Goal: Transaction & Acquisition: Purchase product/service

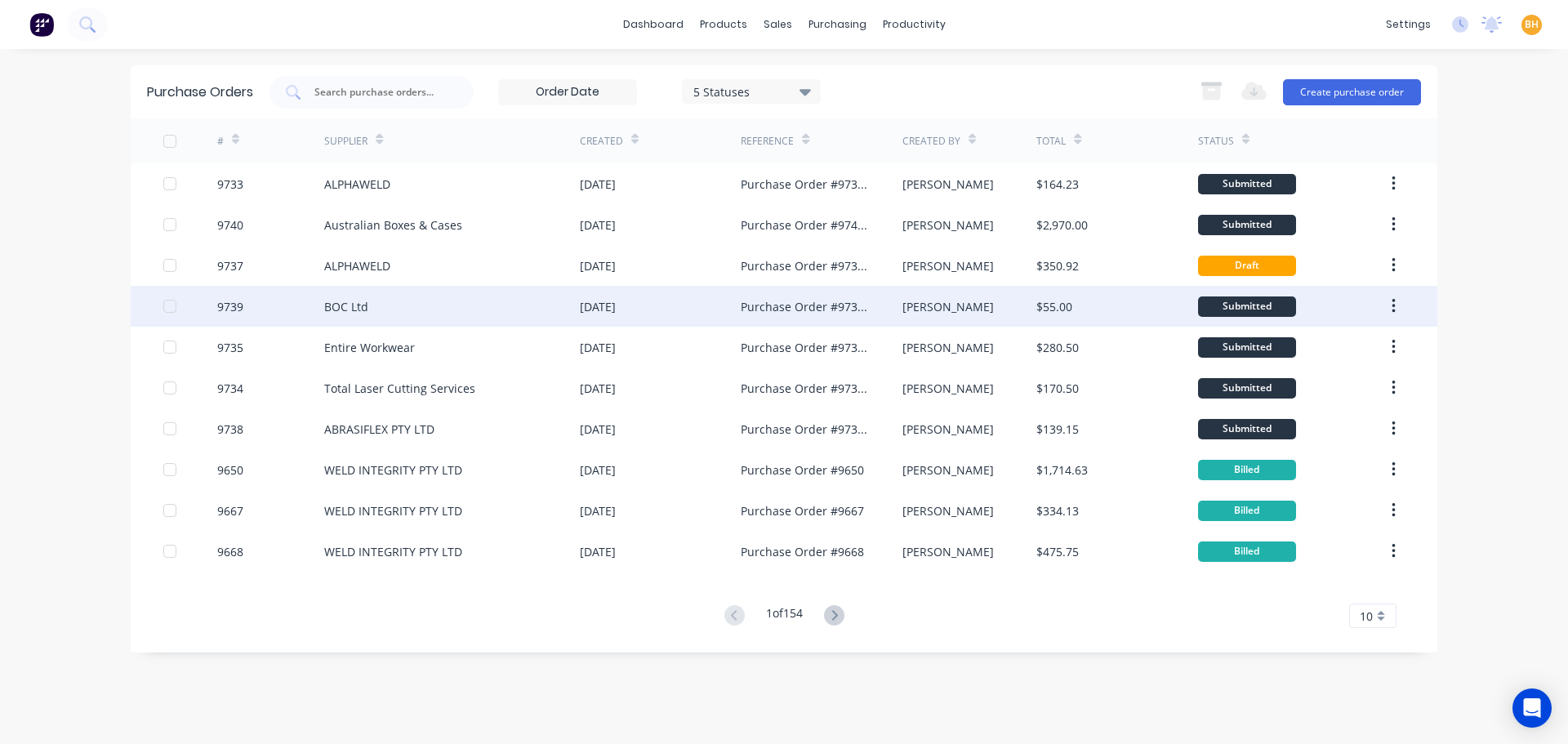
click at [575, 304] on div "BOC Ltd" at bounding box center [453, 306] width 256 height 41
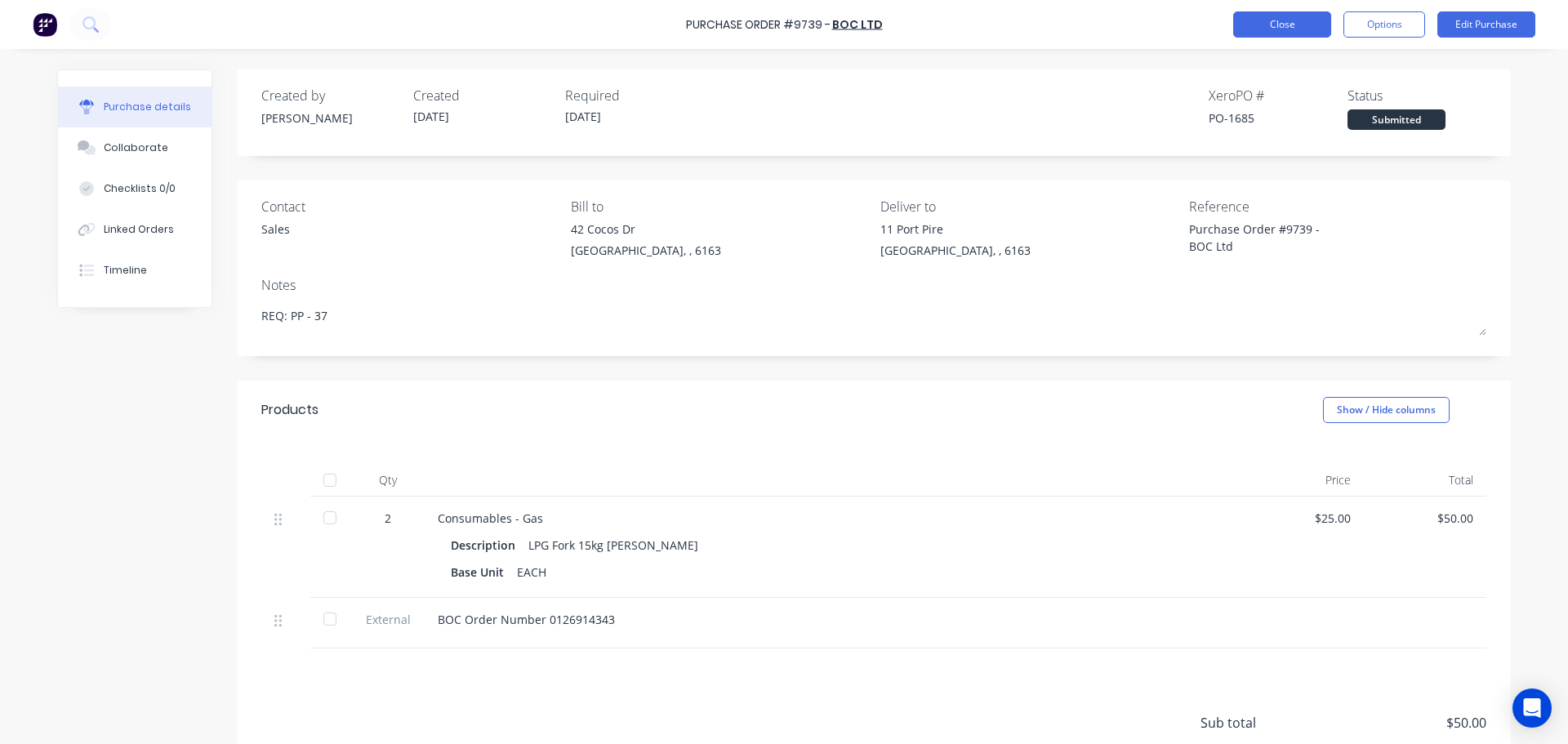
click at [1274, 26] on button "Close" at bounding box center [1282, 24] width 98 height 26
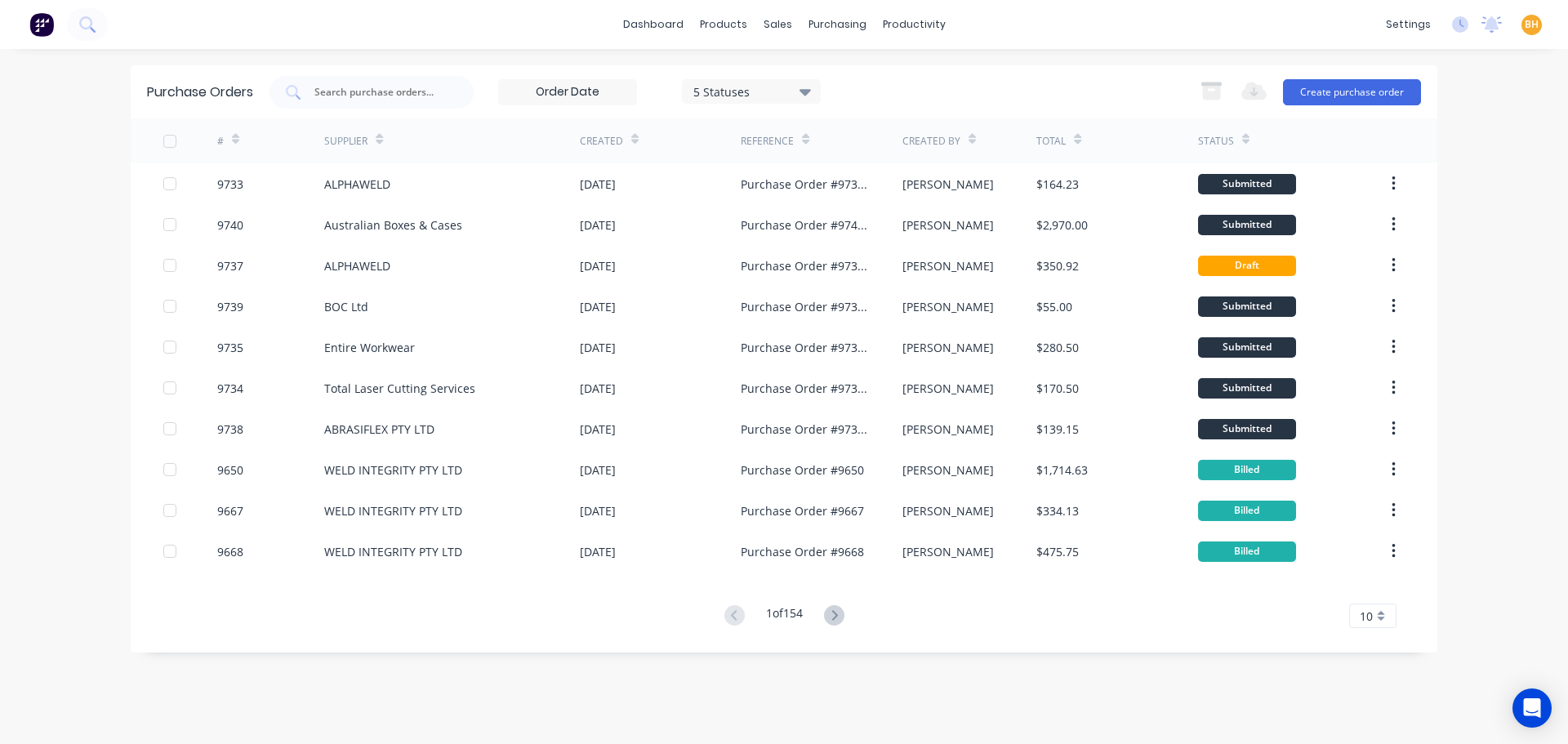
click at [20, 275] on div "dashboard products sales purchasing productivity dashboard products Product Cat…" at bounding box center [784, 372] width 1568 height 744
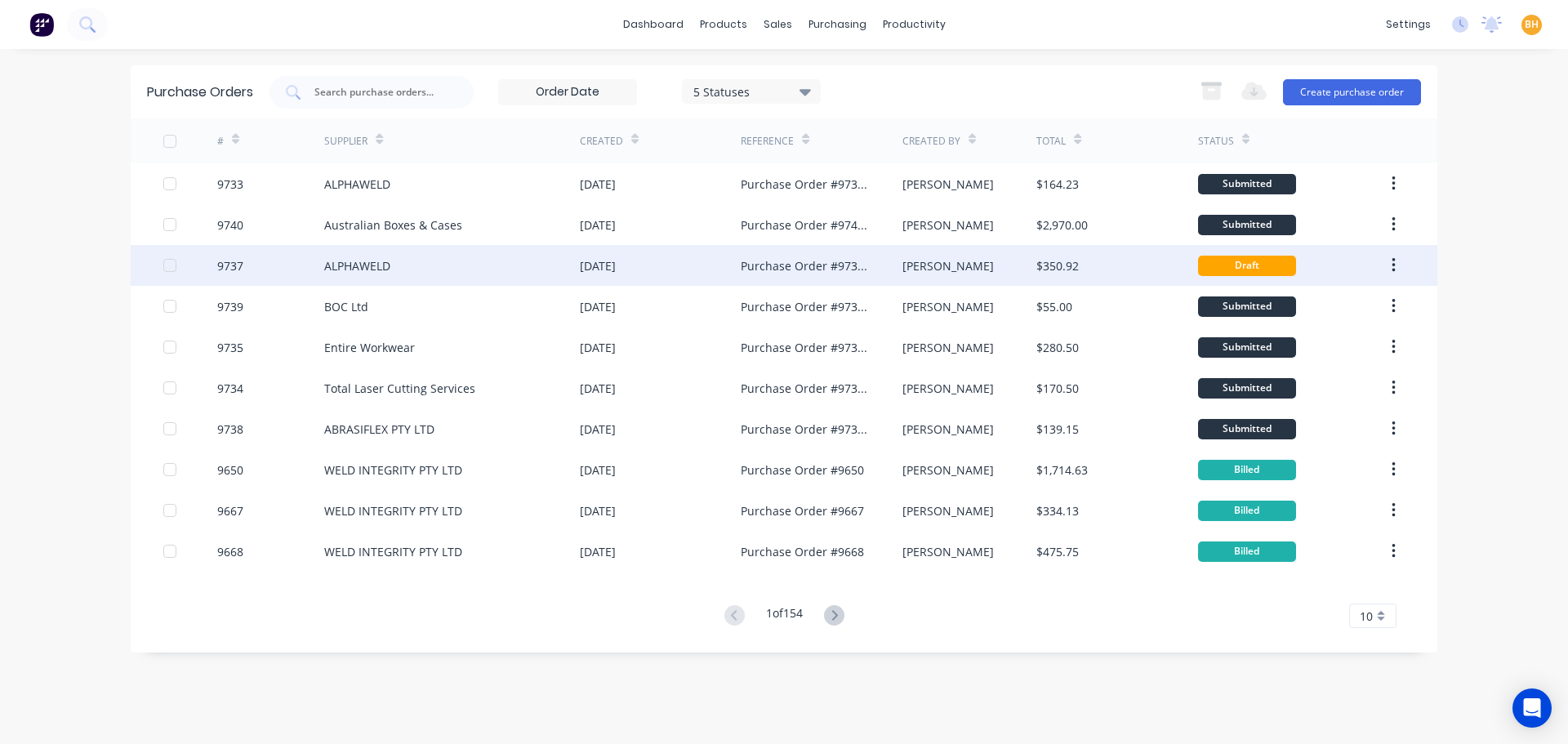
click at [458, 267] on div "ALPHAWELD" at bounding box center [453, 266] width 256 height 41
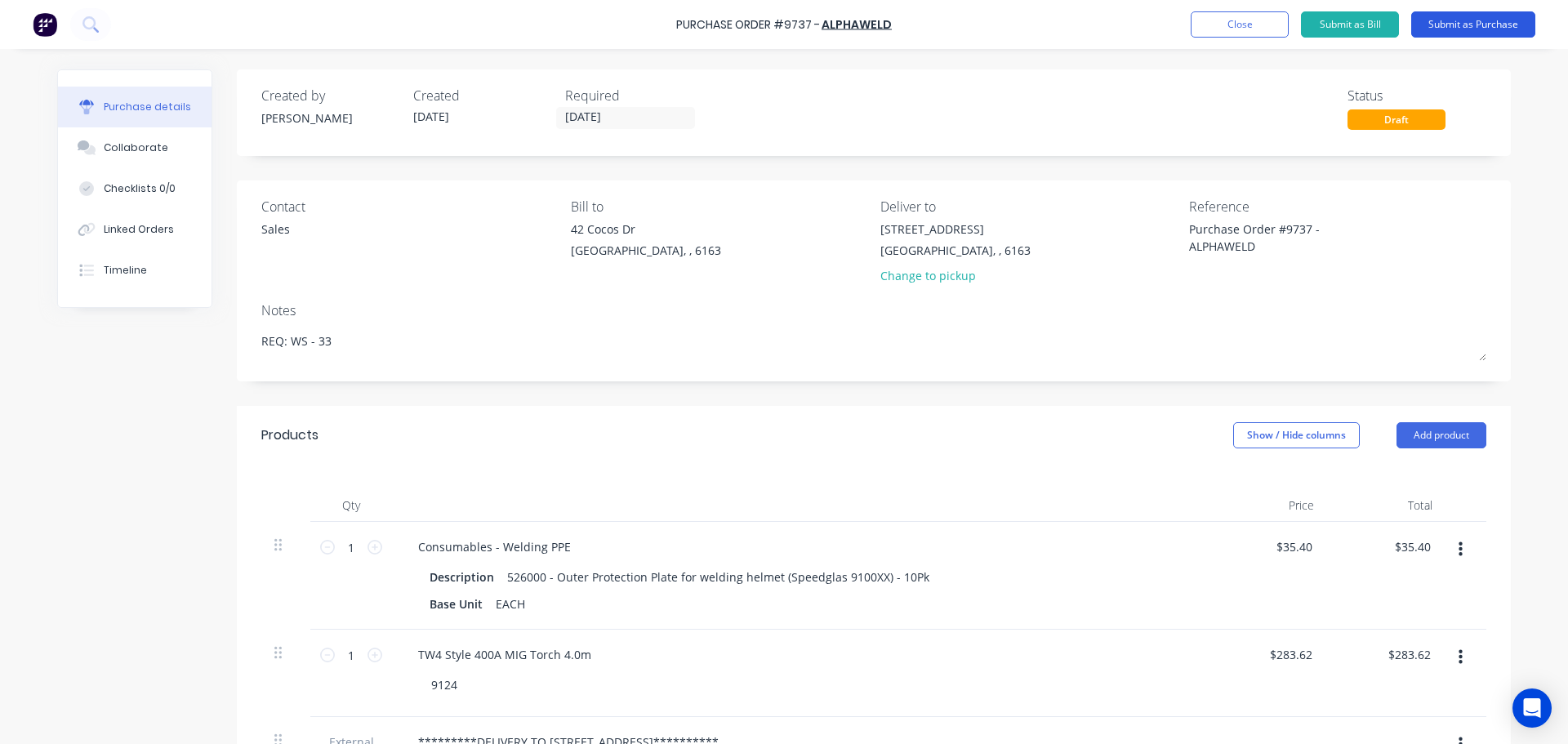
click at [1499, 20] on button "Submit as Purchase" at bounding box center [1473, 24] width 124 height 26
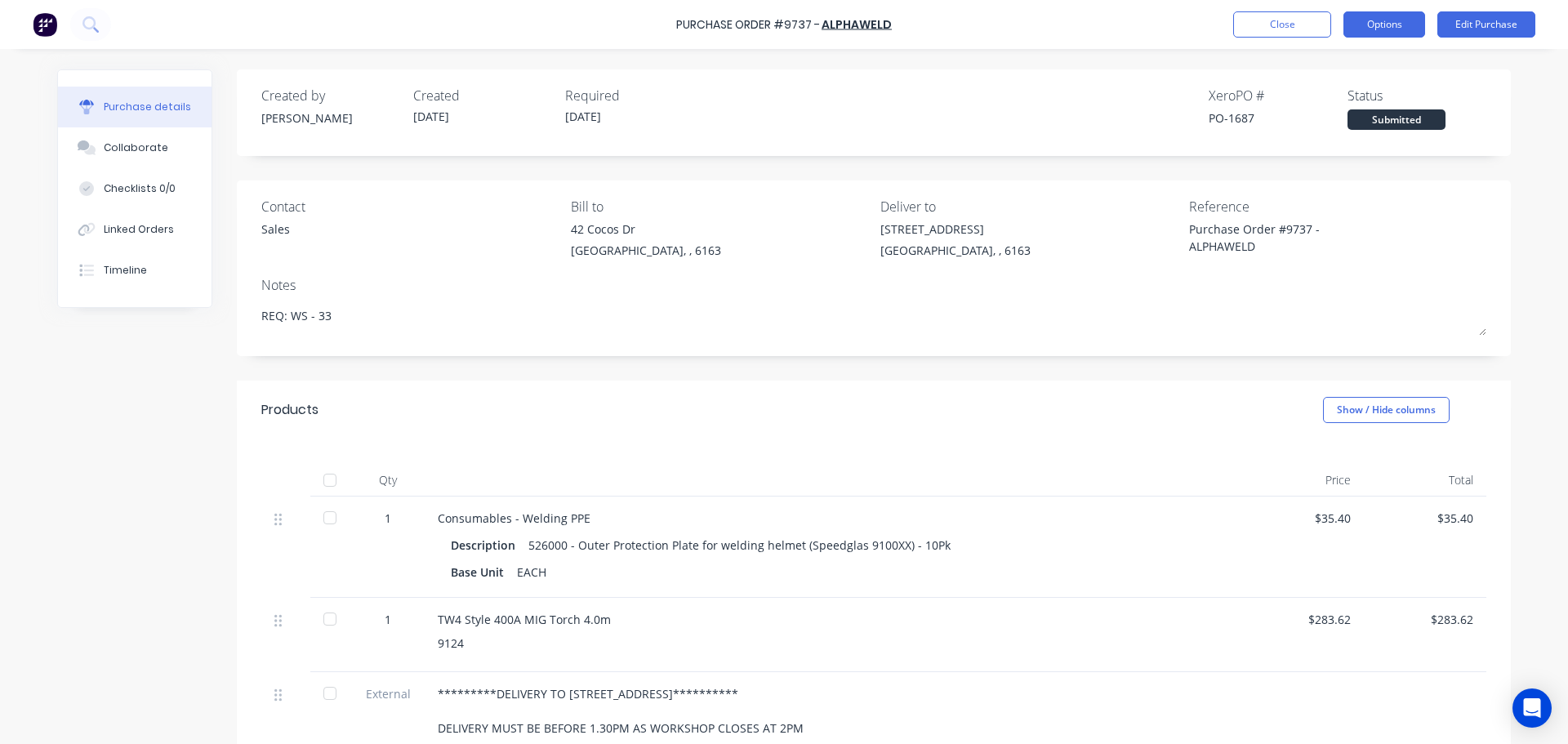
click at [1388, 19] on button "Options" at bounding box center [1385, 24] width 82 height 26
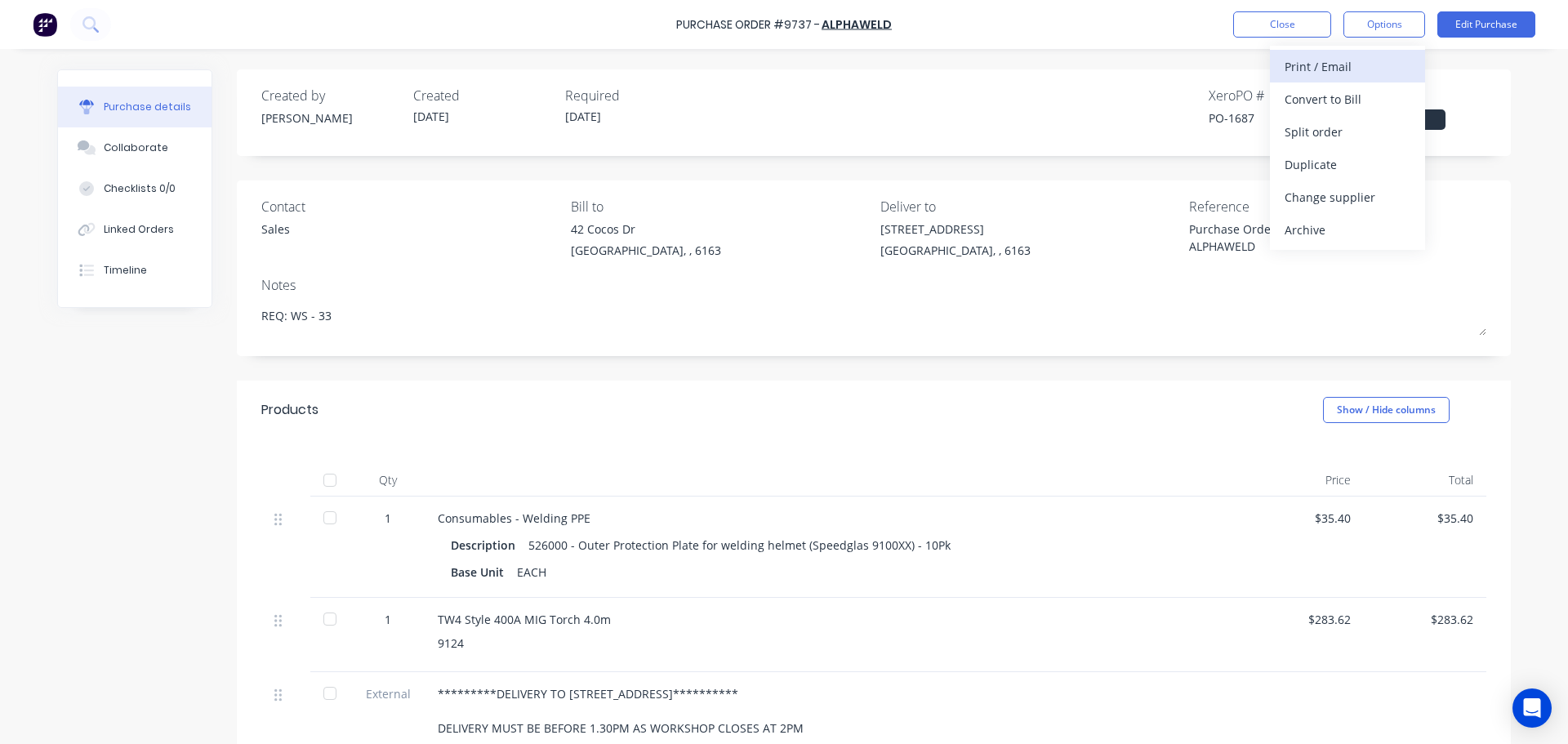
click at [1346, 63] on div "Print / Email" at bounding box center [1347, 66] width 126 height 24
click at [1330, 97] on div "With pricing" at bounding box center [1347, 99] width 126 height 24
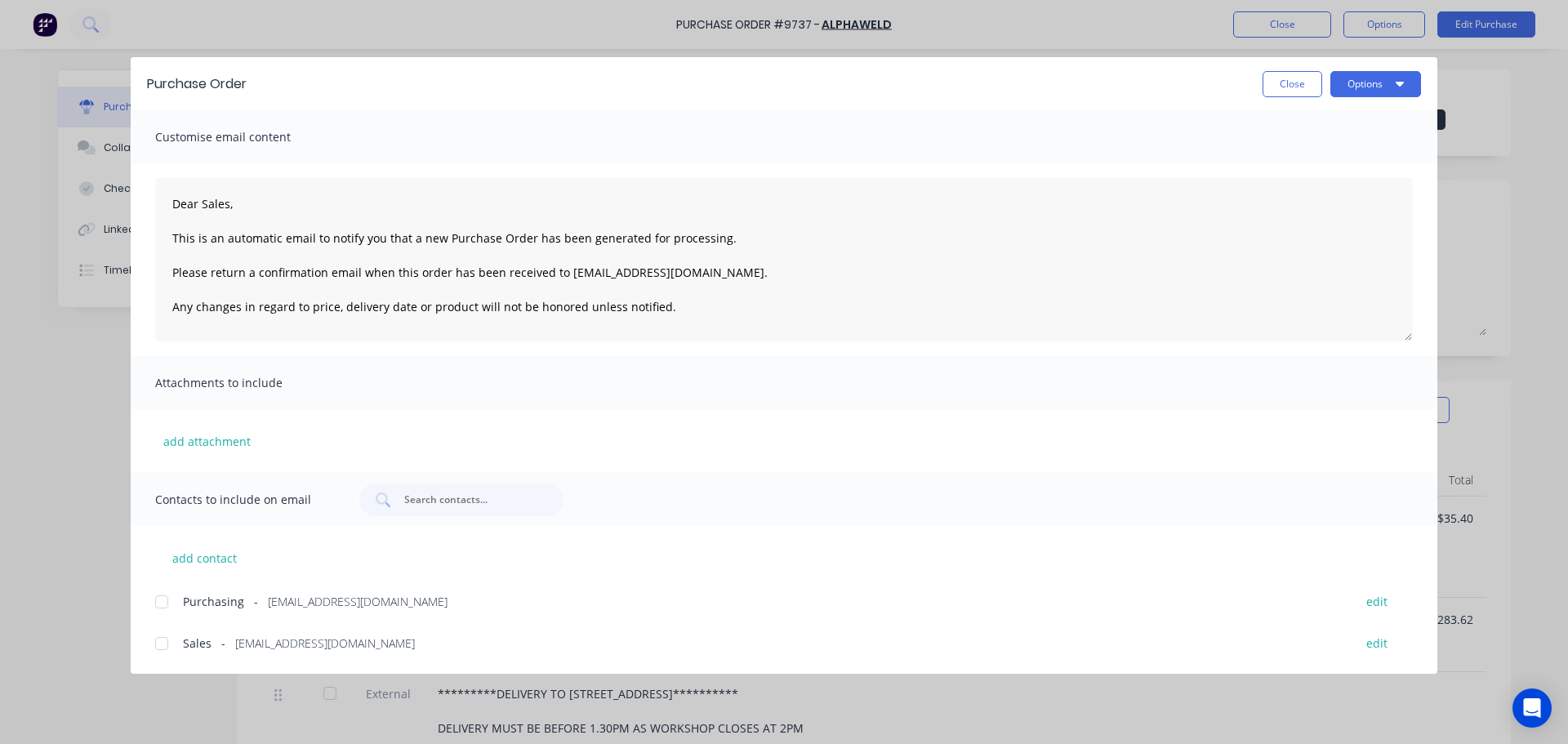
drag, startPoint x: 159, startPoint y: 600, endPoint x: 160, endPoint y: 608, distance: 8.1
click at [159, 599] on div at bounding box center [161, 602] width 32 height 32
click at [164, 653] on div at bounding box center [161, 644] width 32 height 32
click at [1367, 84] on button "Options" at bounding box center [1375, 83] width 91 height 26
click at [1305, 200] on div "Email" at bounding box center [1344, 190] width 126 height 24
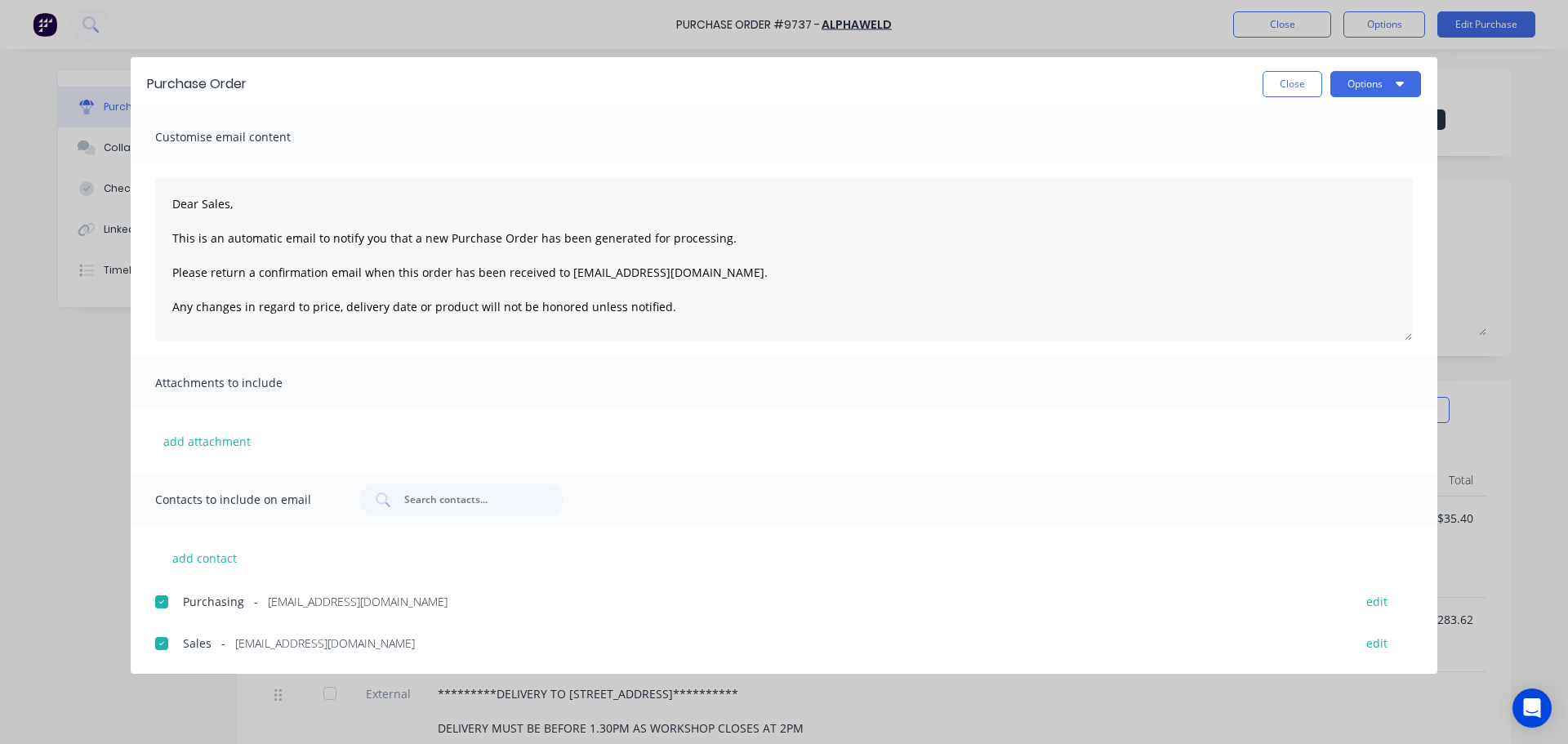
click at [1304, 80] on button "Close" at bounding box center [1292, 83] width 59 height 26
type textarea "x"
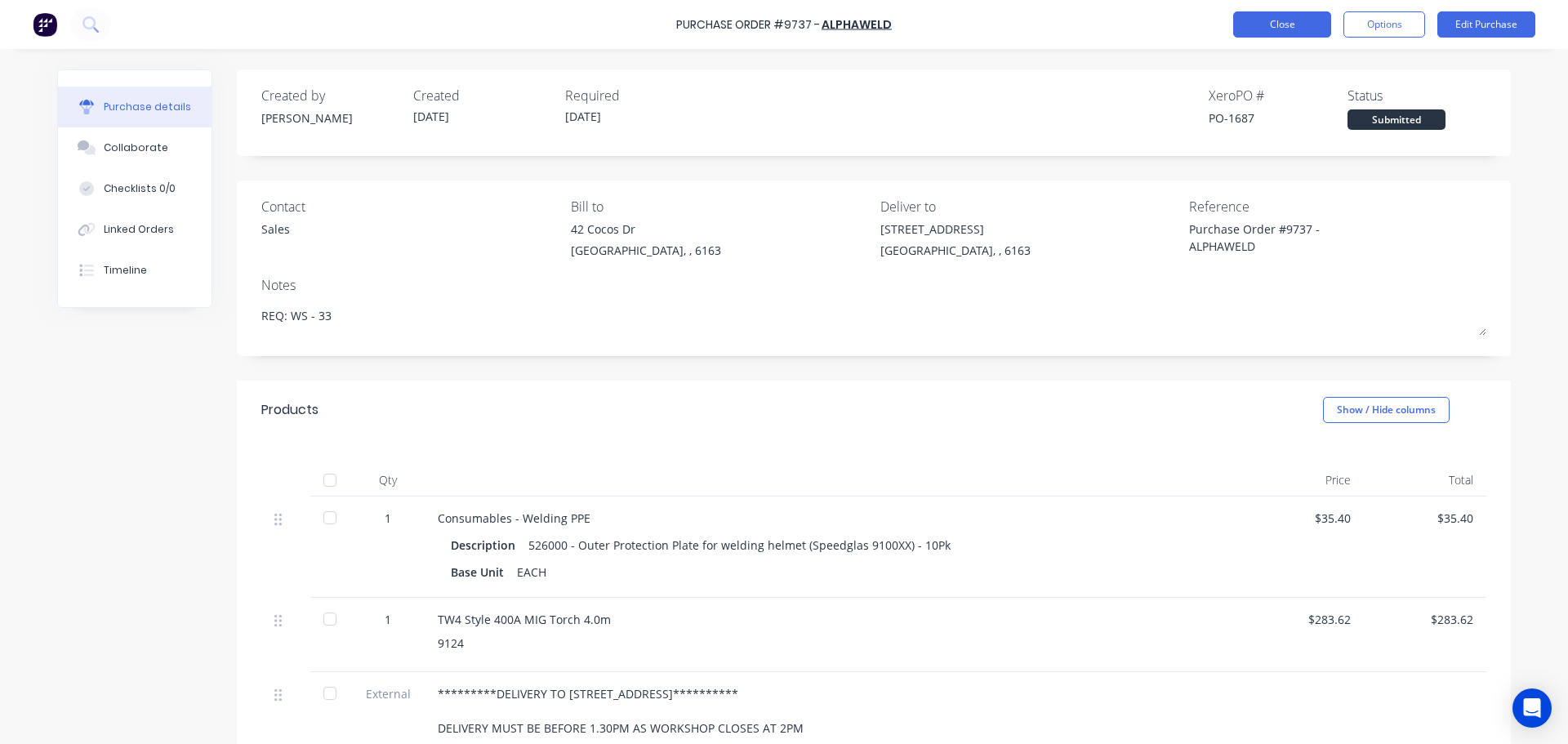
click at [1266, 25] on button "Close" at bounding box center [1282, 24] width 98 height 26
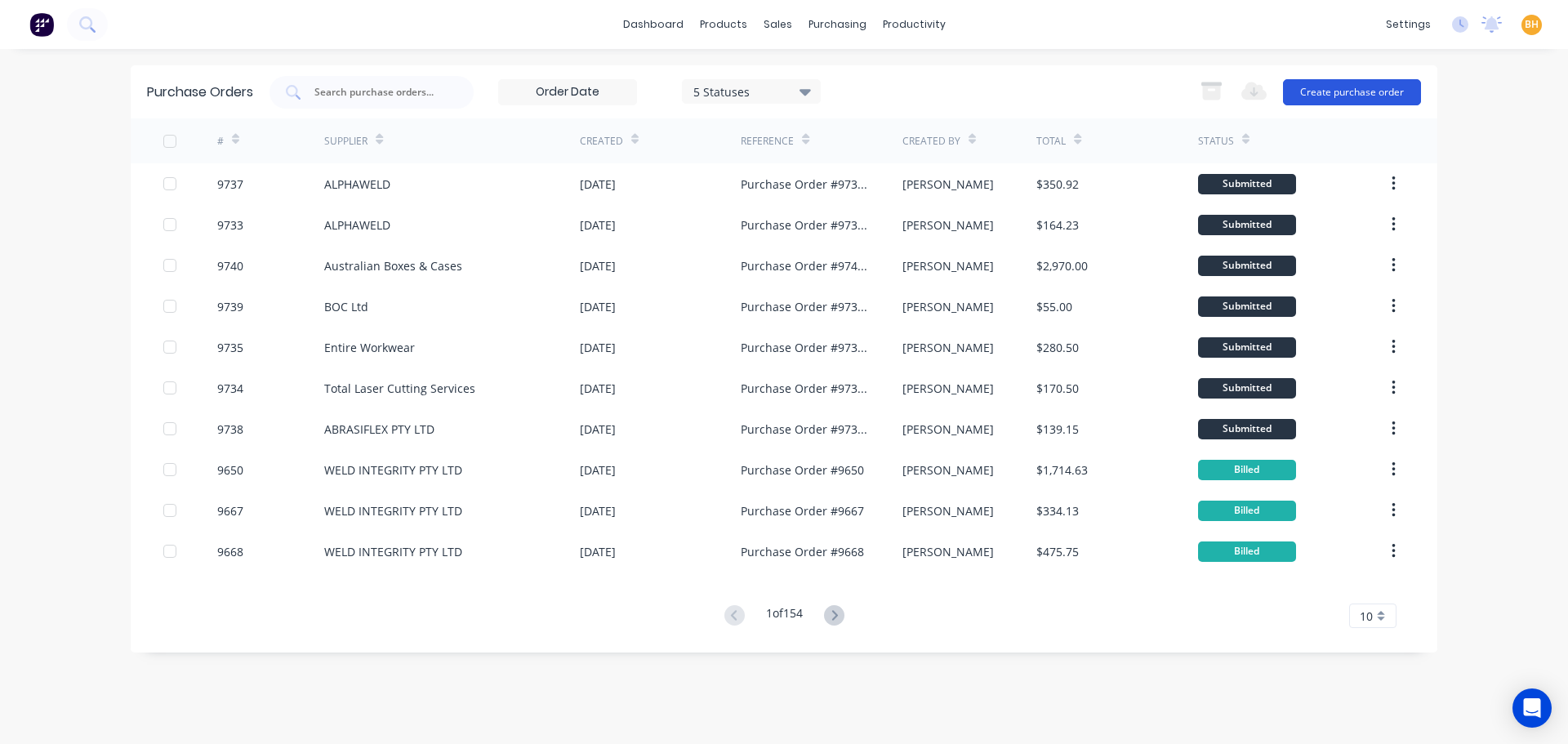
click at [1389, 93] on button "Create purchase order" at bounding box center [1352, 92] width 138 height 26
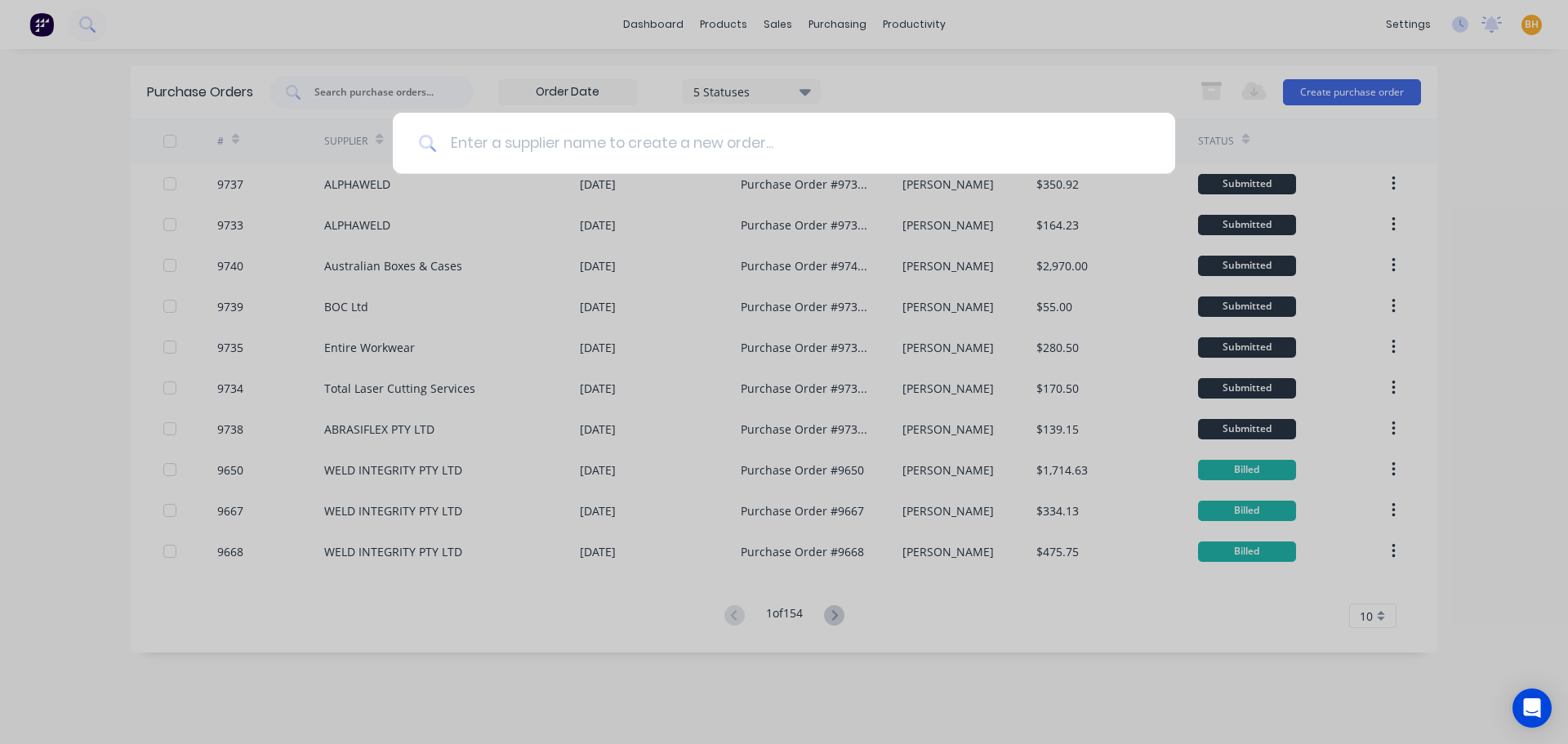
click at [516, 139] on input at bounding box center [794, 143] width 712 height 61
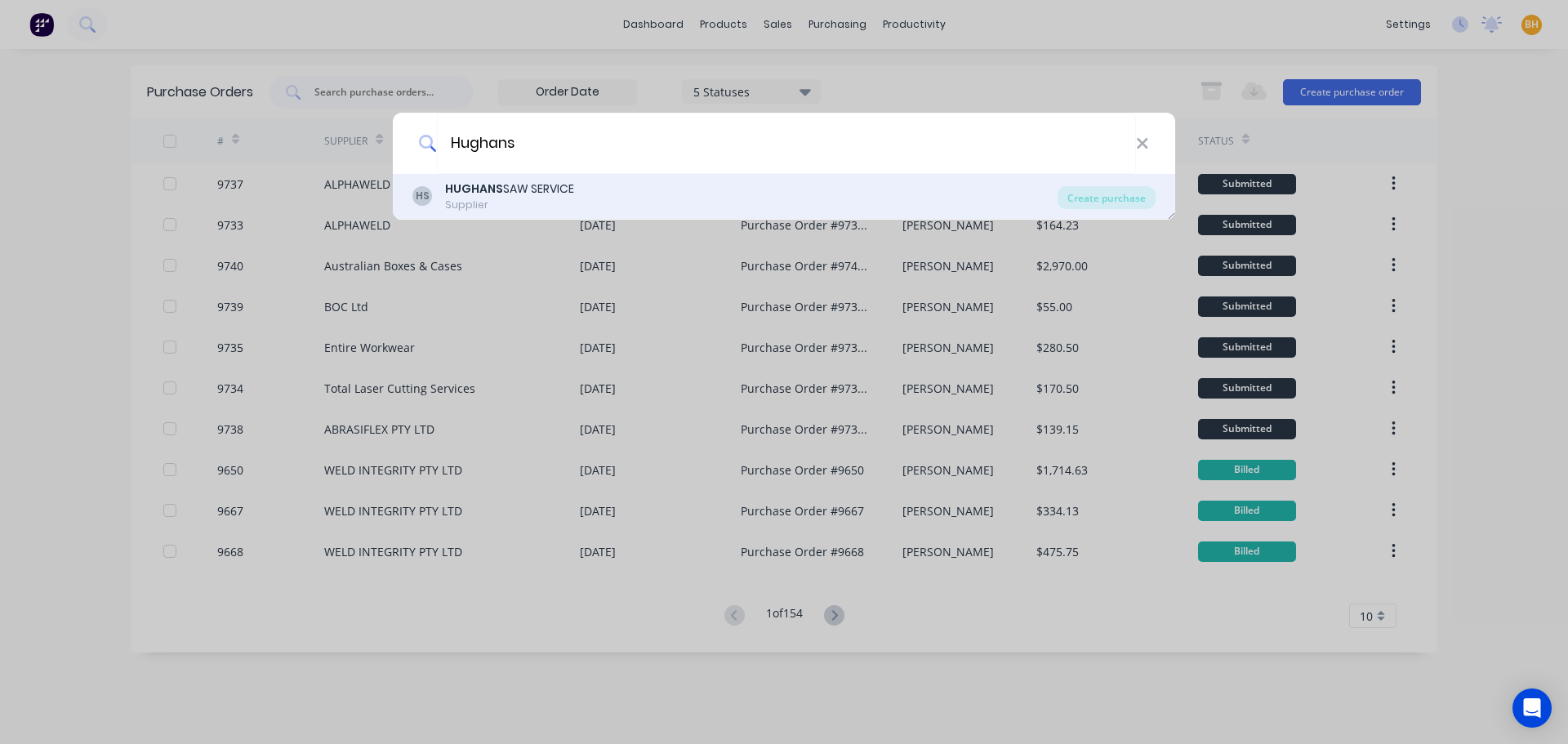
type input "Hughans"
click at [1135, 183] on div "HS HUGHANS SAW SERVICE Supplier Create purchase" at bounding box center [783, 197] width 782 height 46
click at [1093, 201] on div "Create purchase" at bounding box center [1106, 198] width 98 height 23
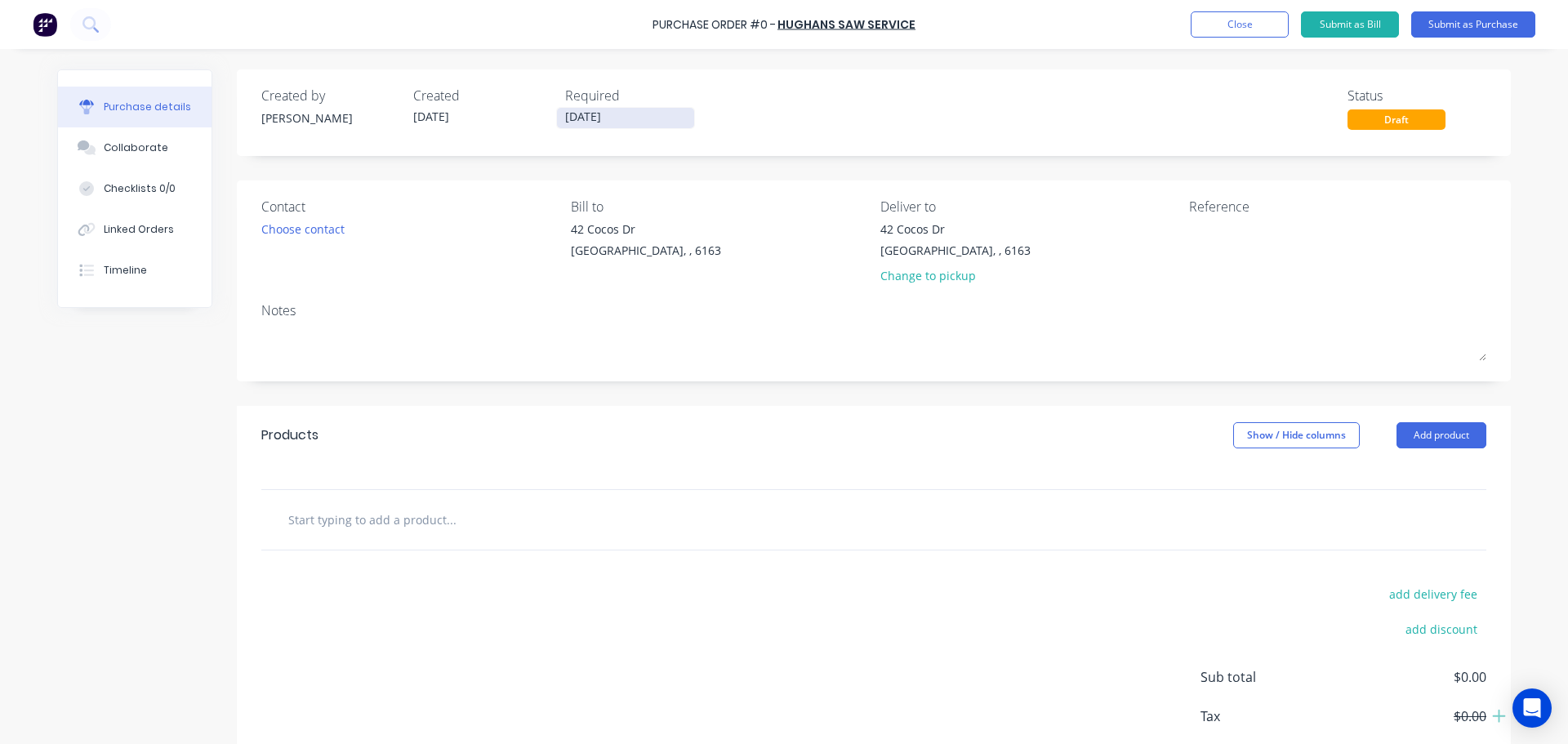
click at [583, 117] on input "02/10/25" at bounding box center [625, 117] width 138 height 20
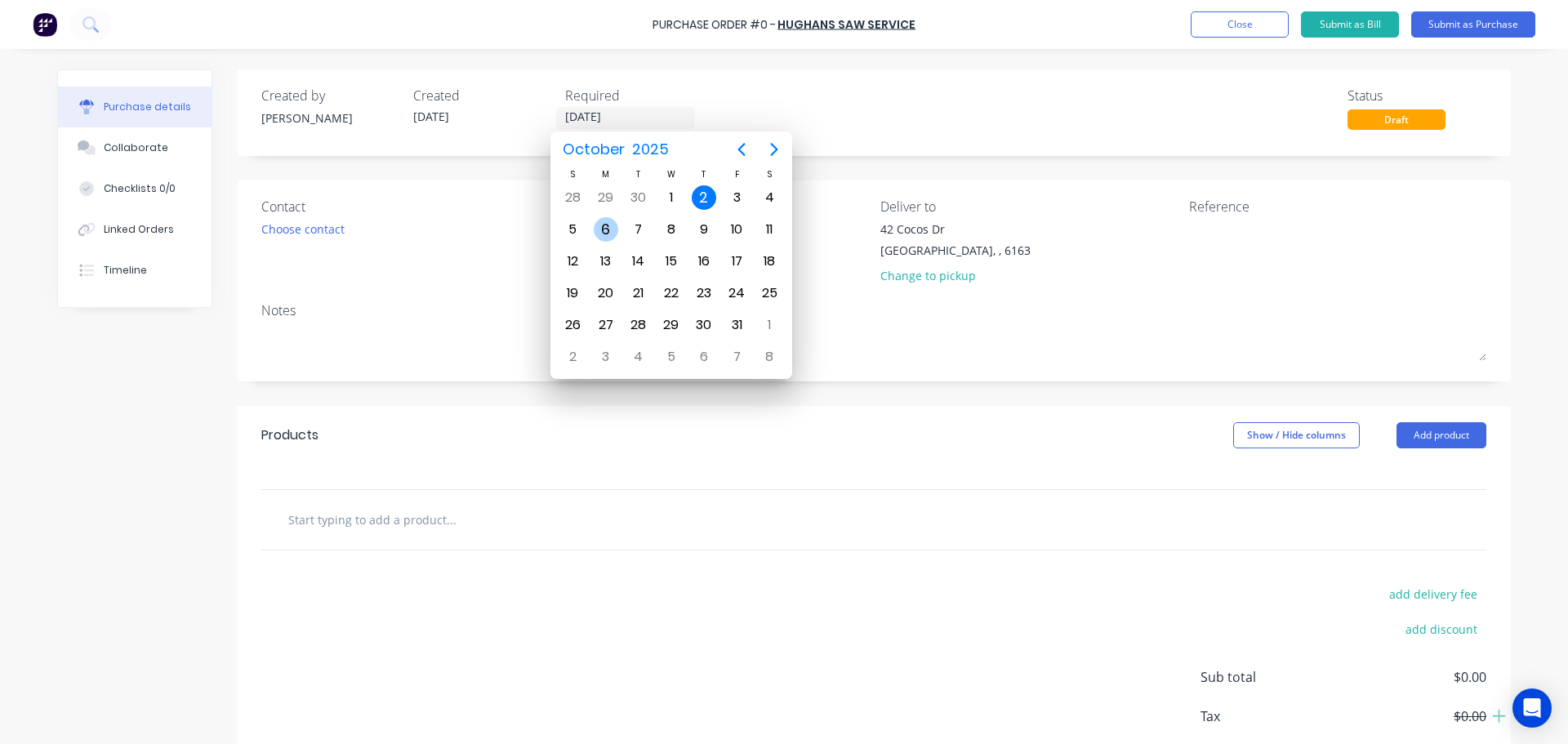
click at [598, 236] on div "6" at bounding box center [606, 229] width 25 height 25
type input "06/10/25"
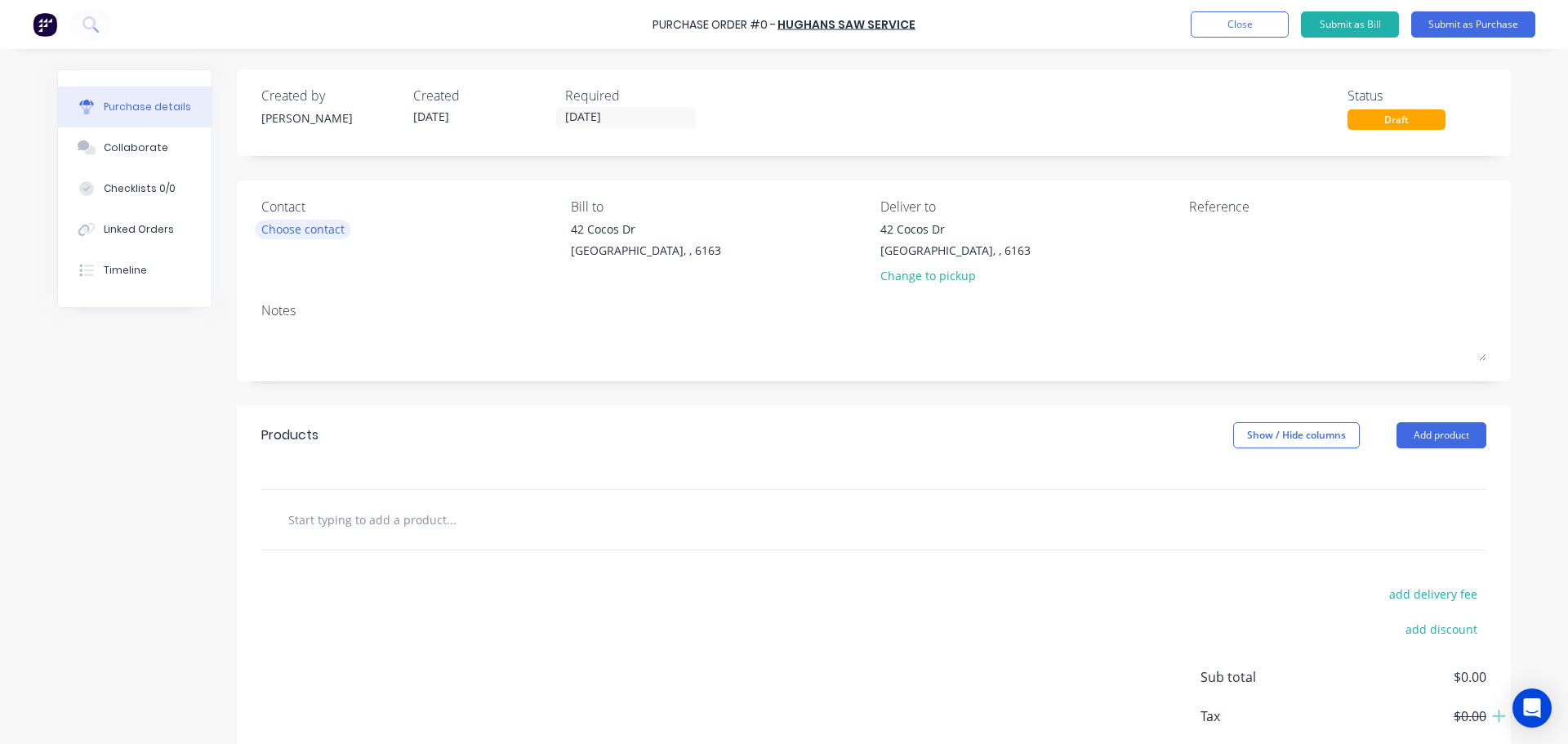
click at [277, 223] on div "Choose contact" at bounding box center [303, 229] width 83 height 17
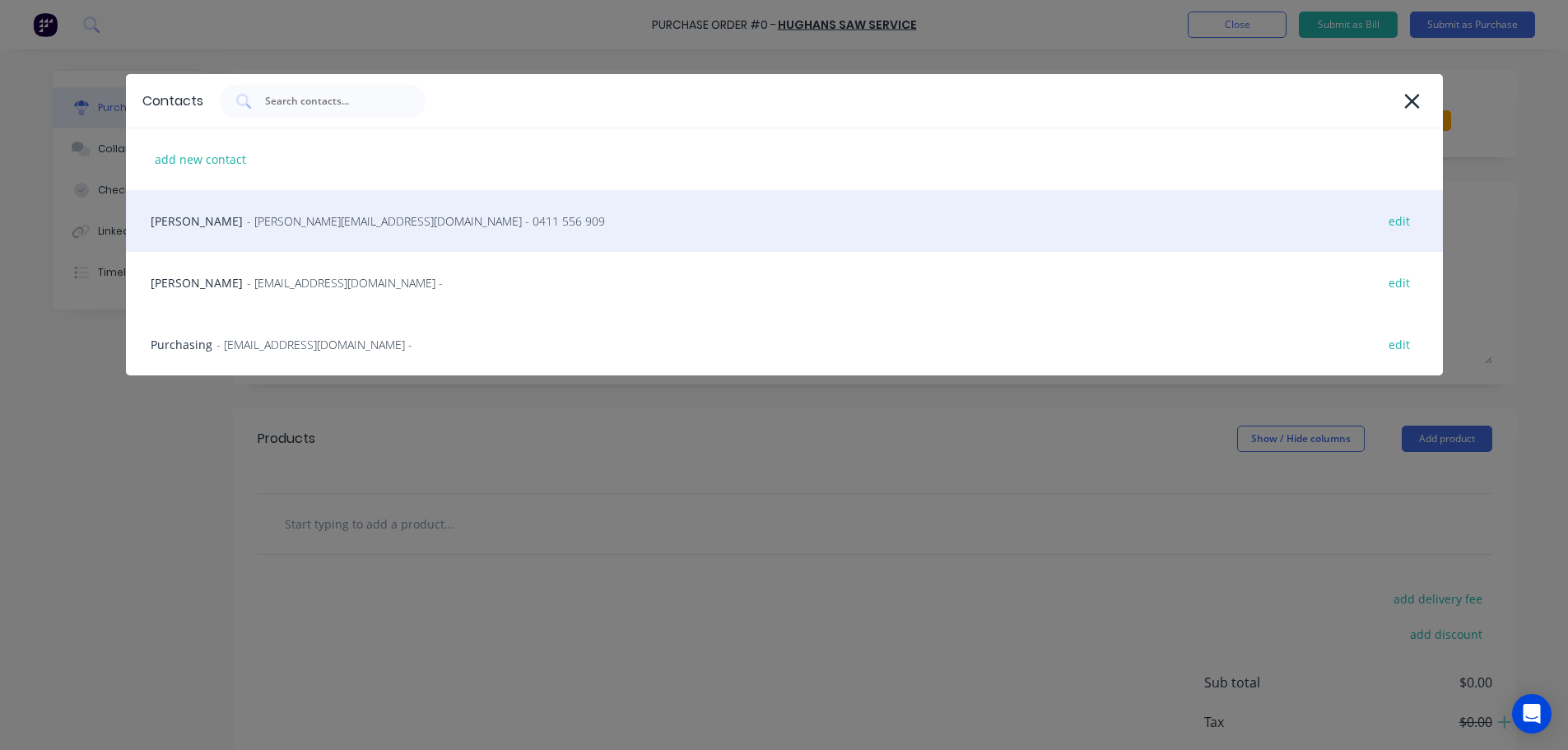
click at [272, 230] on div "Donna Hounsham - donna@hughans.com.au - 0411 556 909 edit" at bounding box center [784, 221] width 1317 height 62
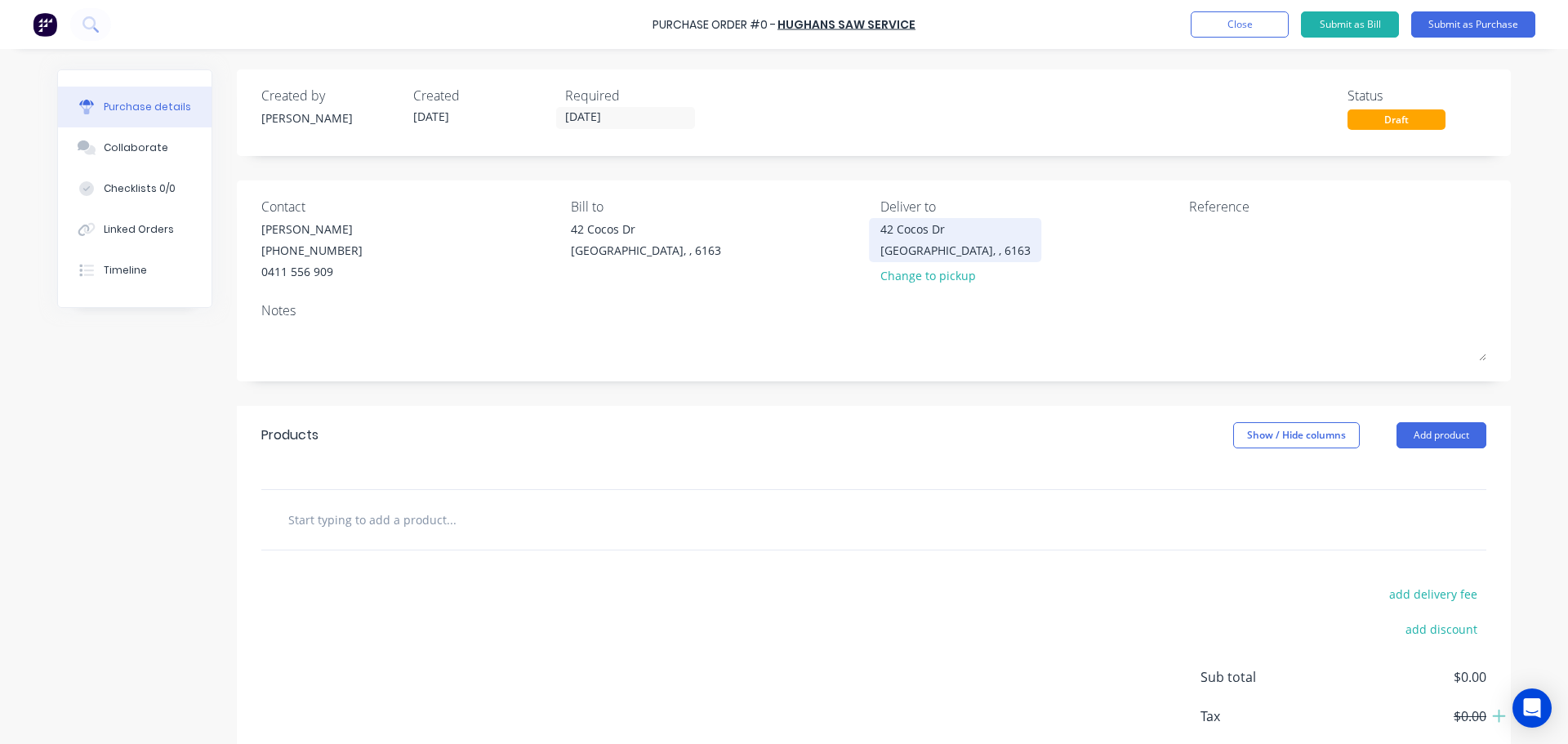
click at [973, 249] on div "42 Cocos Dr Bibra Lake, , 6163" at bounding box center [955, 240] width 150 height 38
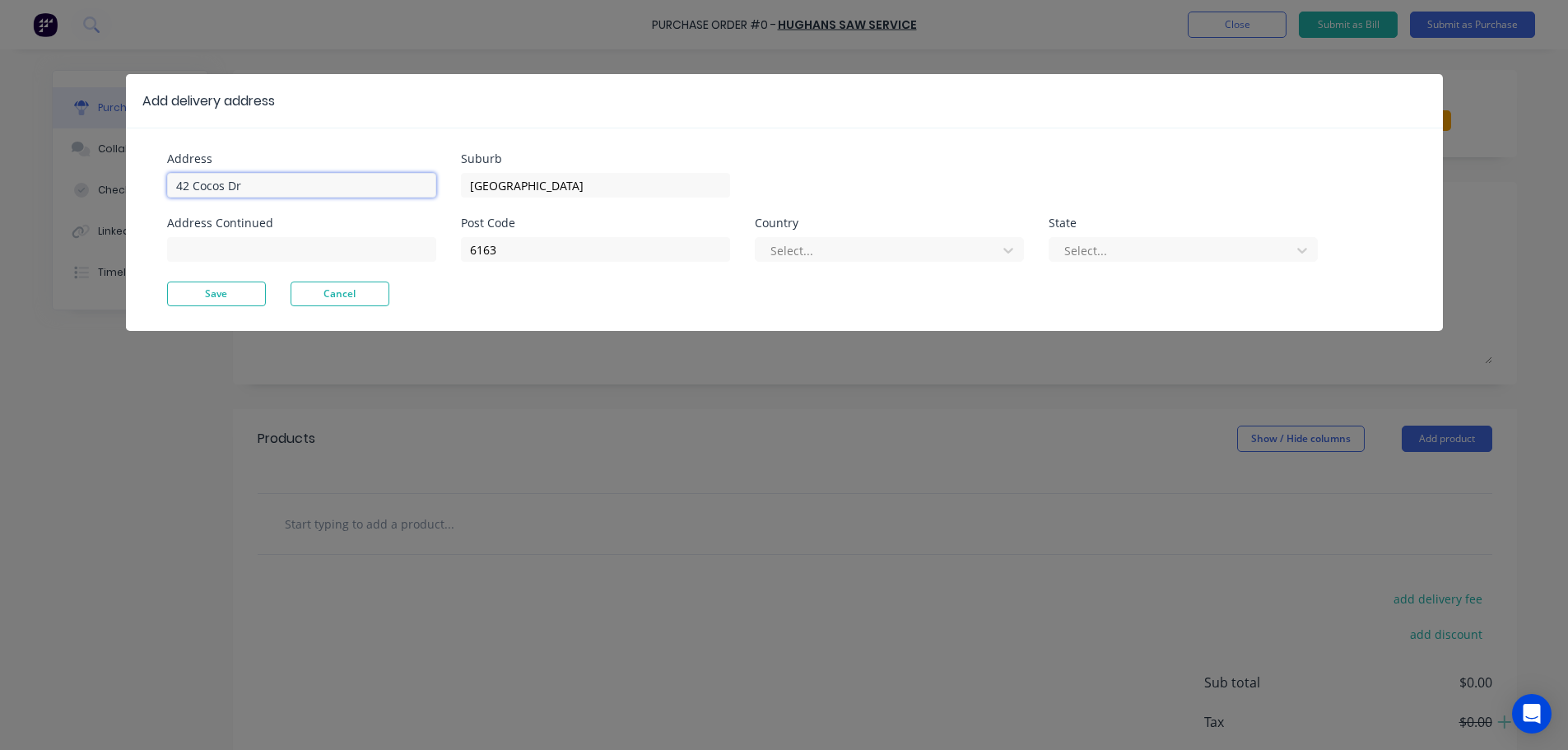
click at [299, 176] on input "42 Cocos Dr" at bounding box center [302, 186] width 270 height 25
type input "4"
type input "59 Wellard Street"
click at [228, 291] on button "Save" at bounding box center [217, 294] width 99 height 25
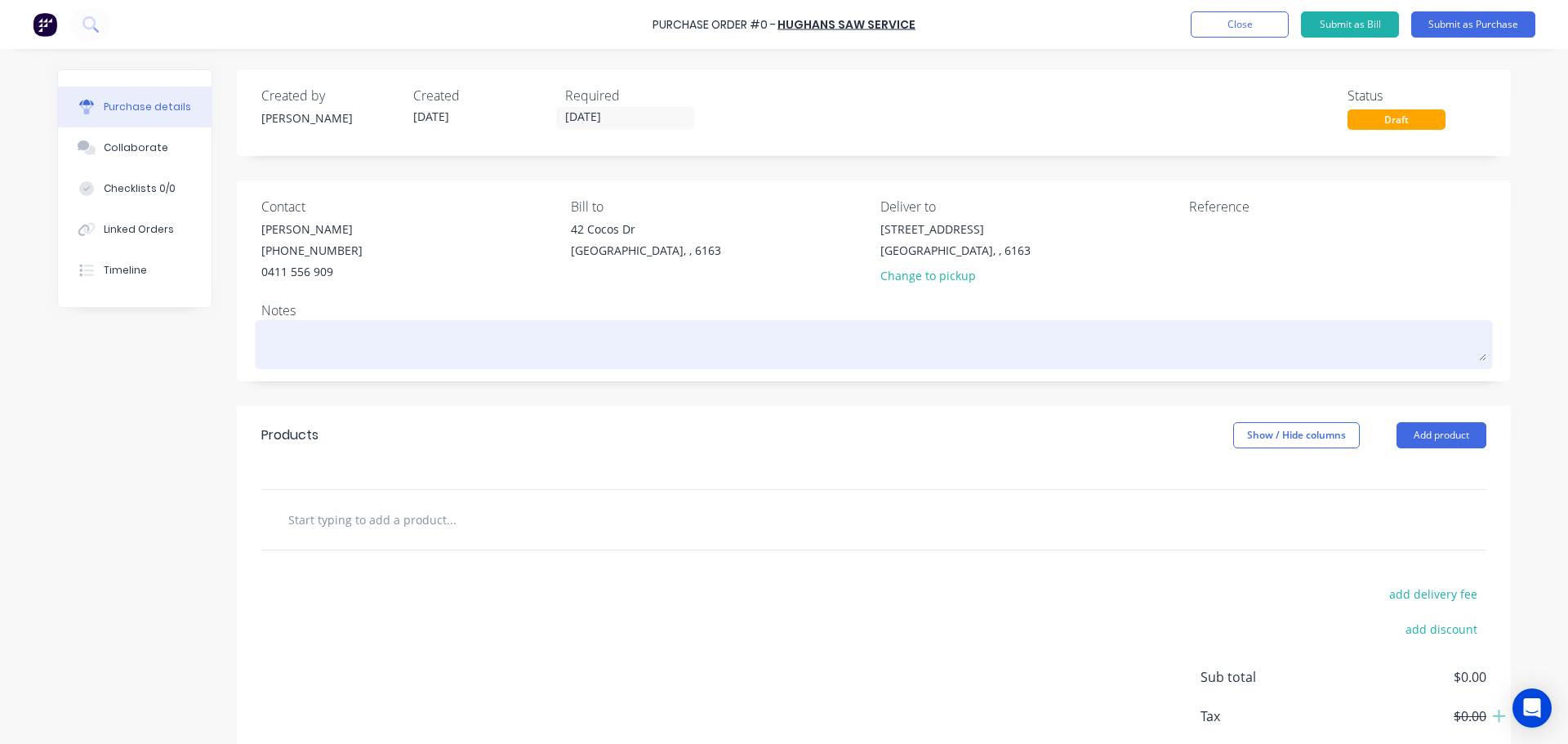
click at [309, 349] on textarea at bounding box center [874, 343] width 1225 height 36
click at [269, 351] on textarea at bounding box center [874, 343] width 1225 height 36
type textarea "x"
type textarea "R"
type textarea "x"
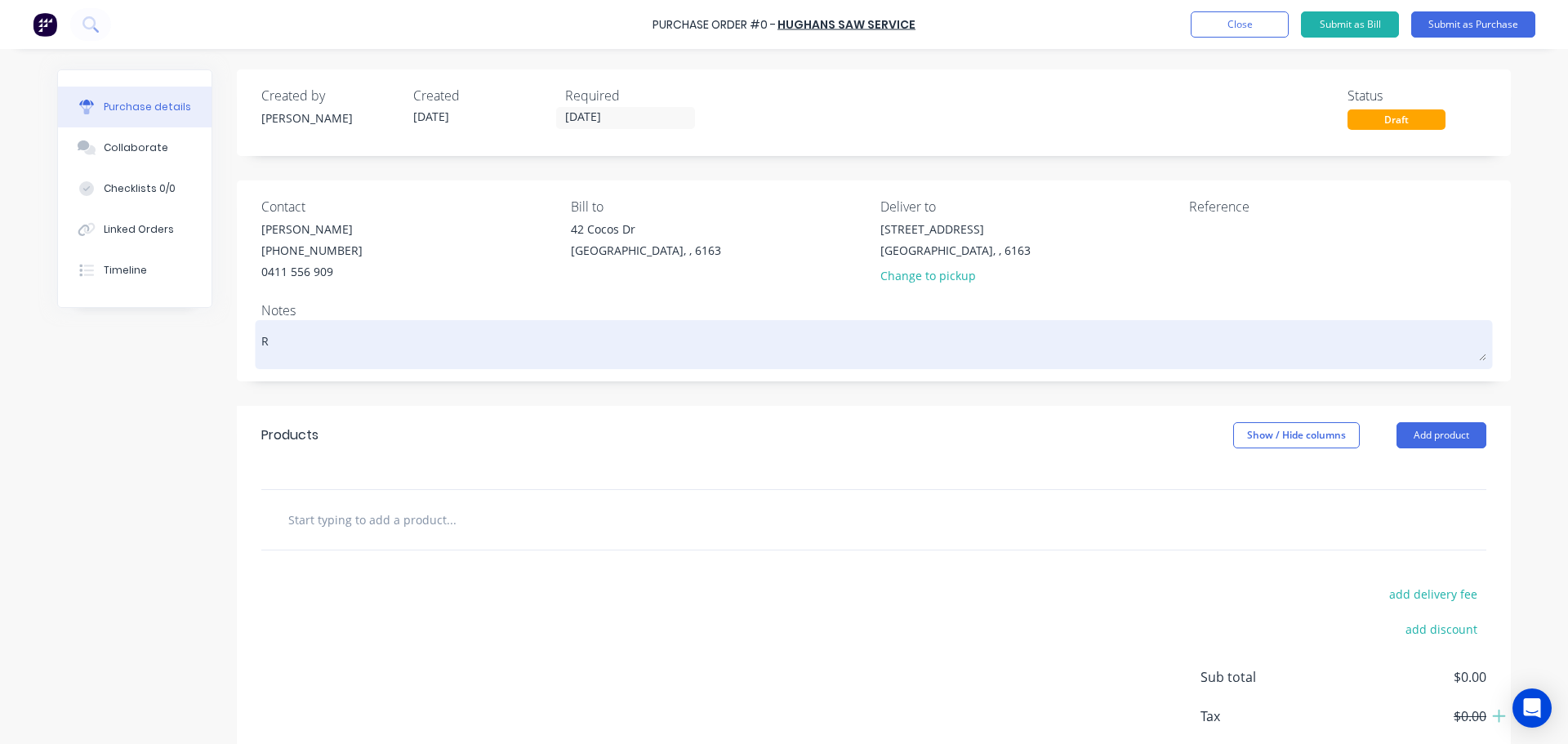
type textarea "RE"
type textarea "x"
type textarea "REQ"
type textarea "x"
type textarea "REQ:"
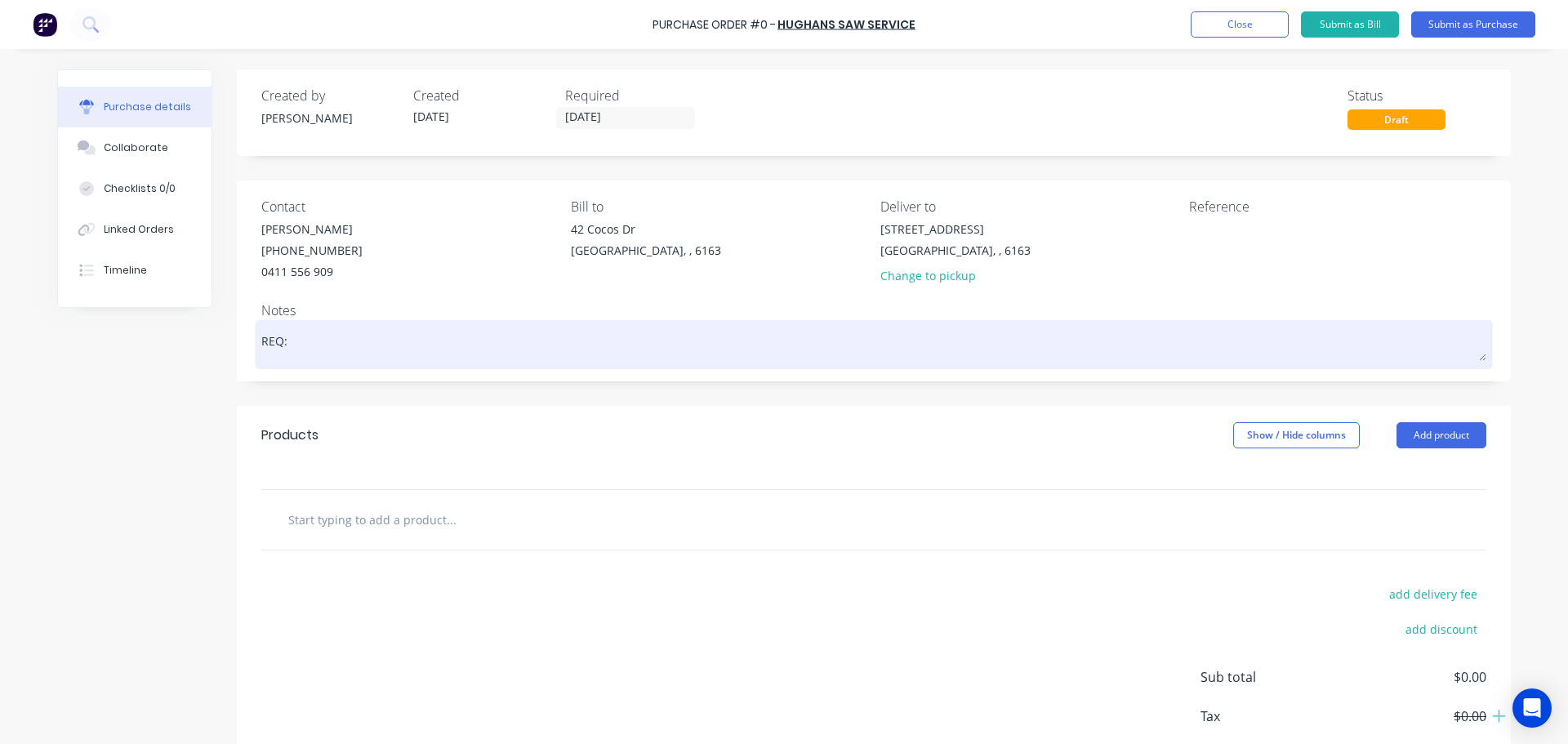
type textarea "x"
type textarea "REQ:"
type textarea "x"
type textarea "REQ: W"
type textarea "x"
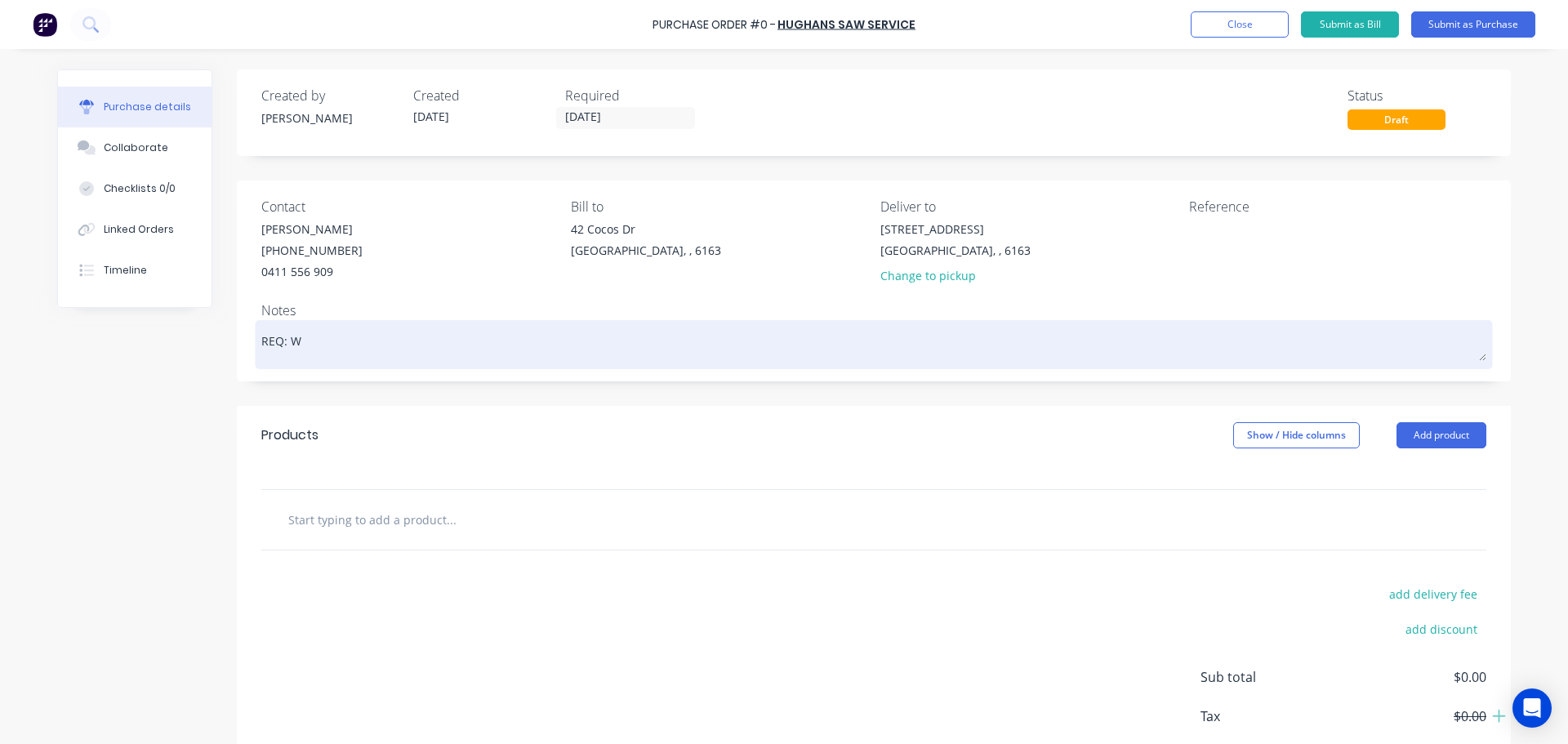
type textarea "REQ: WS"
type textarea "x"
type textarea "REQ: WS"
type textarea "x"
type textarea "REQ: WS _"
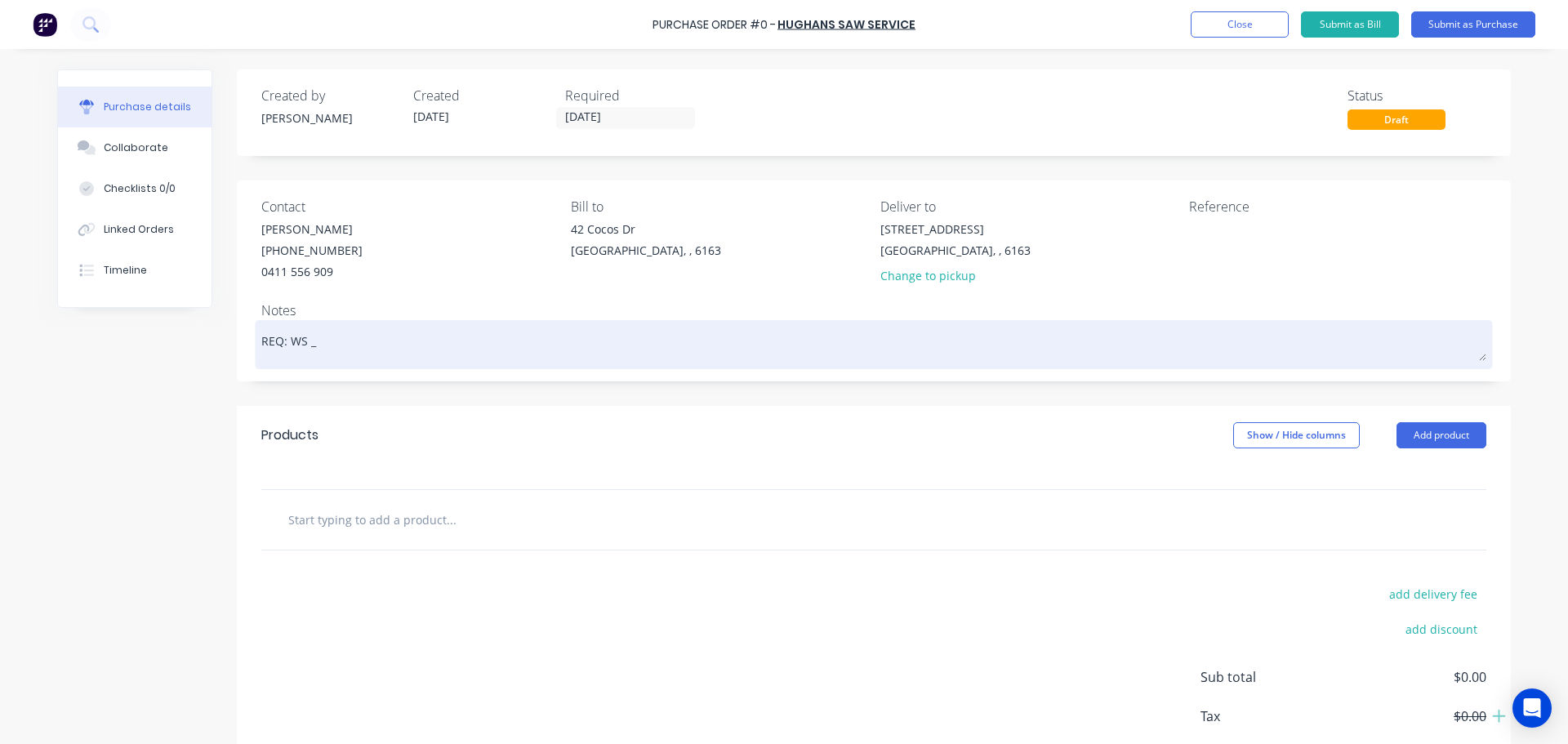
type textarea "x"
type textarea "REQ: WS _"
type textarea "x"
type textarea "REQ: WS _"
type textarea "x"
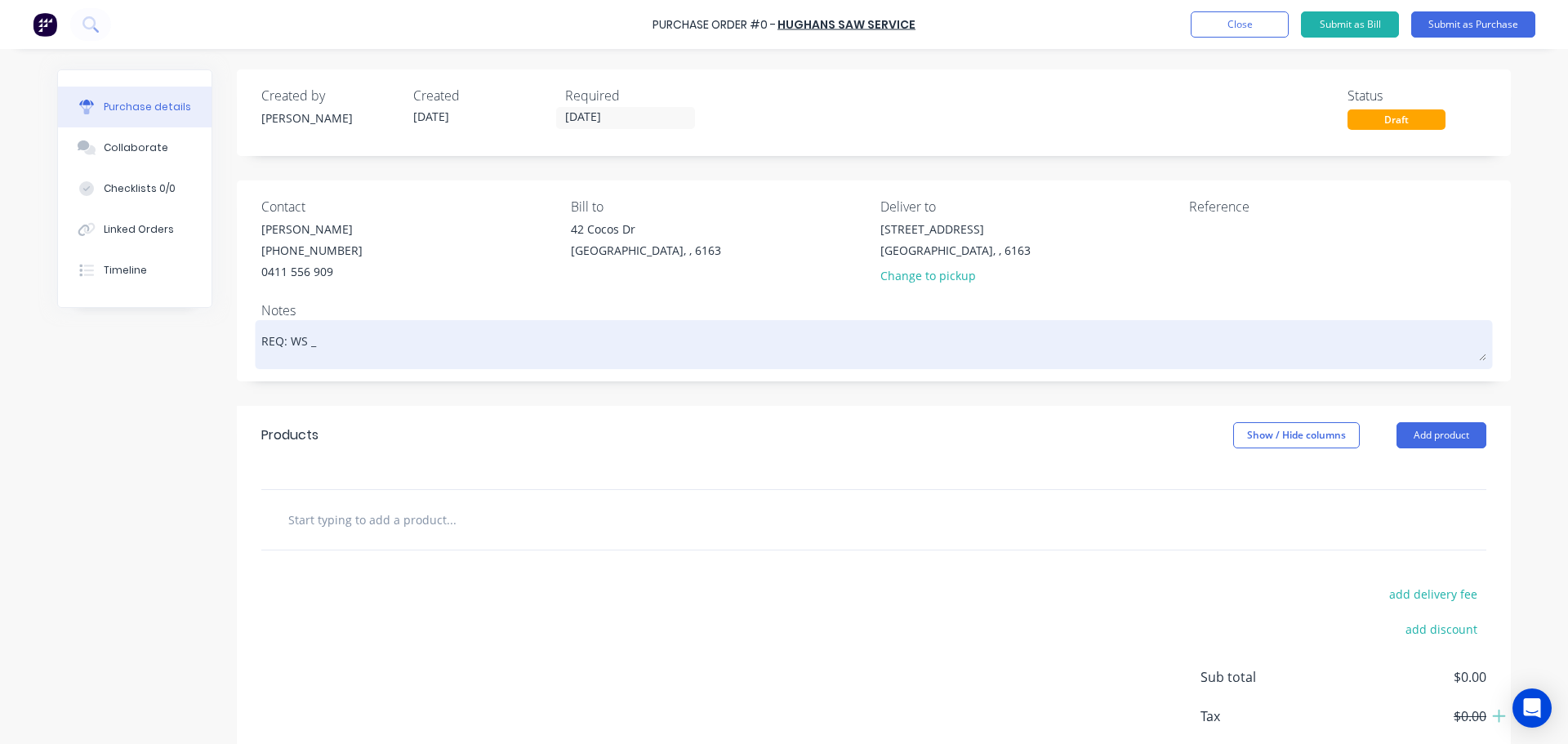
type textarea "REQ: WS"
type textarea "x"
type textarea "REQ: WS -"
type textarea "x"
type textarea "REQ: WS -"
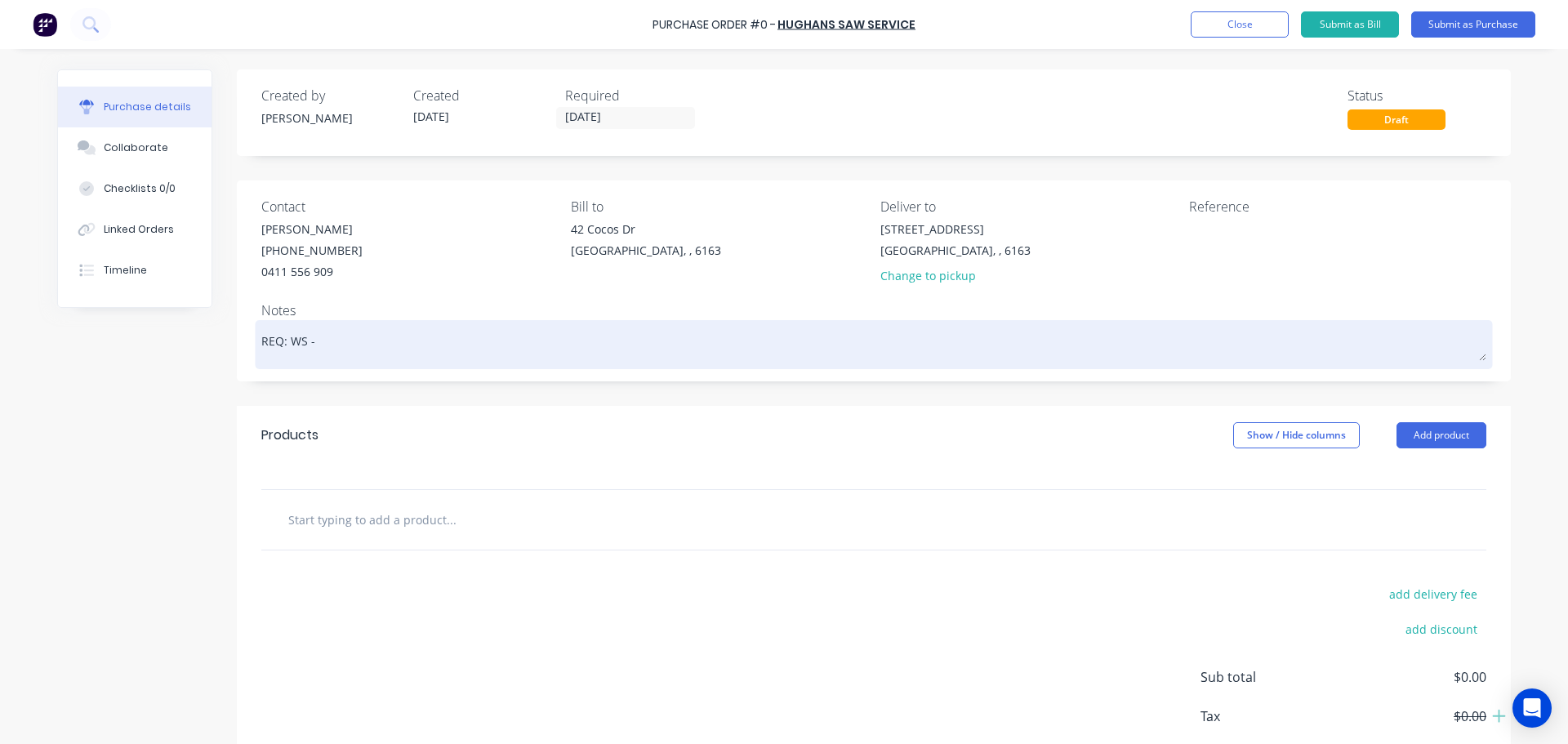
type textarea "x"
type textarea "REQ: WS - 3"
type textarea "x"
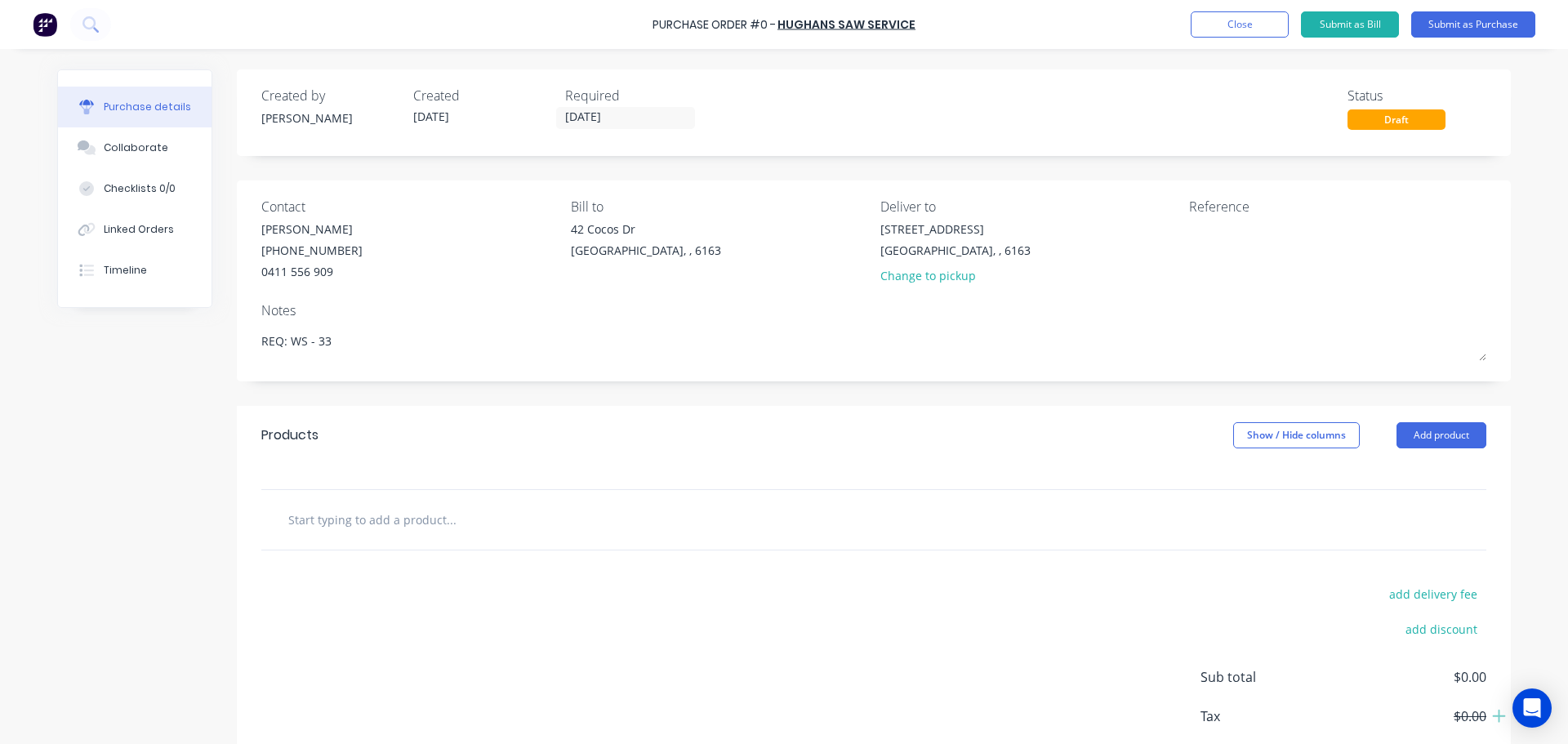
type textarea "REQ: WS - 33"
type textarea "x"
type textarea "REQ: WS - 33"
click at [351, 526] on input "text" at bounding box center [451, 520] width 327 height 32
drag, startPoint x: 1450, startPoint y: 435, endPoint x: 1437, endPoint y: 432, distance: 13.3
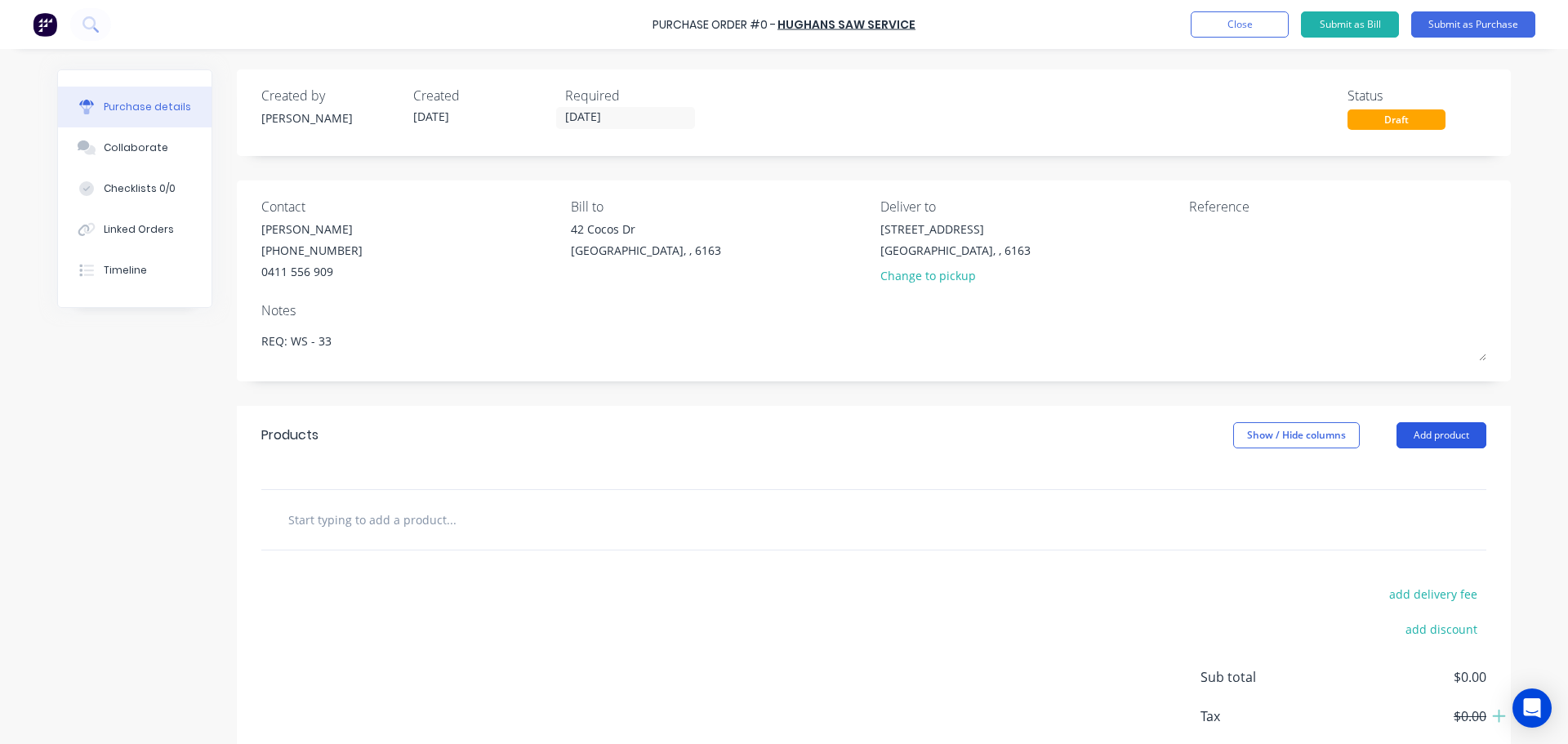
click at [1450, 435] on button "Add product" at bounding box center [1441, 435] width 90 height 26
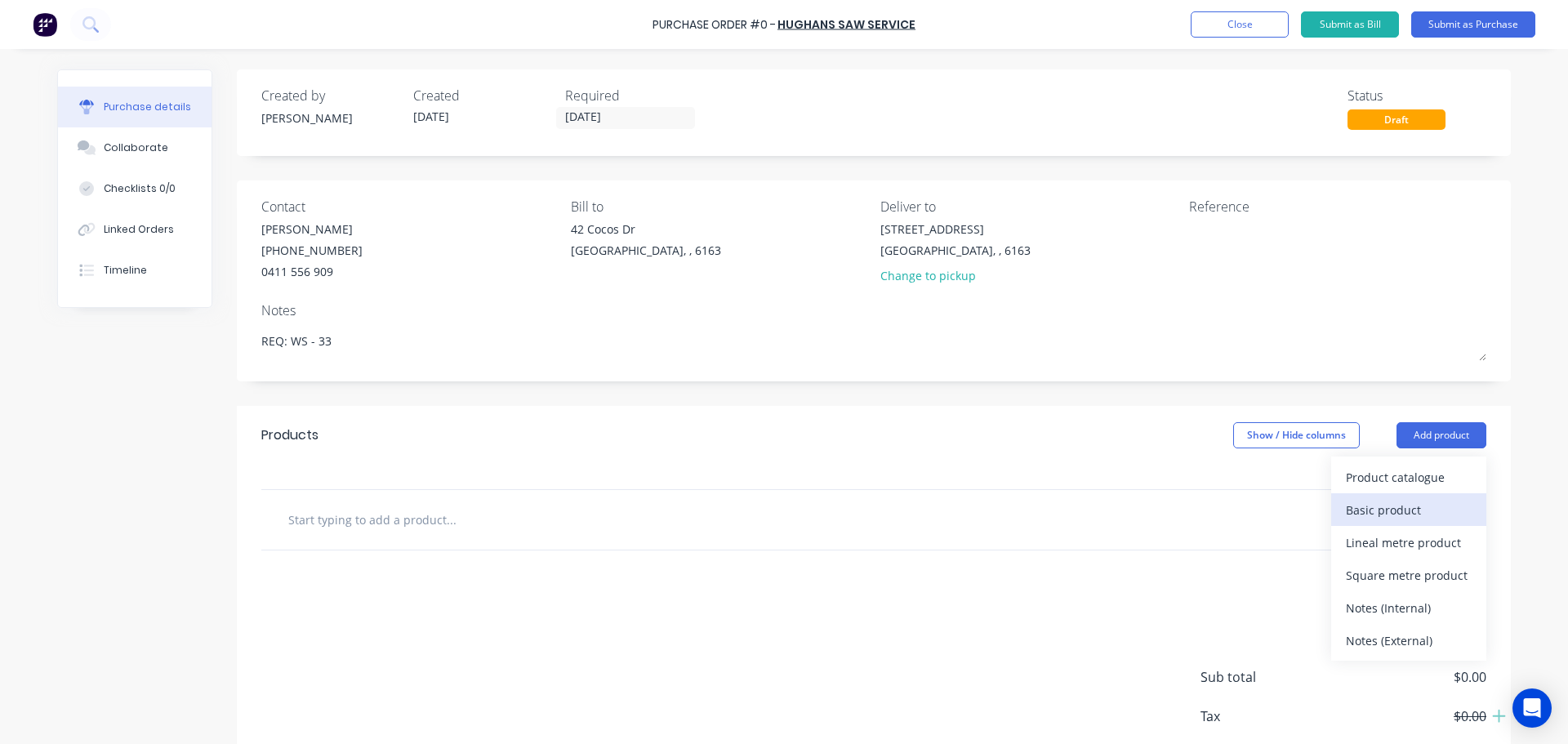
click at [1367, 511] on div "Basic product" at bounding box center [1409, 510] width 126 height 24
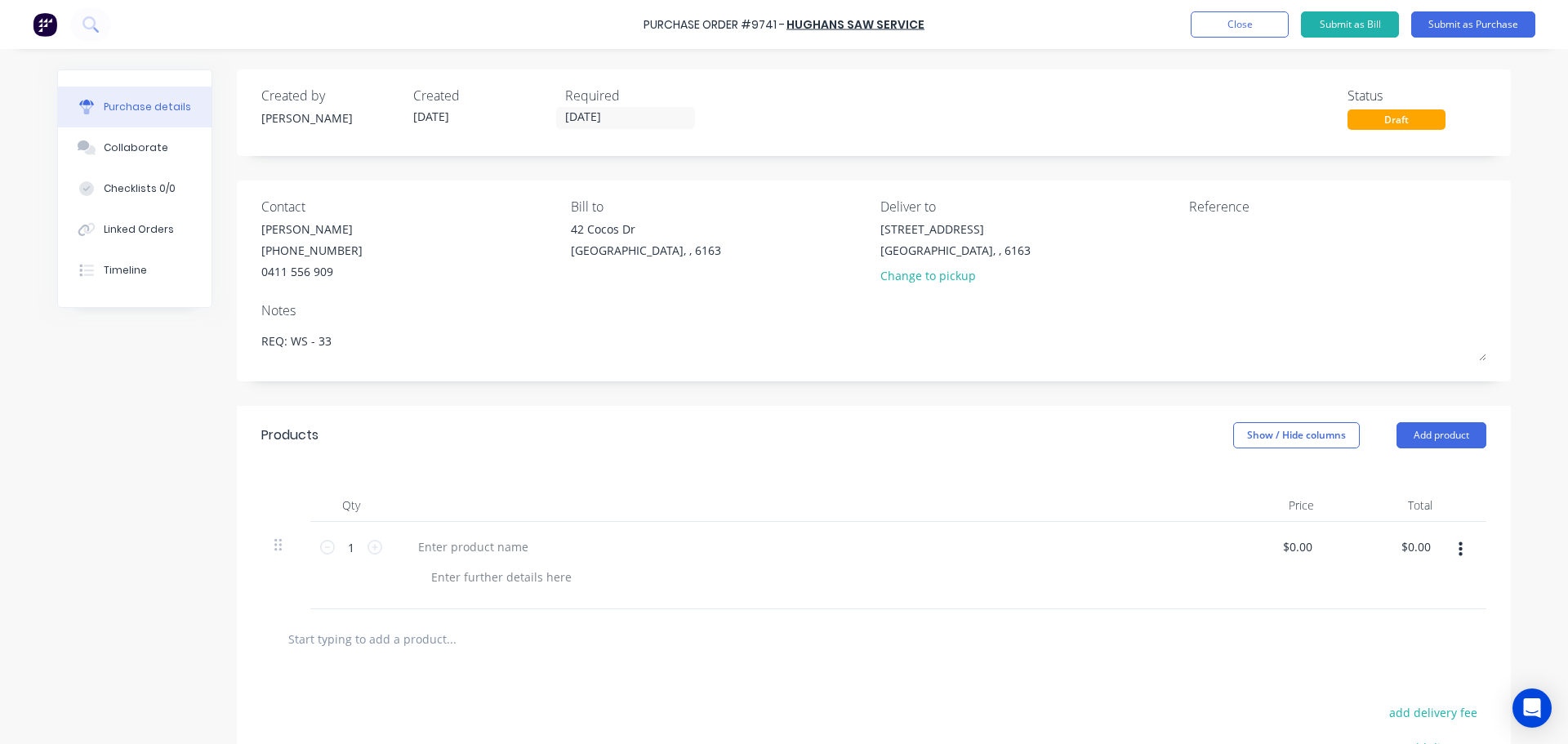
click at [632, 25] on div "Purchase Order #9741 - HUGHANS SAW SERVICE Add product Close Submit as Bill Sub…" at bounding box center [784, 24] width 1568 height 49
click at [643, 25] on div "Purchase Order #9741 - HUGHANS SAW SERVICE Add product Close Submit as Bill Sub…" at bounding box center [784, 24] width 1568 height 49
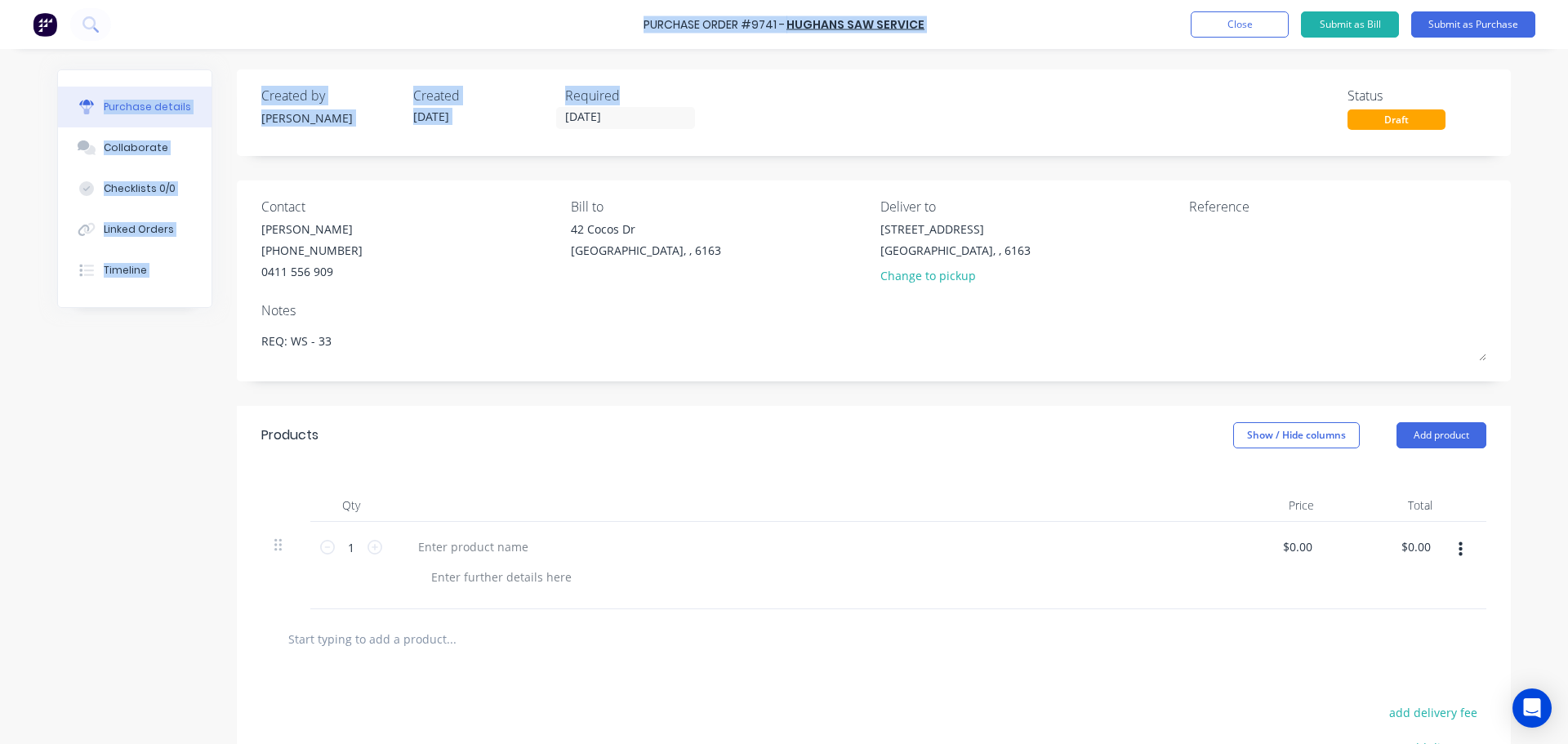
drag, startPoint x: 646, startPoint y: 25, endPoint x: 949, endPoint y: 50, distance: 304.0
click at [949, 50] on div "Purchase Order #9741 - HUGHANS SAW SERVICE Add product Close Submit as Bill Sub…" at bounding box center [784, 372] width 1568 height 744
click at [957, 39] on div "Purchase Order #9741 - HUGHANS SAW SERVICE Add product Close Submit as Bill Sub…" at bounding box center [784, 24] width 1568 height 49
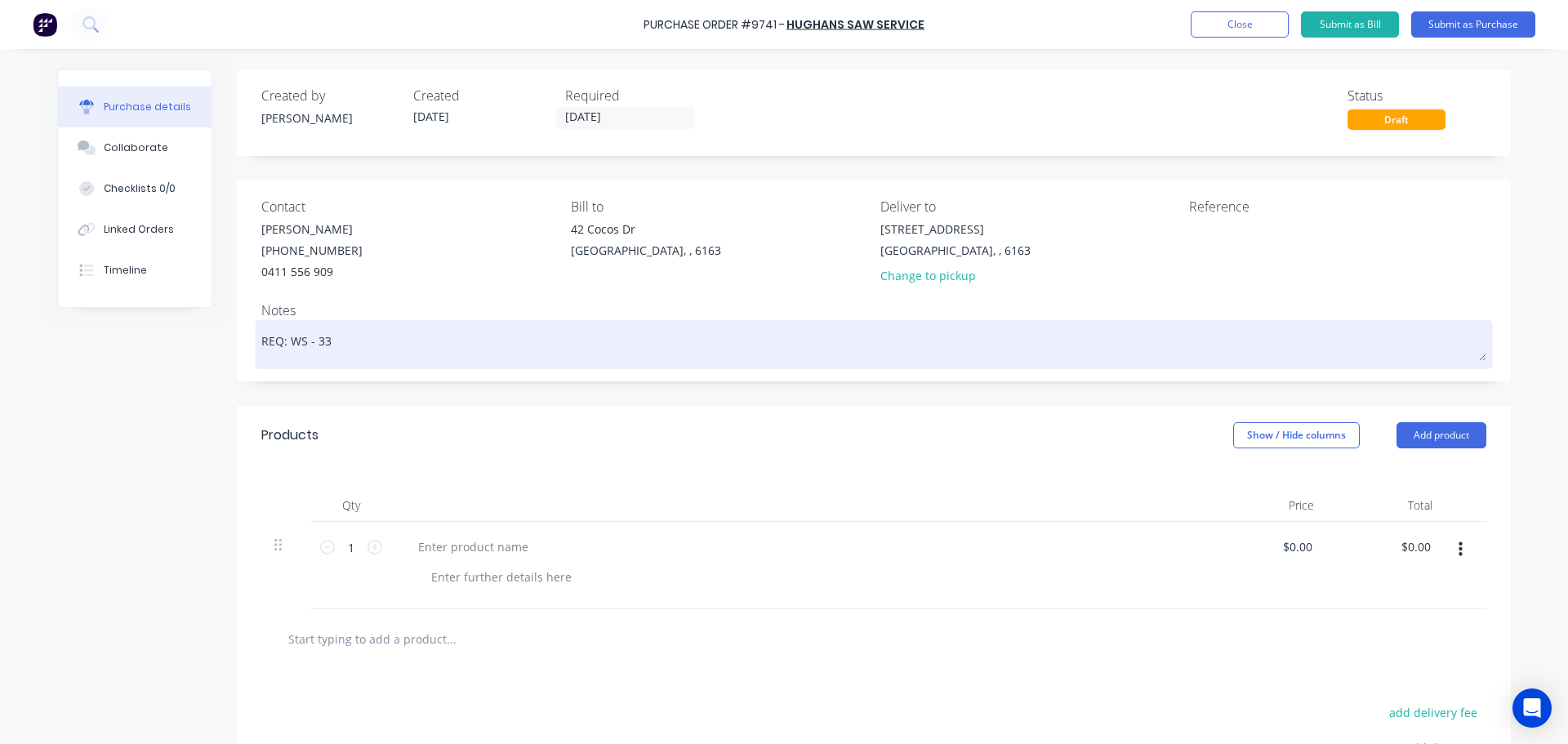
click at [731, 352] on textarea "REQ: WS - 33" at bounding box center [874, 343] width 1225 height 36
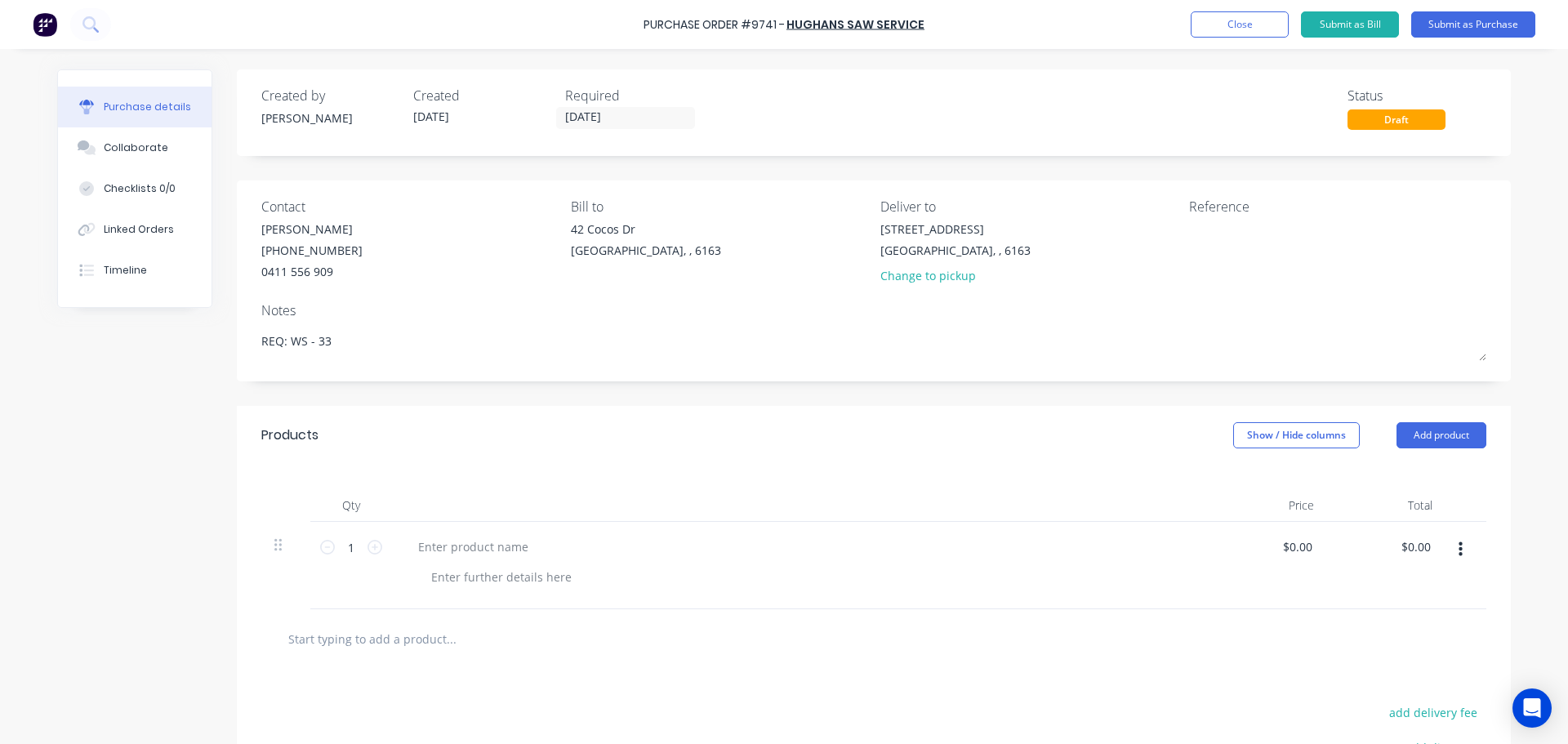
type textarea "x"
drag, startPoint x: 932, startPoint y: 25, endPoint x: 646, endPoint y: 26, distance: 286.0
click at [646, 26] on div "Purchase Order #9741 - HUGHANS SAW SERVICE Add product Close Submit as Bill Sub…" at bounding box center [784, 24] width 1568 height 49
copy div "Purchase Order #9741 - HUGHANS SAW SERVICE Add product Close Submit as Bill Sub…"
click at [1249, 245] on textarea at bounding box center [1291, 239] width 204 height 36
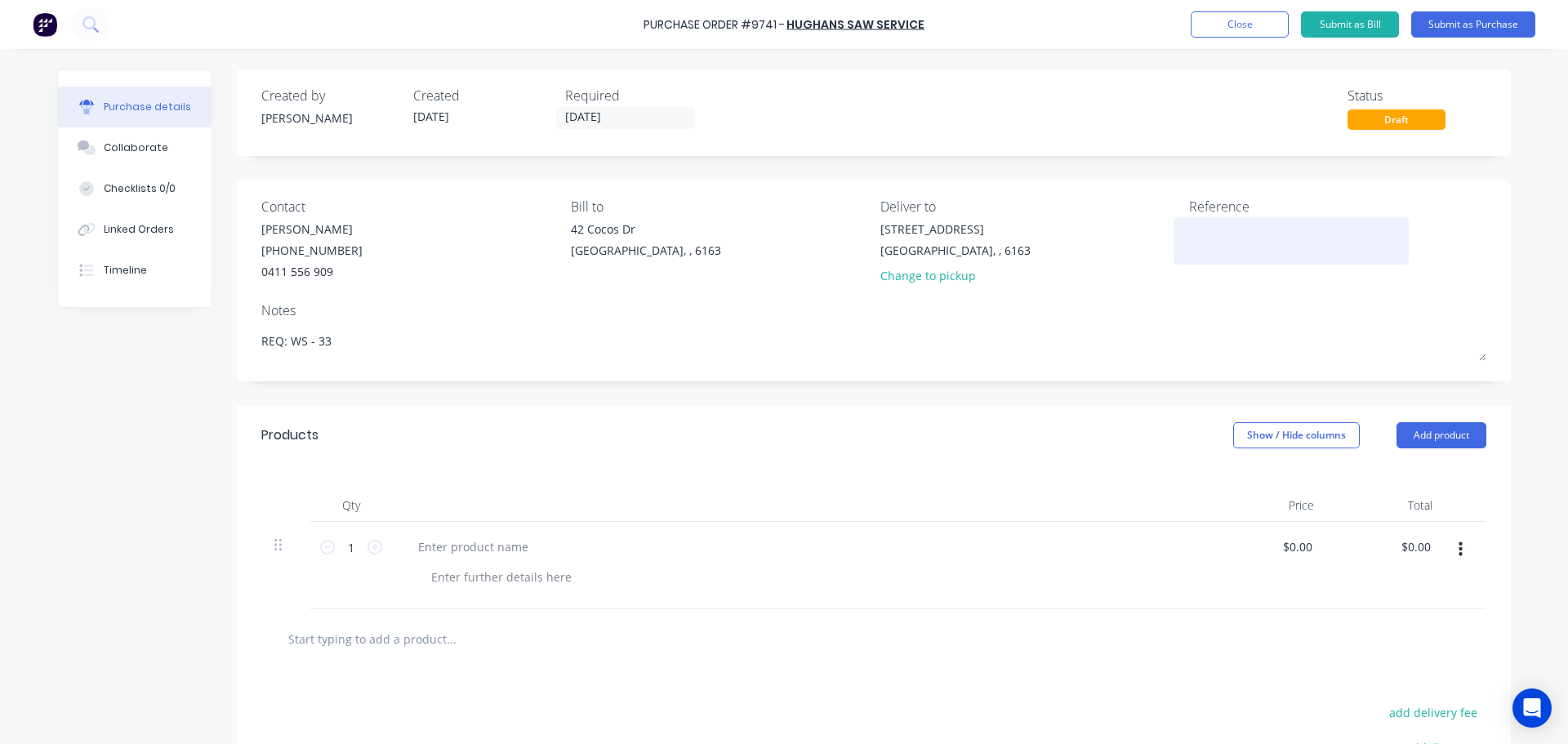
paste textarea "Purchase Order #9741 - HUGHANS SAW SERVICE"
type textarea "Purchase Order #9741 - HUGHANS SAW SERVICE"
type textarea "x"
type textarea "Purchase Order #9741 - HUGHANS SAW SERVICE"
type textarea "x"
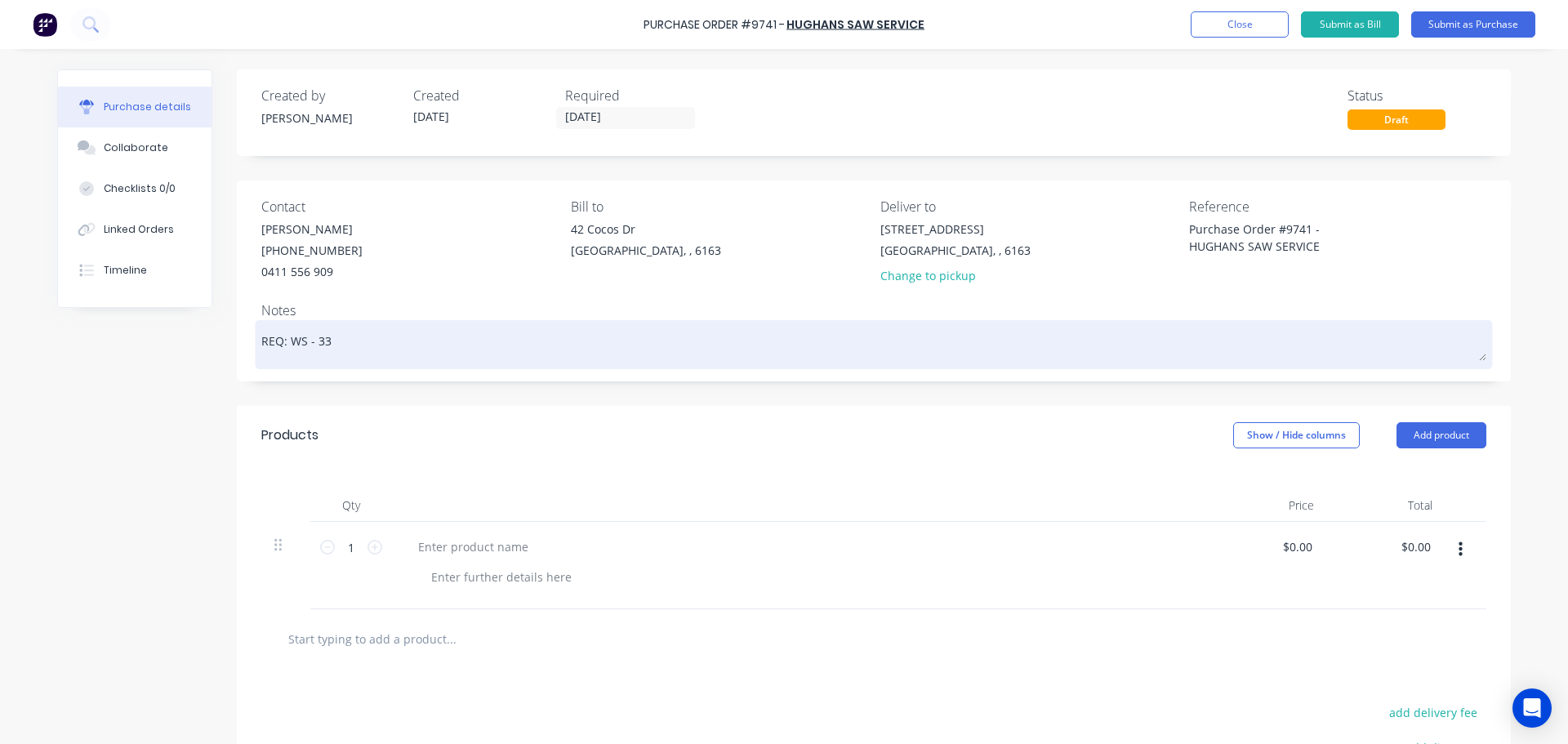
type textarea "Purchase Order #9741 - HUGHANS SAW SERVICE"
type textarea "x"
type textarea "Purchase Order #9741 - HUGHANS SAW SERVICE"
click at [1136, 329] on textarea "REQ: WS - 33" at bounding box center [874, 343] width 1225 height 36
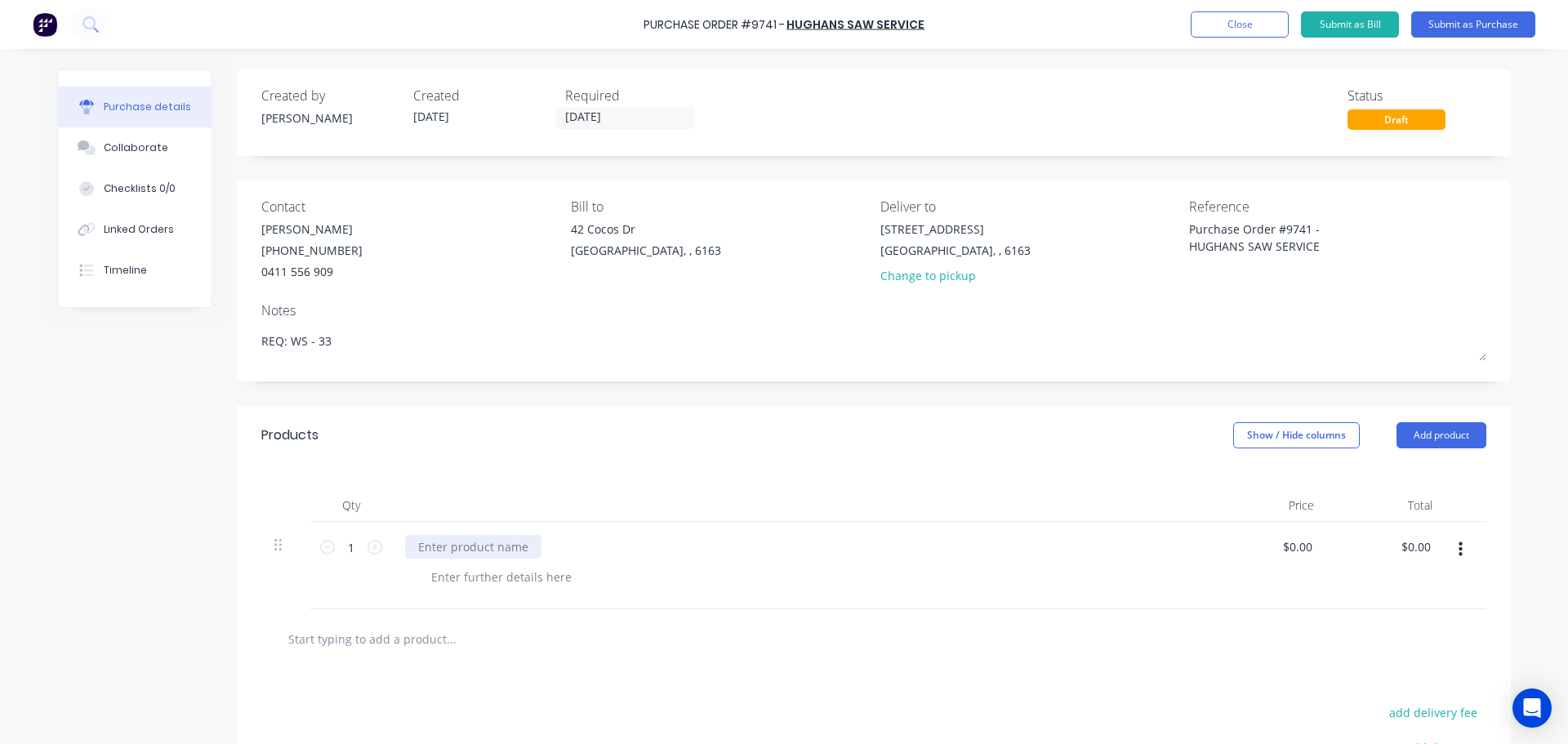
type textarea "x"
click at [465, 552] on div at bounding box center [473, 546] width 137 height 24
paste div
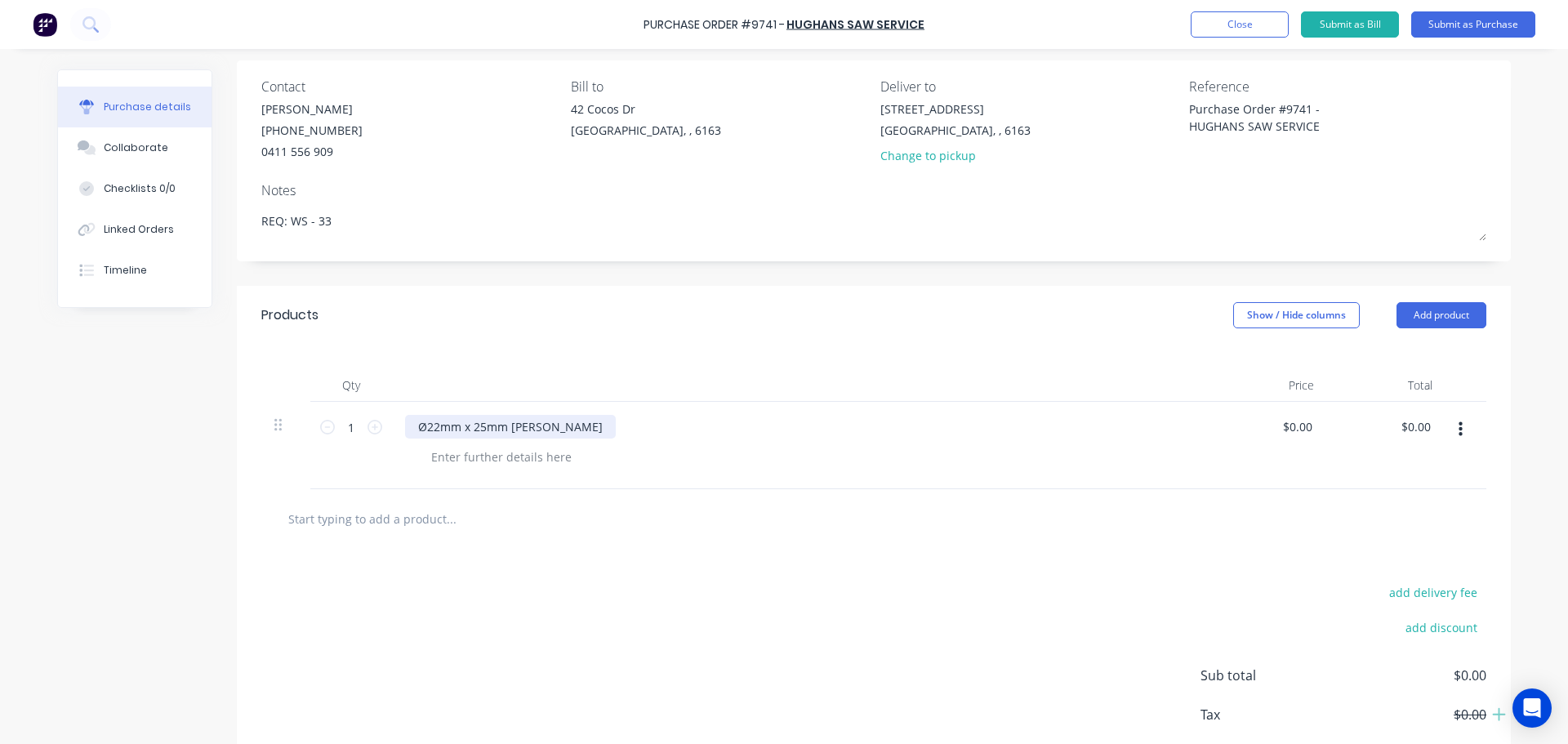
scroll to position [163, 0]
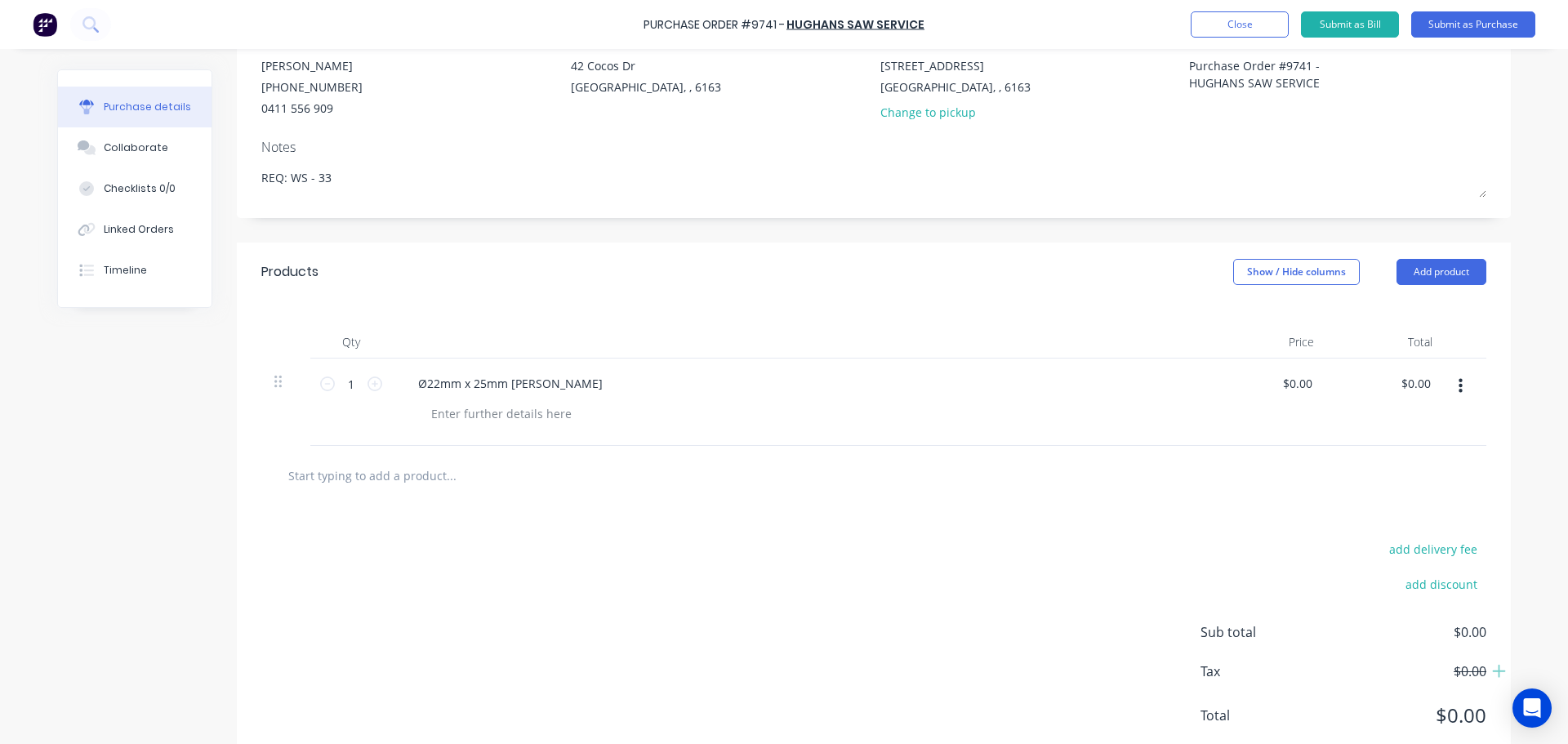
click at [399, 476] on input "text" at bounding box center [451, 476] width 327 height 32
type textarea "x"
type input "f"
type textarea "x"
type input "fr"
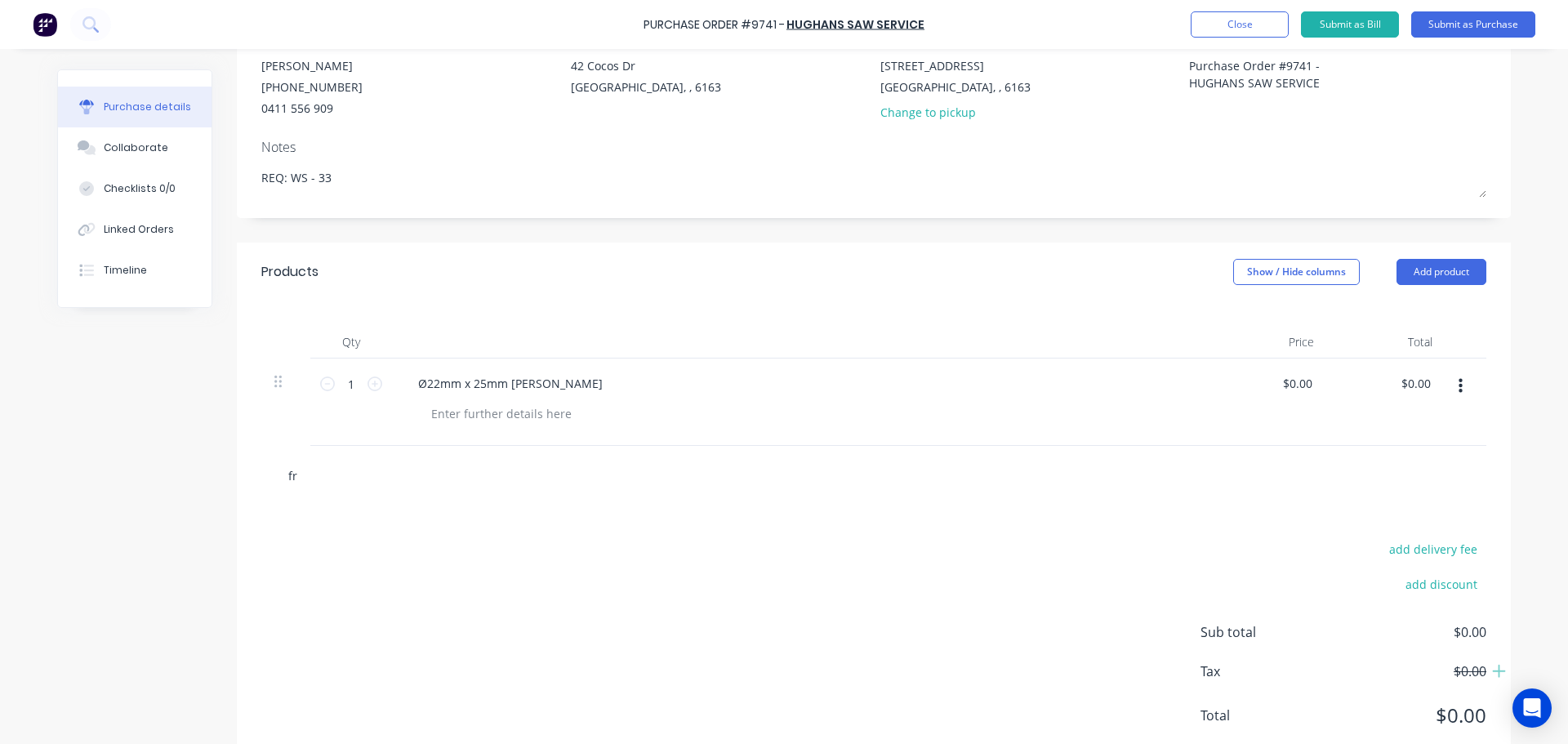
type textarea "x"
type input "fre"
type textarea "x"
type input "frei"
type textarea "x"
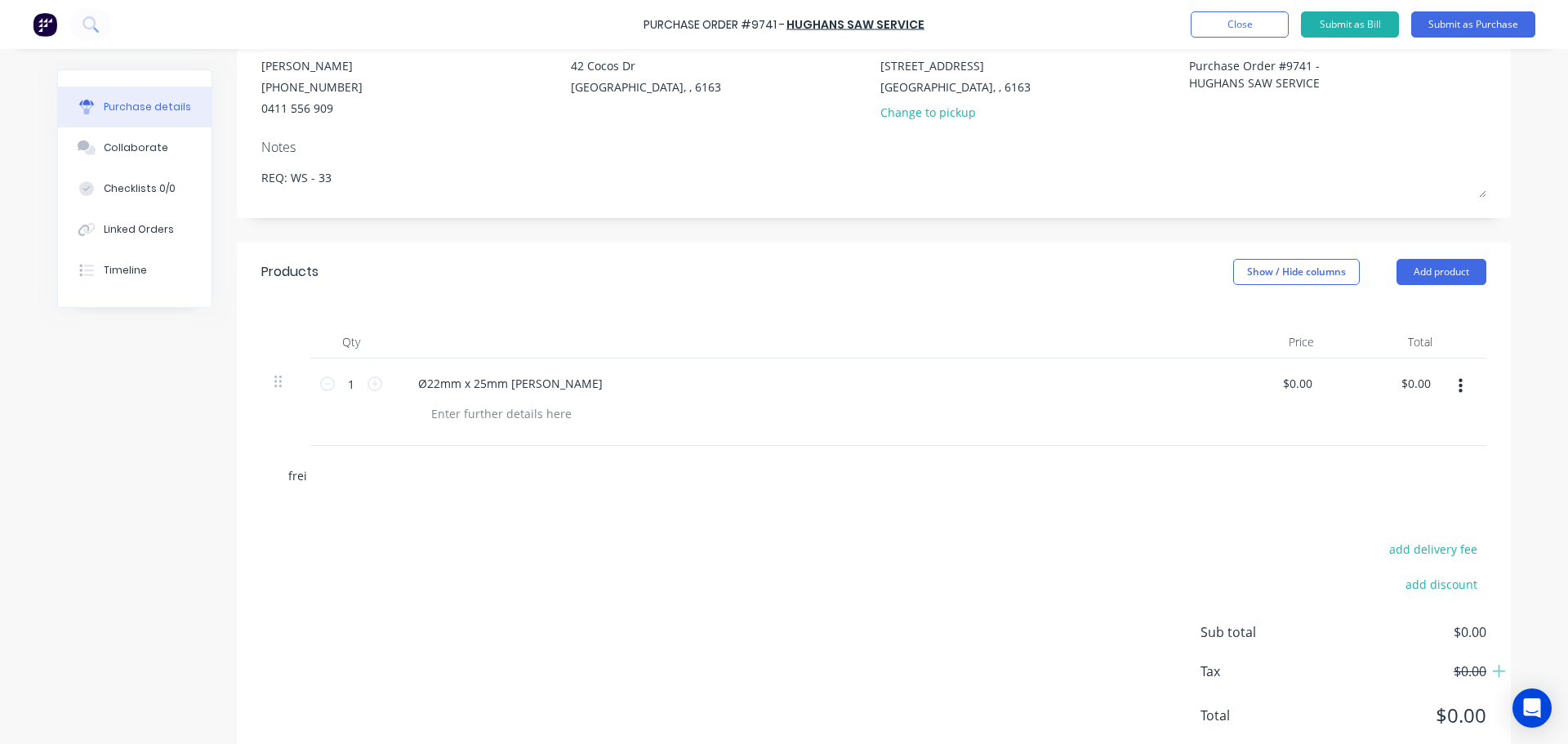
type input "freig"
type textarea "x"
type input "freigh"
type textarea "x"
type input "freight"
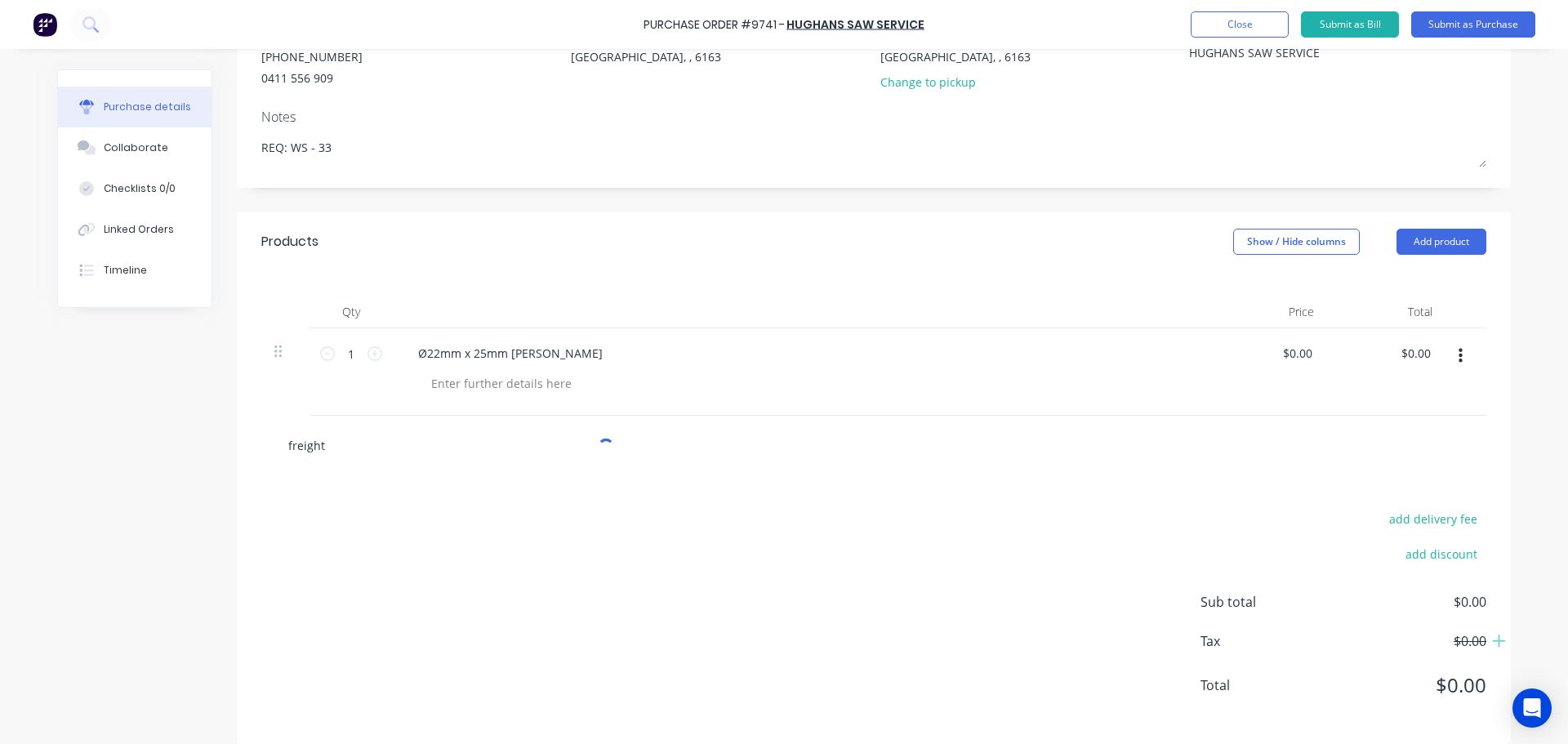
scroll to position [210, 0]
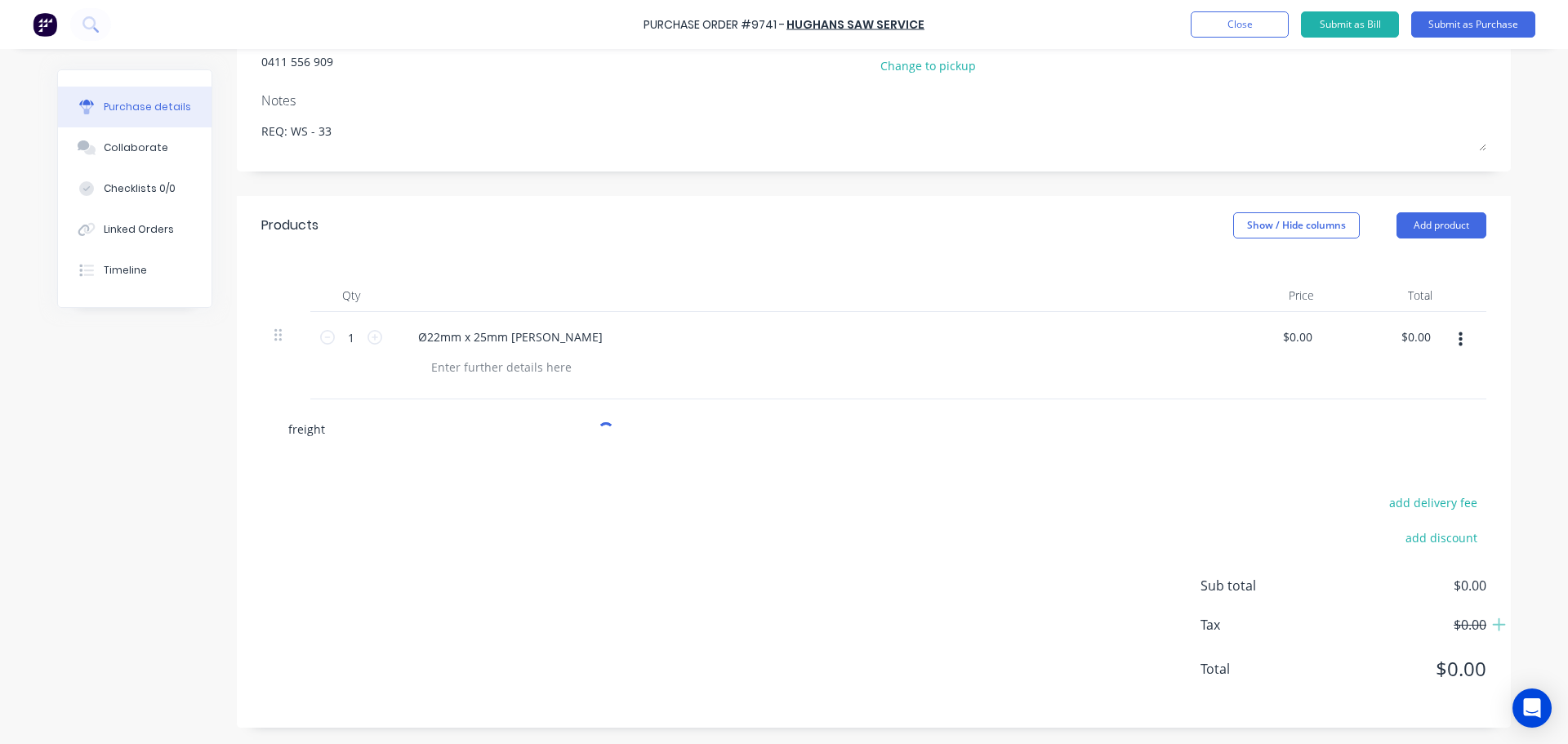
type textarea "x"
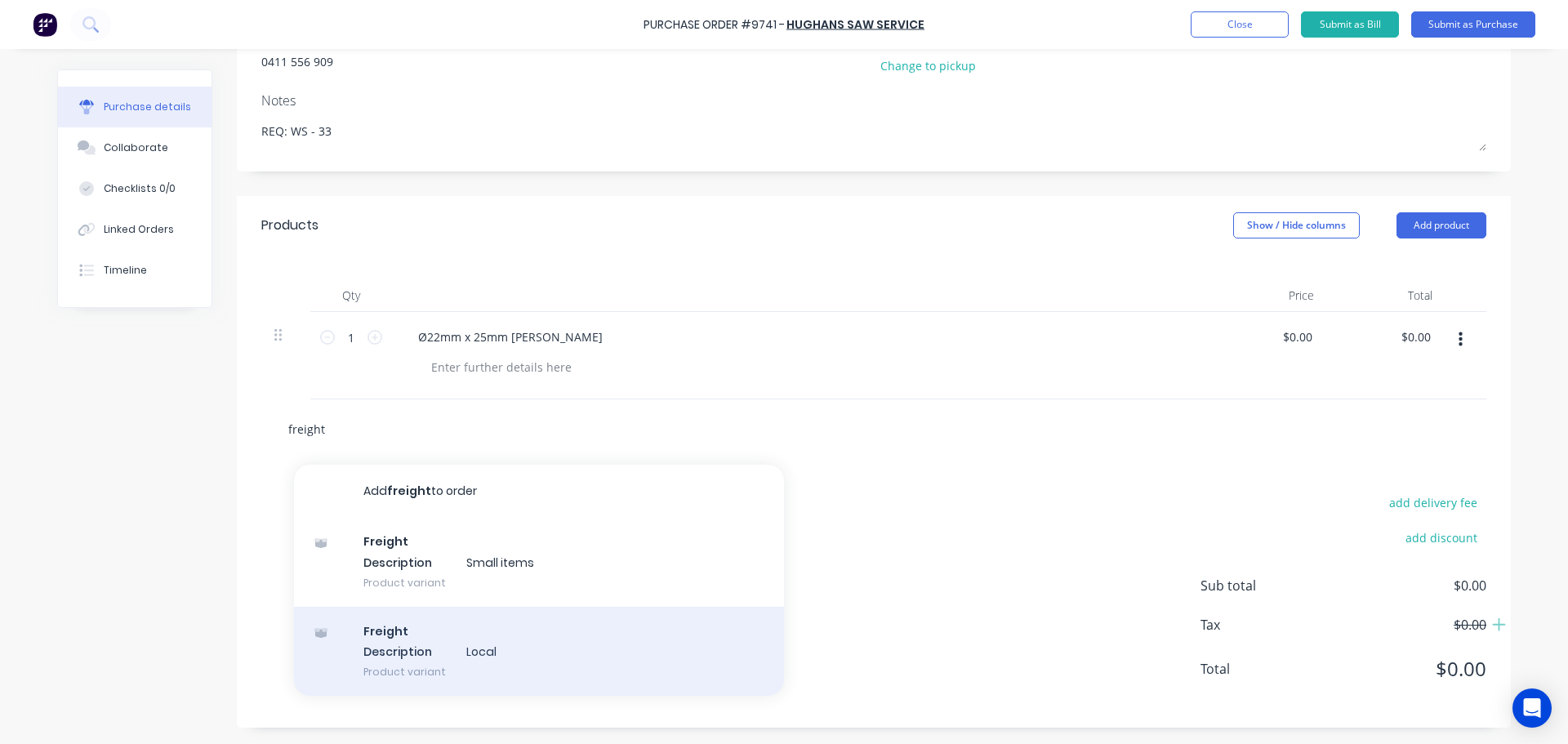
type input "freight"
click at [403, 657] on div "Freight Description Local Product variant" at bounding box center [539, 651] width 490 height 90
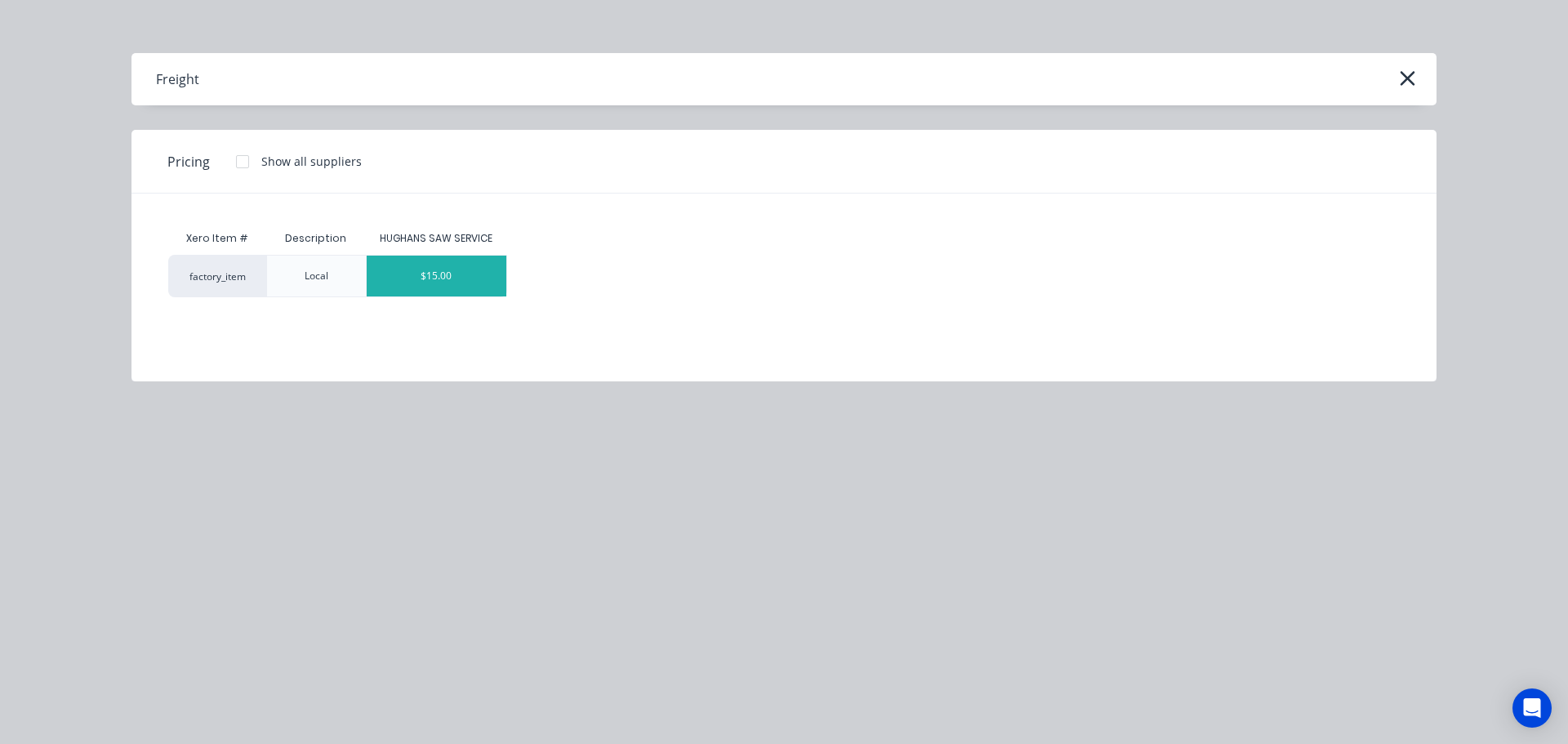
click at [443, 287] on div "$15.00" at bounding box center [436, 276] width 140 height 41
type textarea "x"
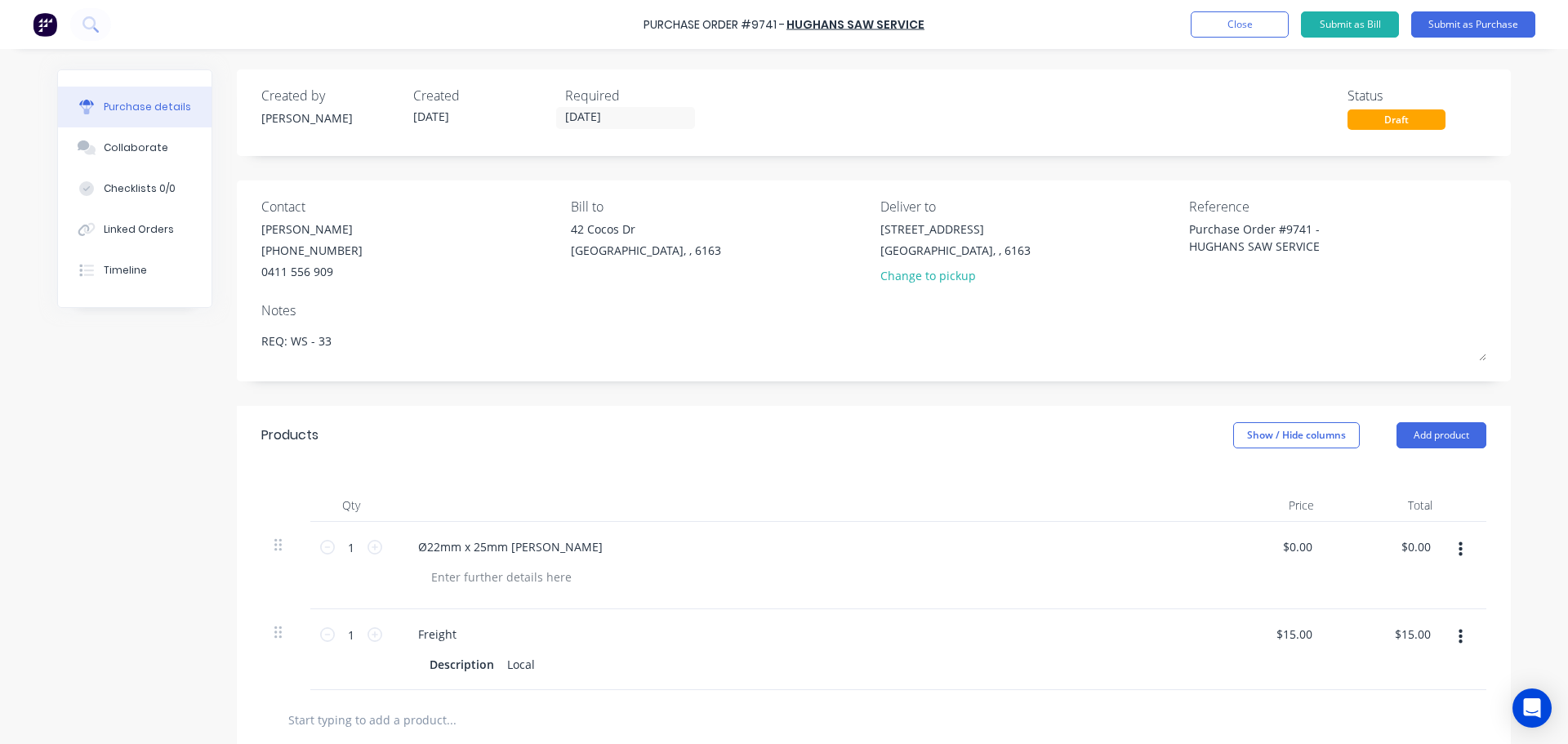
scroll to position [163, 0]
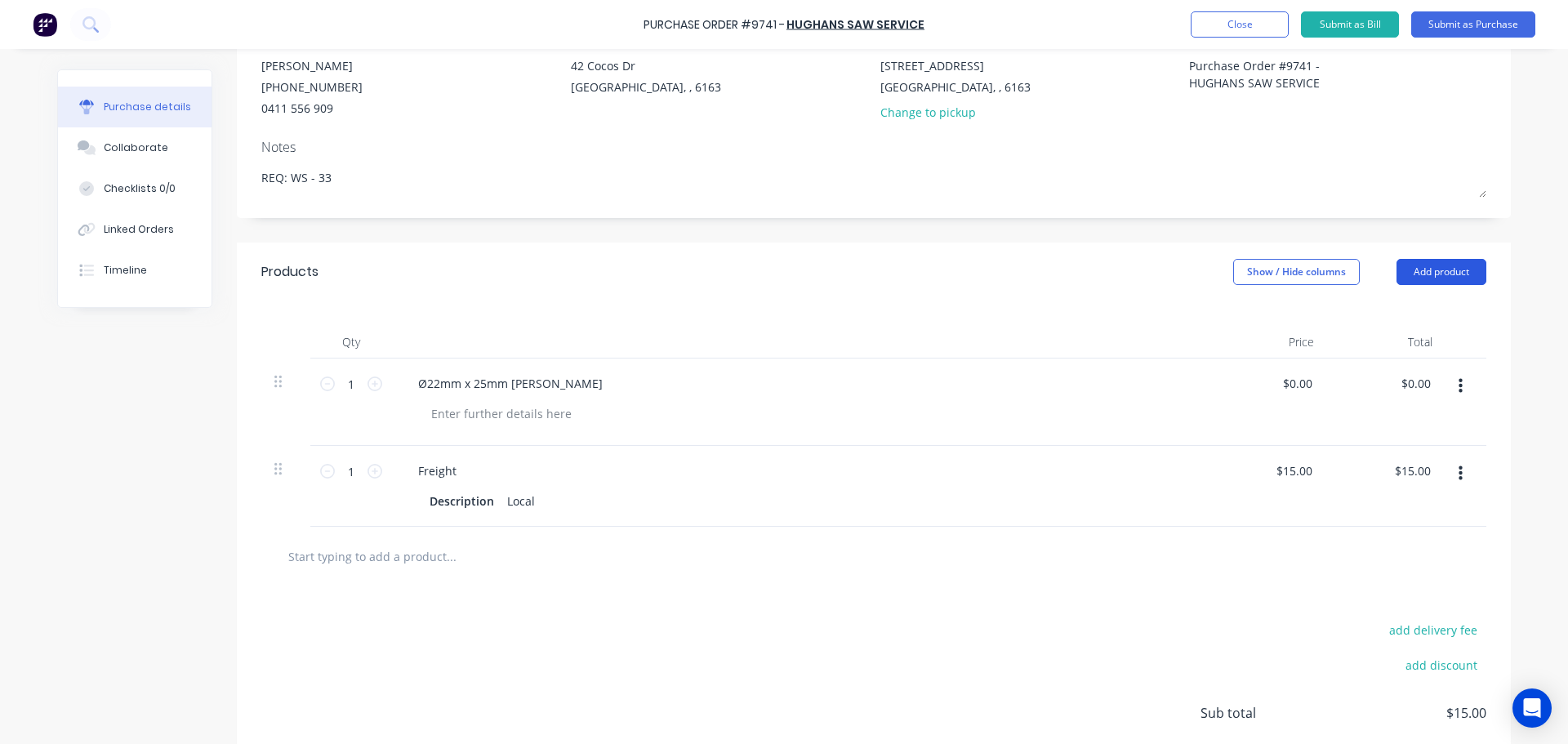
click at [1435, 266] on button "Add product" at bounding box center [1441, 271] width 90 height 26
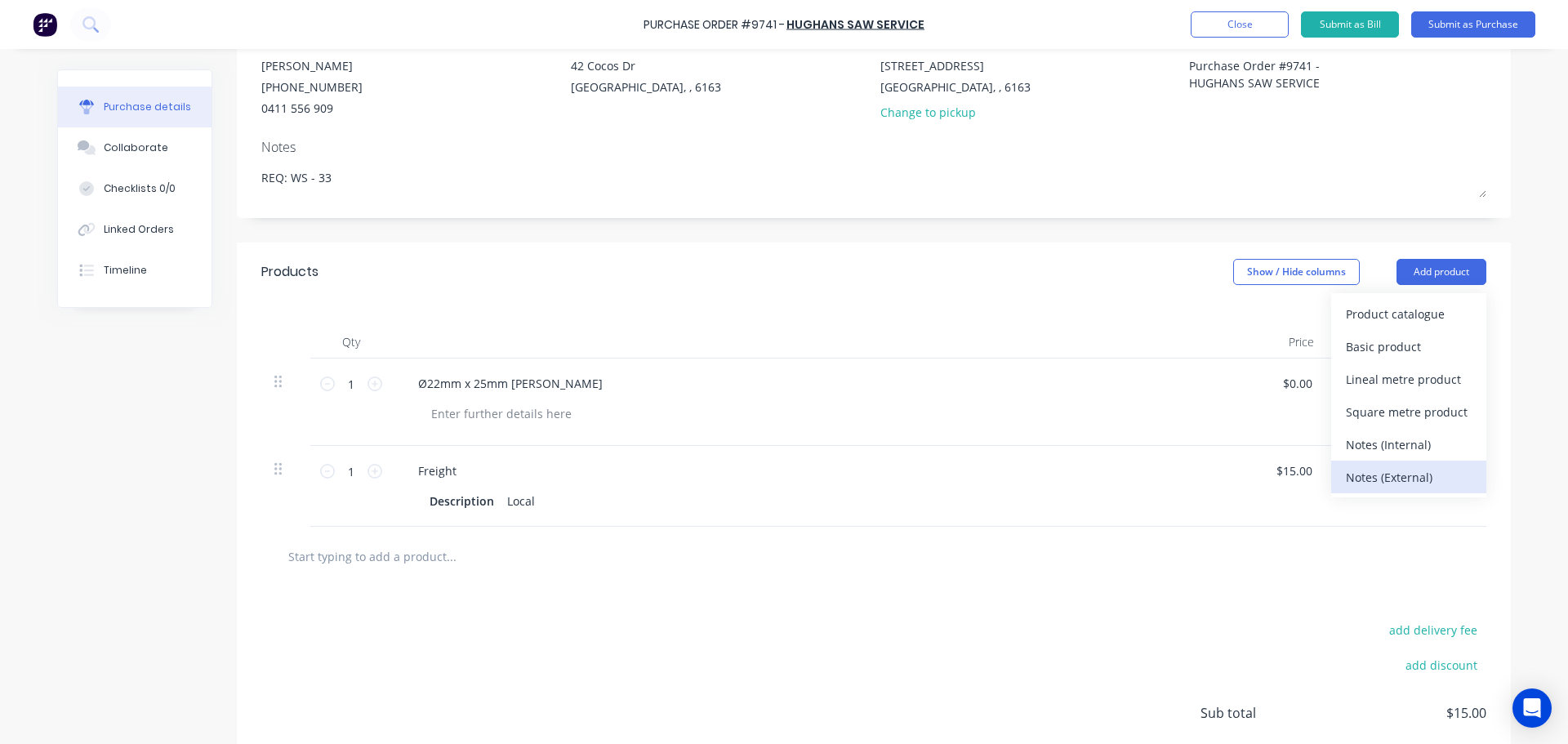
click at [1371, 482] on div "Notes (External)" at bounding box center [1409, 477] width 126 height 24
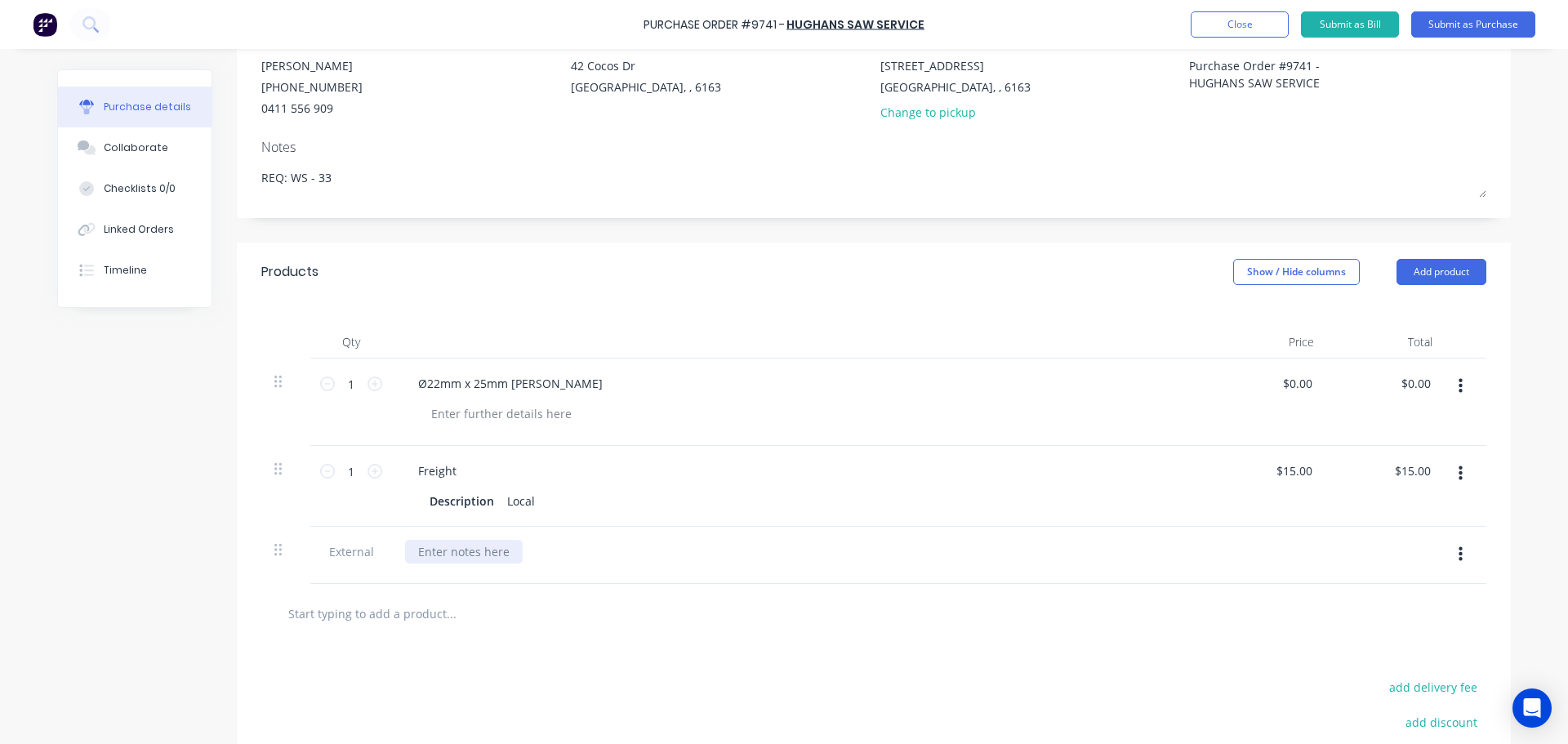
type textarea "x"
click at [429, 556] on div at bounding box center [463, 551] width 117 height 24
paste div
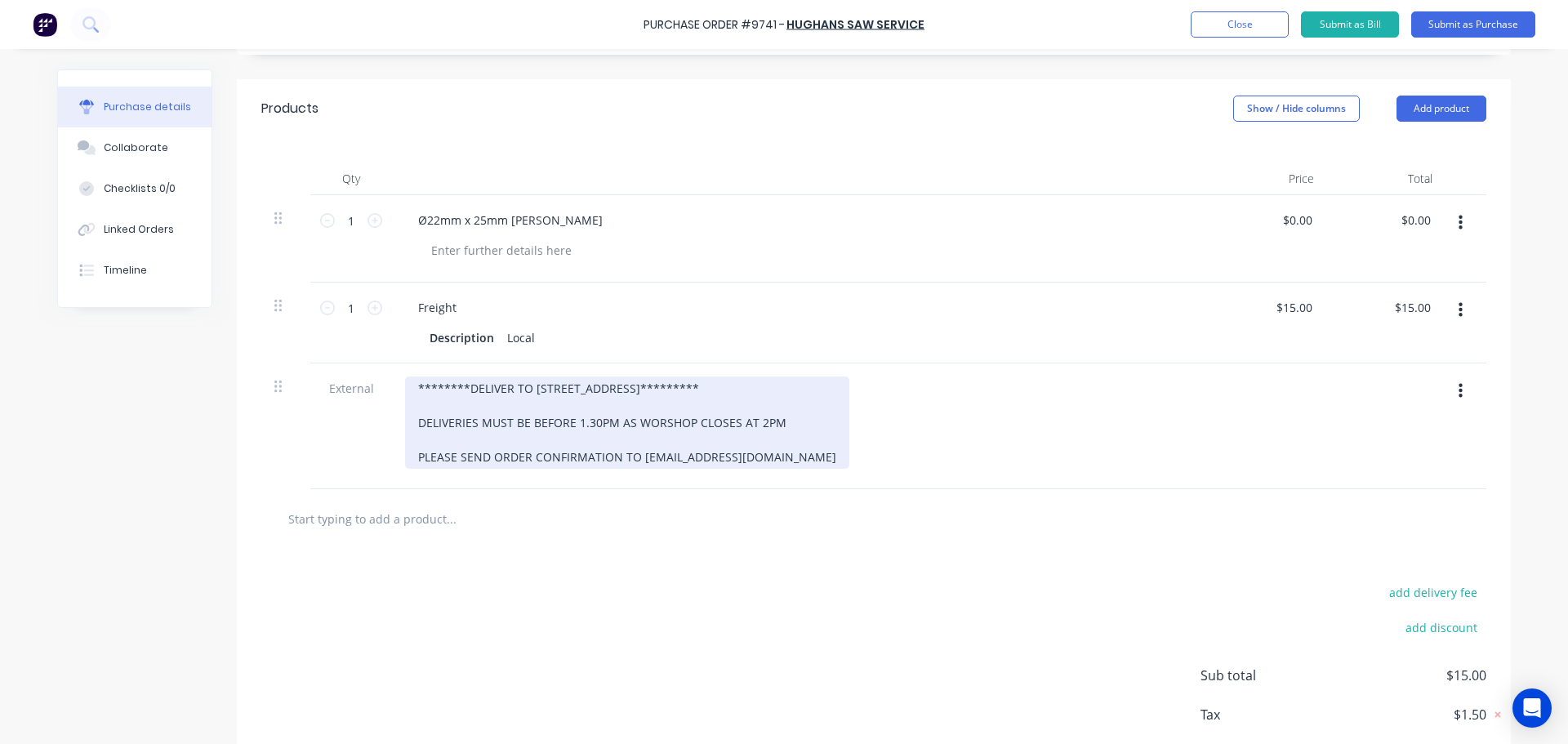
click at [409, 387] on div "********DELIVER TO 59 WELLARD STREET********* DELIVERIES MUST BE BEFORE 1.30PM …" at bounding box center [626, 422] width 444 height 93
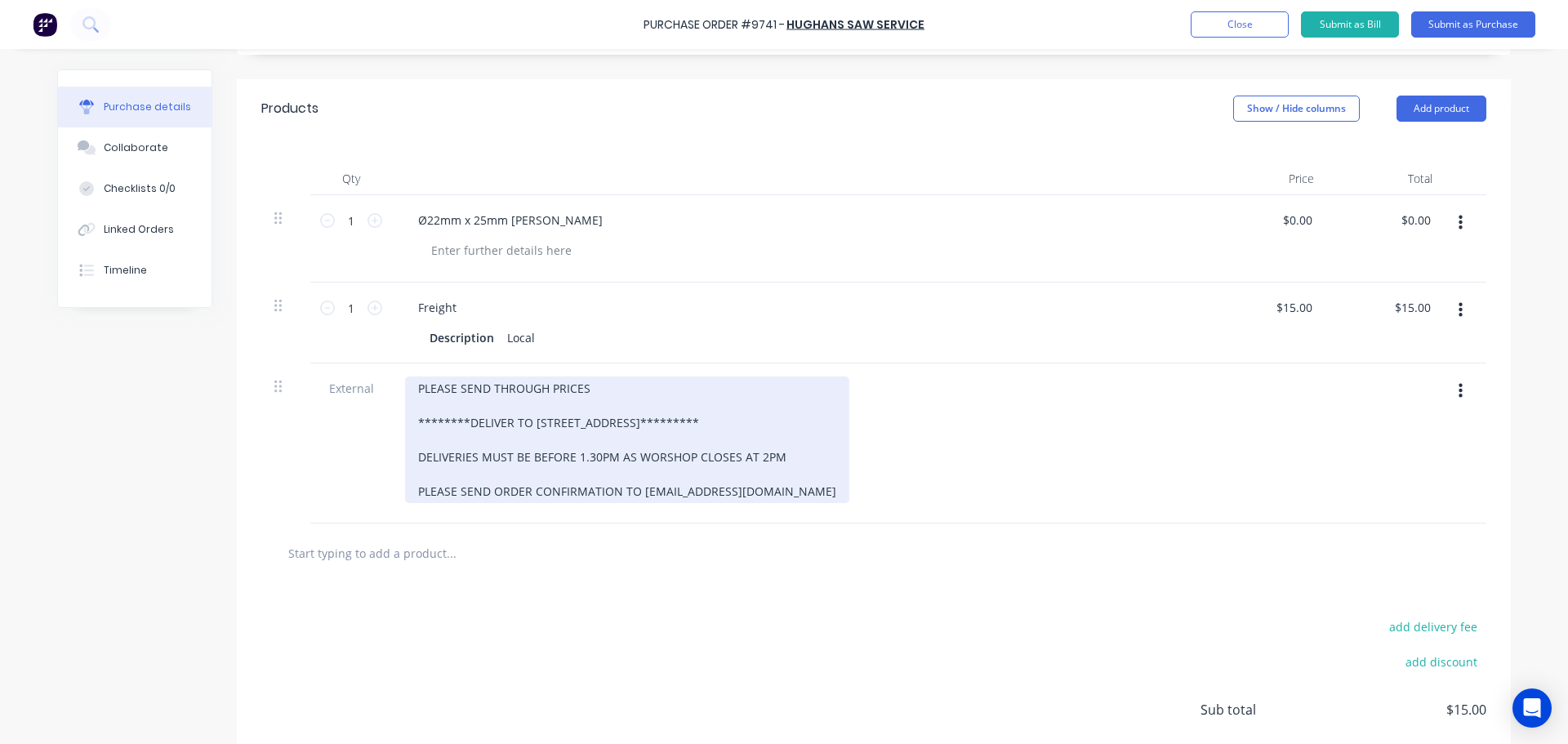
click at [583, 387] on div "PLEASE SEND THROUGH PRICES ********DELIVER TO 59 WELLARD STREET********* DELIVE…" at bounding box center [626, 439] width 444 height 127
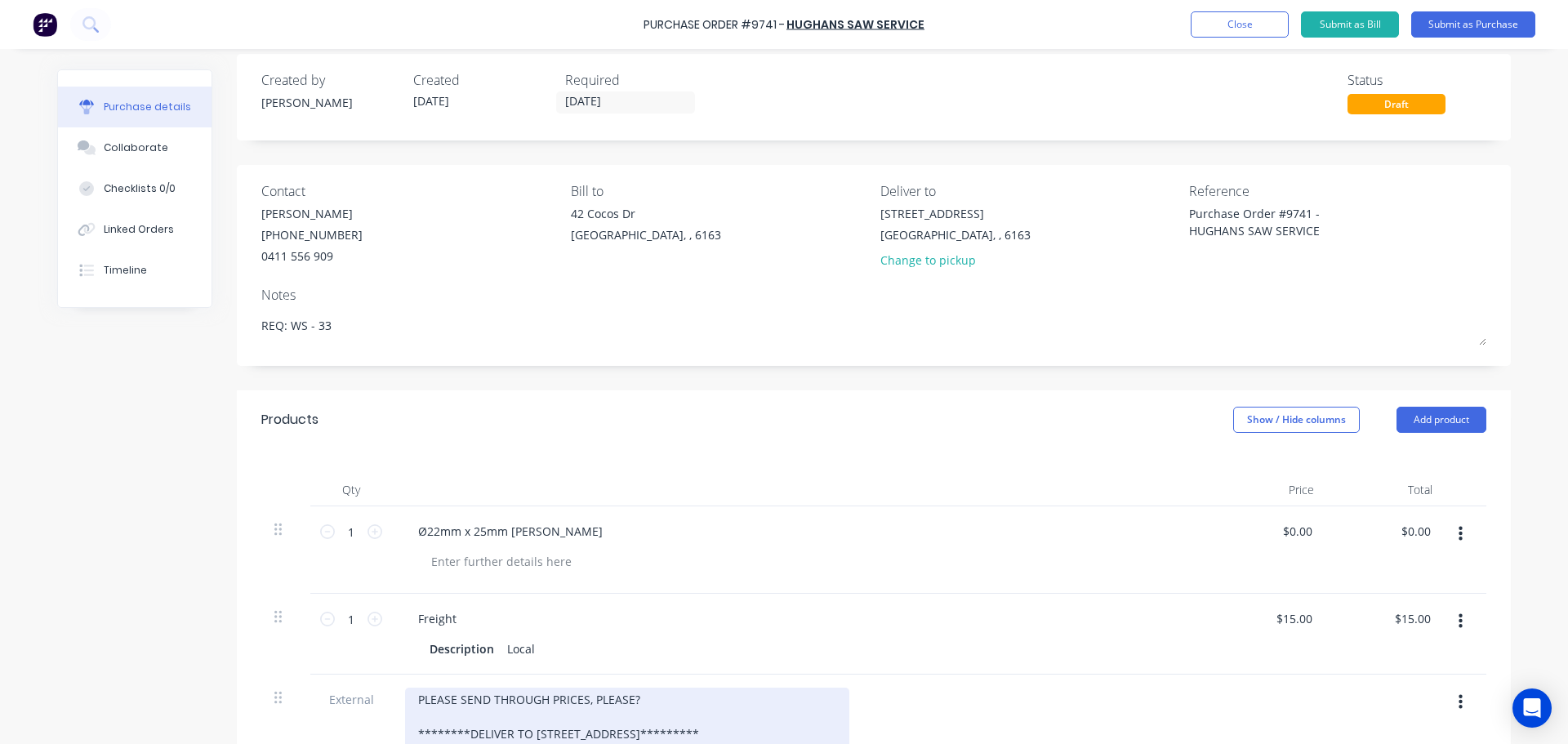
scroll to position [0, 0]
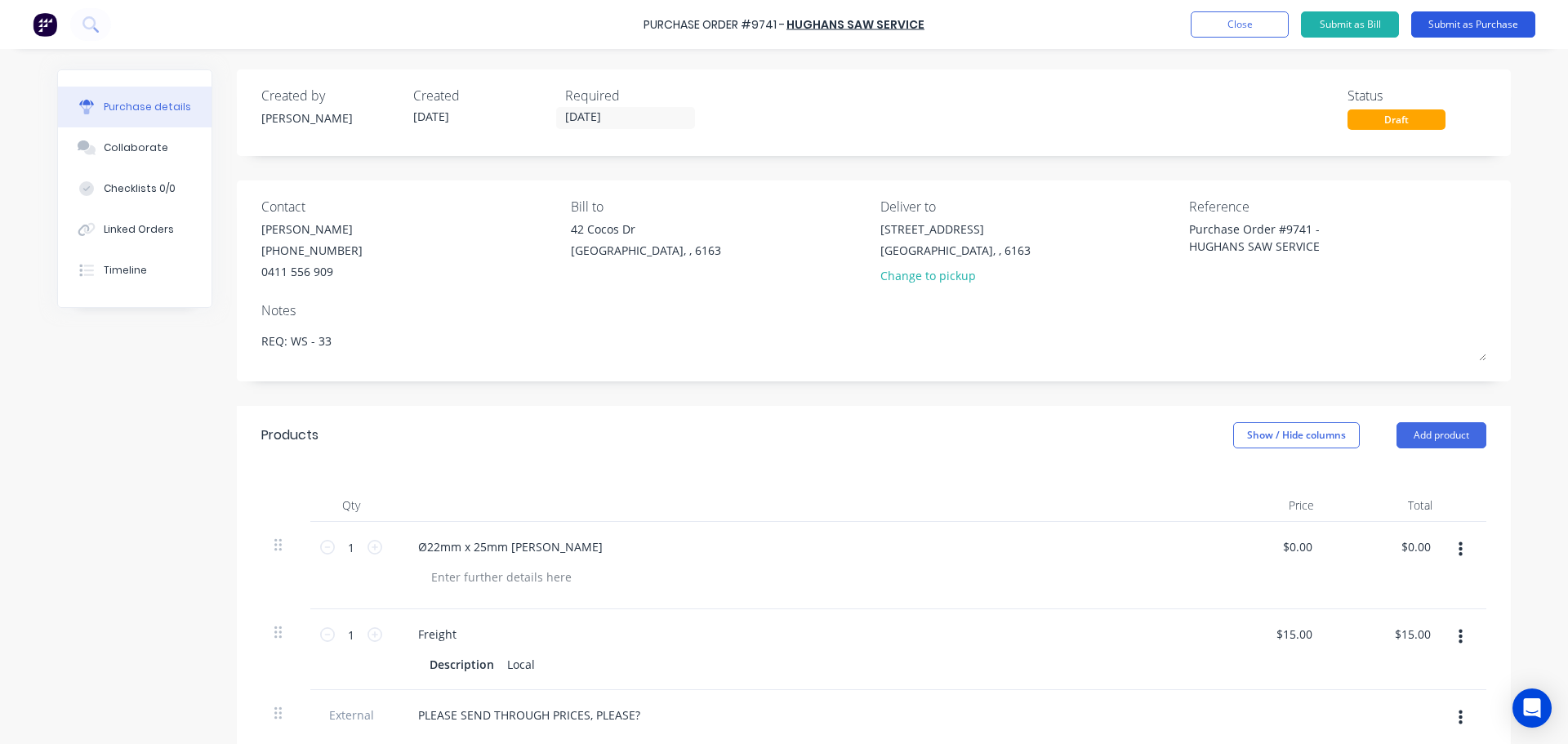
click at [1435, 28] on button "Submit as Purchase" at bounding box center [1473, 24] width 124 height 26
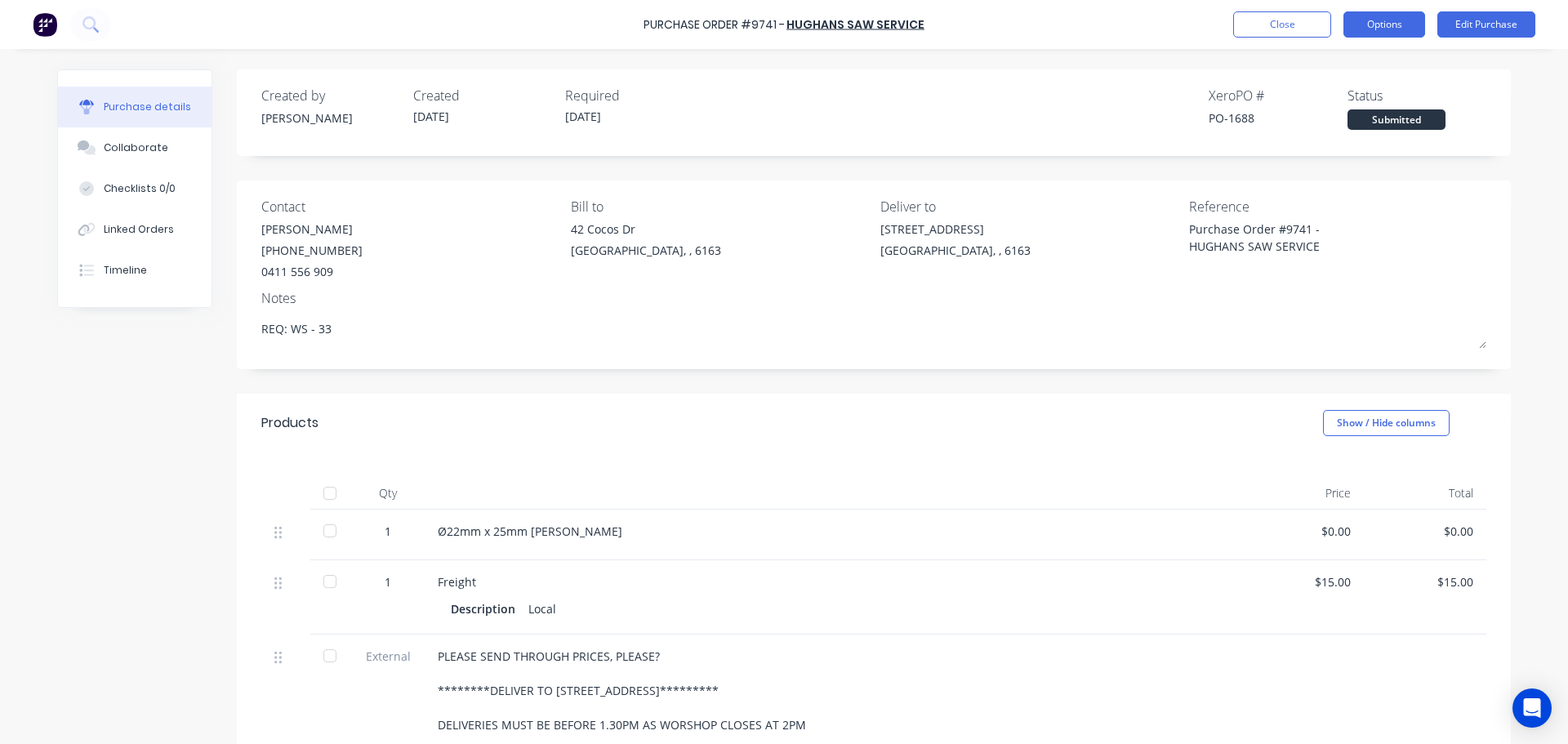
click at [1389, 14] on button "Options" at bounding box center [1385, 24] width 82 height 26
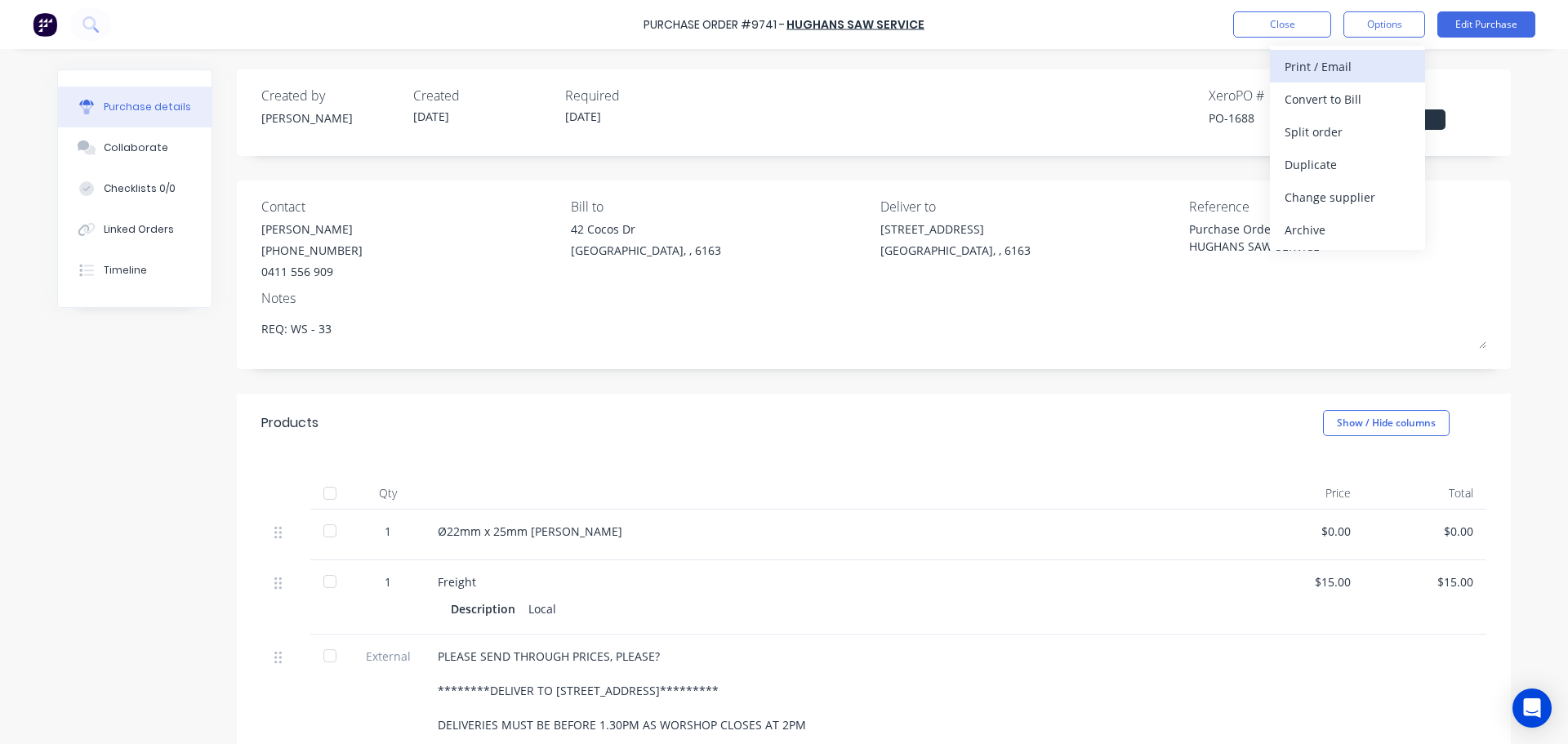
click at [1317, 71] on div "Print / Email" at bounding box center [1347, 66] width 126 height 24
click at [1318, 99] on div "With pricing" at bounding box center [1347, 99] width 126 height 24
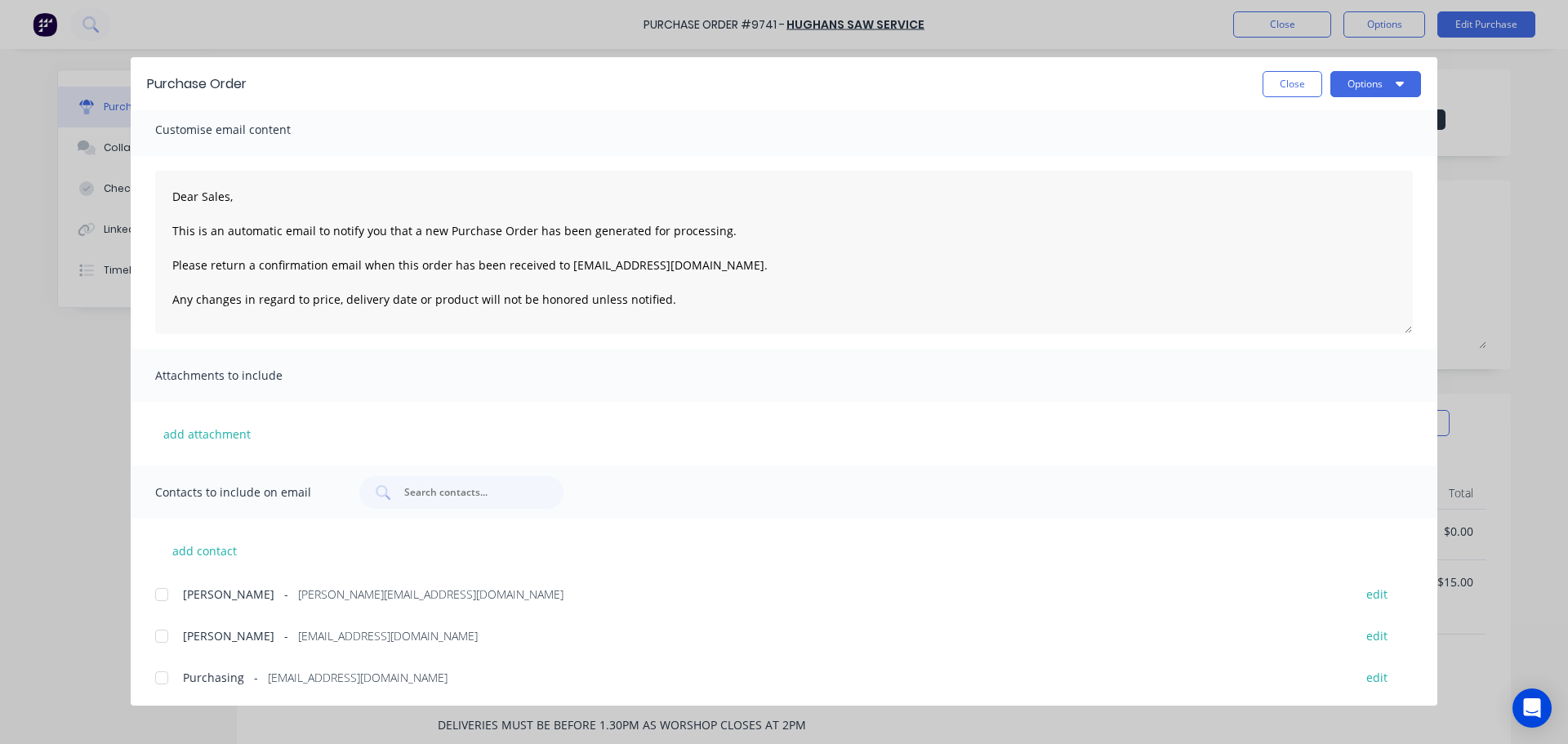
scroll to position [10, 0]
click at [159, 591] on div at bounding box center [161, 592] width 32 height 32
click at [158, 680] on div at bounding box center [161, 675] width 32 height 32
click at [1370, 83] on button "Options" at bounding box center [1375, 83] width 91 height 26
click at [1306, 188] on div "Email" at bounding box center [1344, 190] width 126 height 24
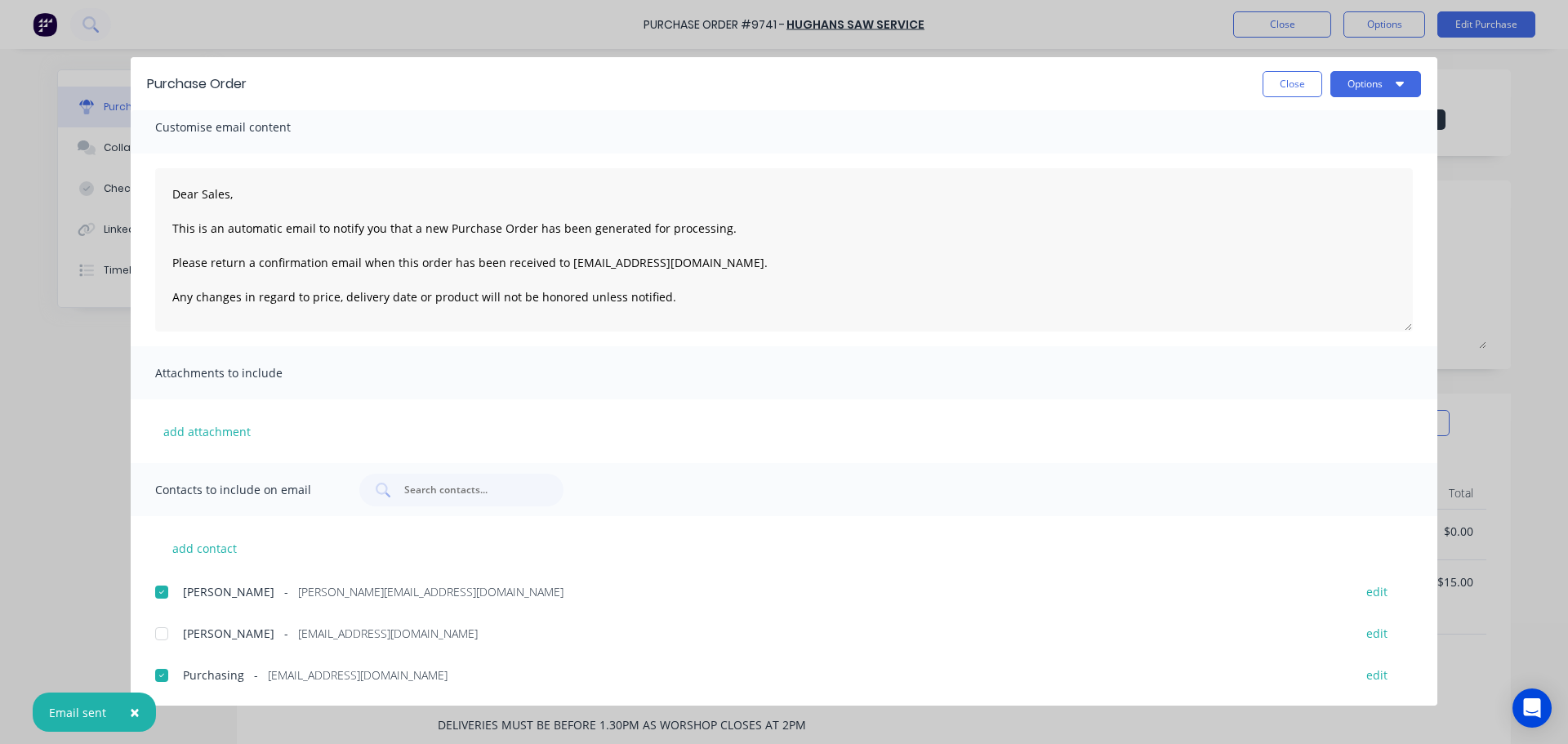
click at [135, 708] on span "×" at bounding box center [135, 712] width 10 height 23
click at [104, 691] on div "Purchase Order Close Options Customise email content Dear Sales, This is an aut…" at bounding box center [784, 372] width 1568 height 744
click at [1300, 89] on button "Close" at bounding box center [1292, 83] width 59 height 26
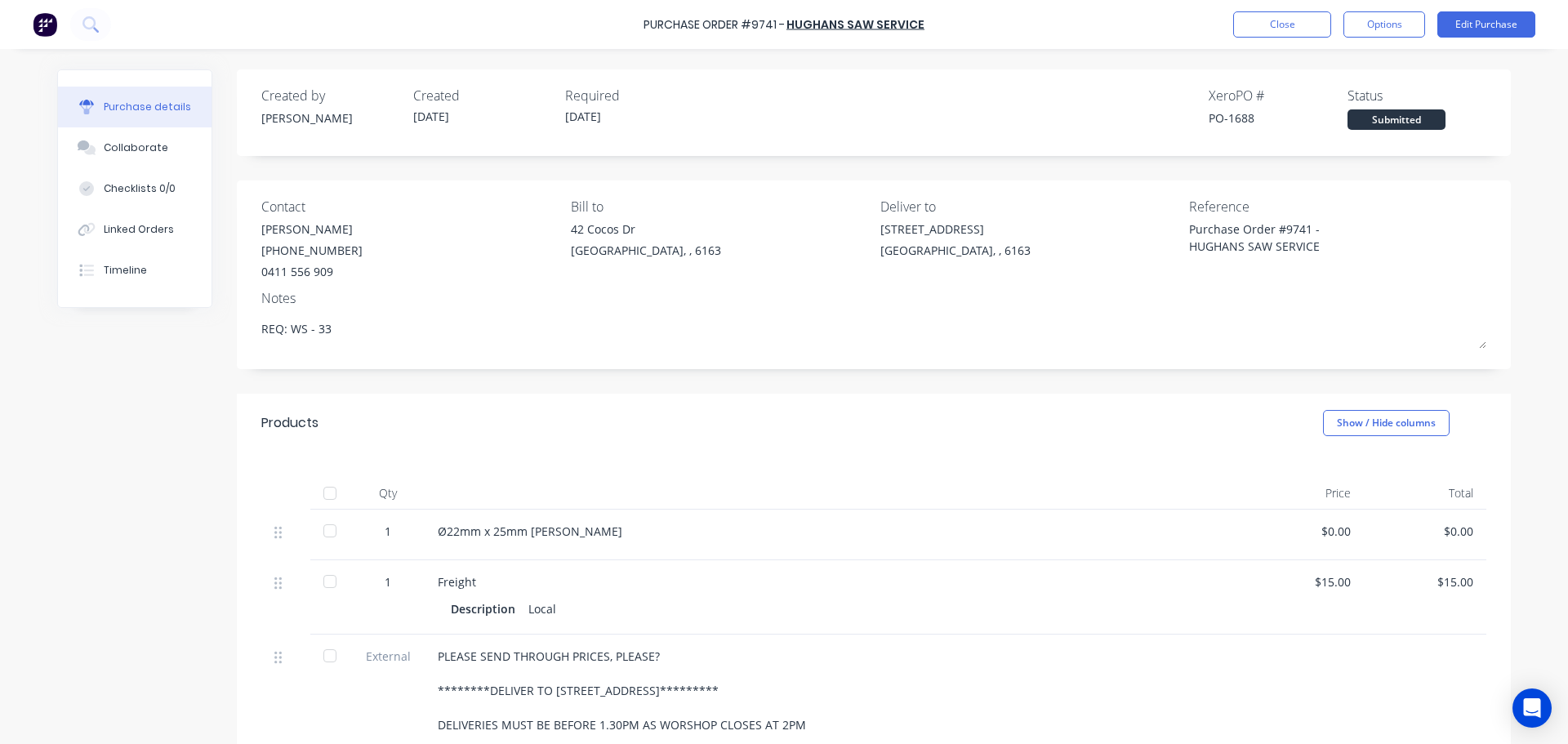
type textarea "x"
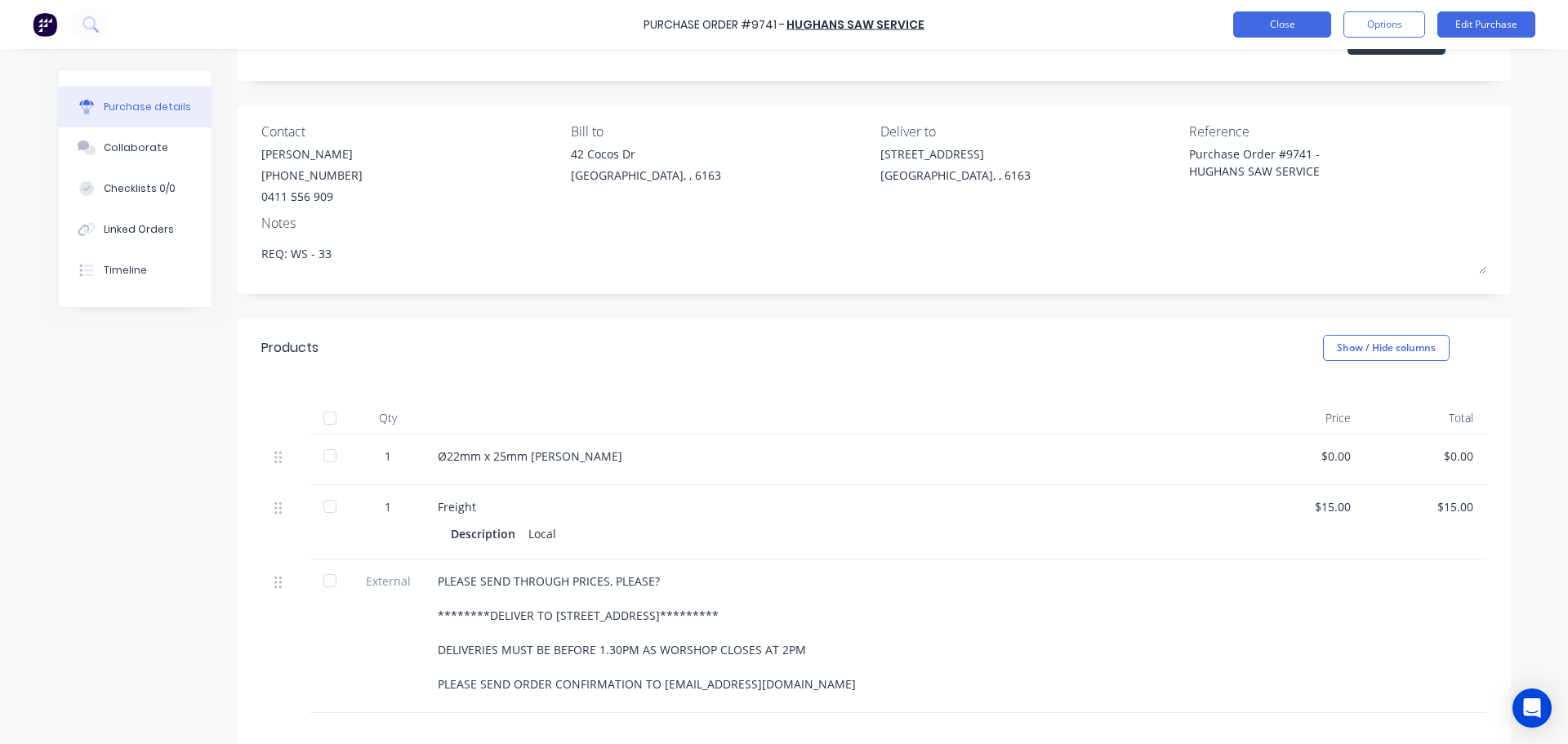
scroll to position [32, 0]
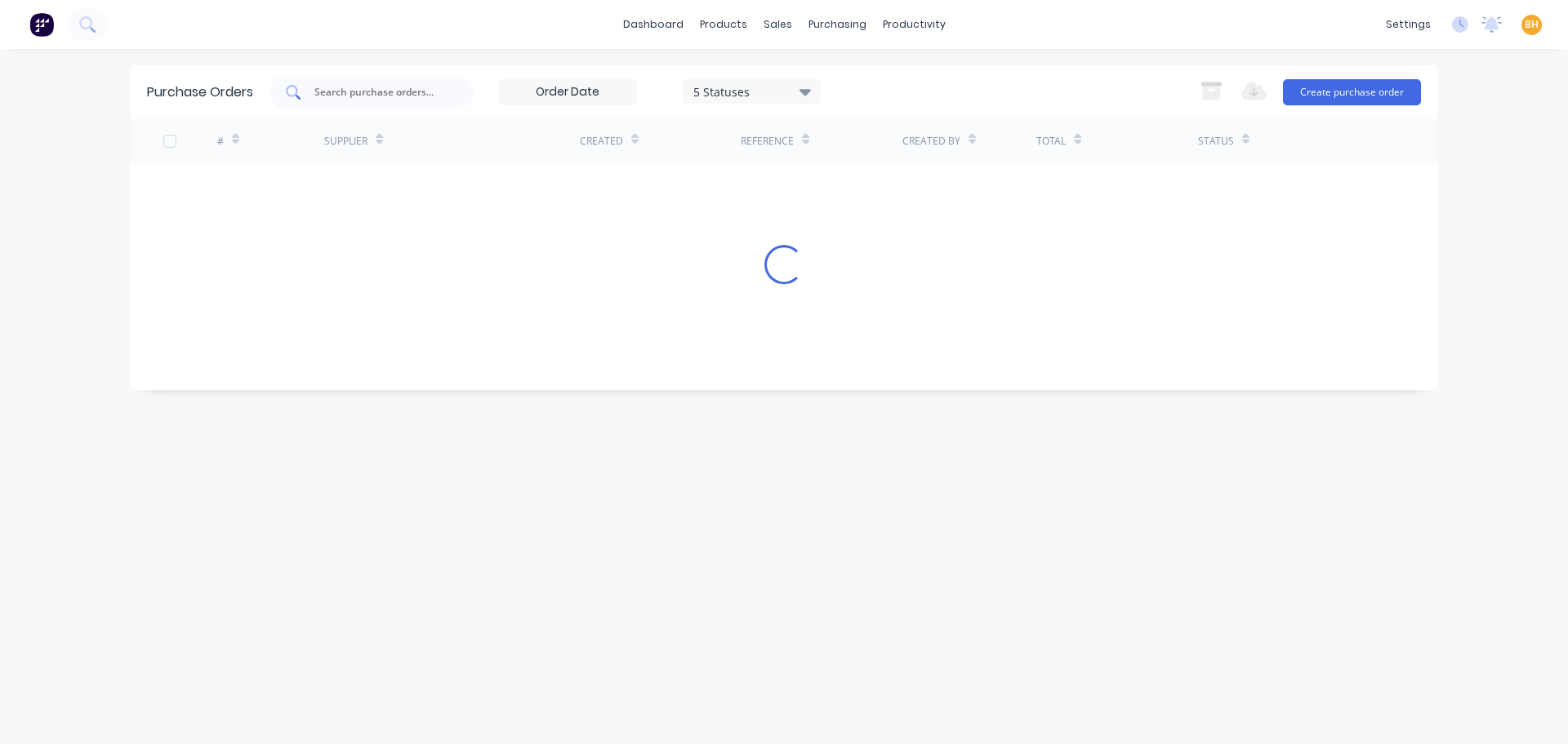
click at [336, 82] on div at bounding box center [371, 93] width 204 height 32
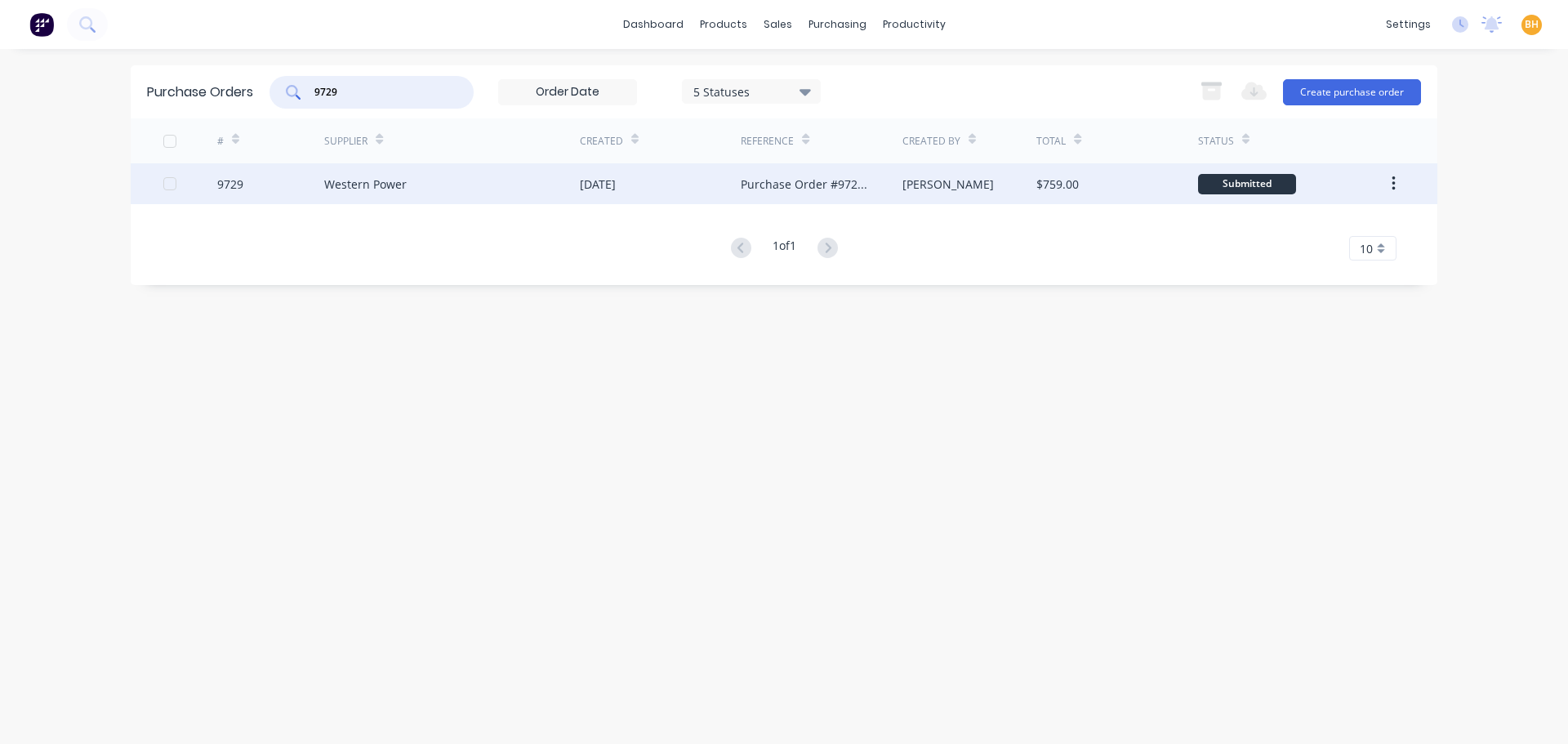
type input "9729"
click at [442, 173] on div "Western Power" at bounding box center [453, 183] width 256 height 41
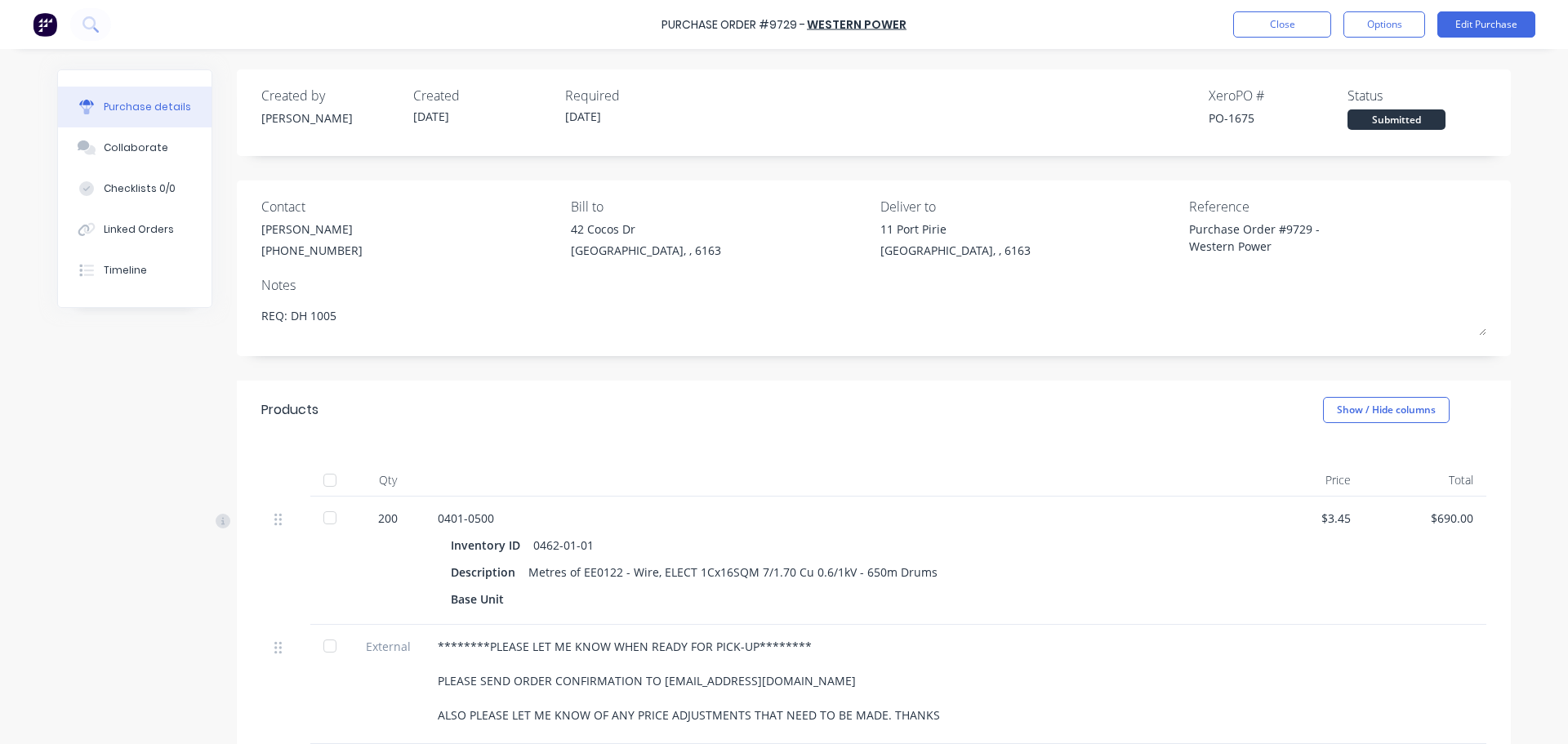
type textarea "x"
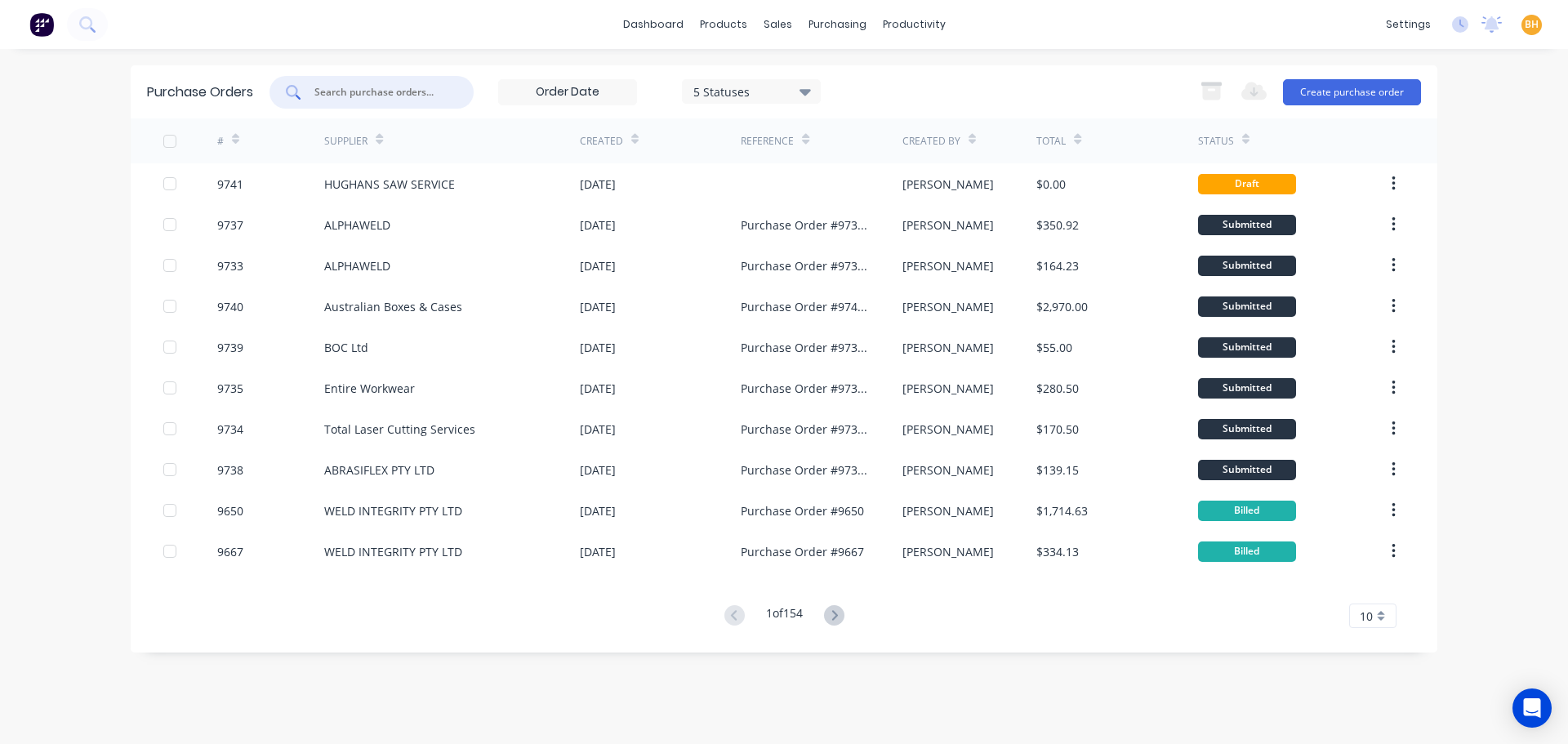
click at [372, 93] on input "text" at bounding box center [381, 92] width 136 height 16
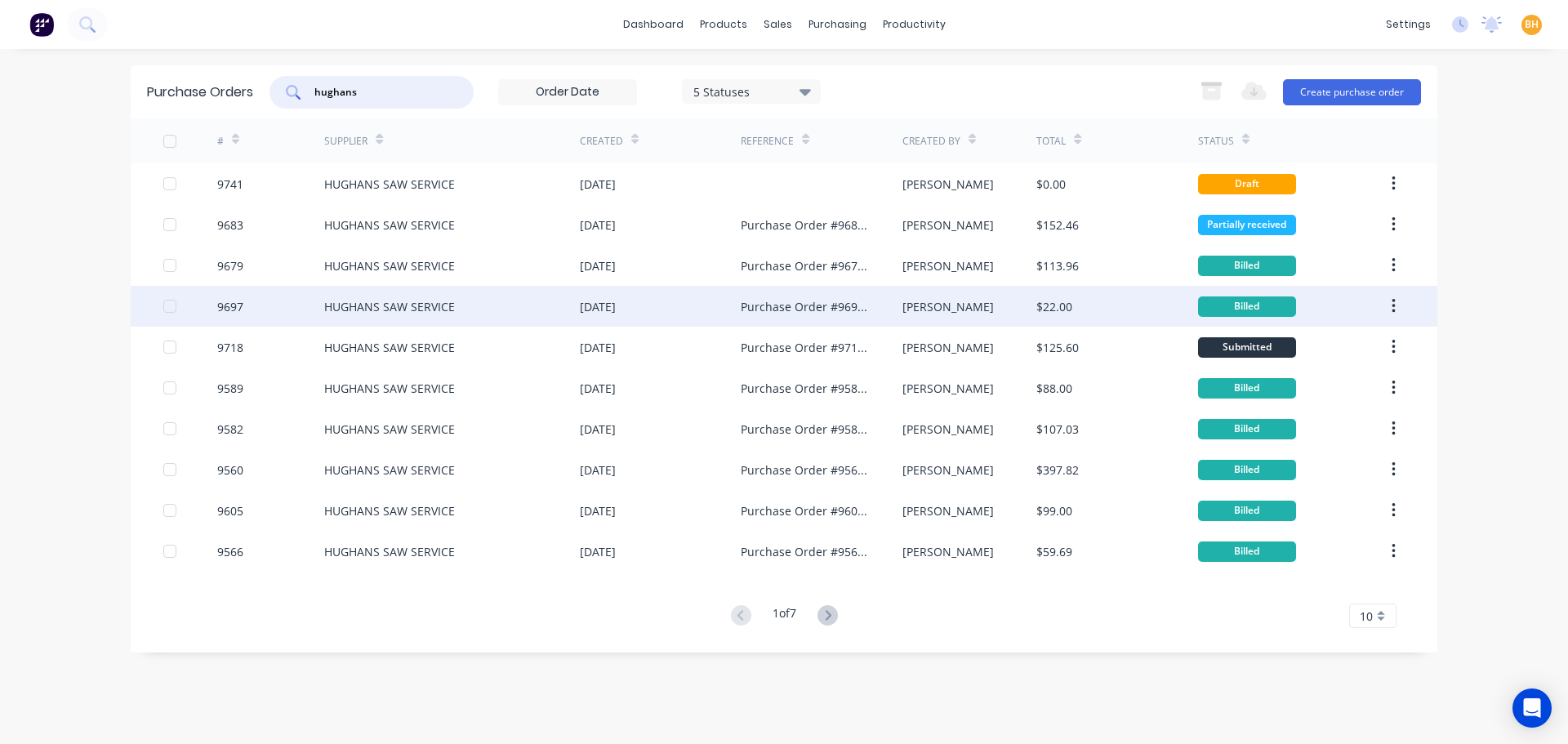
type input "hughans"
click at [344, 310] on div "HUGHANS SAW SERVICE" at bounding box center [390, 307] width 131 height 17
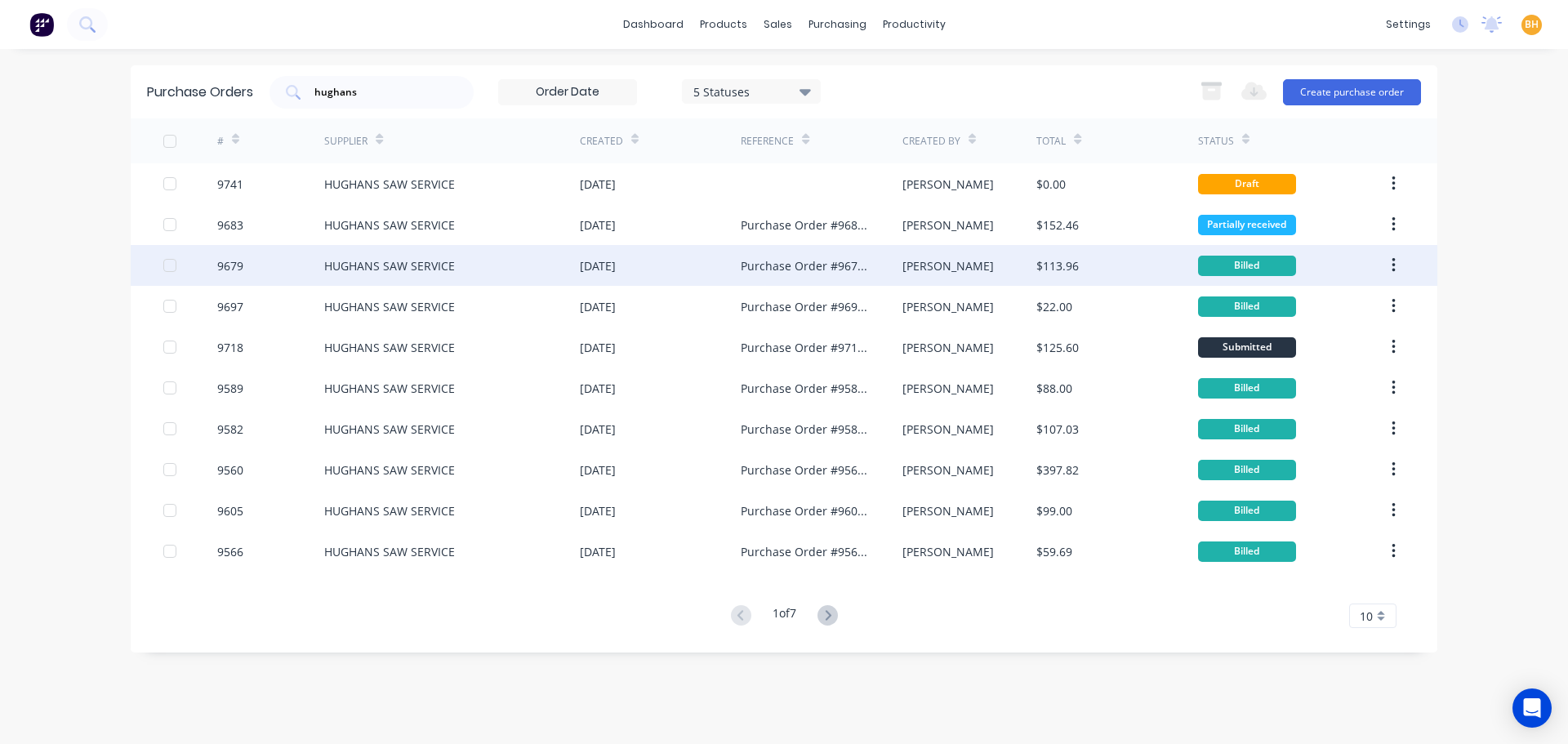
click at [520, 281] on div "HUGHANS SAW SERVICE" at bounding box center [453, 266] width 256 height 41
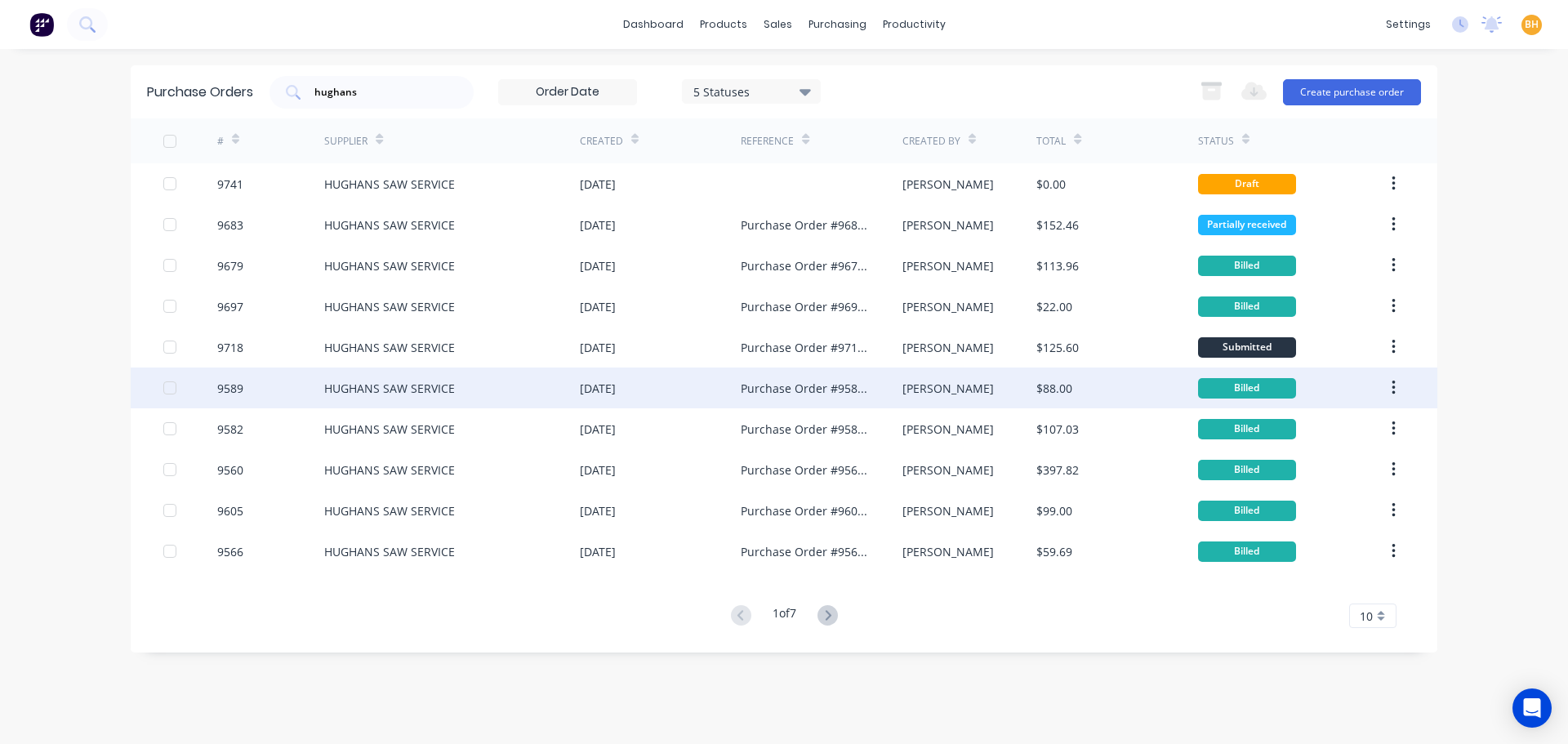
click at [366, 393] on div "HUGHANS SAW SERVICE" at bounding box center [390, 389] width 131 height 17
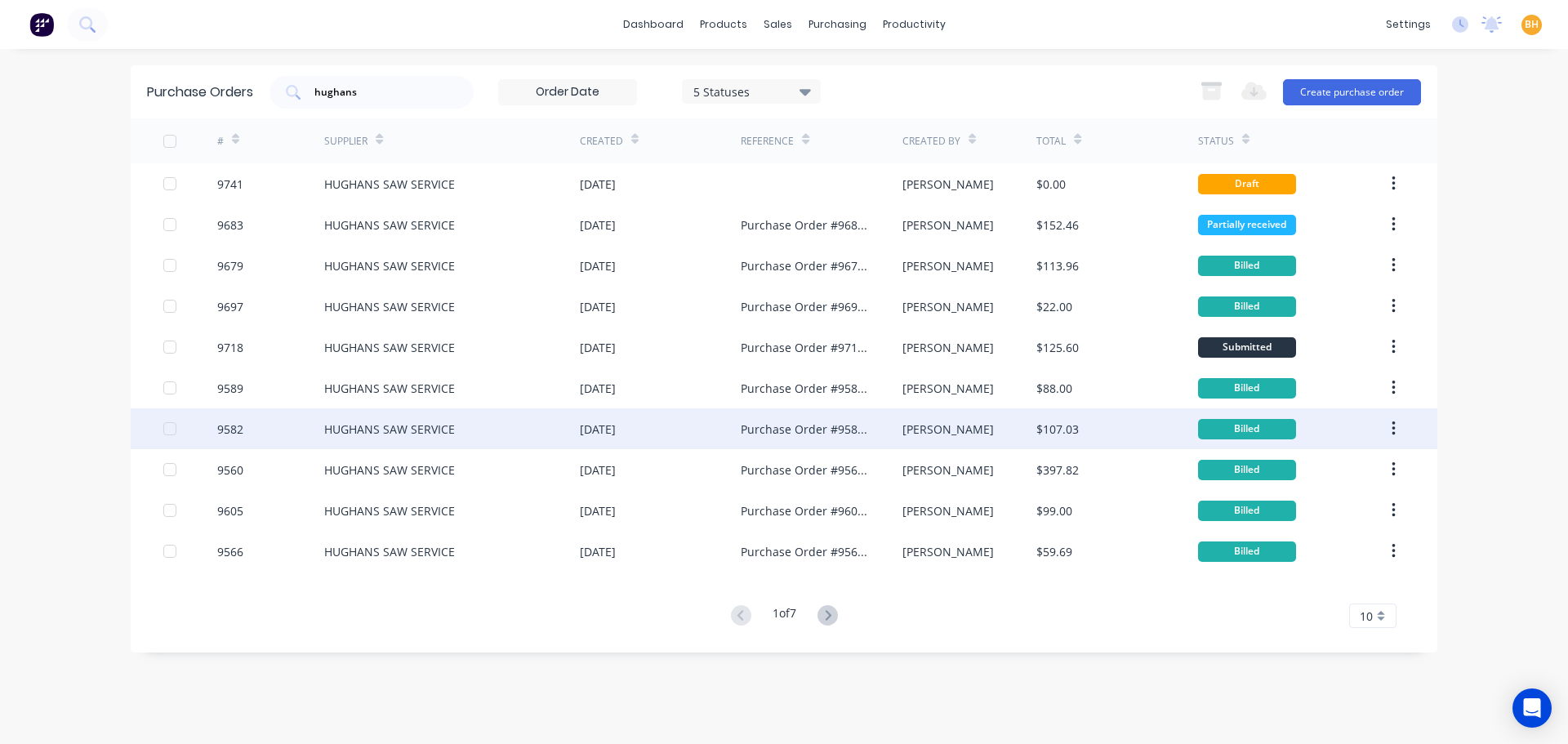
click at [395, 447] on div "HUGHANS SAW SERVICE" at bounding box center [453, 429] width 256 height 41
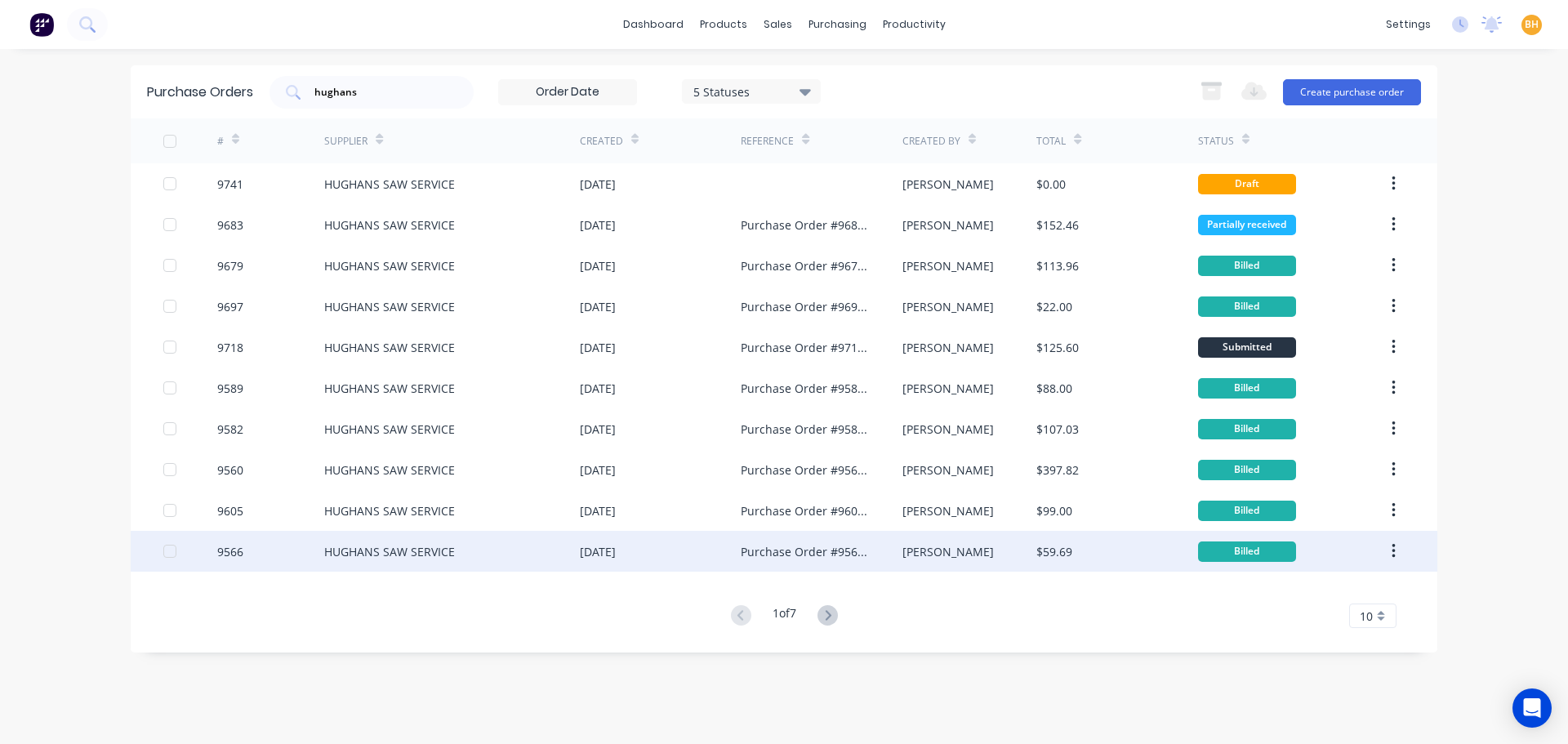
click at [567, 541] on div "HUGHANS SAW SERVICE" at bounding box center [453, 551] width 256 height 41
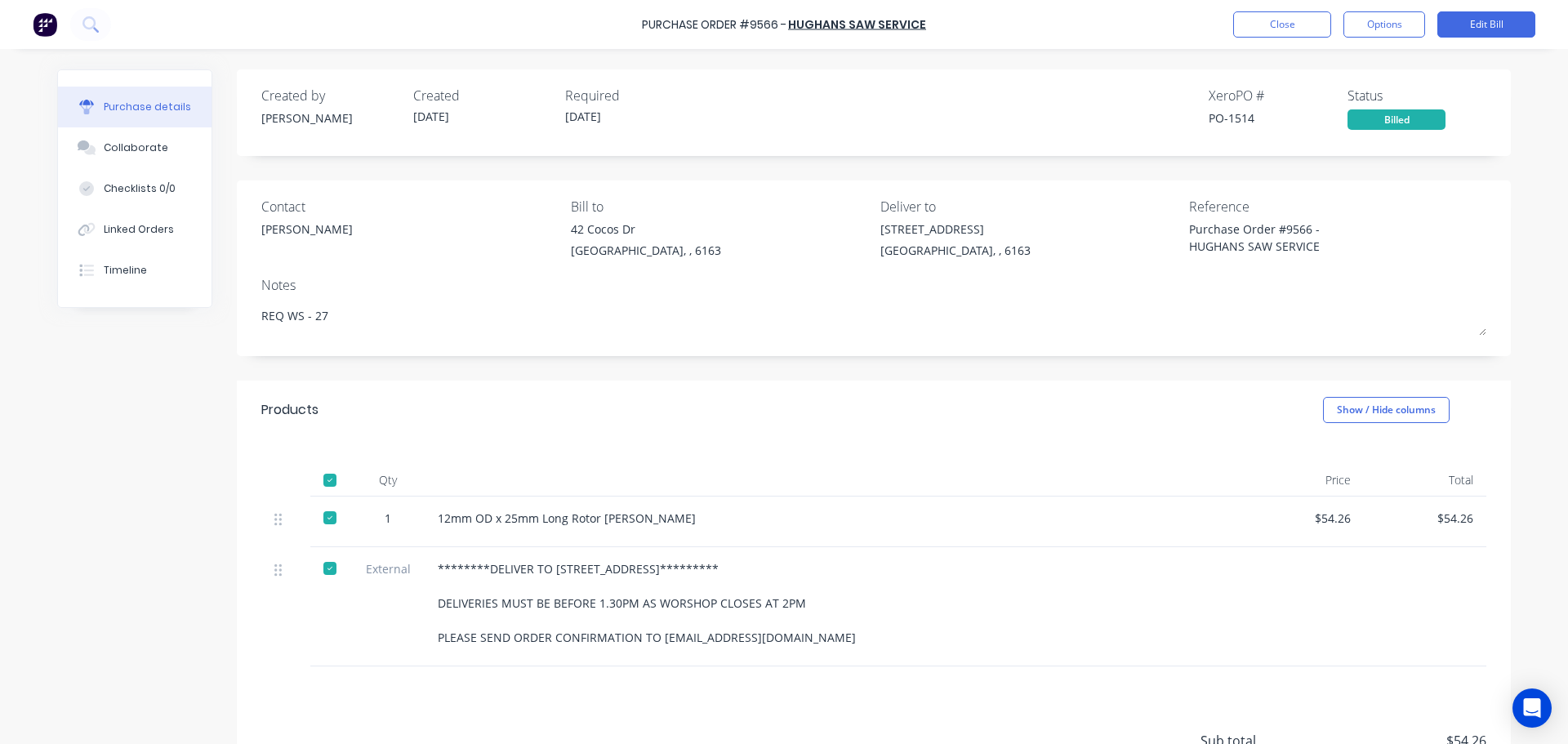
drag, startPoint x: 437, startPoint y: 568, endPoint x: 843, endPoint y: 649, distance: 414.0
click at [843, 649] on div "********DELIVER TO 59 WELLARD STREET********* DELIVERIES MUST BE BEFORE 1.30PM …" at bounding box center [833, 606] width 816 height 119
copy div "********DELIVER TO 59 WELLARD STREET********* DELIVERIES MUST BE BEFORE 1.30PM …"
click at [138, 563] on div "Created by Bevan Created 21/08/25 Required 25/08/25 Xero PO # PO-1514 Status Bi…" at bounding box center [784, 477] width 1453 height 814
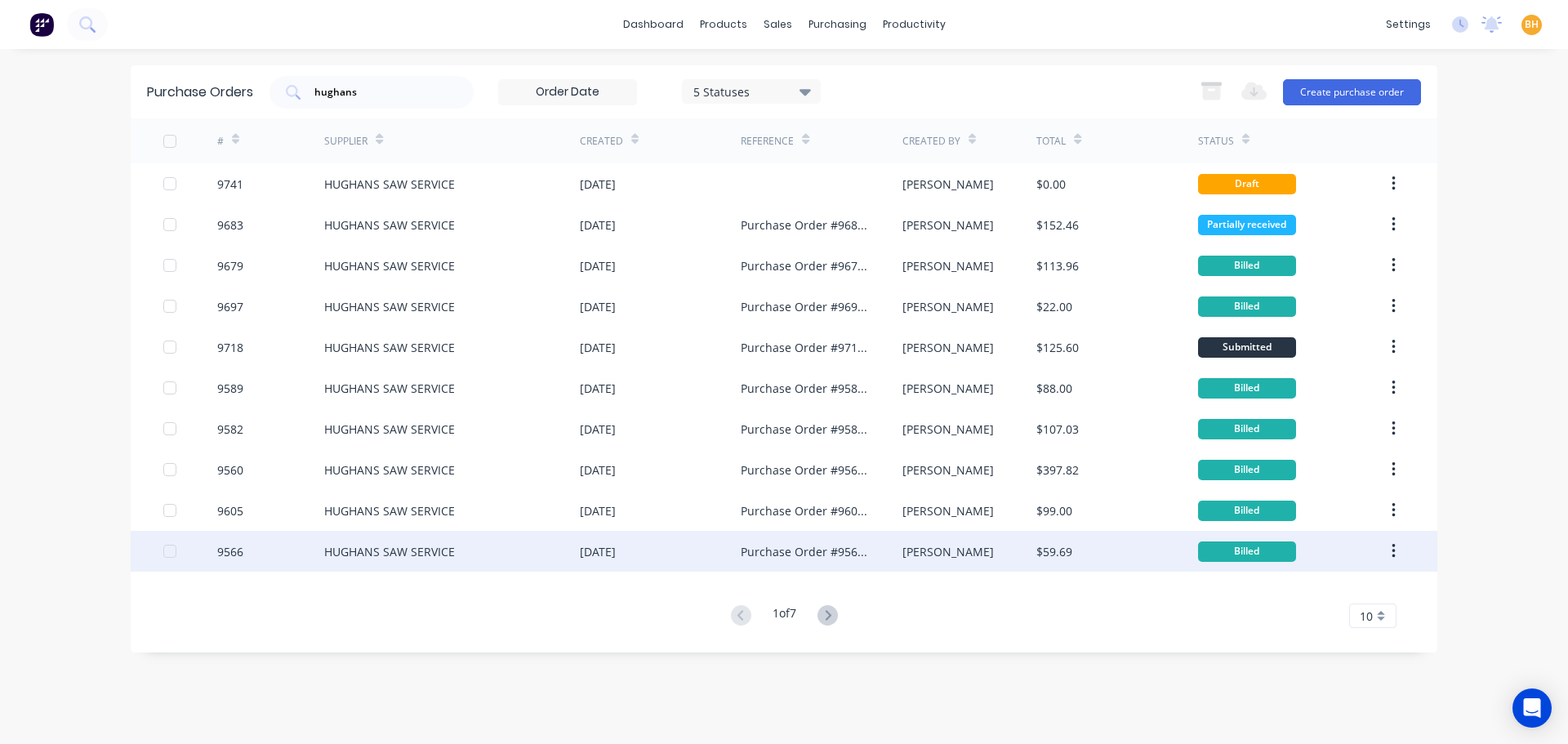
click at [441, 541] on div "HUGHANS SAW SERVICE" at bounding box center [453, 551] width 256 height 41
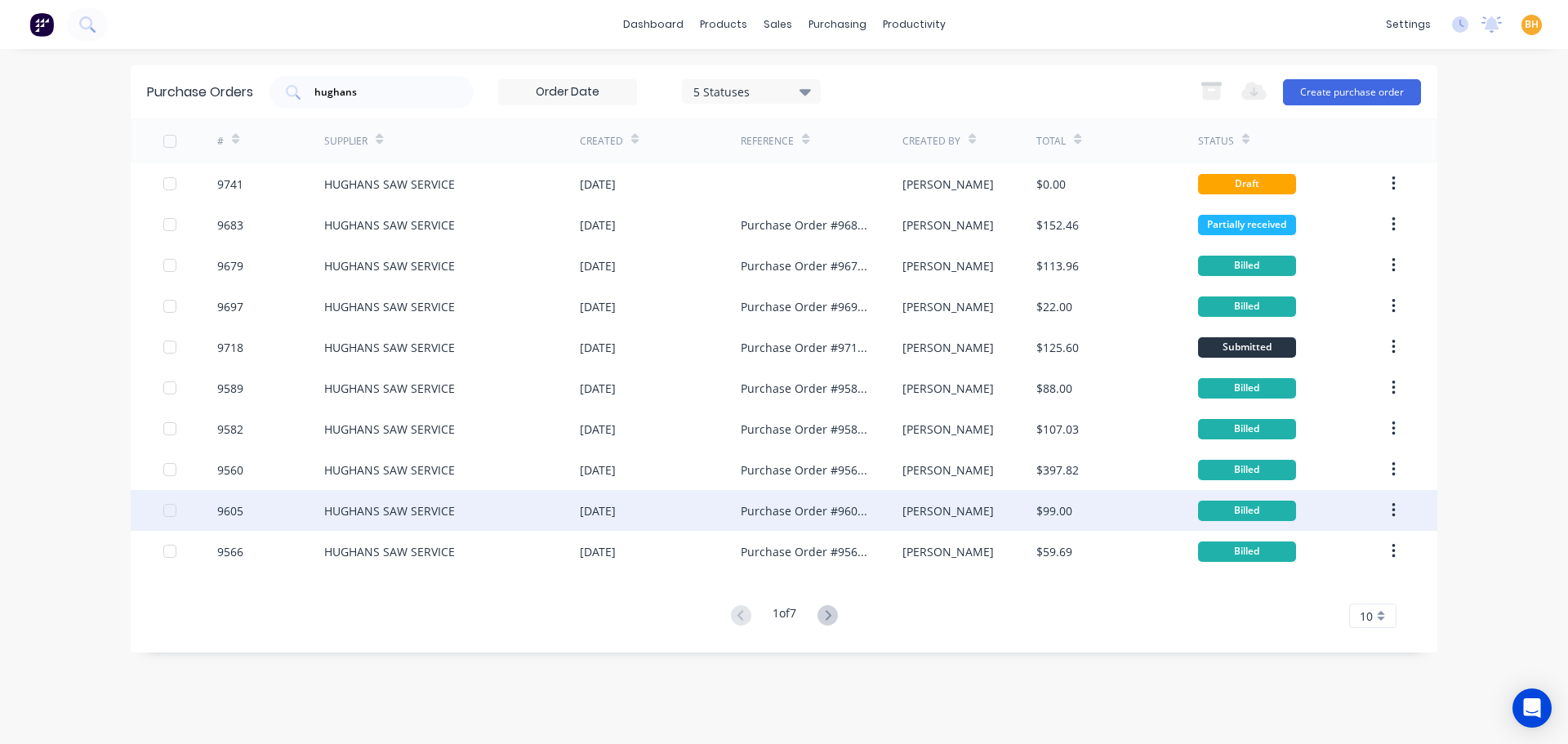
click at [494, 506] on div "HUGHANS SAW SERVICE" at bounding box center [453, 510] width 256 height 41
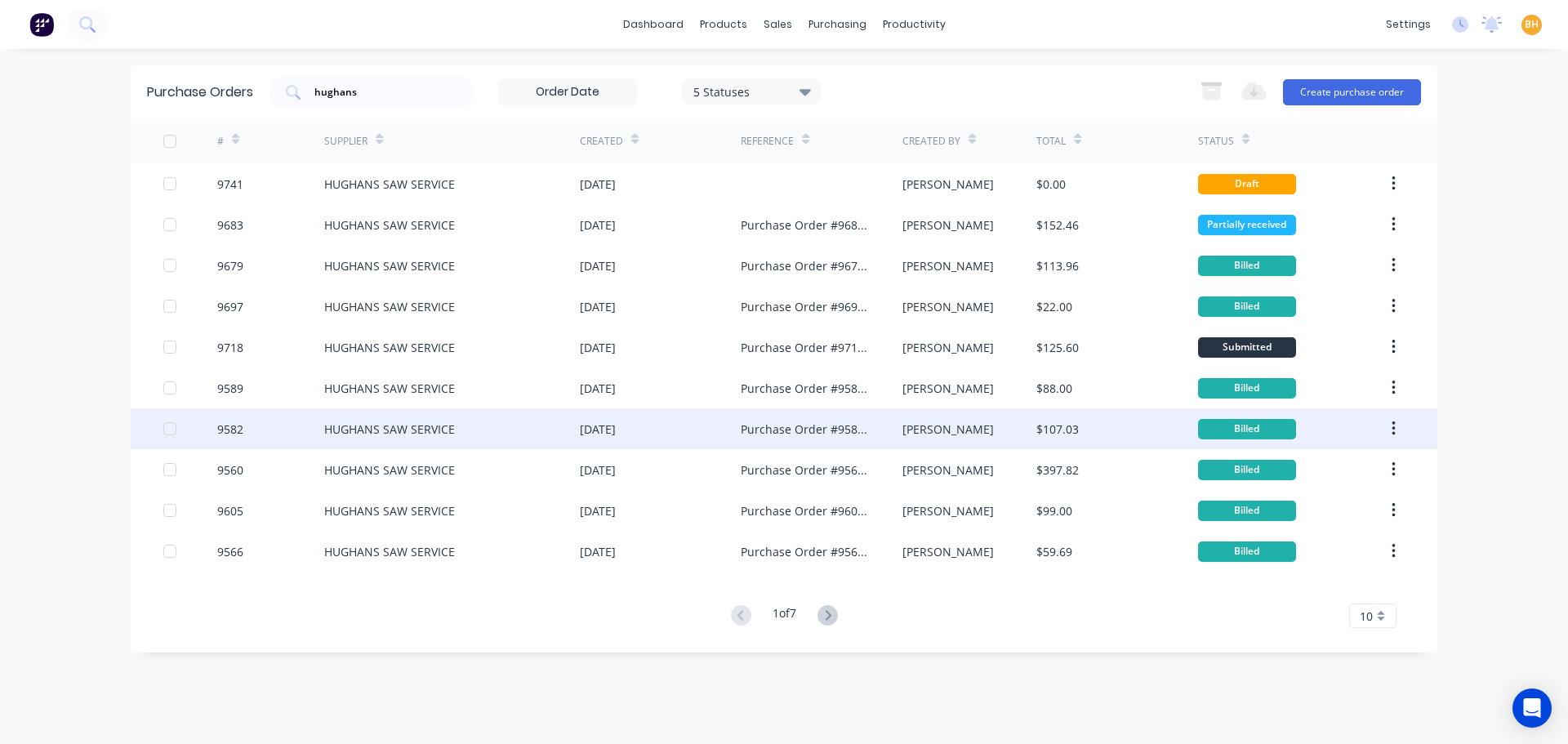
click at [274, 424] on div "9582" at bounding box center [270, 429] width 108 height 41
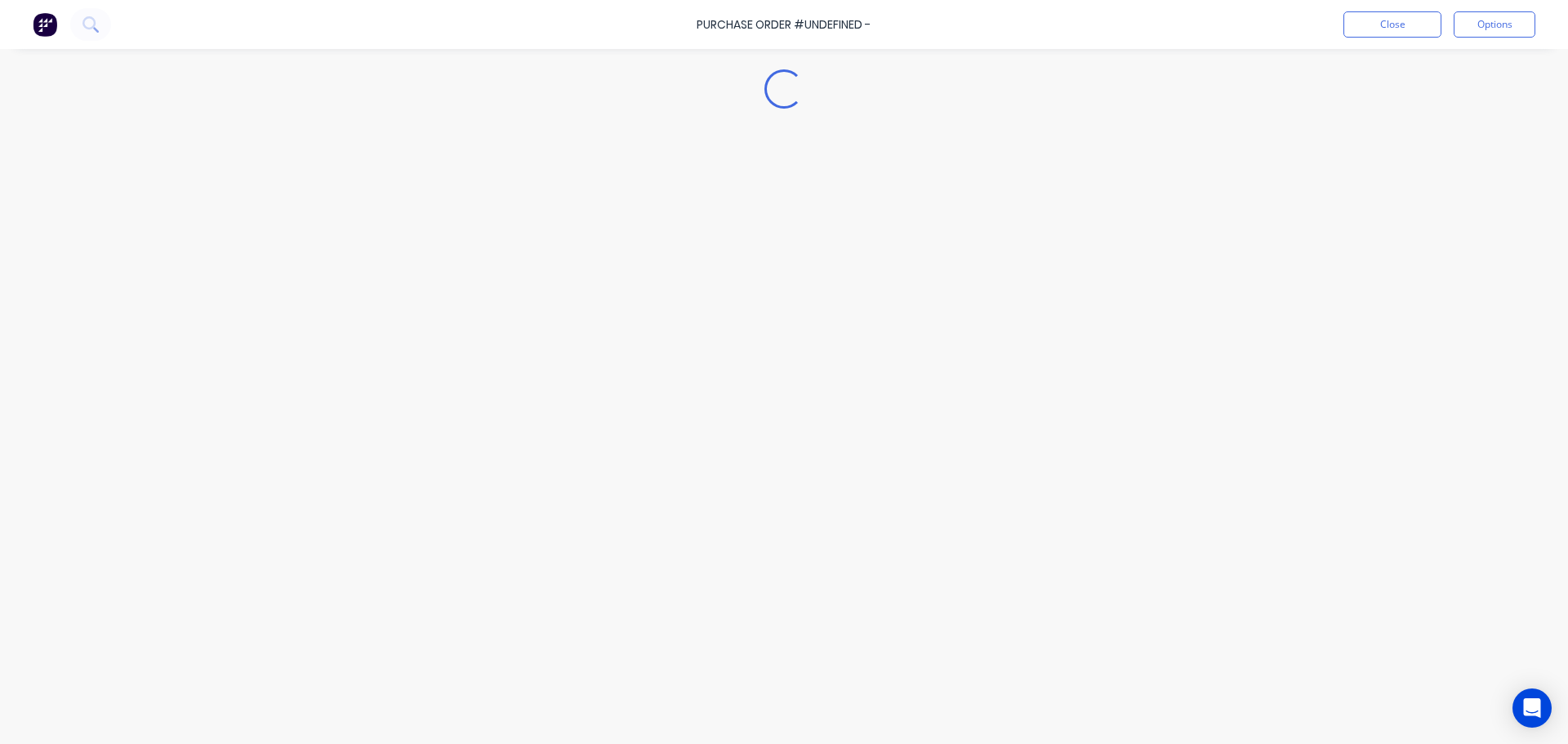
type textarea "x"
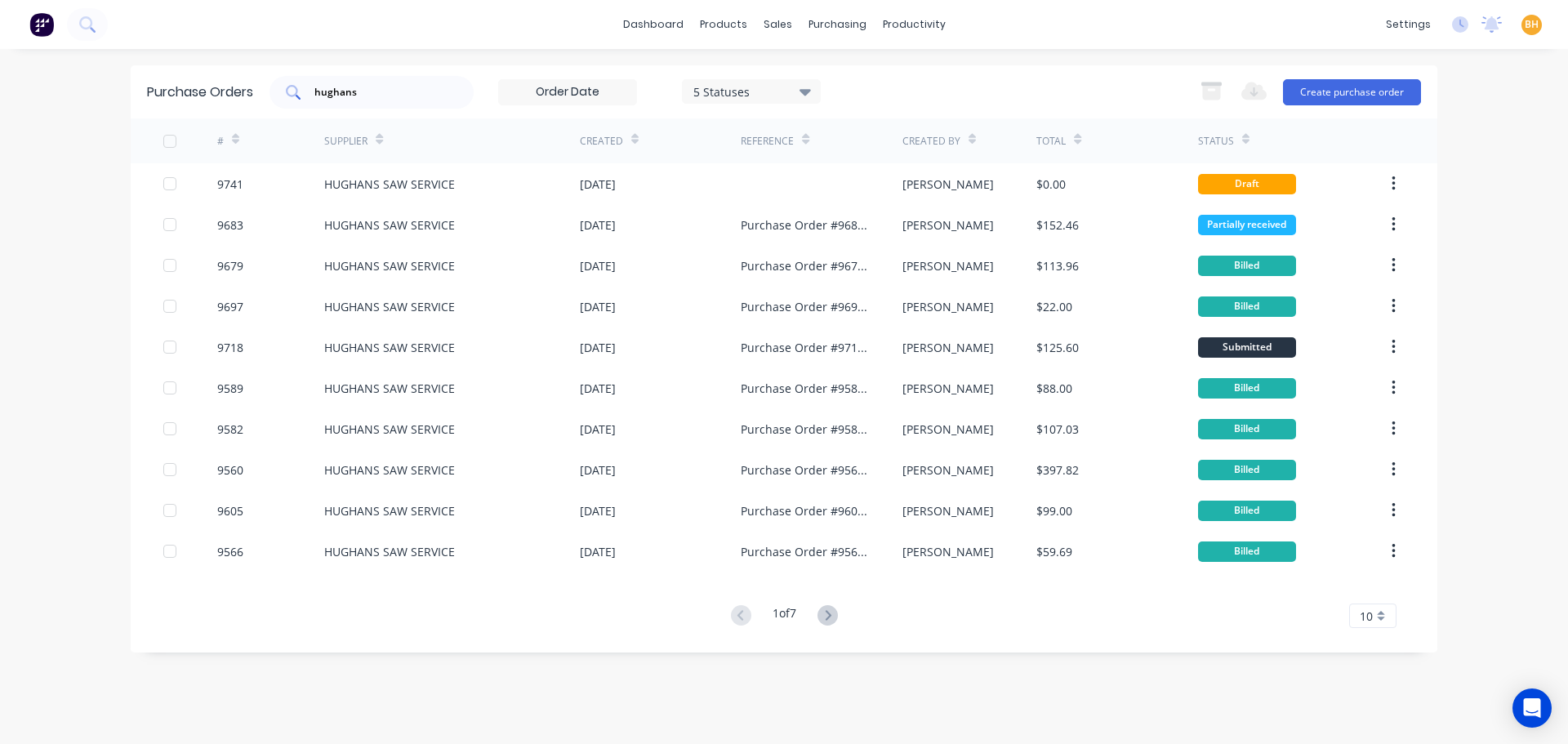
click at [397, 92] on input "hughans" at bounding box center [381, 92] width 136 height 16
click at [1325, 87] on button "Create purchase order" at bounding box center [1352, 92] width 138 height 26
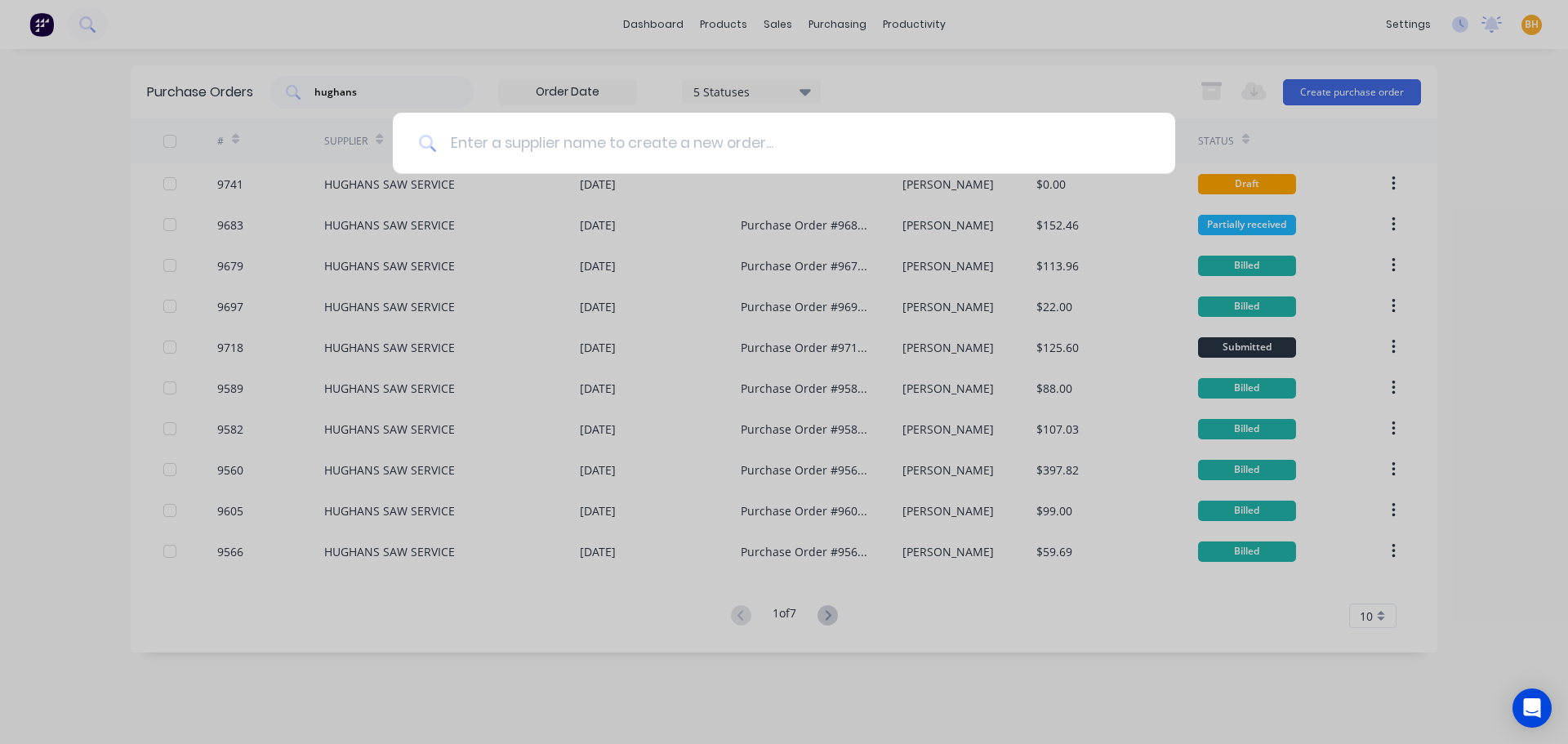
click at [468, 138] on input at bounding box center [794, 143] width 712 height 61
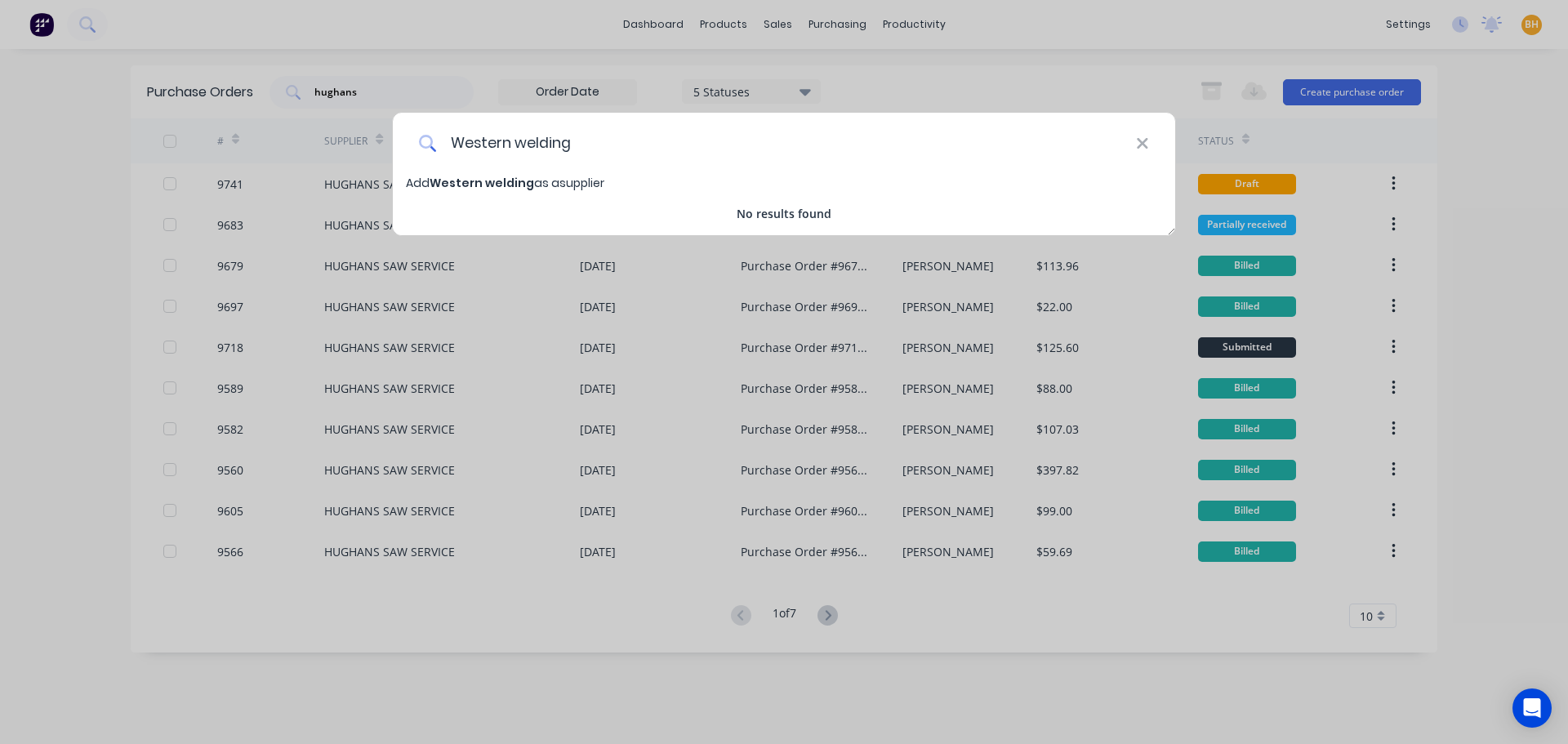
click at [587, 139] on input "Western welding" at bounding box center [787, 143] width 699 height 61
type input "W"
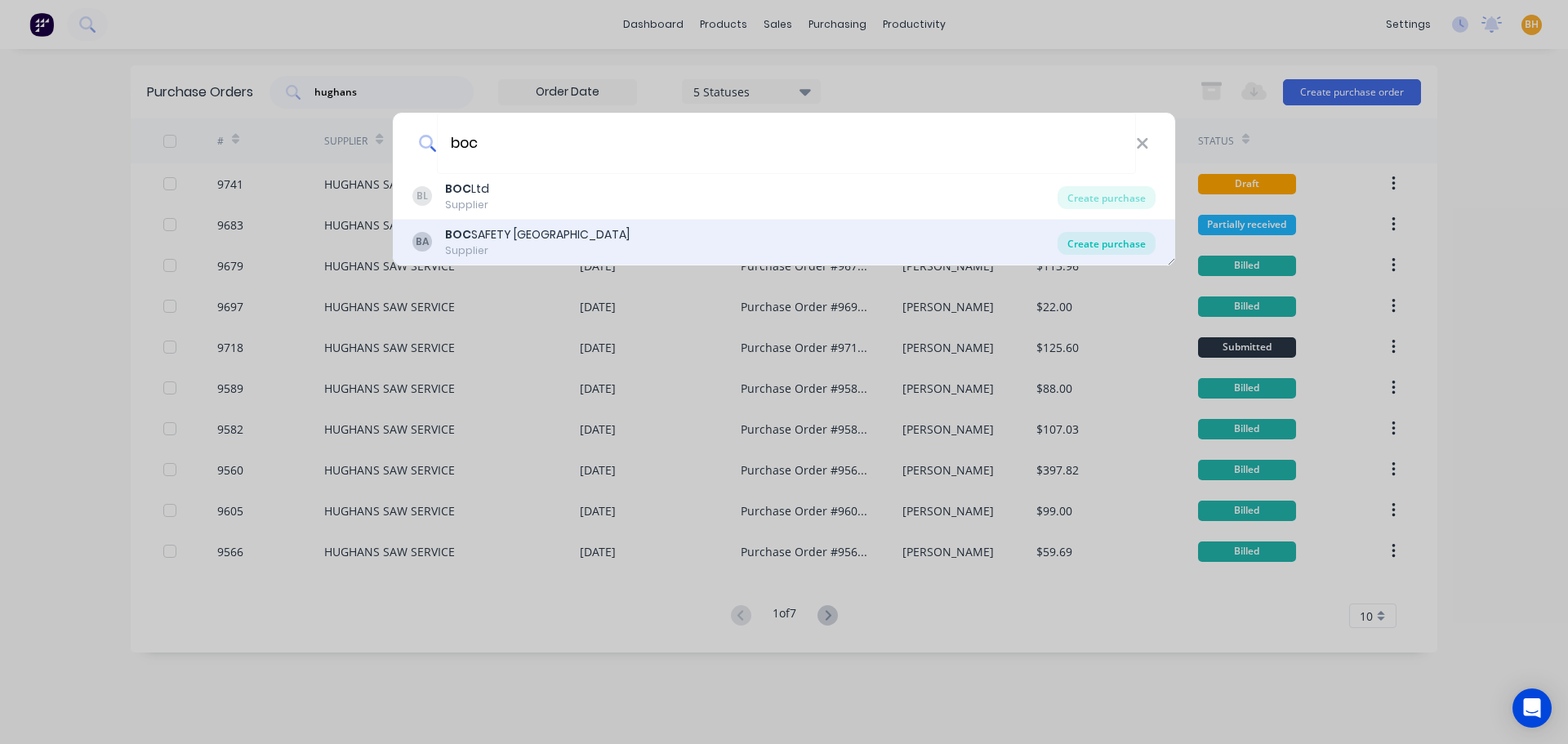
type input "boc"
click at [1071, 244] on div "Create purchase" at bounding box center [1106, 244] width 98 height 23
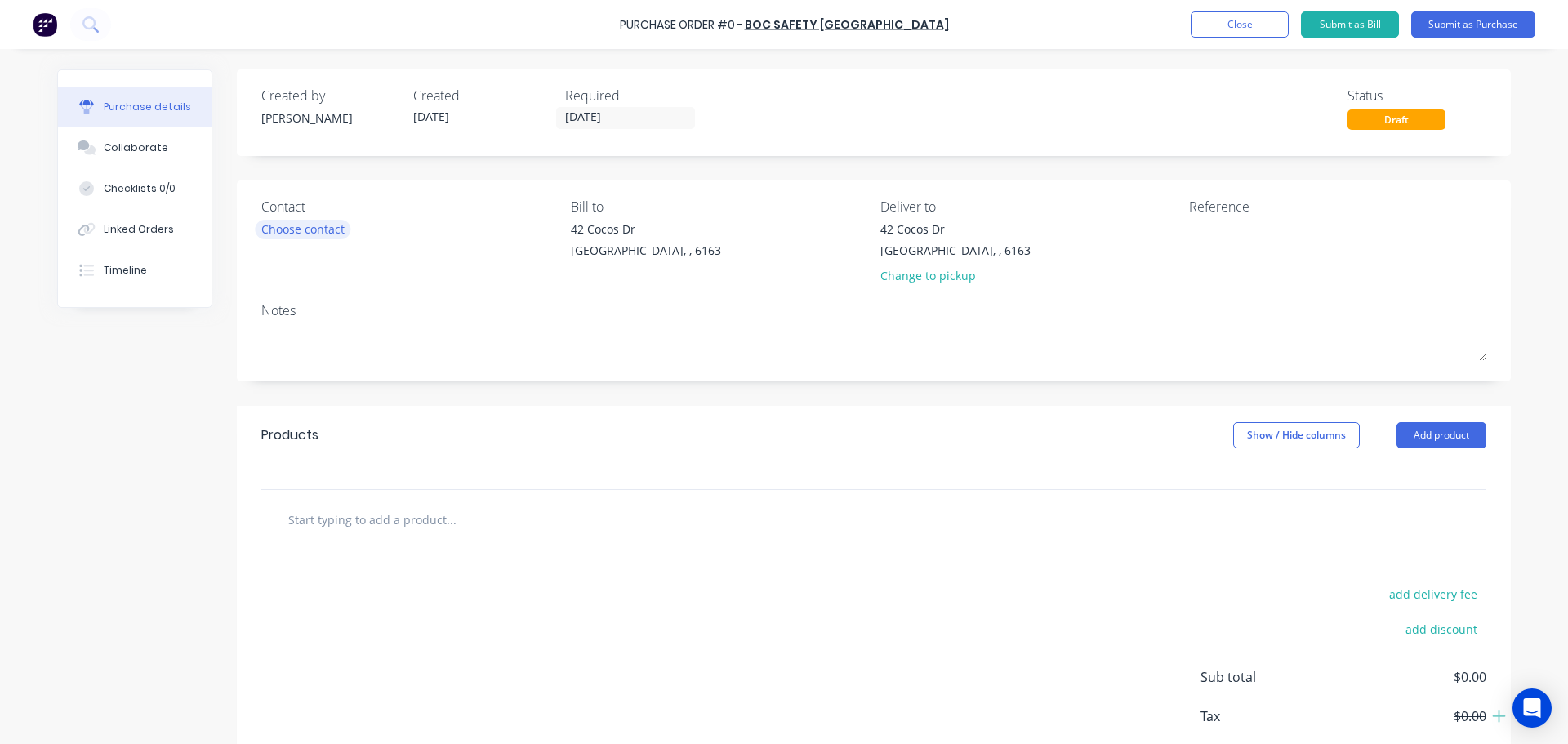
click at [307, 229] on div "Choose contact" at bounding box center [303, 229] width 83 height 17
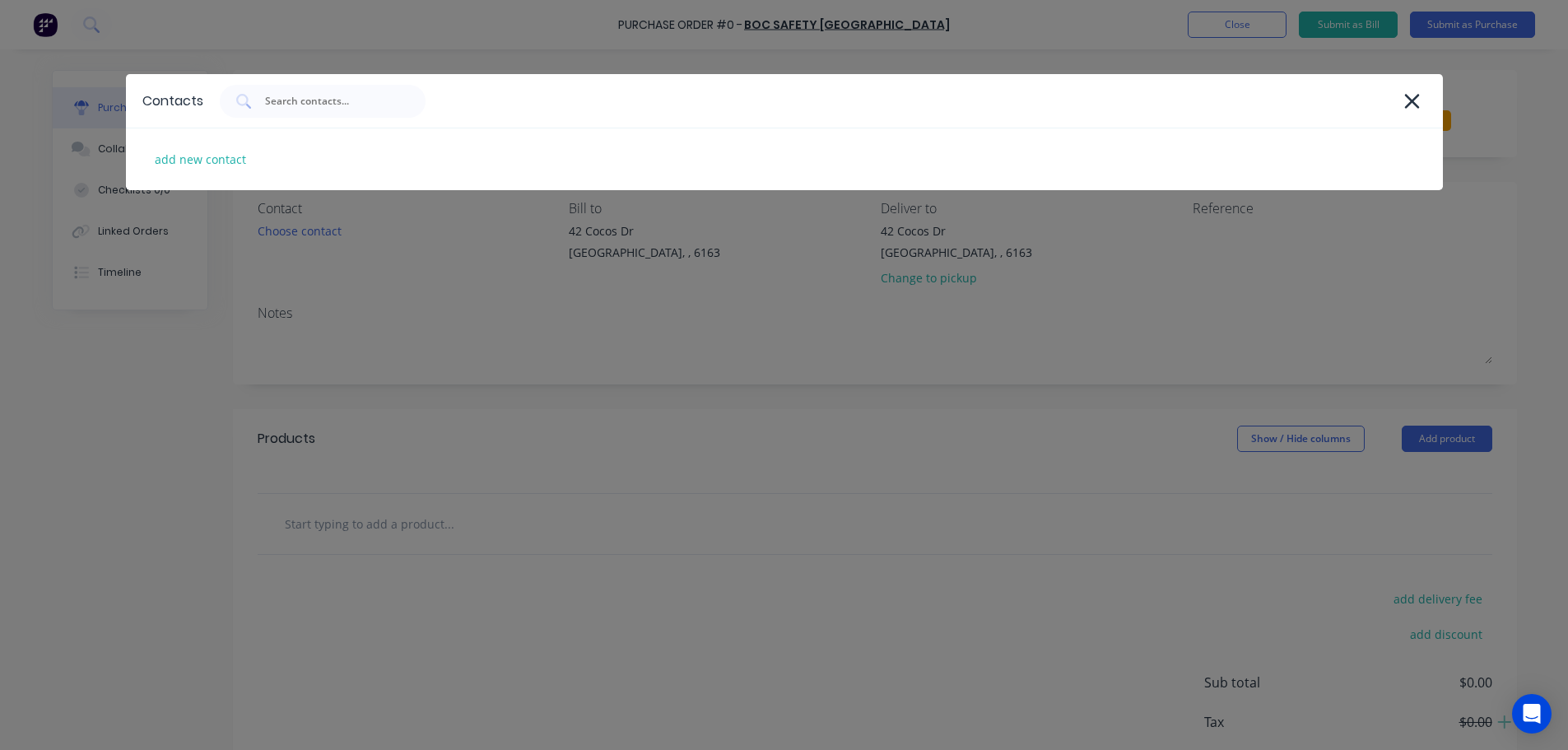
click at [381, 168] on div "add new contact" at bounding box center [784, 159] width 1317 height 62
select select "AU"
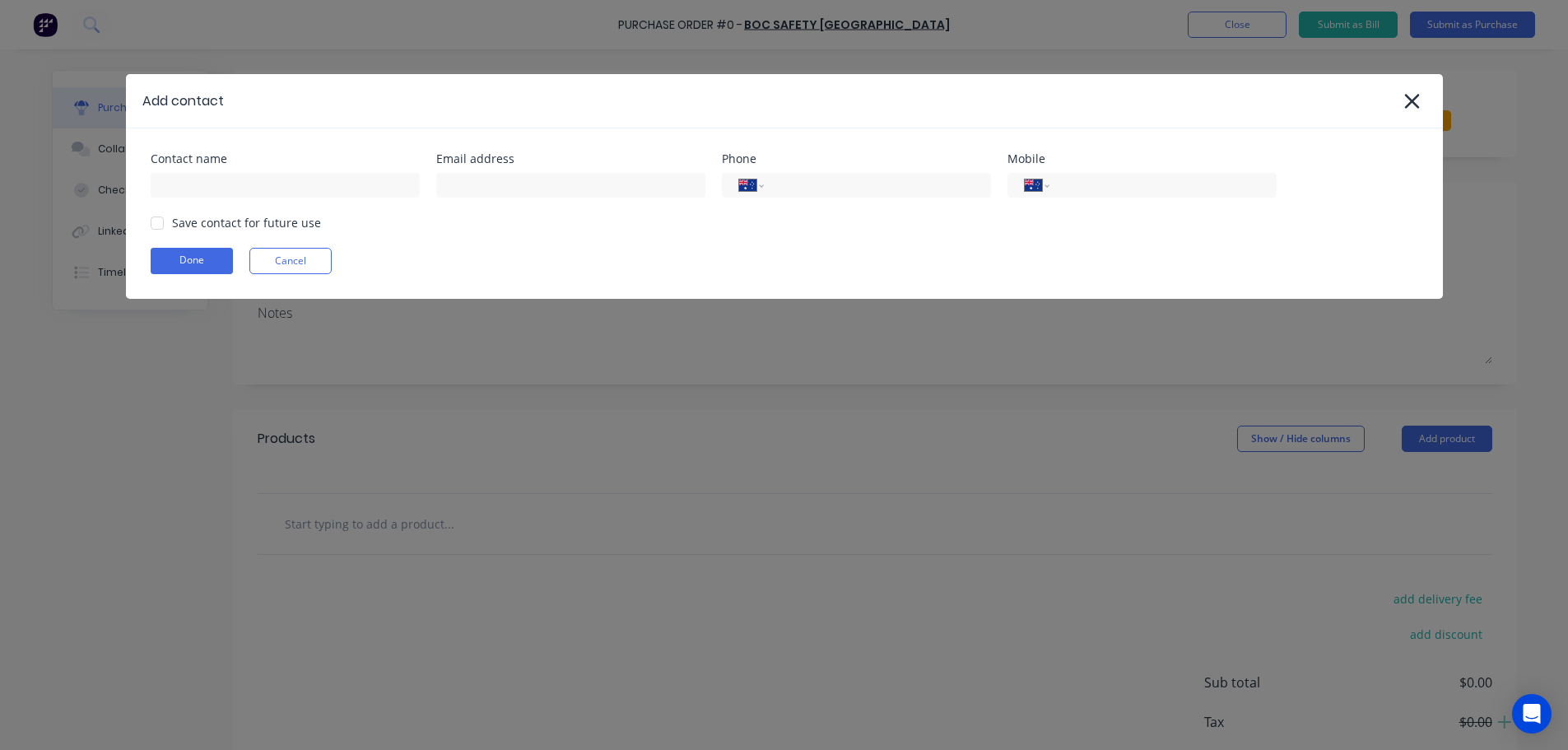
click at [225, 343] on div "Add contact Contact name Email address Phone International Afghanistan Åland Is…" at bounding box center [784, 375] width 1568 height 750
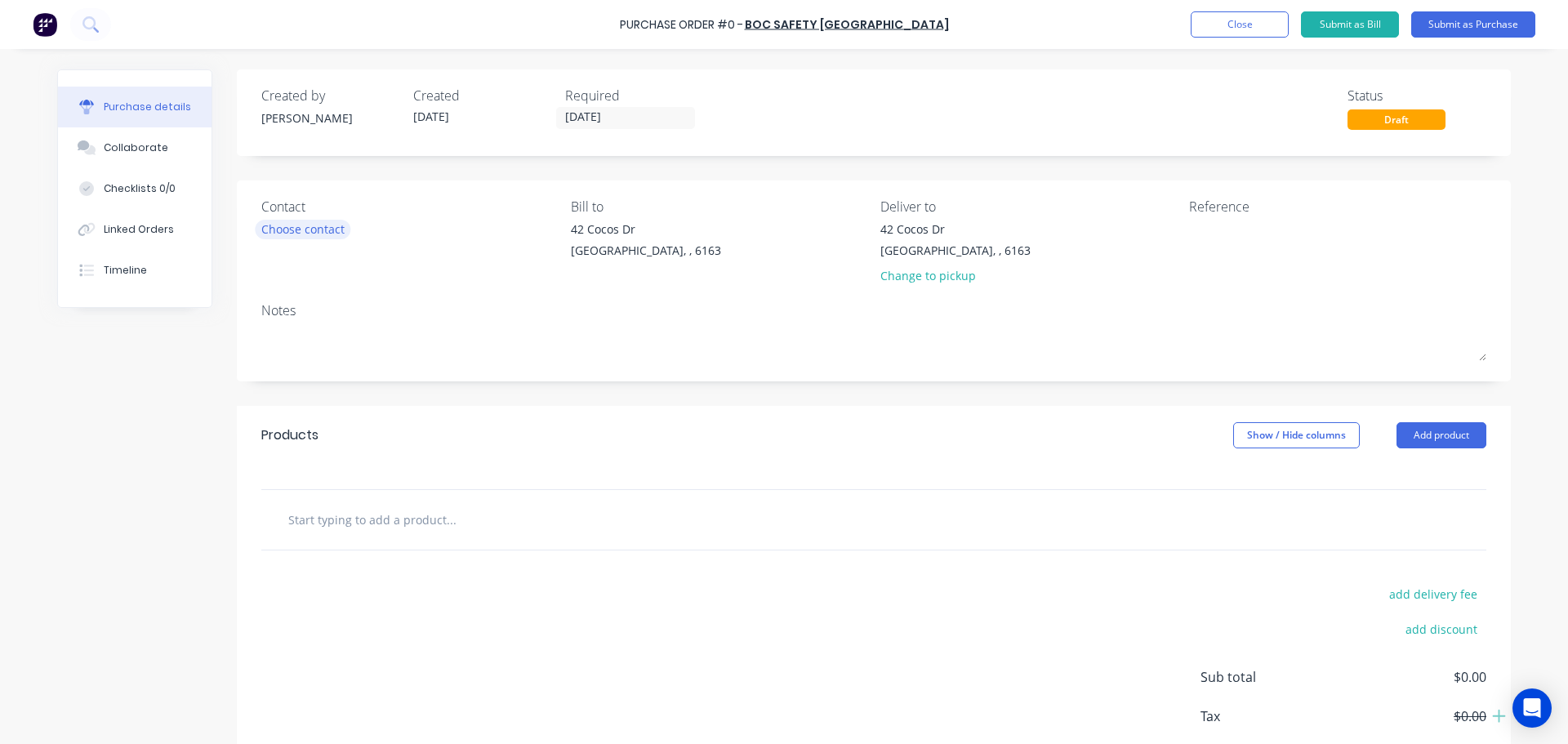
click at [286, 222] on div "Choose contact" at bounding box center [303, 229] width 83 height 17
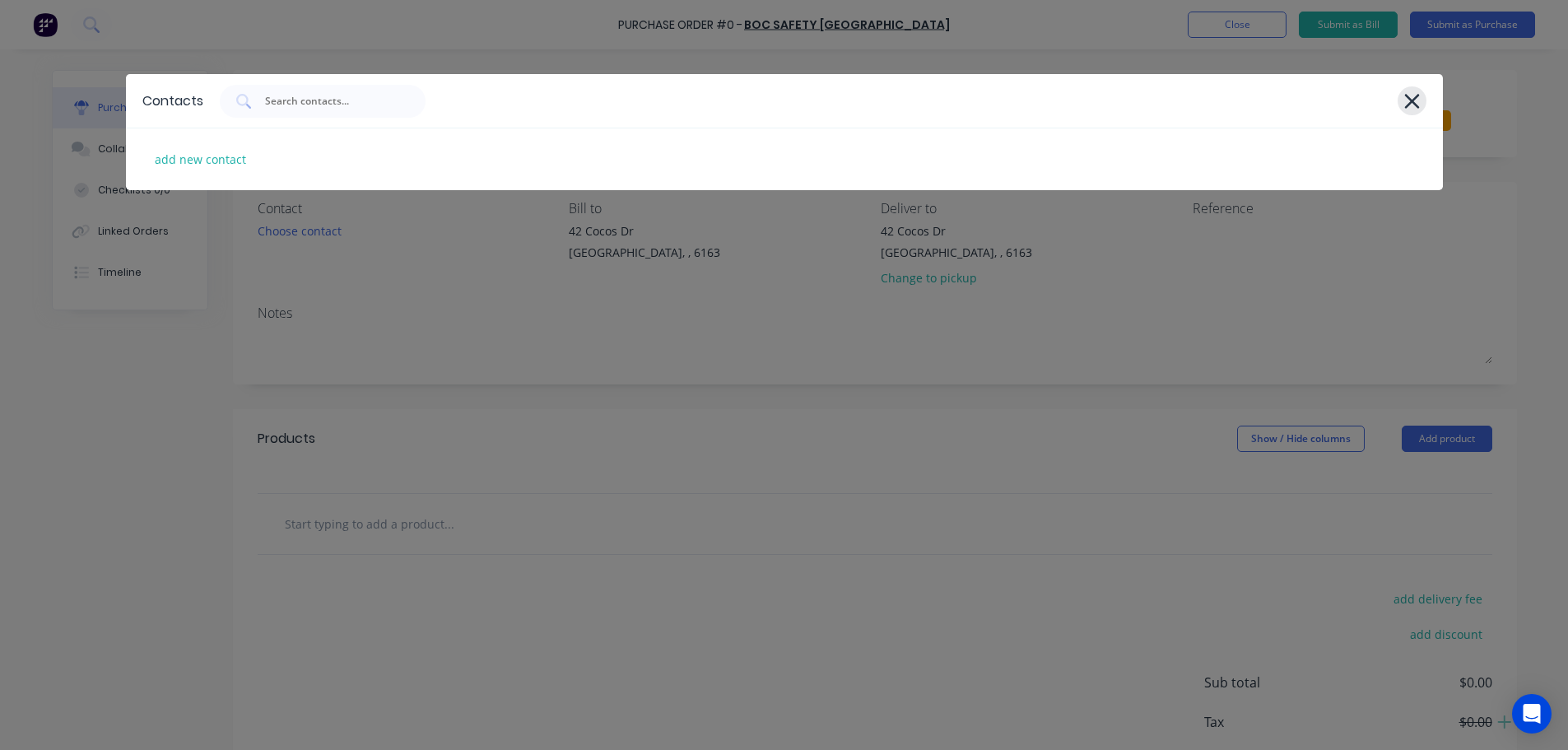
click at [1415, 98] on icon at bounding box center [1411, 100] width 14 height 14
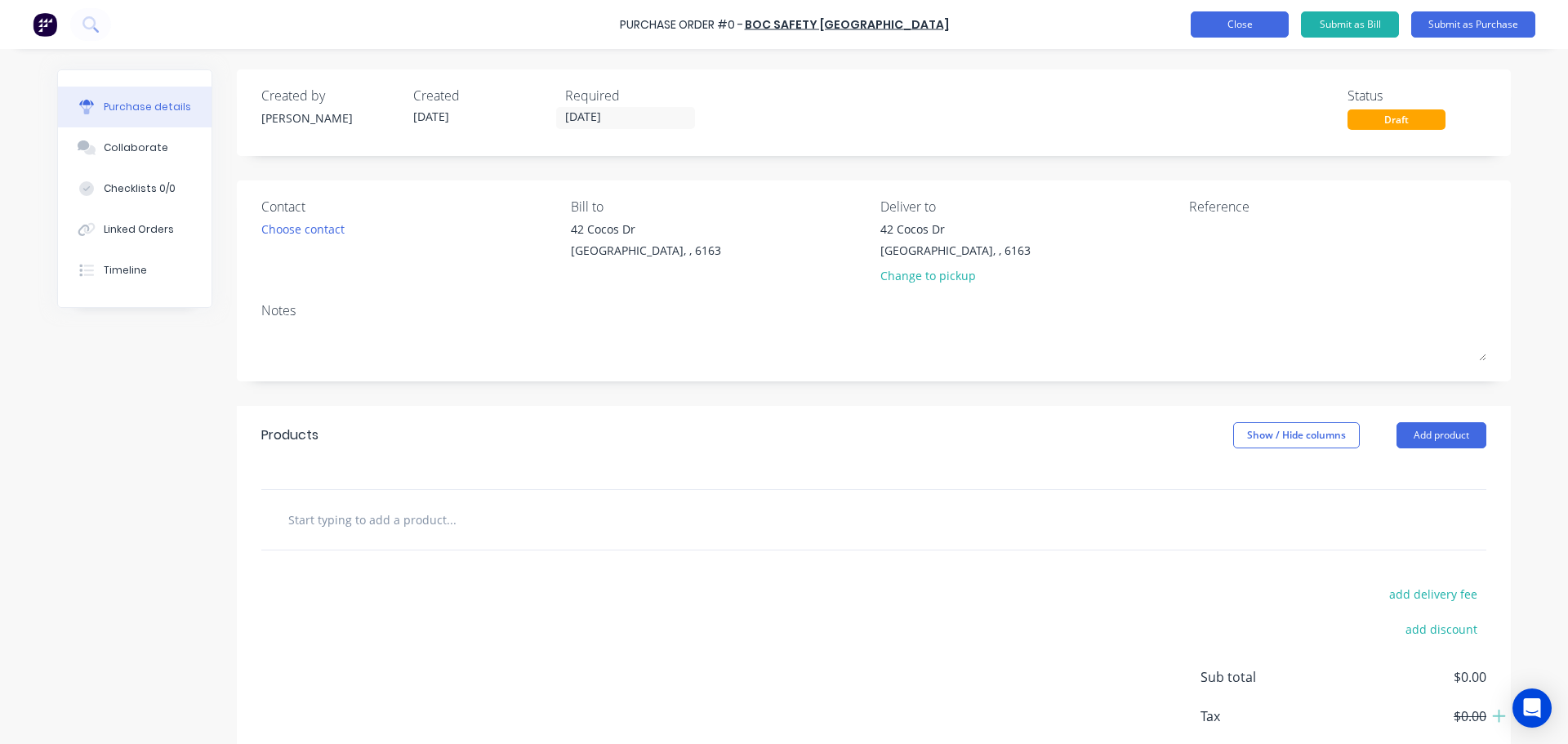
click at [1209, 28] on button "Close" at bounding box center [1240, 24] width 98 height 26
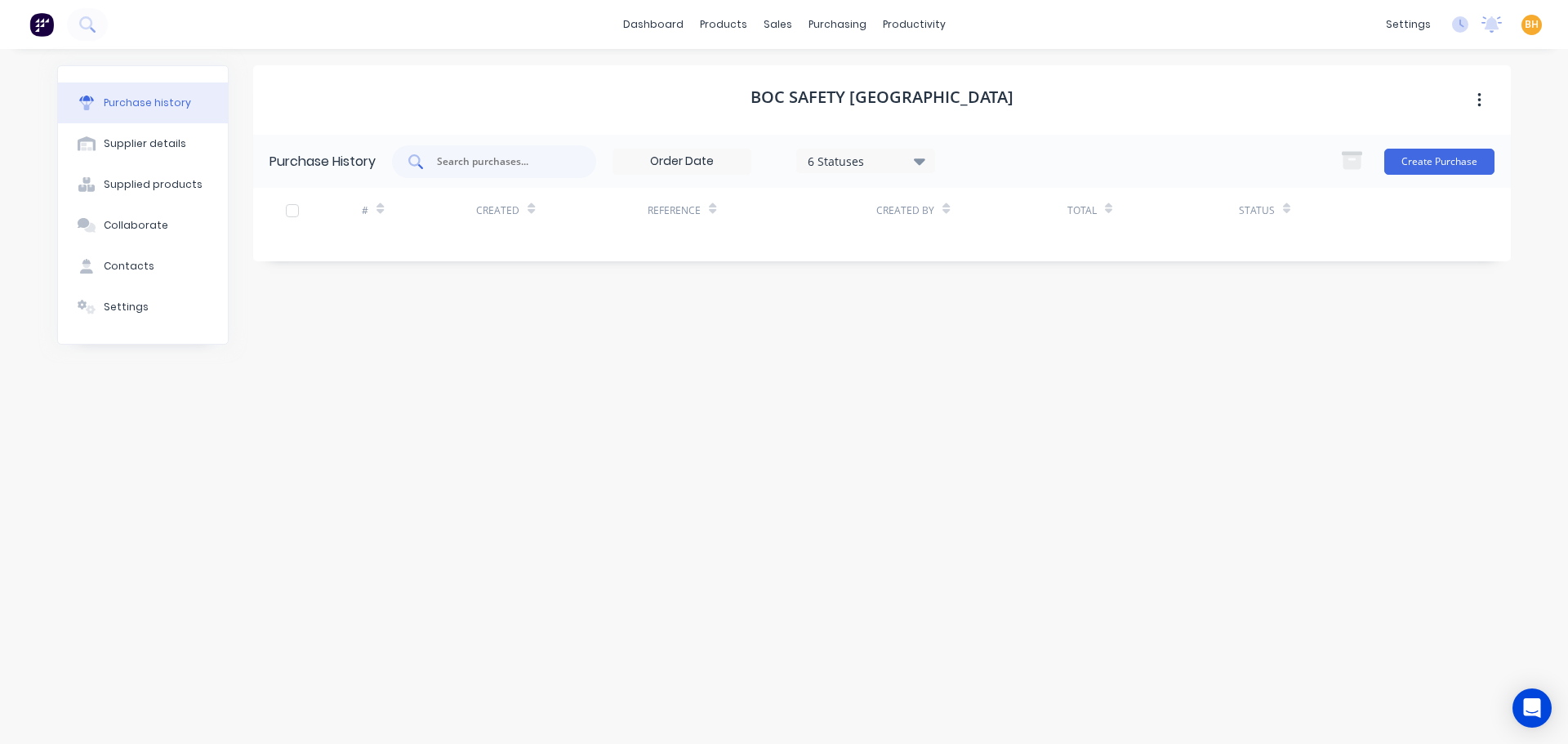
click at [485, 160] on input "text" at bounding box center [503, 161] width 136 height 16
click at [620, 91] on div "BOC SAFETY [GEOGRAPHIC_DATA]" at bounding box center [881, 99] width 1258 height 70
click at [655, 71] on div "BOC SAFETY [GEOGRAPHIC_DATA]" at bounding box center [881, 99] width 1258 height 70
click at [1414, 160] on button "Create Purchase" at bounding box center [1439, 161] width 110 height 26
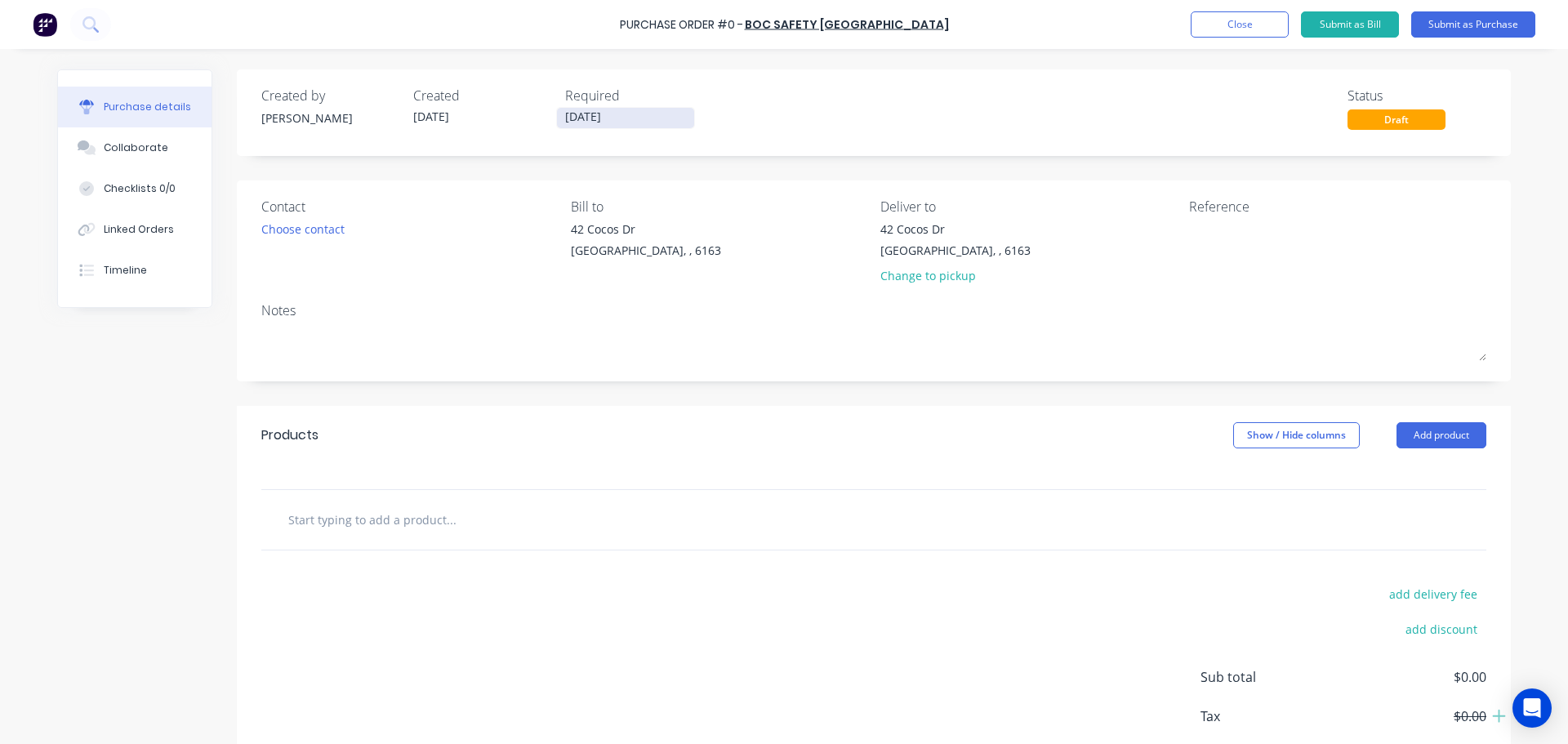
click at [572, 116] on input "[DATE]" at bounding box center [625, 117] width 138 height 20
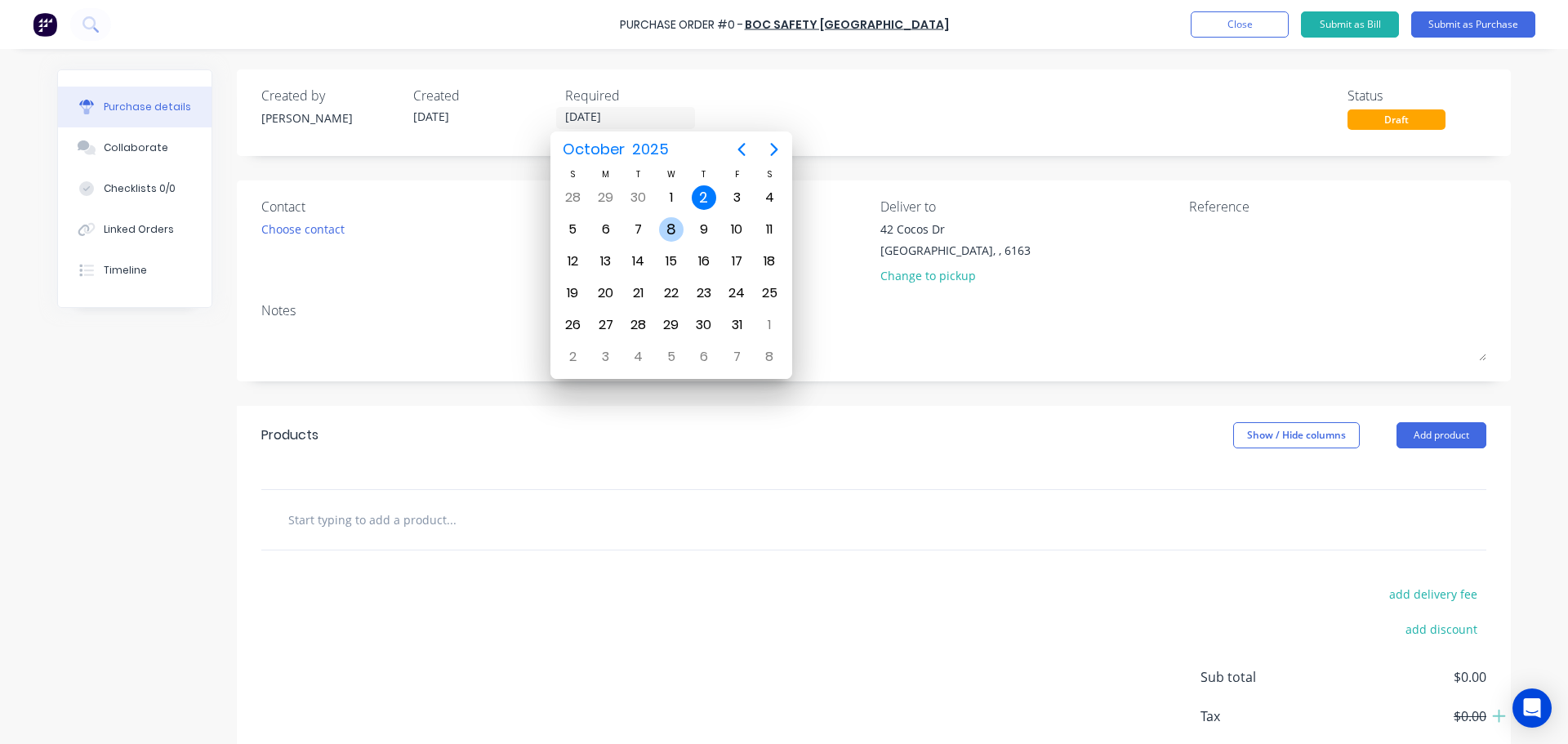
click at [663, 229] on div "8" at bounding box center [671, 229] width 25 height 25
type input "08/10/25"
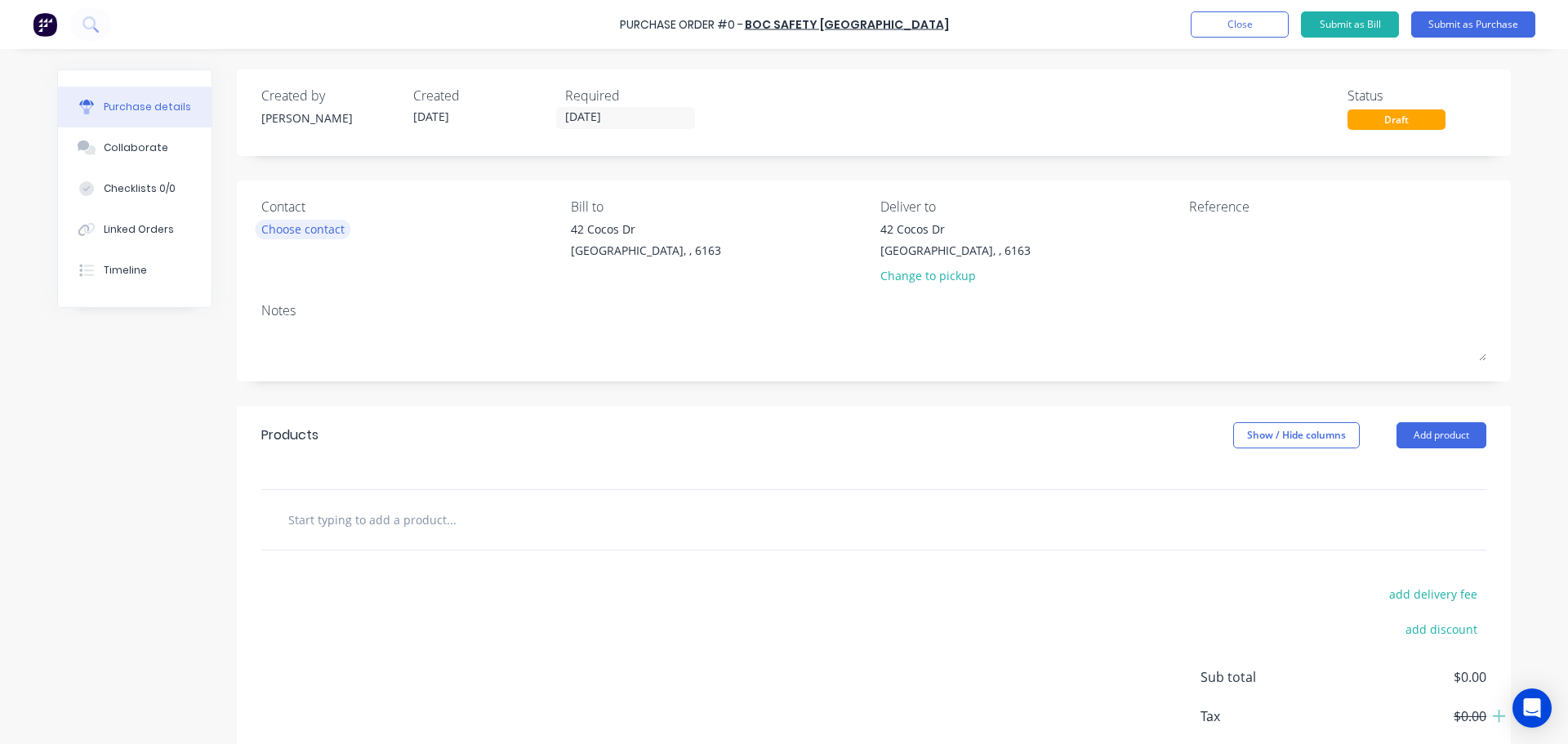
click at [296, 233] on div "Choose contact" at bounding box center [303, 229] width 83 height 17
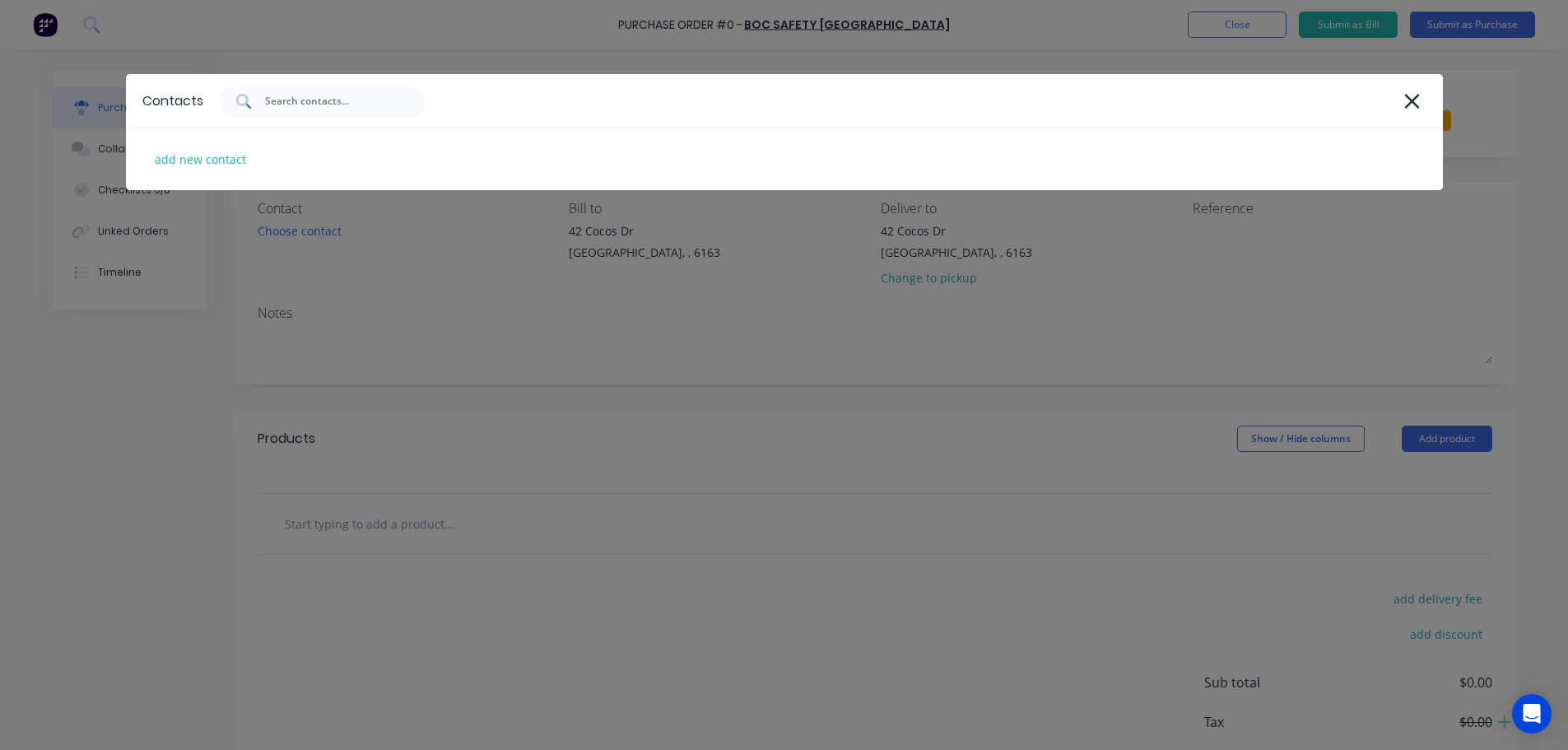
click at [276, 109] on input "text" at bounding box center [332, 101] width 137 height 16
click at [208, 161] on div "add new contact" at bounding box center [200, 159] width 108 height 26
select select "AU"
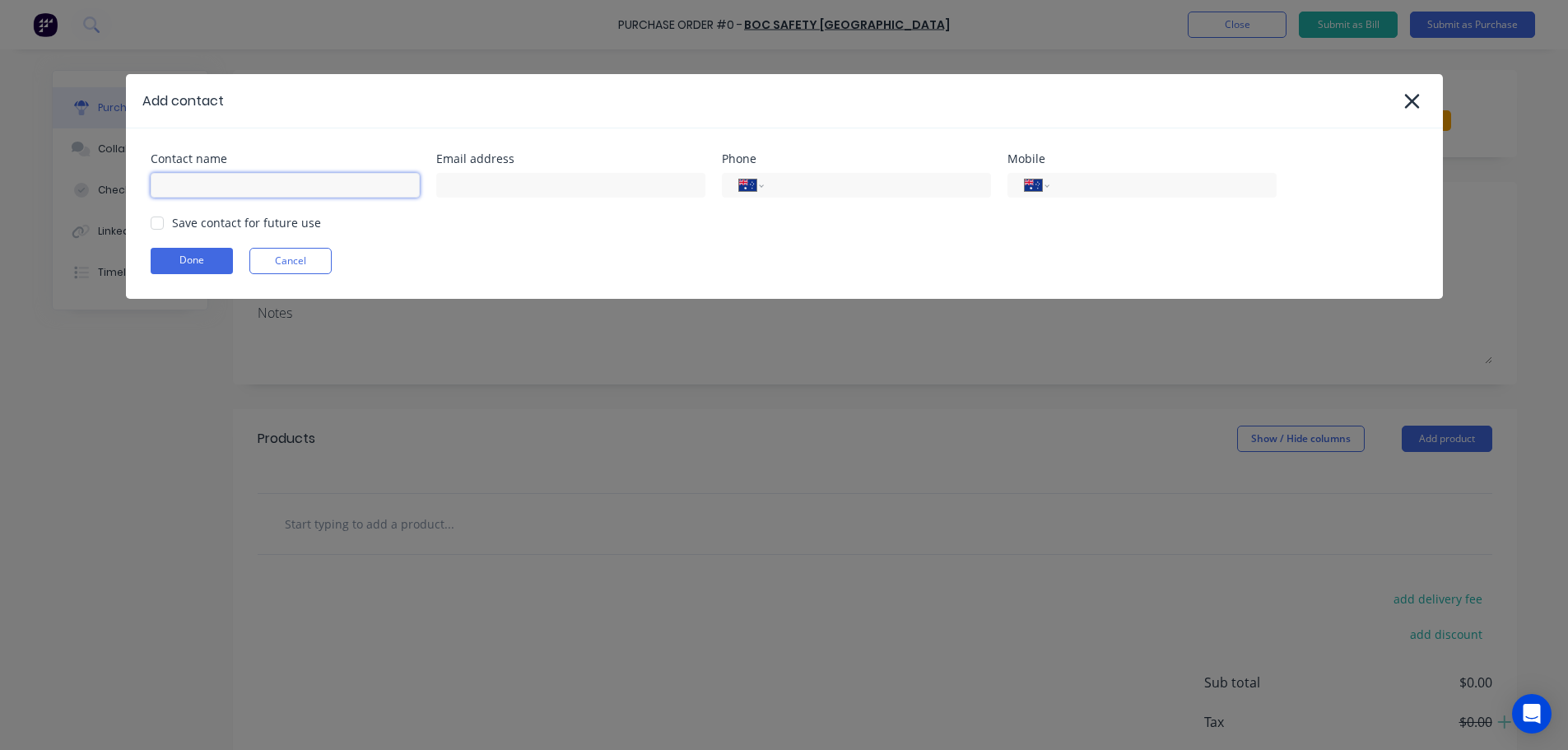
click at [180, 186] on input at bounding box center [286, 186] width 270 height 25
type input "George wong"
click at [467, 185] on input at bounding box center [571, 186] width 270 height 25
type input "G"
type input "george.wong@westernwelding.com.au"
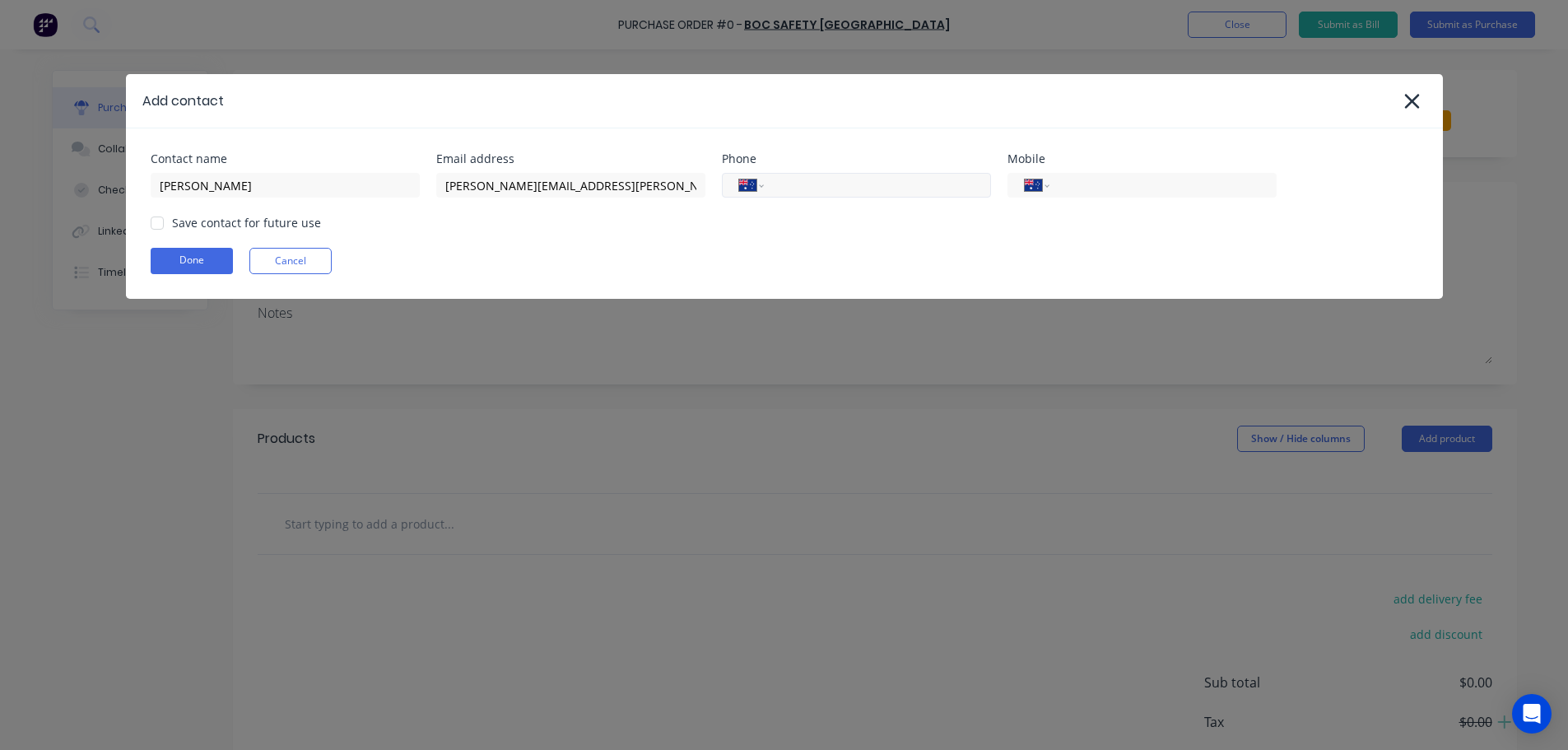
click at [791, 186] on input "tel" at bounding box center [874, 186] width 197 height 19
type input "(08) 9434 1639"
click at [202, 267] on button "Done" at bounding box center [193, 260] width 83 height 26
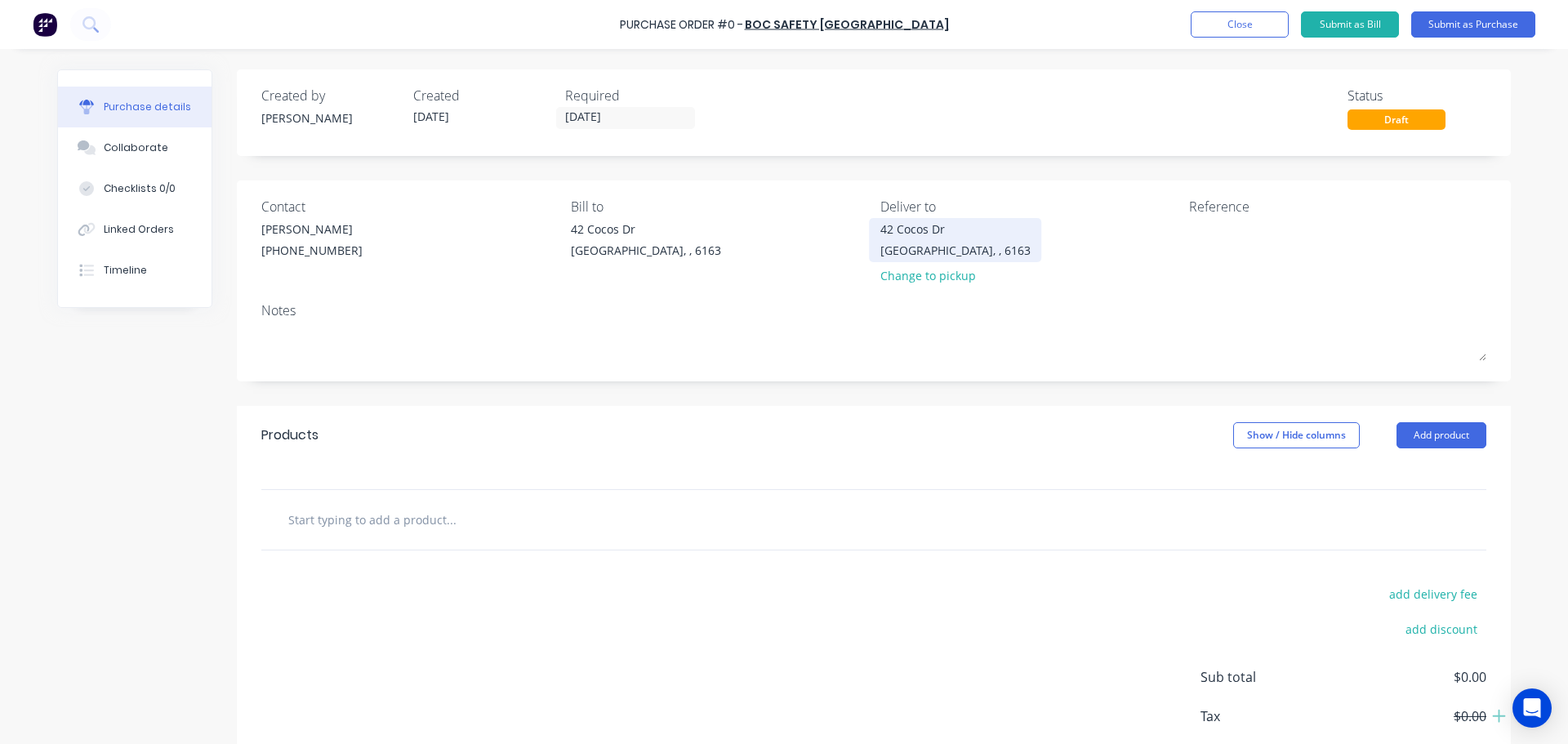
click at [972, 251] on div "42 Cocos Dr Bibra Lake, , 6163" at bounding box center [955, 240] width 150 height 38
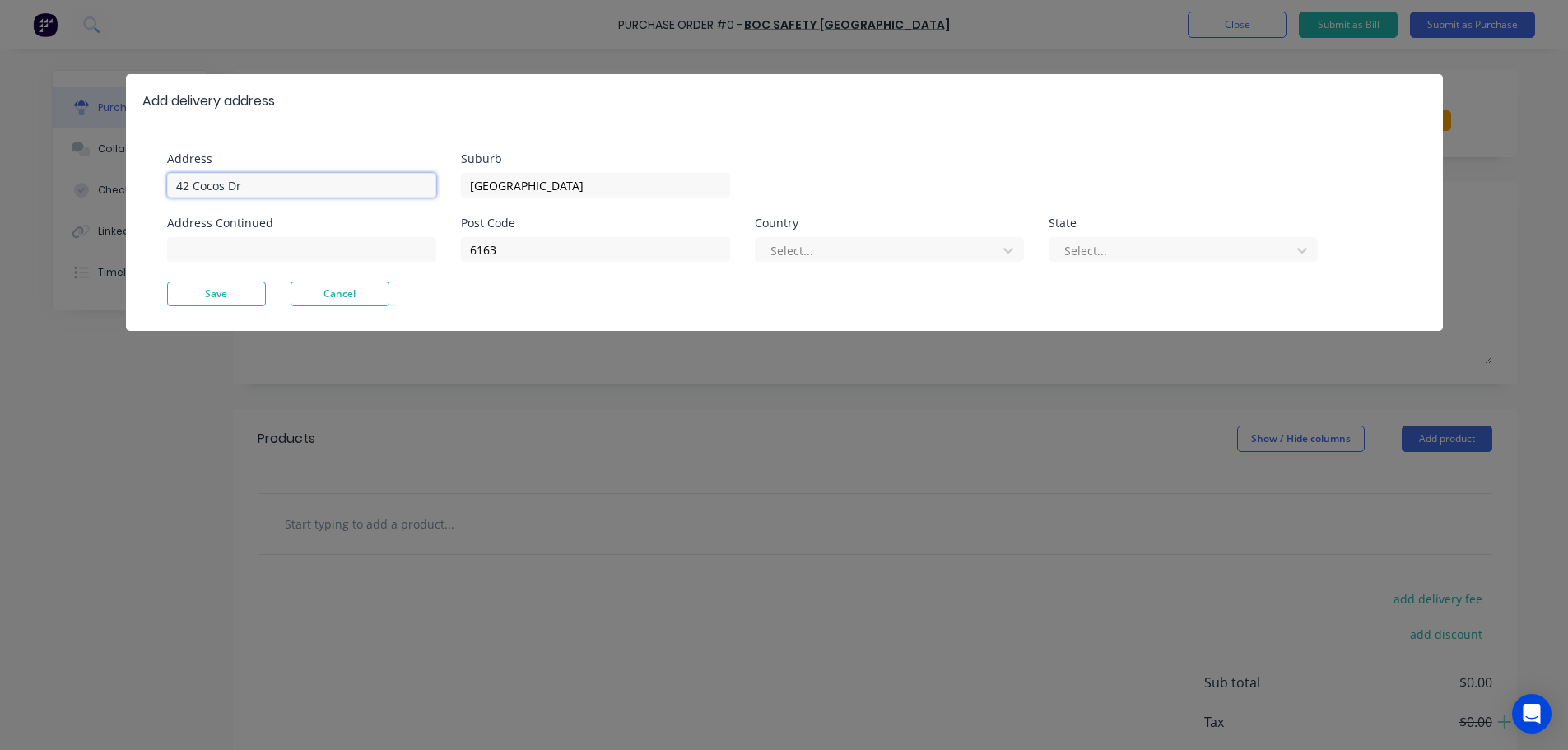
click at [272, 183] on input "42 Cocos Dr" at bounding box center [302, 186] width 270 height 25
type input "4"
type input "%"
type input "[STREET_ADDRESS]"
click at [204, 298] on button "Save" at bounding box center [217, 294] width 99 height 25
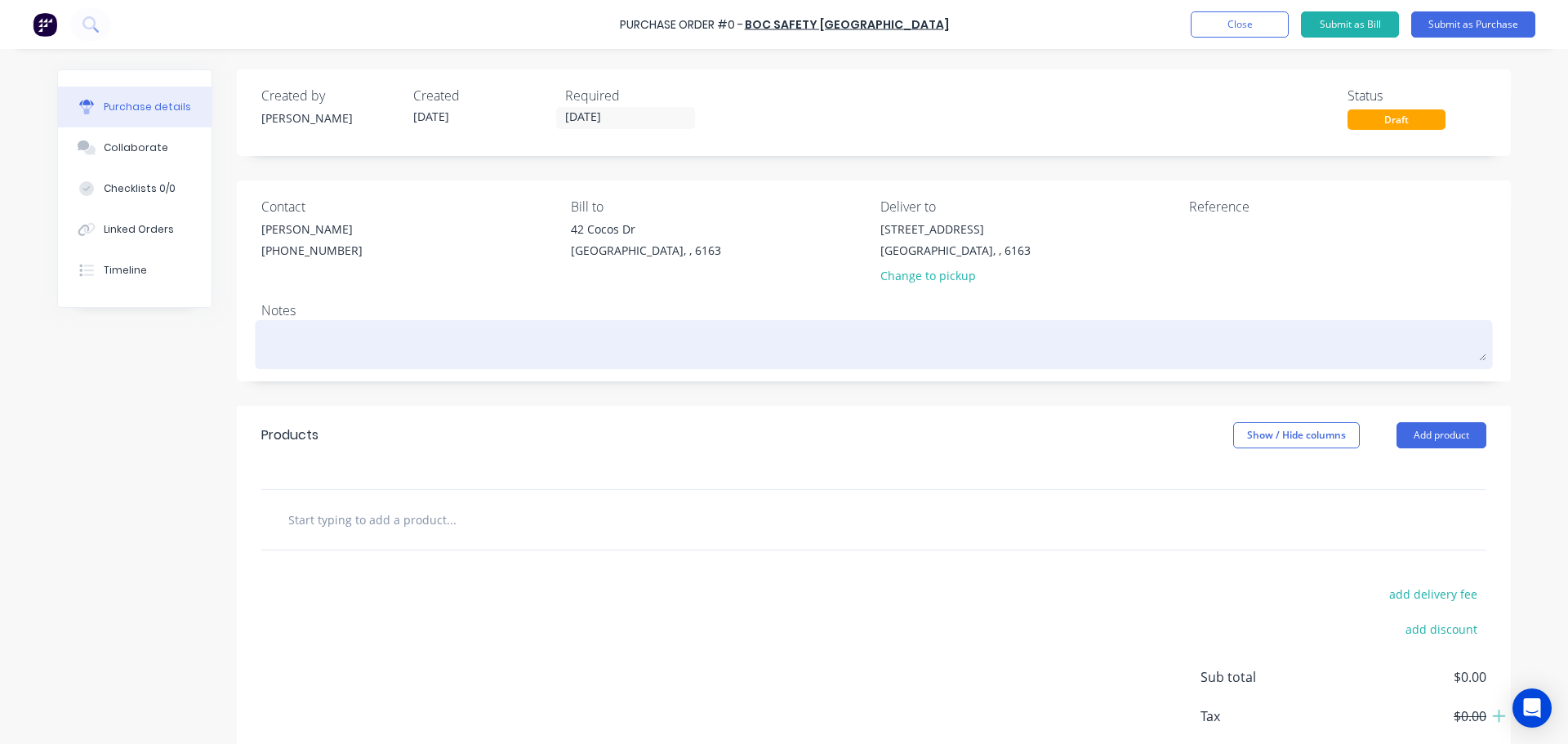
click at [310, 344] on textarea at bounding box center [874, 343] width 1225 height 36
type textarea "x"
type textarea "R"
type textarea "x"
type textarea "RE"
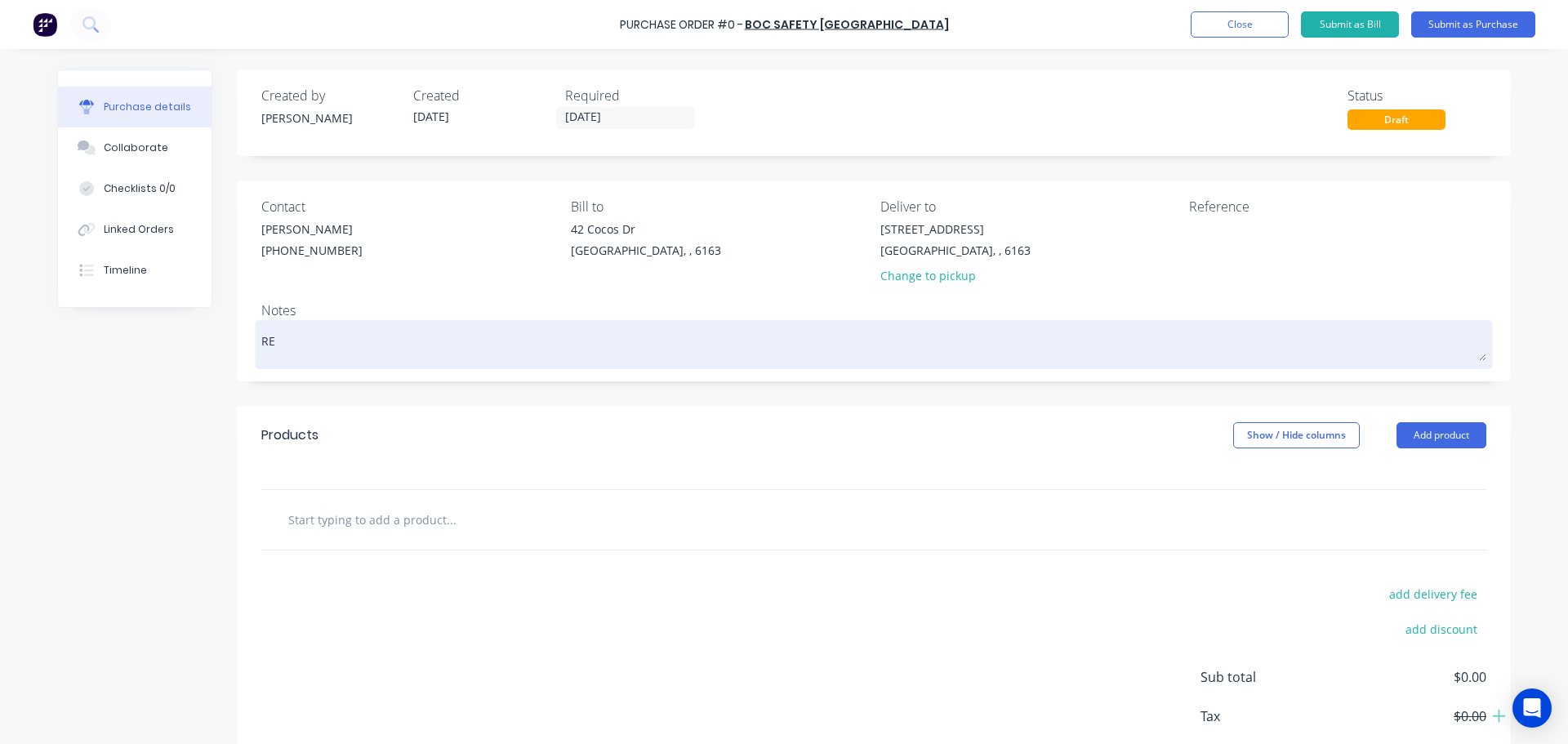
type textarea "x"
type textarea "REQ"
type textarea "x"
type textarea "REQ:"
type textarea "x"
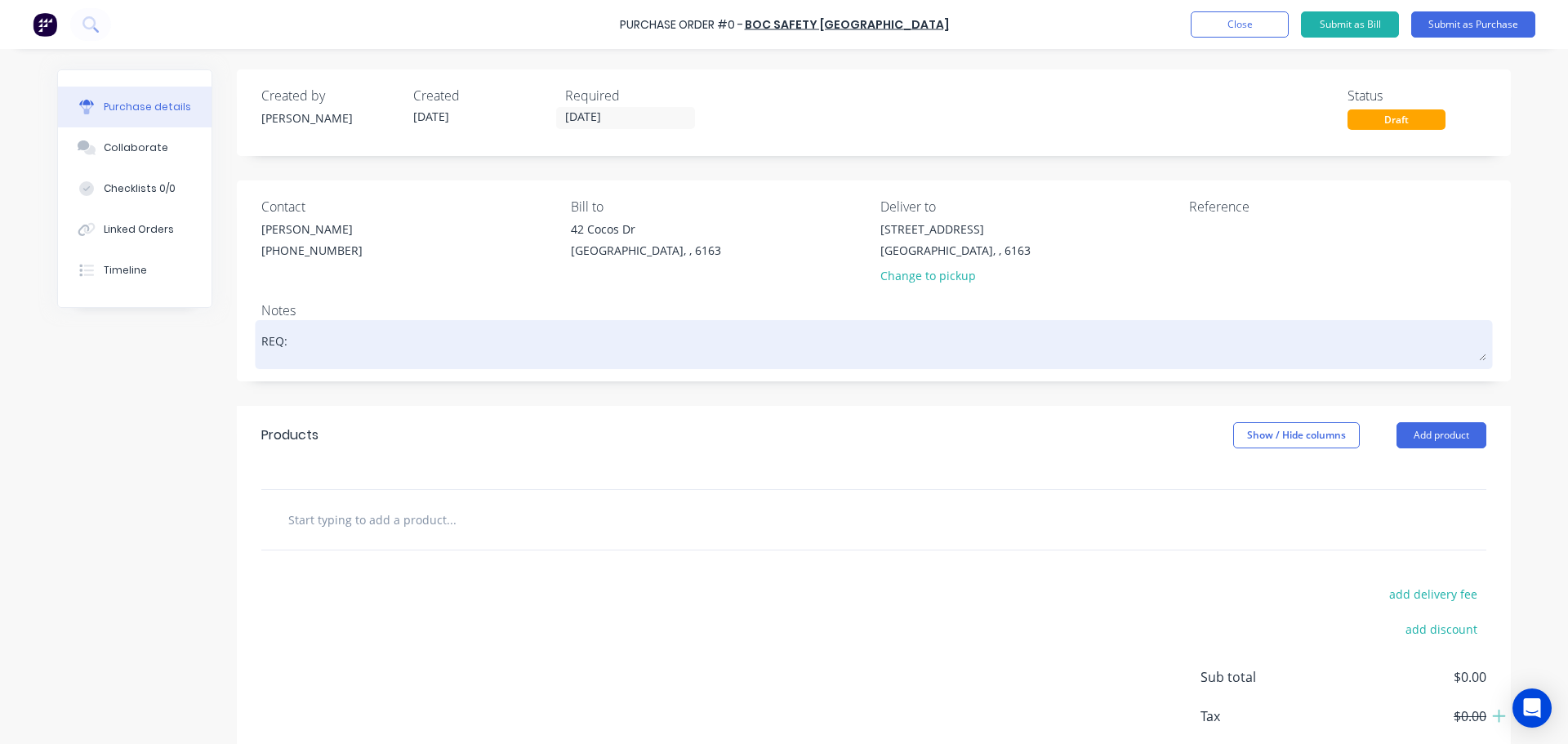
type textarea "REQ:"
type textarea "x"
type textarea "REQ: W"
type textarea "x"
type textarea "REQ: WS"
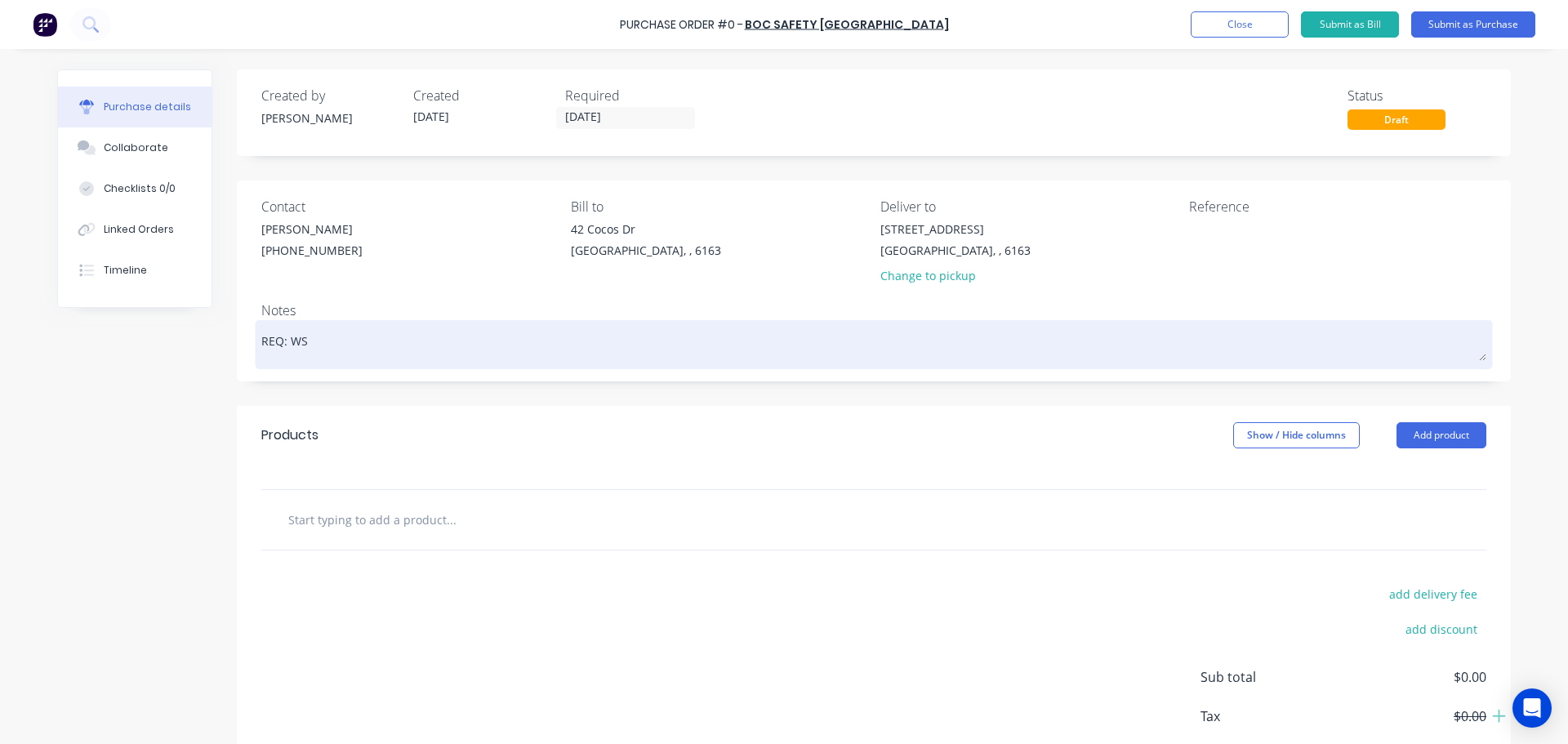
type textarea "x"
type textarea "REQ: WS"
type textarea "x"
type textarea "REQ: WS -"
type textarea "x"
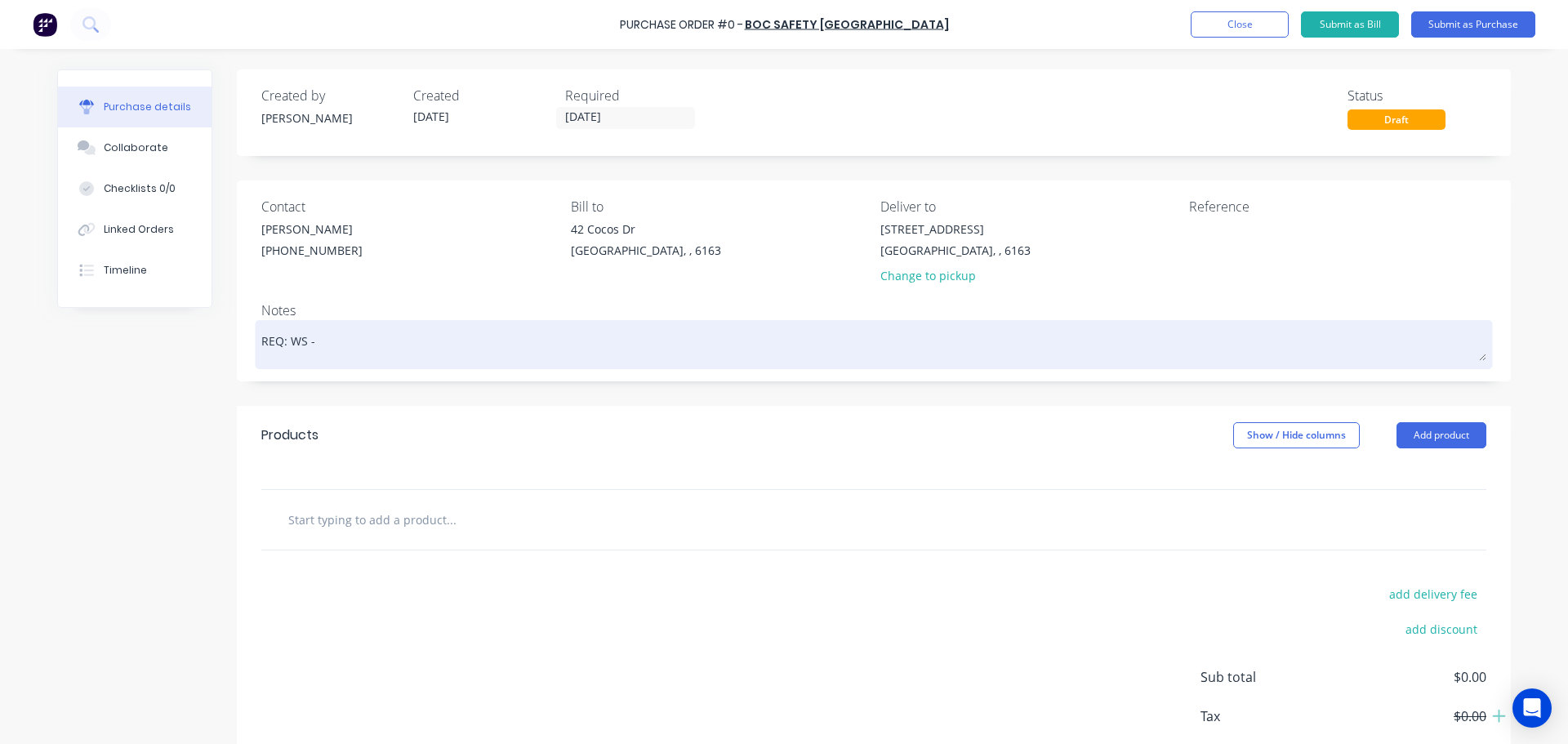
type textarea "REQ: WS -"
type textarea "x"
type textarea "REQ: WS - 3"
type textarea "x"
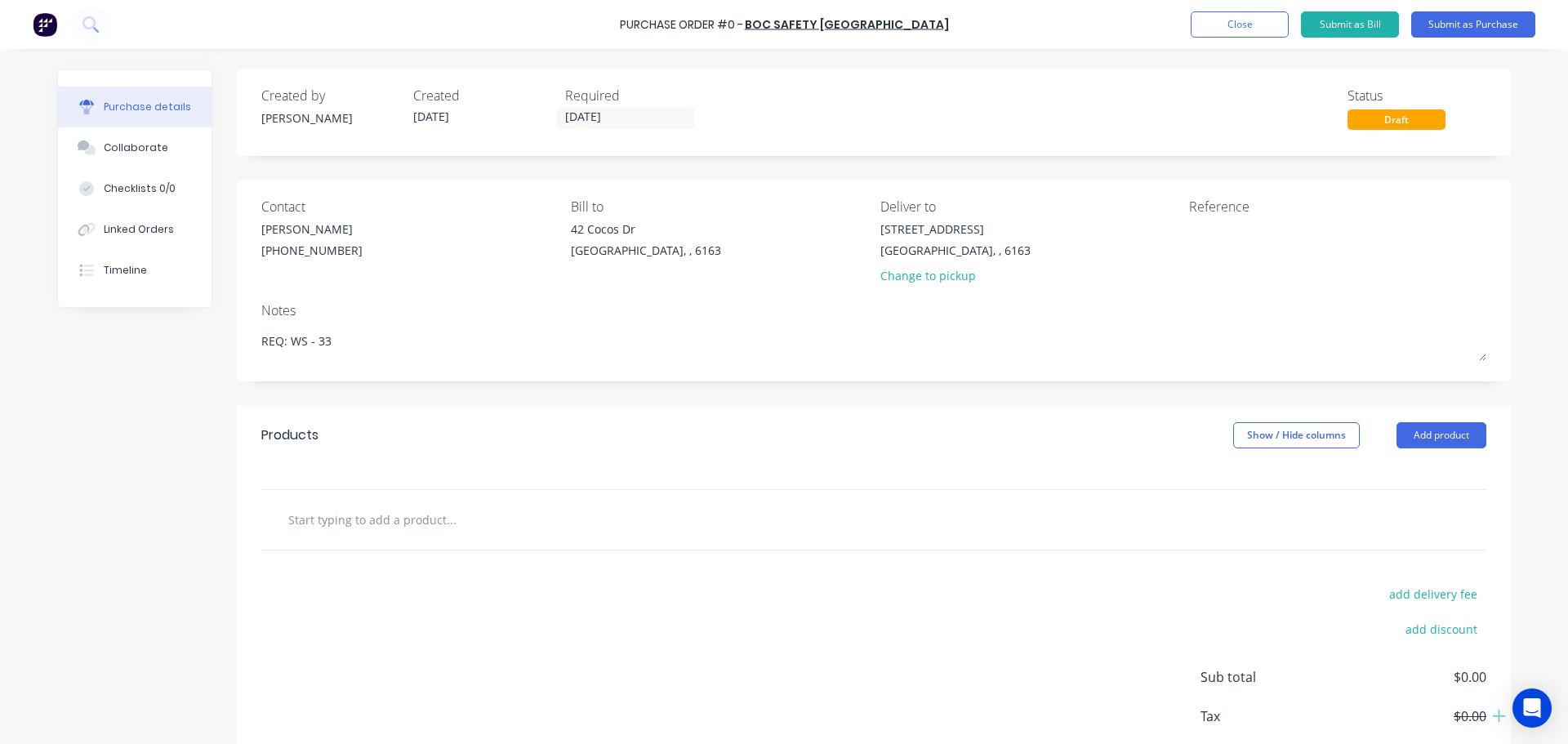
type textarea "REQ: WS - 33"
type textarea "x"
type textarea "REQ: WS - 33"
click at [356, 519] on input "text" at bounding box center [451, 520] width 327 height 32
click at [1425, 435] on button "Add product" at bounding box center [1441, 435] width 90 height 26
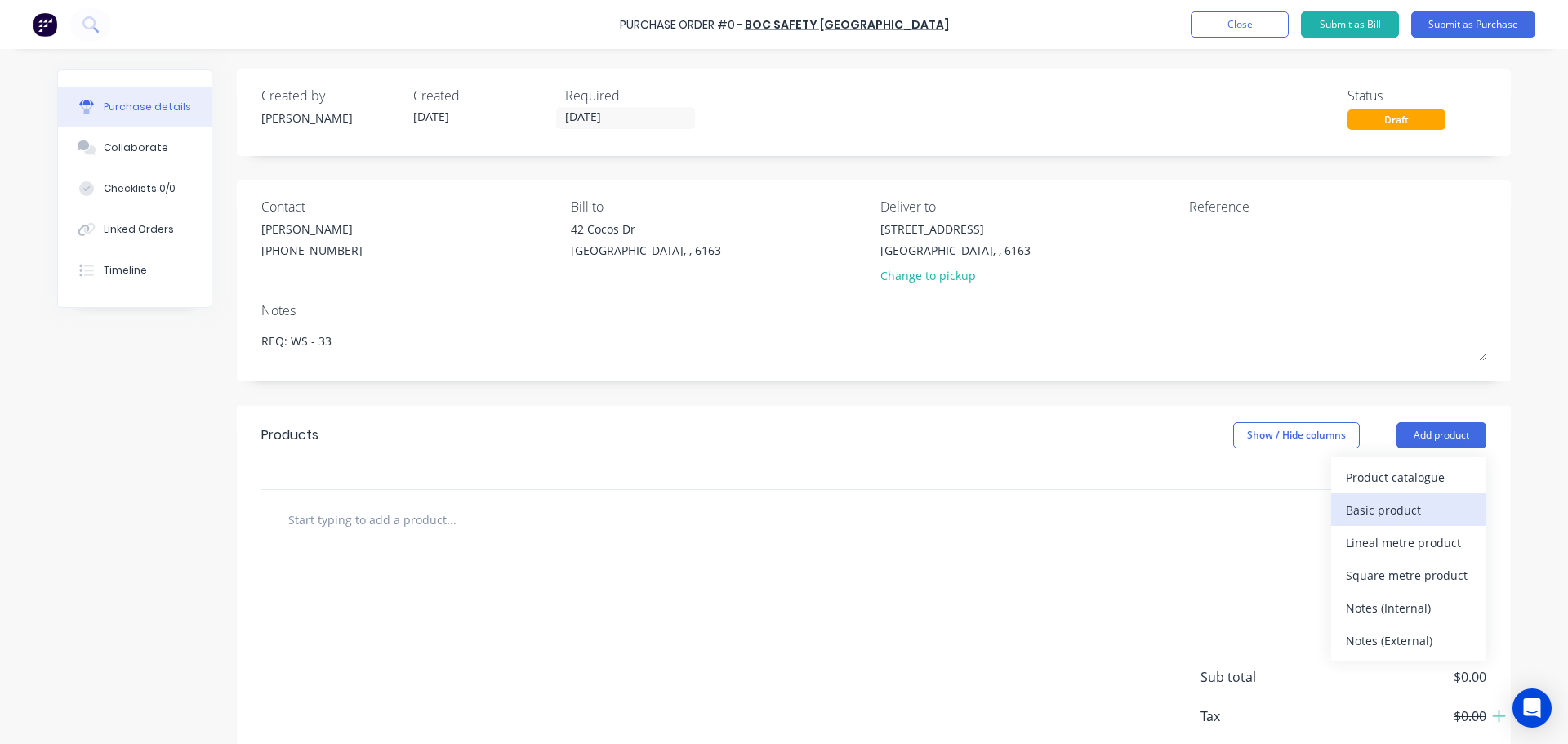
click at [1390, 508] on div "Basic product" at bounding box center [1409, 510] width 126 height 24
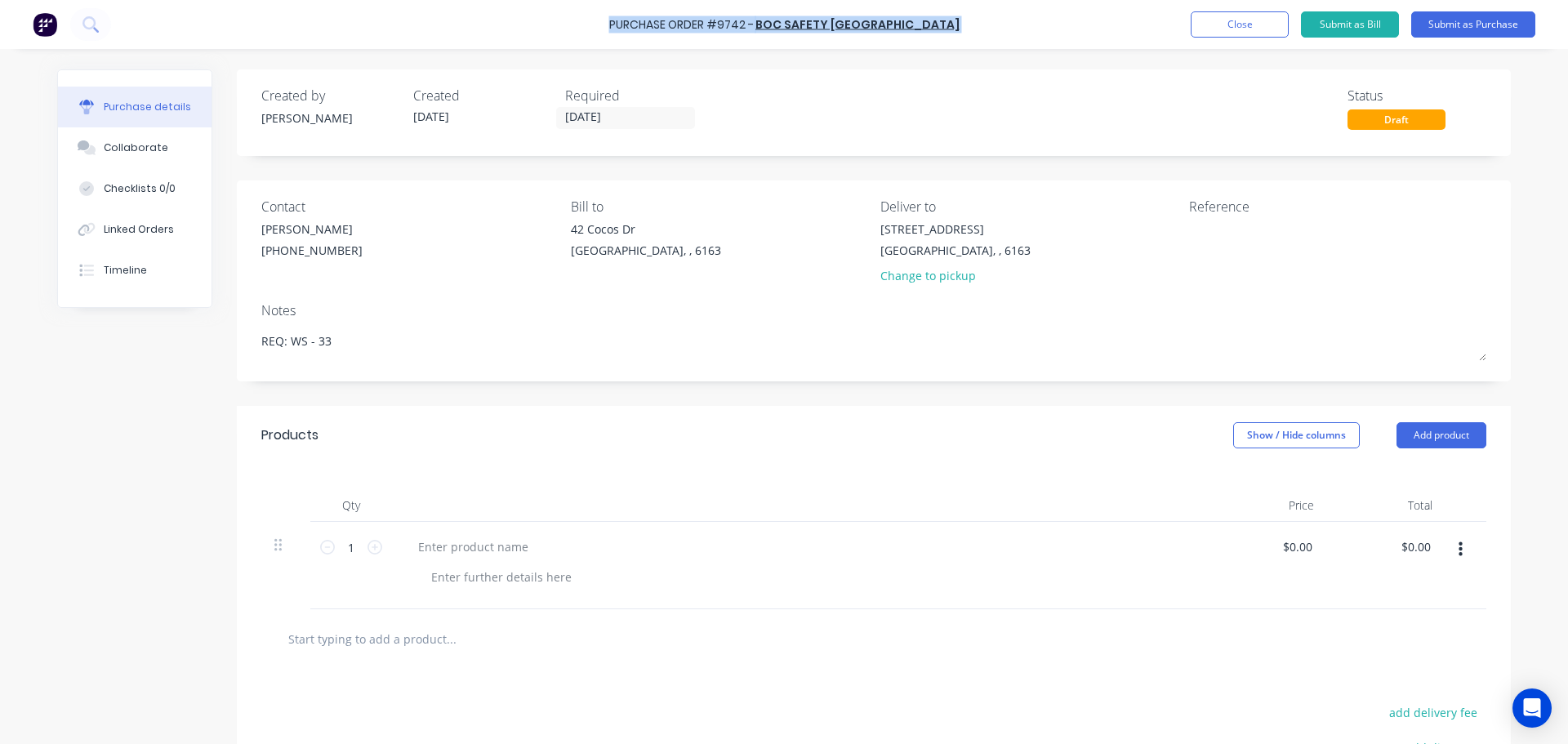
drag, startPoint x: 646, startPoint y: 16, endPoint x: 938, endPoint y: 20, distance: 292.0
click at [938, 20] on div "Purchase Order #9742 - BOC SAFETY AUSTRALIA Add product Close Submit as Bill Su…" at bounding box center [784, 24] width 1568 height 49
copy div "Purchase Order #9742 - BOC SAFETY AUSTRALIA Add product Close Submit as Bill Su…"
type textarea "x"
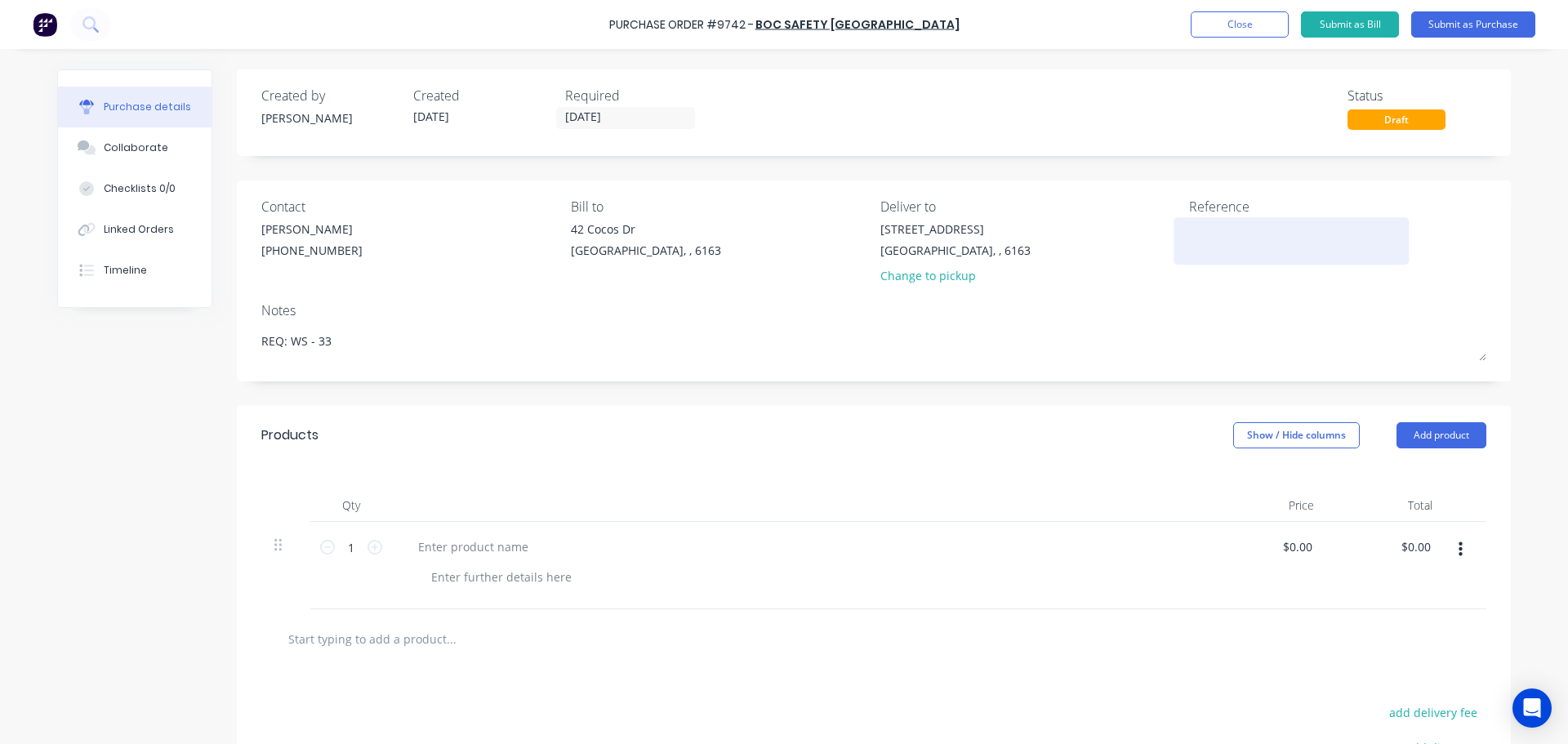
click at [1192, 259] on div at bounding box center [1291, 241] width 204 height 41
click at [1208, 237] on textarea at bounding box center [1291, 239] width 204 height 36
paste textarea "Purchase Order #9742 - BOC SAFETY [GEOGRAPHIC_DATA]"
type textarea "Purchase Order #9742 - BOC SAFETY [GEOGRAPHIC_DATA]"
type textarea "x"
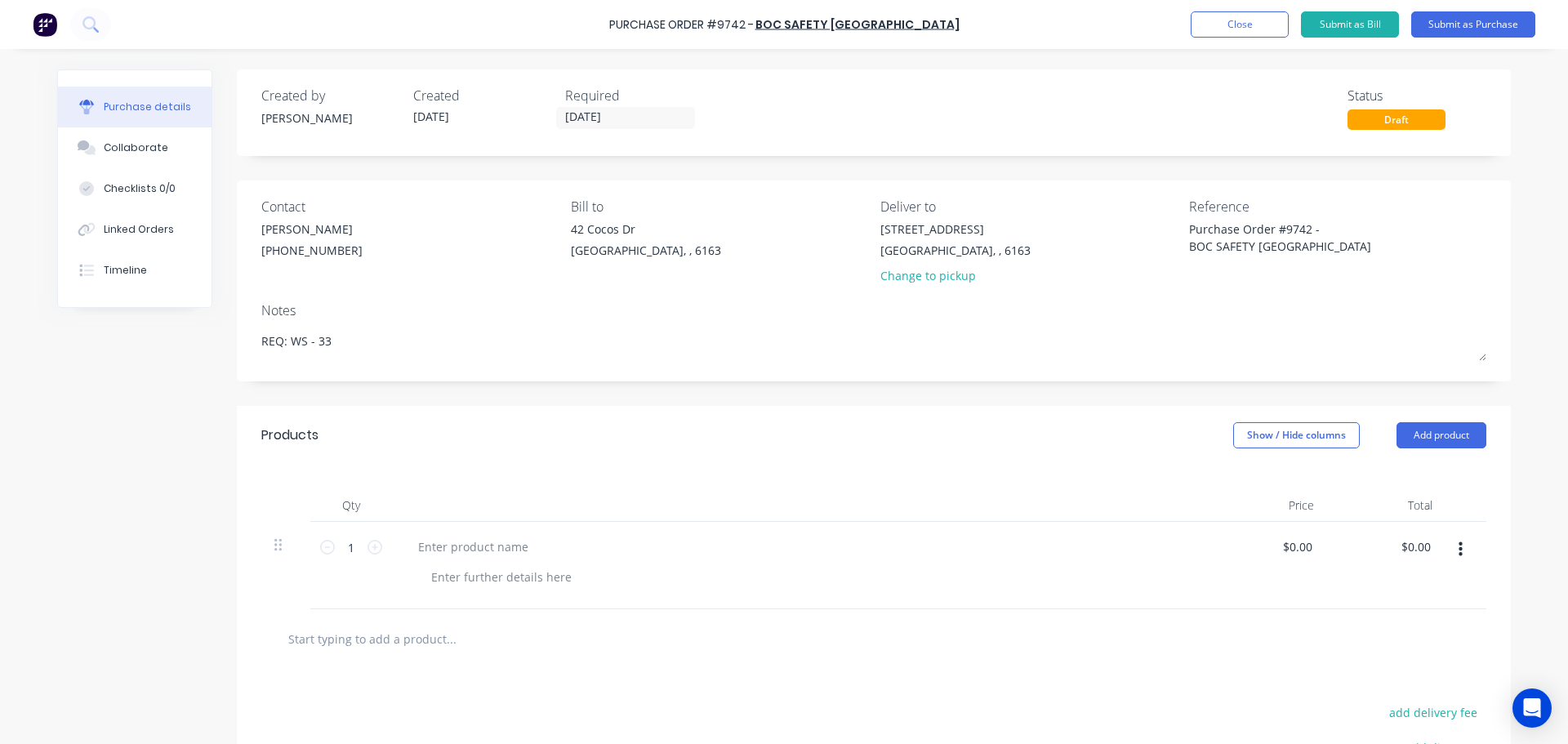
type textarea "Purchase Order #9742 - BOC SAFETY [GEOGRAPHIC_DATA]"
drag, startPoint x: 892, startPoint y: 559, endPoint x: 837, endPoint y: 570, distance: 56.1
click at [892, 559] on div at bounding box center [799, 565] width 816 height 88
click at [453, 543] on div at bounding box center [473, 546] width 137 height 24
type textarea "x"
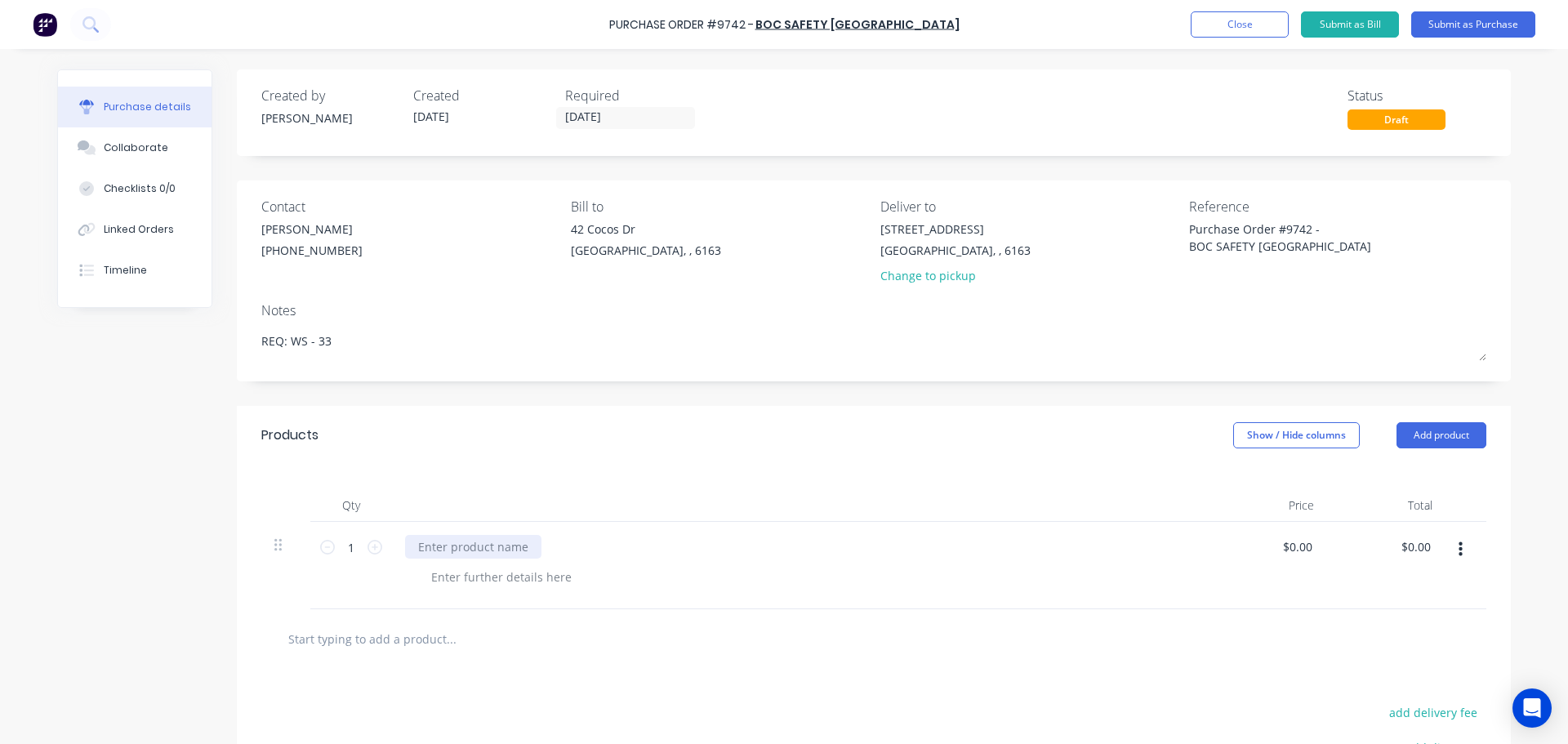
click at [478, 545] on div at bounding box center [473, 546] width 137 height 24
paste div
click at [460, 563] on div "BlueJet Pyro Pro Kit" at bounding box center [799, 565] width 816 height 88
type textarea "x"
click at [457, 584] on div at bounding box center [501, 577] width 166 height 24
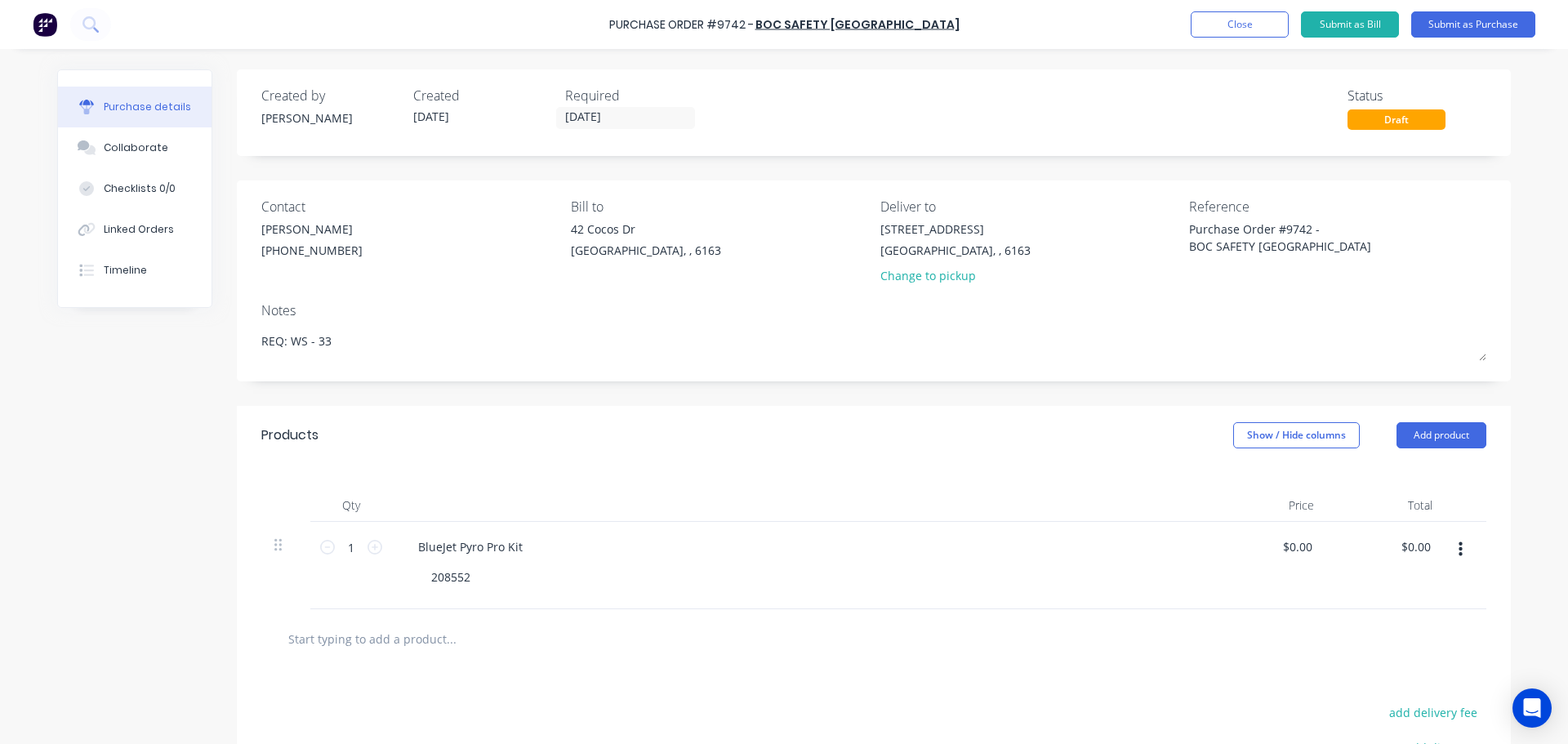
click at [781, 561] on div "BlueJet Pyro Pro Kit 208552" at bounding box center [799, 565] width 816 height 88
click at [421, 582] on div "208552" at bounding box center [451, 577] width 65 height 24
click at [668, 584] on div "P/N 208552" at bounding box center [807, 577] width 777 height 24
type textarea "x"
type input "0.00"
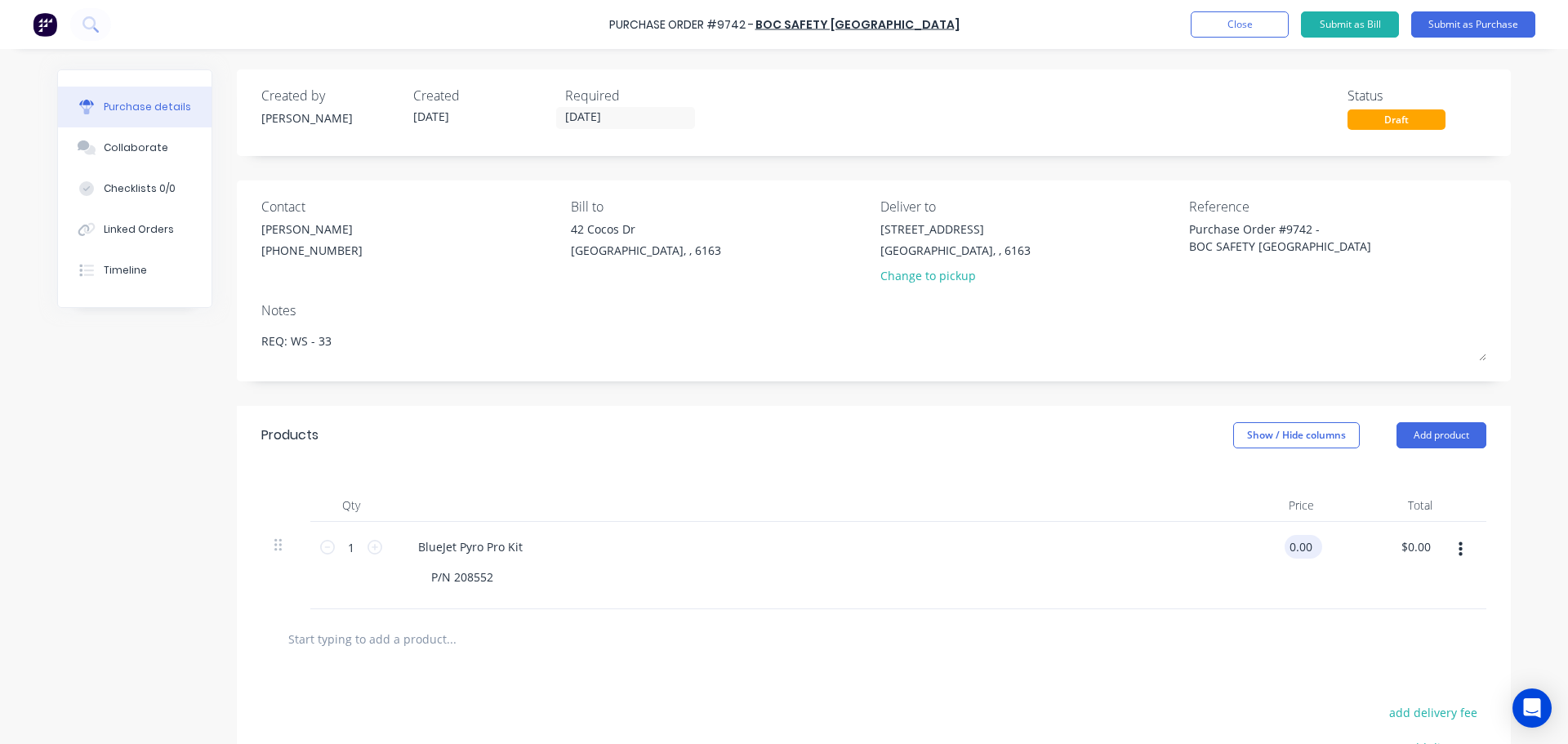
click at [1305, 550] on input "0.00" at bounding box center [1300, 546] width 31 height 24
type textarea "x"
type input "0.00"
click at [1309, 549] on input "0.00" at bounding box center [1296, 546] width 37 height 24
type textarea "x"
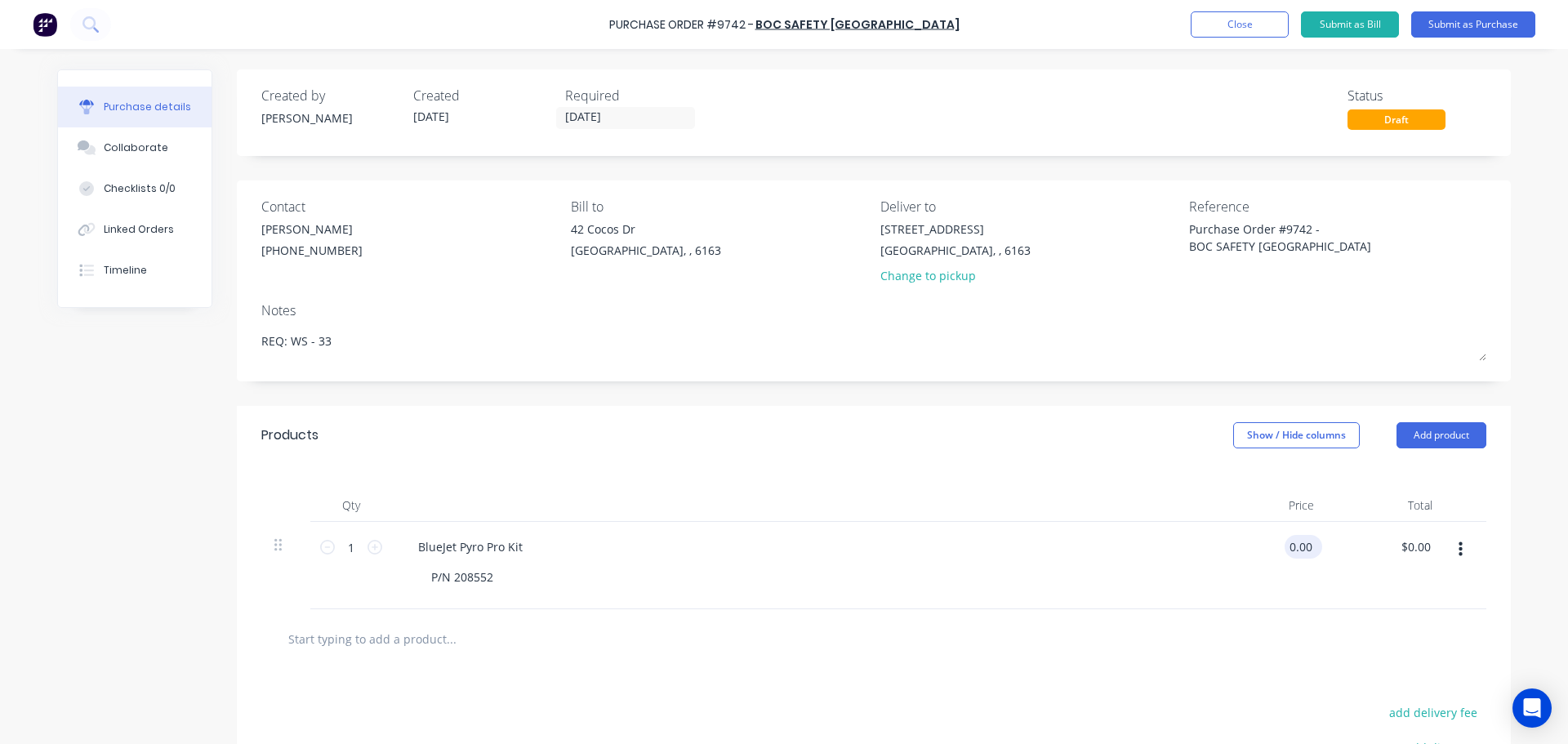
click at [1305, 542] on input "0.00" at bounding box center [1300, 546] width 31 height 24
type input "0"
type input "186.12"
type textarea "x"
type input "$186.12"
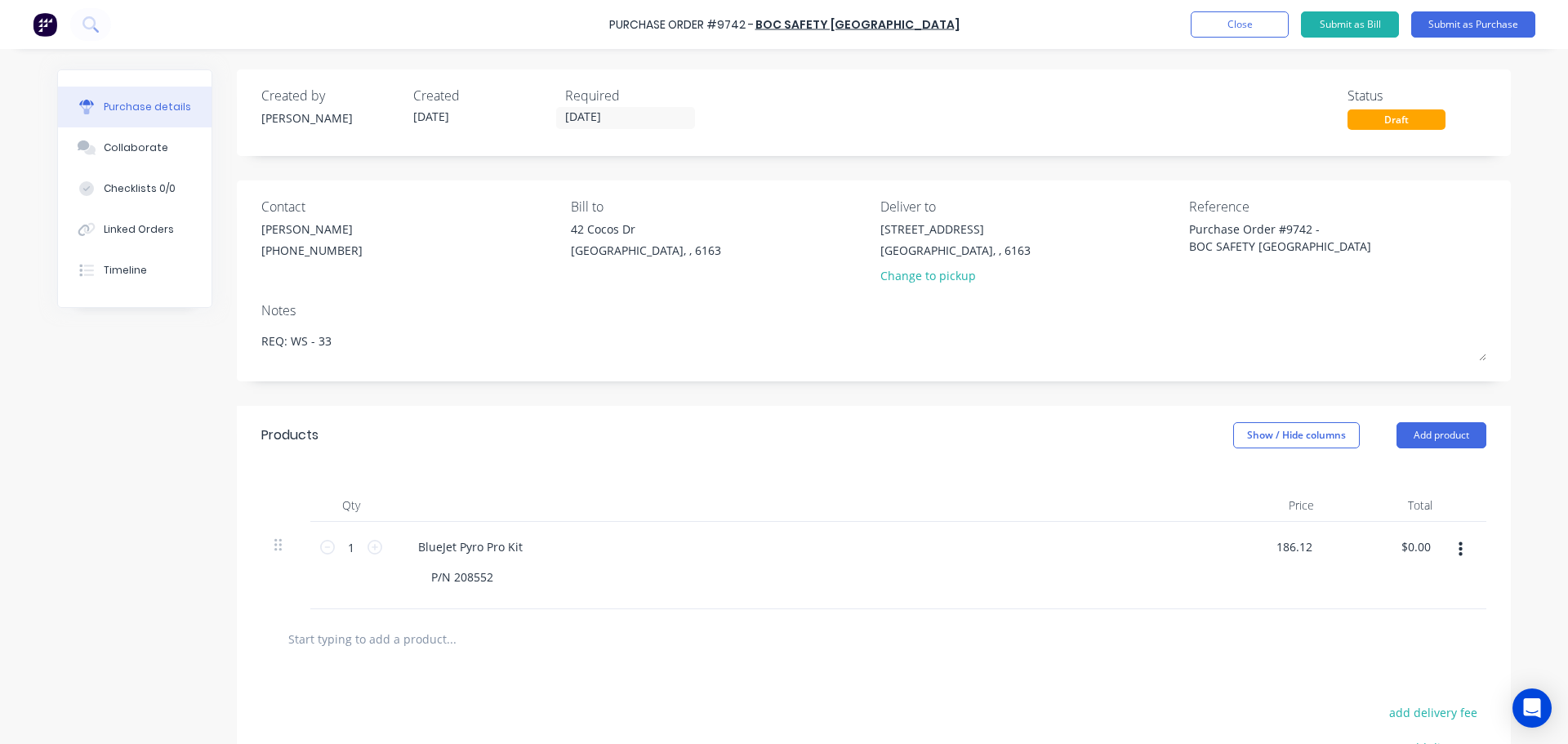
type input "186.12"
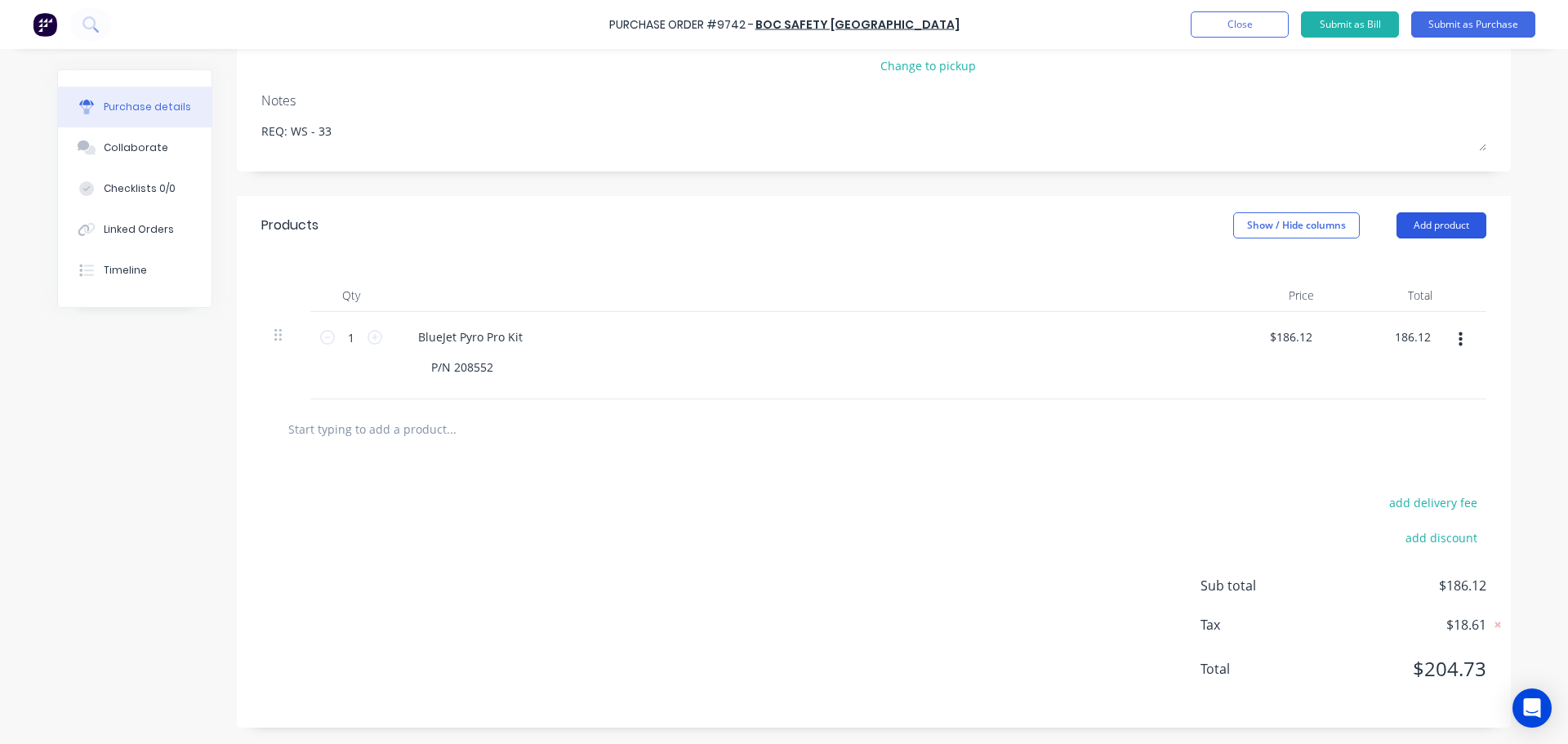
type textarea "x"
type input "$186.12"
click at [1428, 223] on button "Add product" at bounding box center [1441, 224] width 90 height 26
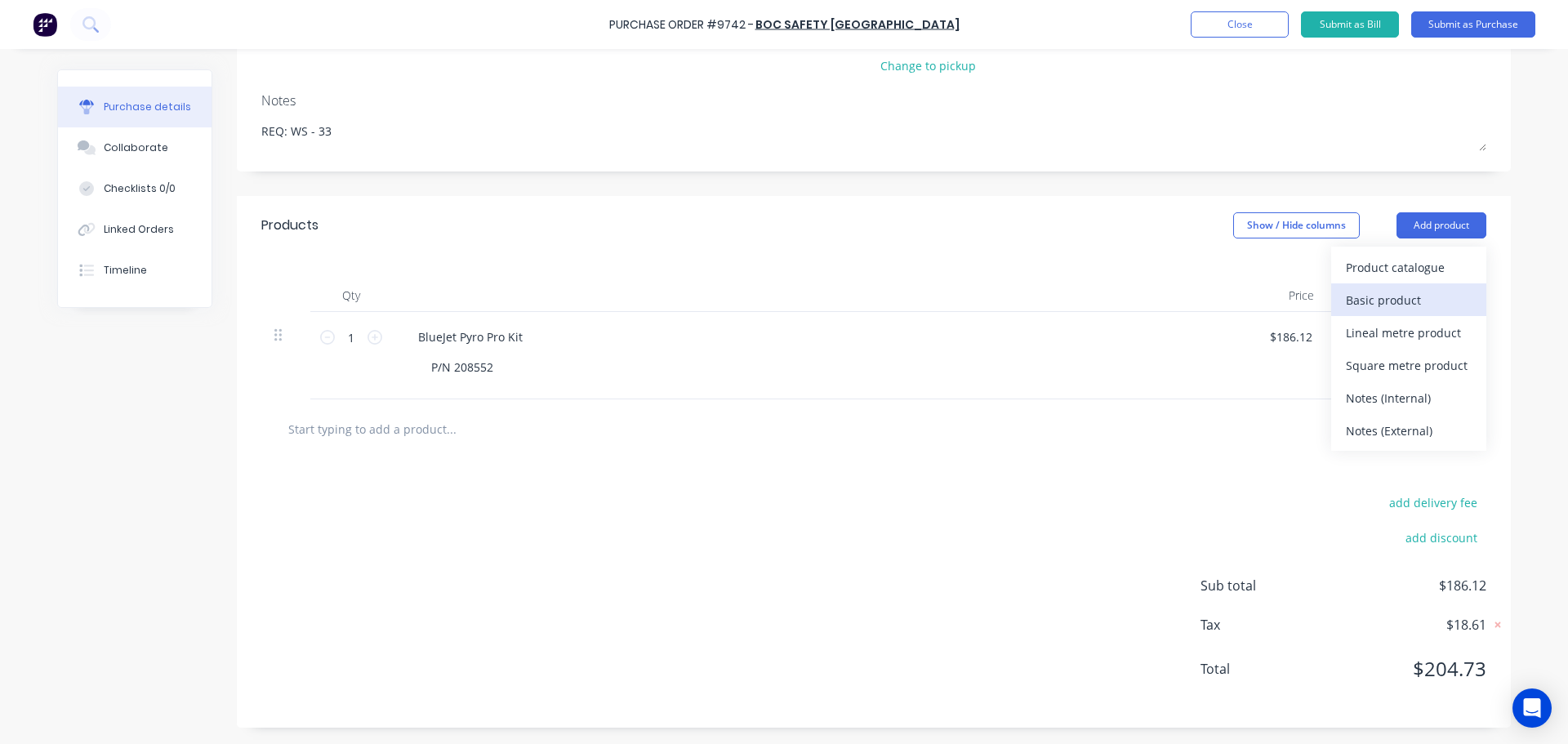
click at [1412, 299] on div "Basic product" at bounding box center [1409, 300] width 126 height 24
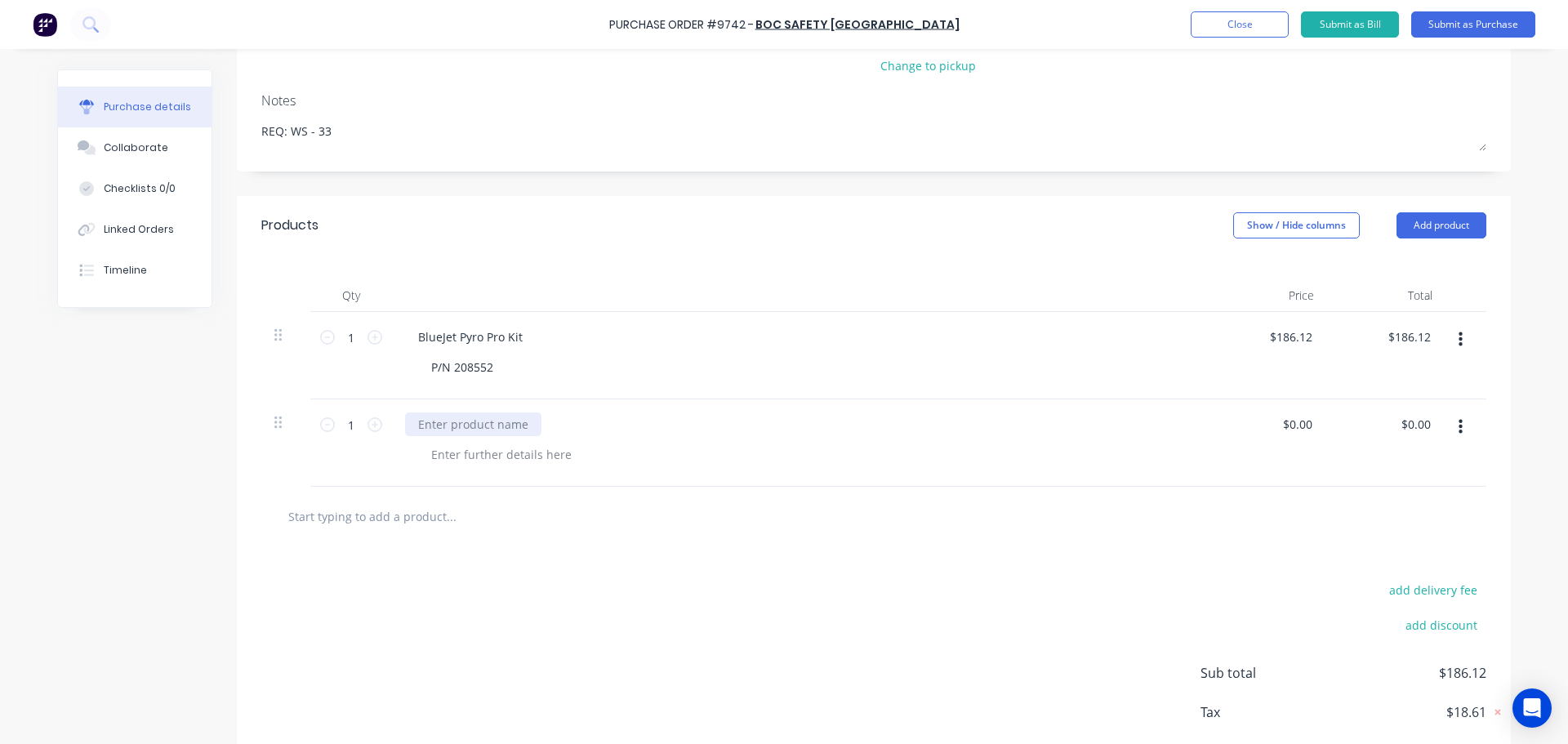
click at [454, 425] on div at bounding box center [473, 424] width 137 height 24
type textarea "x"
click at [469, 424] on div at bounding box center [473, 424] width 137 height 24
paste div
type textarea "x"
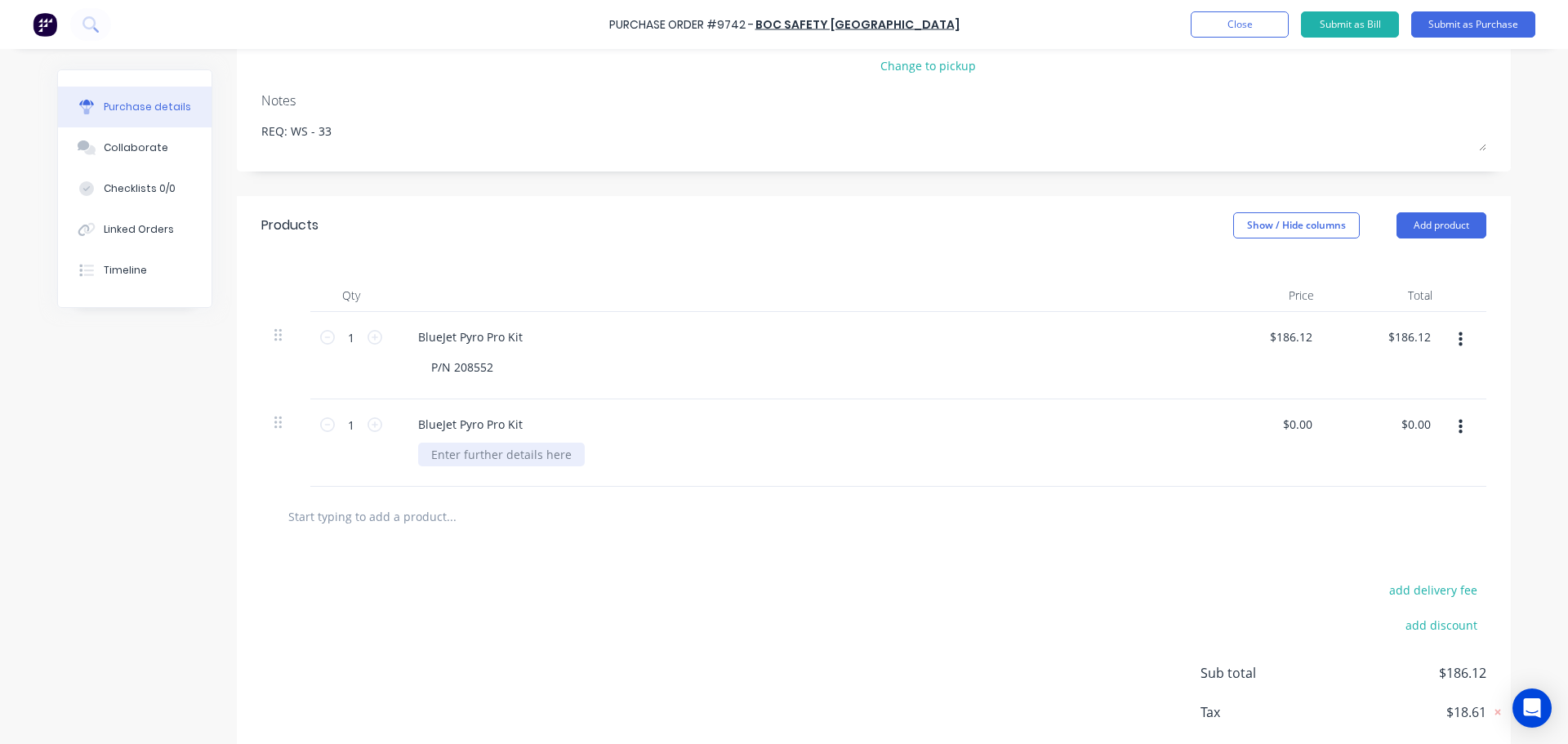
click at [449, 459] on div at bounding box center [501, 455] width 166 height 24
paste div
click at [442, 367] on div "P/N 208552" at bounding box center [462, 367] width 88 height 24
click at [597, 323] on div "BlueJet Pyro Pro Kit Part No. : 208552" at bounding box center [799, 356] width 816 height 88
type textarea "x"
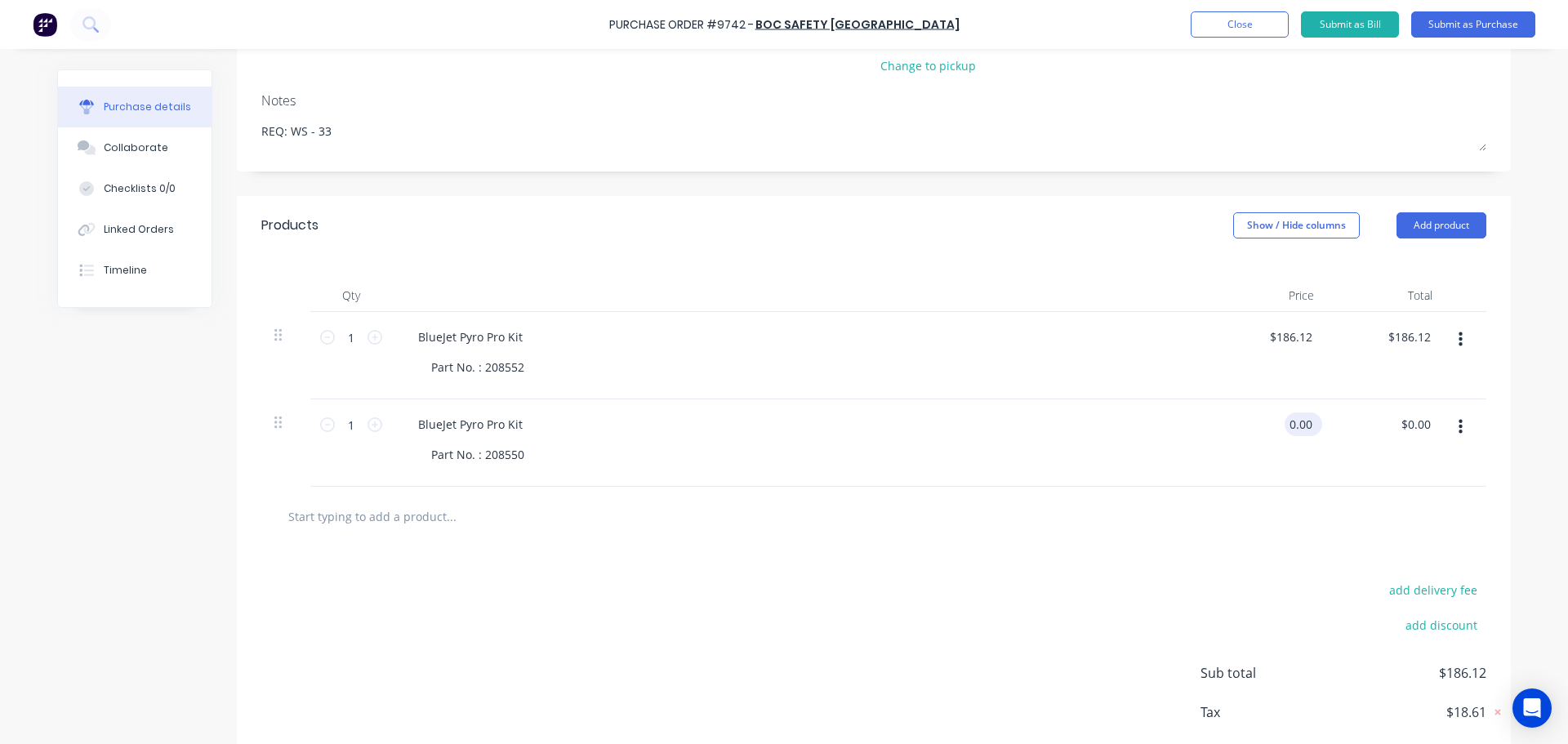
click at [1293, 422] on input "0.00" at bounding box center [1300, 424] width 31 height 24
type input "0"
type input "121.77"
type textarea "x"
type input "$121.77"
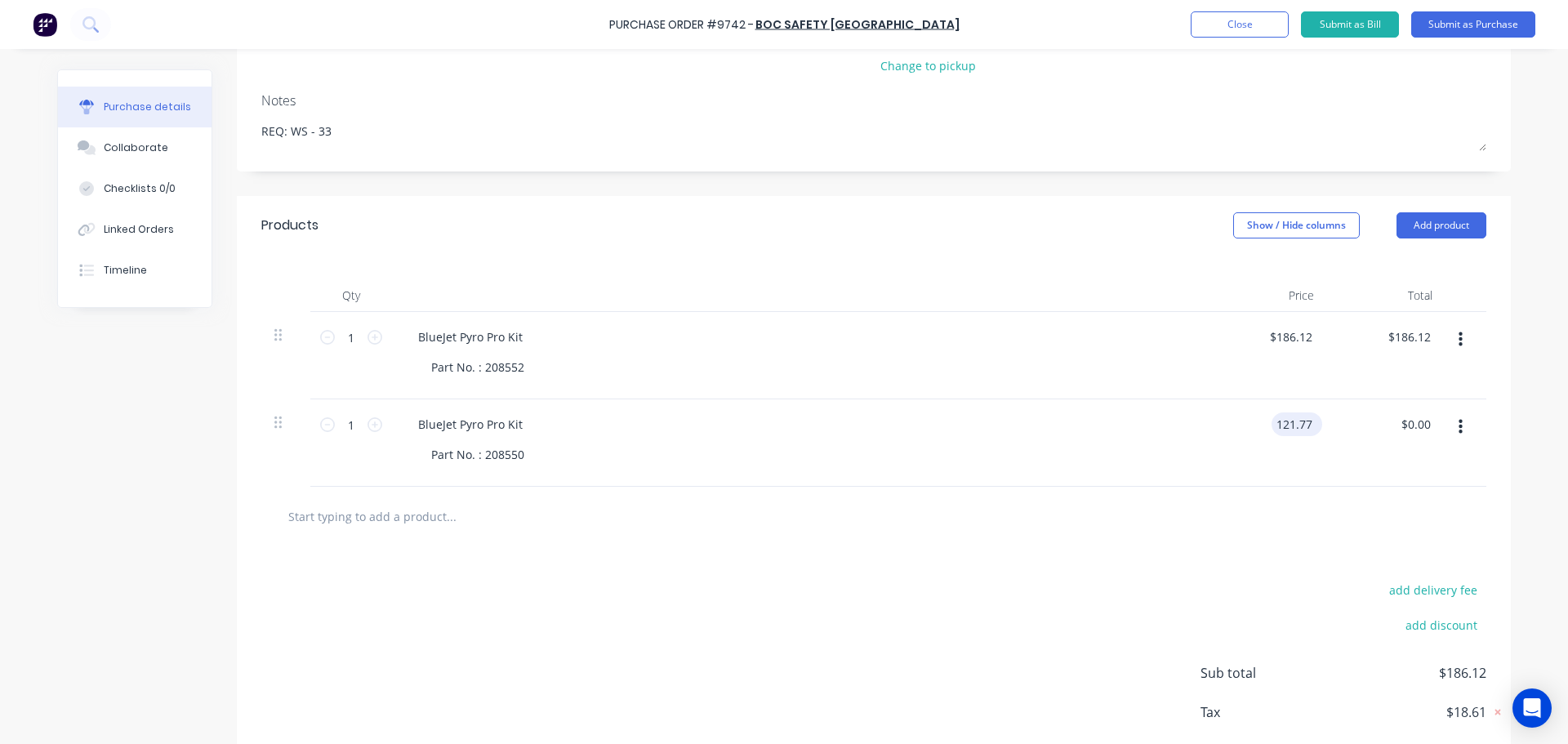
type input "121.77"
type textarea "x"
type input "$121.77"
click at [368, 421] on icon at bounding box center [374, 424] width 14 height 14
type textarea "x"
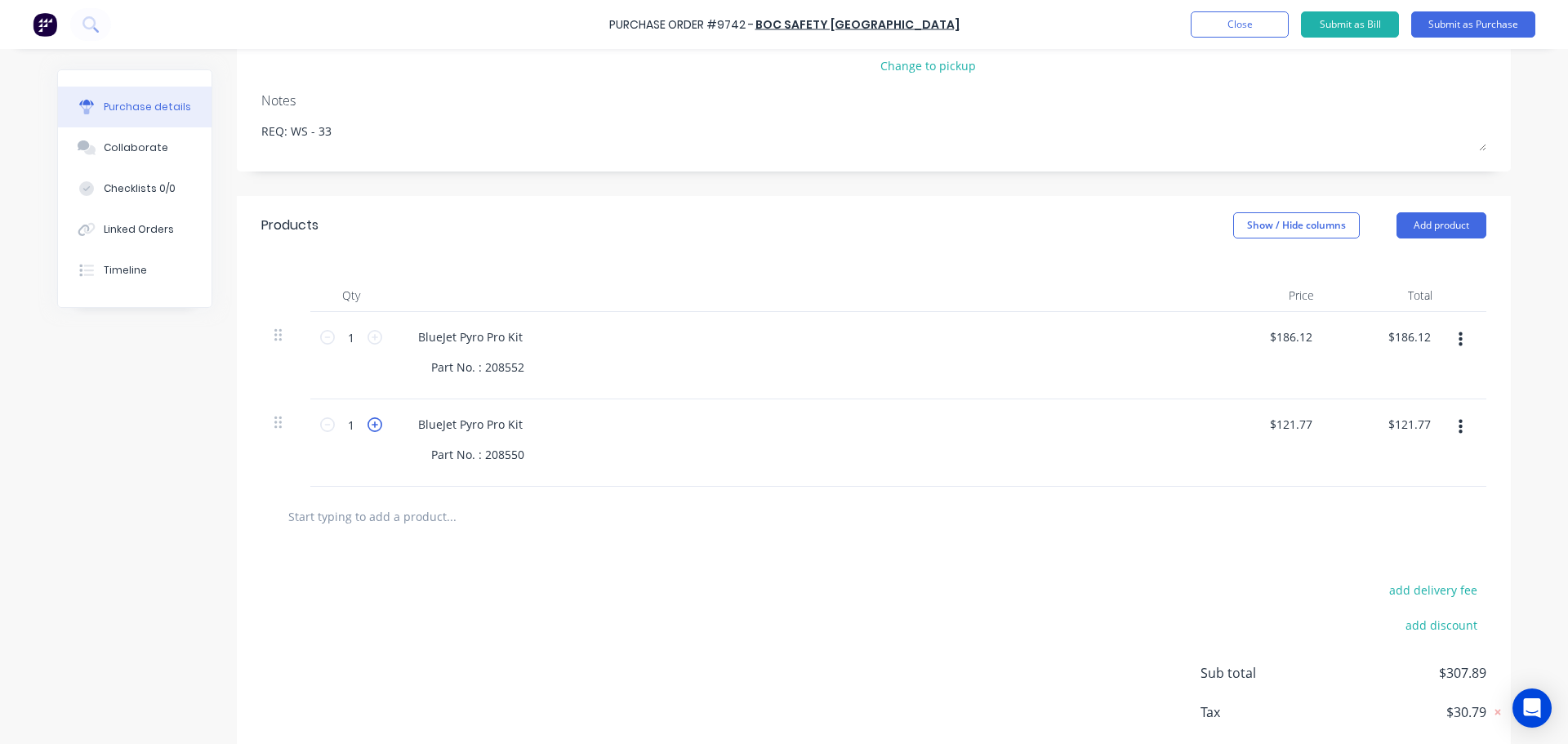
type input "2"
type input "$243.54"
click at [368, 421] on icon at bounding box center [374, 424] width 14 height 14
type textarea "x"
type input "3"
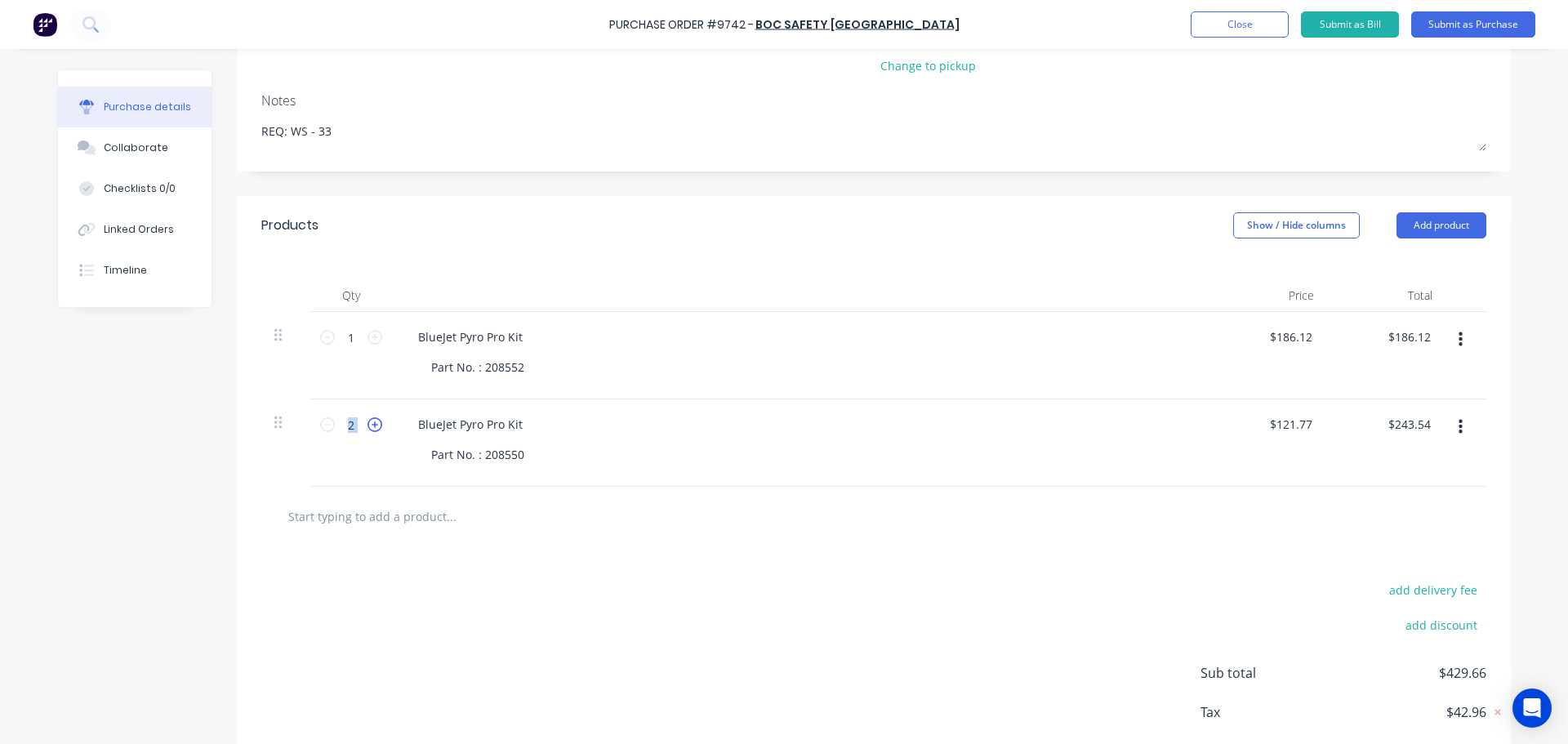
type input "$365.31"
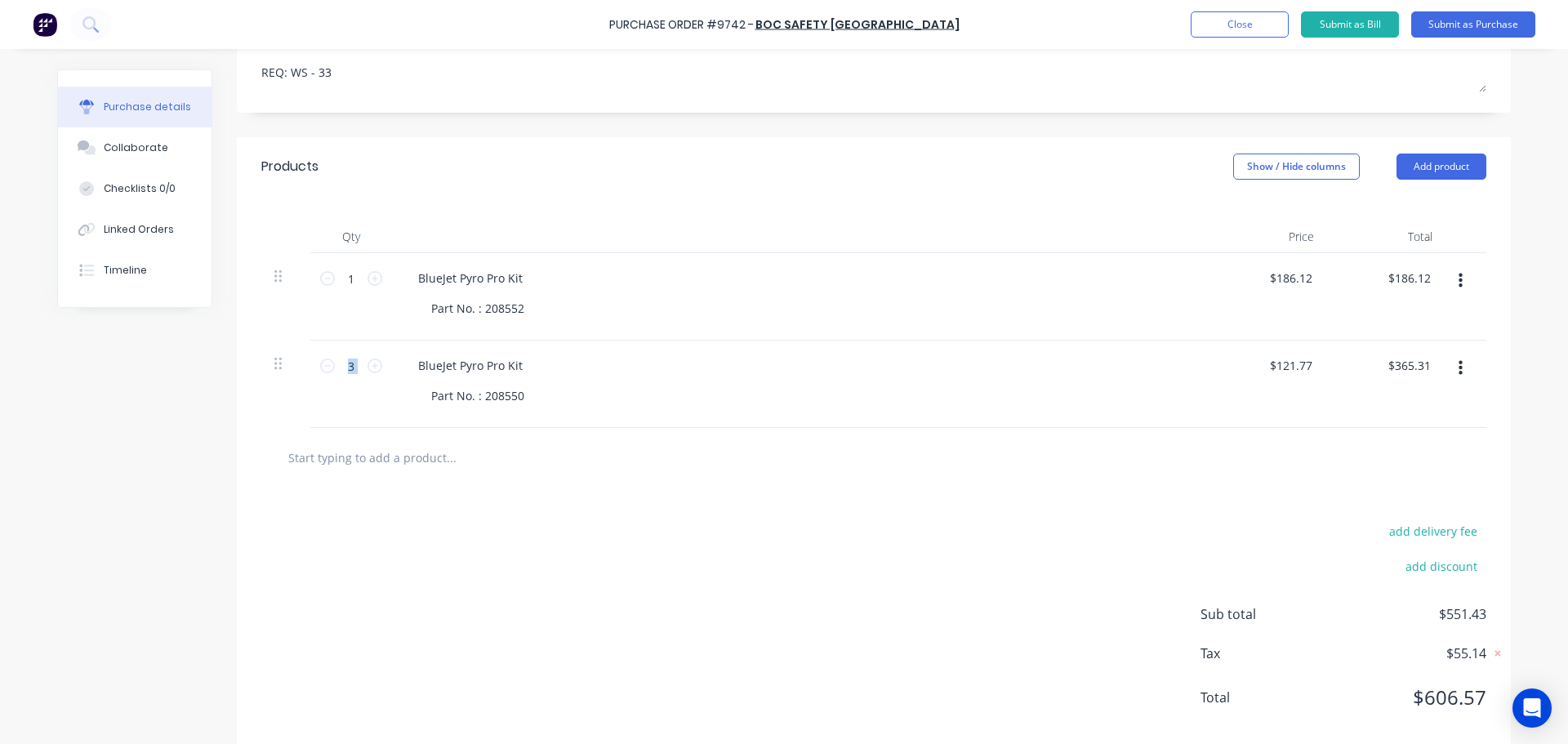
scroll to position [134, 0]
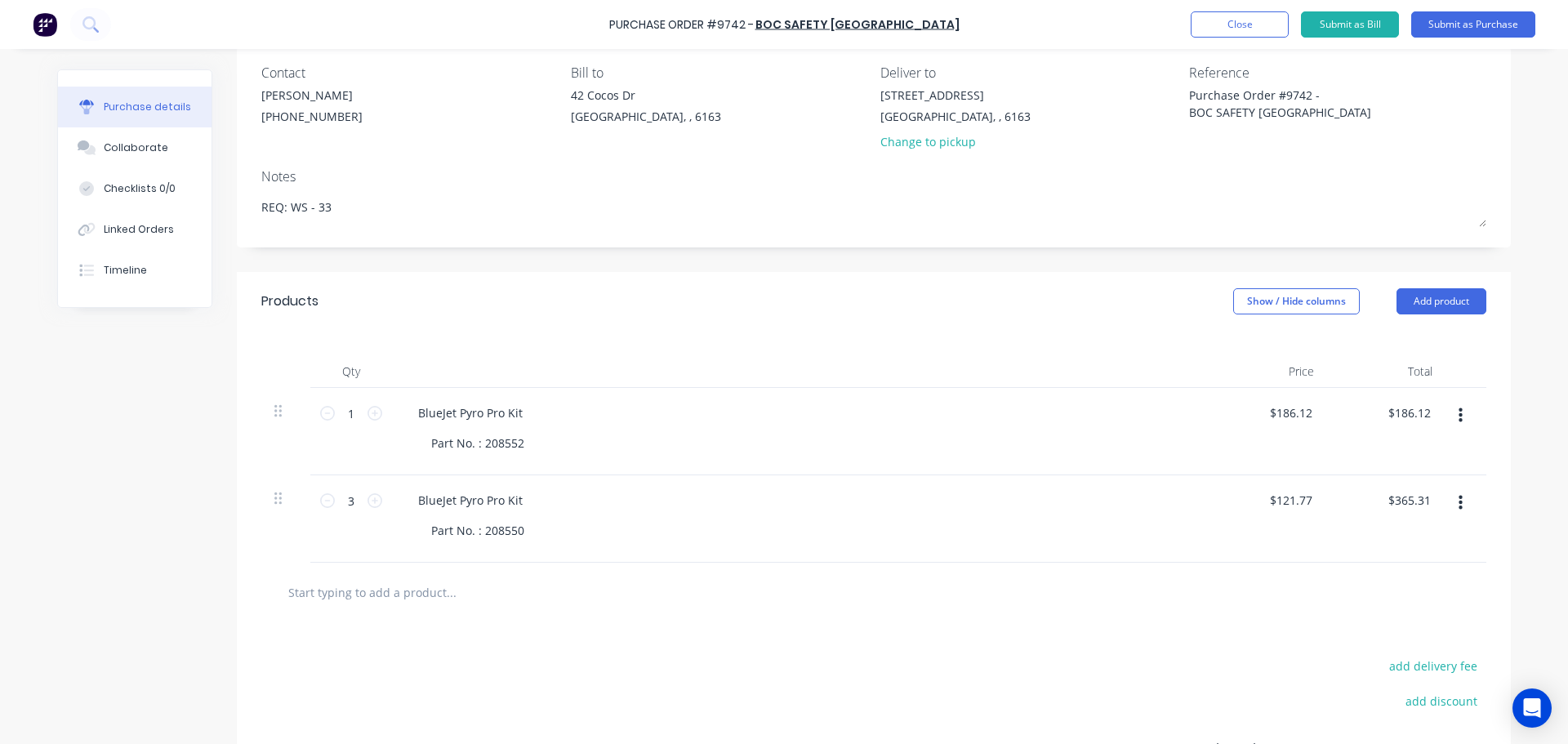
click at [347, 594] on input "text" at bounding box center [451, 592] width 327 height 32
click at [345, 594] on input "text" at bounding box center [451, 592] width 327 height 32
type textarea "x"
type input "f"
type textarea "x"
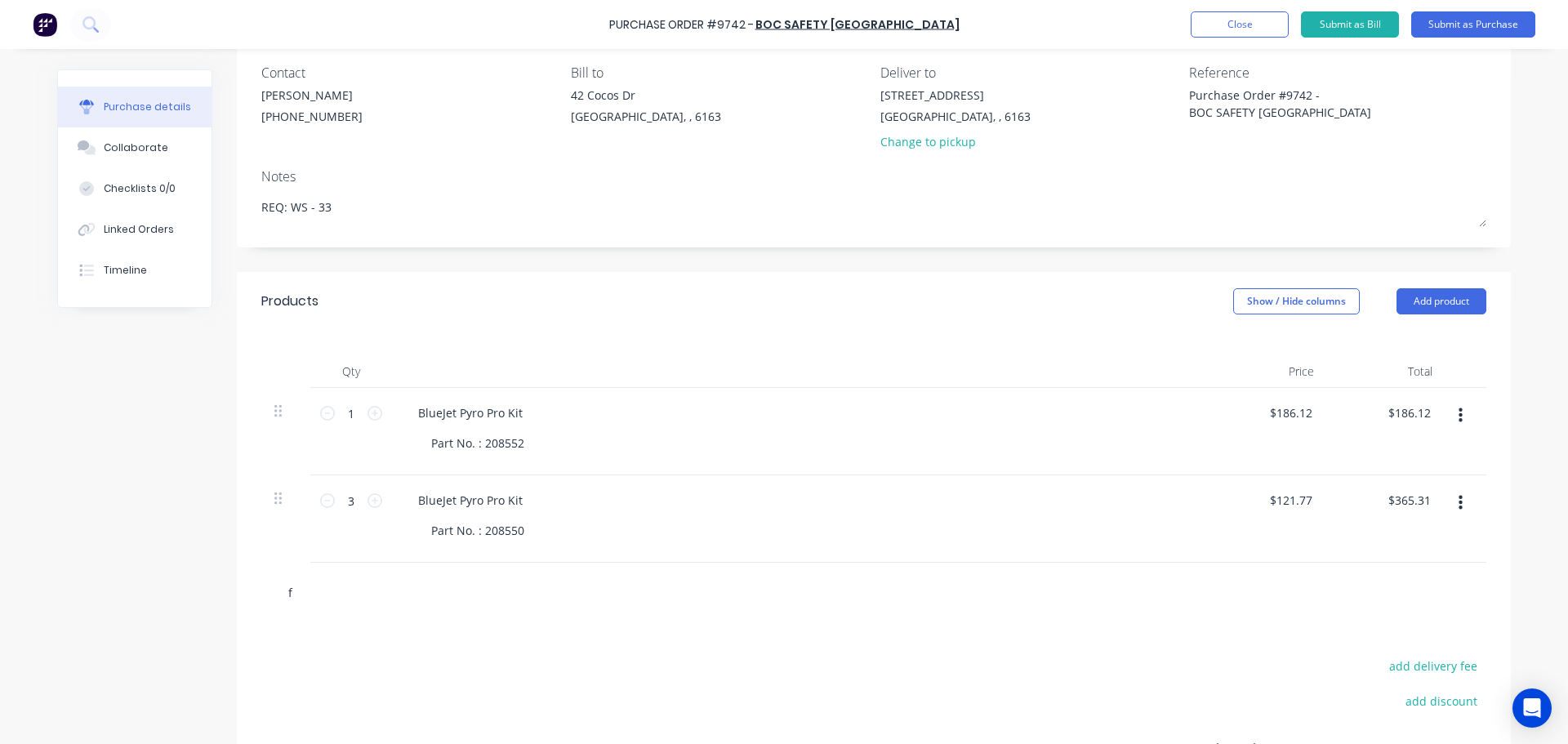
type input "fr"
type textarea "x"
type input "fre"
type textarea "x"
type input "frei"
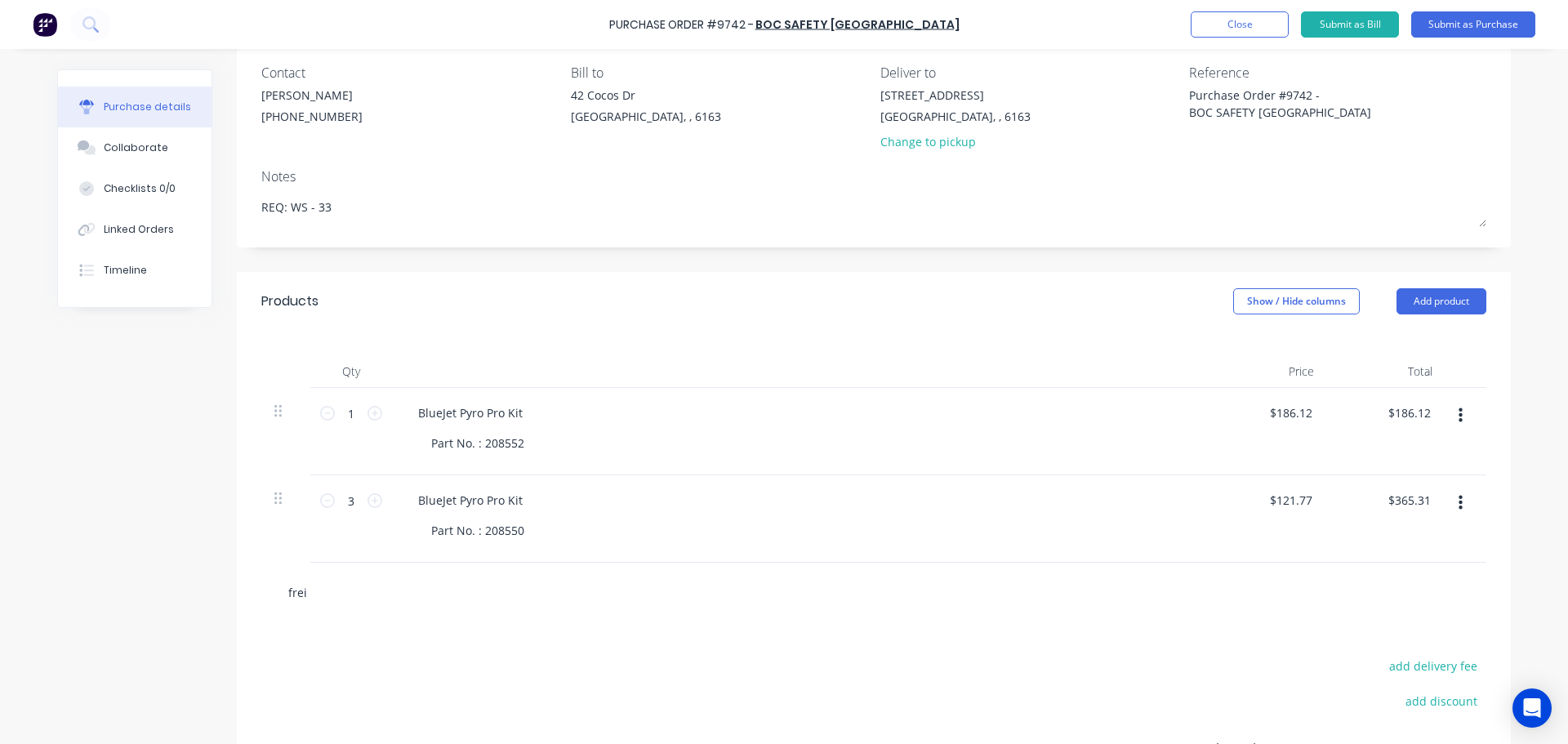
type textarea "x"
type input "freig"
type textarea "x"
type input "freigh"
type textarea "x"
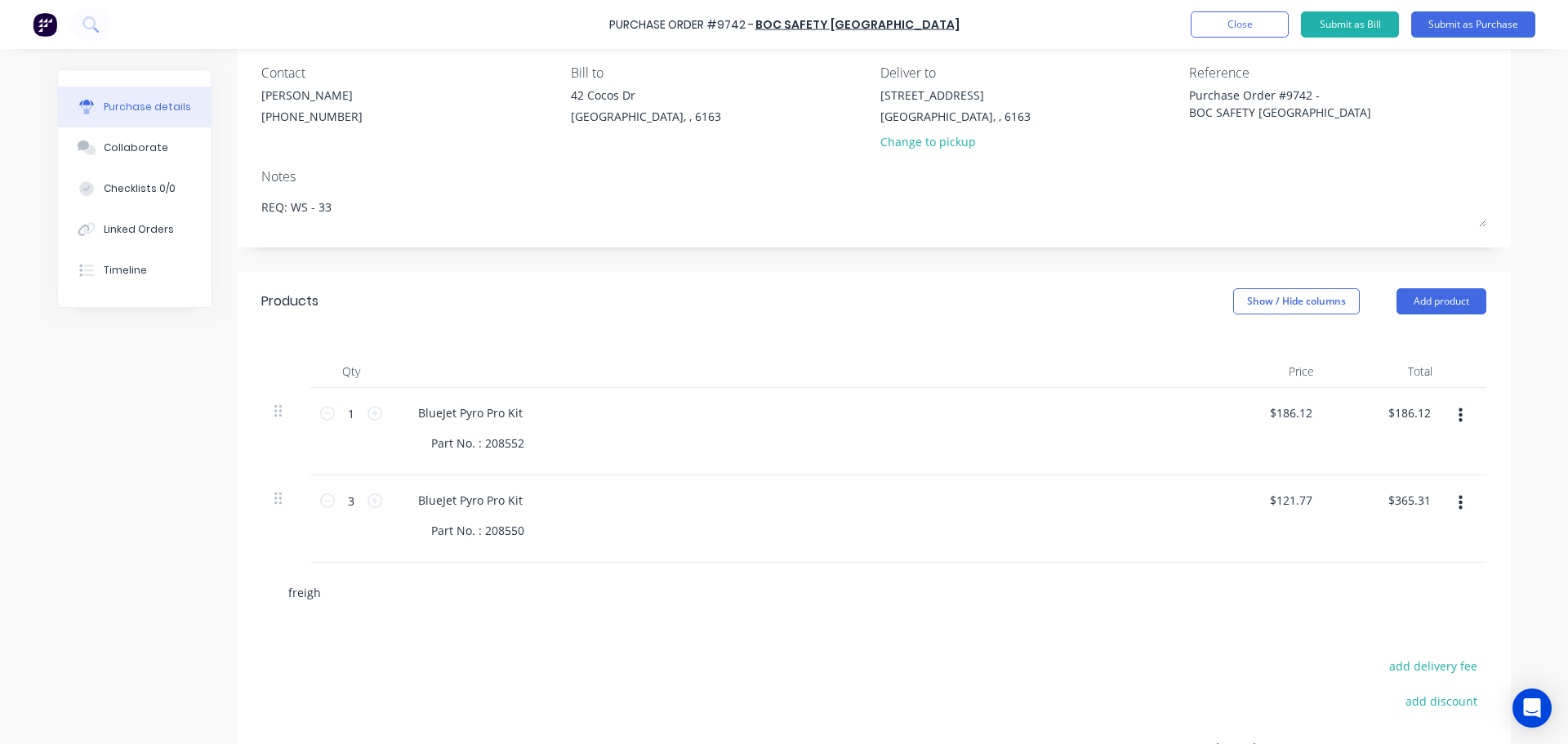
type input "freight"
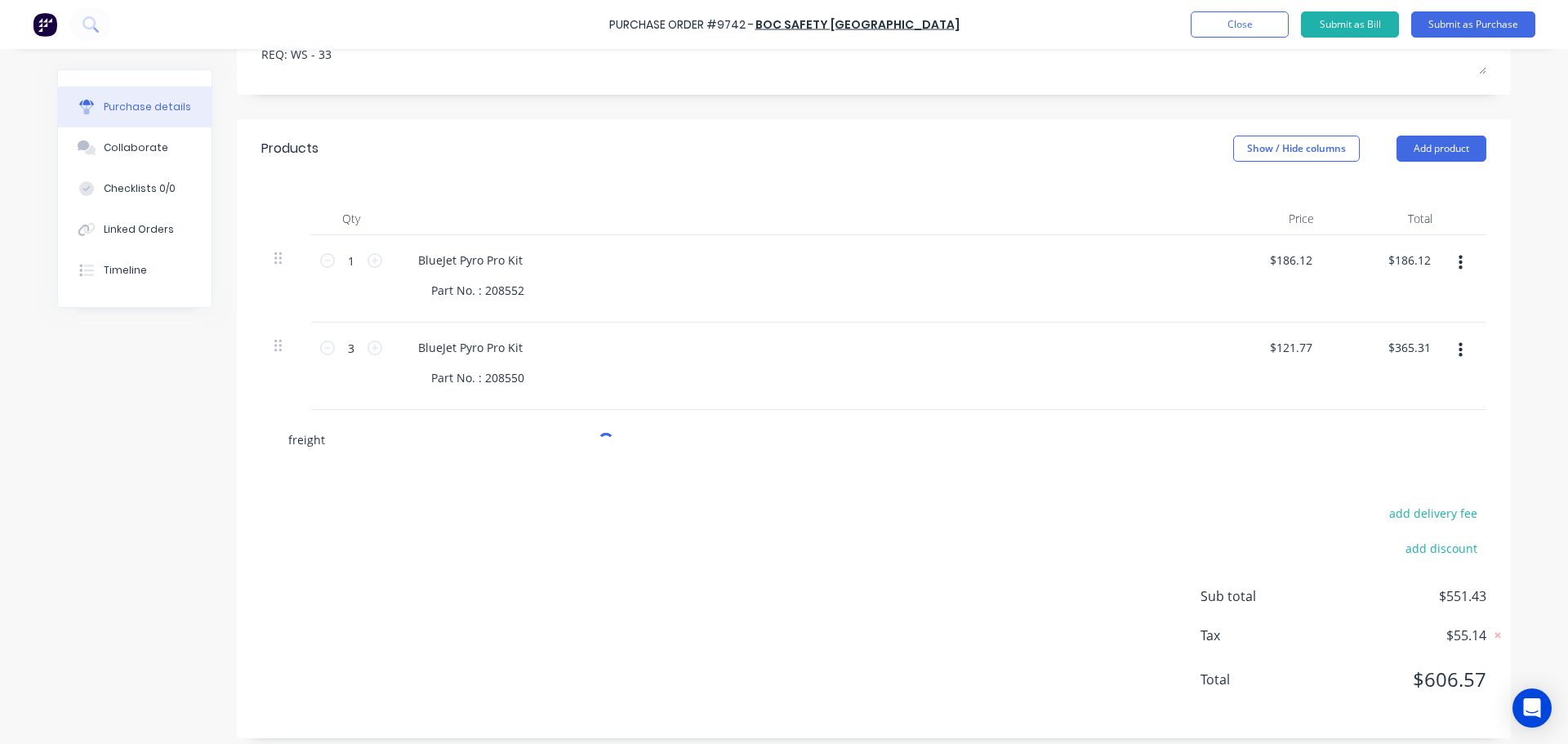
scroll to position [297, 0]
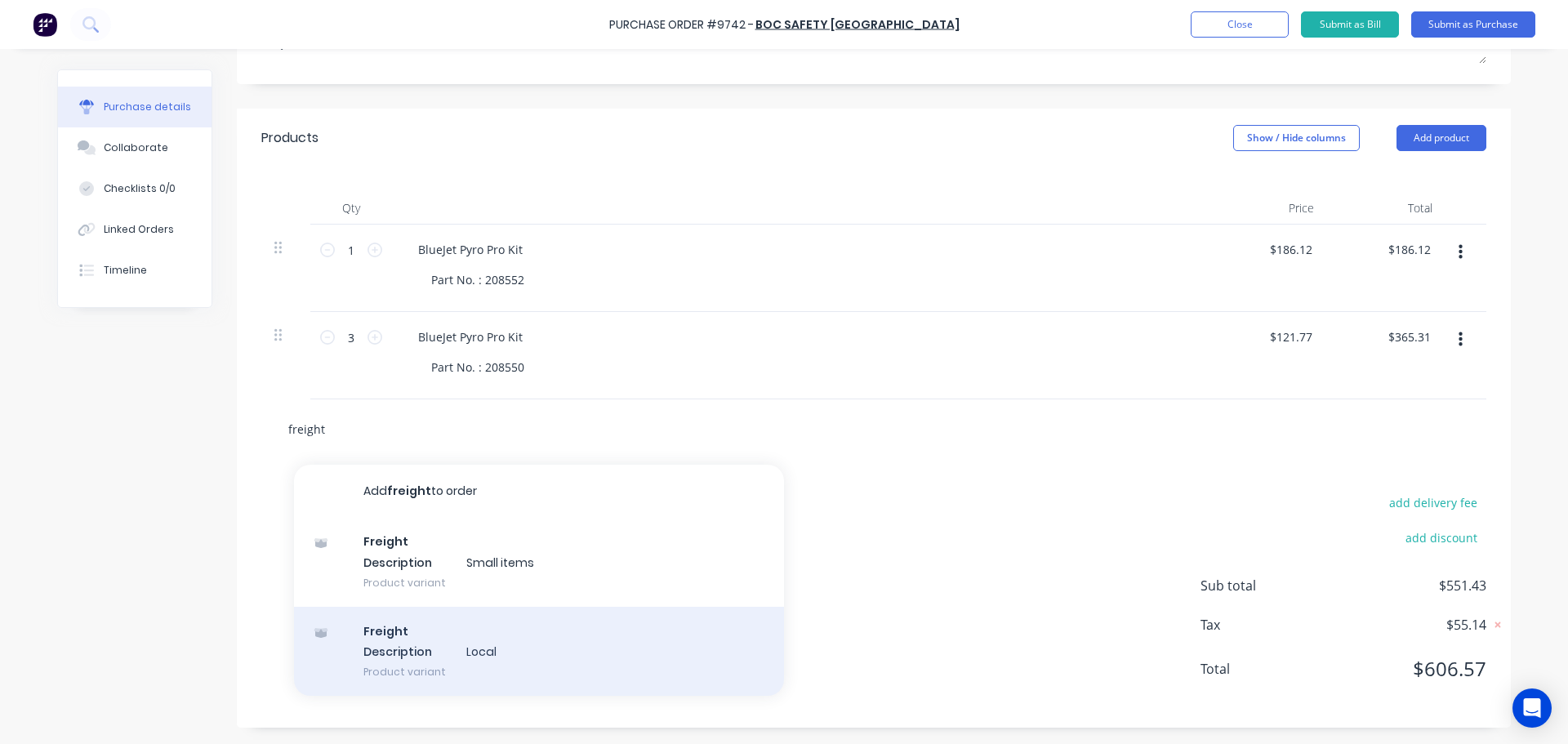
type textarea "x"
type input "freight"
click at [384, 648] on div "Freight Description Local Product variant" at bounding box center [539, 651] width 490 height 90
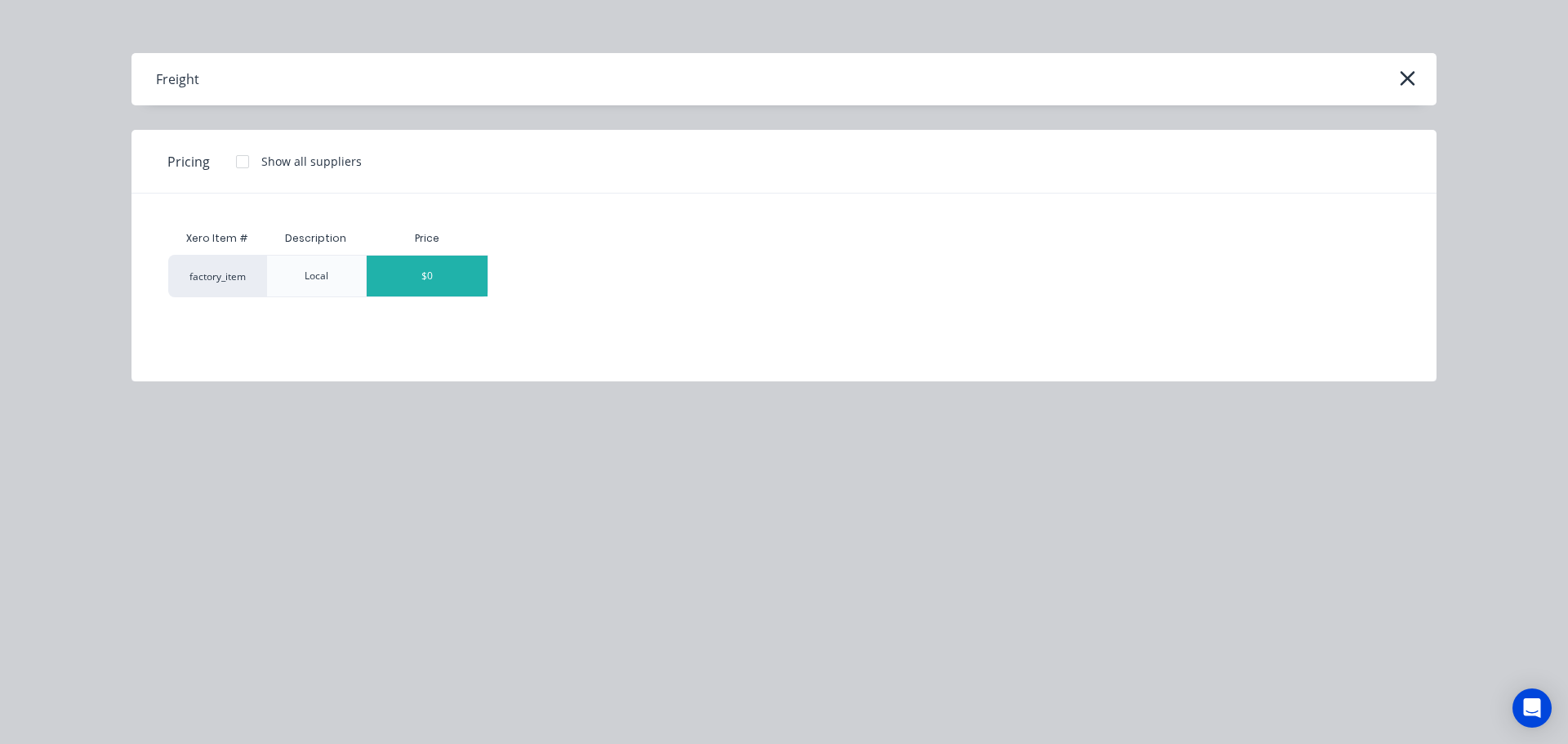
click at [398, 289] on div "$0" at bounding box center [427, 276] width 121 height 41
type textarea "x"
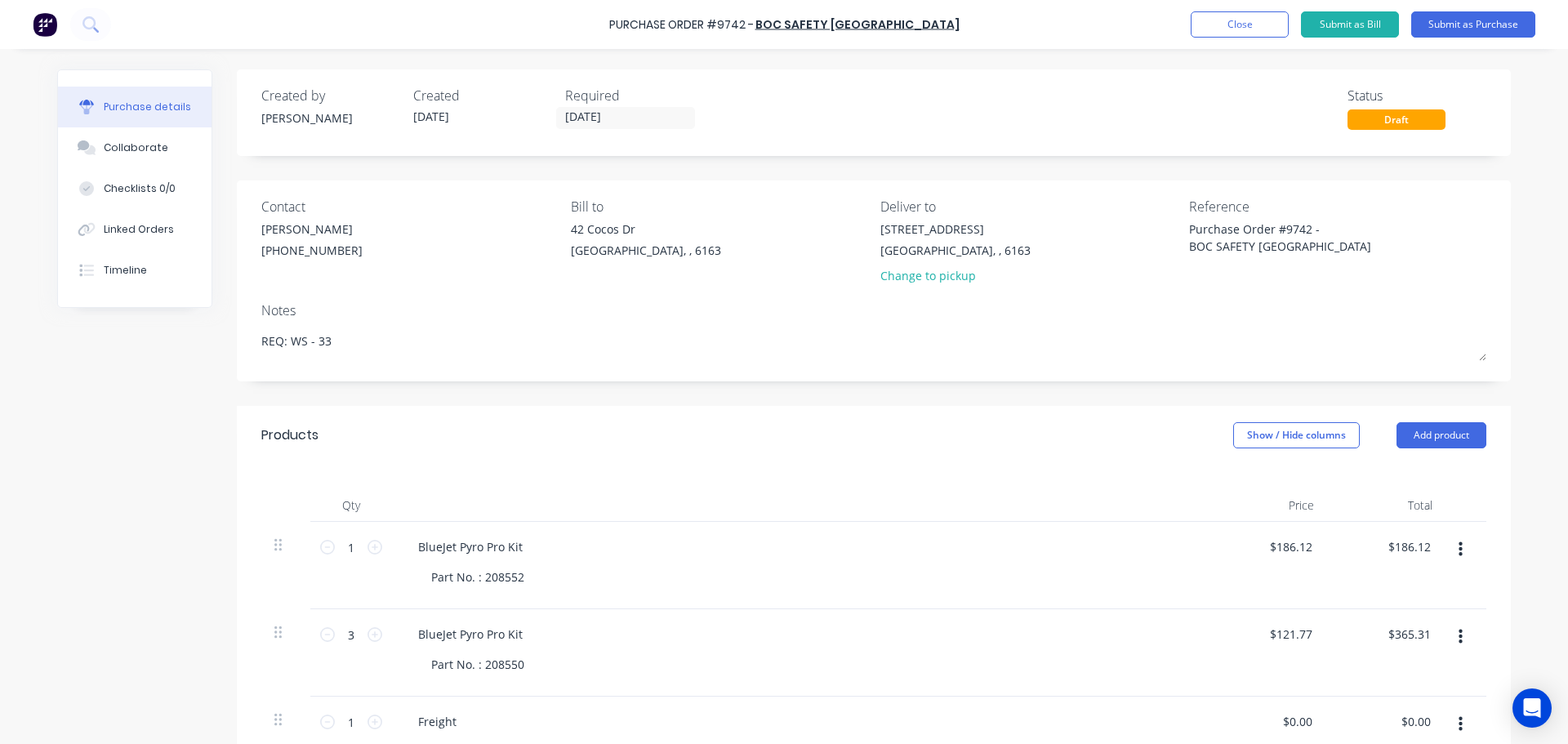
scroll to position [163, 0]
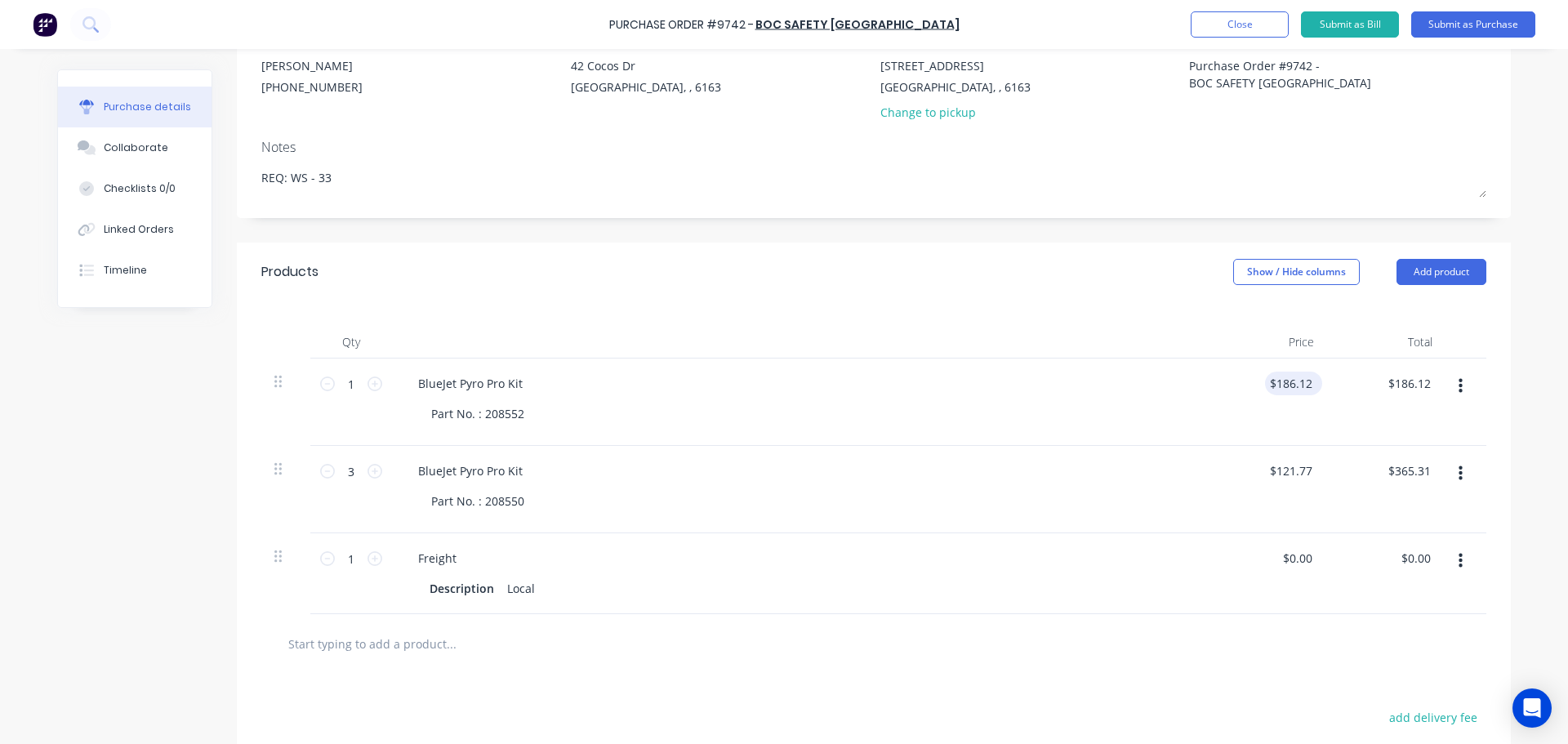
type textarea "x"
click at [1306, 387] on input "186.12" at bounding box center [1294, 383] width 44 height 24
type input "188"
type textarea "x"
type input "$188.00"
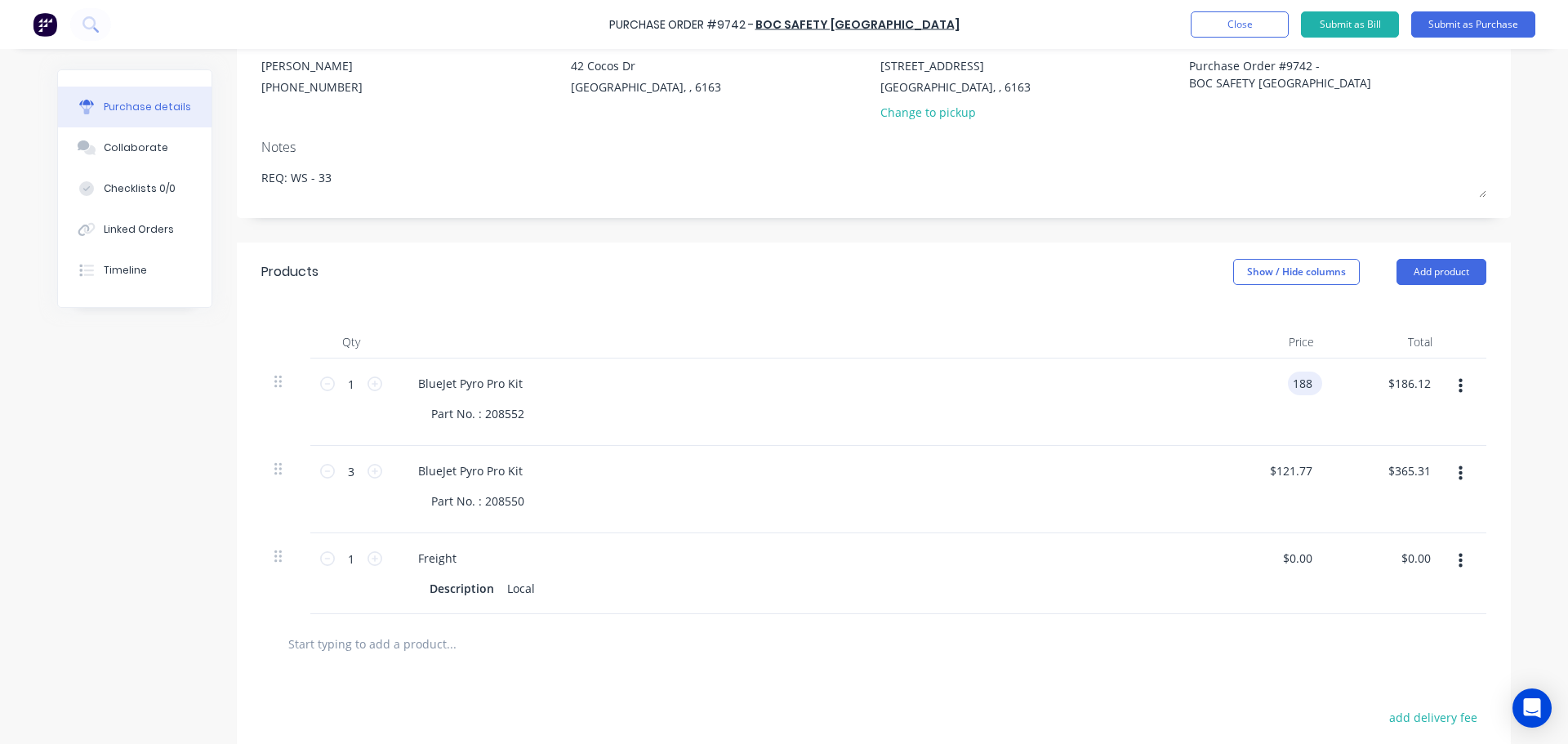
type input "188.00"
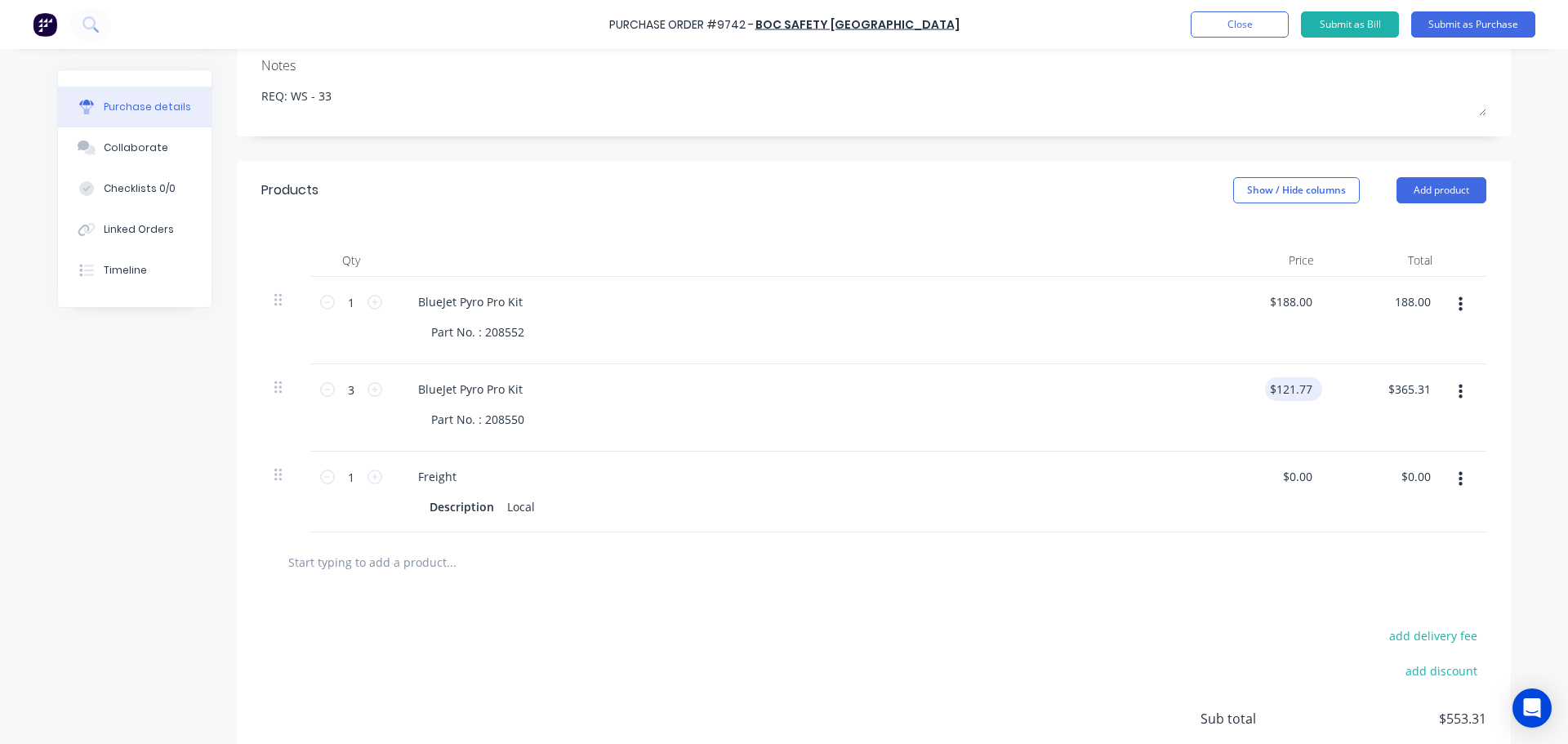
type textarea "x"
type input "$188.00"
click at [1301, 389] on input "121.77" at bounding box center [1290, 389] width 51 height 24
type input "1"
type input "123"
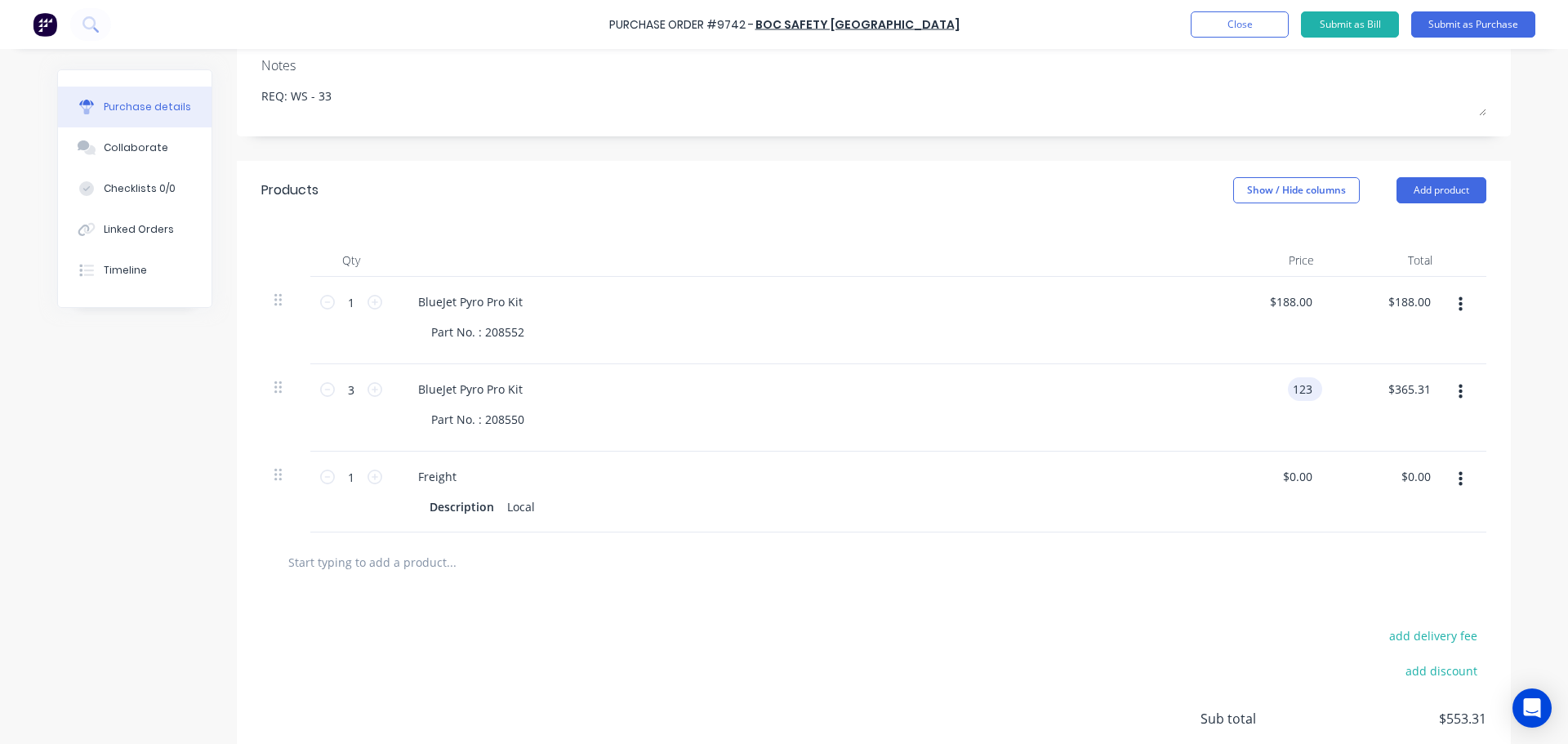
type textarea "x"
type input "$123.00"
type input "369.00"
type textarea "x"
type input "$369.00"
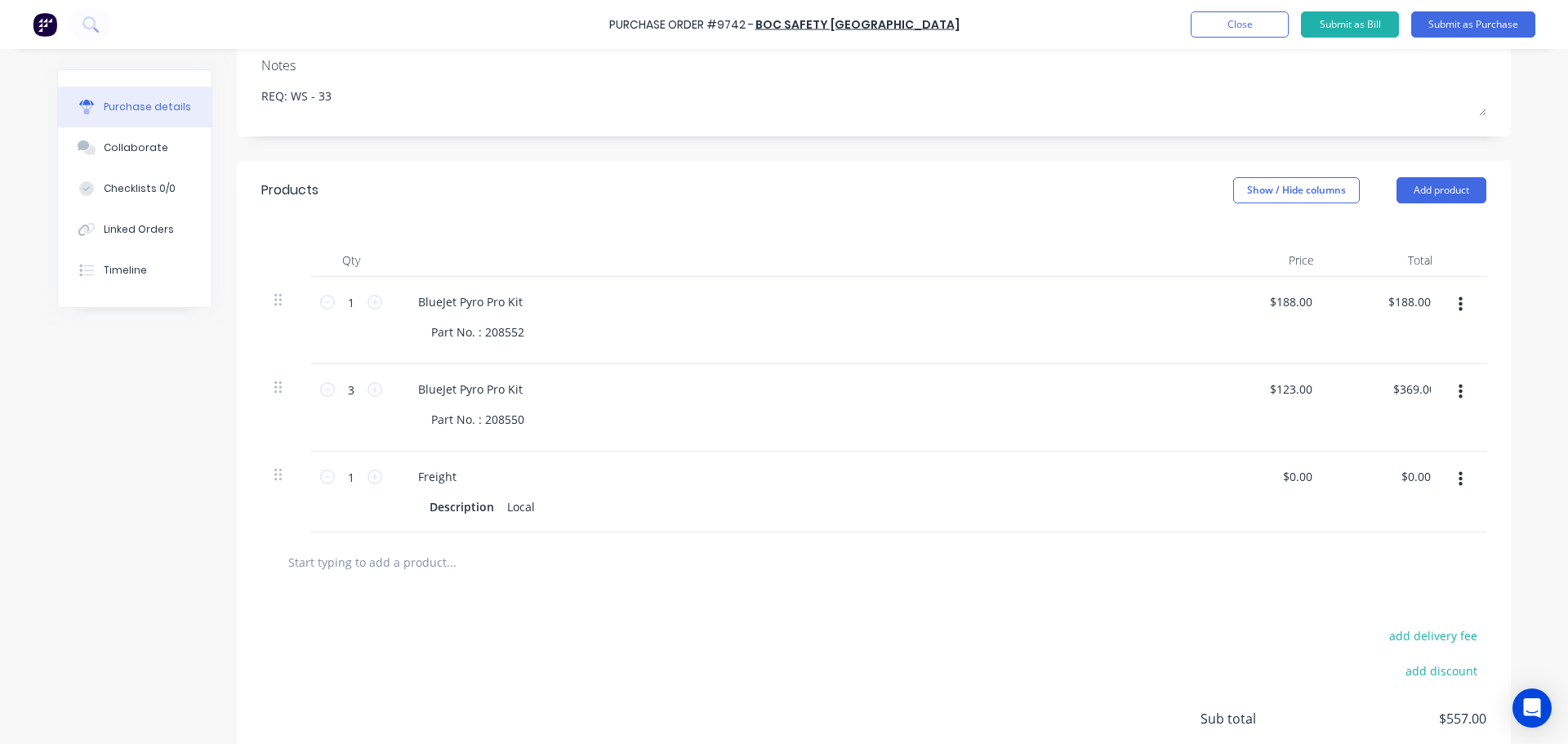
click at [975, 420] on div "Part No. : 208550" at bounding box center [807, 419] width 777 height 24
click at [1409, 183] on button "Add product" at bounding box center [1441, 190] width 90 height 26
click at [1353, 267] on div "Basic product" at bounding box center [1409, 265] width 126 height 24
click at [1461, 565] on button "button" at bounding box center [1460, 560] width 38 height 30
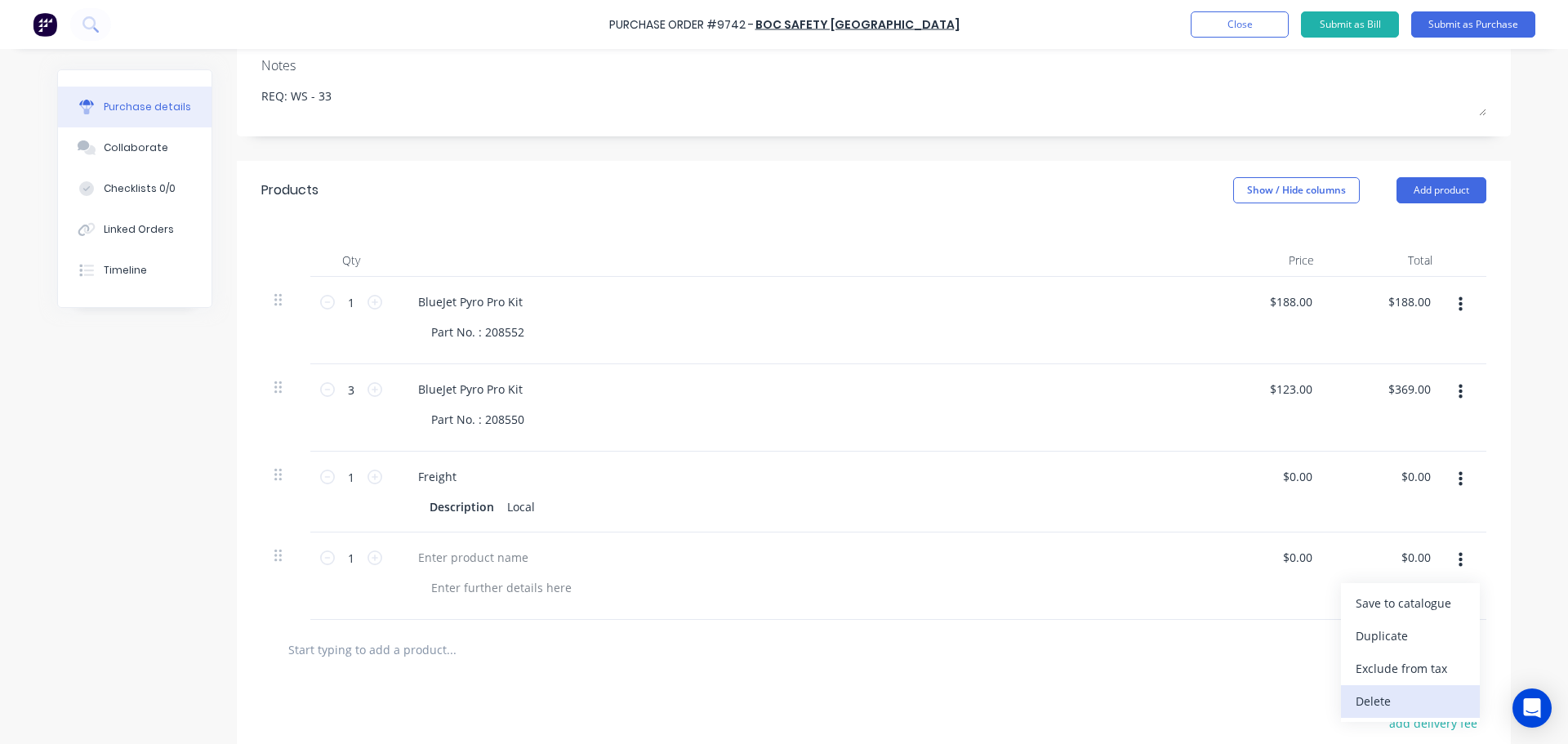
click at [1367, 699] on button "Delete" at bounding box center [1409, 702] width 138 height 32
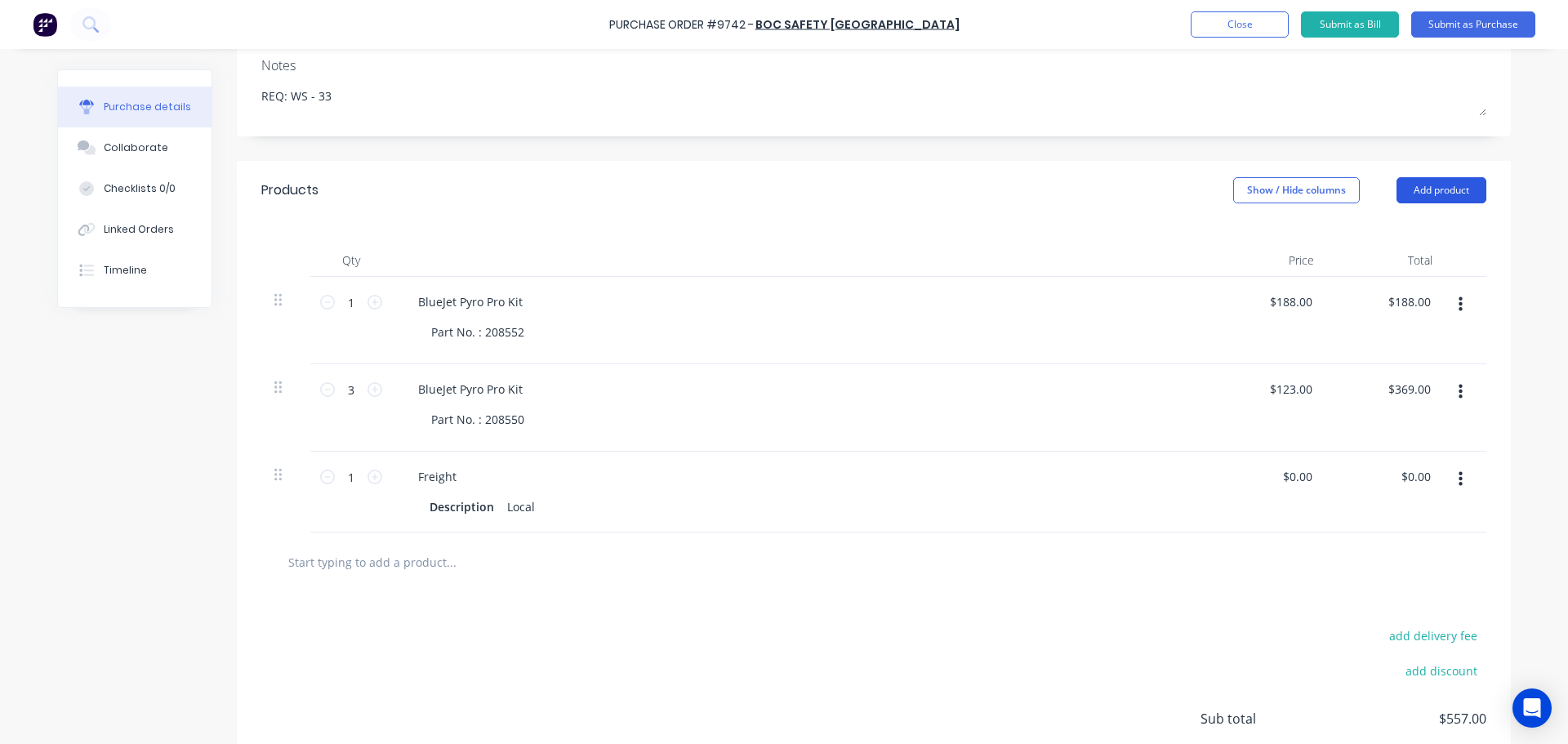
click at [1435, 187] on button "Add product" at bounding box center [1441, 190] width 90 height 26
click at [1381, 370] on div "Notes (Internal)" at bounding box center [1409, 363] width 126 height 24
drag, startPoint x: 271, startPoint y: 556, endPoint x: 282, endPoint y: 449, distance: 107.6
click at [282, 449] on div "1 1 BlueJet Pyro Pro Kit Part No. : 208552 $188.00 $188.00 $188.00 $188.00 3 3 …" at bounding box center [874, 405] width 1225 height 256
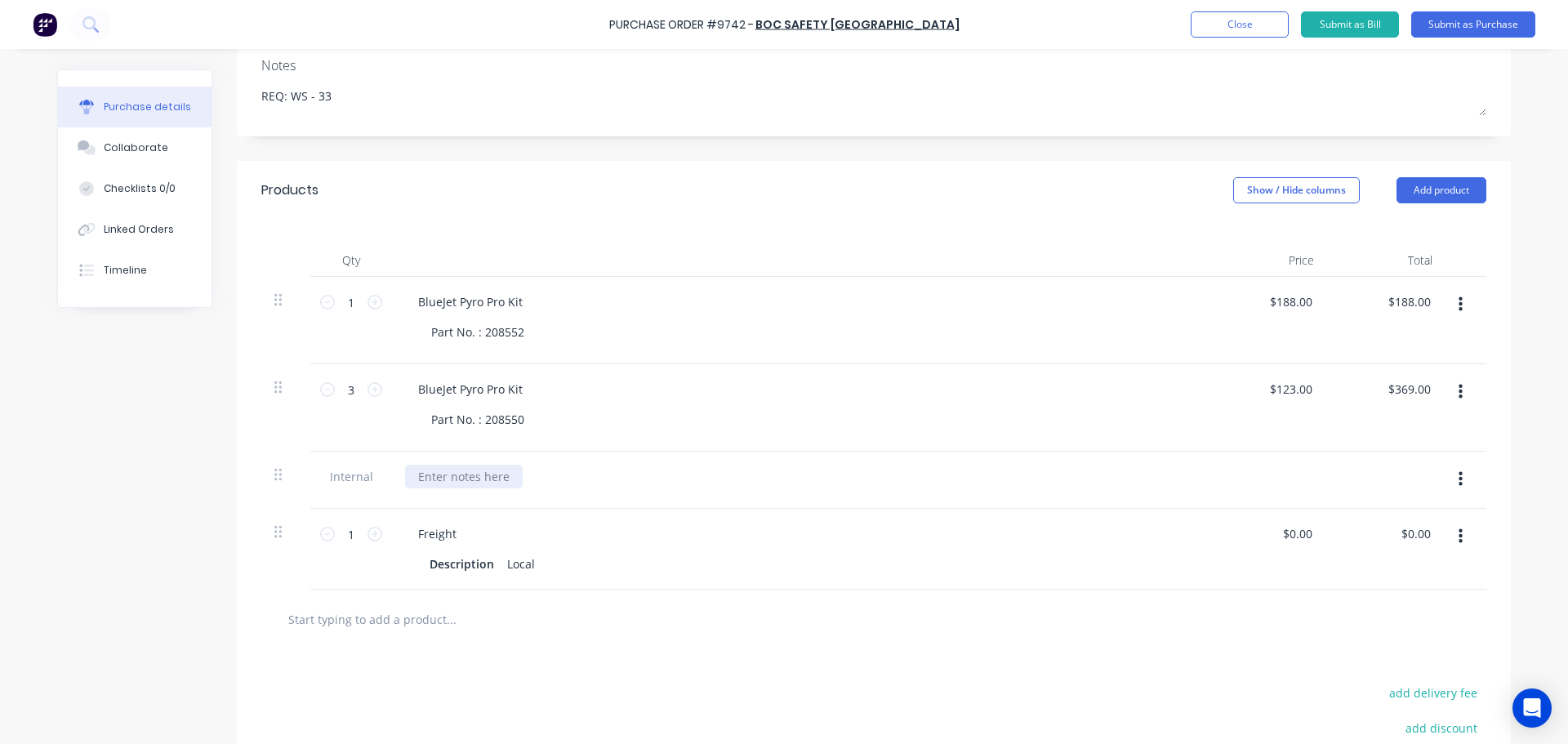
click at [432, 477] on div at bounding box center [463, 477] width 117 height 24
type textarea "x"
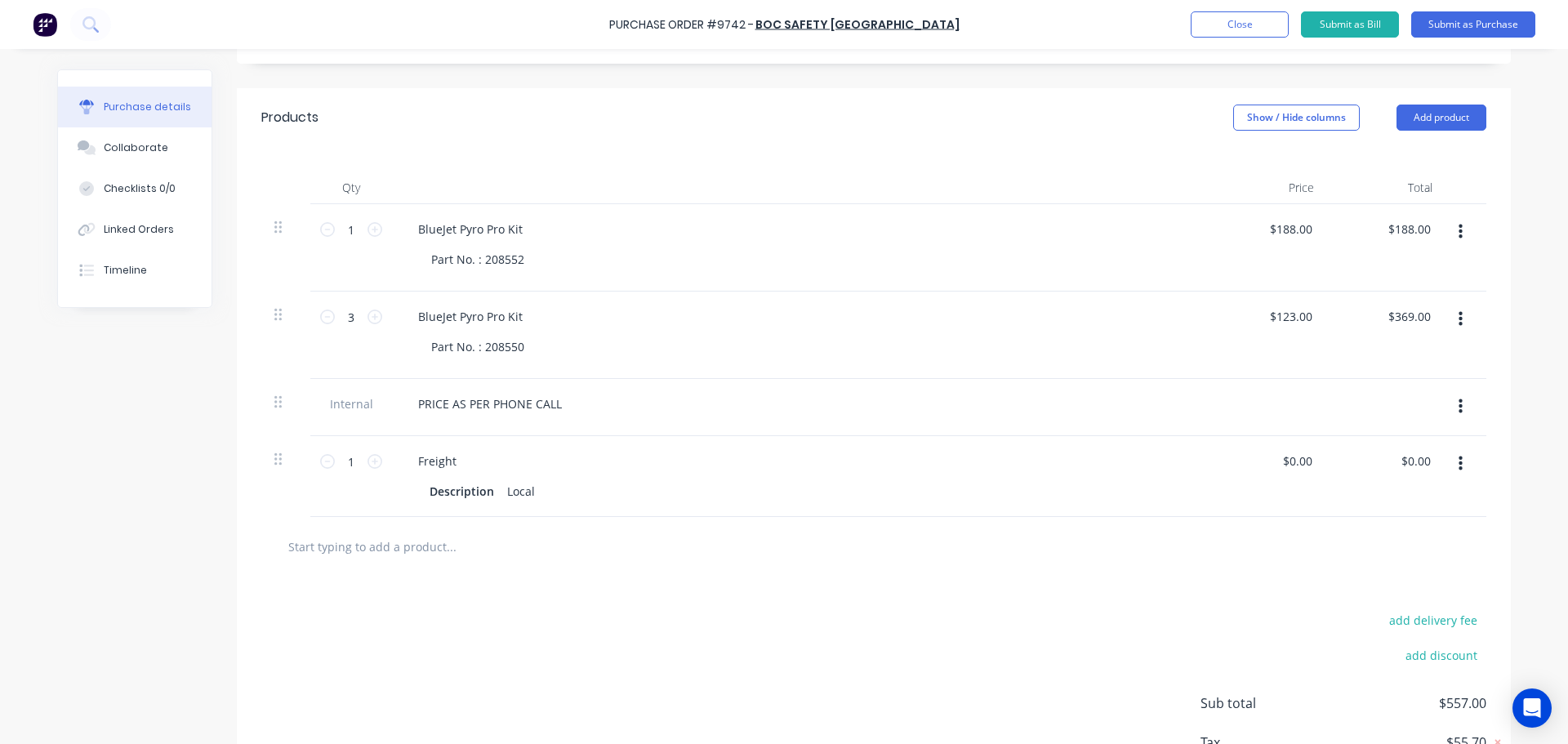
scroll to position [327, 0]
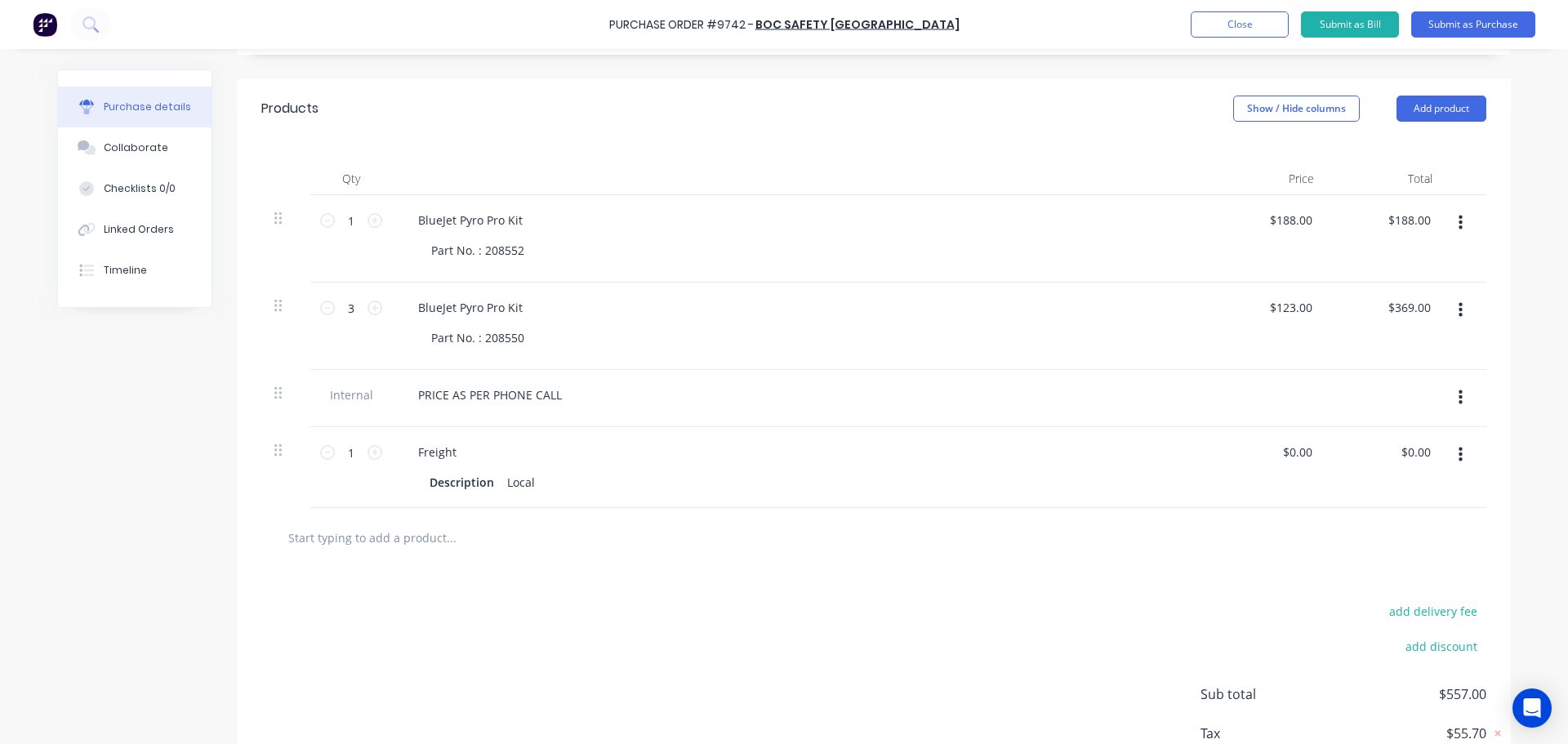
click at [414, 539] on input "text" at bounding box center [451, 538] width 327 height 32
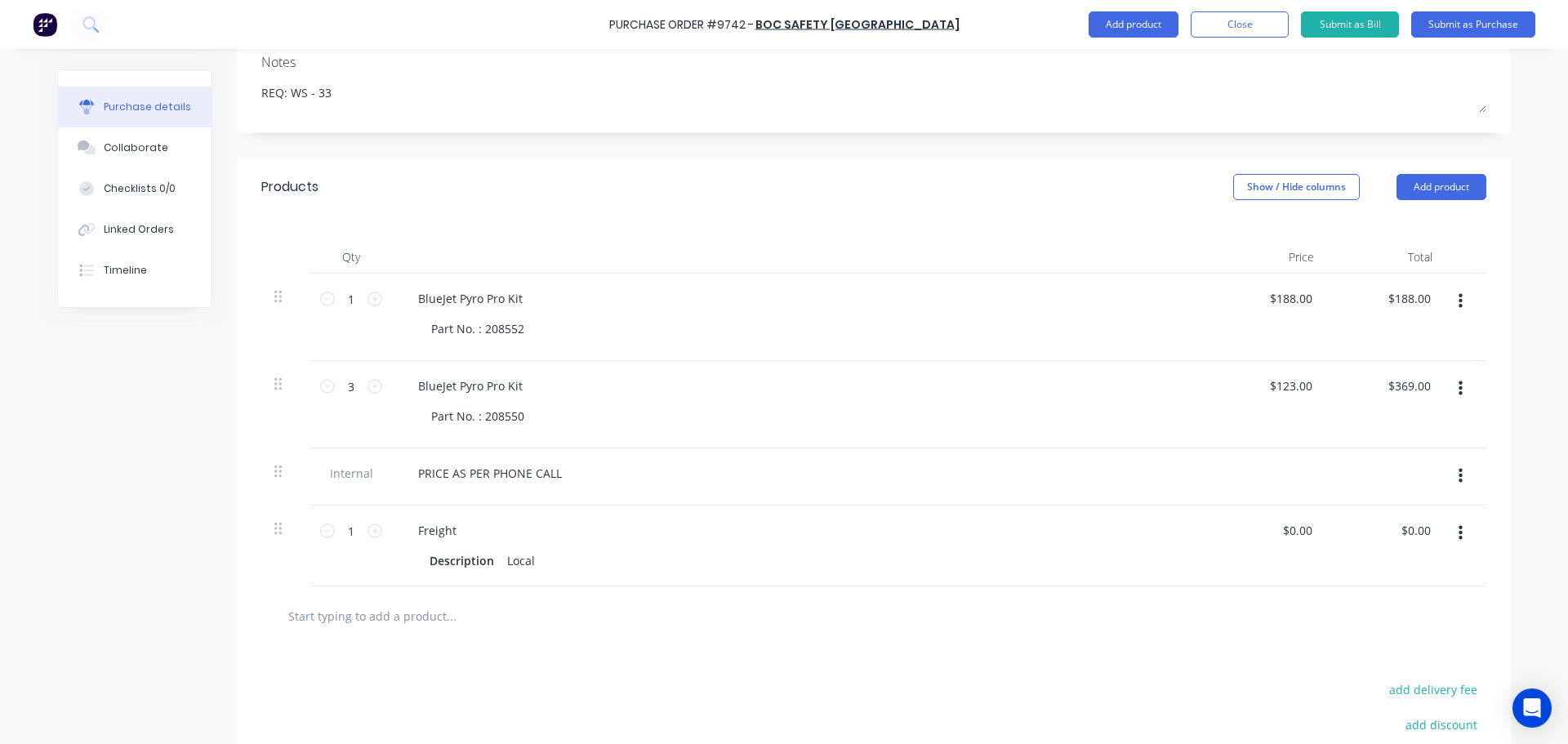
scroll to position [190, 0]
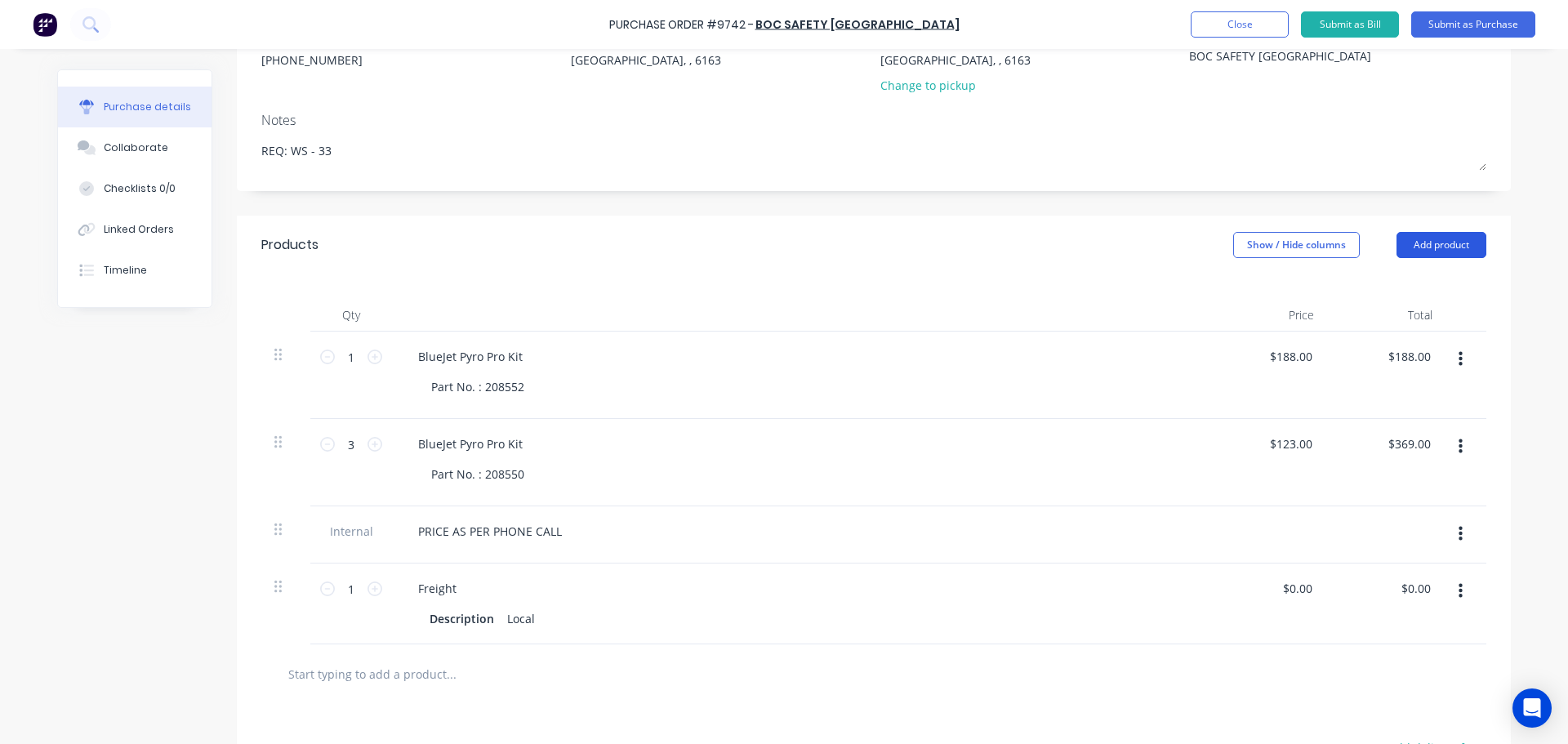
click at [1453, 253] on button "Add product" at bounding box center [1441, 244] width 90 height 26
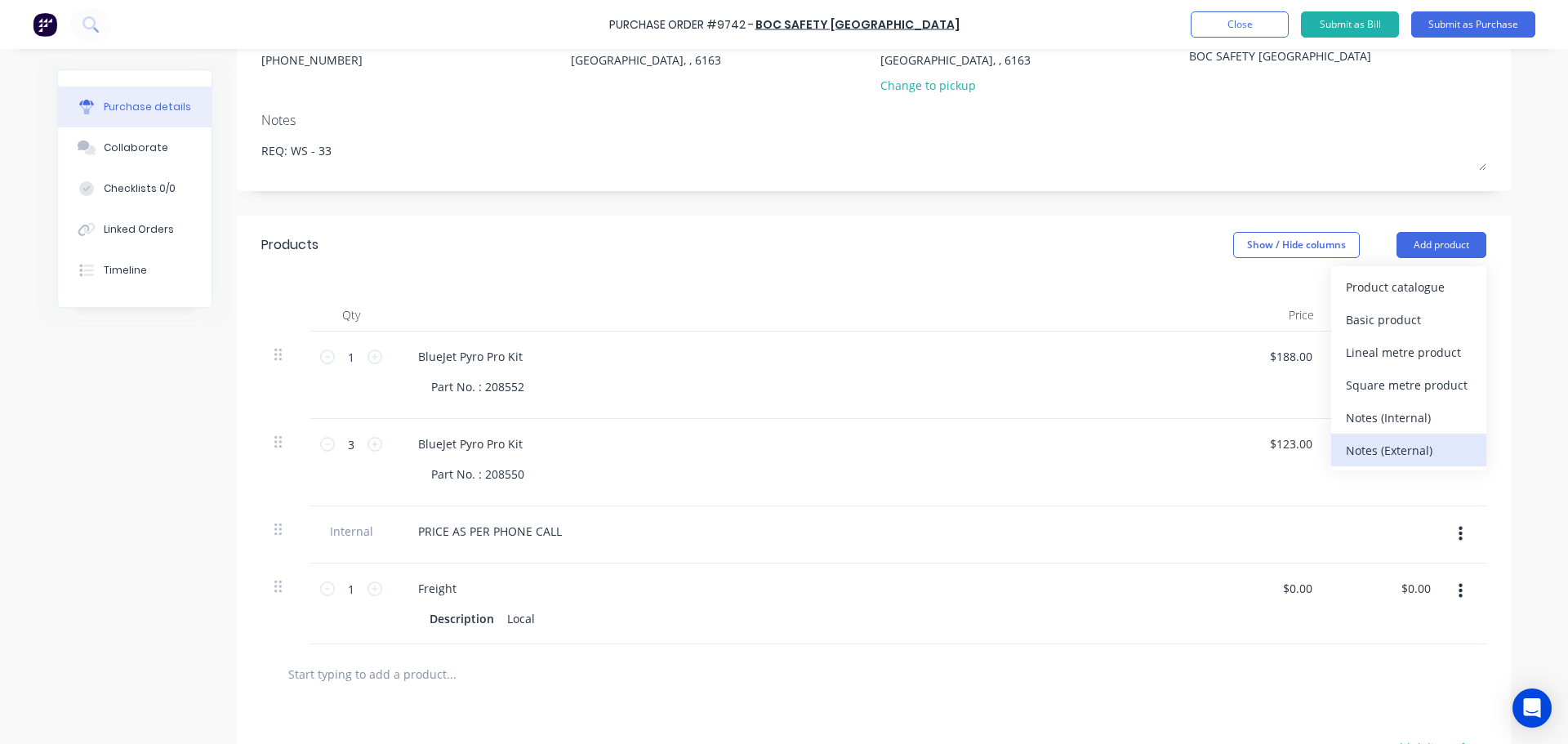
click at [1388, 457] on div "Notes (External)" at bounding box center [1409, 450] width 126 height 24
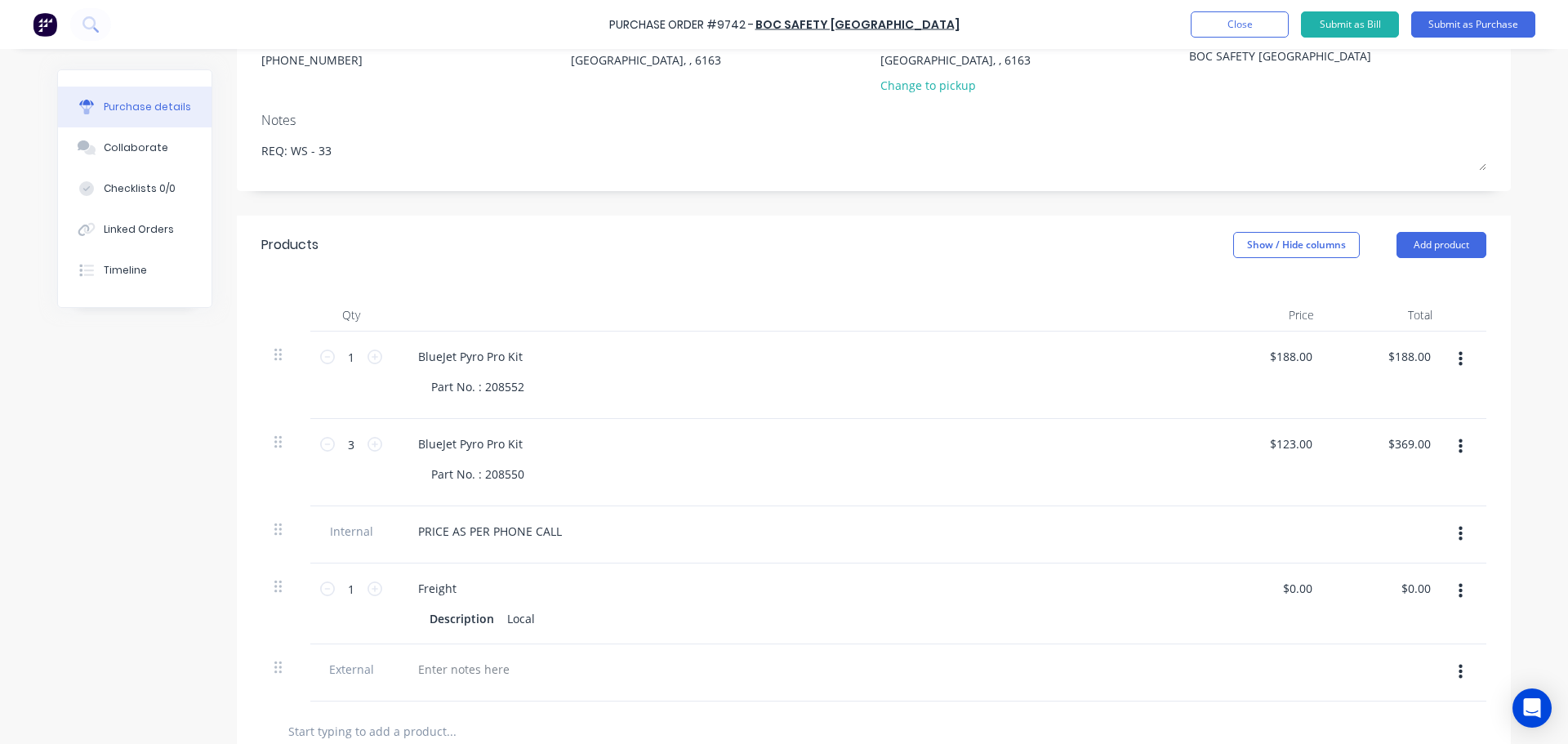
scroll to position [493, 0]
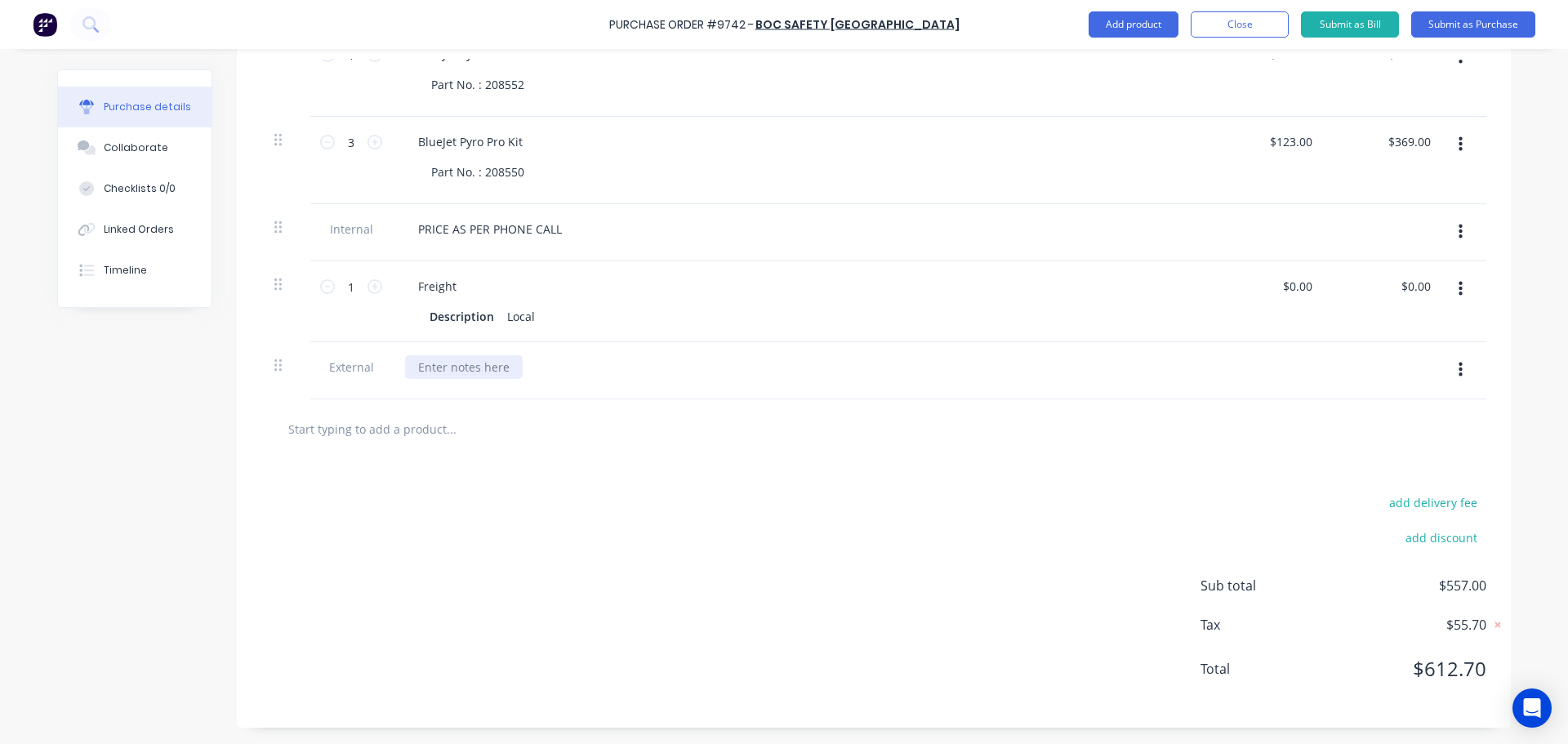
type textarea "x"
click at [450, 375] on div at bounding box center [463, 367] width 117 height 24
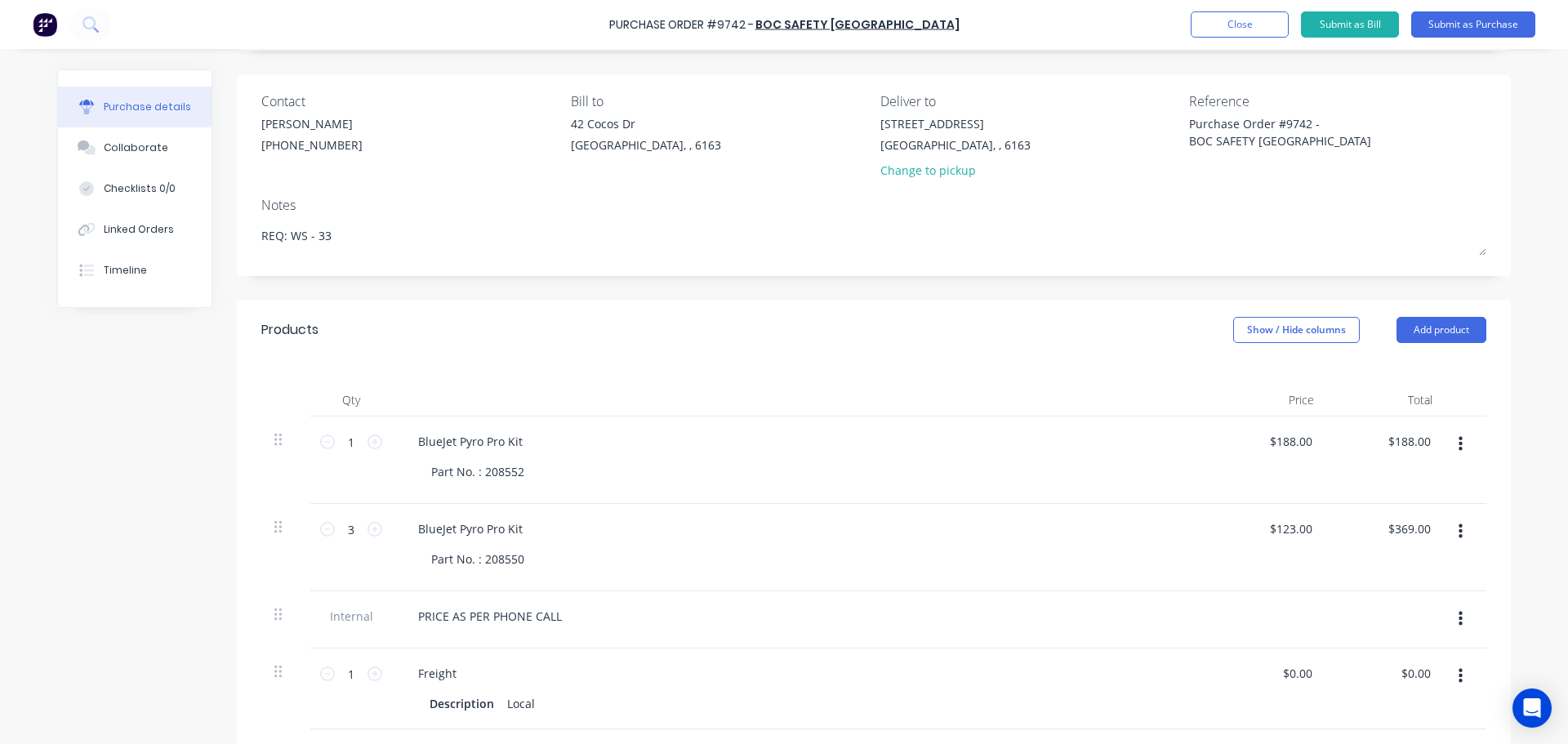
scroll to position [0, 0]
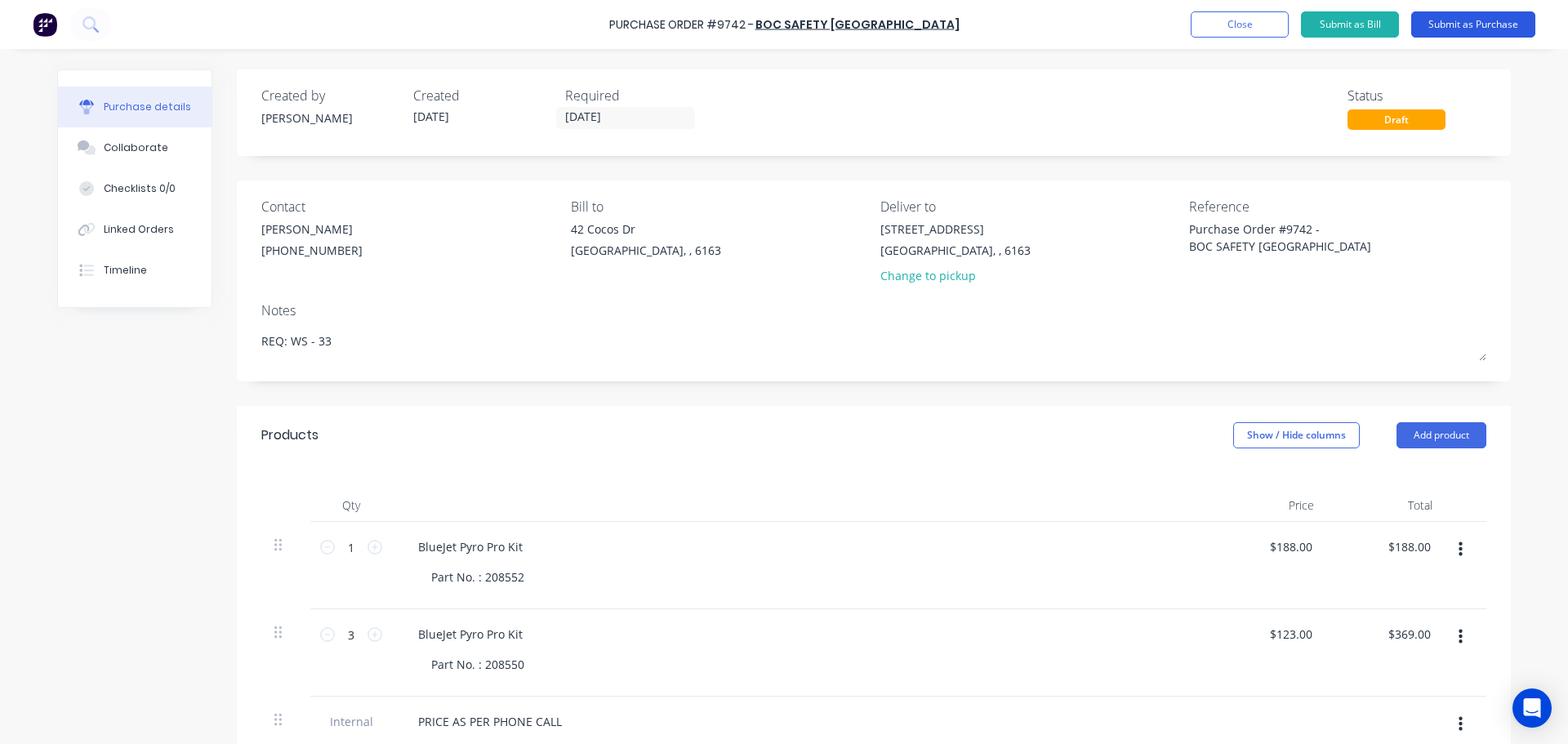
click at [1451, 31] on button "Submit as Purchase" at bounding box center [1473, 24] width 124 height 26
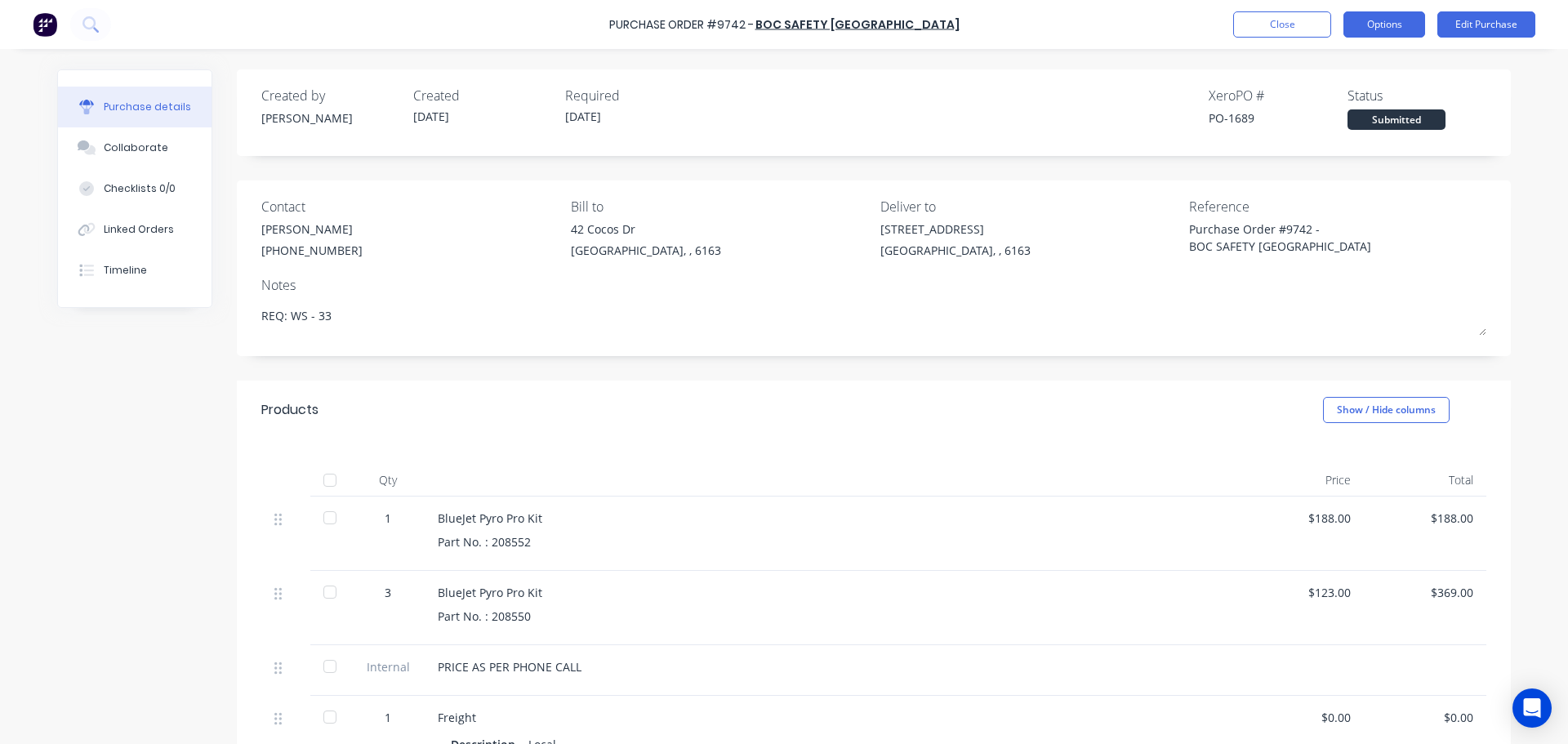
click at [1376, 32] on button "Options" at bounding box center [1385, 24] width 82 height 26
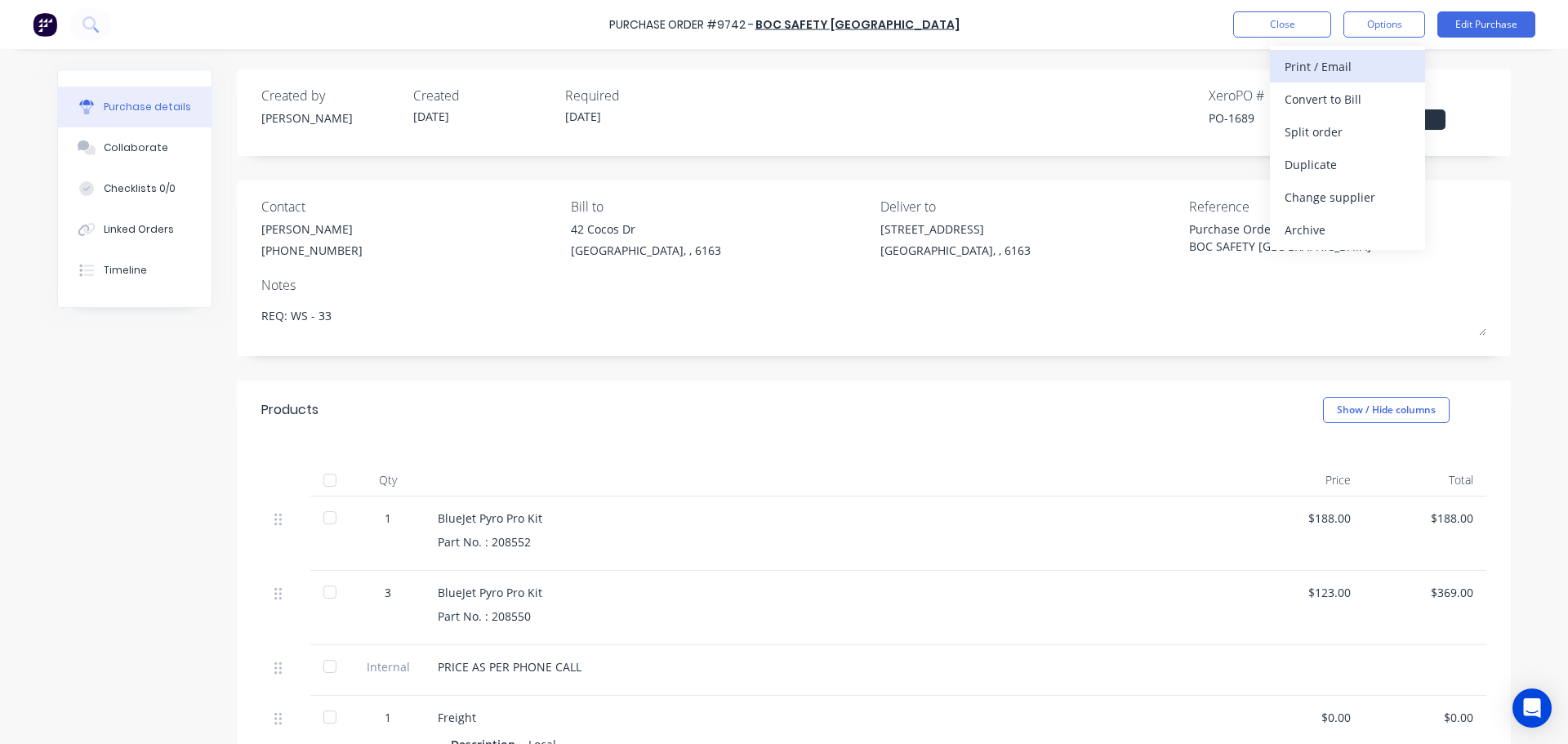
click at [1334, 64] on div "Print / Email" at bounding box center [1347, 66] width 126 height 24
click at [1307, 100] on div "With pricing" at bounding box center [1347, 99] width 126 height 24
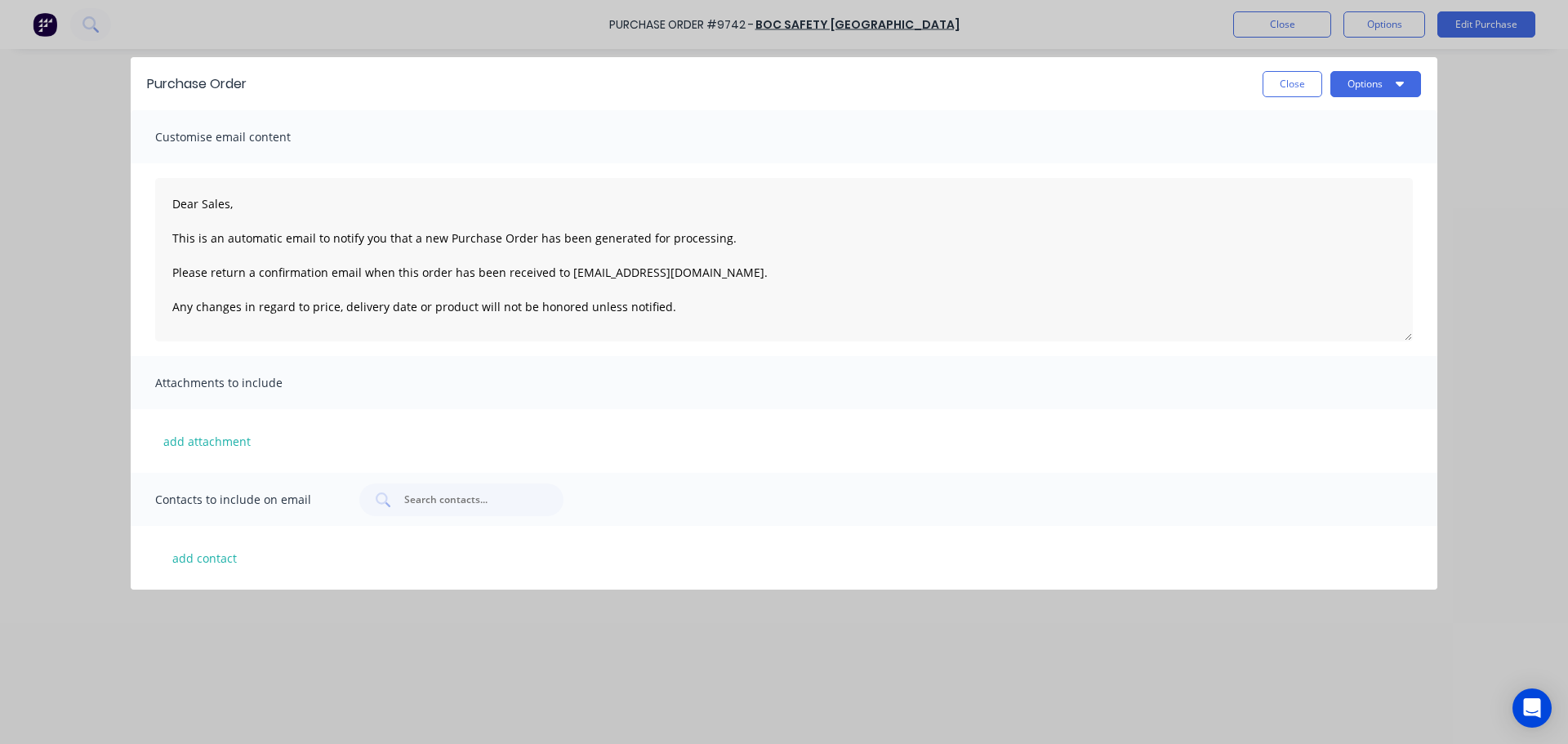
type textarea "x"
click at [201, 554] on button "add contact" at bounding box center [203, 558] width 98 height 25
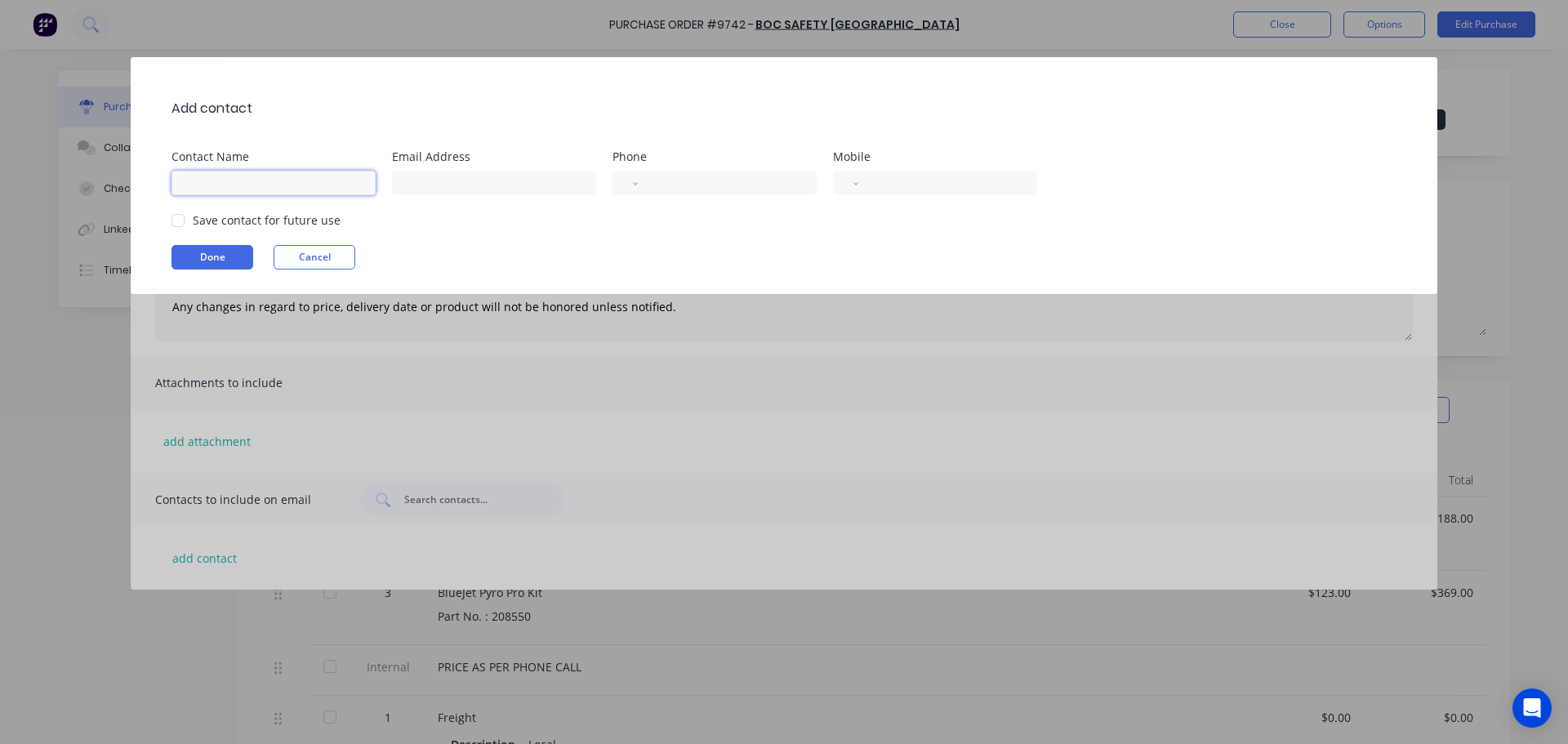
click at [206, 183] on input at bounding box center [274, 183] width 204 height 25
type input "George wong"
click at [440, 176] on input at bounding box center [494, 183] width 204 height 25
type input "george.wong@westernwelding.com.au"
click at [218, 255] on button "Done" at bounding box center [213, 258] width 82 height 25
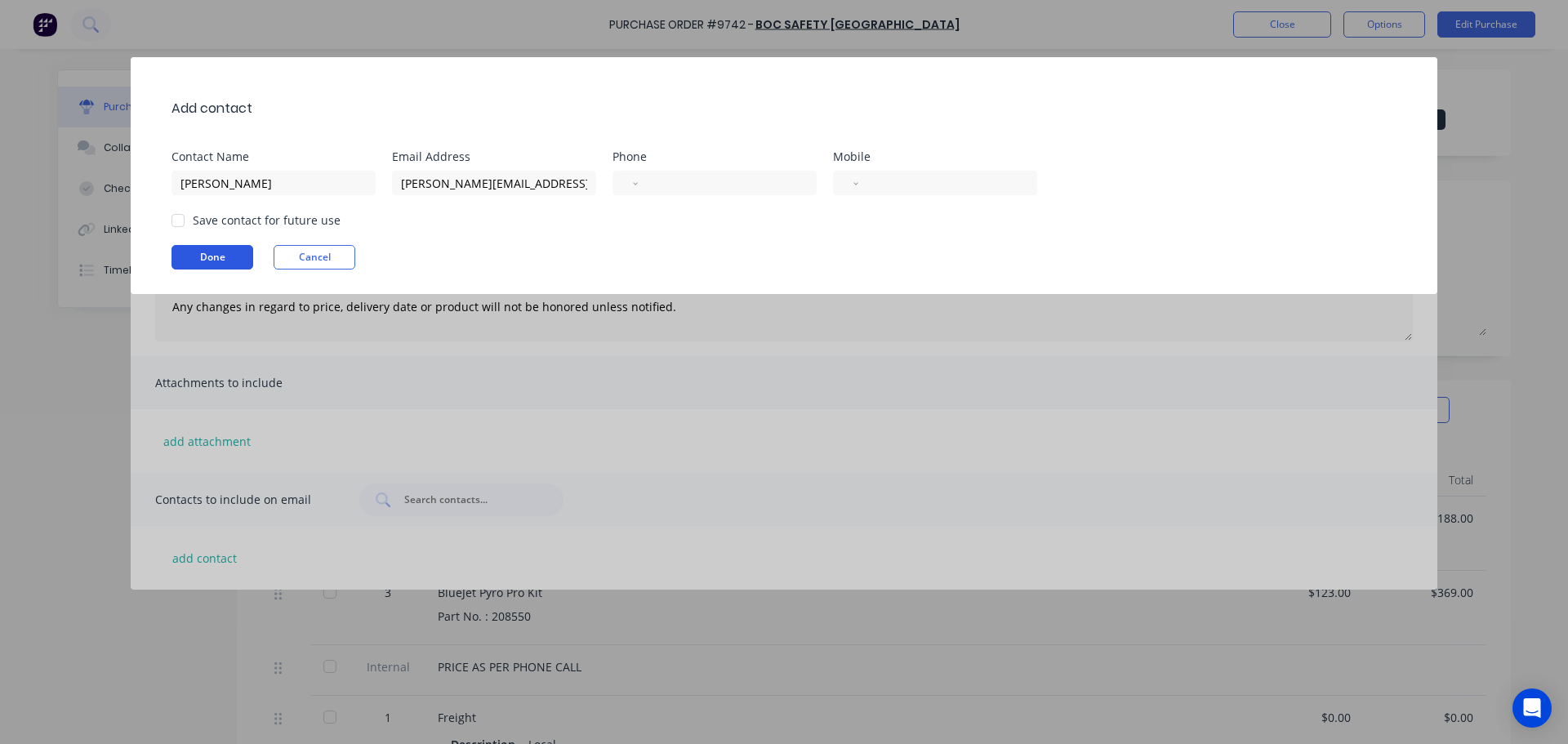
type textarea "x"
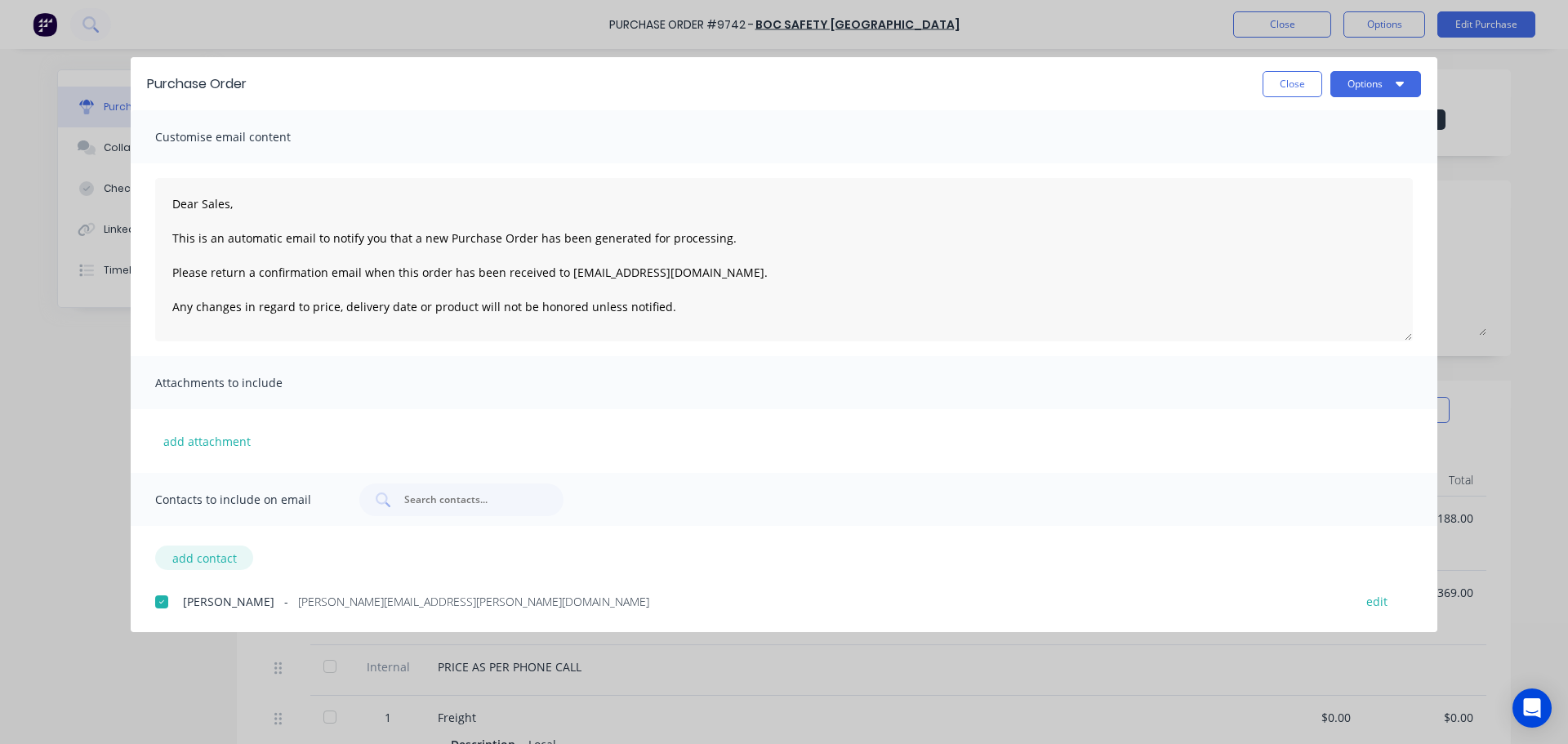
click at [211, 563] on button "add contact" at bounding box center [203, 558] width 98 height 25
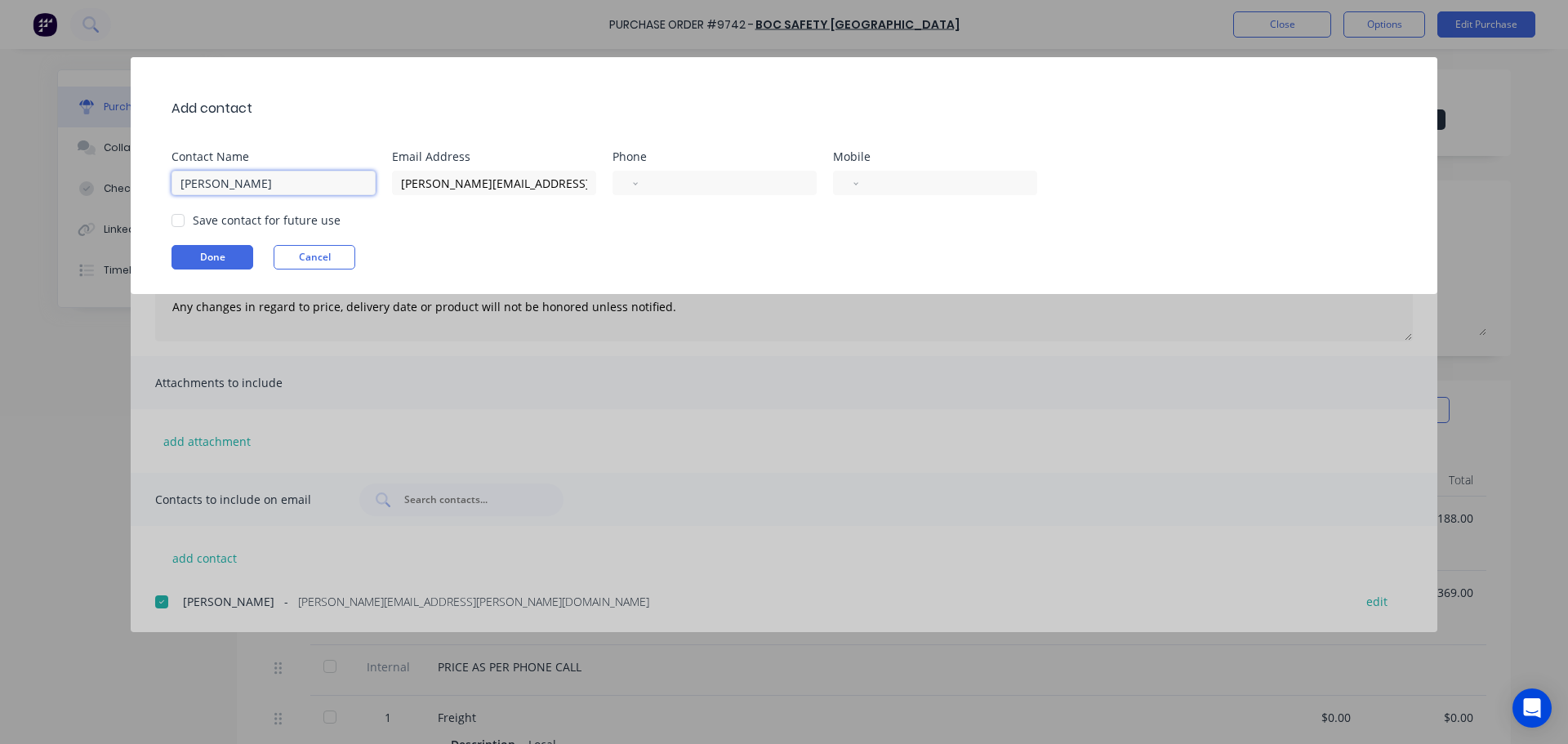
click at [266, 178] on input "George wong" at bounding box center [274, 183] width 204 height 25
type input "G"
type input "Bevan Hall"
type input "purchasing@falconeng95.com.au"
select select "AU"
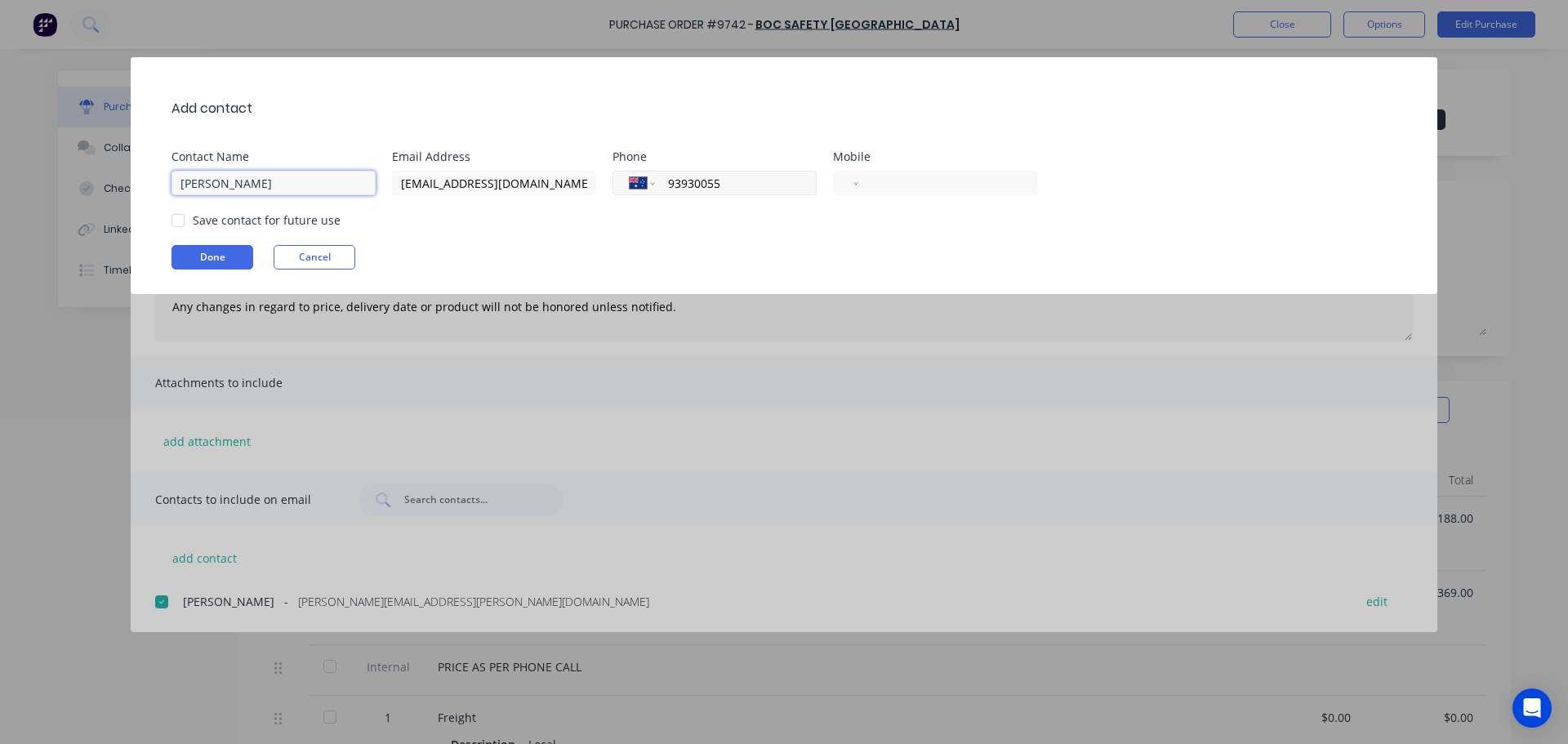
click at [711, 183] on input "93930055" at bounding box center [732, 183] width 133 height 19
click at [710, 183] on input "93930055" at bounding box center [732, 183] width 133 height 19
click at [217, 257] on button "Done" at bounding box center [213, 258] width 82 height 25
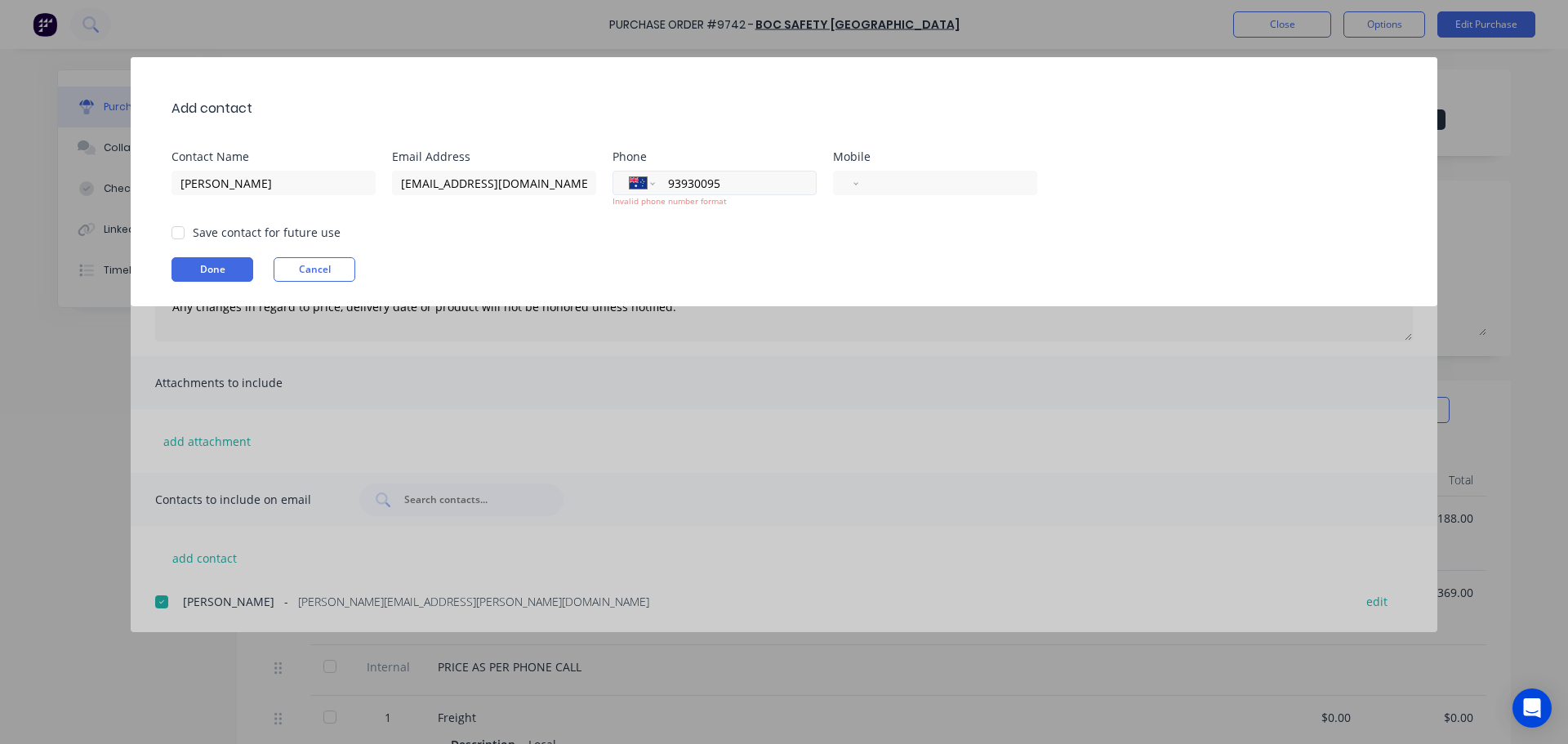
click at [668, 185] on input "93930095" at bounding box center [732, 183] width 133 height 19
type input "(08) 9393 0095"
click at [217, 268] on button "Done" at bounding box center [213, 269] width 82 height 25
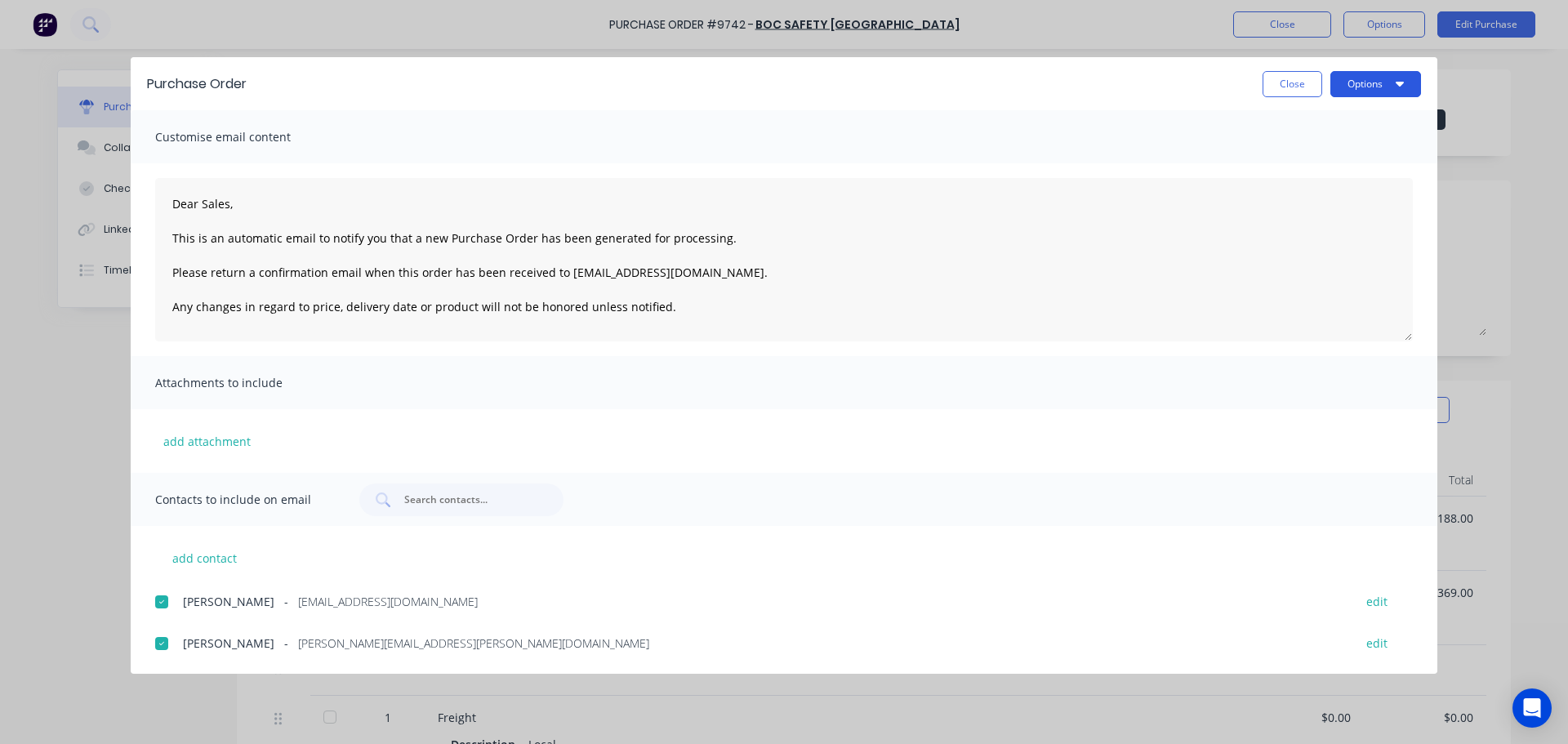
click at [1392, 86] on button "Options" at bounding box center [1375, 83] width 91 height 26
click at [1283, 188] on div "Email" at bounding box center [1344, 190] width 126 height 24
drag, startPoint x: 133, startPoint y: 713, endPoint x: 110, endPoint y: 710, distance: 23.2
click at [133, 713] on span "×" at bounding box center [135, 712] width 10 height 23
click at [1300, 88] on button "Close" at bounding box center [1292, 83] width 59 height 26
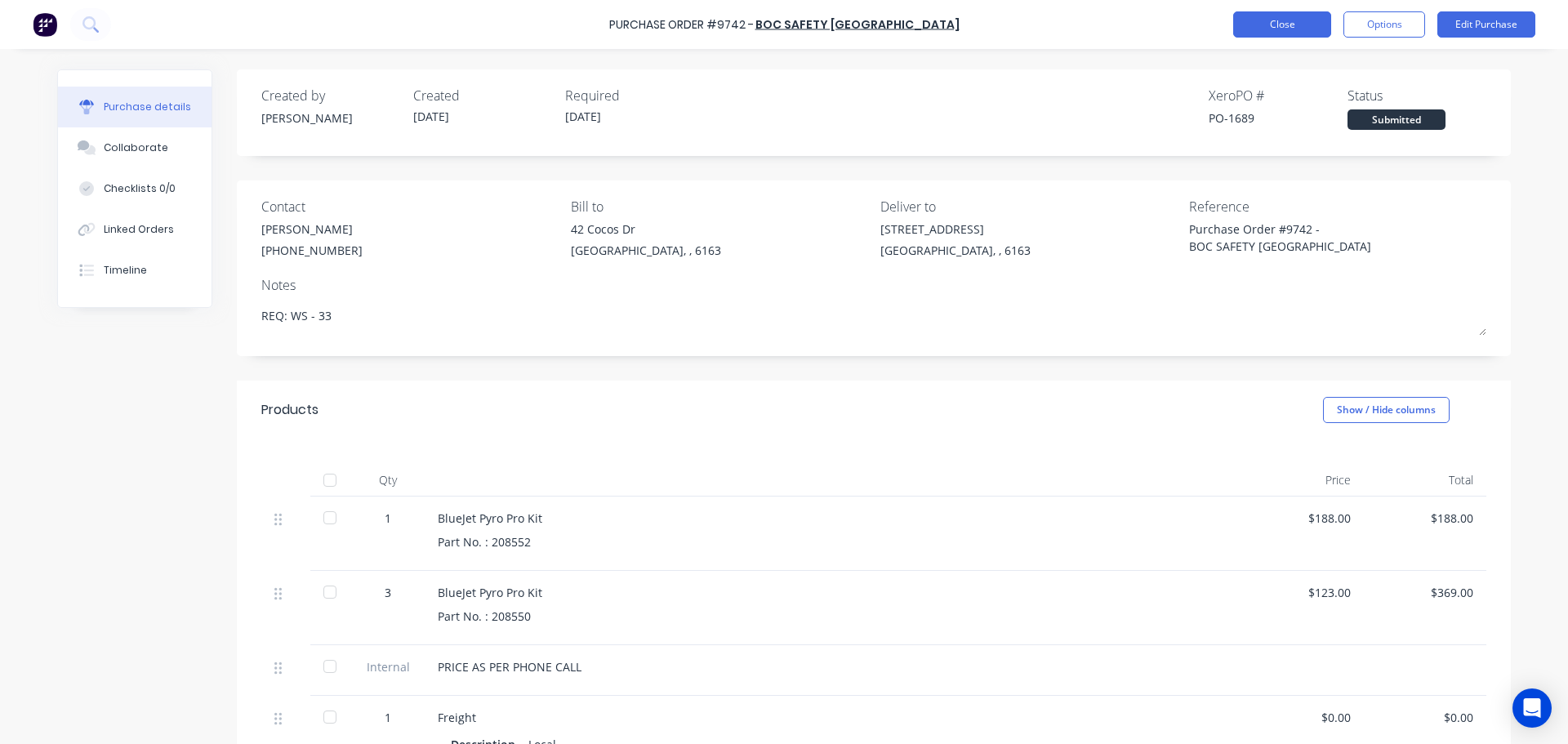
click at [1268, 26] on button "Close" at bounding box center [1282, 24] width 98 height 26
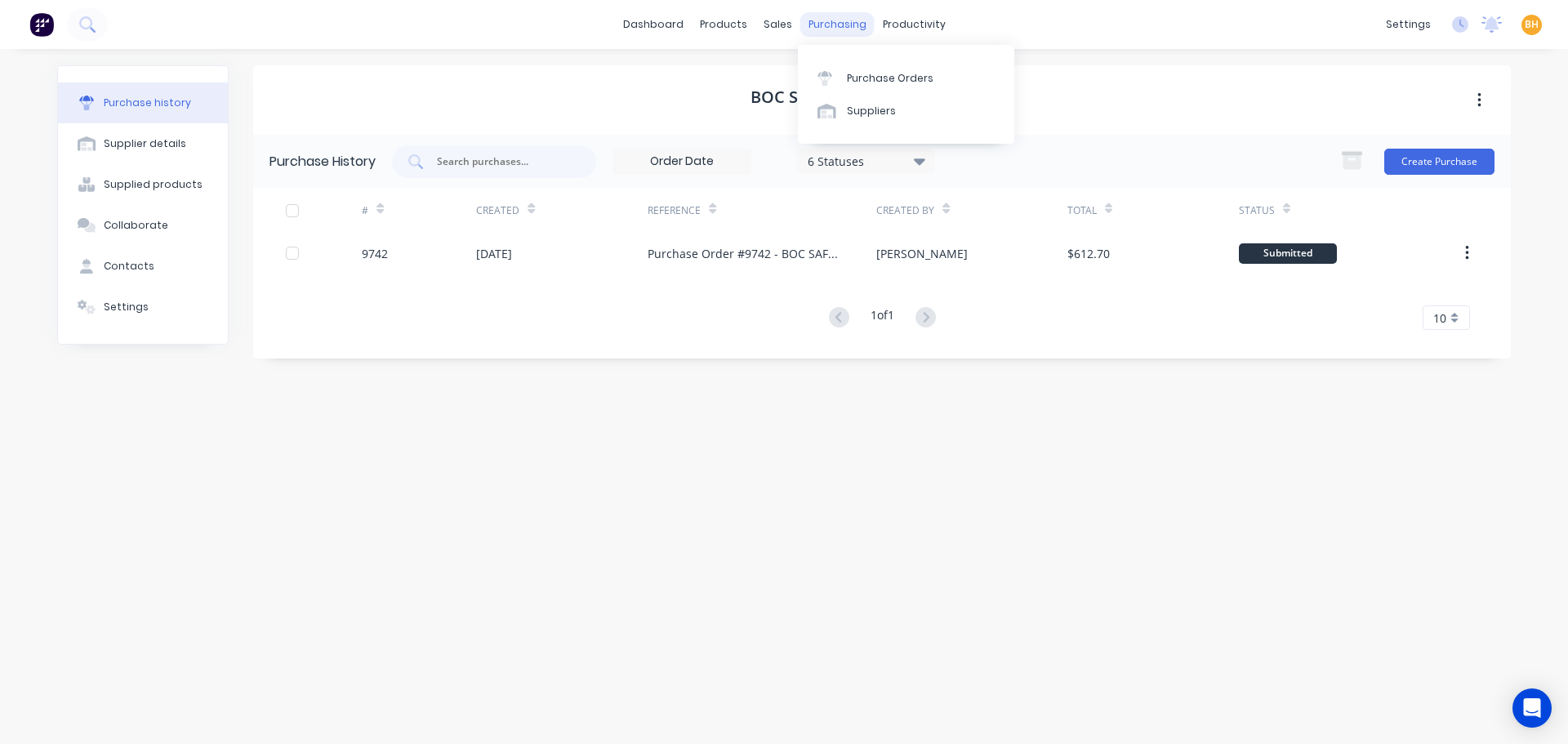
click at [817, 30] on div "purchasing" at bounding box center [837, 25] width 74 height 25
click at [862, 69] on link "Purchase Orders" at bounding box center [906, 77] width 217 height 32
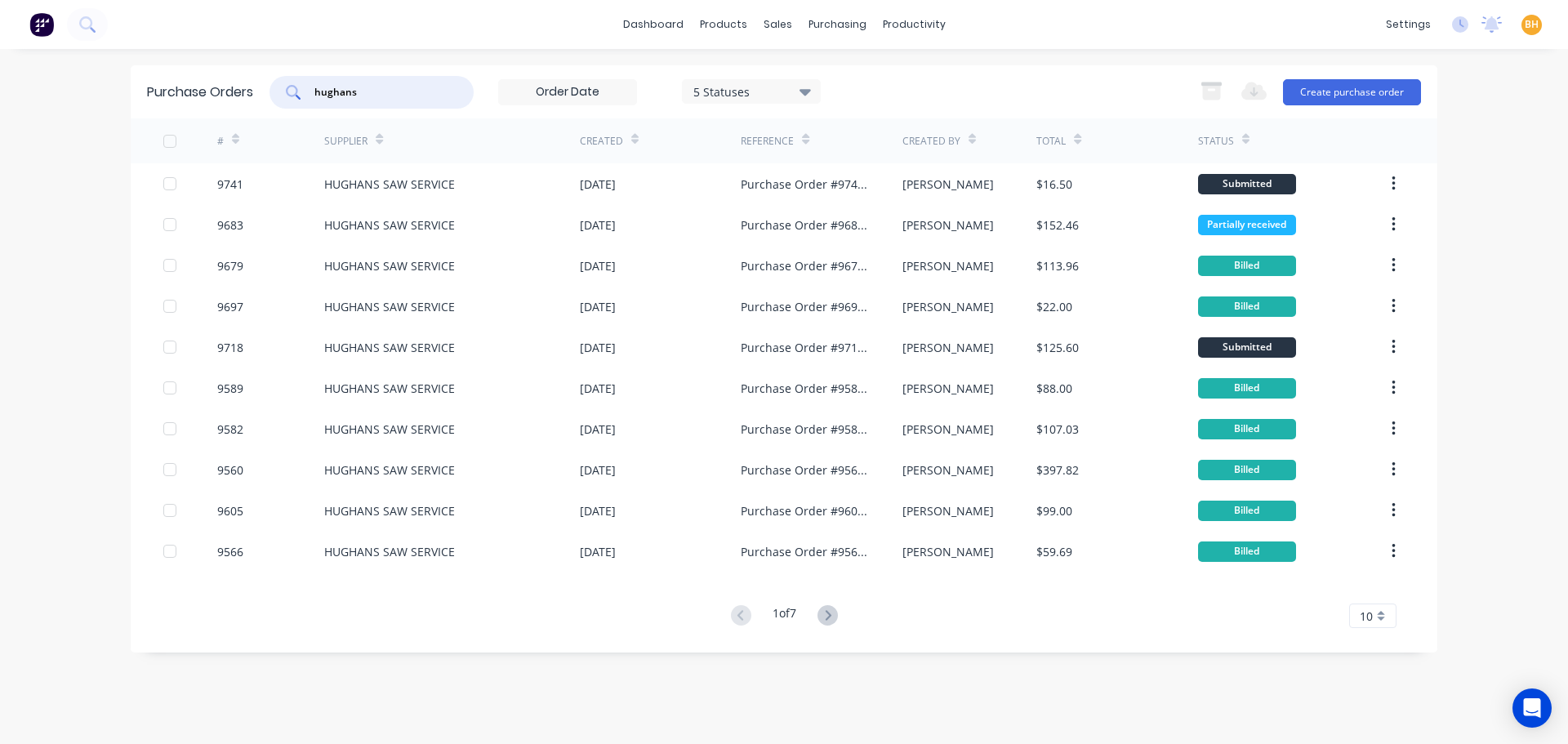
click at [432, 89] on input "hughans" at bounding box center [381, 92] width 136 height 16
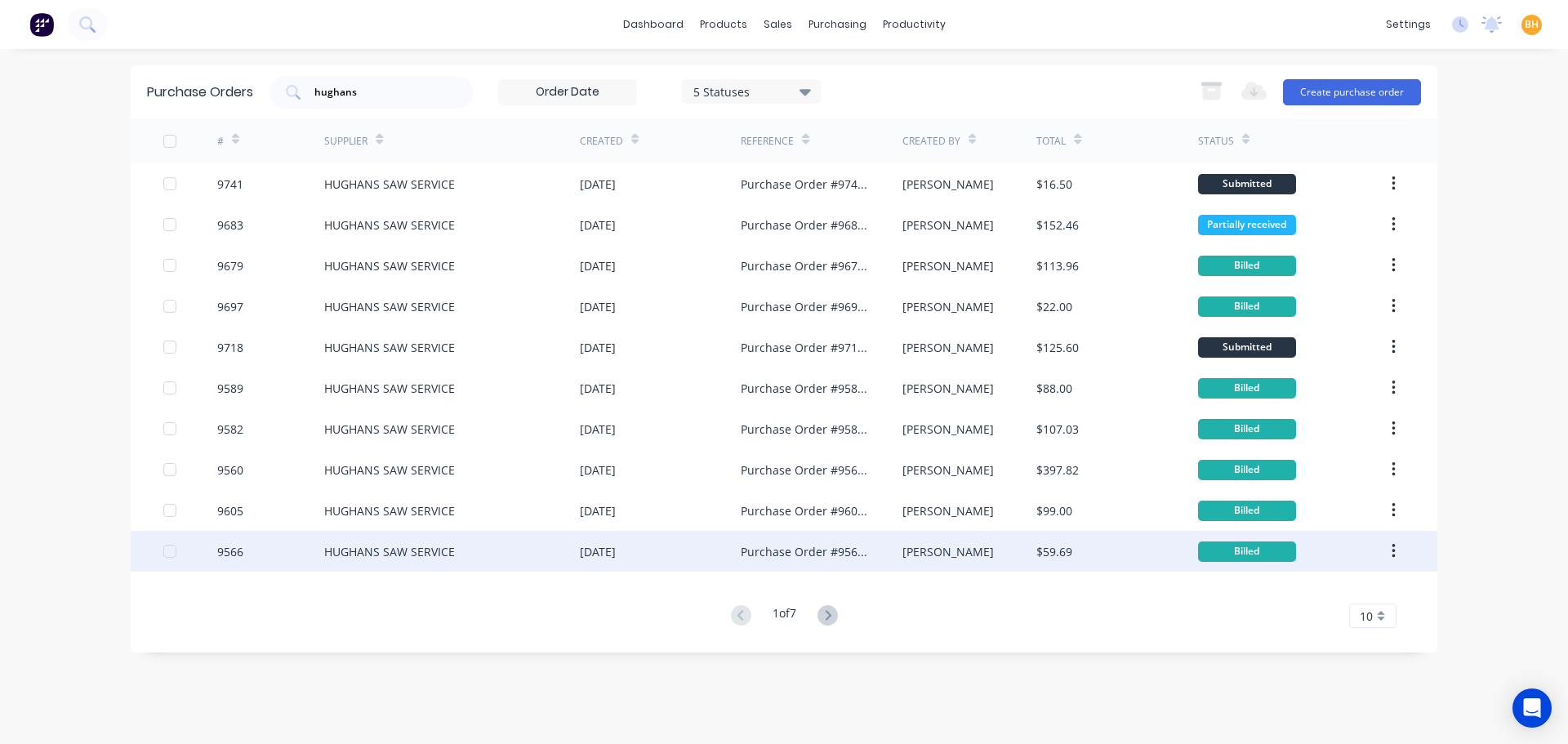
click at [762, 556] on div "Purchase Order #9566 - HUGHANS SAW SERVICE" at bounding box center [805, 552] width 128 height 17
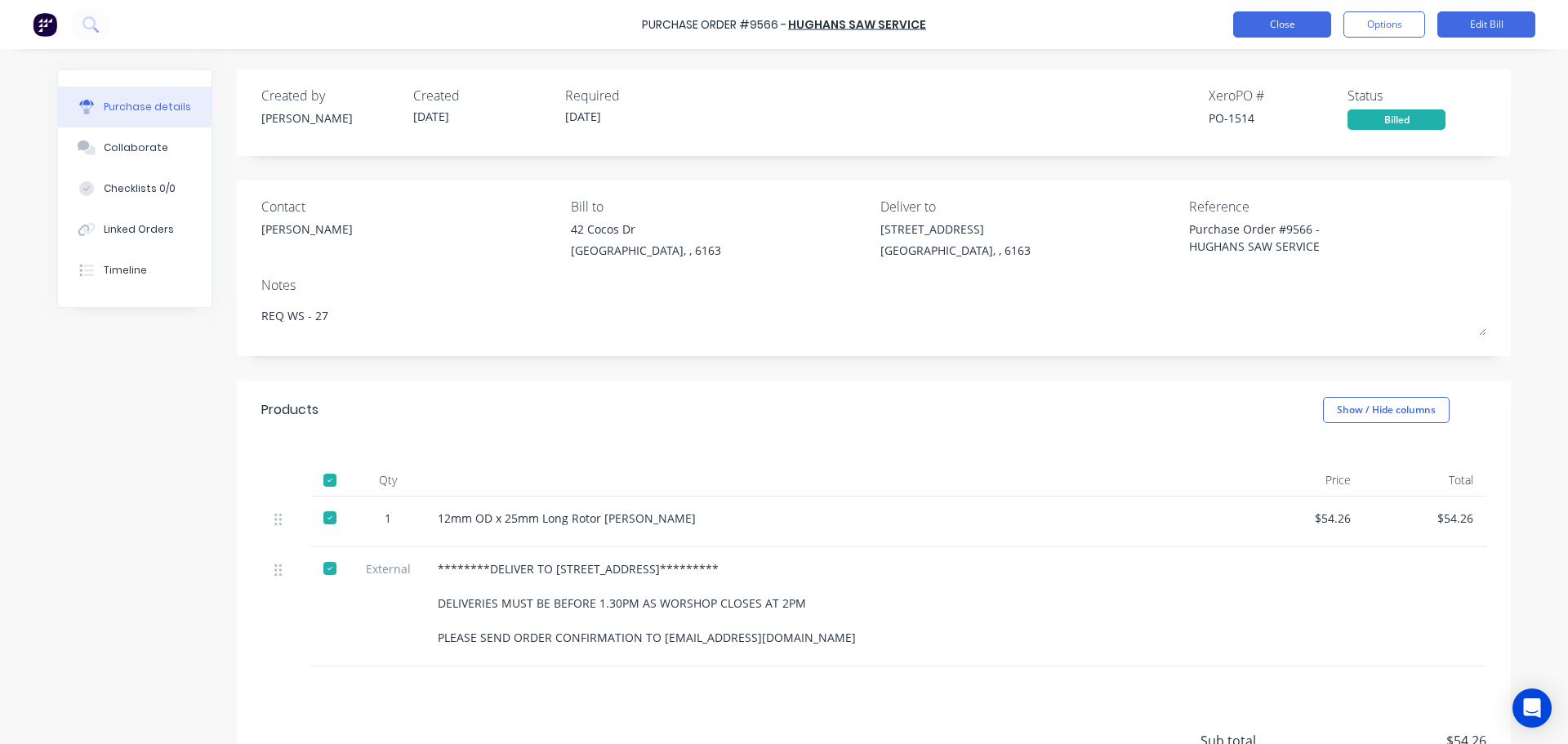
click at [1258, 21] on button "Close" at bounding box center [1282, 24] width 98 height 26
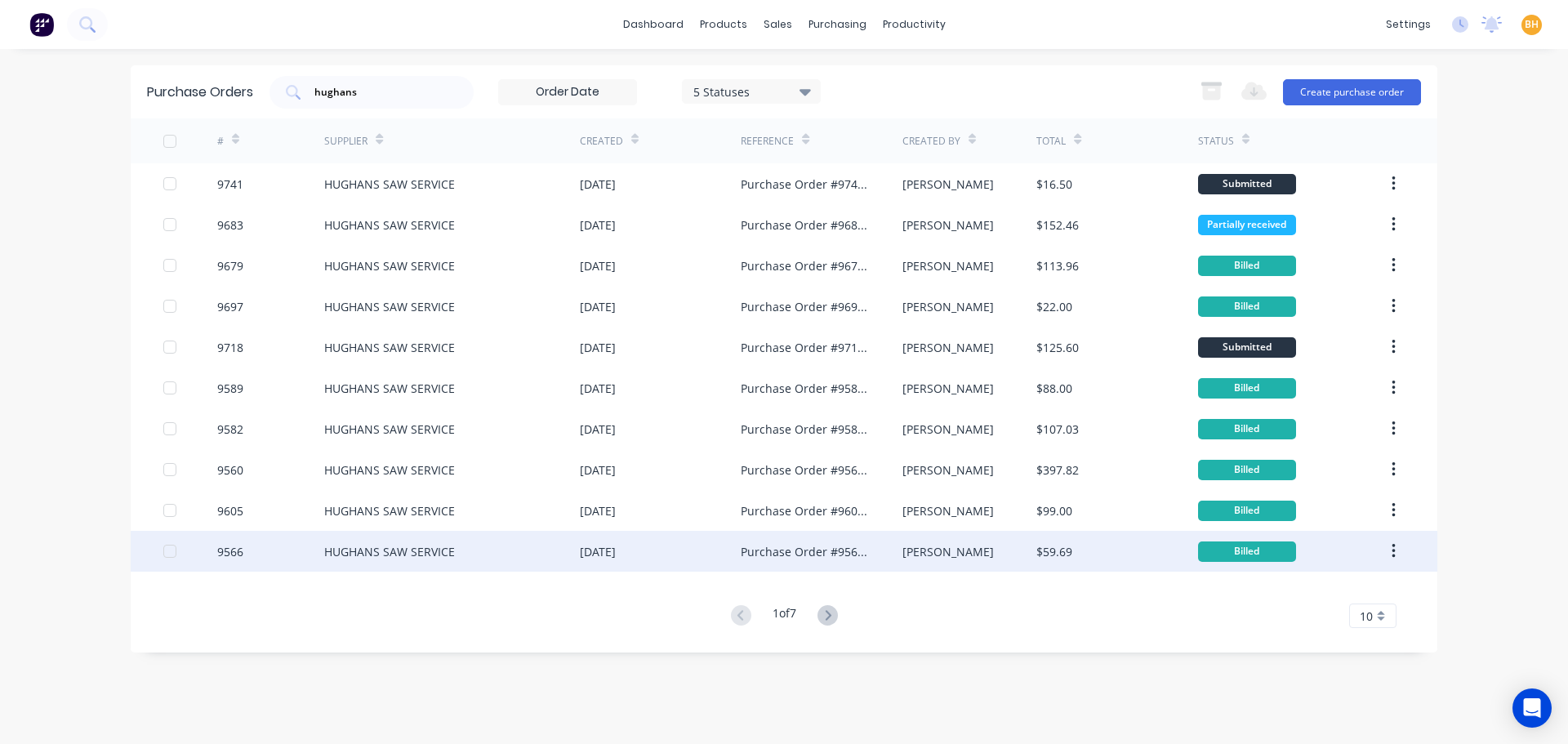
click at [601, 546] on div "21 Aug 2025" at bounding box center [598, 552] width 36 height 17
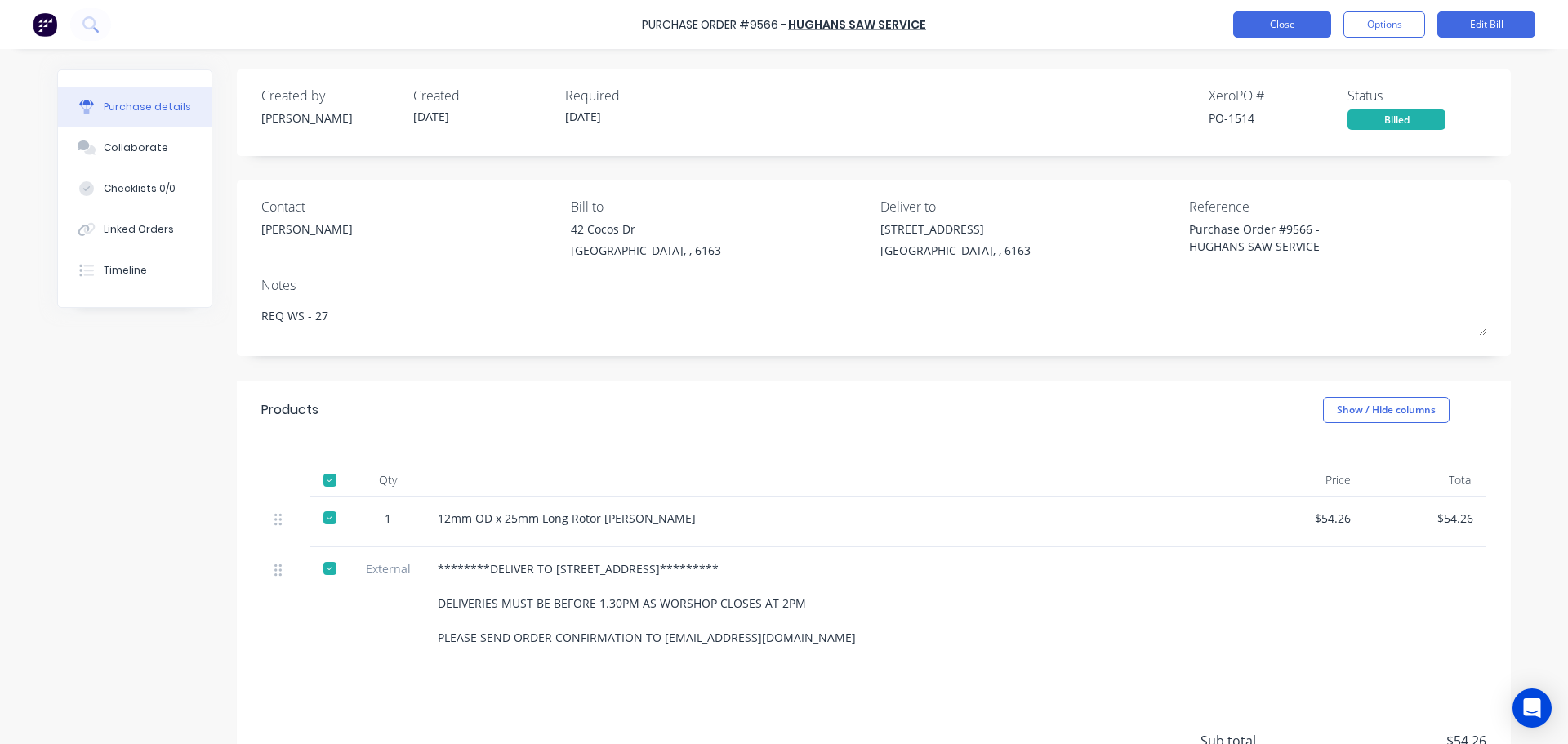
click at [1251, 25] on button "Close" at bounding box center [1282, 24] width 98 height 26
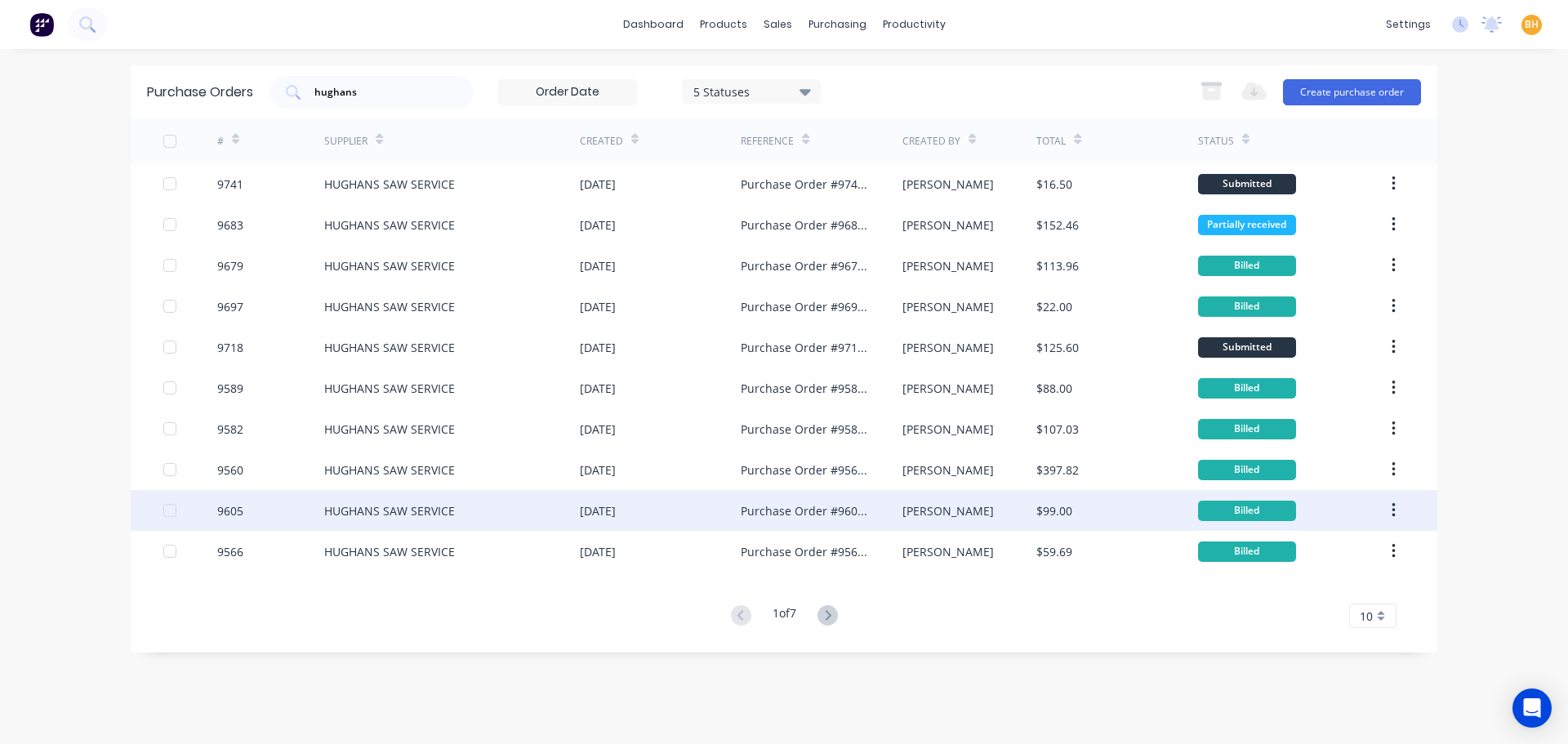
click at [611, 517] on div "28 Aug 2025" at bounding box center [598, 511] width 36 height 17
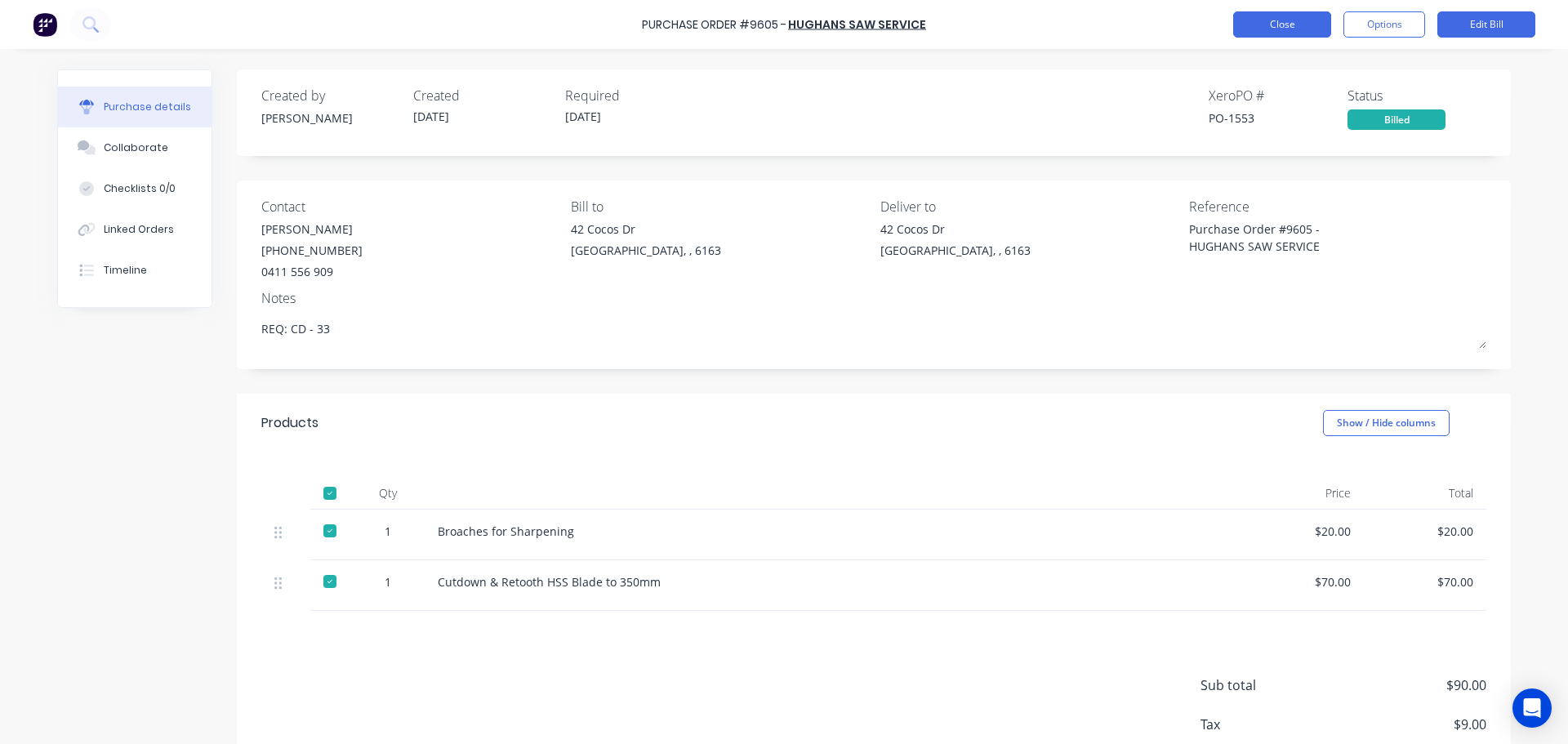
click at [1255, 30] on button "Close" at bounding box center [1282, 24] width 98 height 26
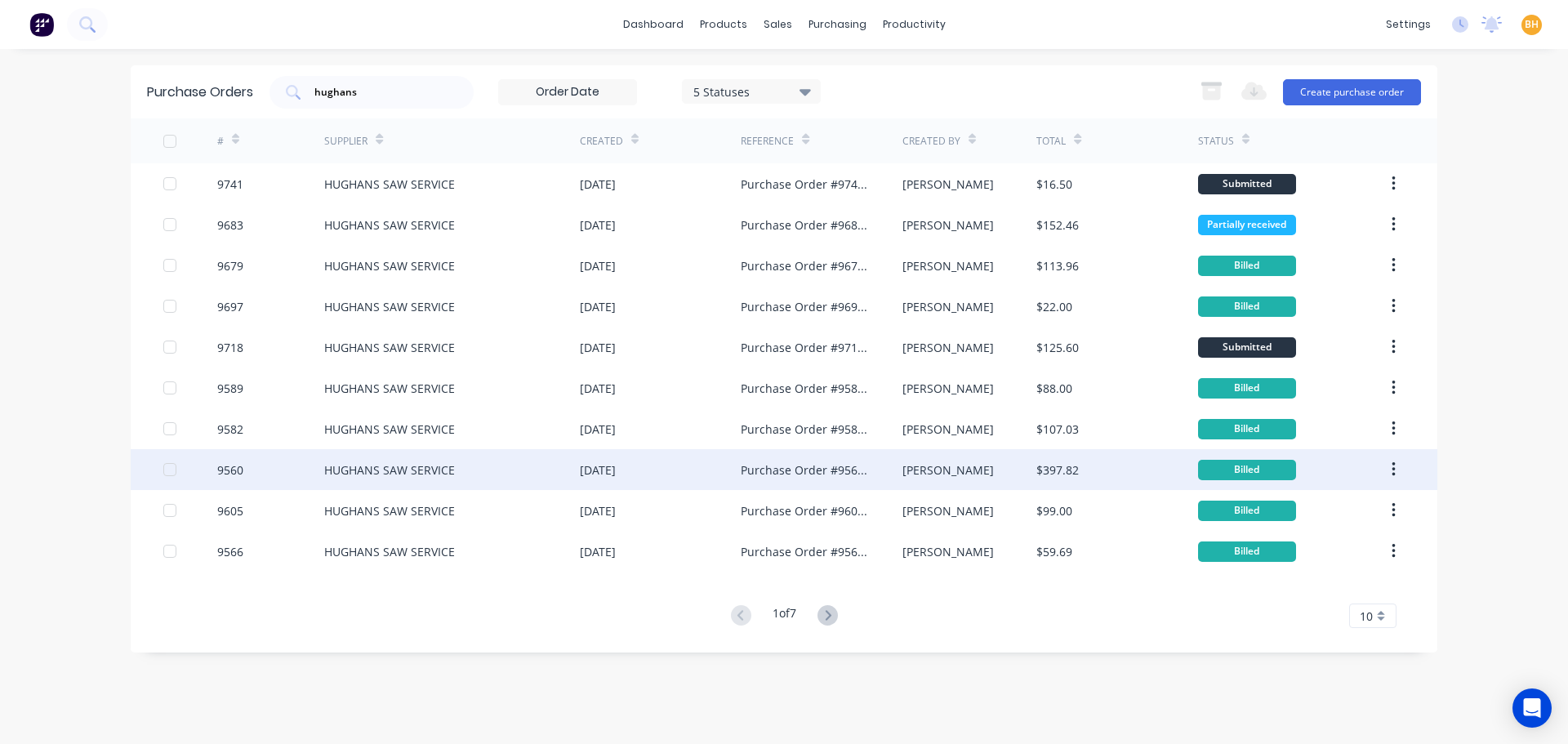
click at [392, 461] on div "HUGHANS SAW SERVICE" at bounding box center [390, 470] width 131 height 17
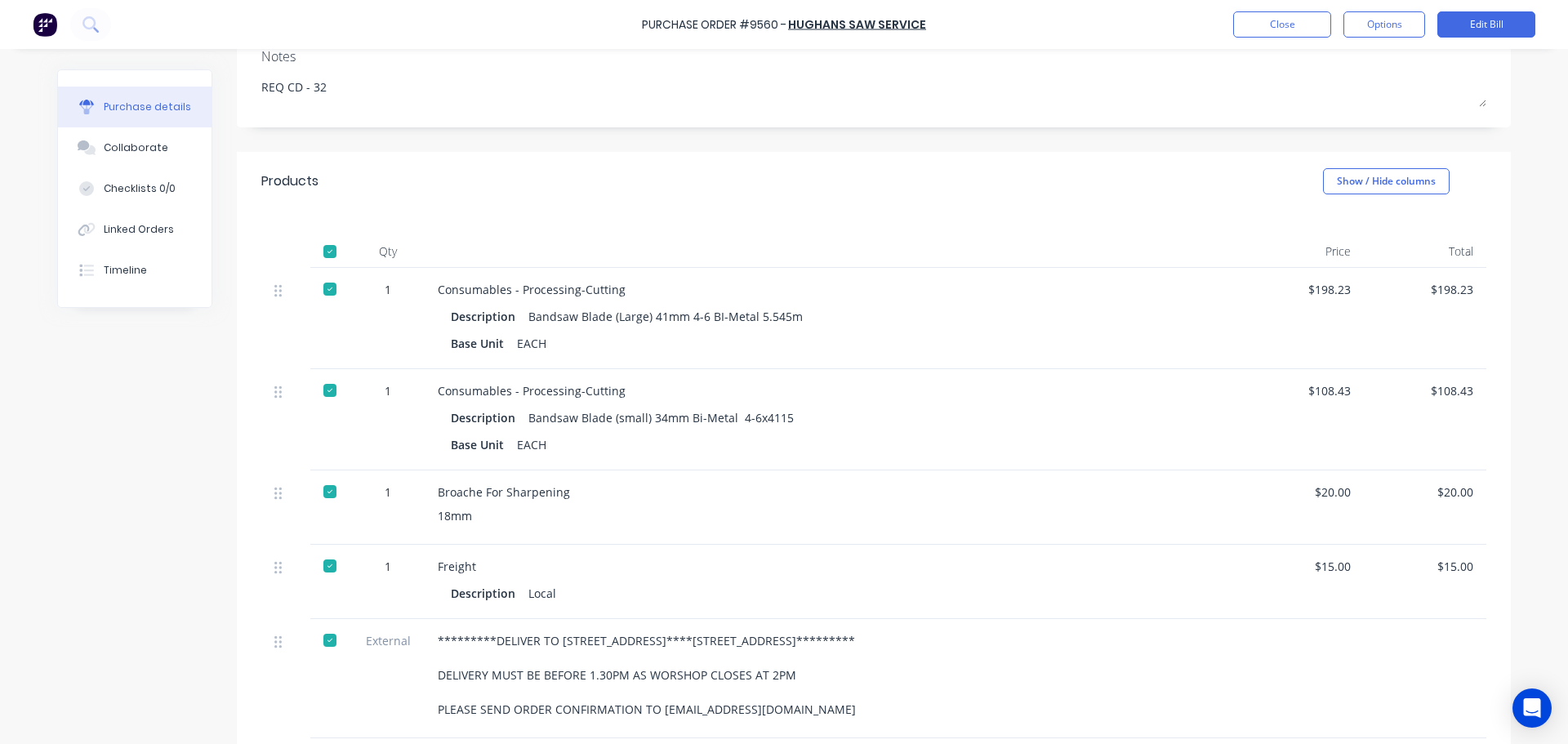
scroll to position [245, 0]
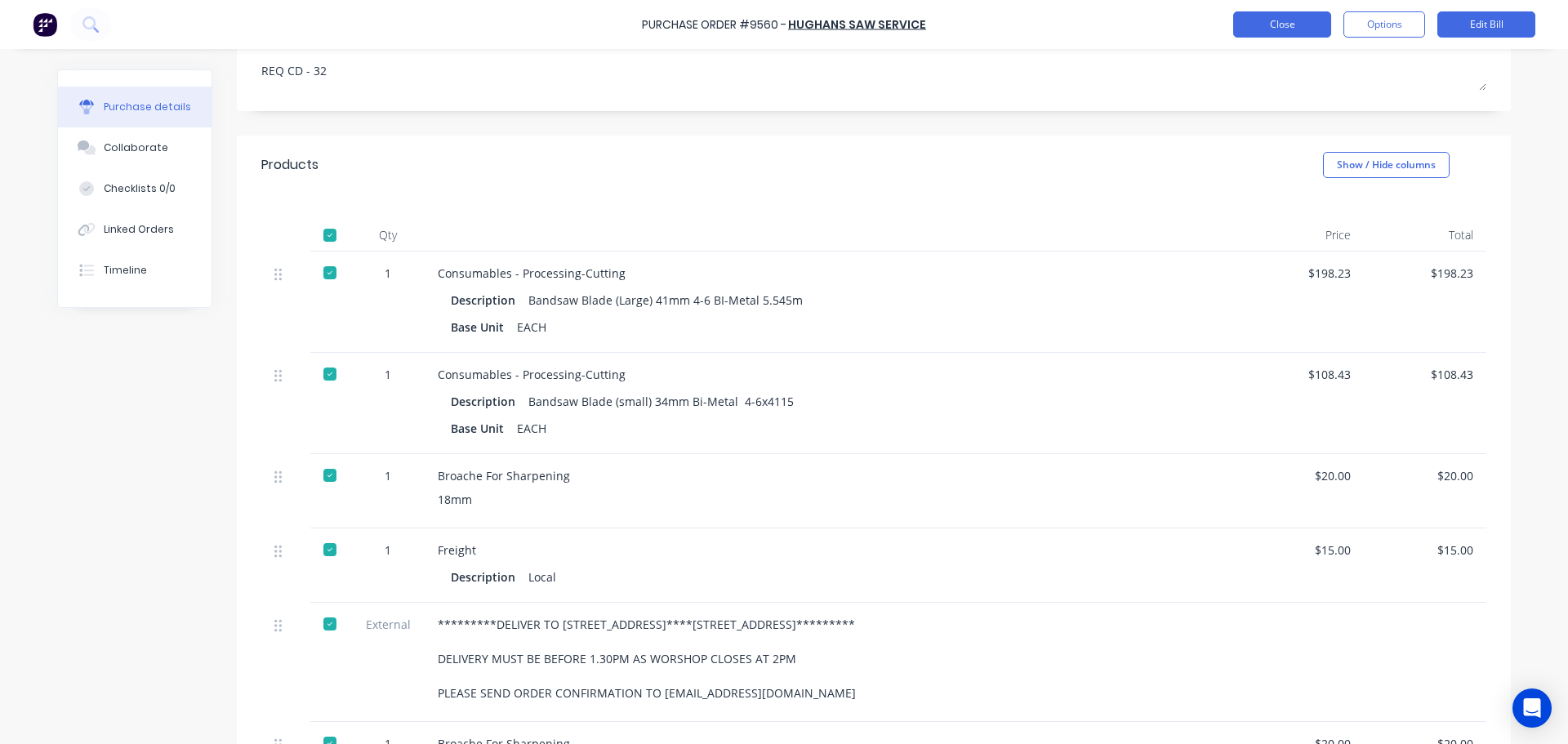
click at [1262, 20] on button "Close" at bounding box center [1282, 24] width 98 height 26
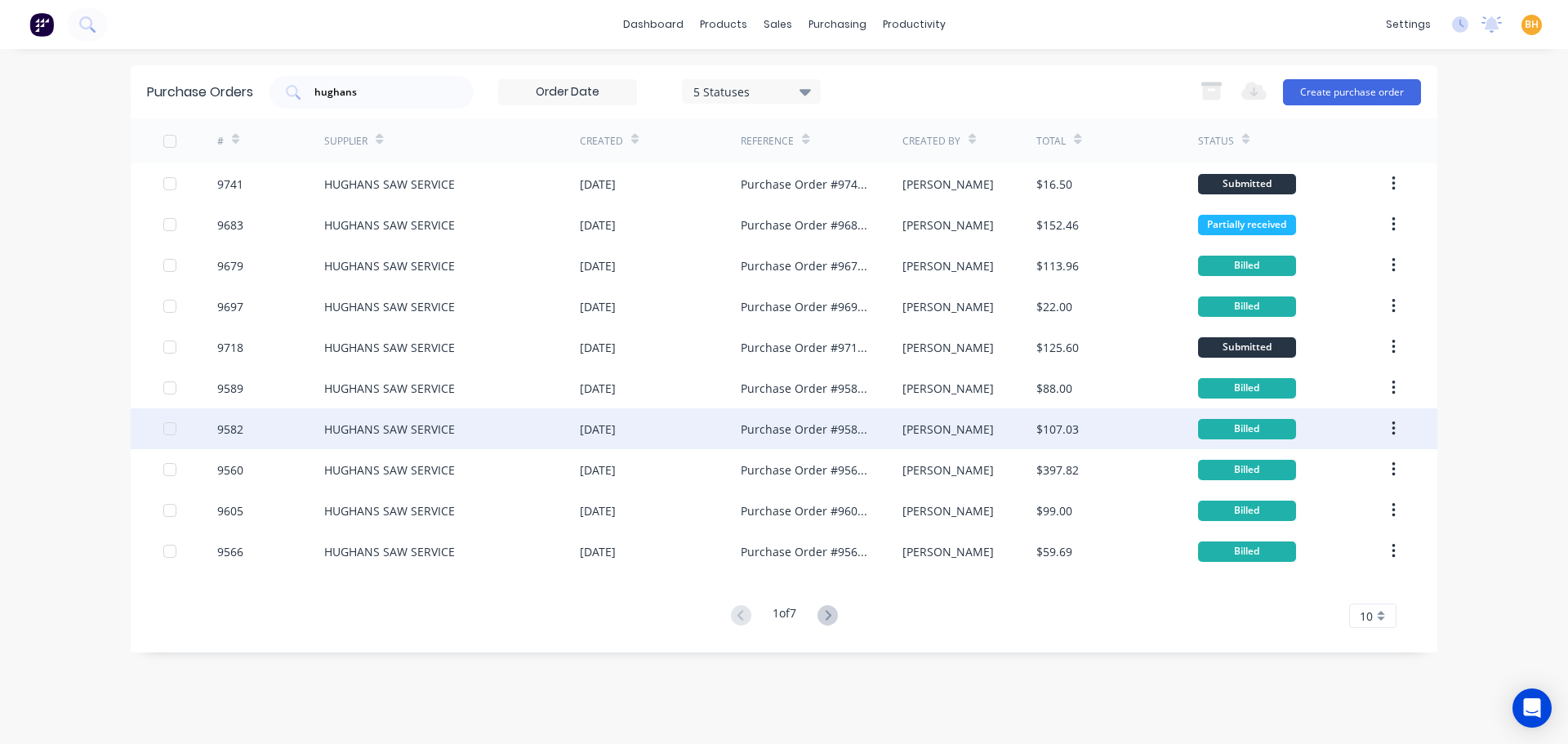
click at [402, 410] on div "HUGHANS SAW SERVICE" at bounding box center [453, 429] width 256 height 41
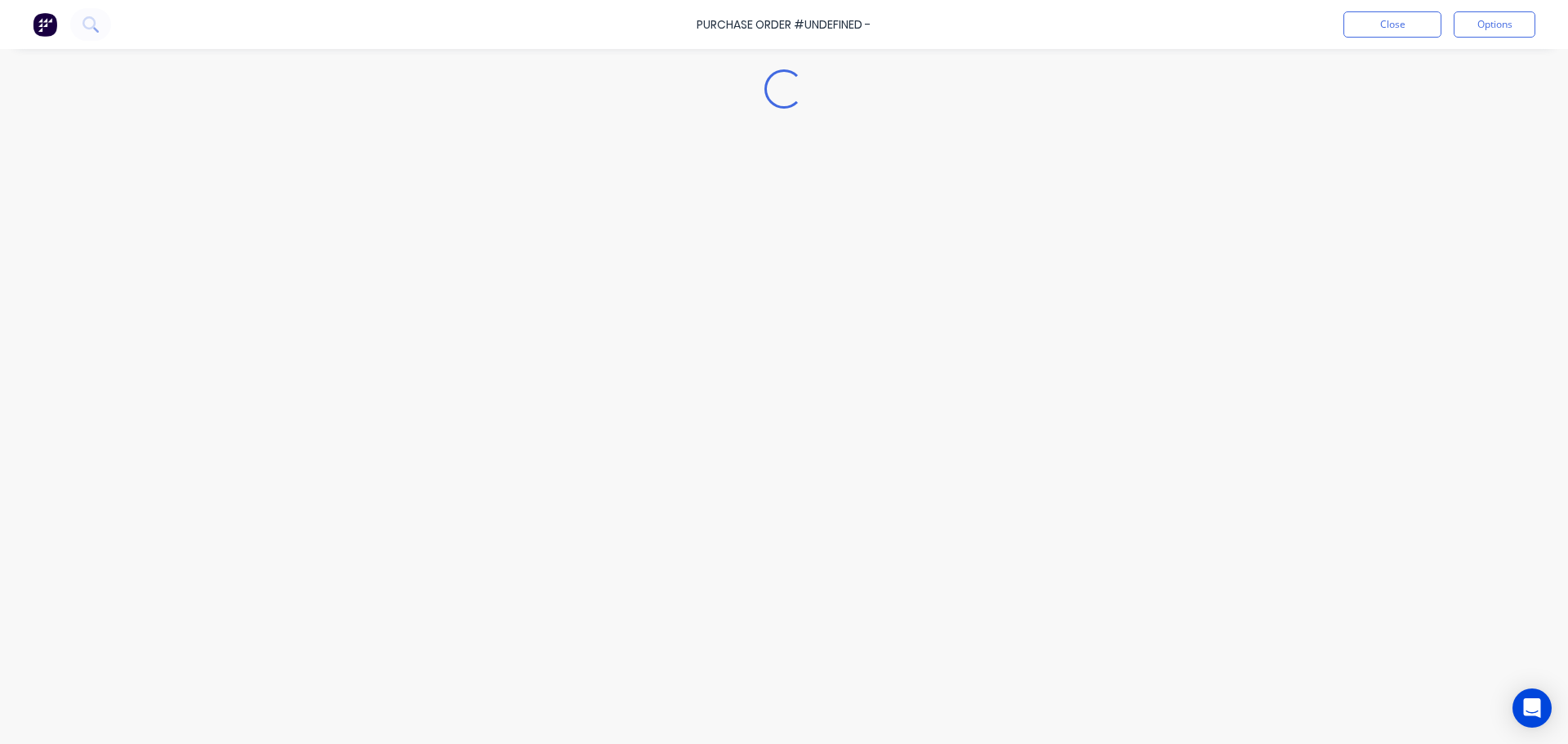
type textarea "x"
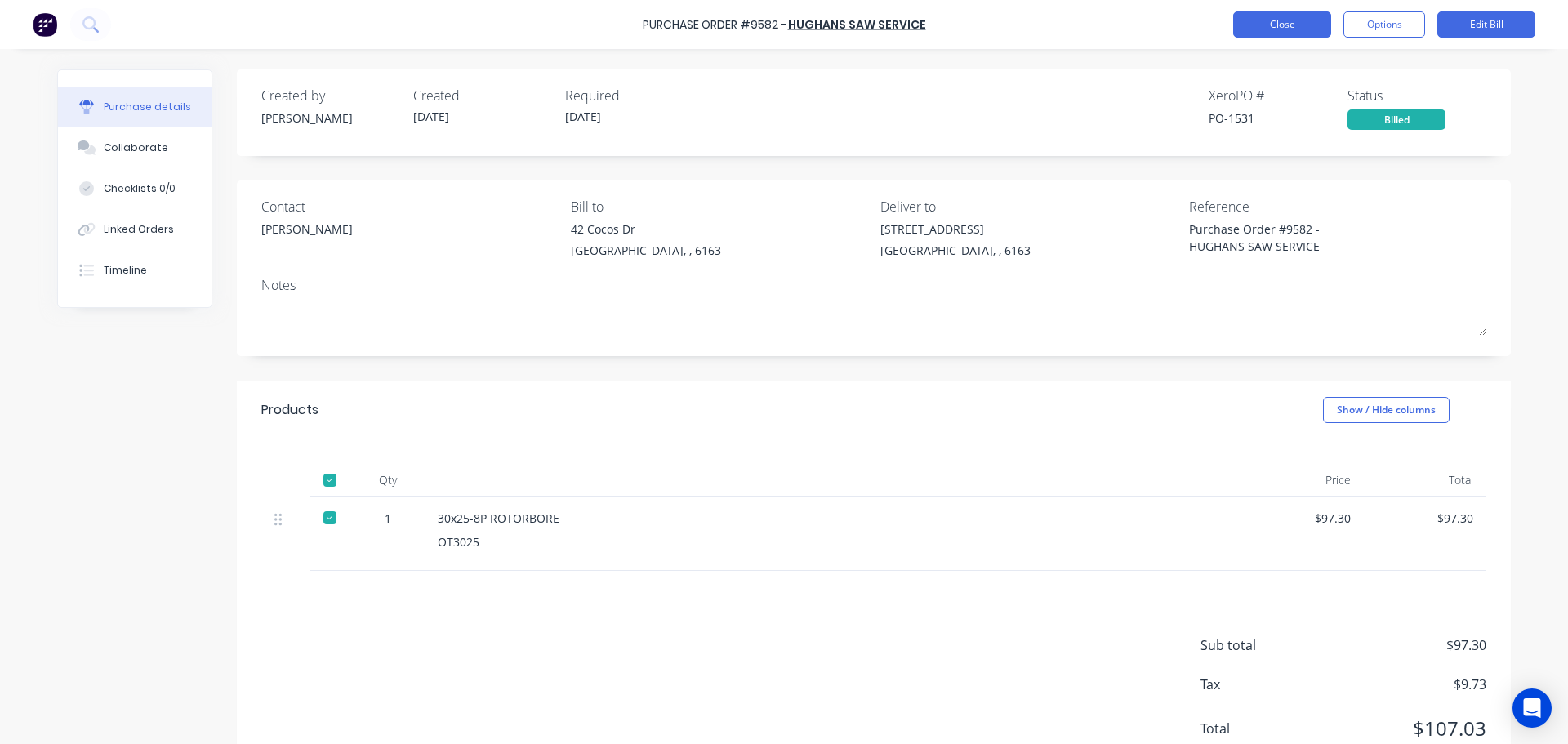
click at [1264, 26] on button "Close" at bounding box center [1282, 24] width 98 height 26
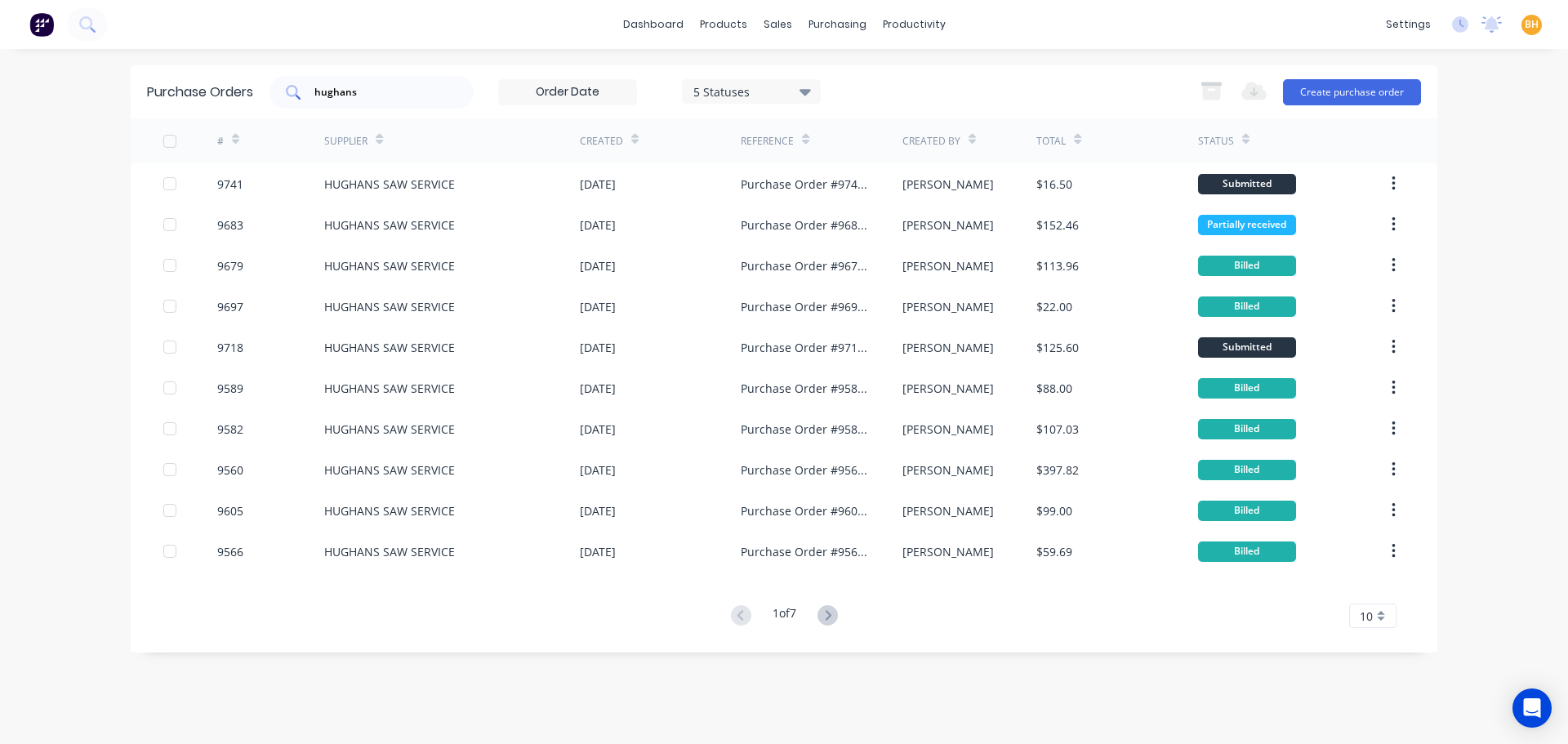
click at [368, 93] on input "hughans" at bounding box center [381, 92] width 136 height 16
type input "h"
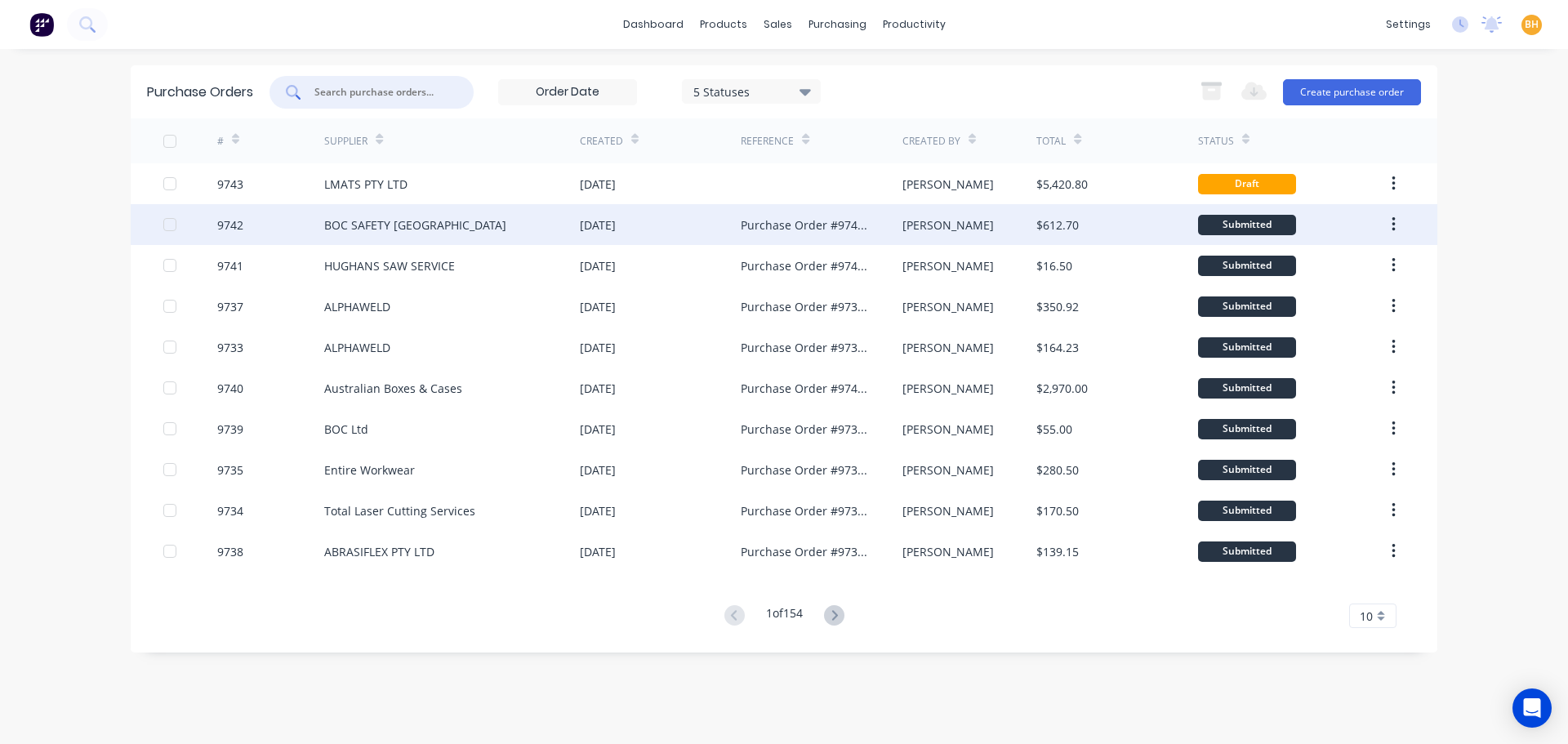
click at [443, 223] on div "BOC SAFETY [GEOGRAPHIC_DATA]" at bounding box center [415, 225] width 182 height 17
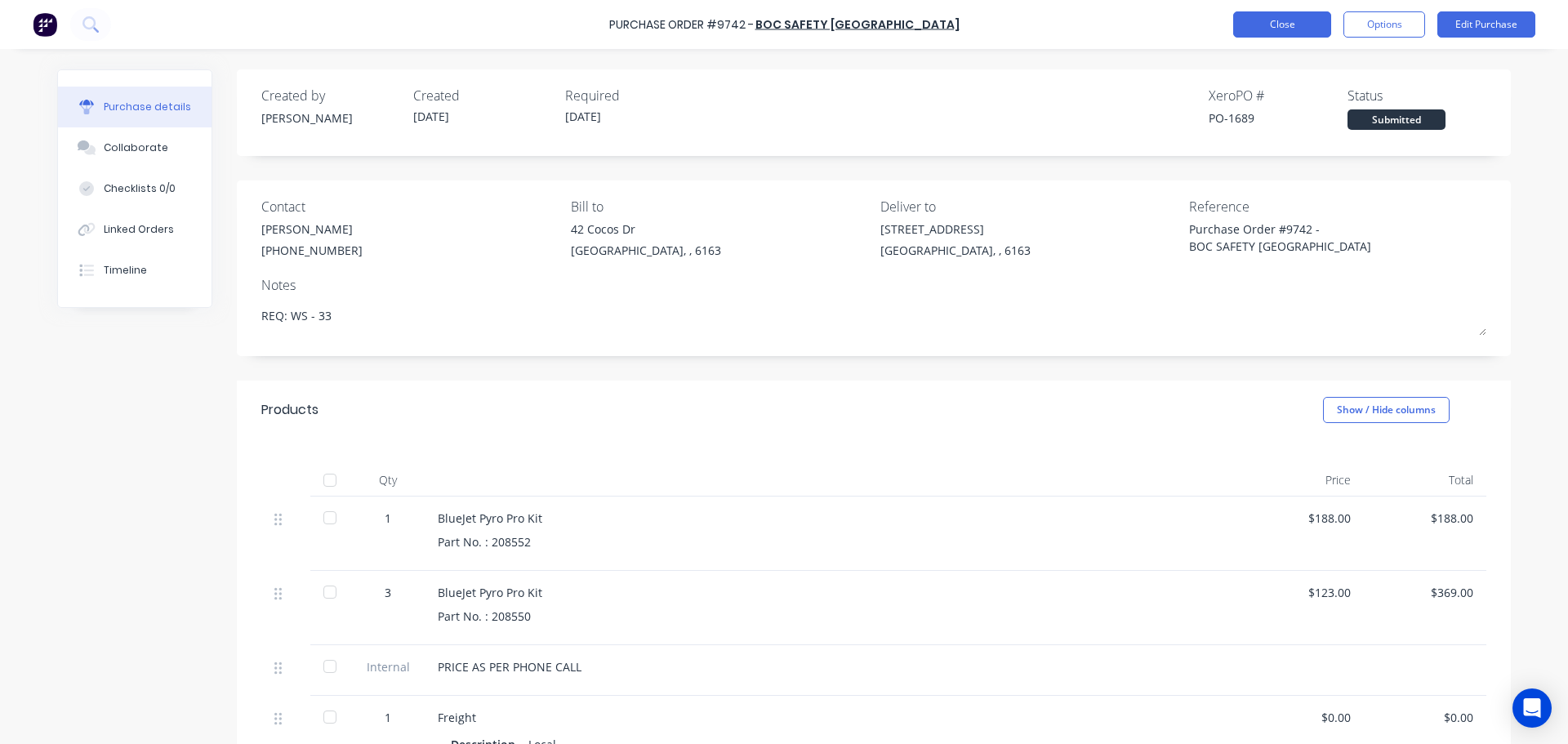
click at [1265, 15] on button "Close" at bounding box center [1282, 24] width 98 height 26
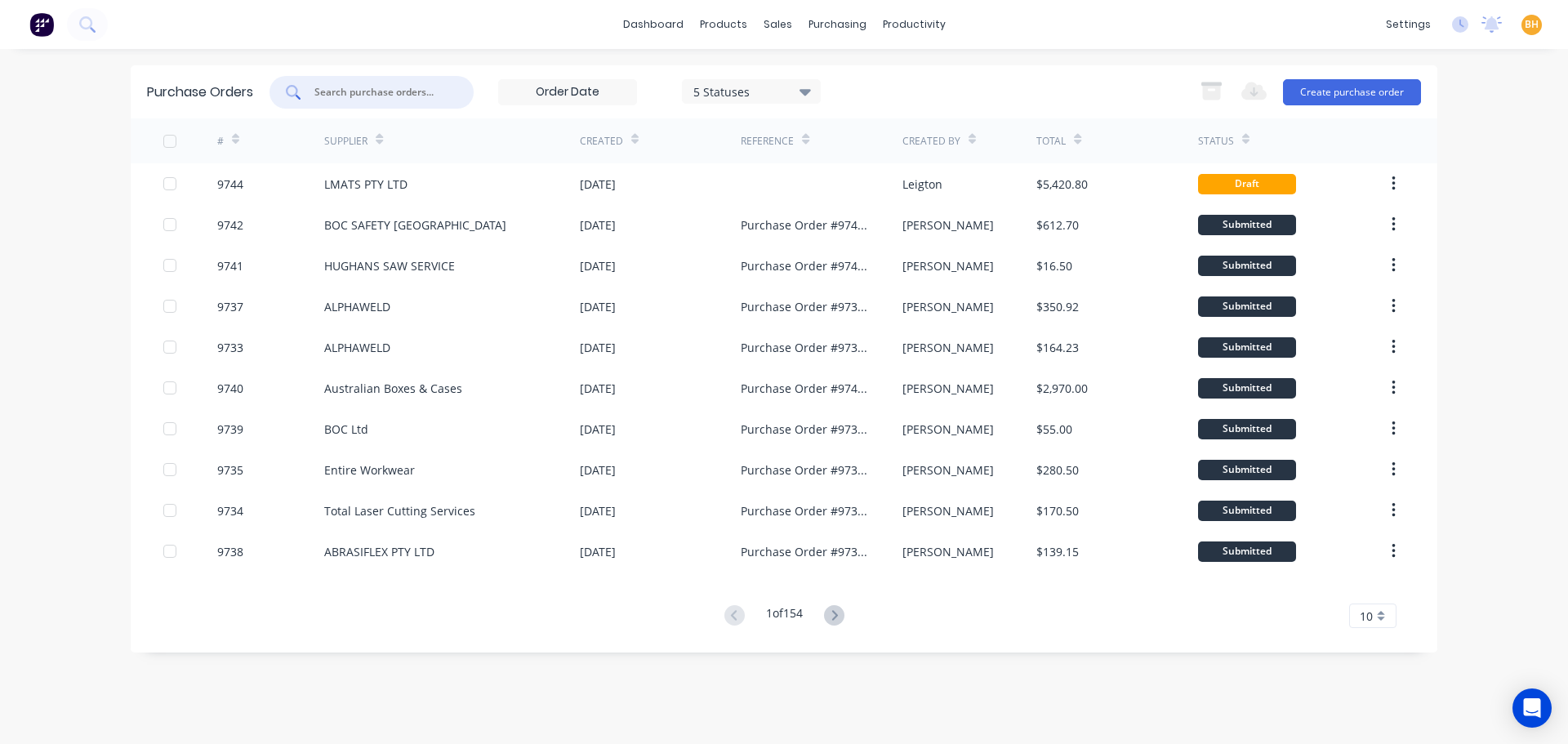
click at [345, 89] on input "text" at bounding box center [381, 92] width 136 height 16
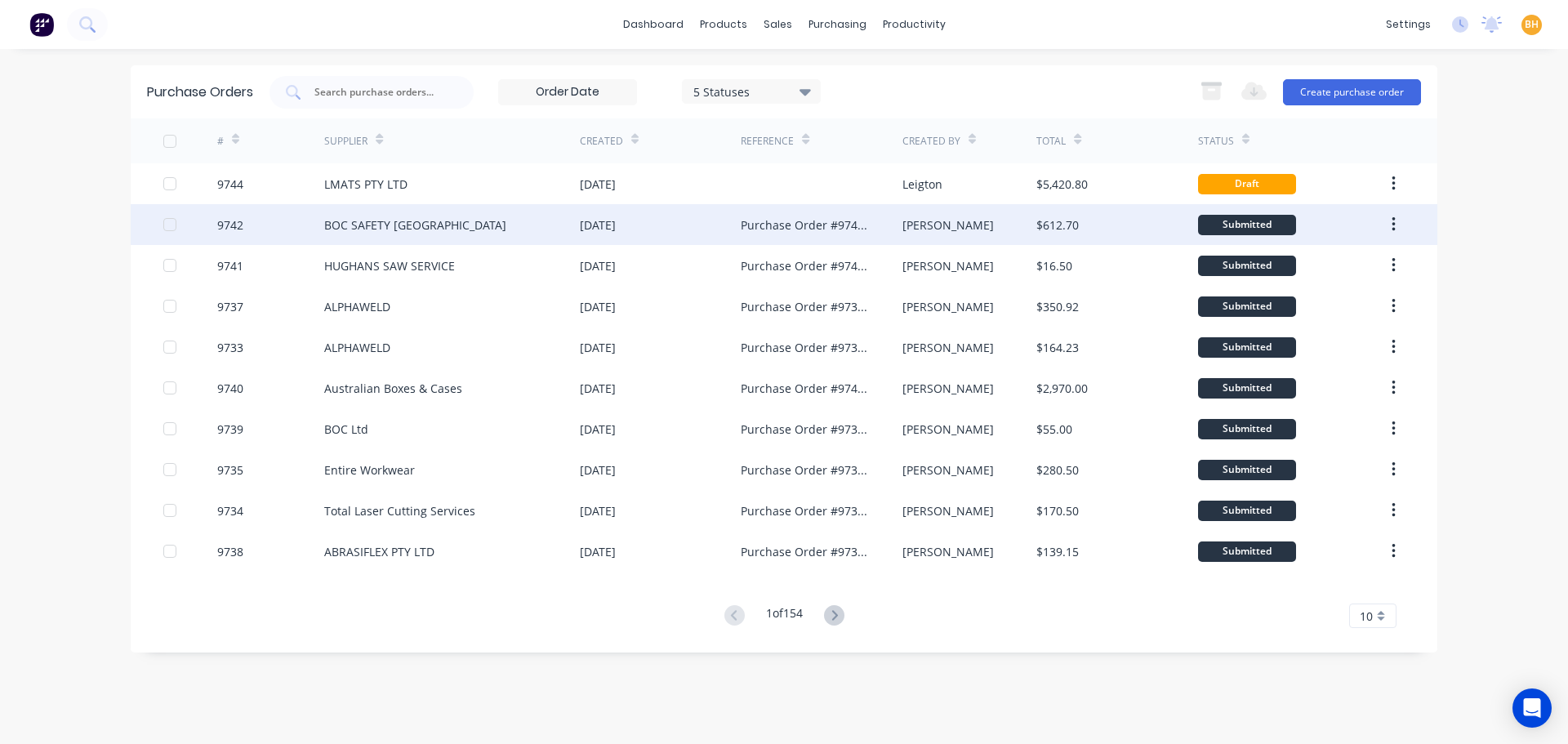
click at [356, 229] on div "BOC SAFETY [GEOGRAPHIC_DATA]" at bounding box center [415, 225] width 182 height 17
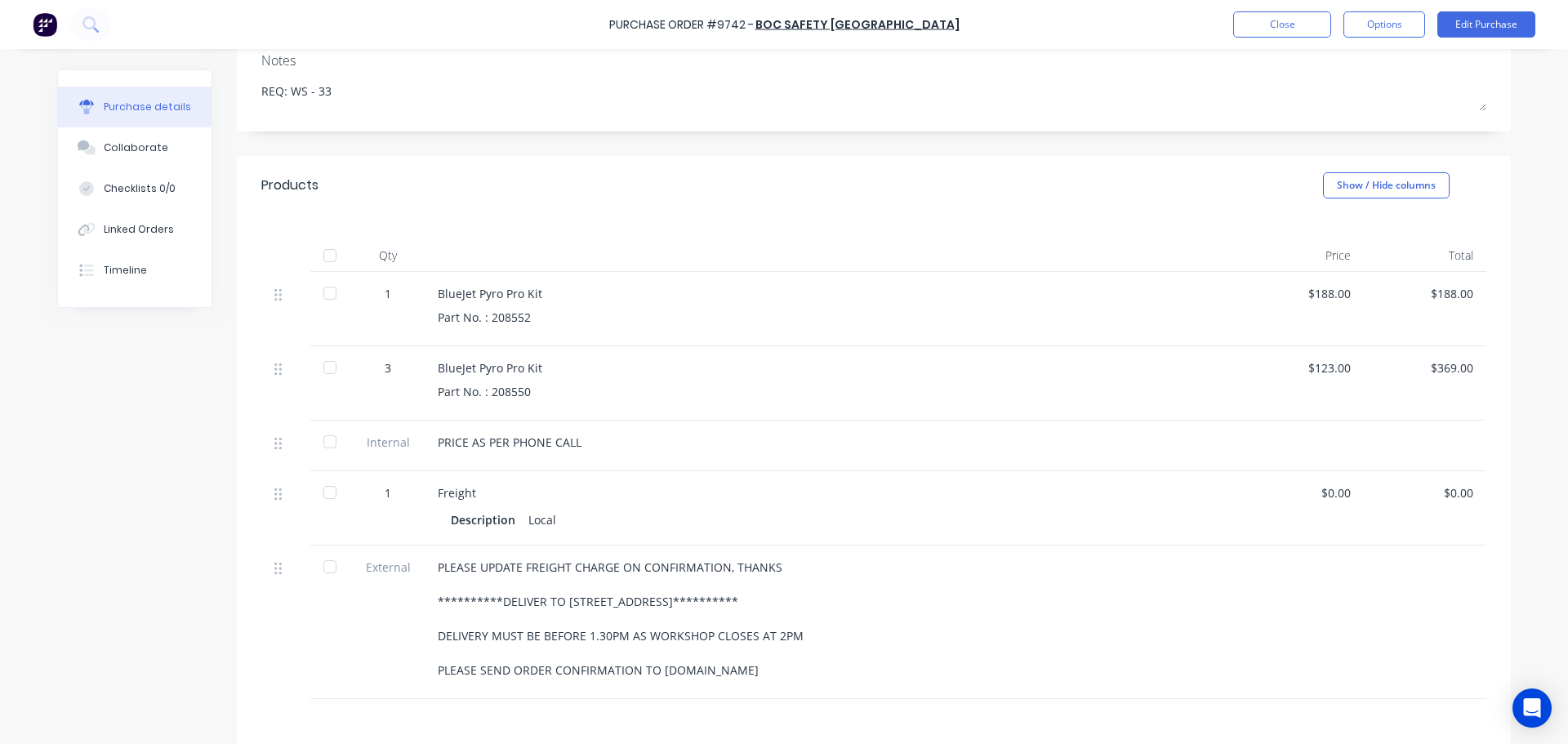
scroll to position [245, 0]
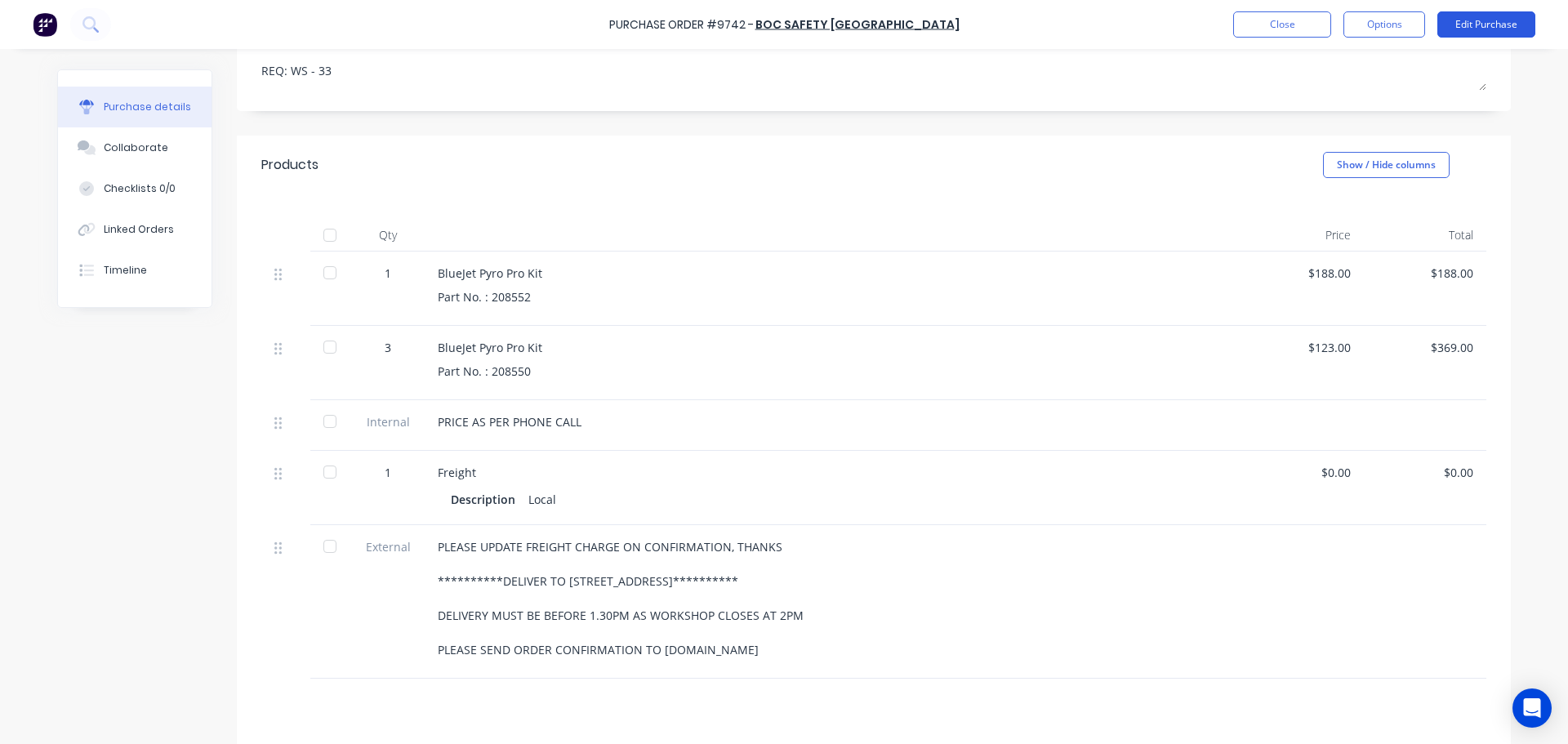
click at [1466, 20] on button "Edit Purchase" at bounding box center [1486, 24] width 98 height 26
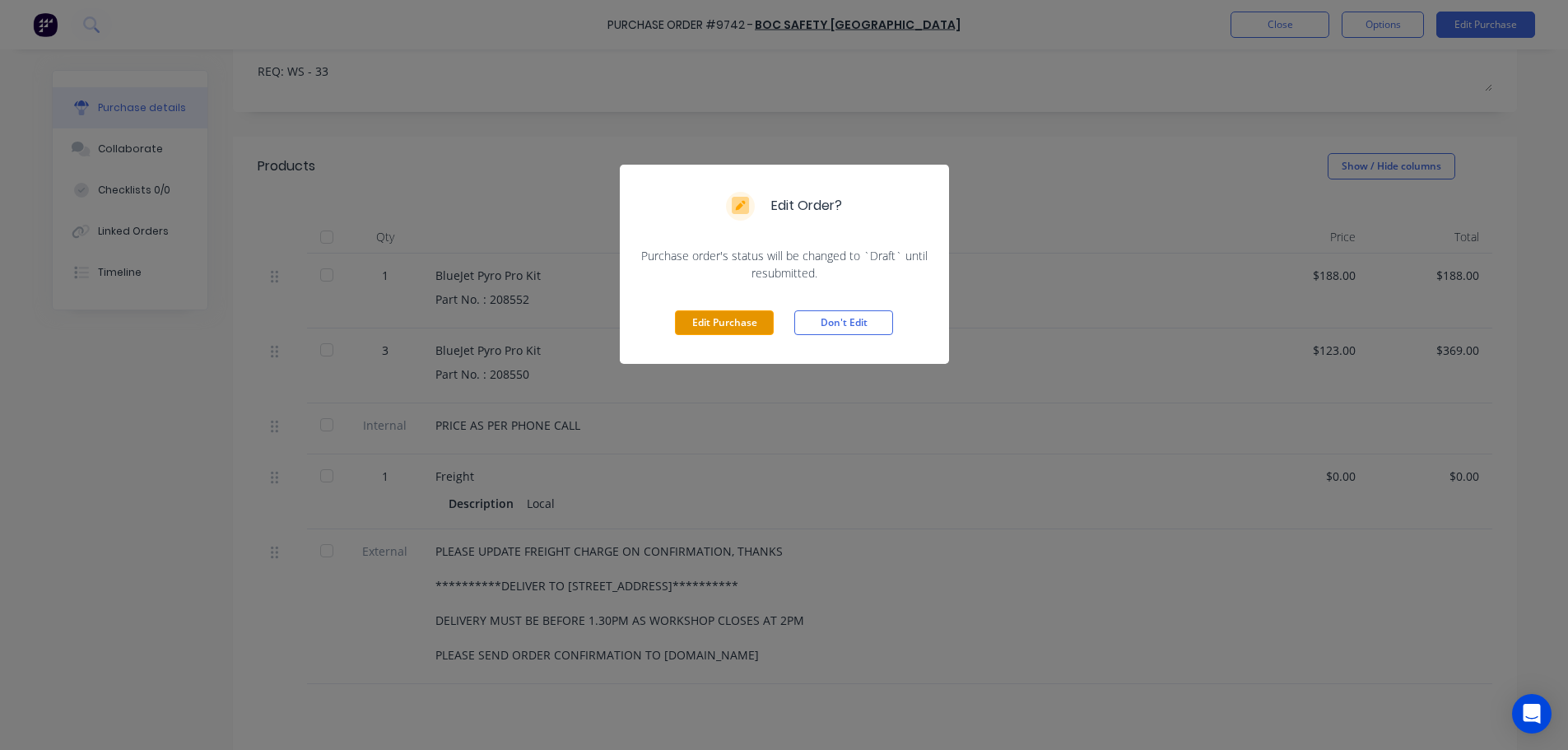
click at [719, 326] on button "Edit Purchase" at bounding box center [724, 323] width 99 height 25
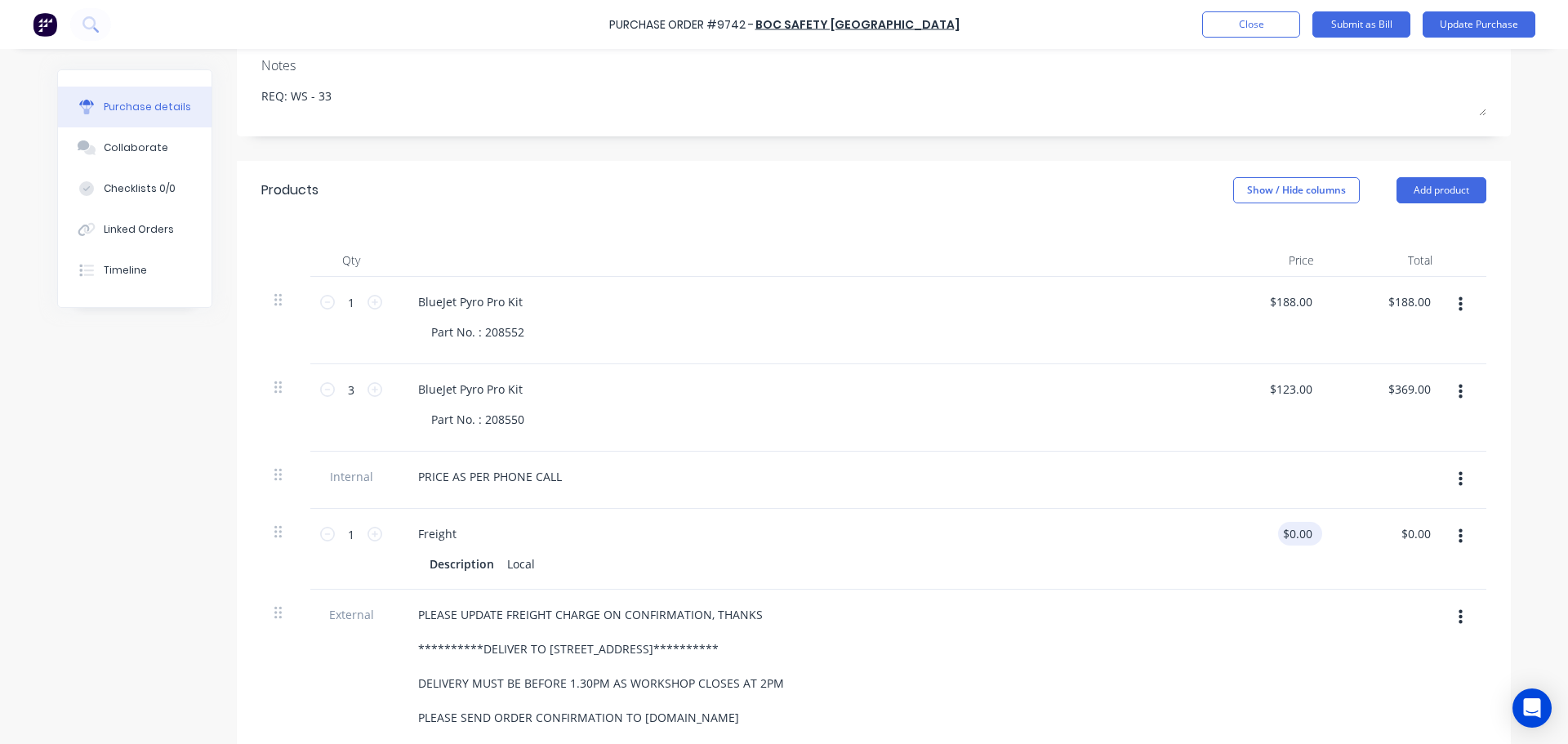
type textarea "x"
click at [1308, 532] on input "0.00" at bounding box center [1296, 533] width 37 height 24
type input "0"
type input "15"
type textarea "x"
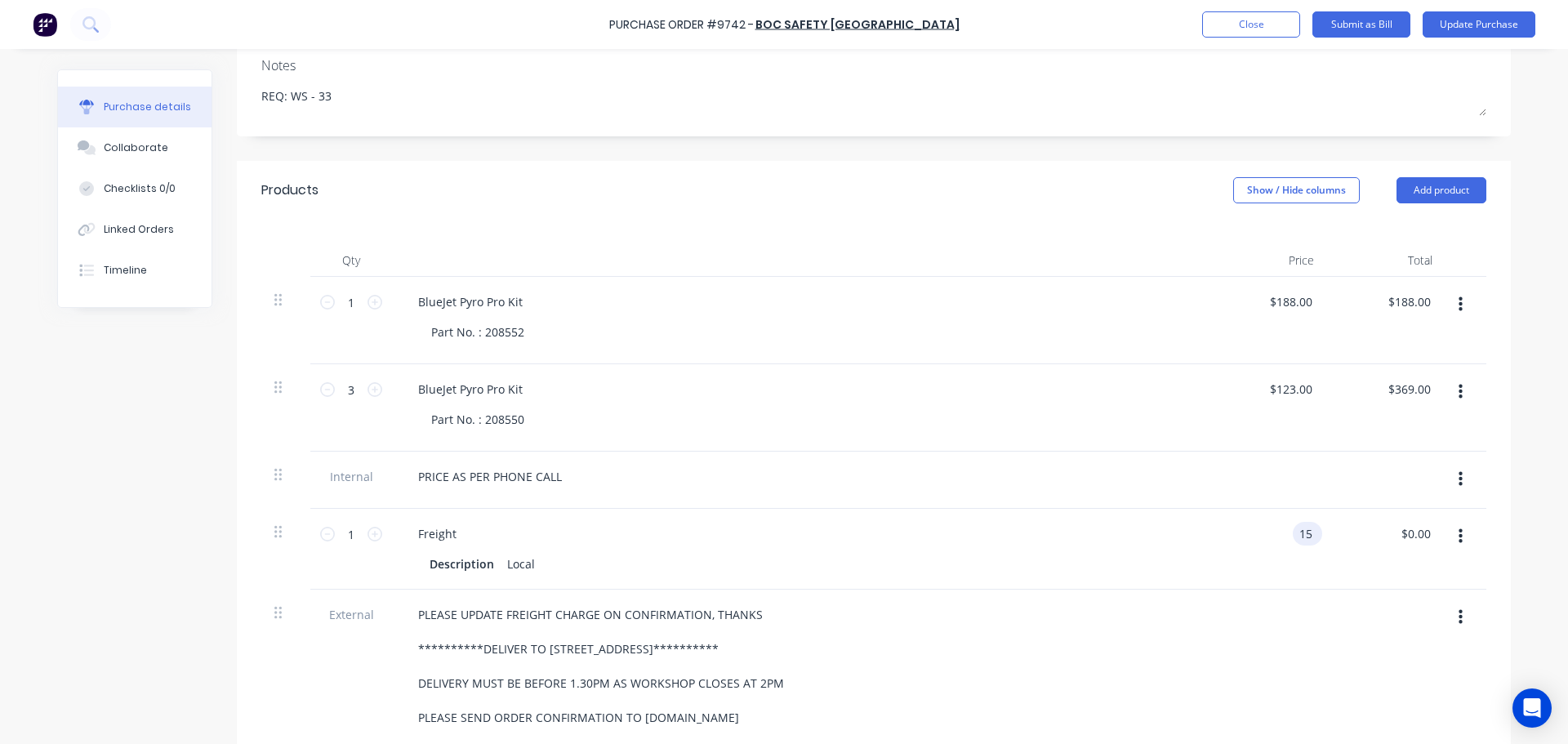
type input "$15.00"
type input "15.00"
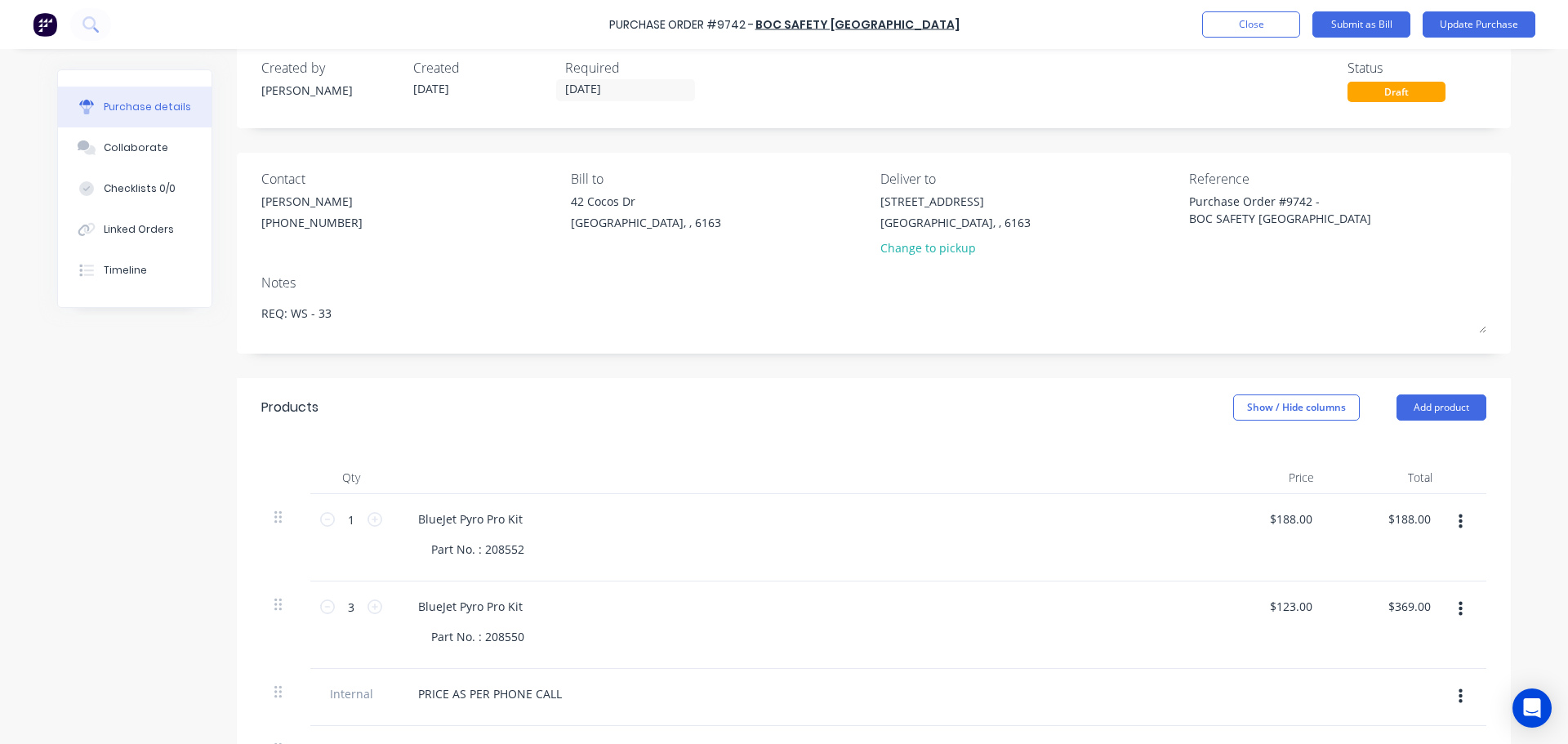
scroll to position [0, 0]
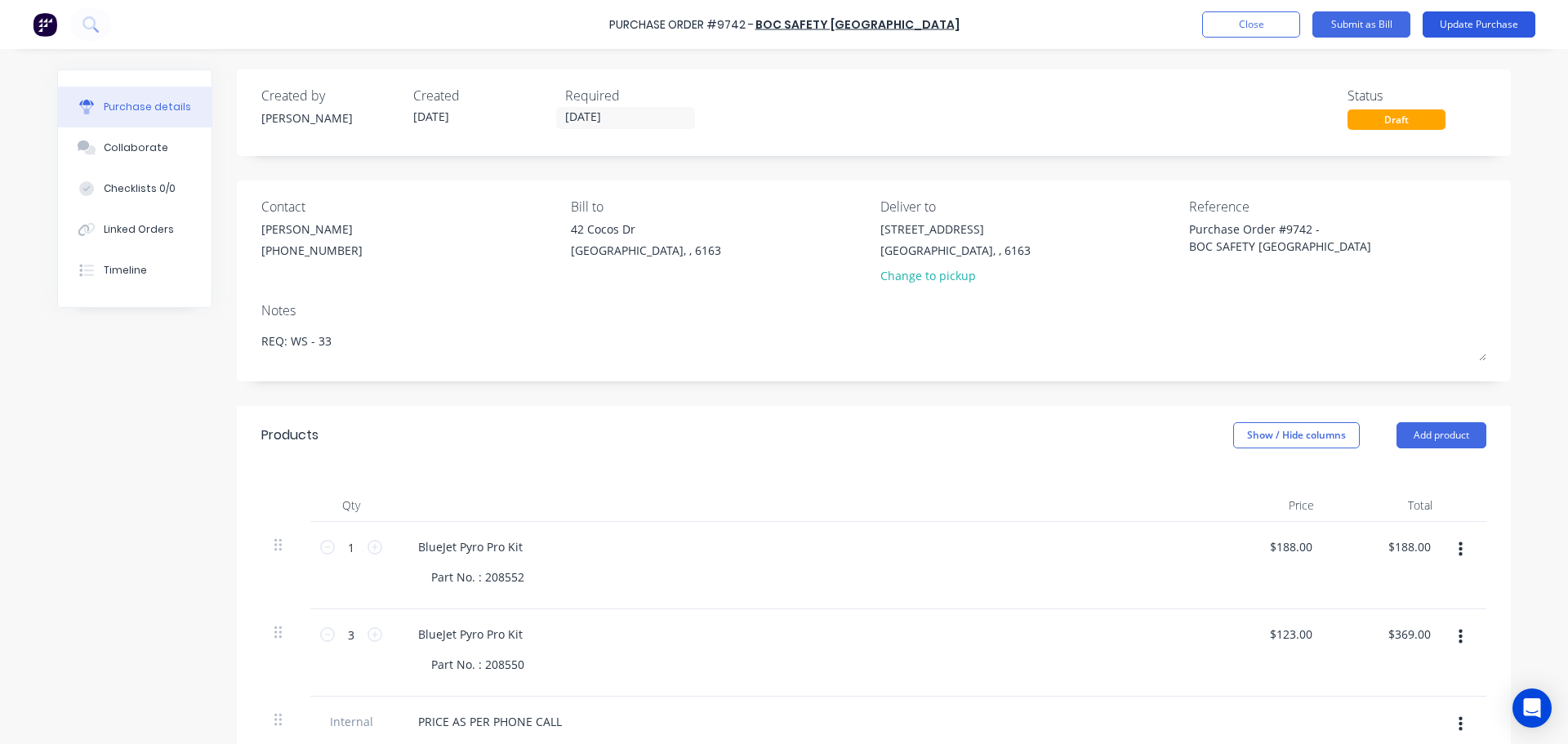
type textarea "x"
type input "$15.00"
click at [1476, 18] on button "Update Purchase" at bounding box center [1479, 24] width 113 height 26
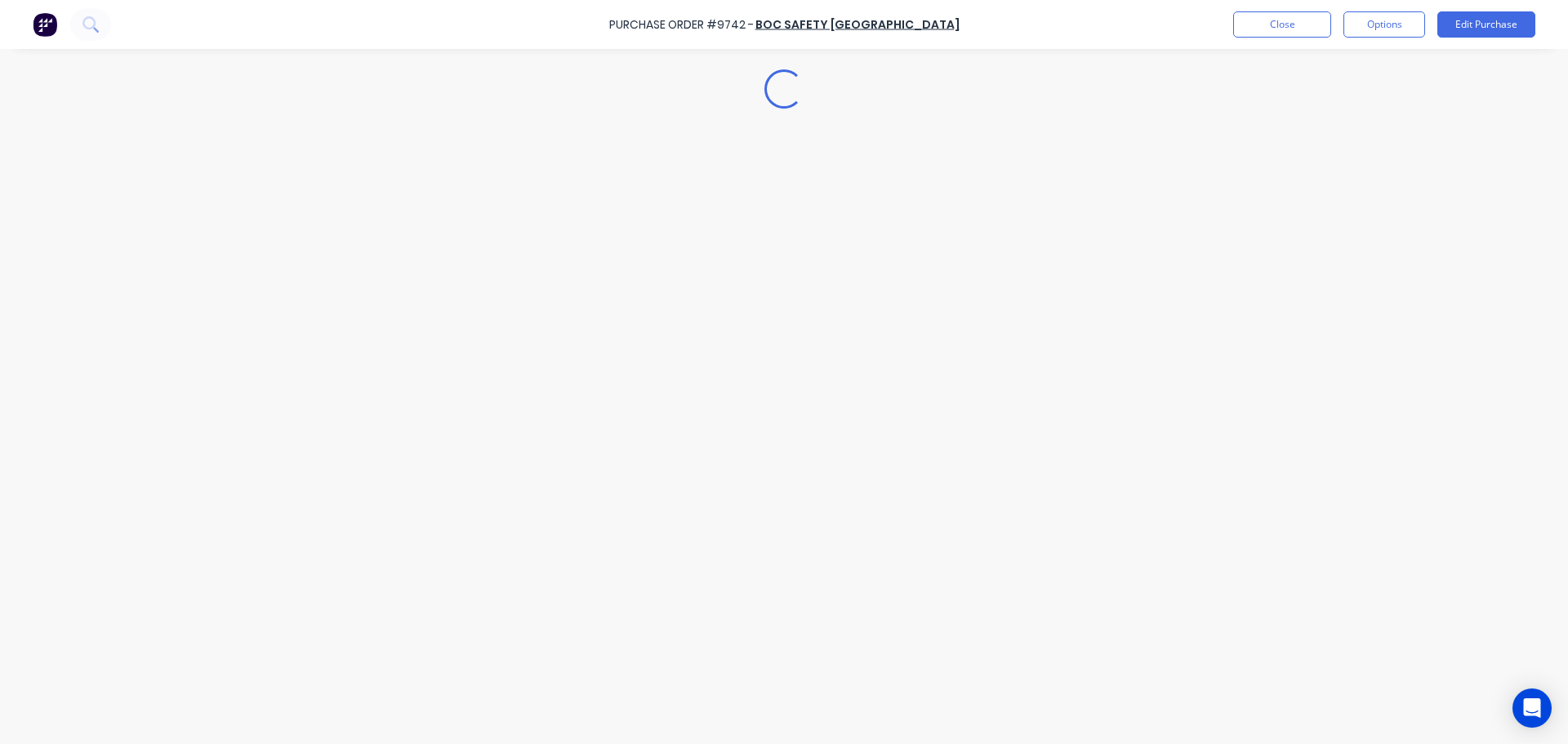
type textarea "x"
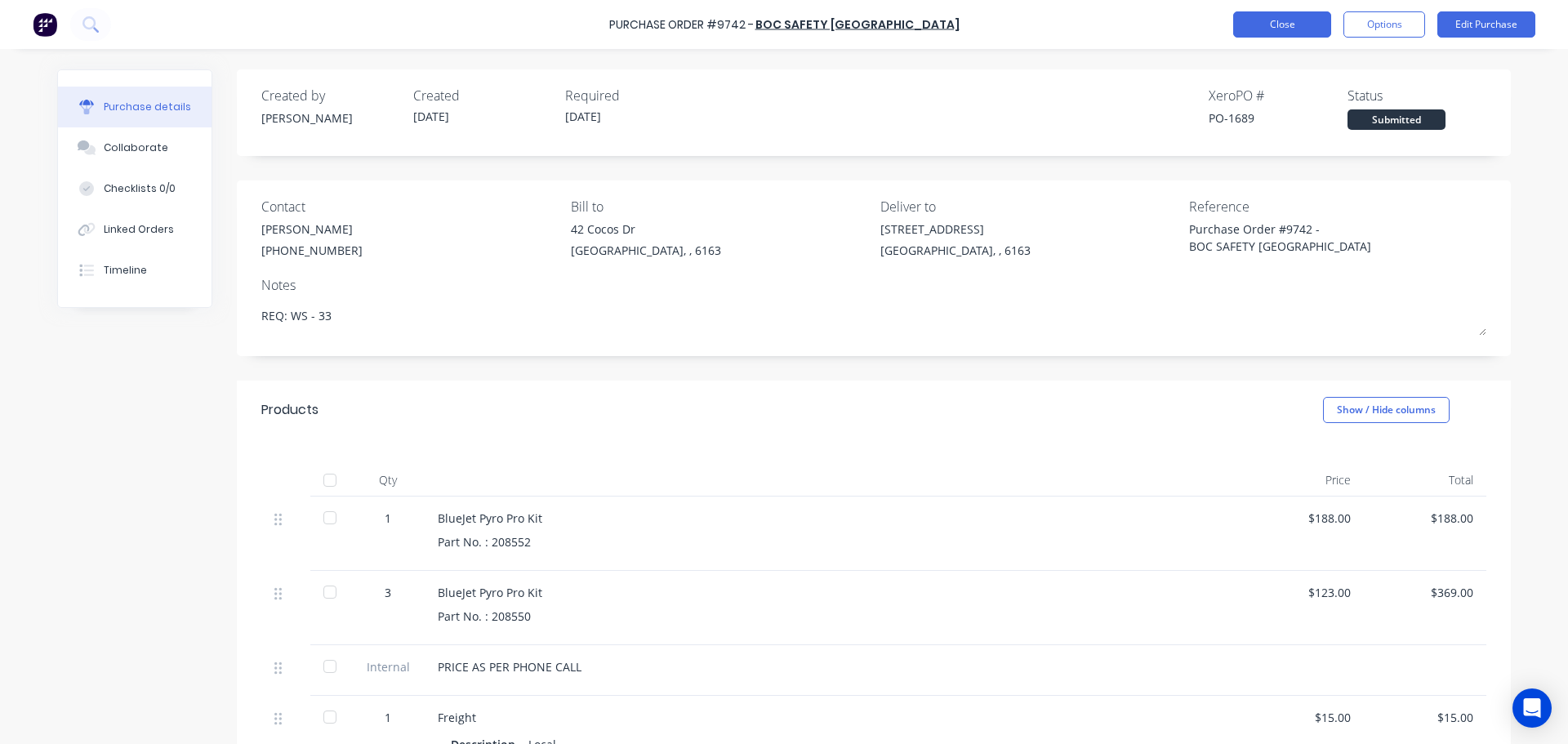
click at [1273, 26] on button "Close" at bounding box center [1282, 24] width 98 height 26
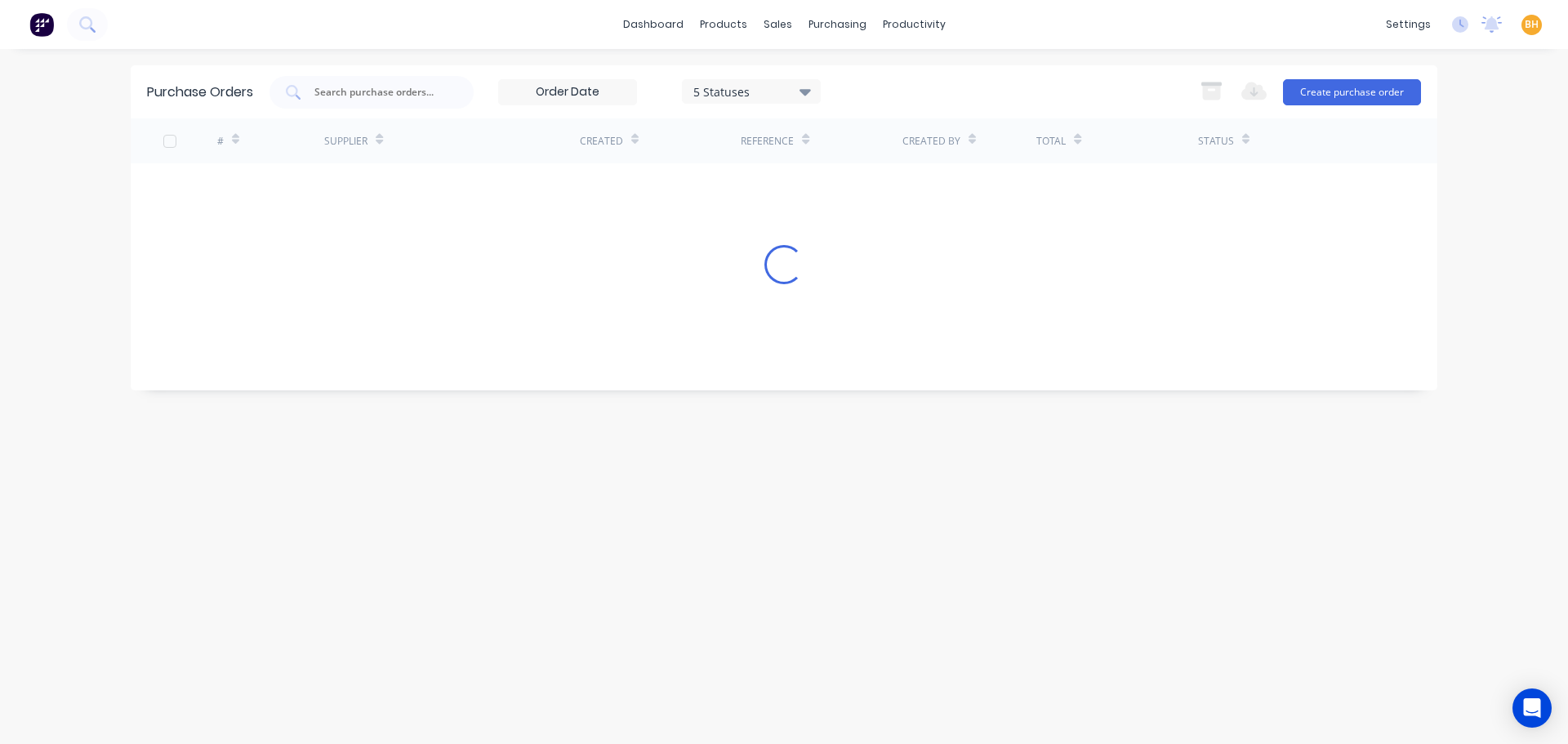
click at [1273, 26] on div "dashboard products sales purchasing productivity dashboard products Product Cat…" at bounding box center [784, 24] width 1568 height 49
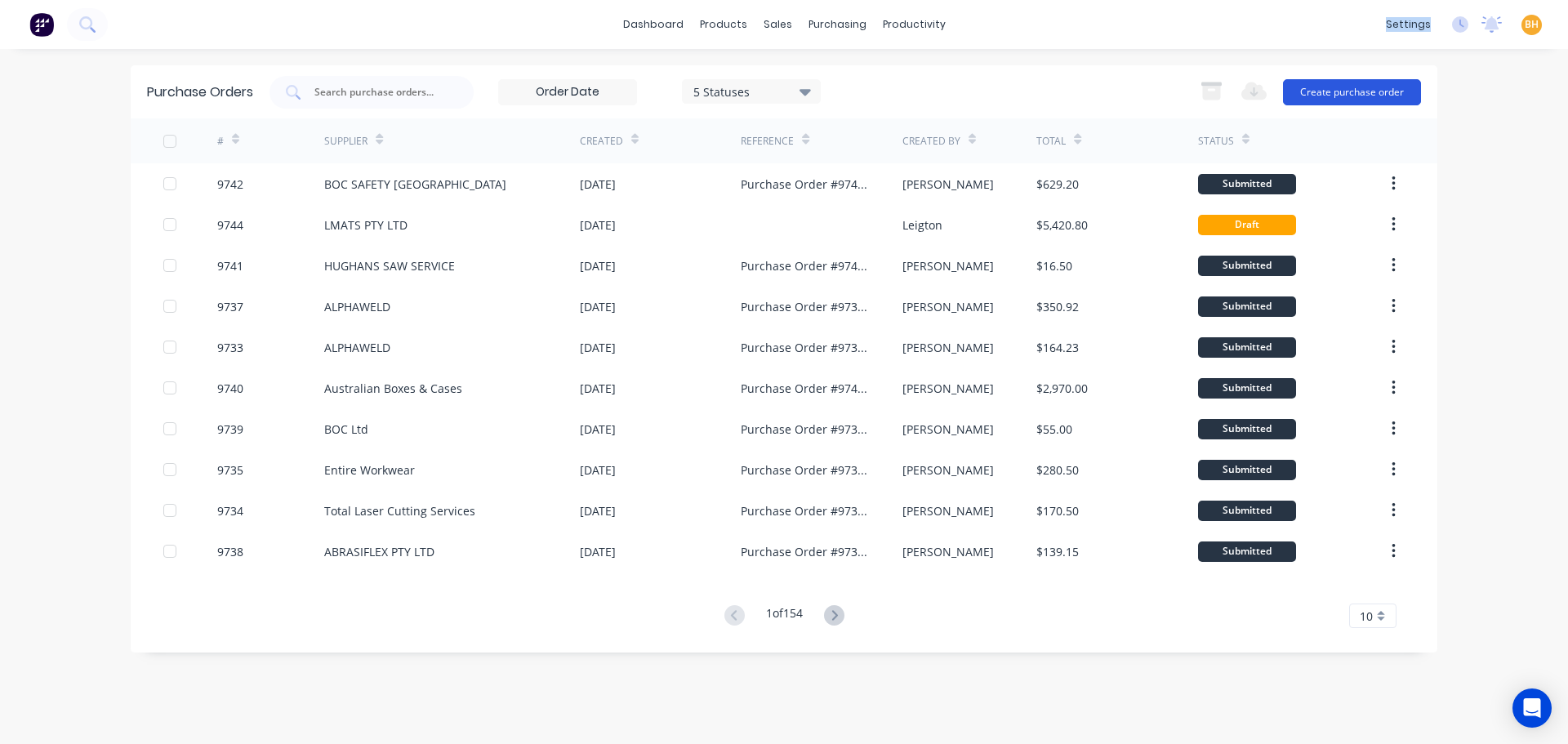
click at [1370, 94] on button "Create purchase order" at bounding box center [1352, 92] width 138 height 26
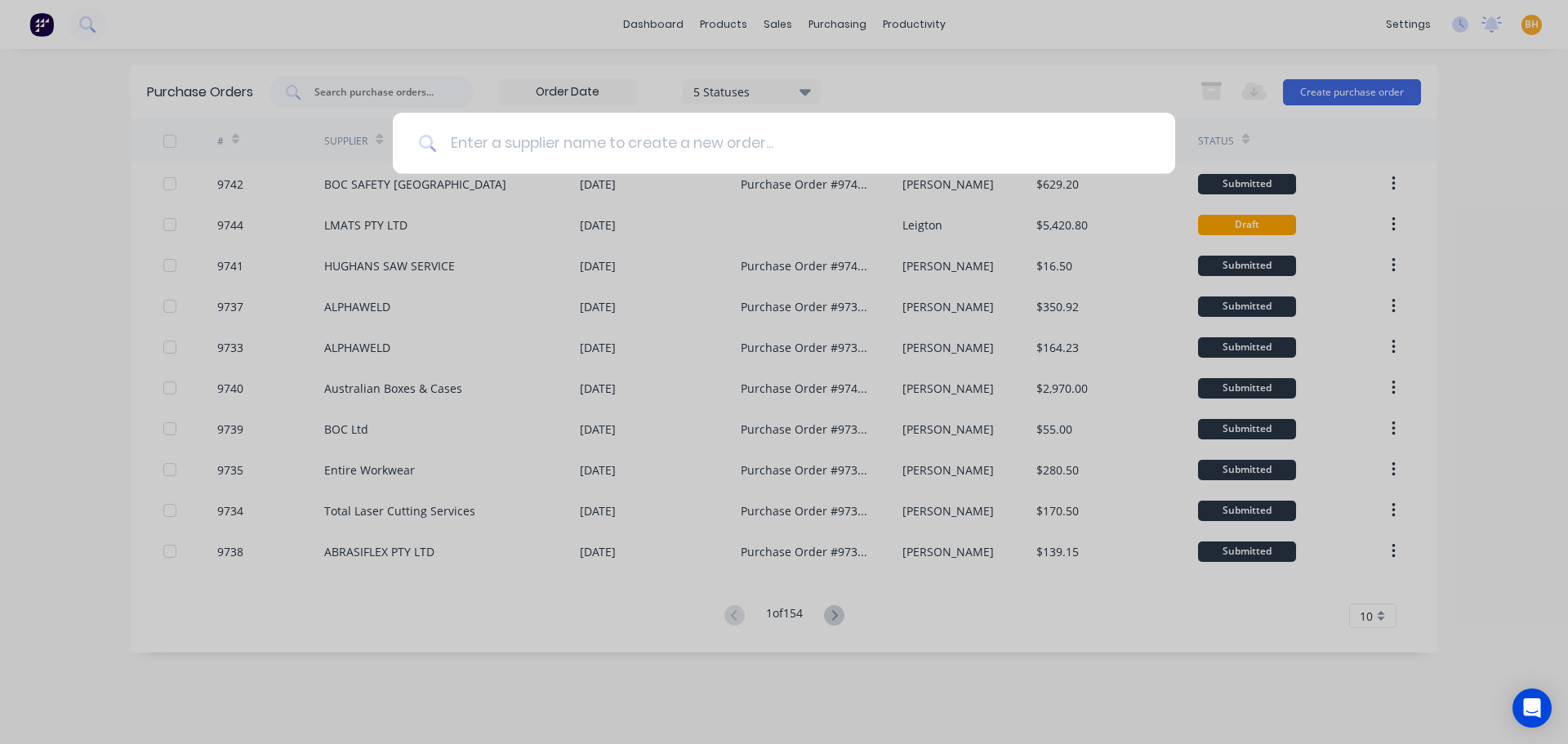
click at [501, 128] on input at bounding box center [794, 143] width 712 height 61
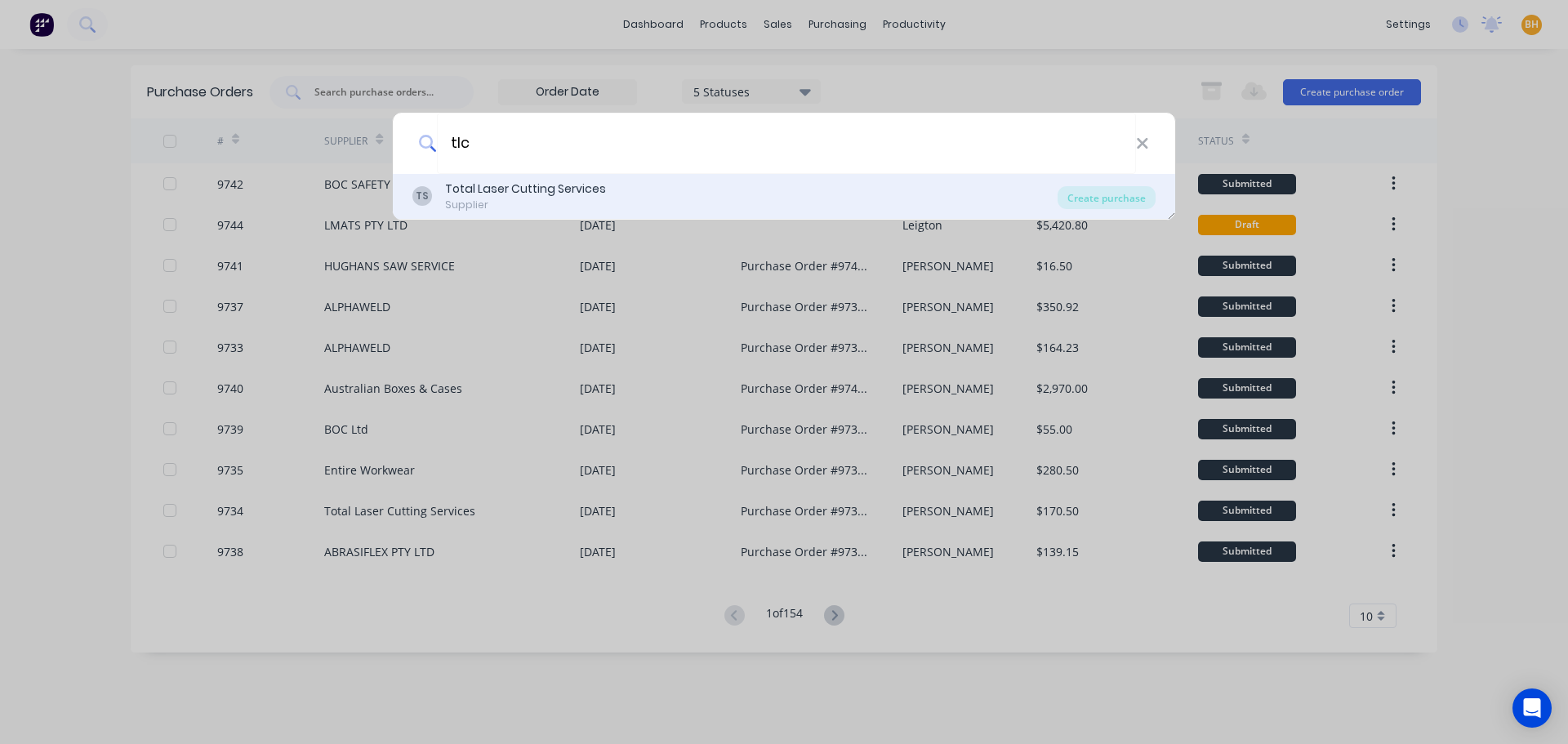
type input "tlc"
click at [1133, 211] on div "TS Total Laser Cutting Services Supplier Create purchase" at bounding box center [783, 197] width 782 height 46
click at [1116, 197] on div "Create purchase" at bounding box center [1106, 198] width 98 height 23
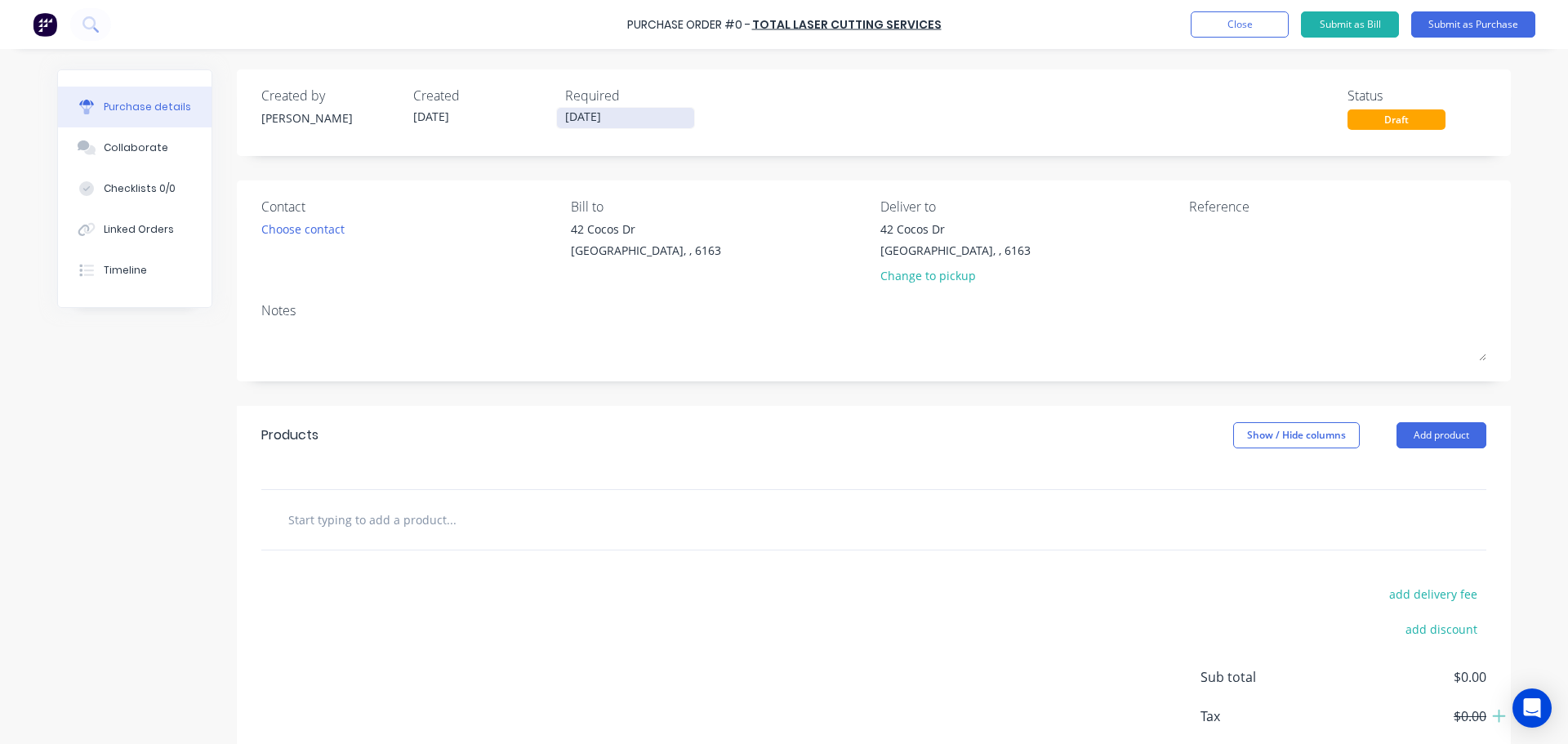
click at [574, 117] on input "[DATE]" at bounding box center [625, 117] width 138 height 20
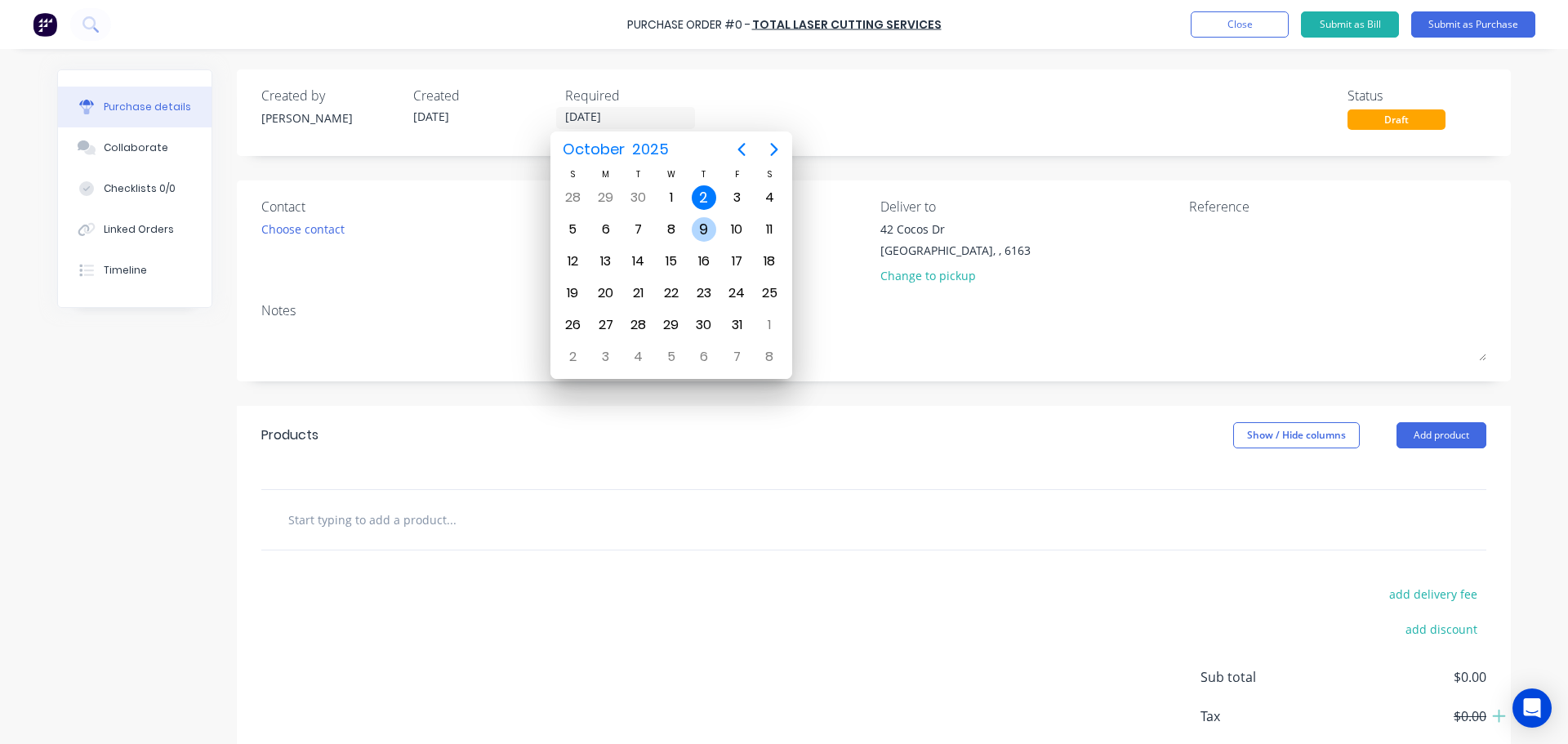
click at [700, 227] on div "9" at bounding box center [704, 229] width 25 height 25
type input "[DATE]"
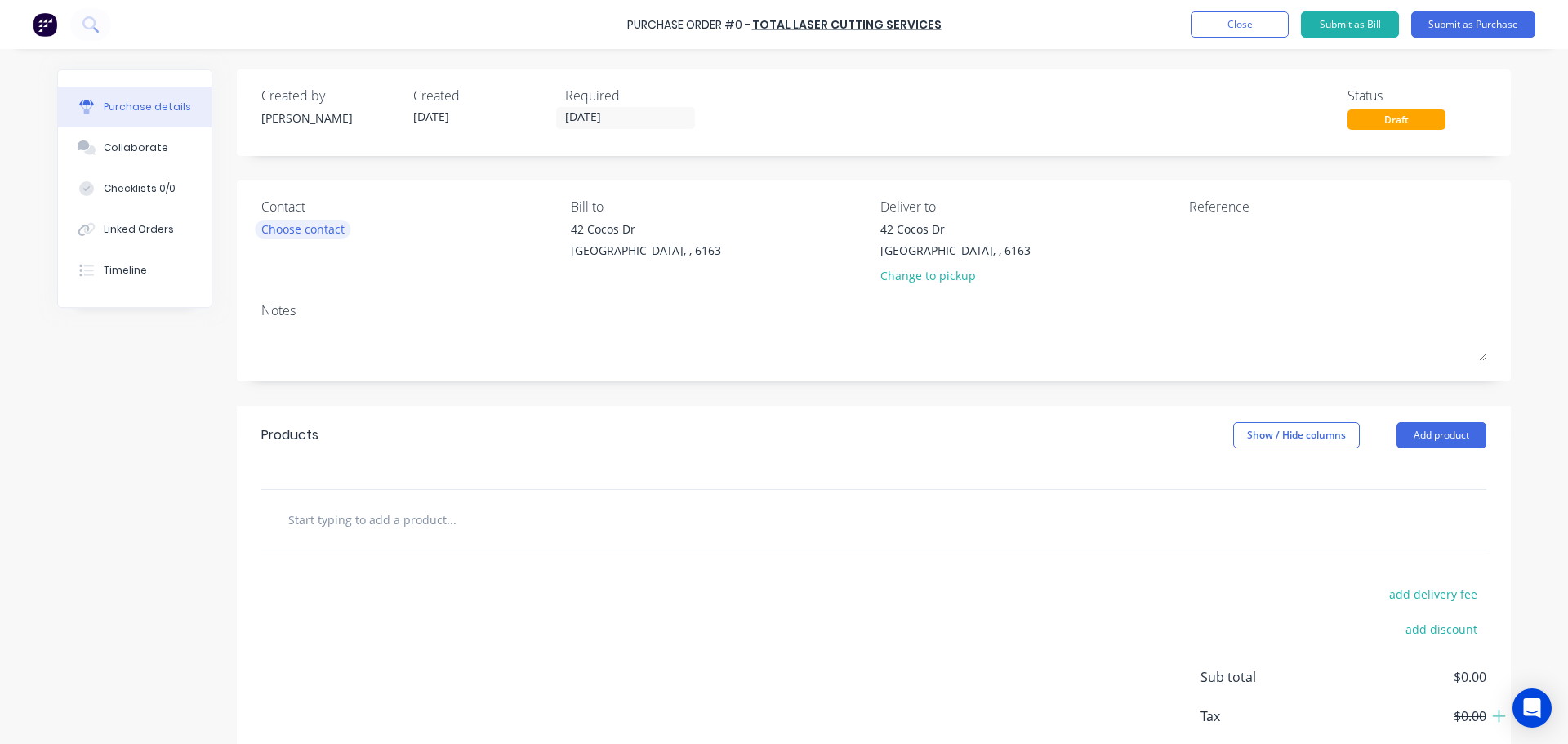
click at [302, 232] on div "Choose contact" at bounding box center [303, 229] width 83 height 17
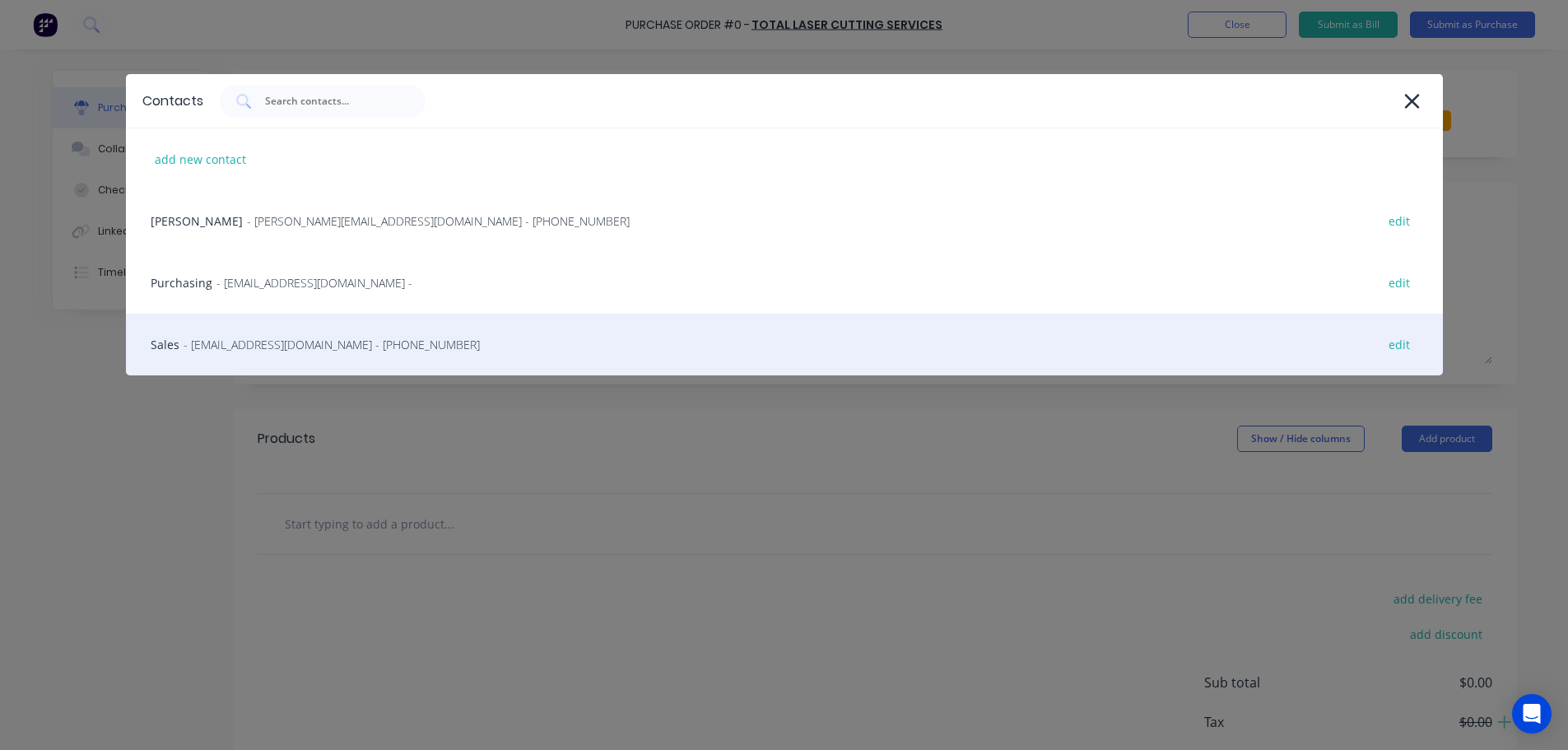
click at [229, 351] on span "- sales@tlcservices.com.au - (08) 9379 0811" at bounding box center [332, 345] width 296 height 17
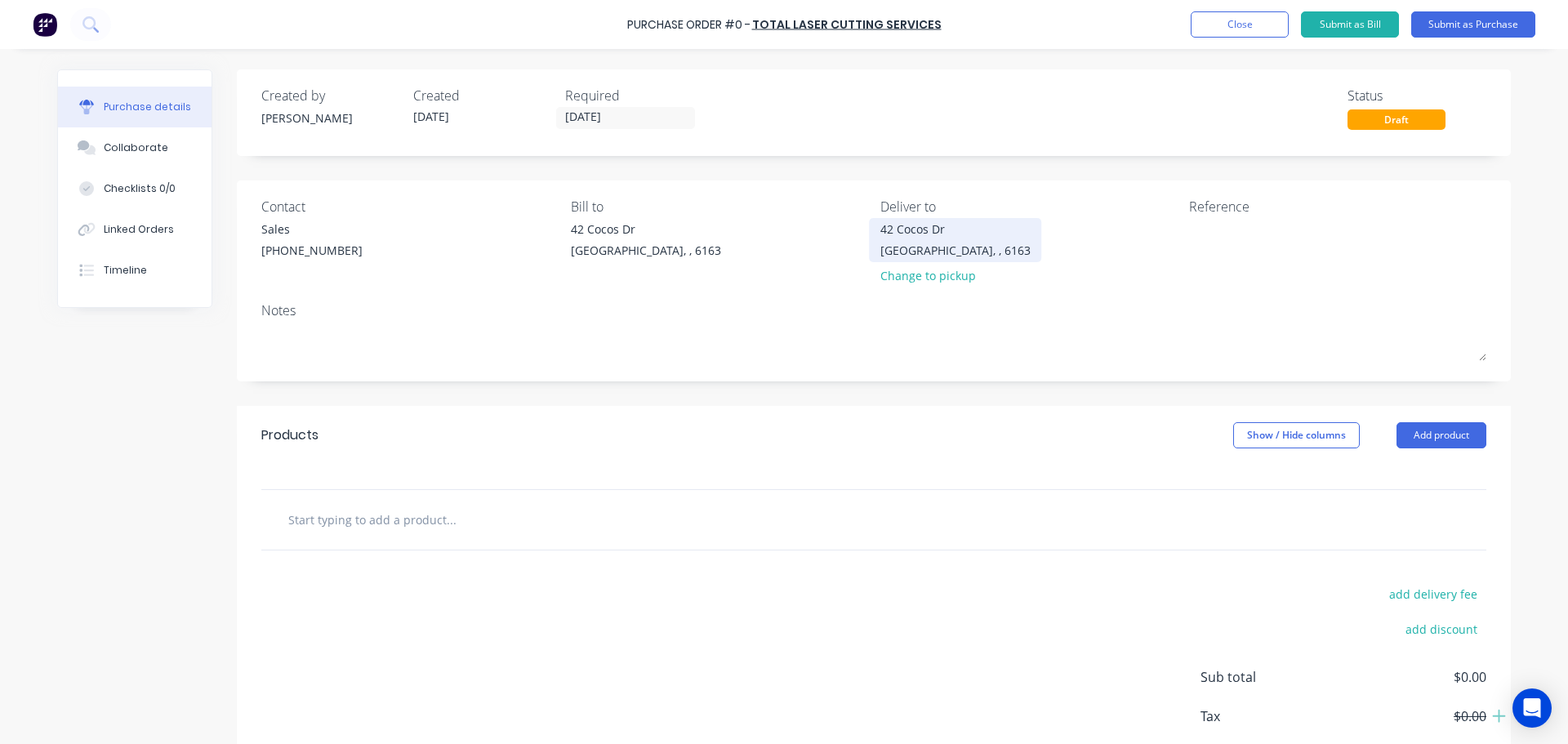
click at [968, 247] on div "42 Cocos Dr Bibra Lake, , 6163" at bounding box center [955, 240] width 150 height 38
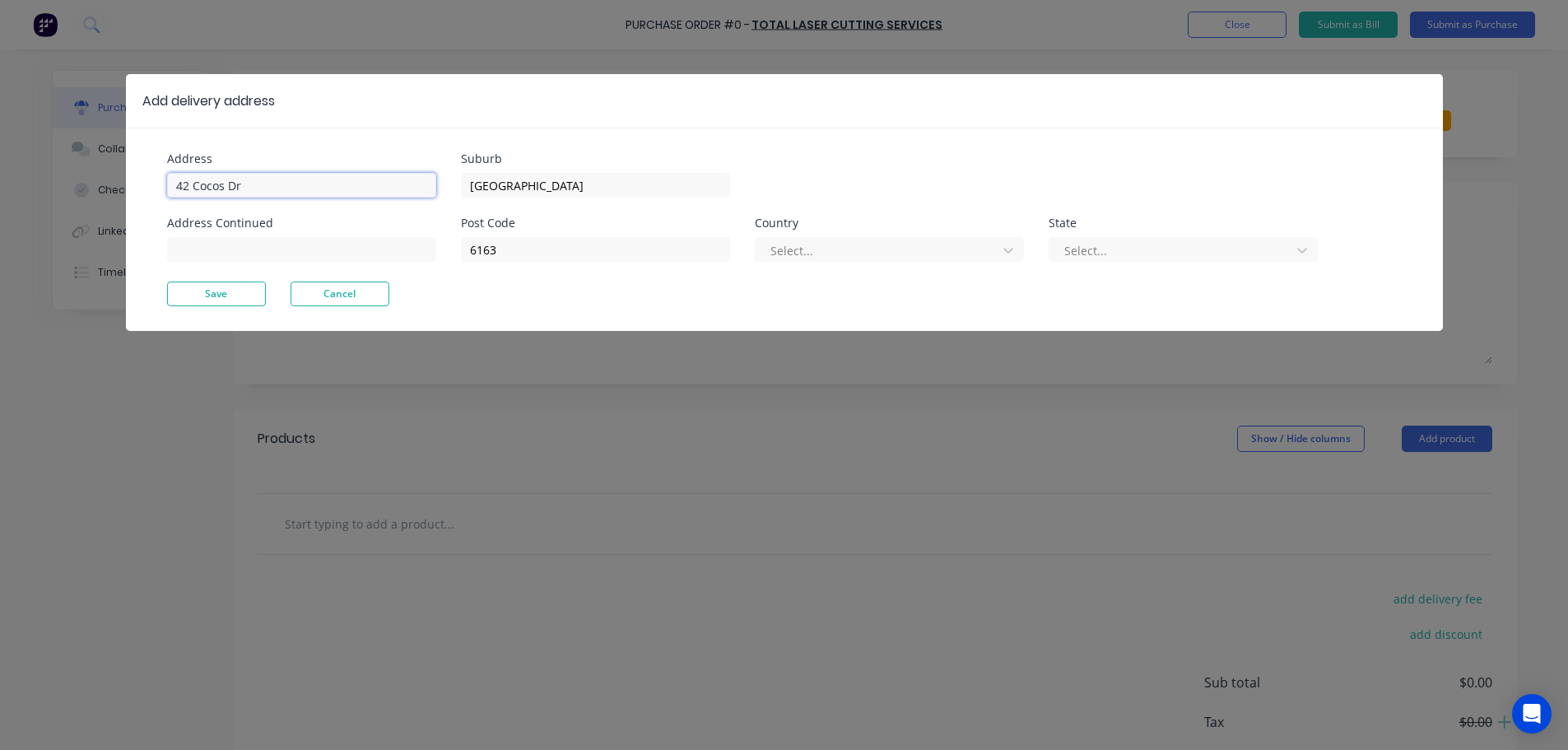
click at [256, 179] on input "42 Cocos Dr" at bounding box center [302, 186] width 270 height 25
type input "4"
type input "11 Port Pirie"
click at [209, 296] on button "Save" at bounding box center [217, 294] width 99 height 25
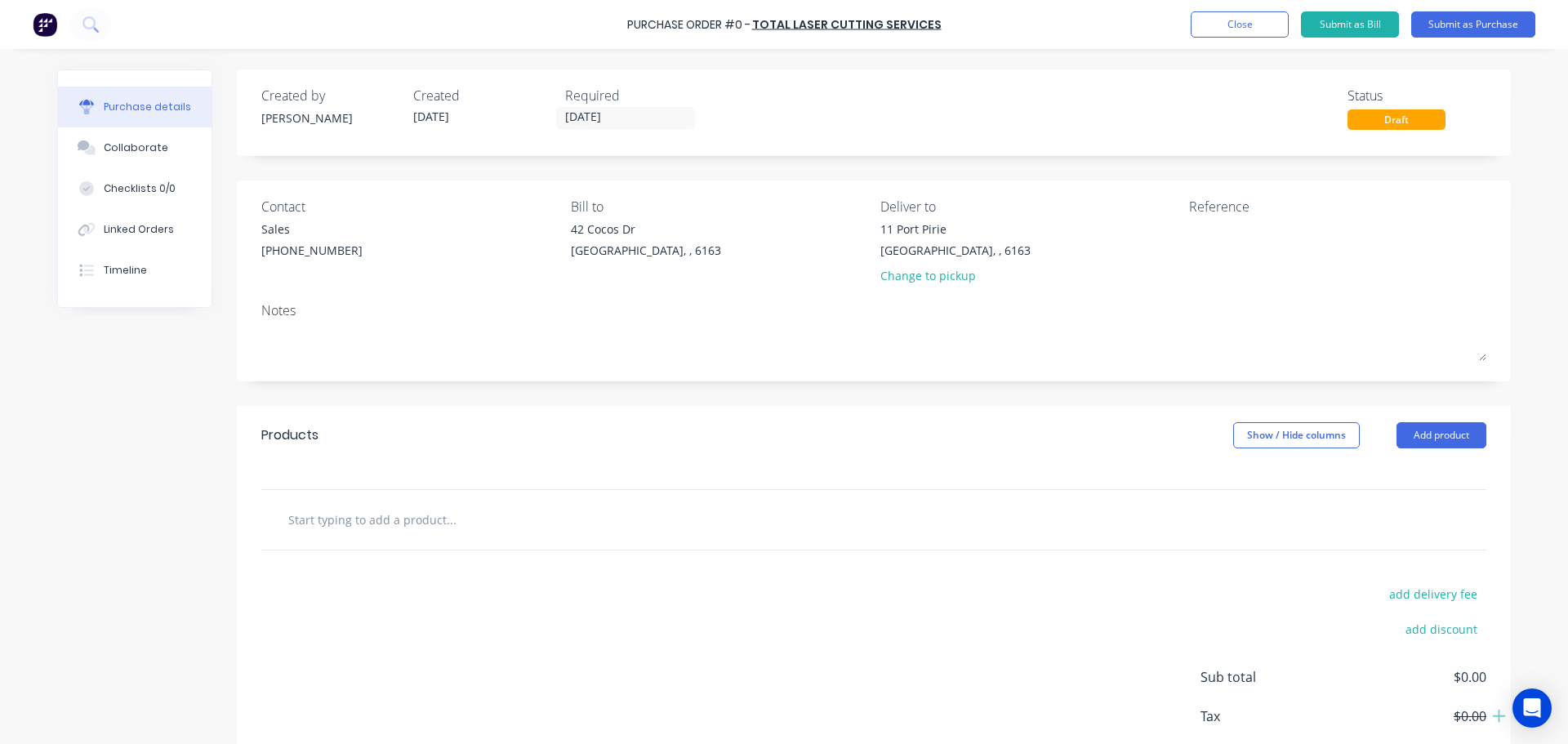
click at [723, 287] on div "Bill to 42 Cocos Dr Bibra Lake, , 6163" at bounding box center [719, 244] width 297 height 96
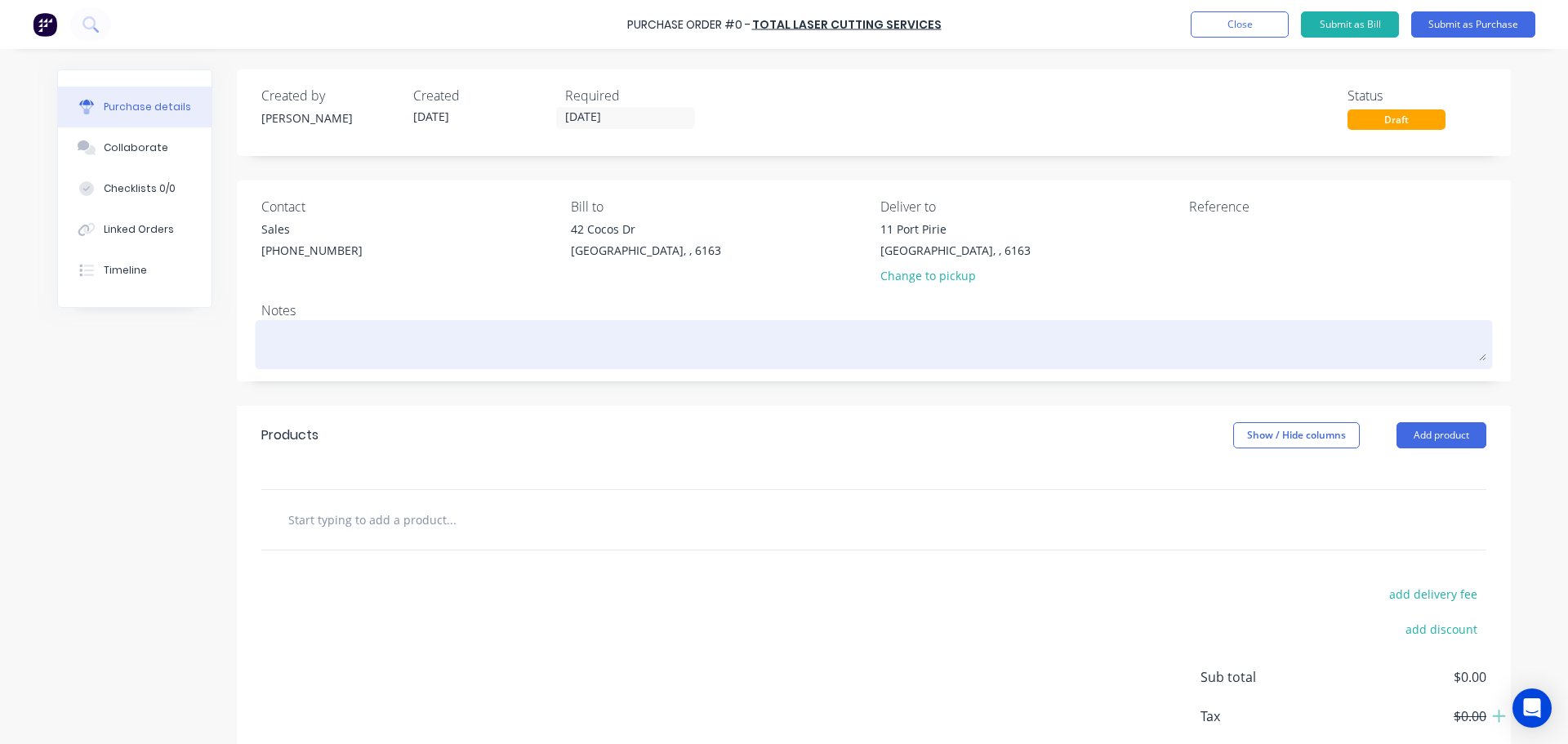
click at [285, 333] on textarea at bounding box center [874, 343] width 1225 height 36
type textarea "x"
type textarea "A"
type textarea "x"
type textarea "AM"
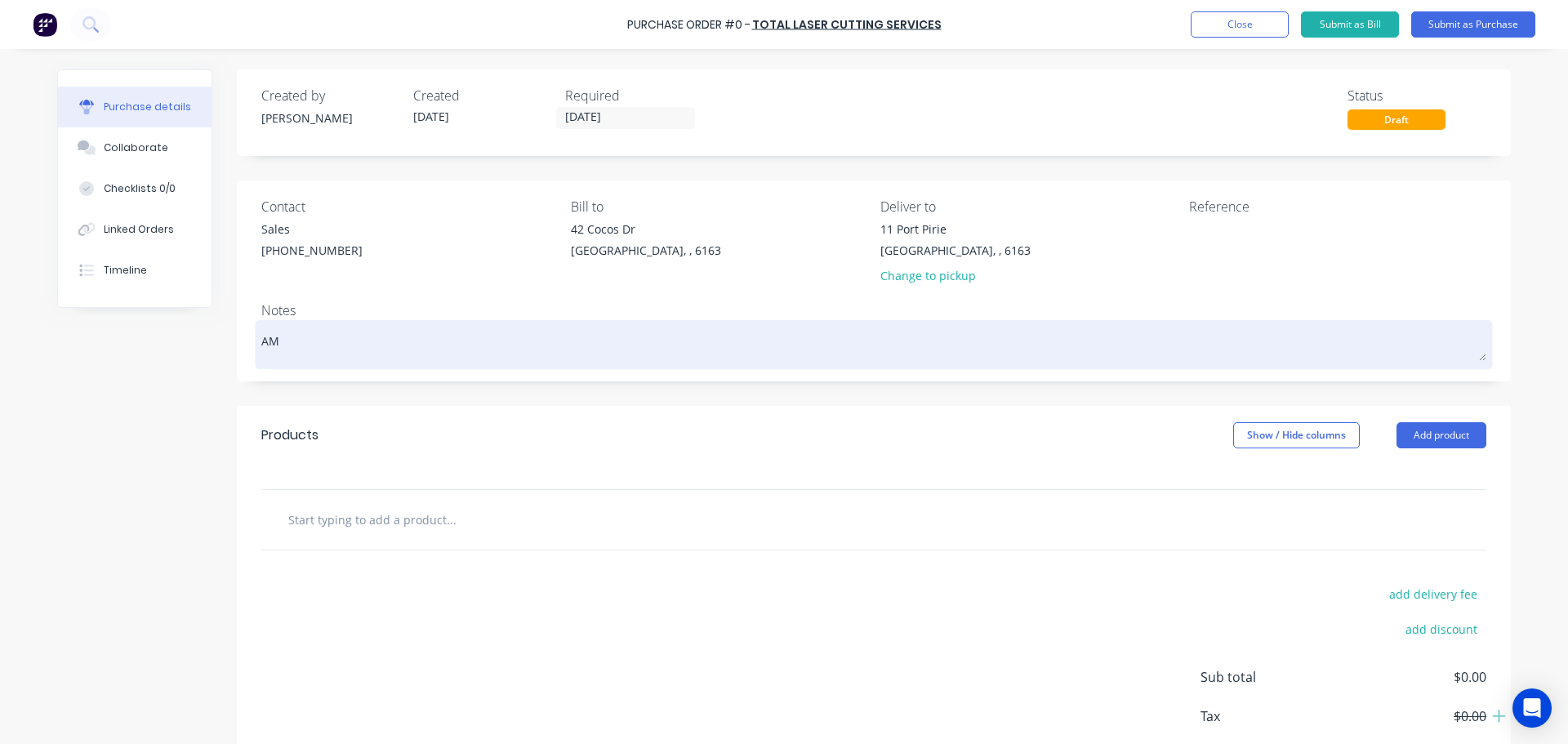
type textarea "x"
type textarea "AM0"
type textarea "x"
type textarea "AM01"
type textarea "x"
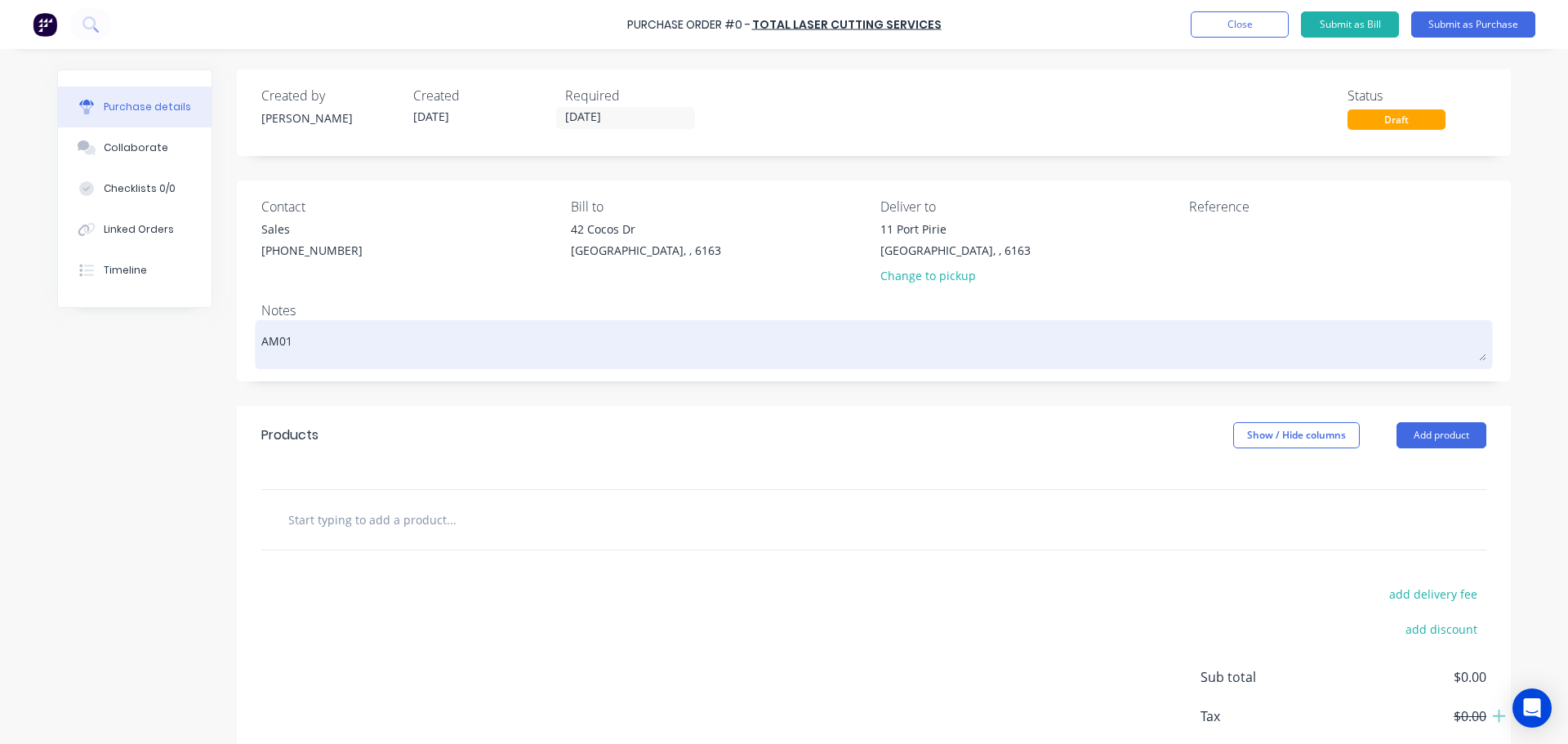
type textarea "AM014"
type textarea "x"
type textarea "AM0149"
click at [273, 344] on textarea "AM0149" at bounding box center [874, 343] width 1225 height 36
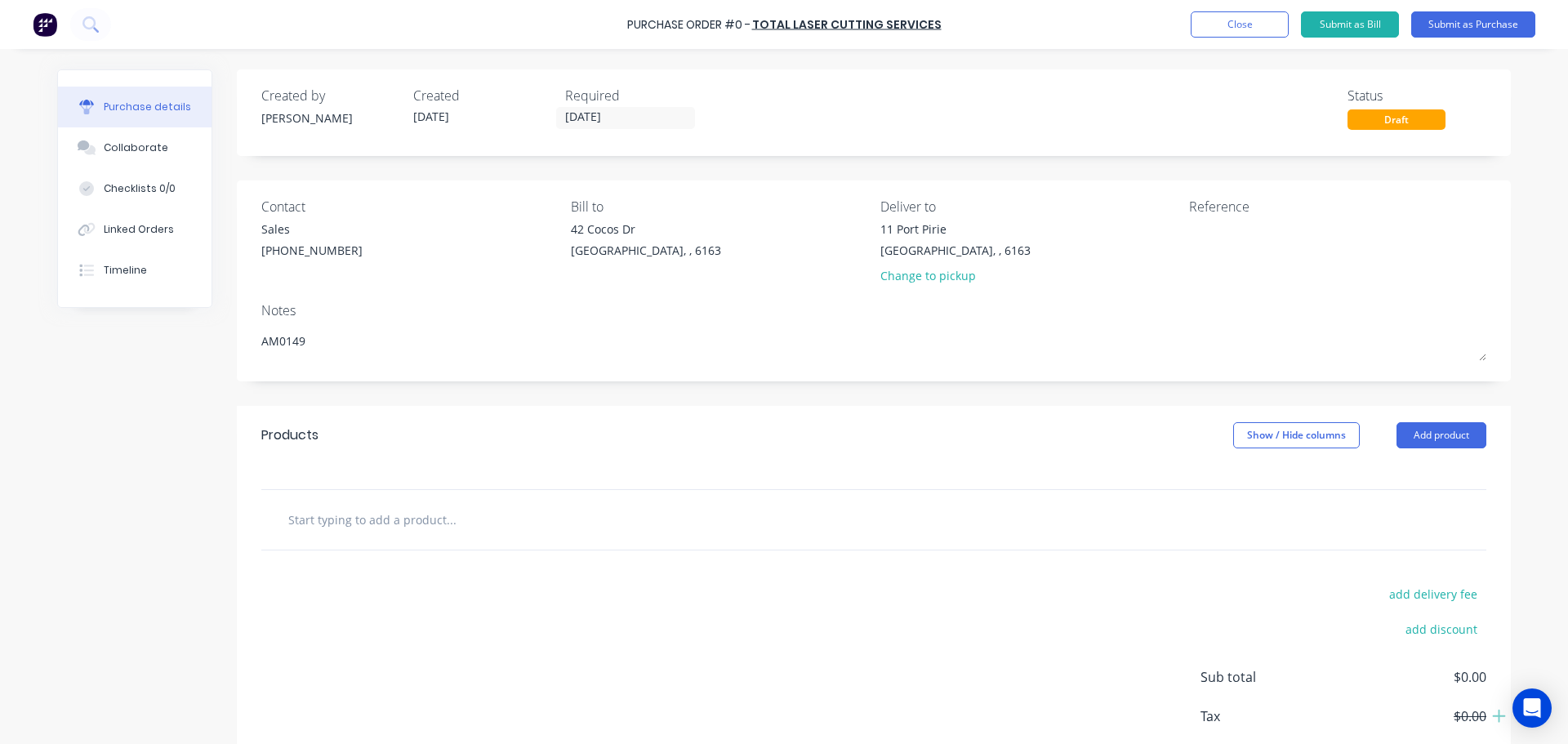
type textarea "x"
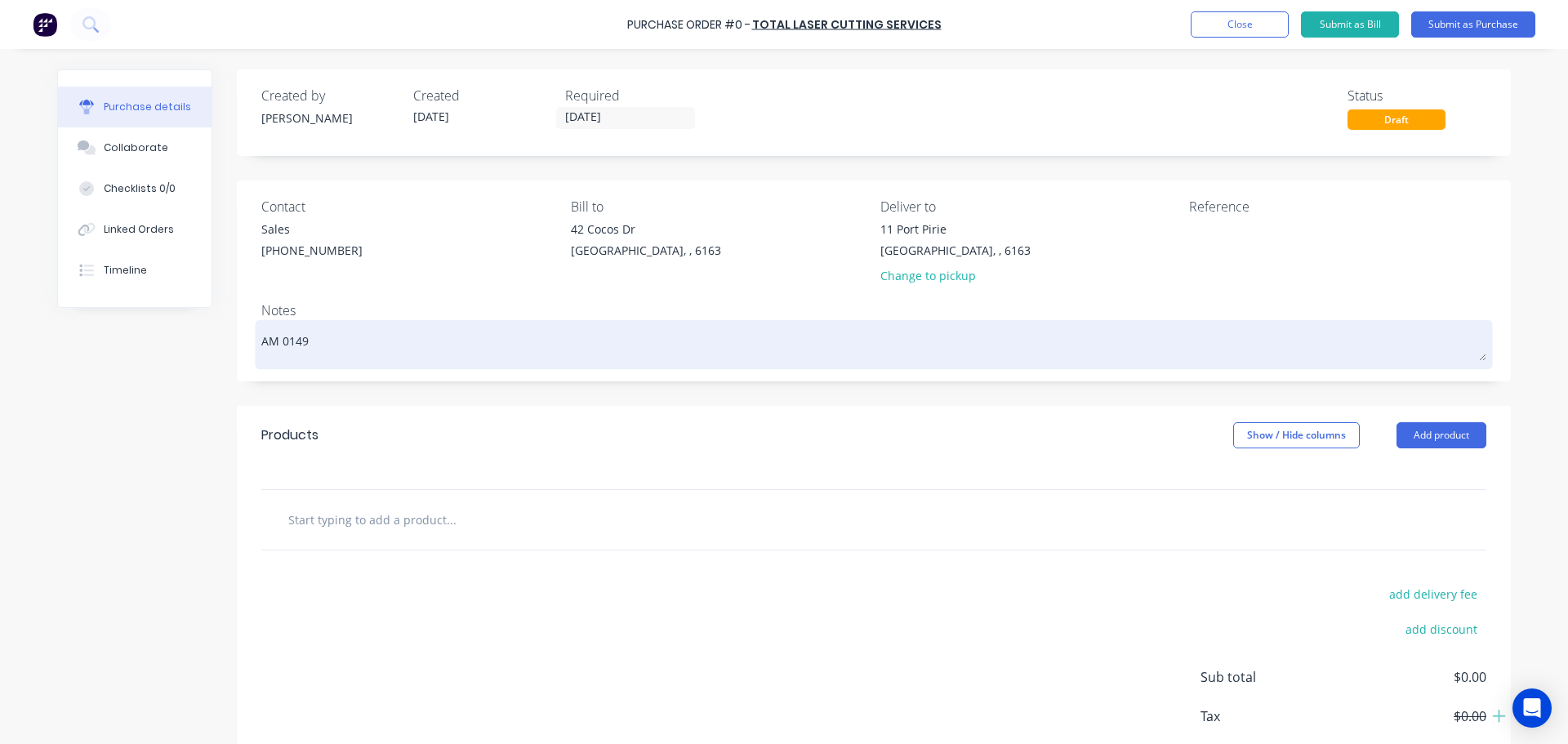
type textarea "AM 0149"
type textarea "x"
type textarea "AM 0149"
click at [262, 342] on div "AM 0149" at bounding box center [874, 345] width 1225 height 41
click at [262, 344] on div "AM 0149" at bounding box center [874, 345] width 1225 height 41
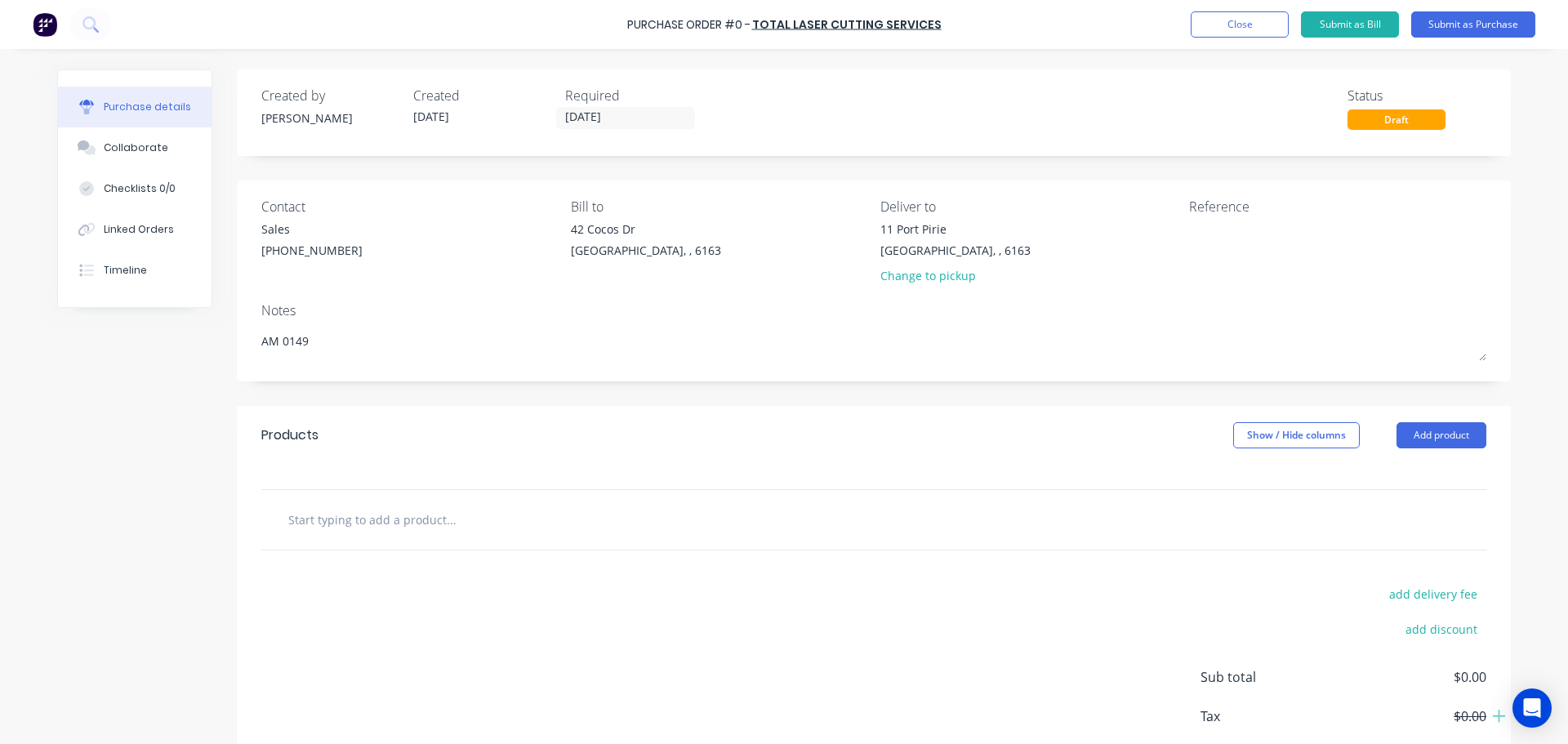
click at [402, 308] on div "Notes" at bounding box center [874, 310] width 1225 height 20
click at [498, 291] on div "Contact Sales (08) 9379 0811 Bill to 42 Cocos Dr Bibra Lake, , 6163 Deliver to …" at bounding box center [874, 281] width 1274 height 201
click at [846, 450] on div "Products Show / Hide columns Add product" at bounding box center [874, 436] width 1274 height 59
click at [1427, 429] on button "Add product" at bounding box center [1441, 435] width 90 height 26
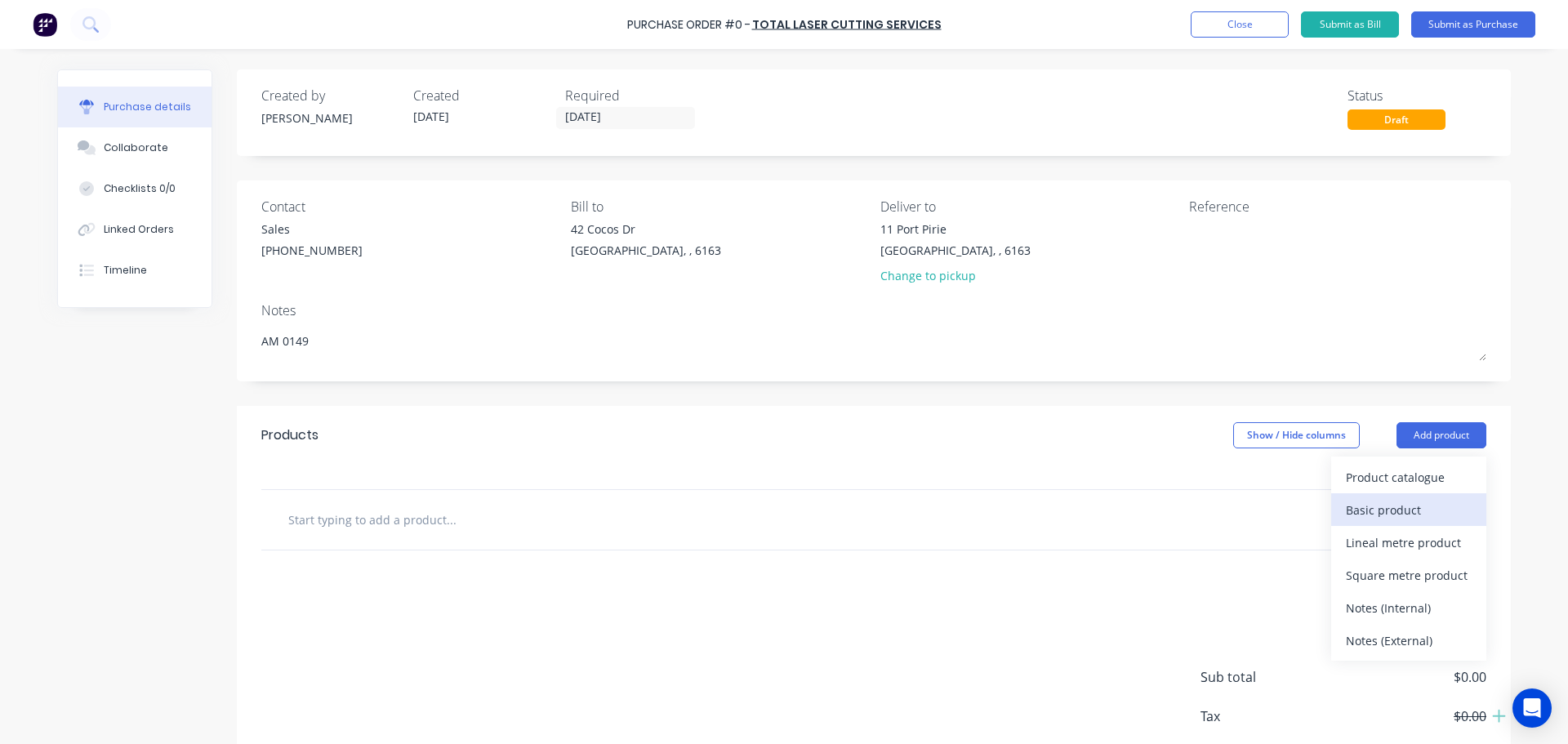
click at [1361, 505] on div "Basic product" at bounding box center [1409, 510] width 126 height 24
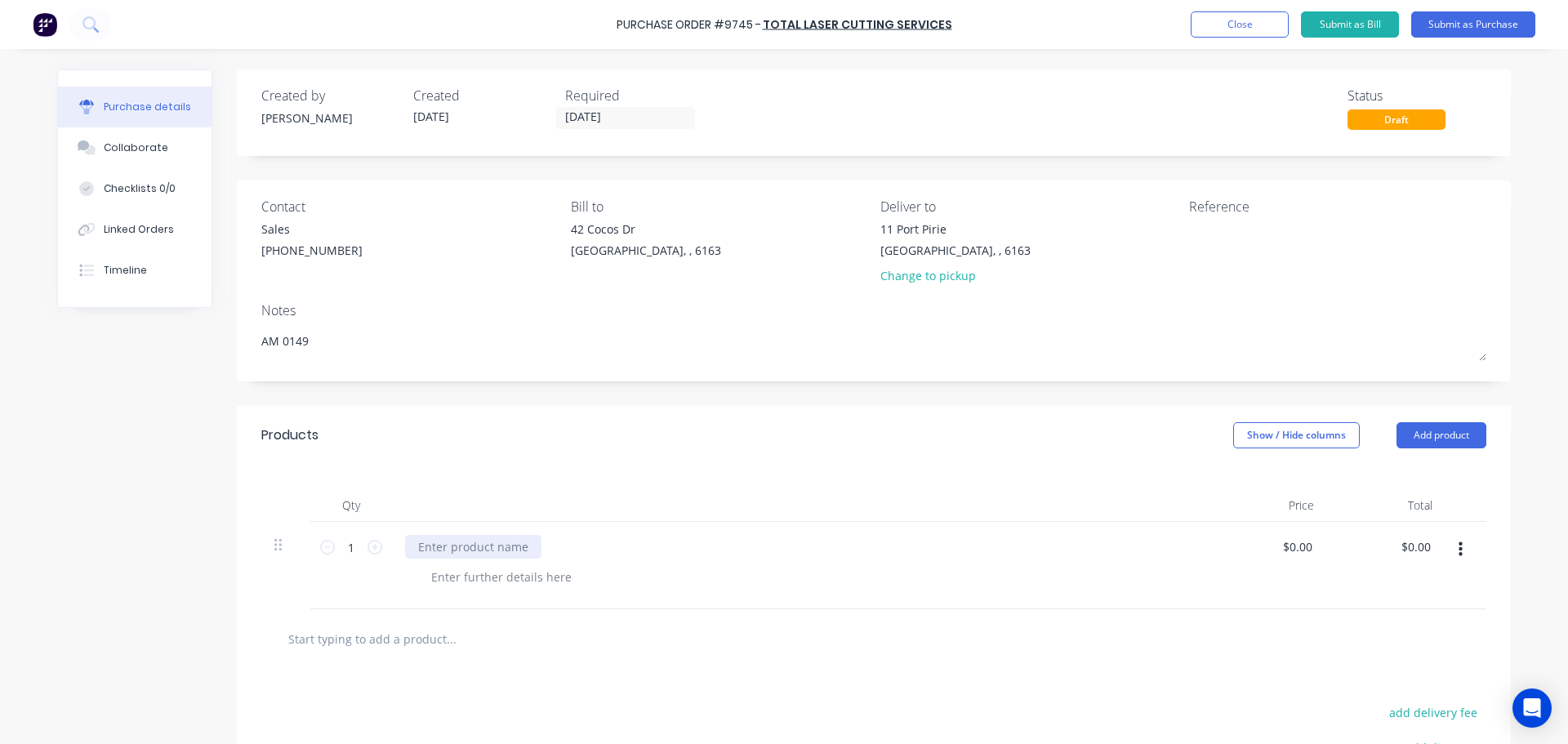
type textarea "x"
click at [420, 546] on div at bounding box center [473, 546] width 137 height 24
paste div
click at [352, 549] on input "1" at bounding box center [351, 547] width 32 height 25
type textarea "x"
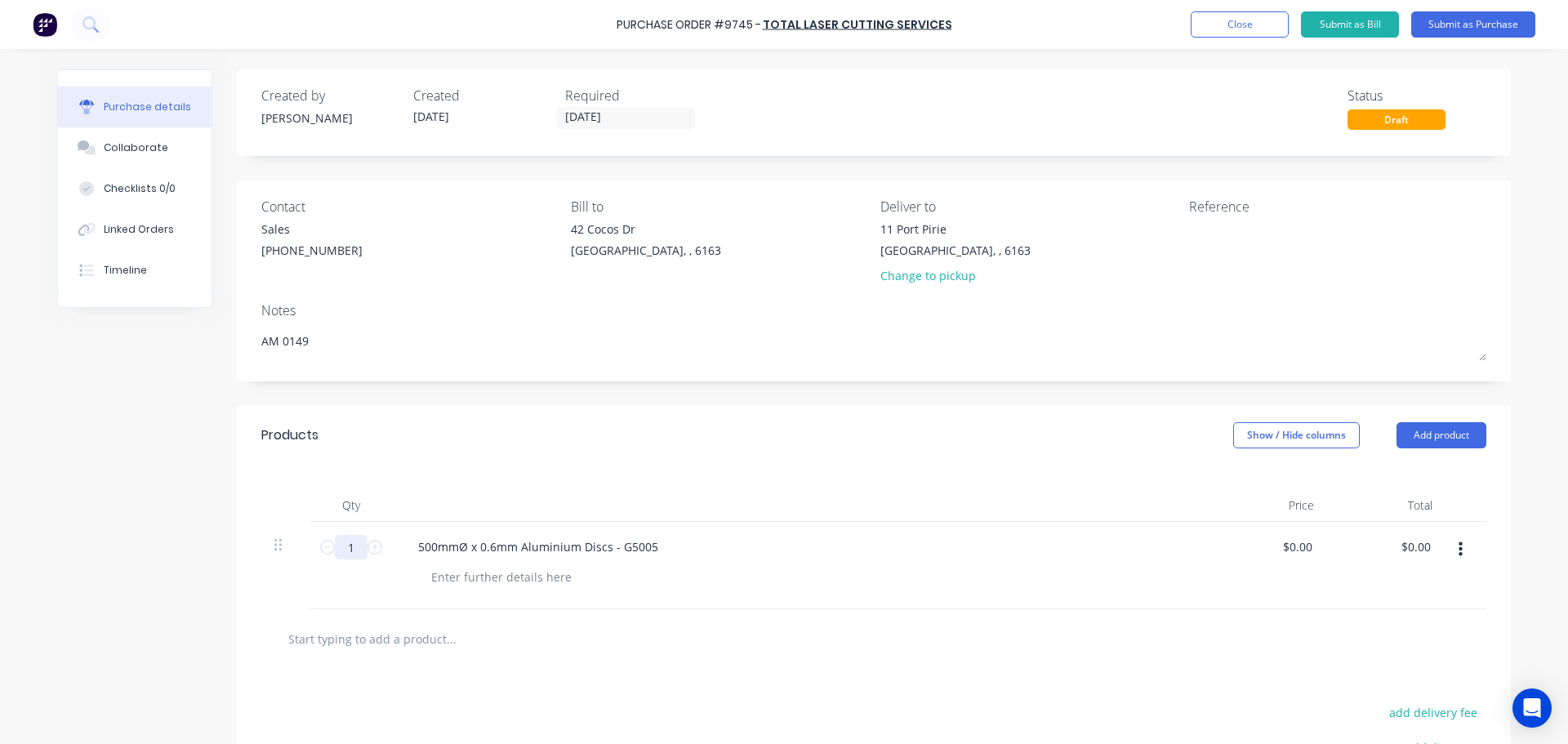
type input "16"
type textarea "x"
type input "160"
type textarea "x"
type input "160"
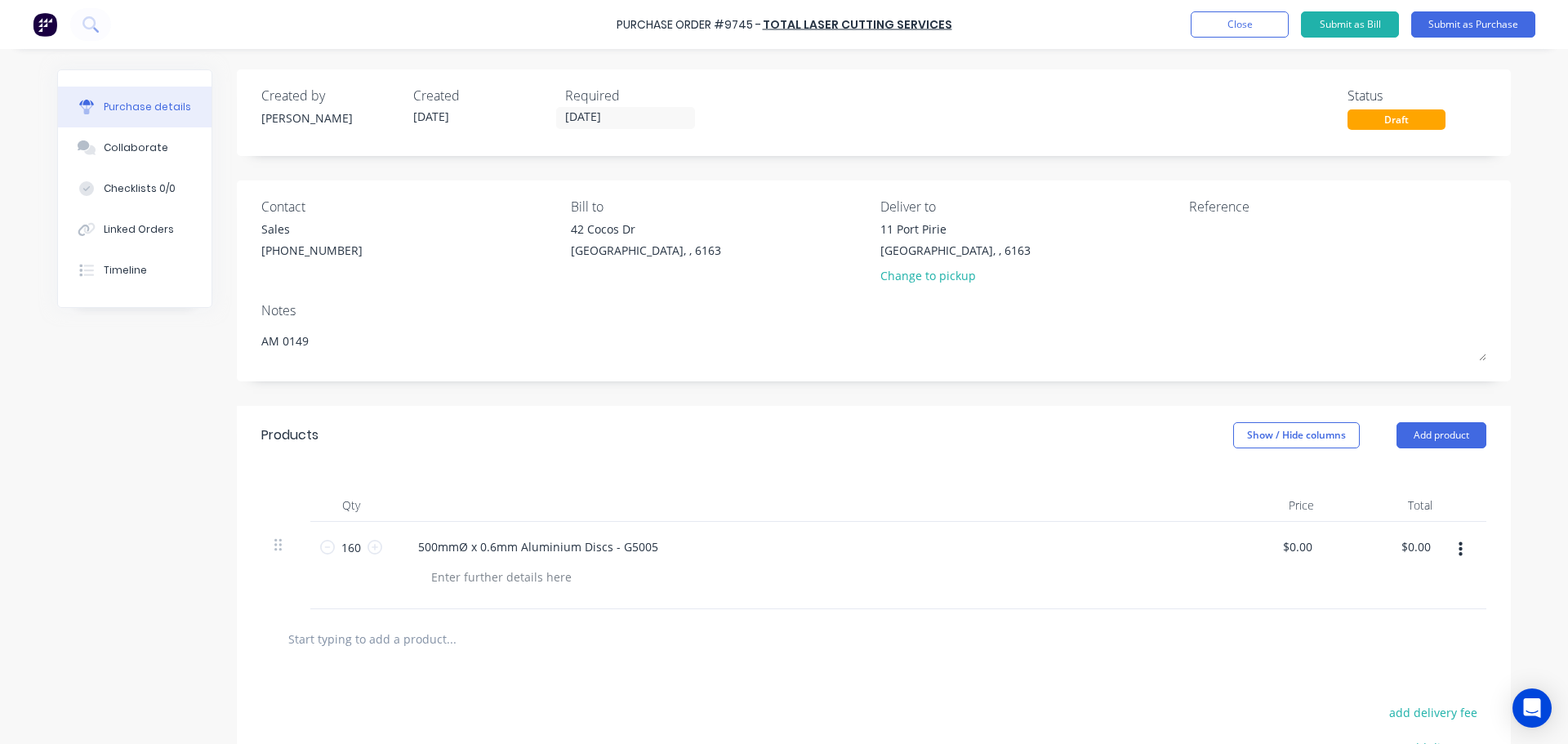
click at [858, 569] on div at bounding box center [807, 577] width 777 height 24
type textarea "x"
click at [1306, 547] on input "0.00" at bounding box center [1300, 546] width 31 height 24
type input "0"
type input "8048"
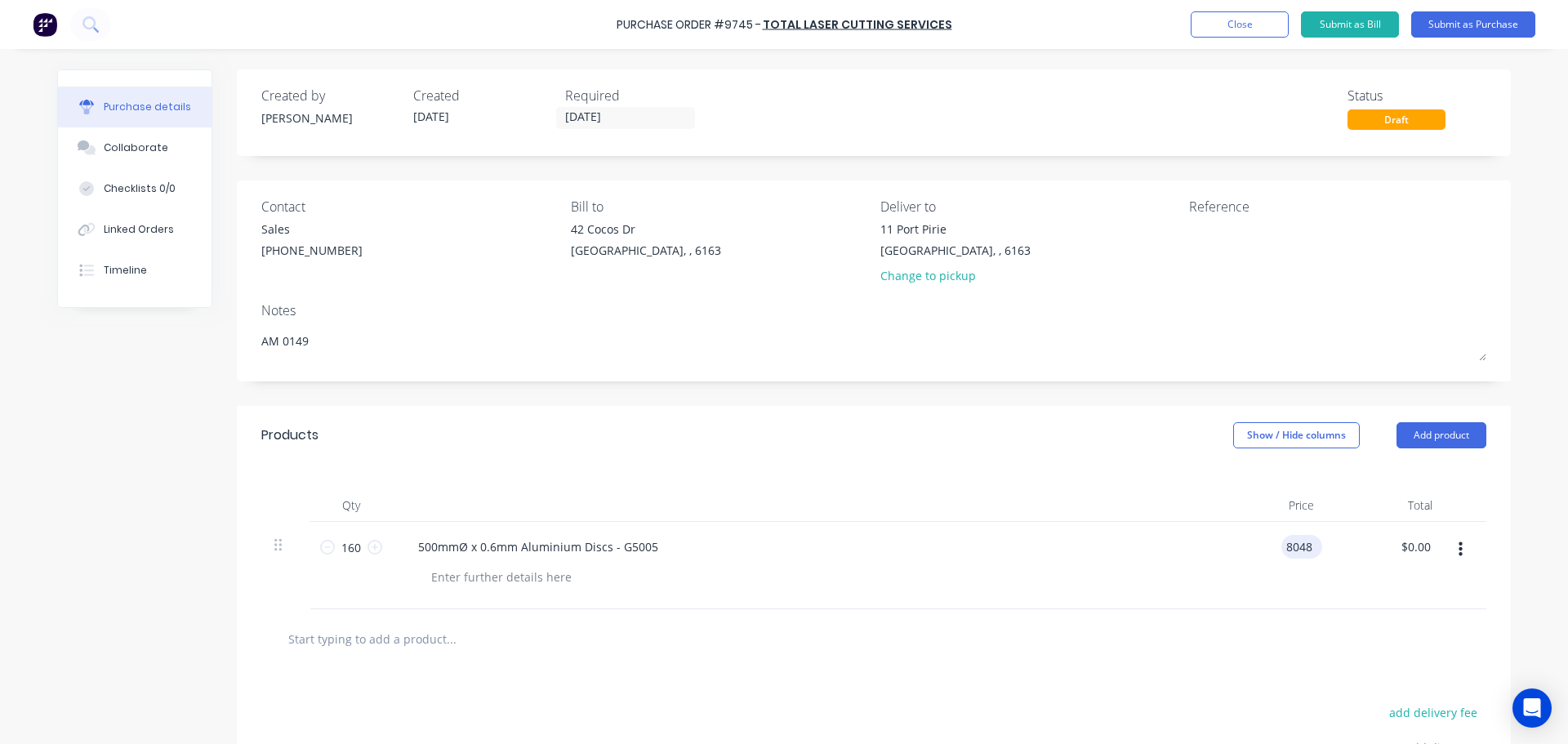
type textarea "x"
type input "$8,048.00"
type input "1287680.00"
type textarea "x"
type input "$1,287,680.00"
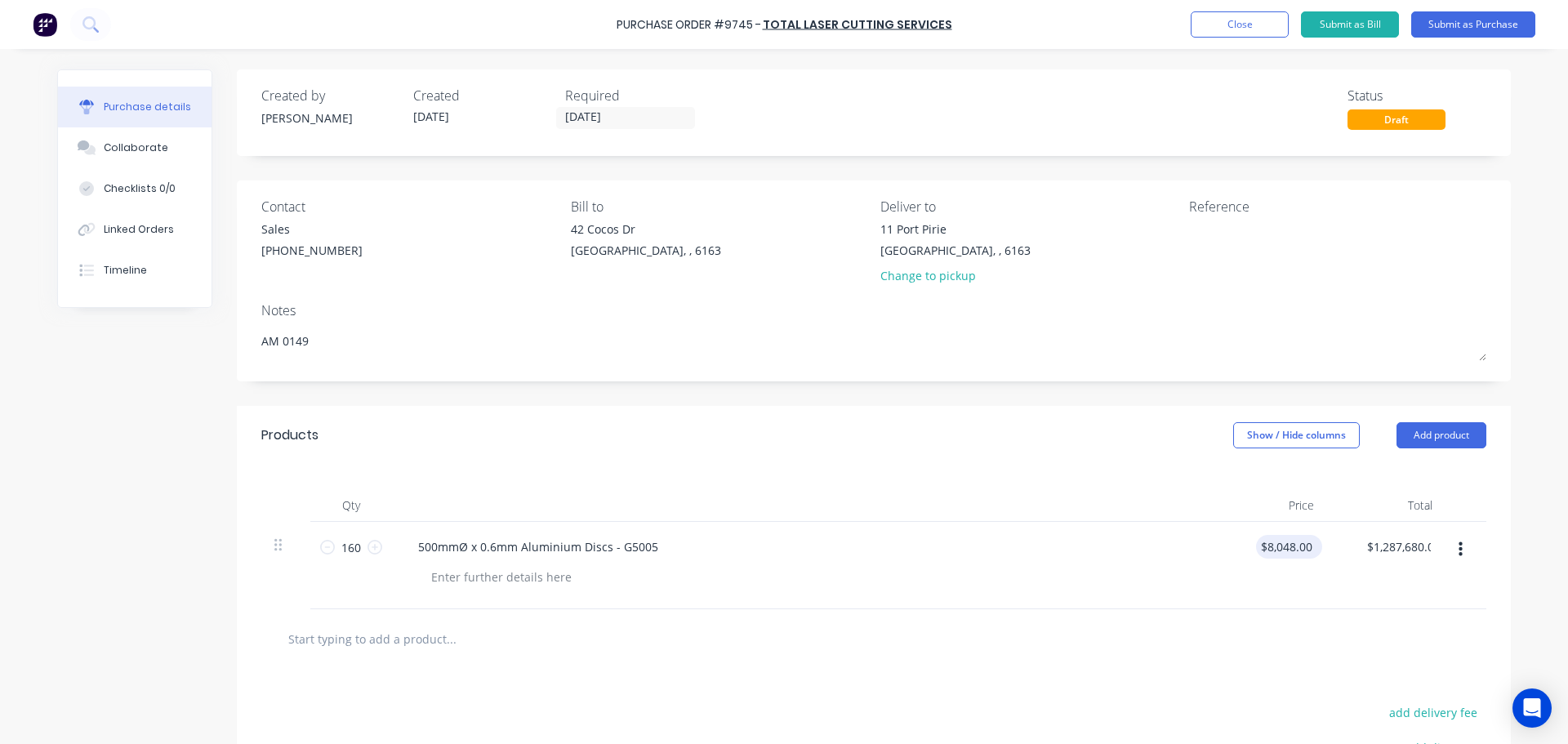
click at [1311, 548] on div "$8,048.00 $8,048.00" at bounding box center [1288, 546] width 66 height 24
type textarea "x"
click at [1306, 549] on input "8048.00" at bounding box center [1285, 546] width 59 height 24
type input "8"
type input "8.48"
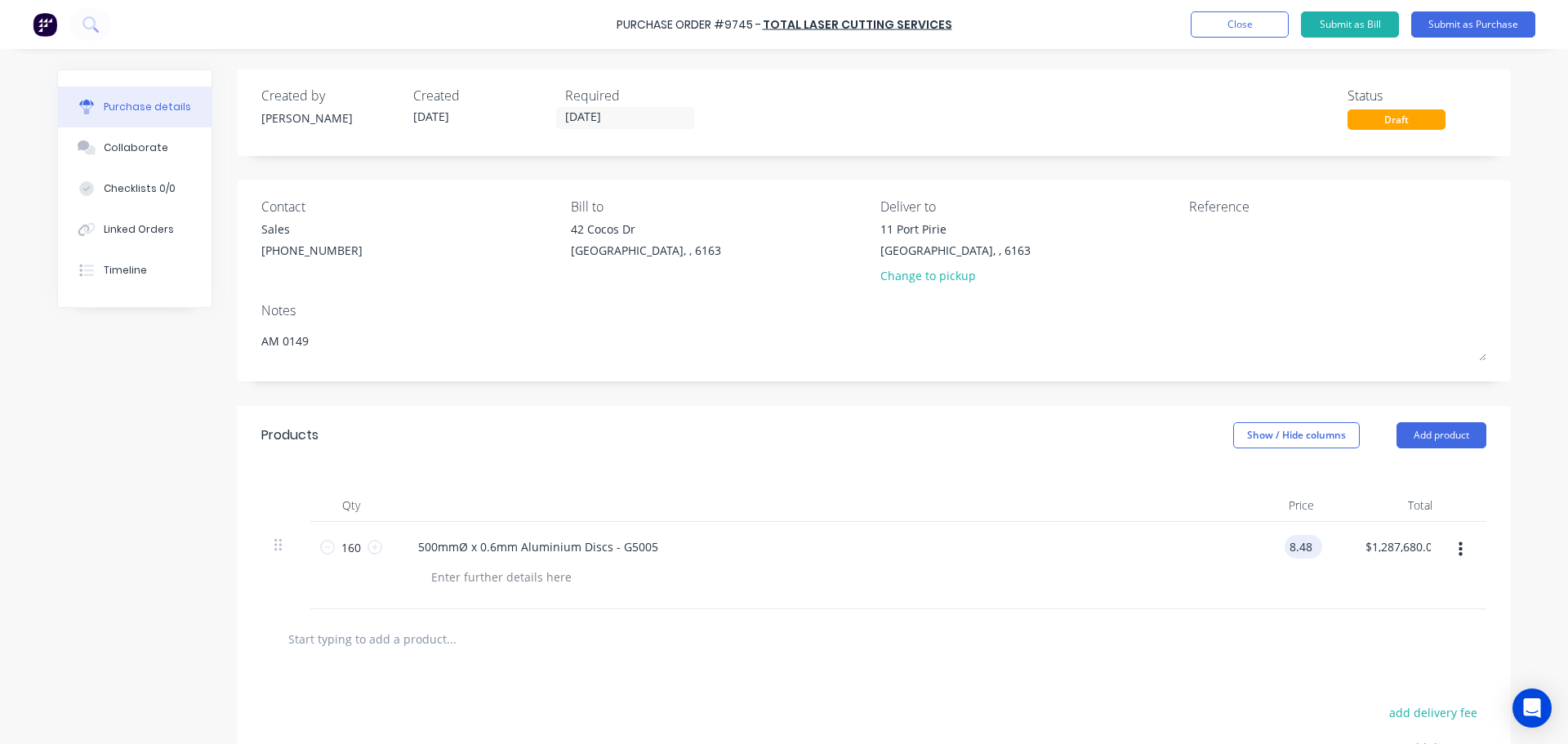
type textarea "x"
type input "$8.48"
type input "1356.80"
type textarea "x"
type input "$1,356.80"
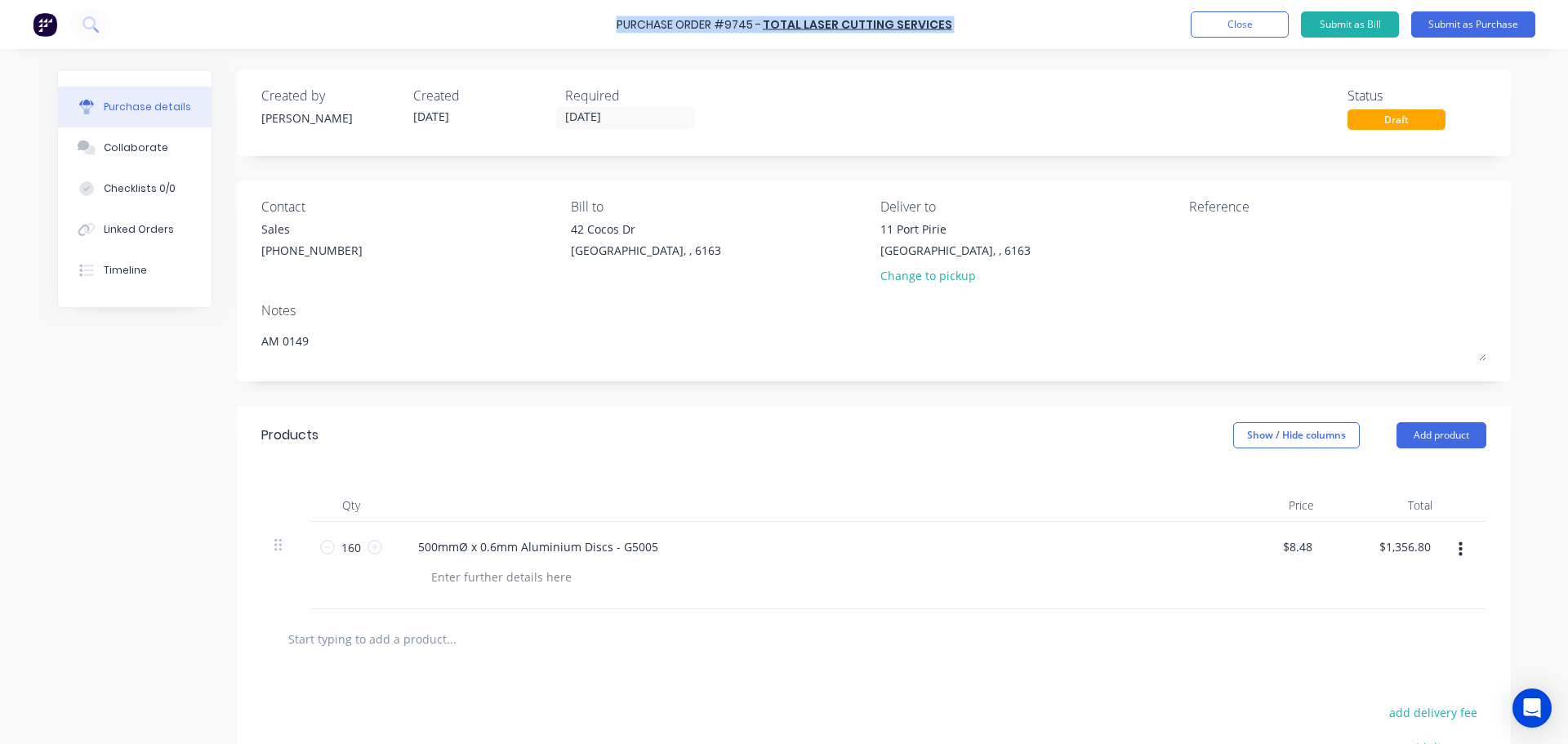
drag, startPoint x: 618, startPoint y: 26, endPoint x: 948, endPoint y: 36, distance: 330.2
click at [948, 36] on div "Purchase Order #9745 - Total Laser Cutting Services Add product Close Submit as…" at bounding box center [784, 24] width 1568 height 49
copy div "Purchase Order #9745 - Total Laser Cutting Services Add product Close Submit as…"
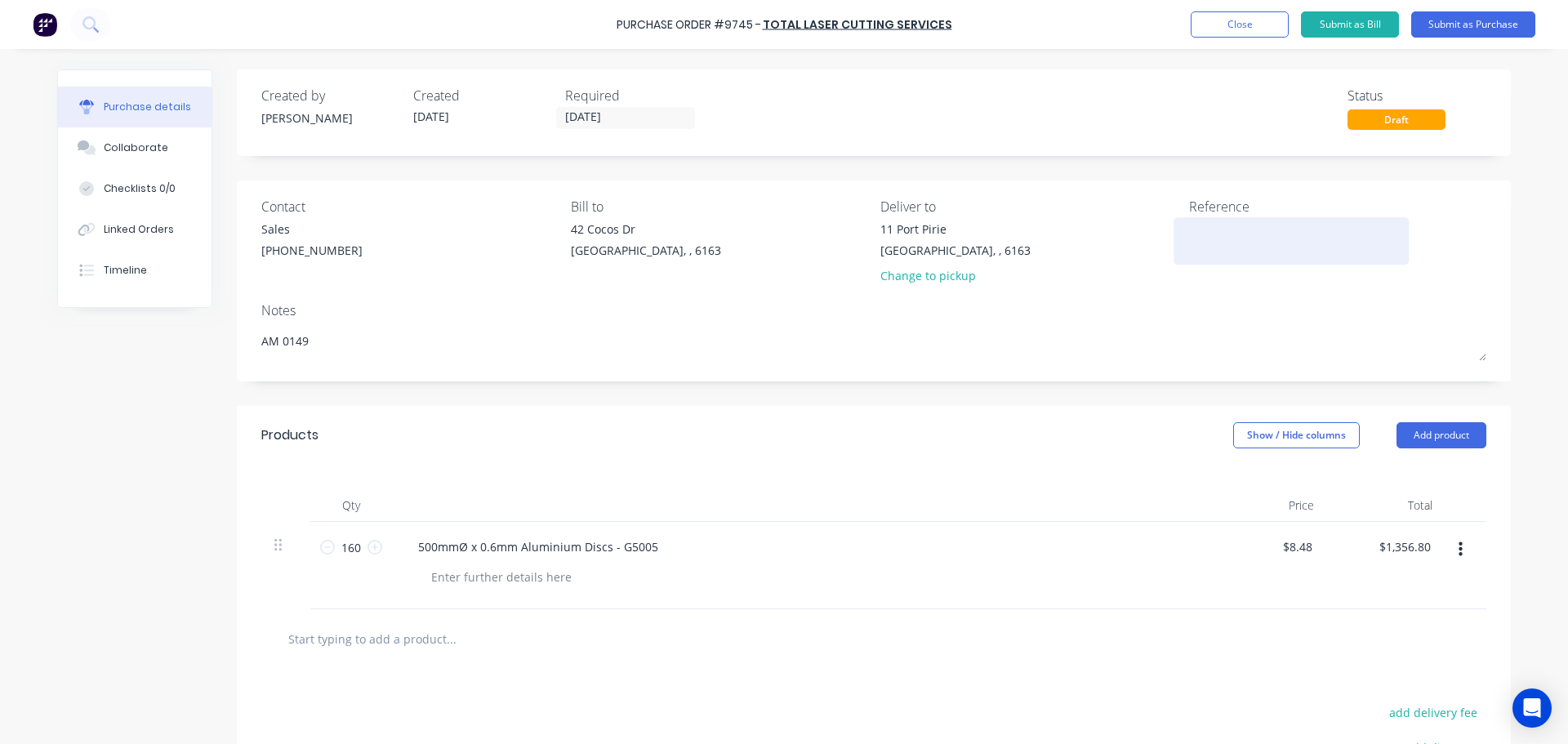
click at [1208, 232] on textarea at bounding box center [1291, 239] width 204 height 36
paste textarea "Purchase Order #9745 - Total Laser Cutting Services"
type textarea "x"
type textarea "Purchase Order #9745 - Total Laser Cutting Services"
type textarea "x"
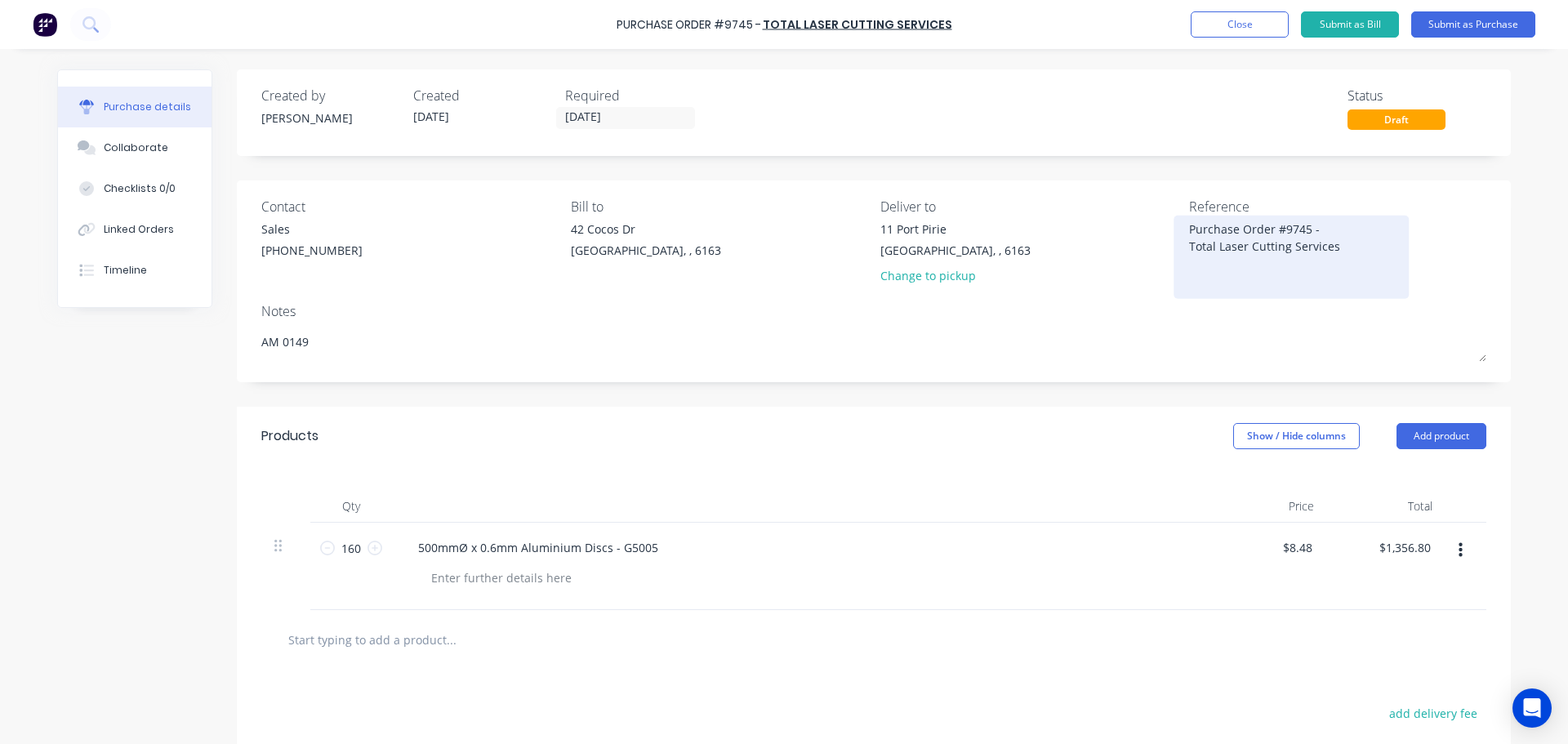
type textarea "Purchase Order #9745 - Total Laser Cutting Services"
type textarea "x"
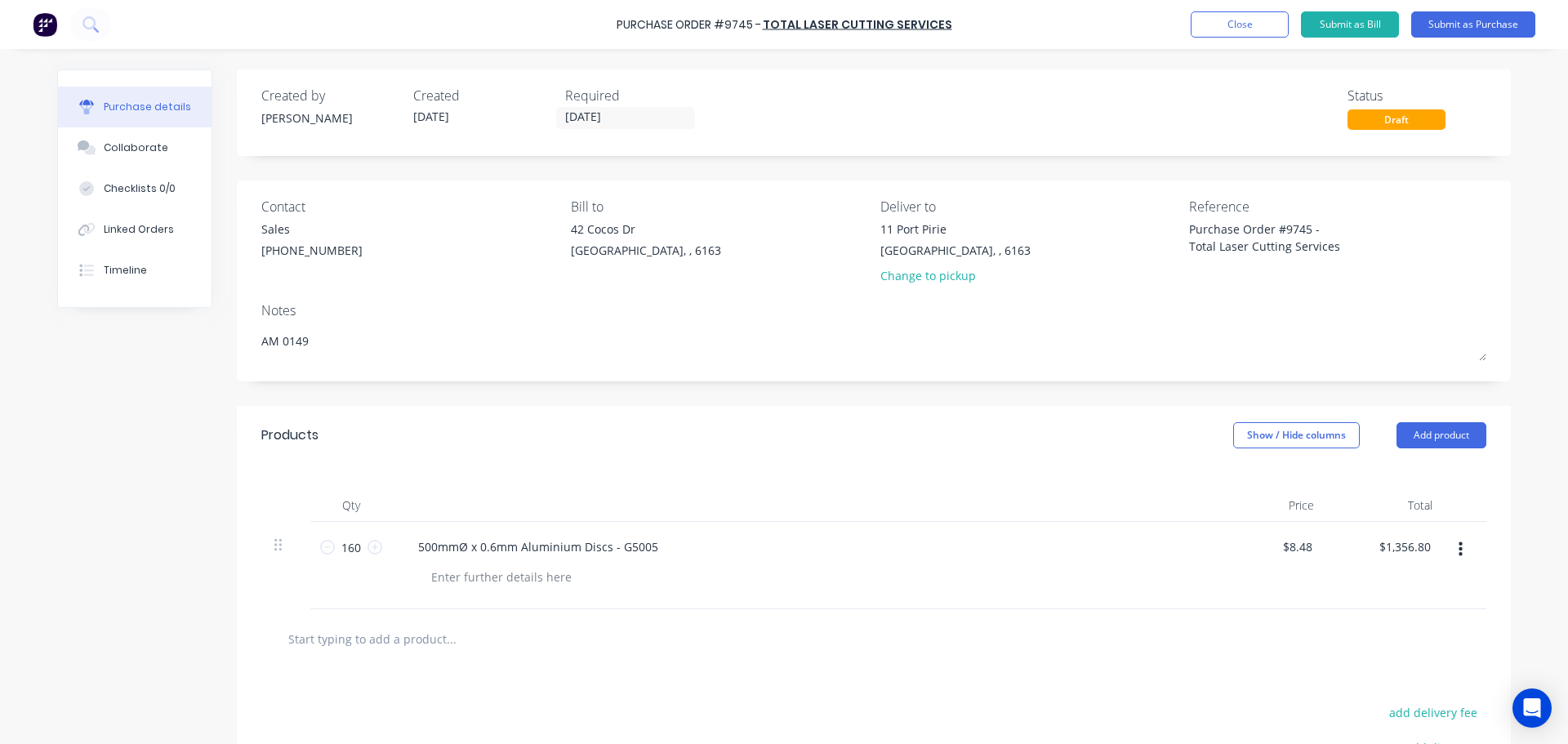
type textarea "Purchase Order #9745 - Total Laser Cutting Services"
type textarea "x"
type textarea "Purchase Order #9745 - Total Laser Cutting Services"
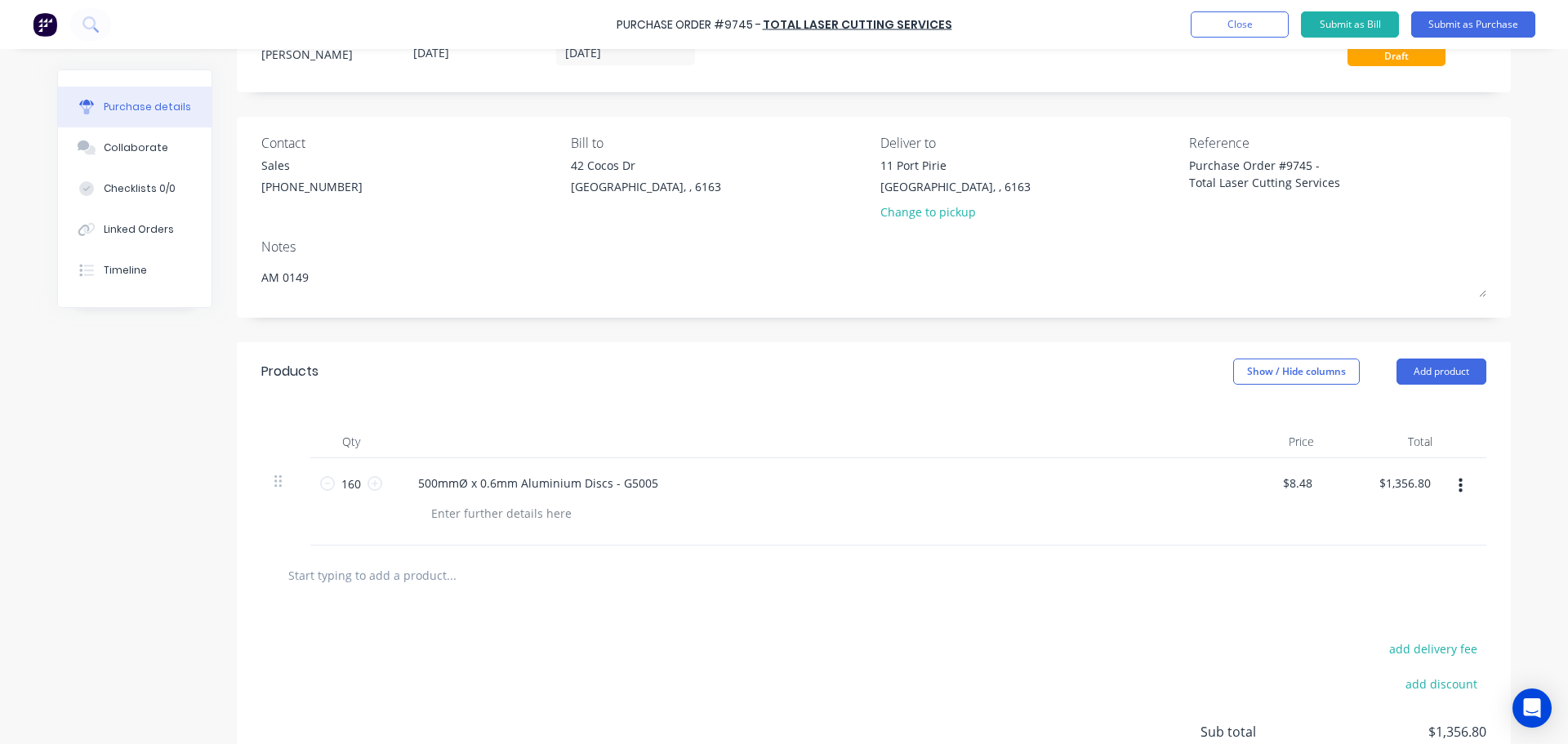
scroll to position [82, 0]
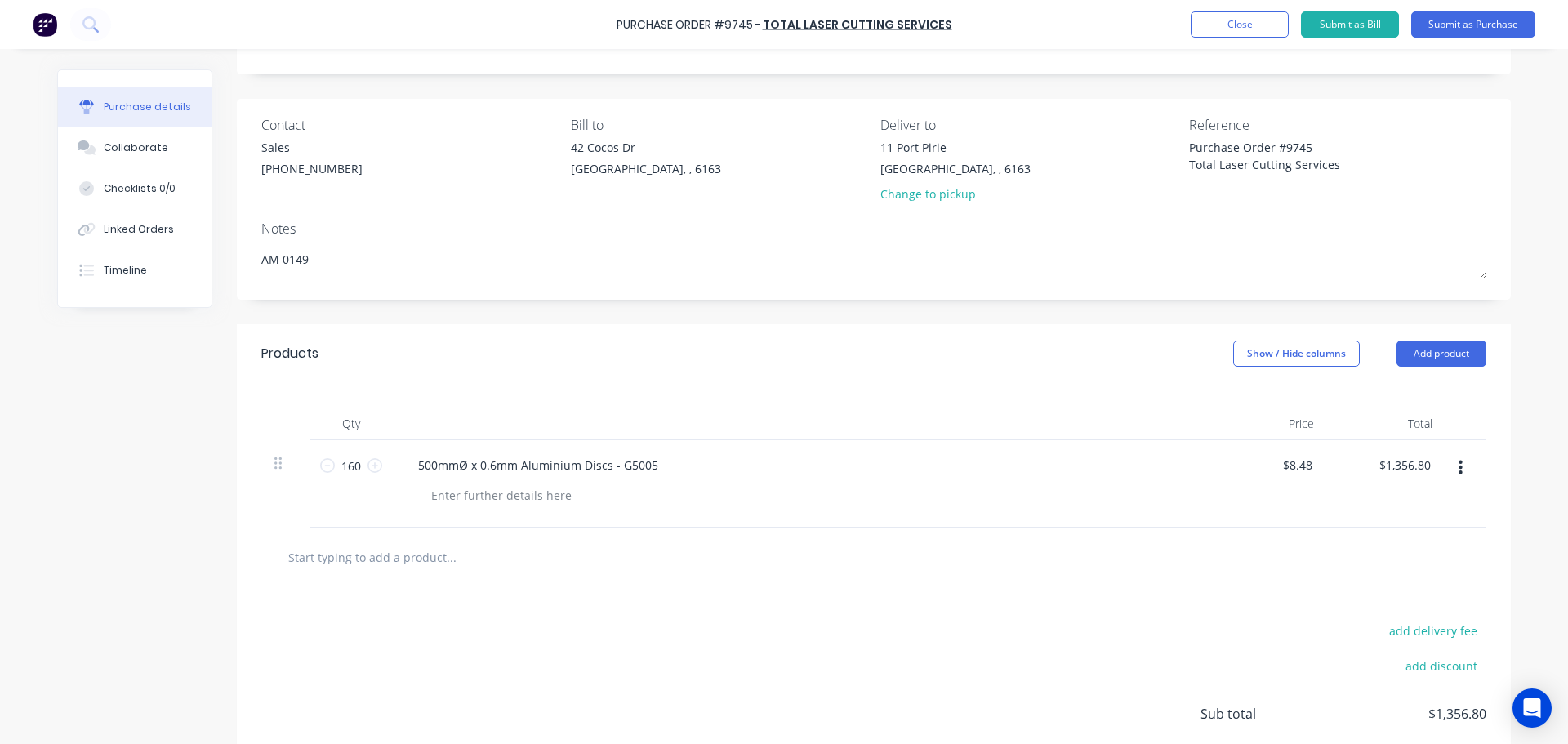
click at [419, 566] on input "text" at bounding box center [451, 557] width 327 height 32
type textarea "x"
type input "f"
type textarea "x"
type input "fr"
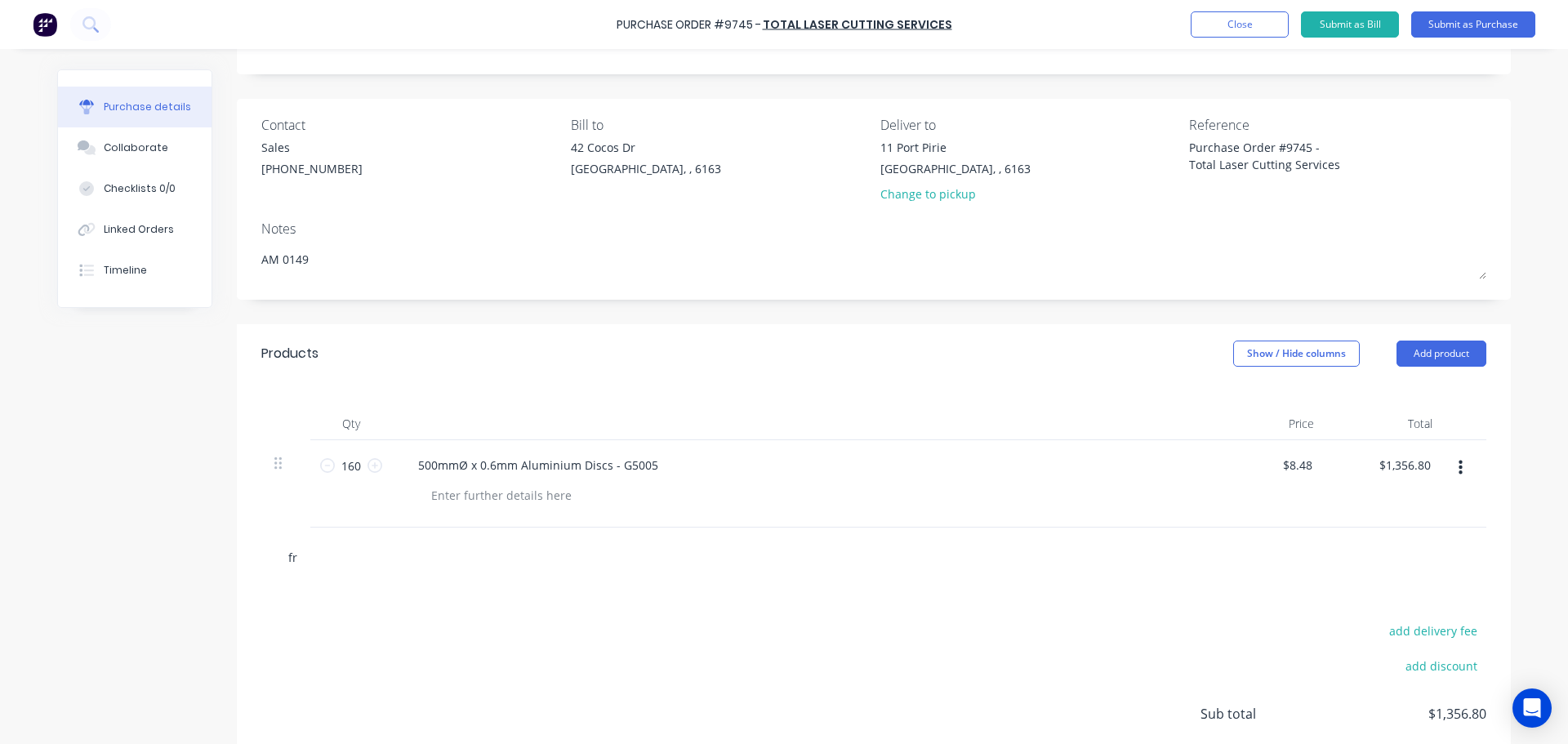
type textarea "x"
type input "fre"
type textarea "x"
type input "frei"
type textarea "x"
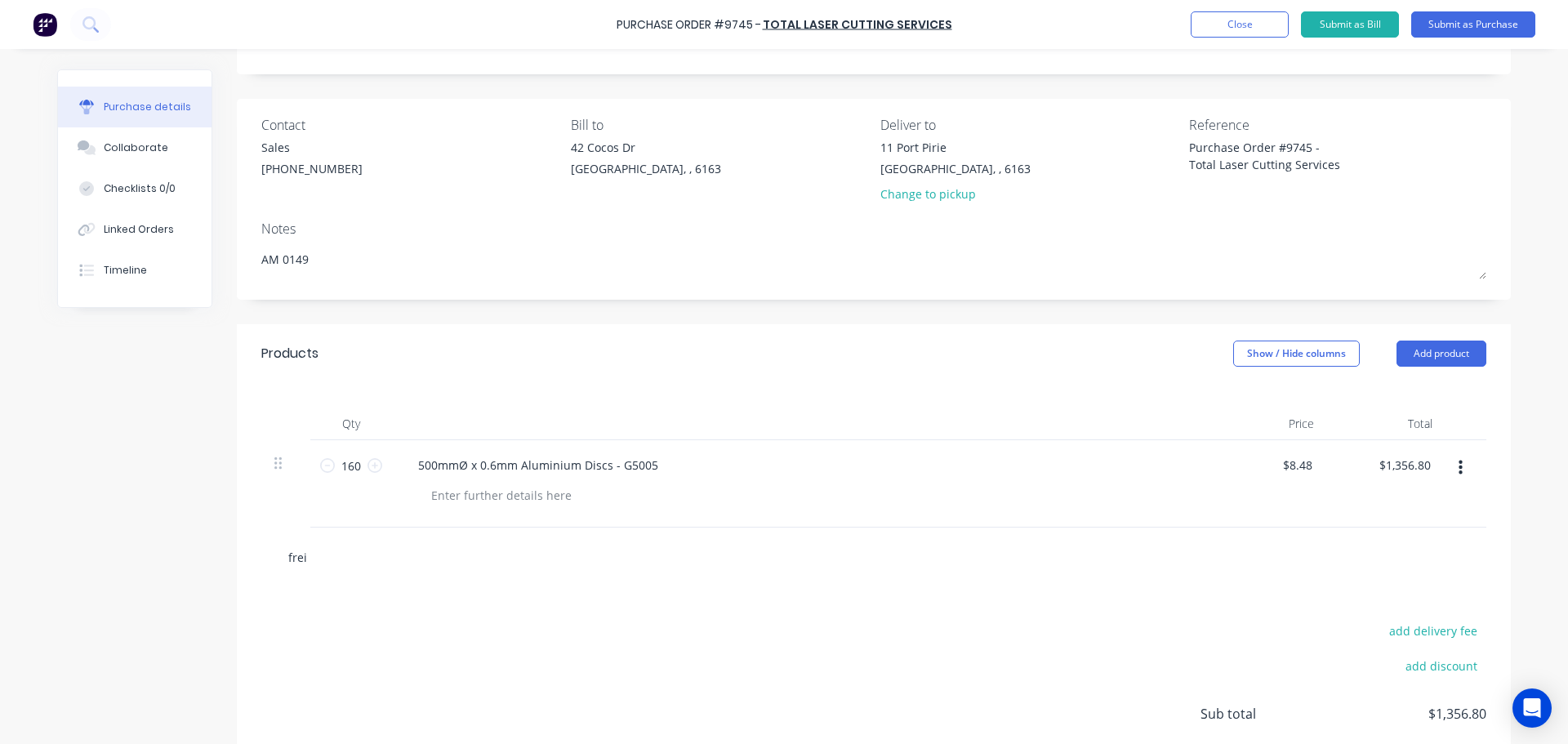
type input "freig"
type textarea "x"
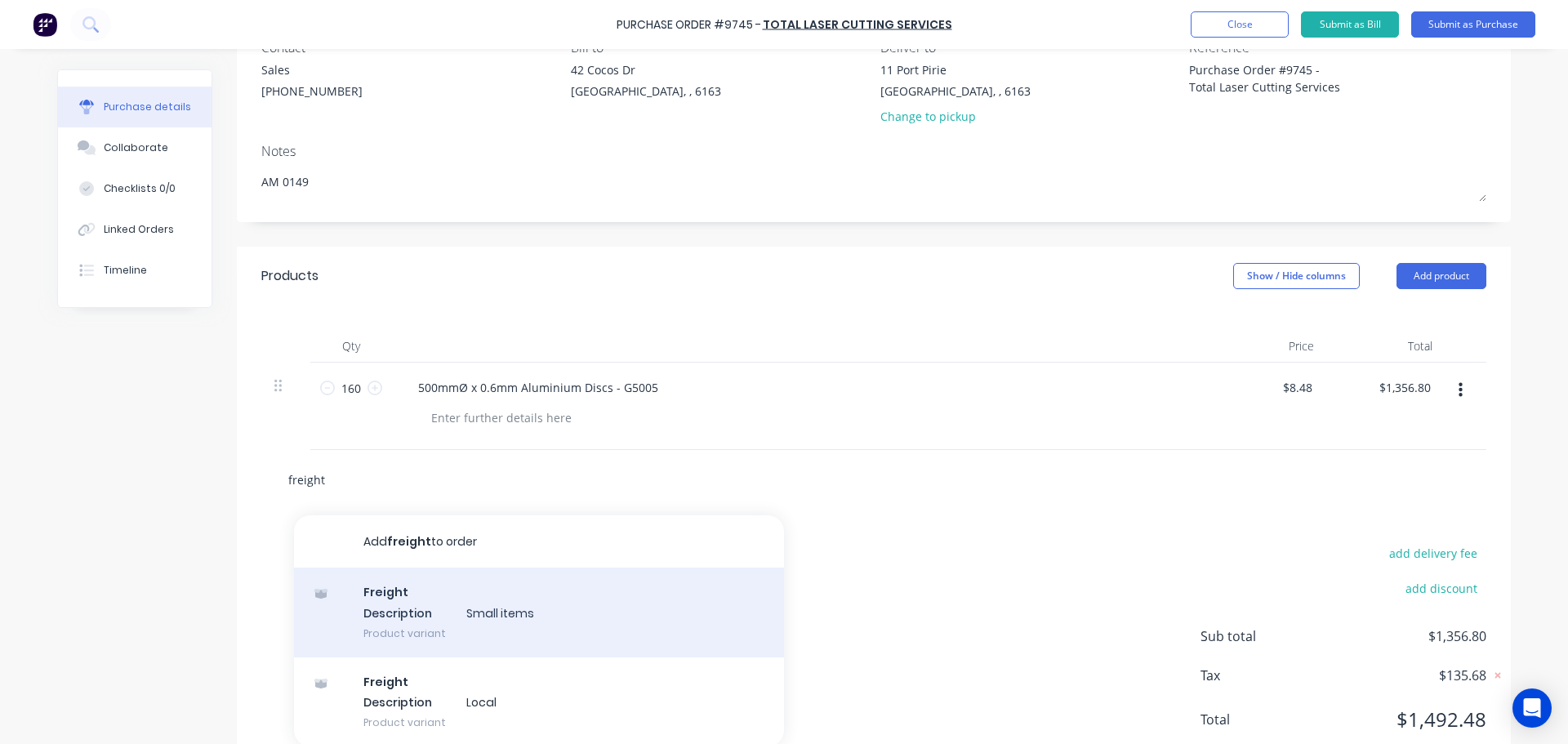
scroll to position [210, 0]
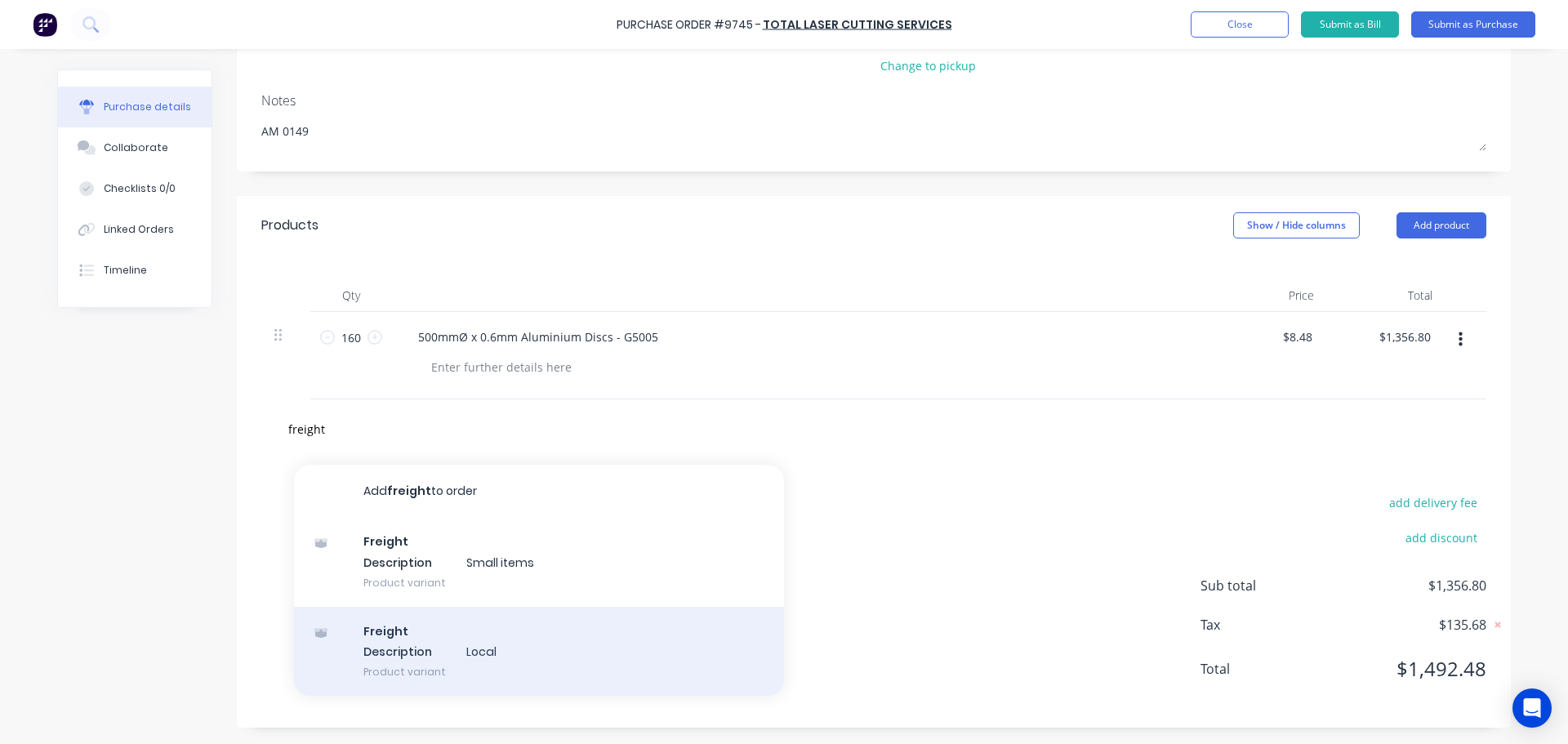
click at [430, 663] on div "Freight Description Local Product variant" at bounding box center [539, 651] width 490 height 90
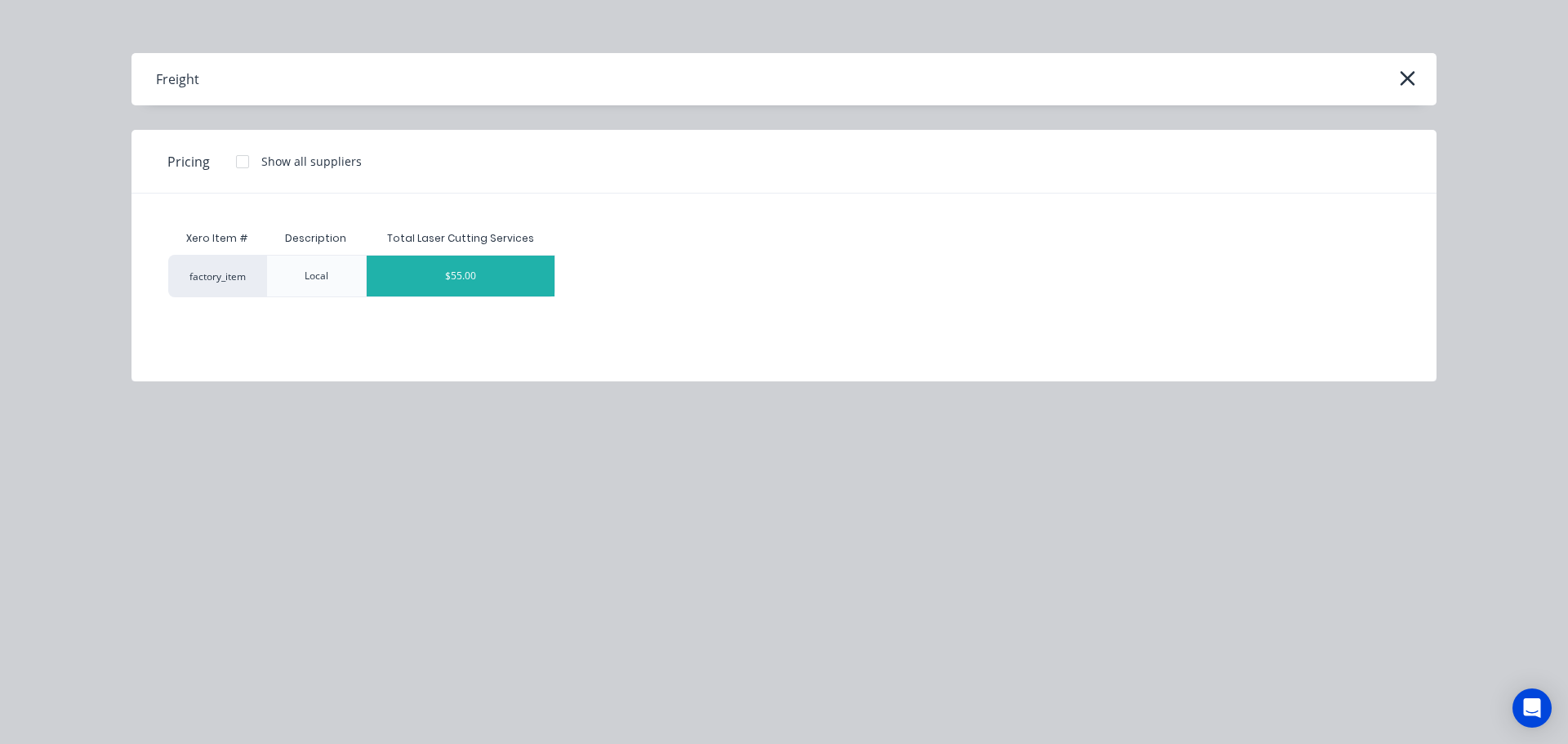
click at [447, 257] on div "$55.00" at bounding box center [460, 276] width 188 height 41
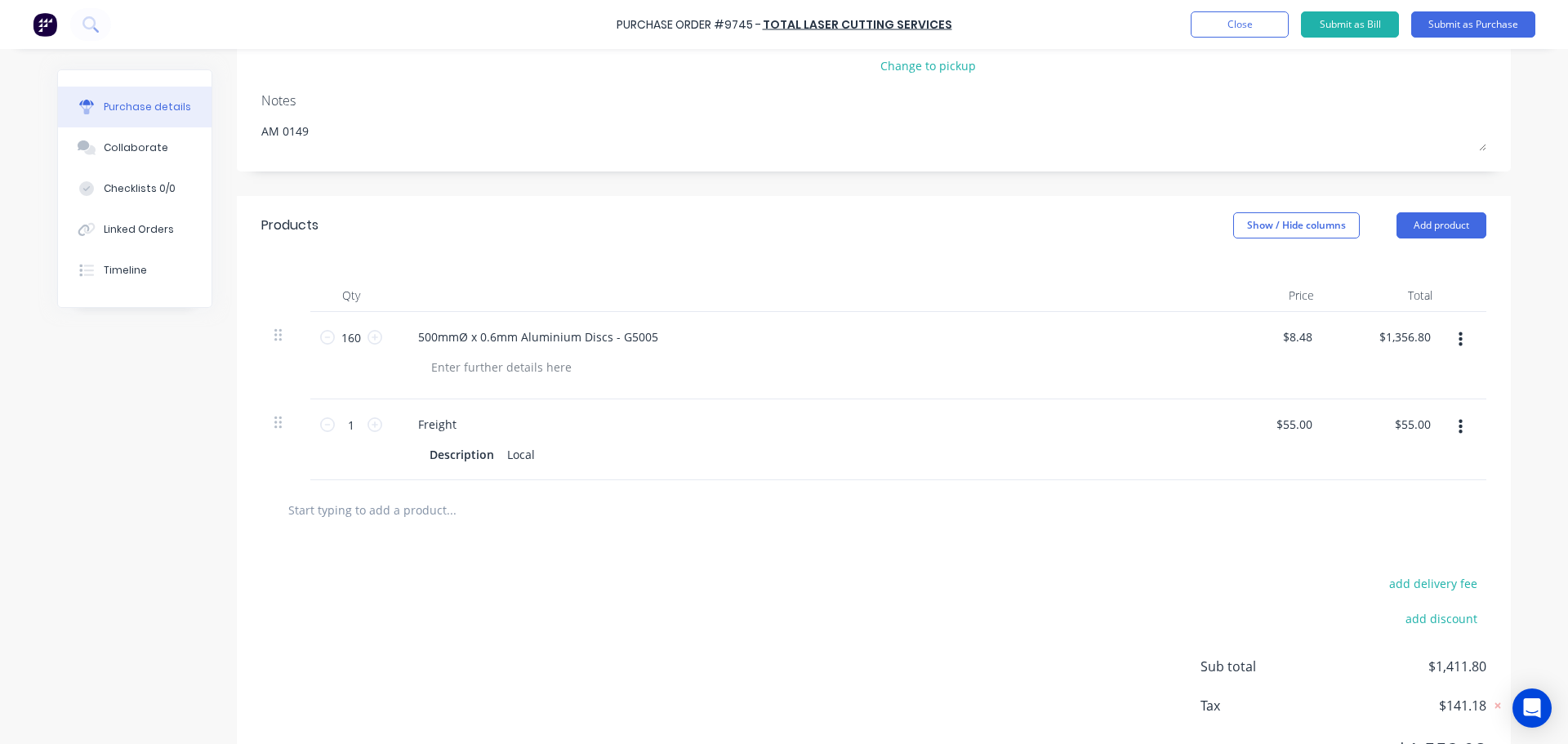
click at [422, 516] on input "text" at bounding box center [451, 510] width 327 height 32
click at [1455, 217] on button "Add product" at bounding box center [1441, 224] width 90 height 26
drag, startPoint x: 1362, startPoint y: 438, endPoint x: 1335, endPoint y: 432, distance: 27.7
click at [1359, 437] on div "Notes (External)" at bounding box center [1409, 431] width 126 height 24
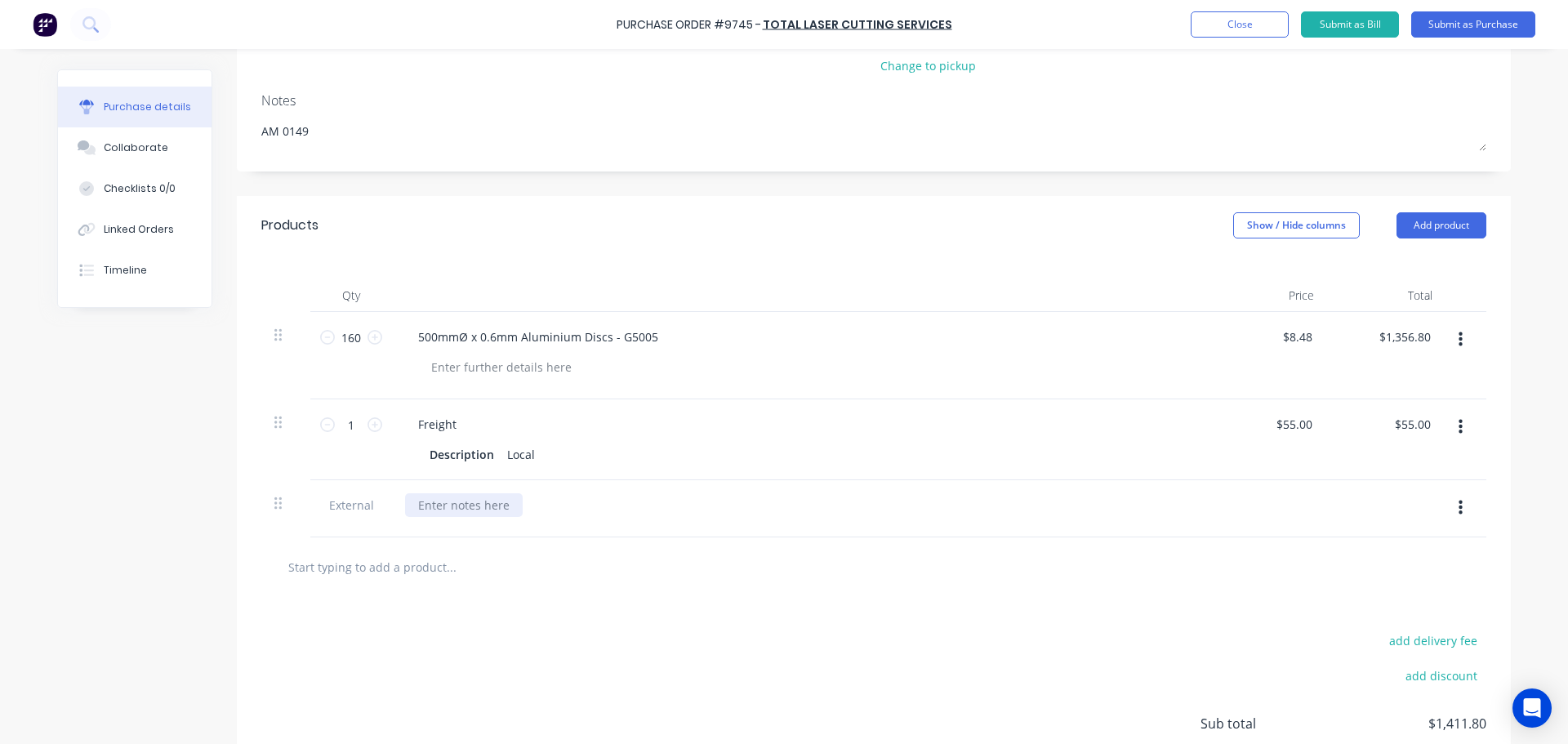
click at [455, 507] on div at bounding box center [463, 505] width 117 height 24
paste div
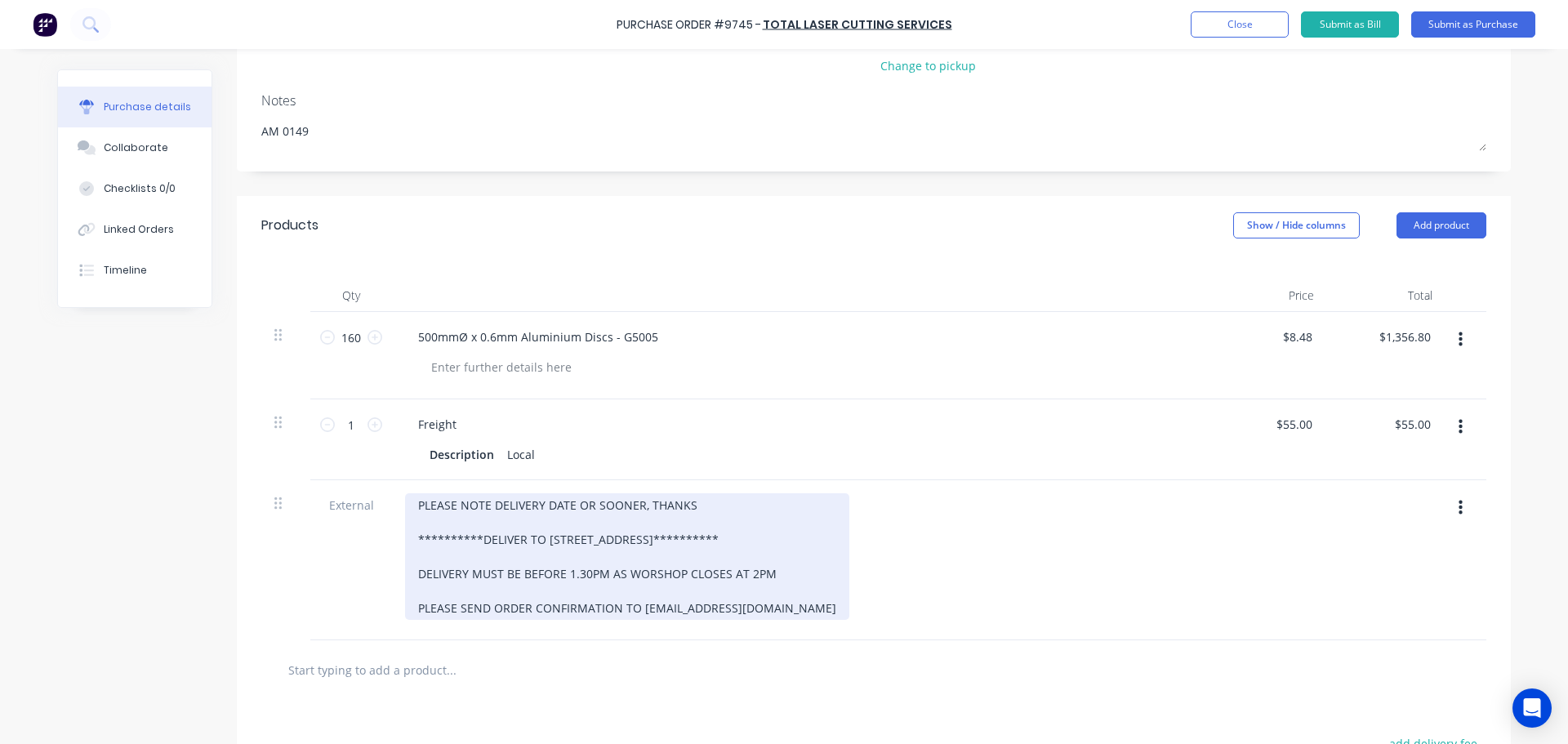
click at [626, 542] on div "**********" at bounding box center [626, 557] width 444 height 127
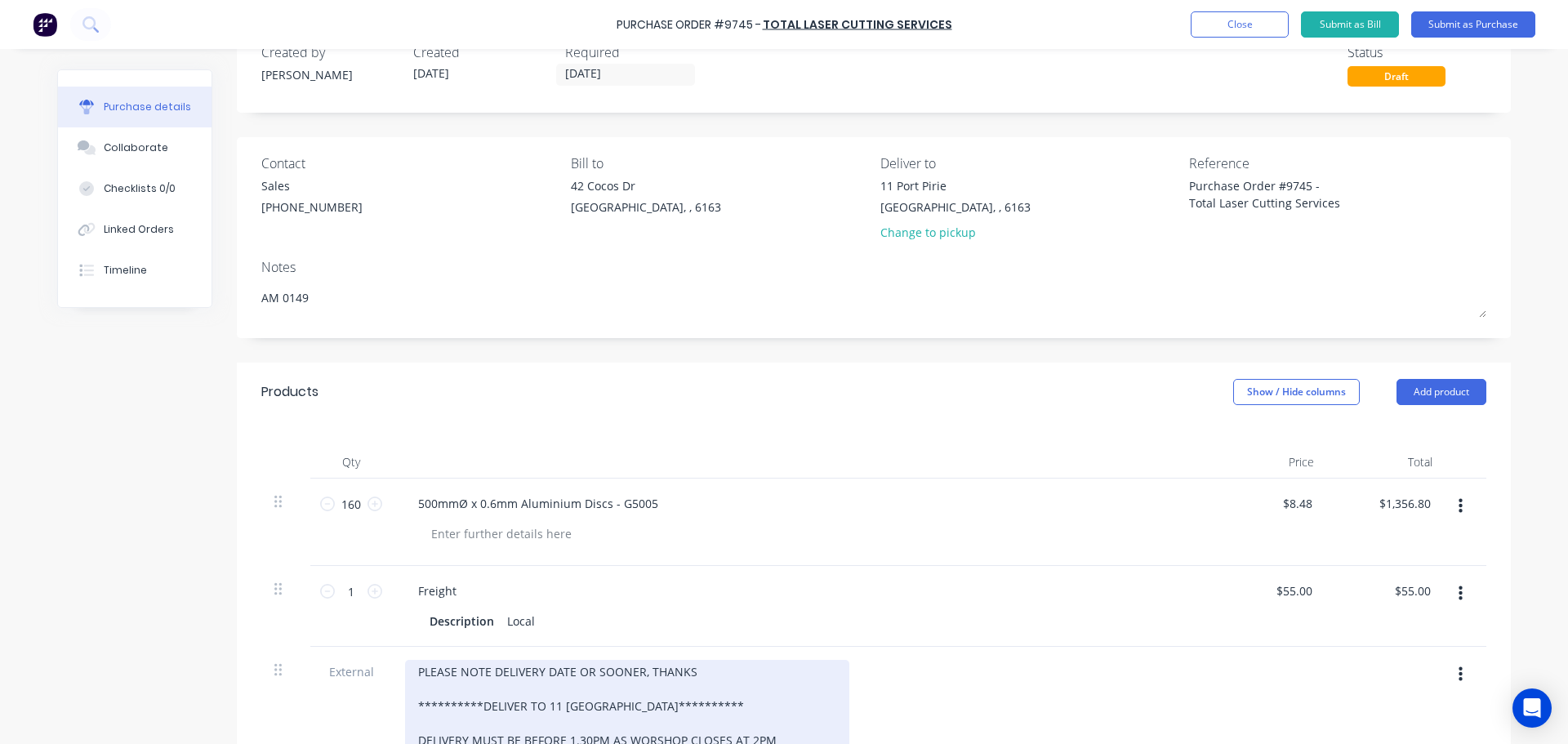
scroll to position [0, 0]
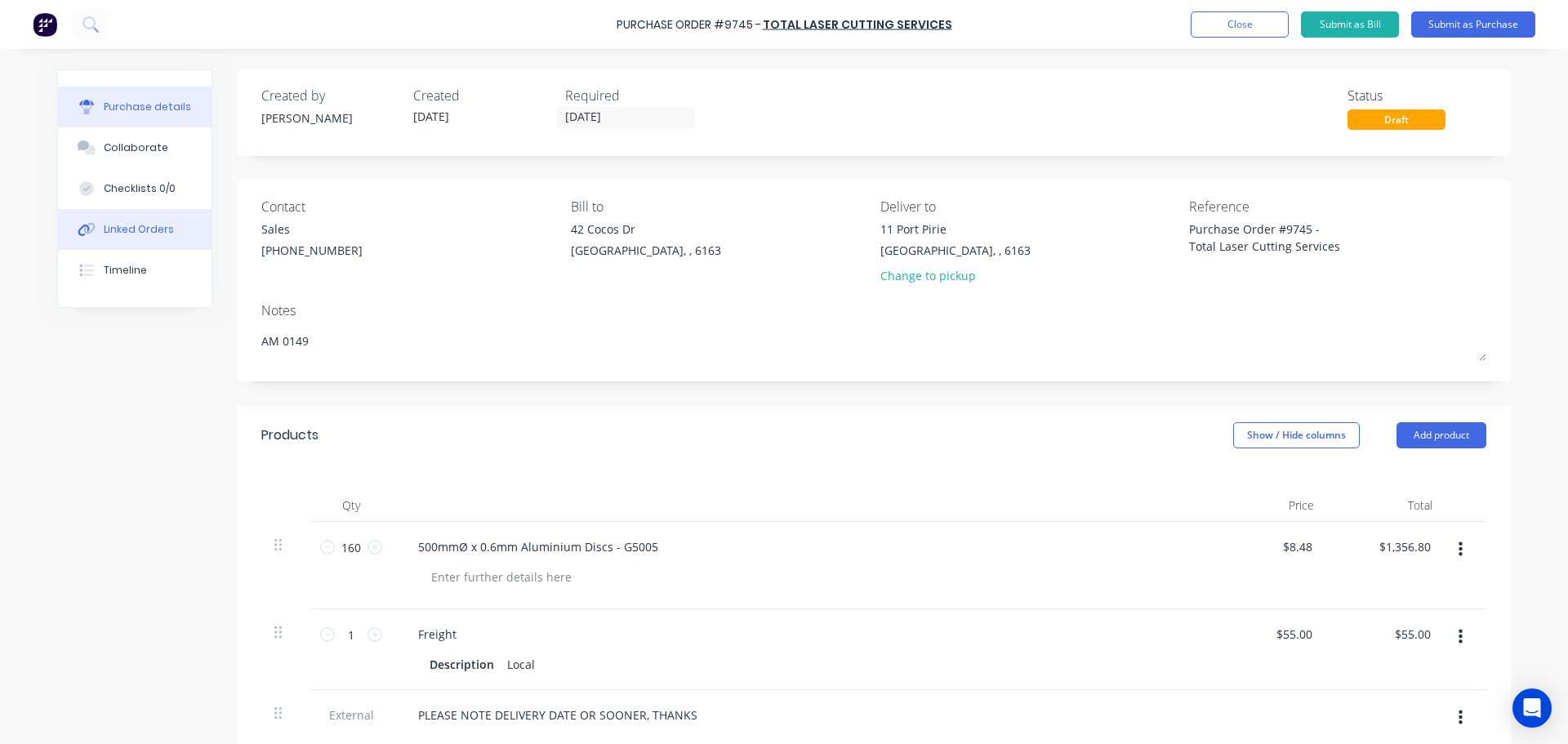
click at [133, 238] on button "Linked Orders" at bounding box center [135, 229] width 154 height 41
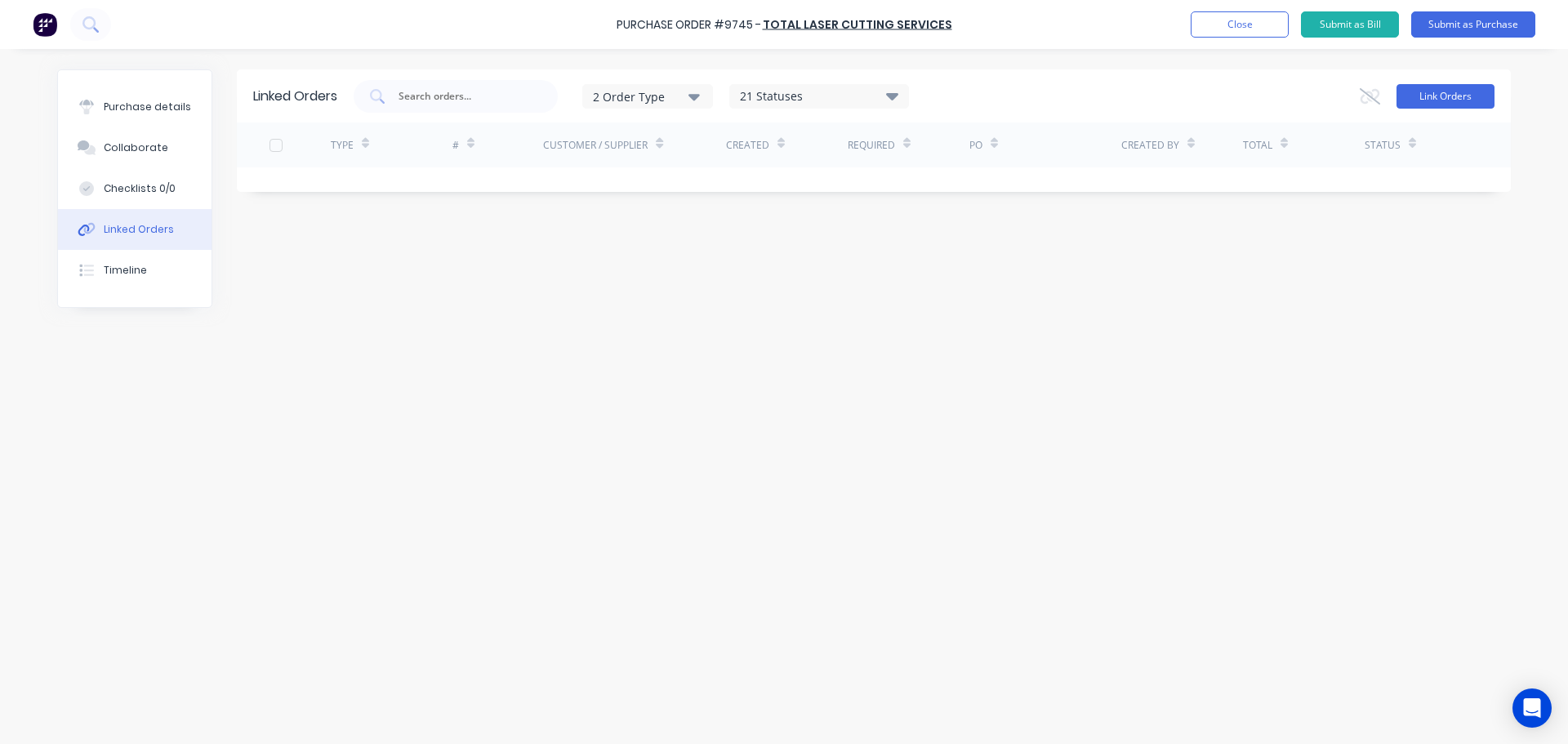
click at [1455, 94] on button "Link Orders" at bounding box center [1445, 96] width 98 height 25
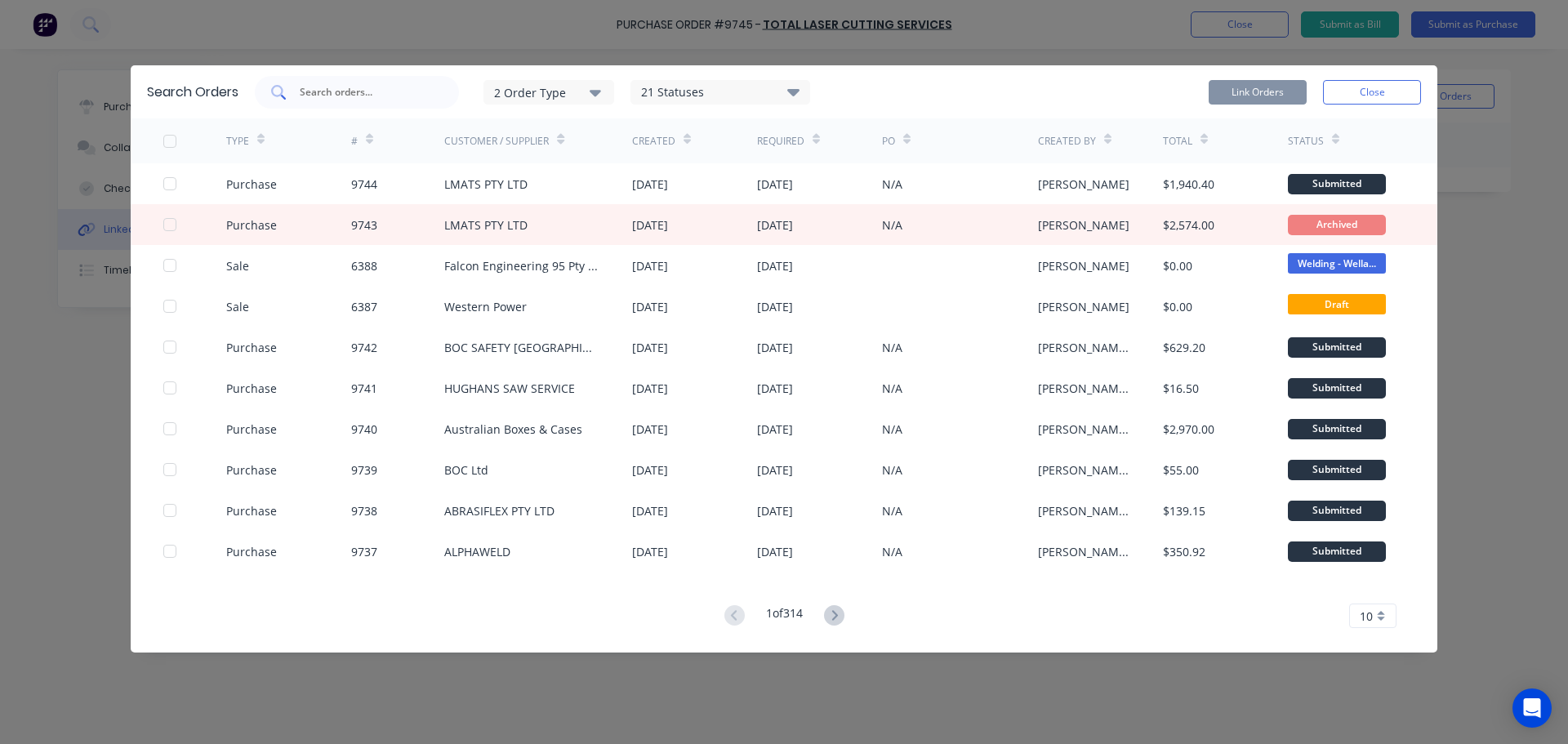
click at [375, 88] on input "text" at bounding box center [366, 92] width 136 height 16
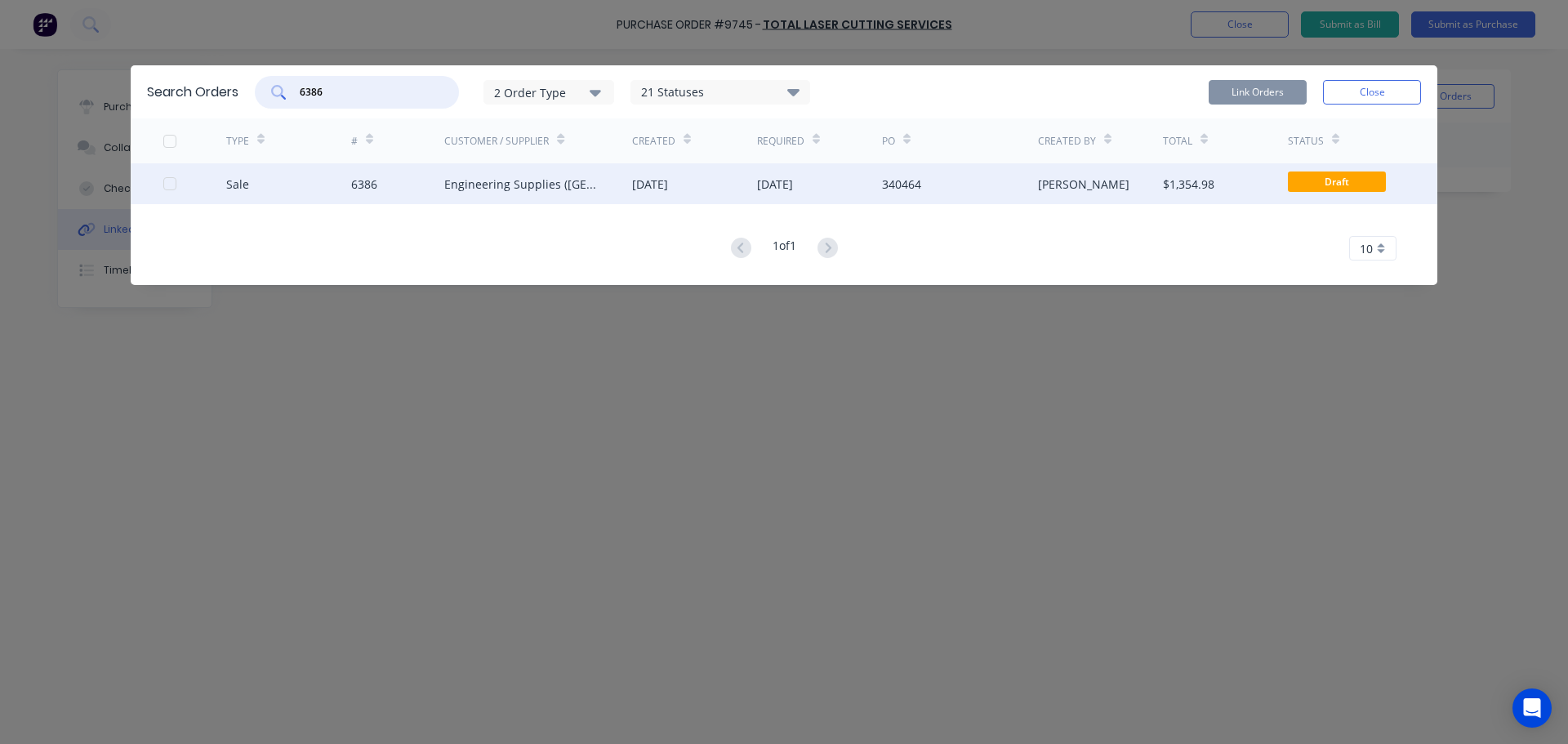
click at [166, 186] on div at bounding box center [170, 183] width 32 height 32
click at [1269, 91] on button "Link Orders" at bounding box center [1258, 93] width 98 height 25
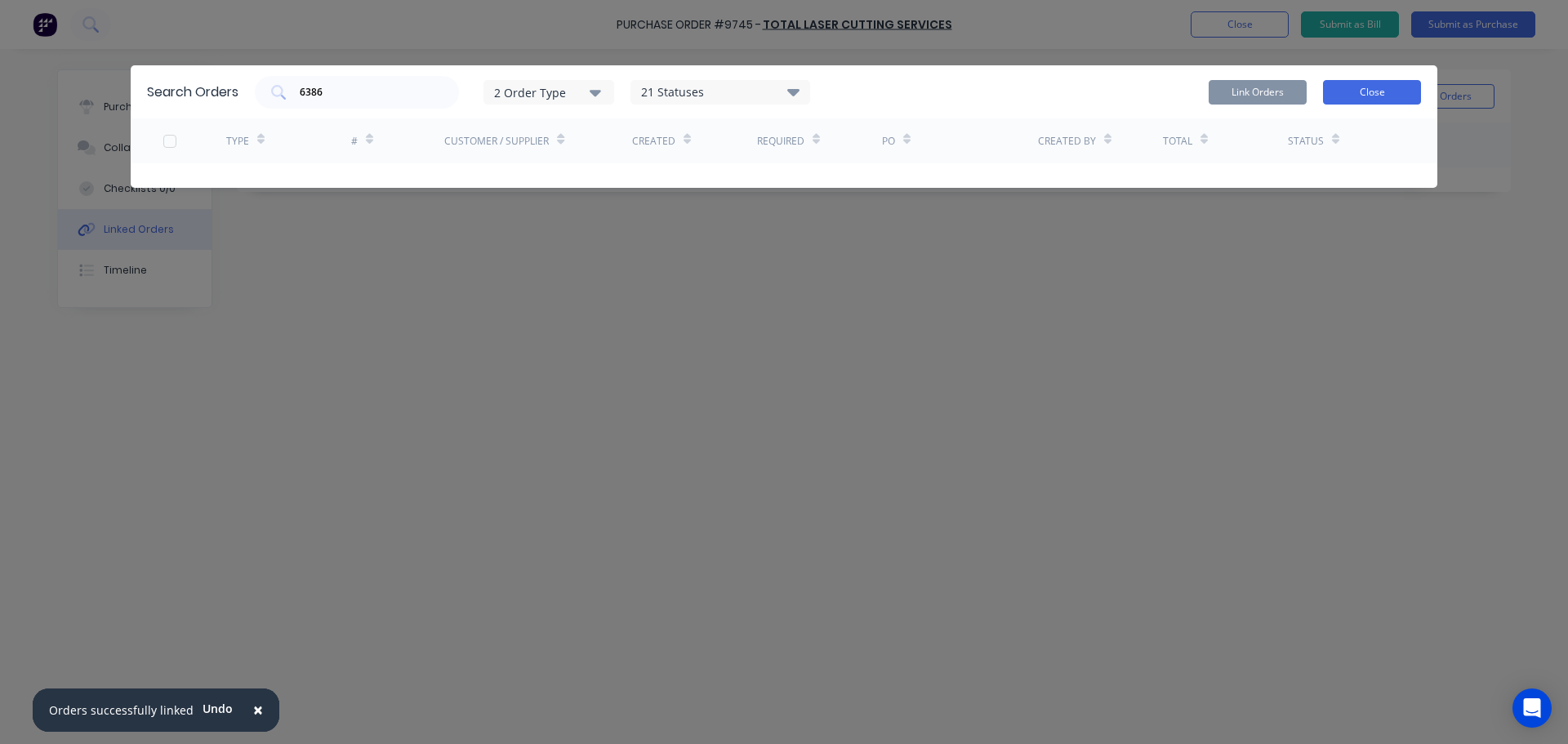
click at [1368, 92] on button "Close" at bounding box center [1371, 93] width 98 height 25
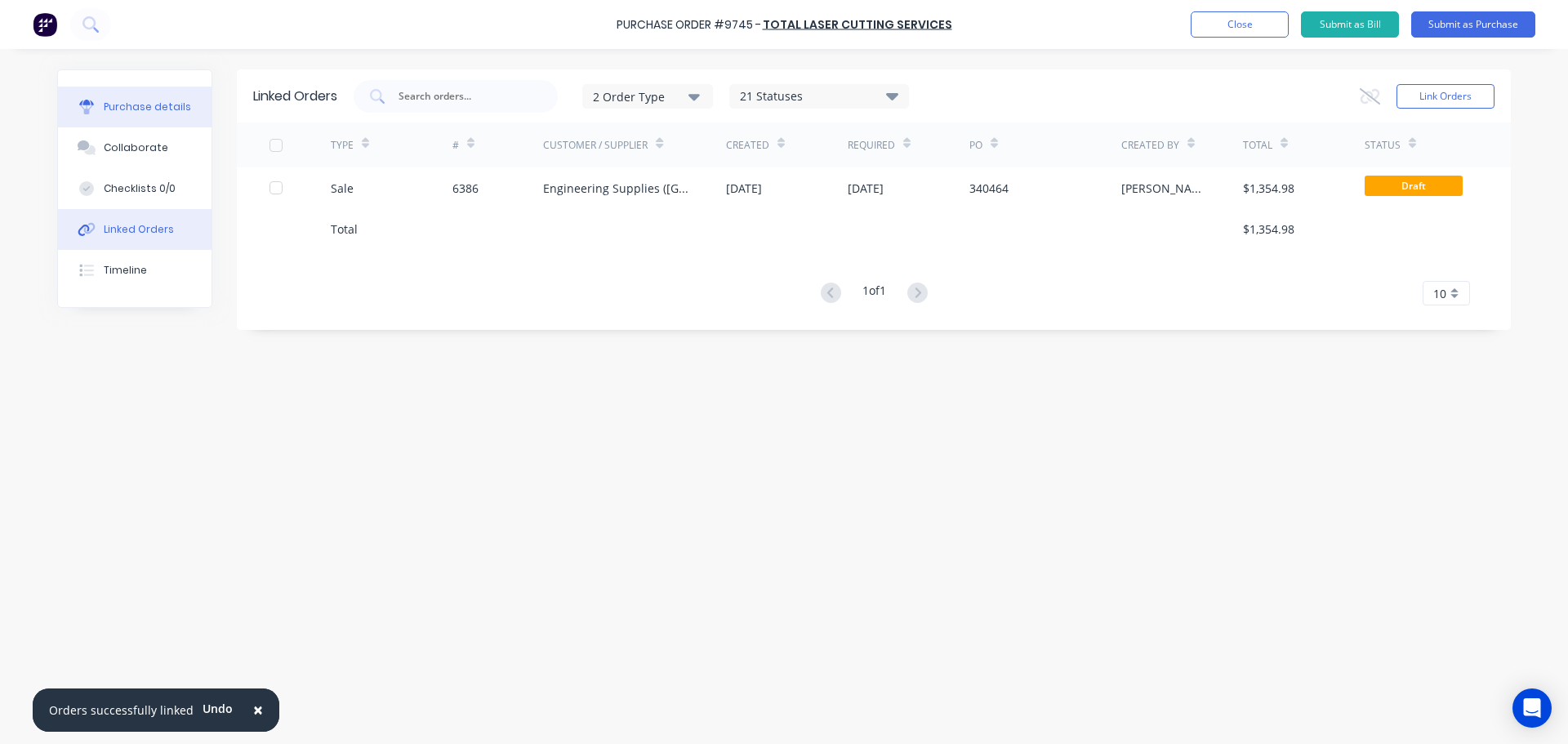
click at [116, 103] on div "Purchase details" at bounding box center [148, 106] width 88 height 14
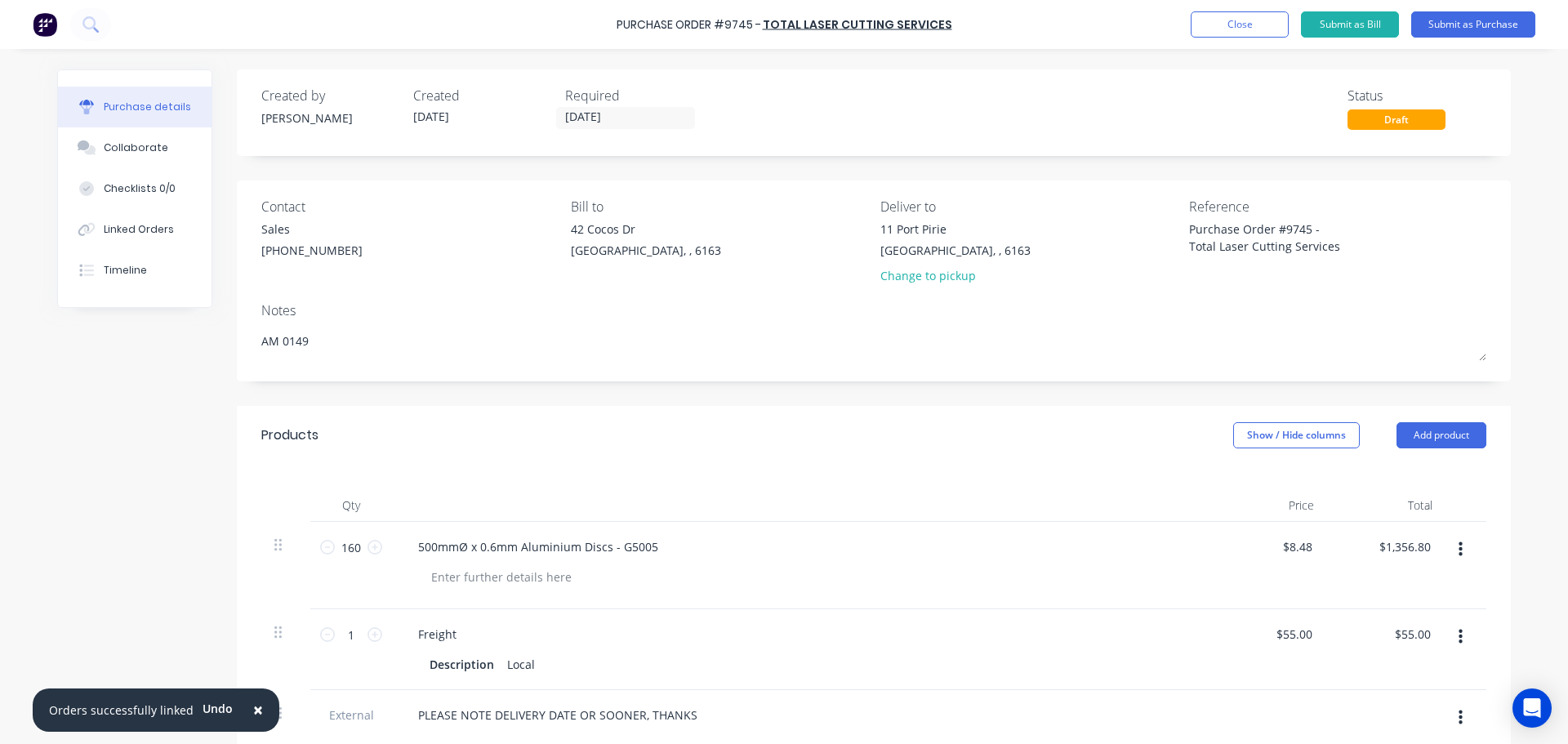
click at [253, 711] on span "×" at bounding box center [258, 710] width 10 height 23
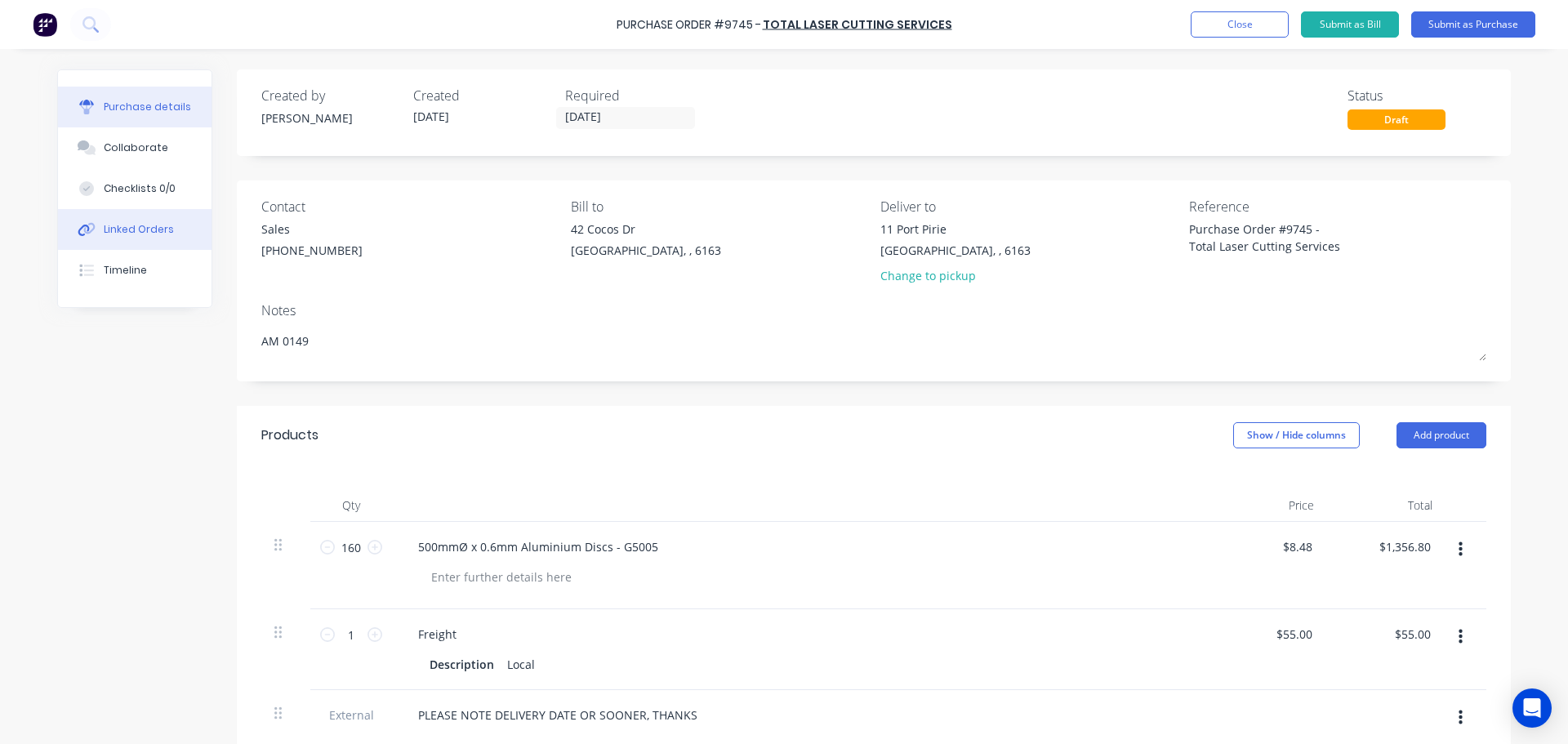
click at [157, 240] on button "Linked Orders" at bounding box center [135, 229] width 154 height 41
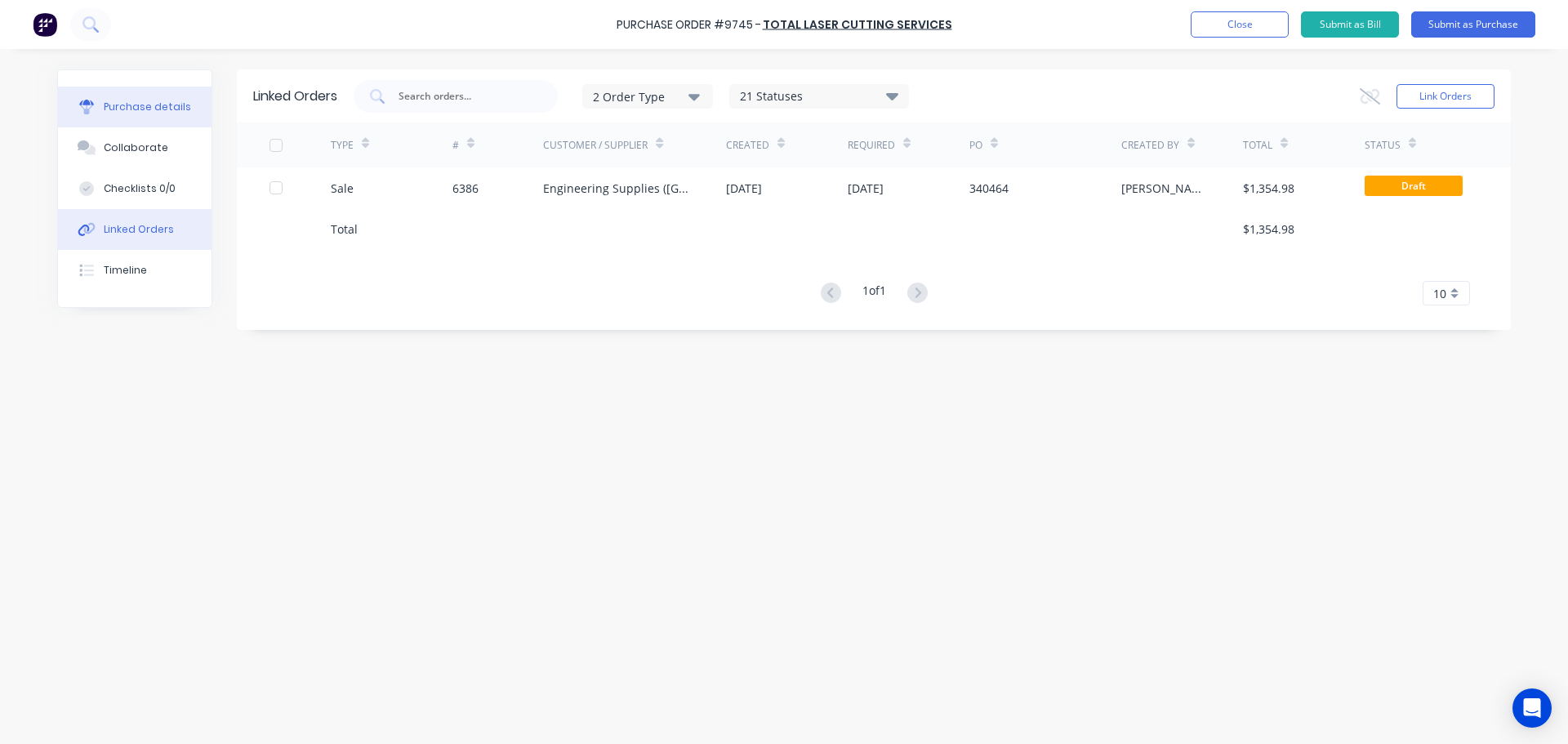
click at [135, 110] on div "Purchase details" at bounding box center [148, 106] width 88 height 14
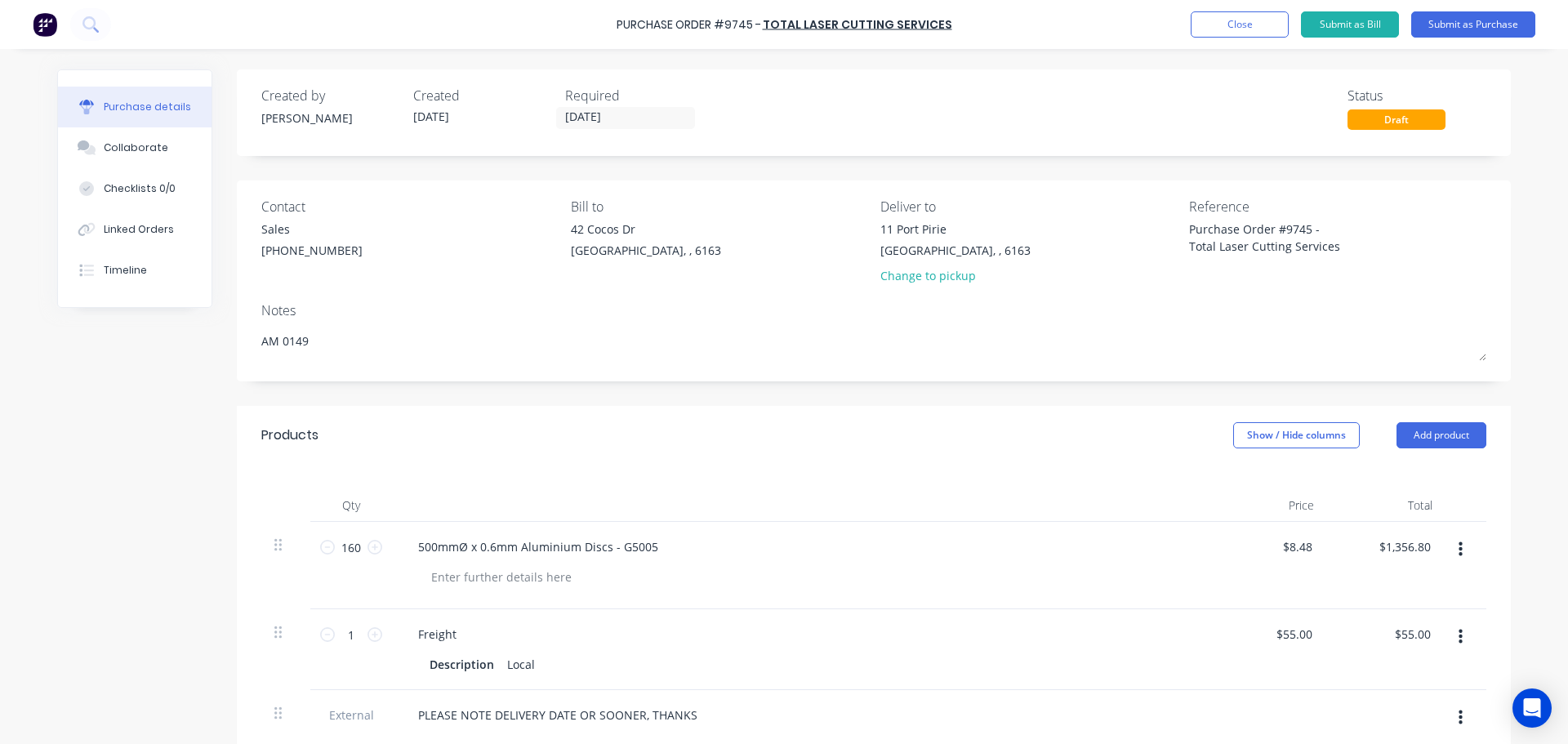
click at [754, 172] on div "**********" at bounding box center [874, 624] width 1274 height 1109
click at [1455, 23] on button "Submit as Purchase" at bounding box center [1473, 24] width 124 height 26
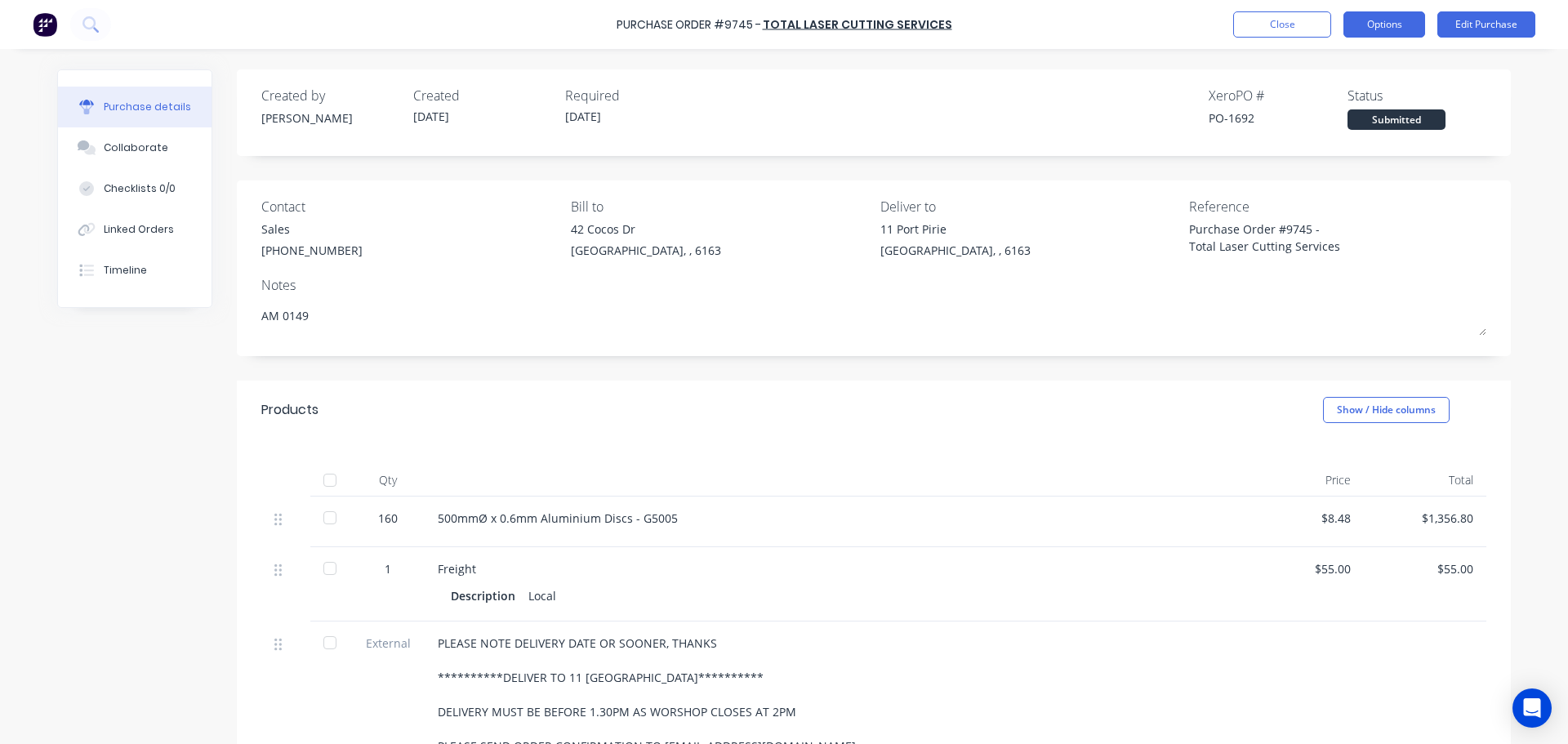
click at [1380, 30] on button "Options" at bounding box center [1385, 24] width 82 height 26
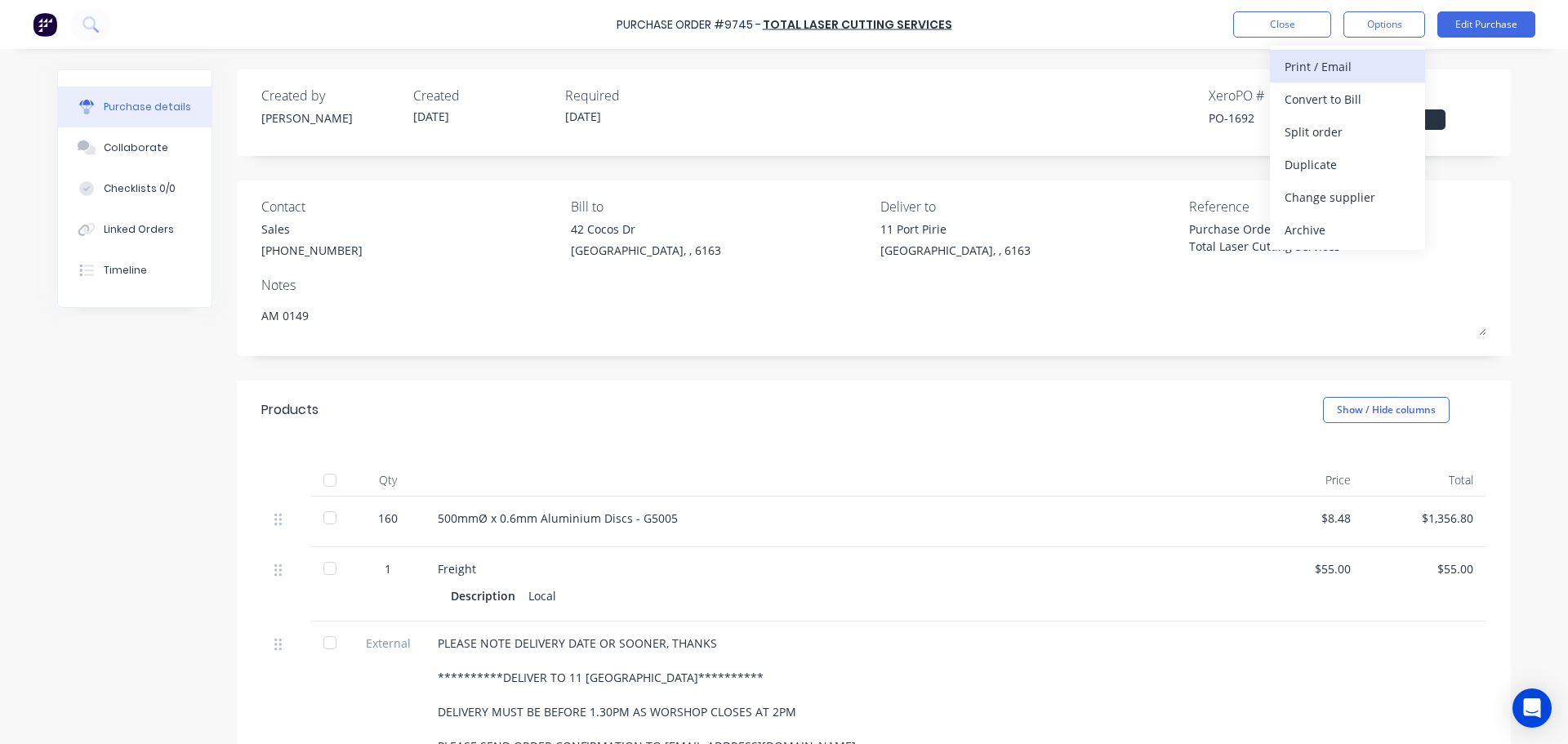
click at [1335, 69] on div "Print / Email" at bounding box center [1347, 66] width 126 height 24
click at [1324, 93] on div "With pricing" at bounding box center [1347, 99] width 126 height 24
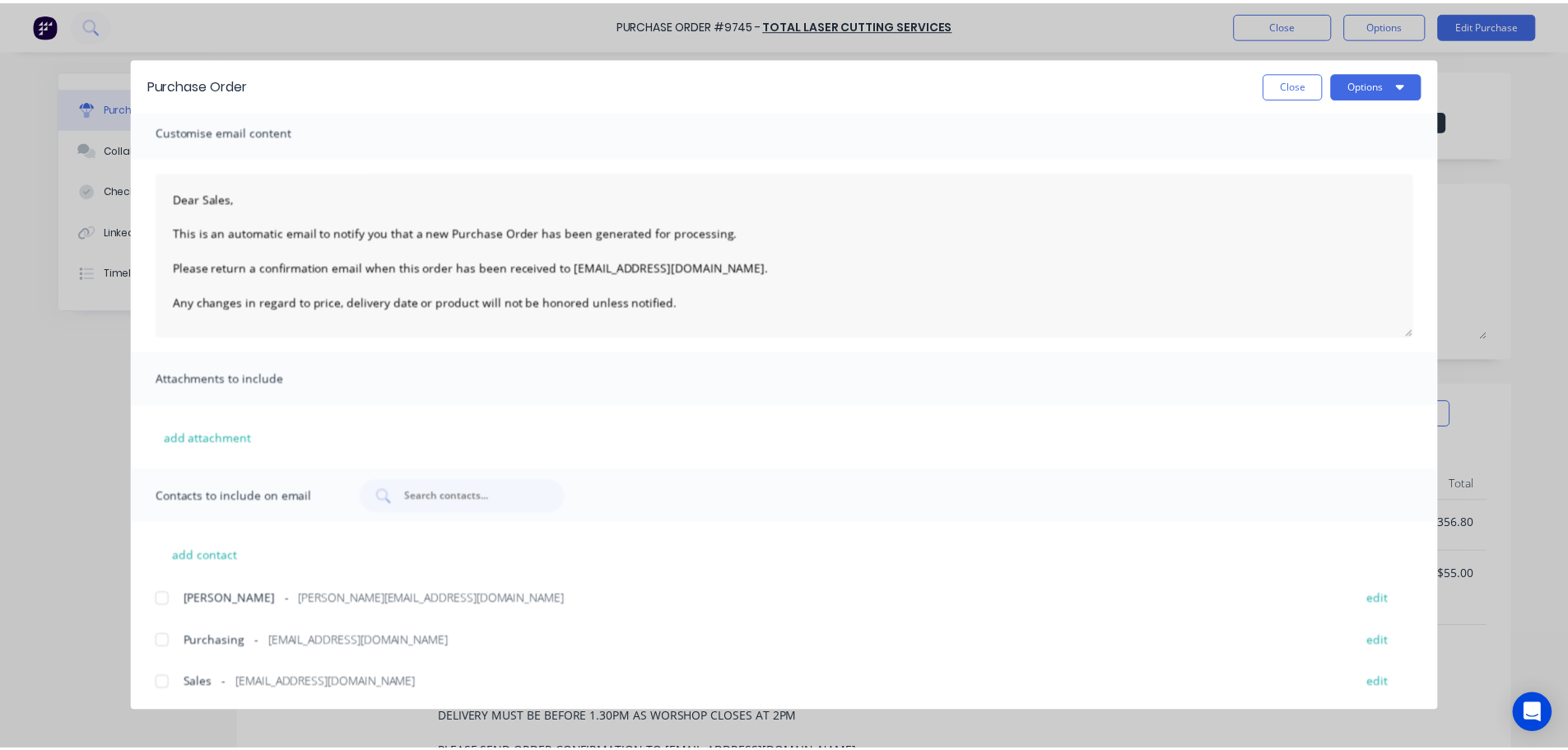
scroll to position [10, 0]
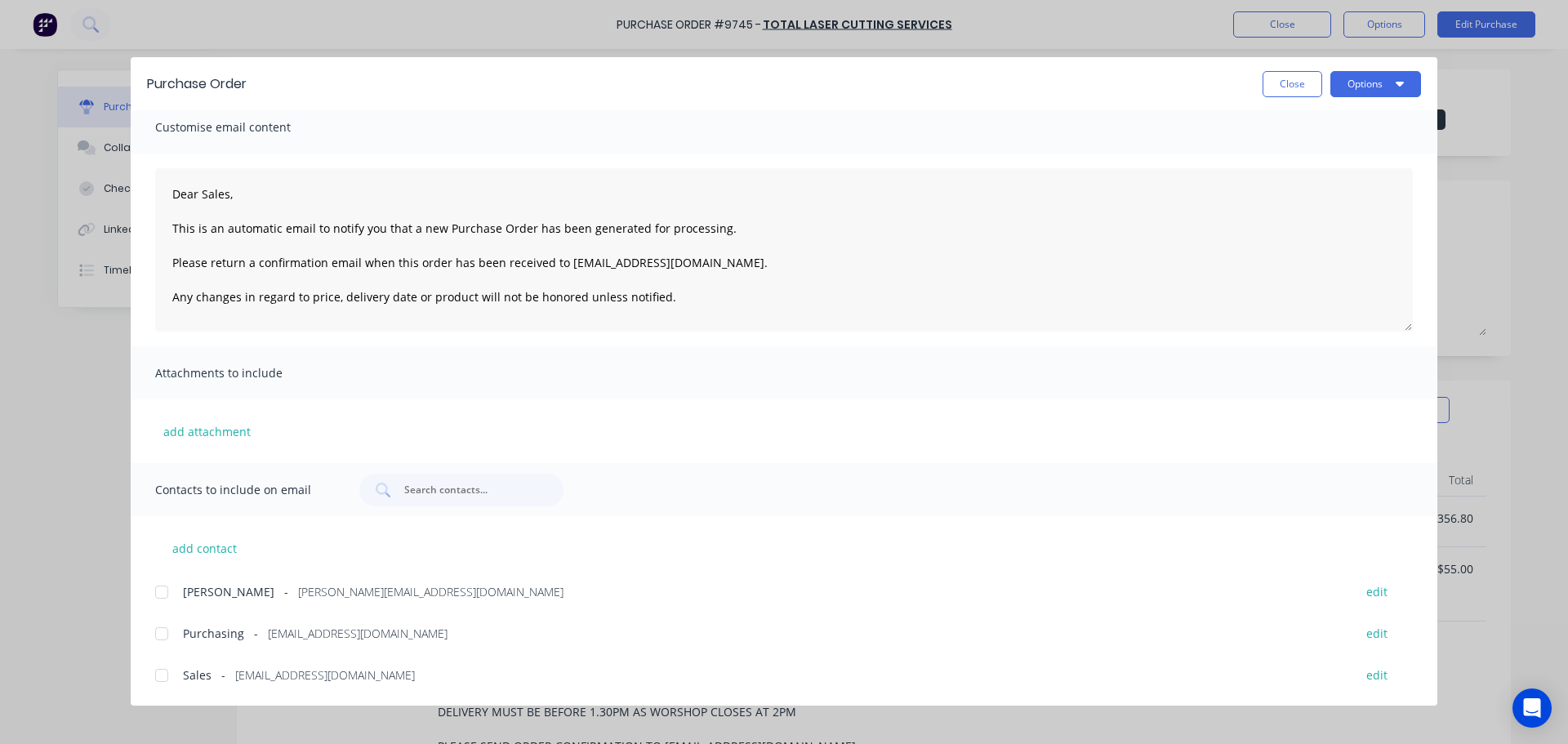
click at [166, 673] on div at bounding box center [161, 675] width 32 height 32
click at [168, 630] on div at bounding box center [161, 634] width 32 height 32
click at [1378, 74] on button "Options" at bounding box center [1375, 83] width 91 height 26
click at [1281, 195] on button "Email" at bounding box center [1344, 191] width 155 height 32
click at [142, 714] on button "×" at bounding box center [135, 712] width 42 height 39
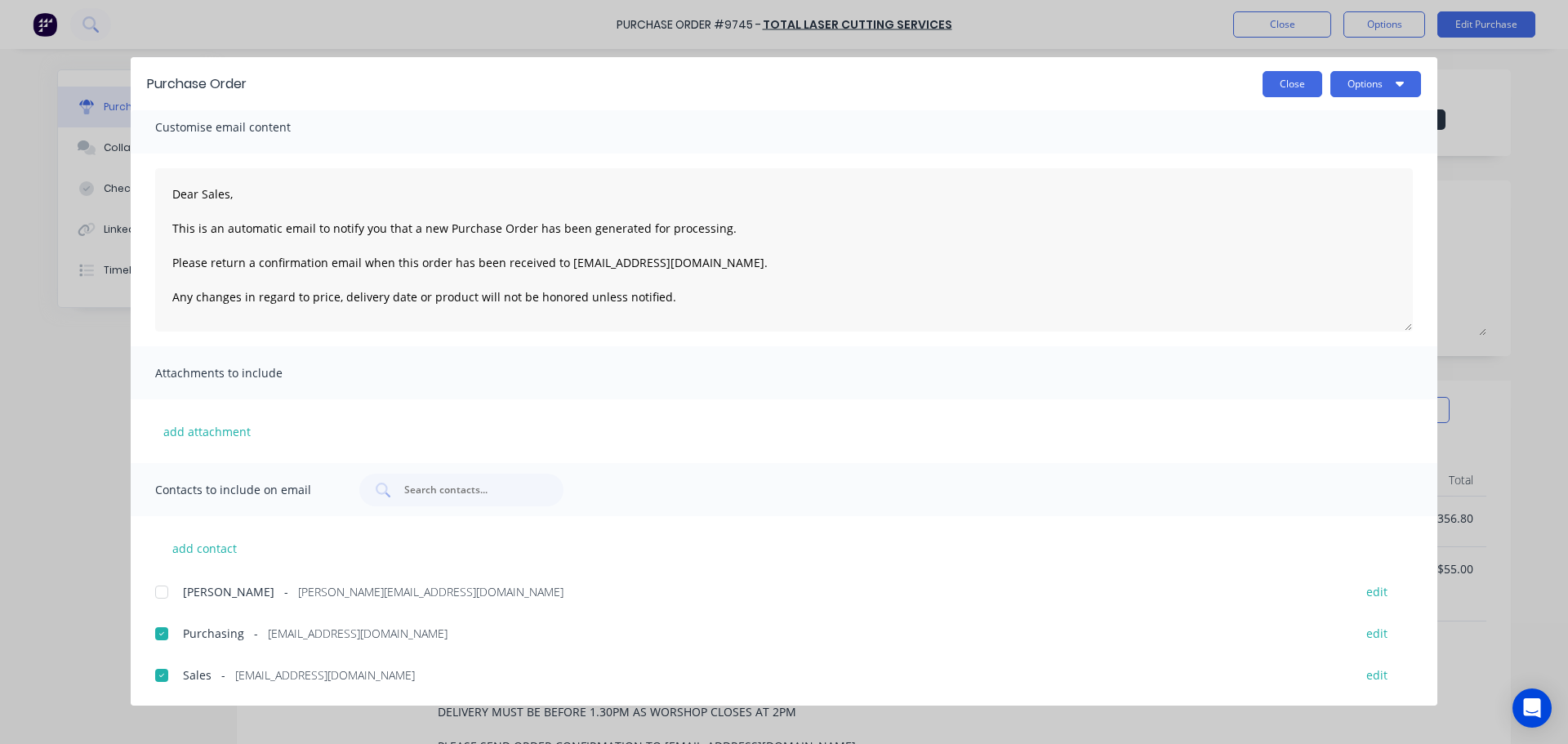
click at [1287, 90] on button "Close" at bounding box center [1292, 83] width 59 height 26
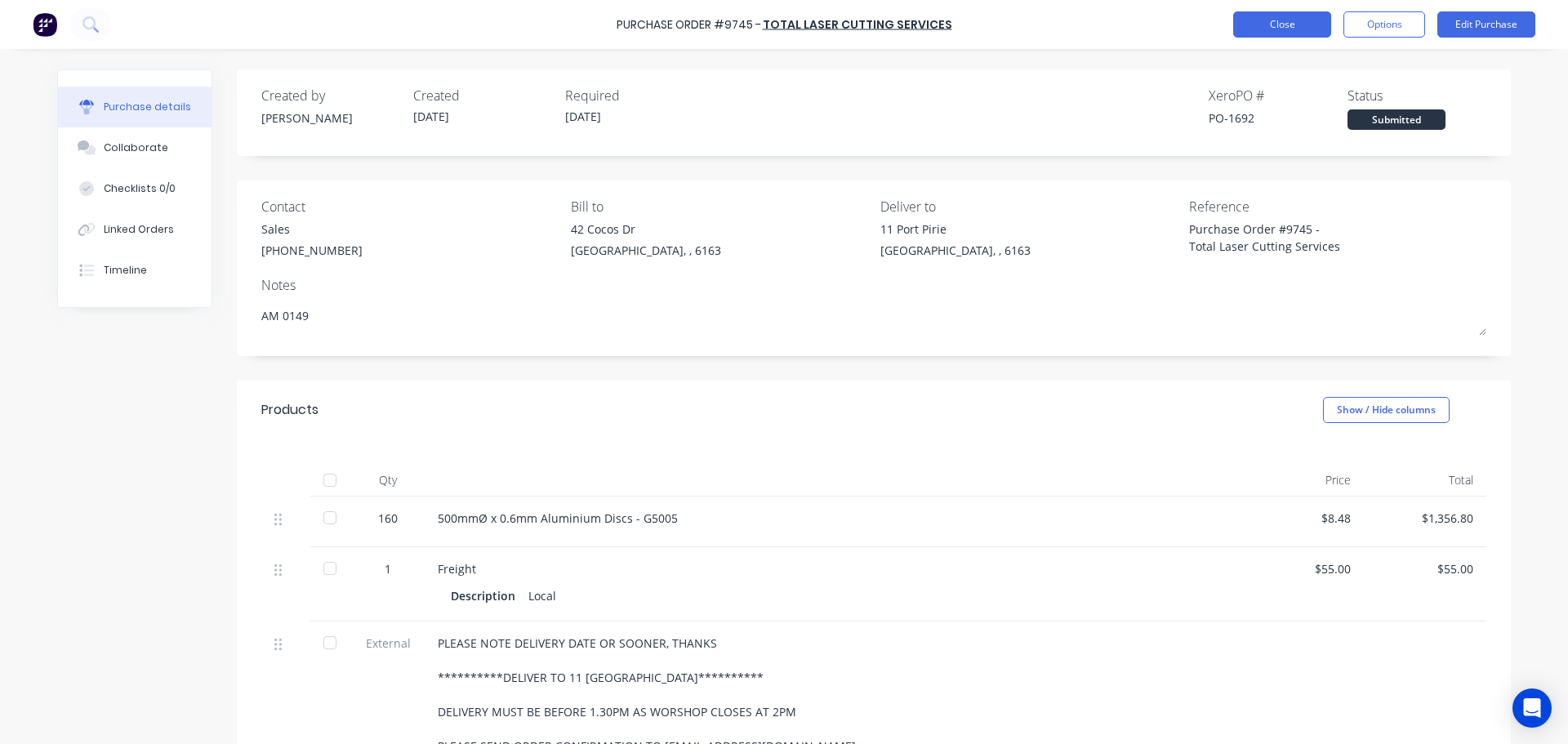
click at [1281, 14] on button "Close" at bounding box center [1282, 24] width 98 height 26
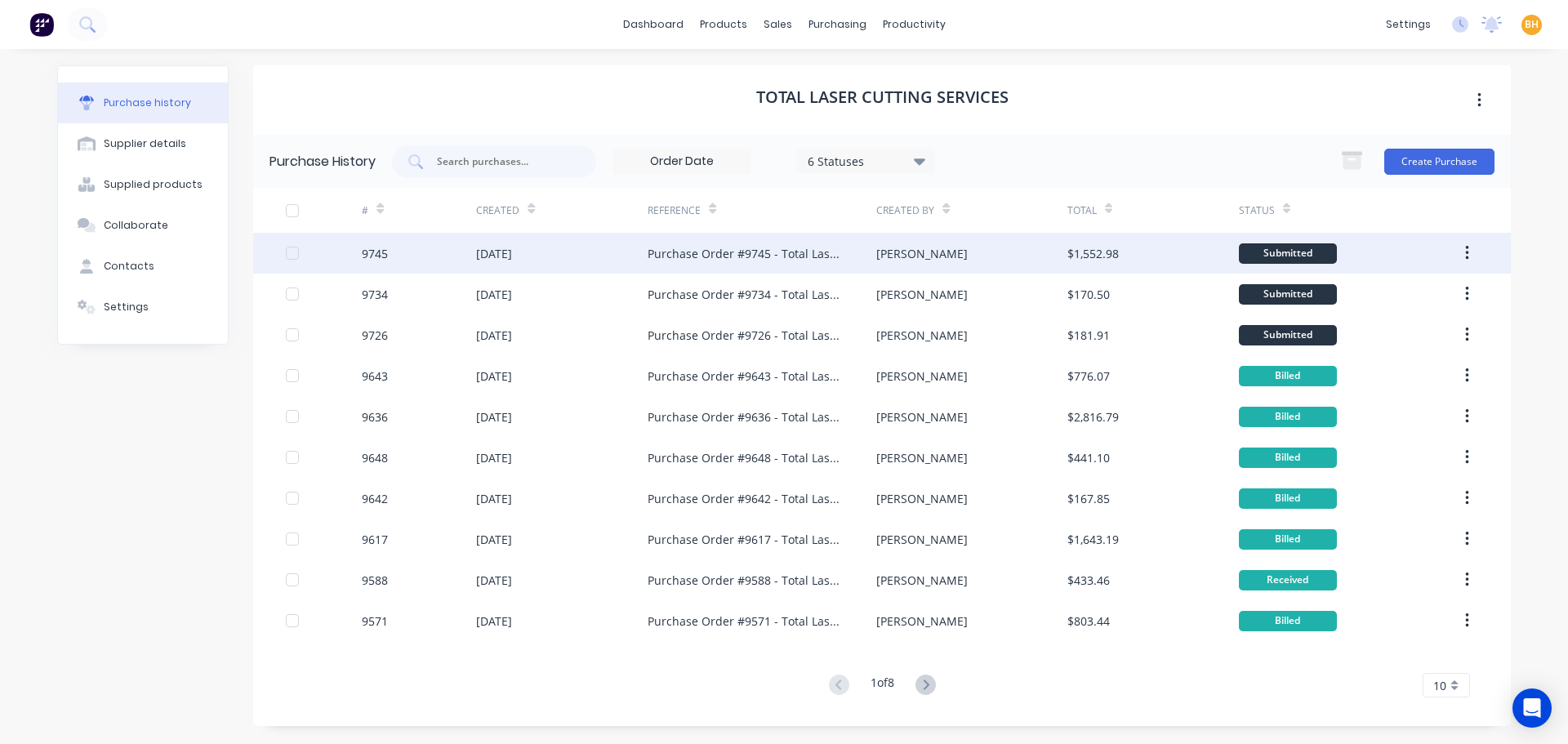
click at [472, 265] on div "9745" at bounding box center [419, 253] width 115 height 41
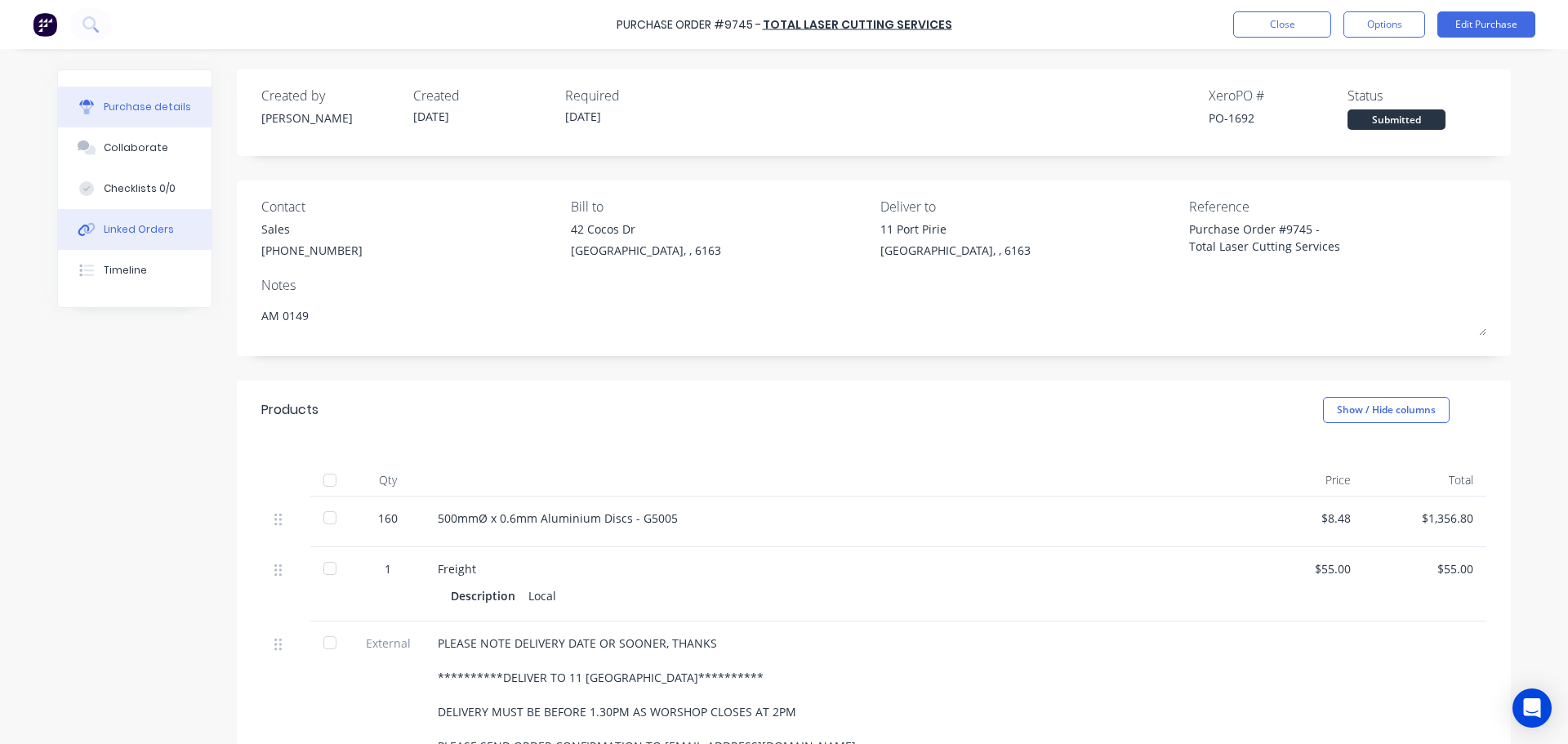
click at [116, 223] on div "Linked Orders" at bounding box center [139, 229] width 71 height 14
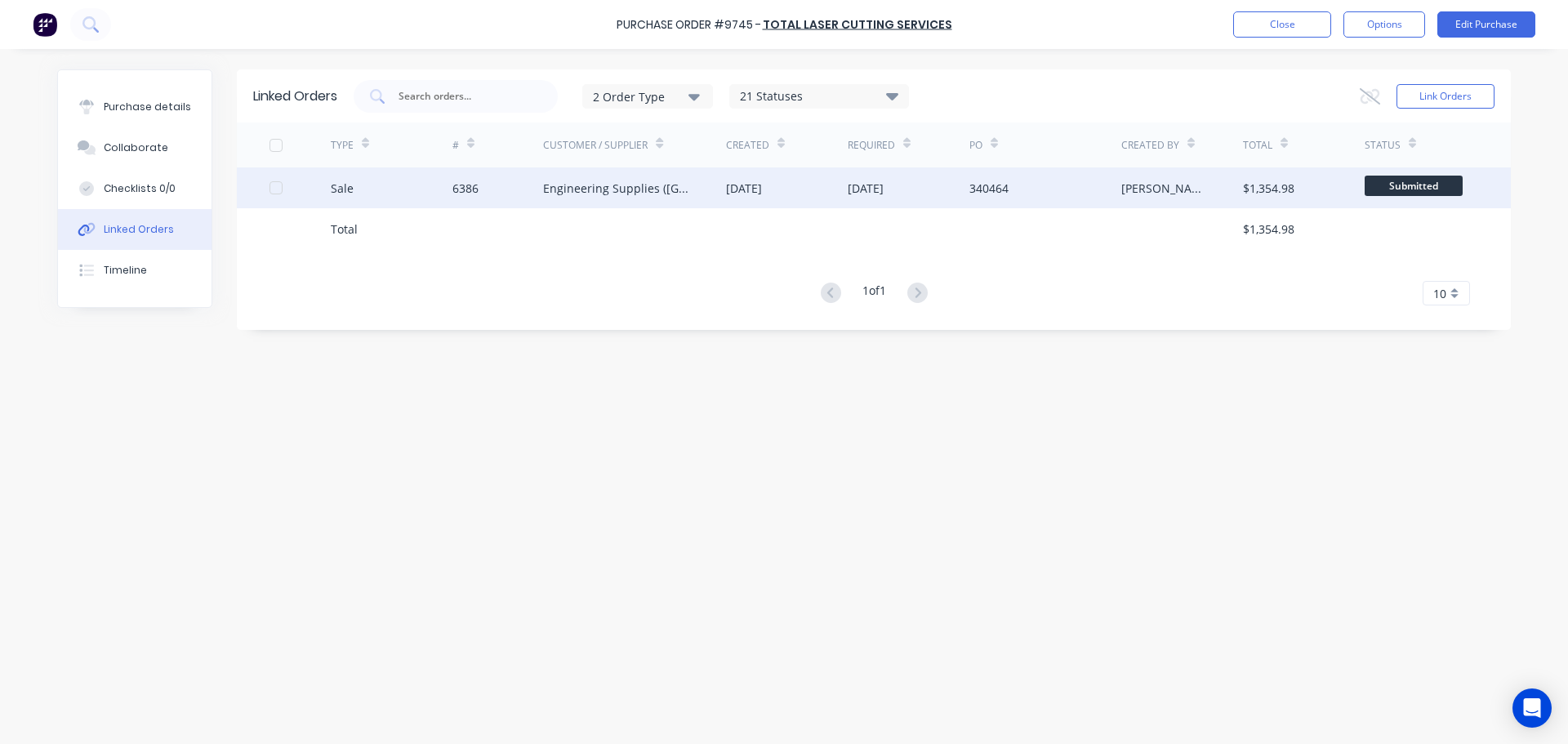
click at [1399, 178] on span "Submitted" at bounding box center [1413, 185] width 98 height 20
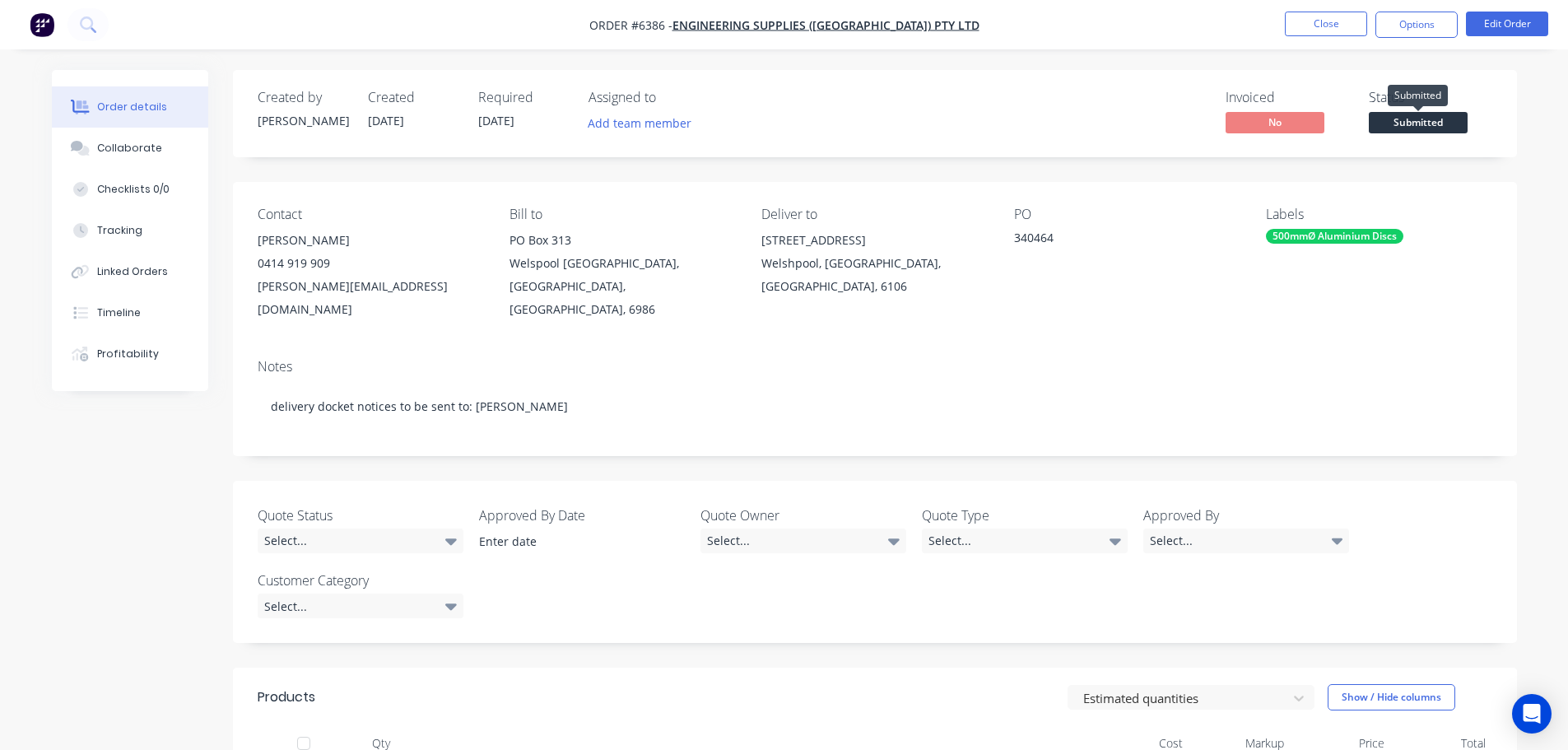
click at [1435, 127] on span "Submitted" at bounding box center [1418, 121] width 99 height 20
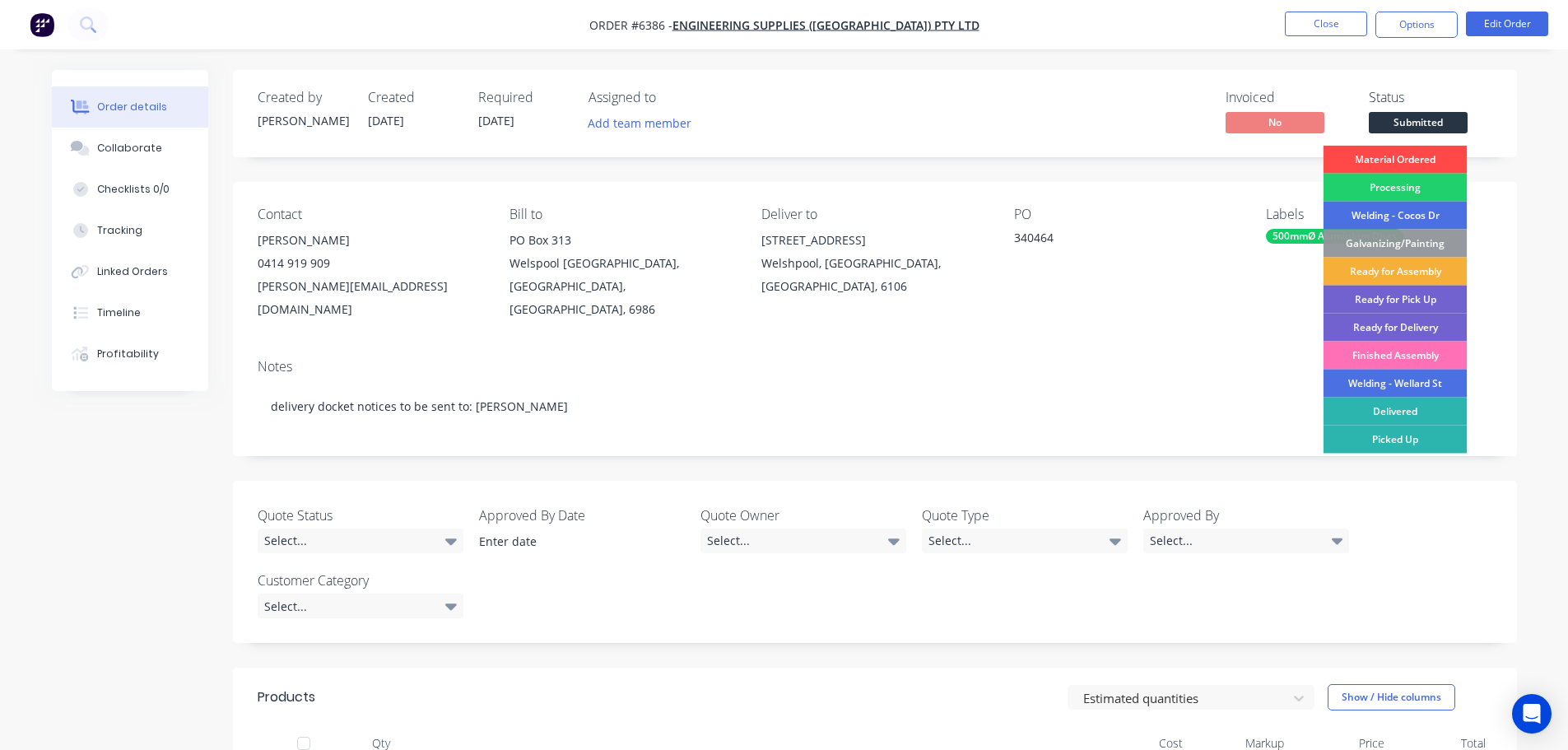
click at [1409, 154] on div "Material Ordered" at bounding box center [1396, 159] width 144 height 28
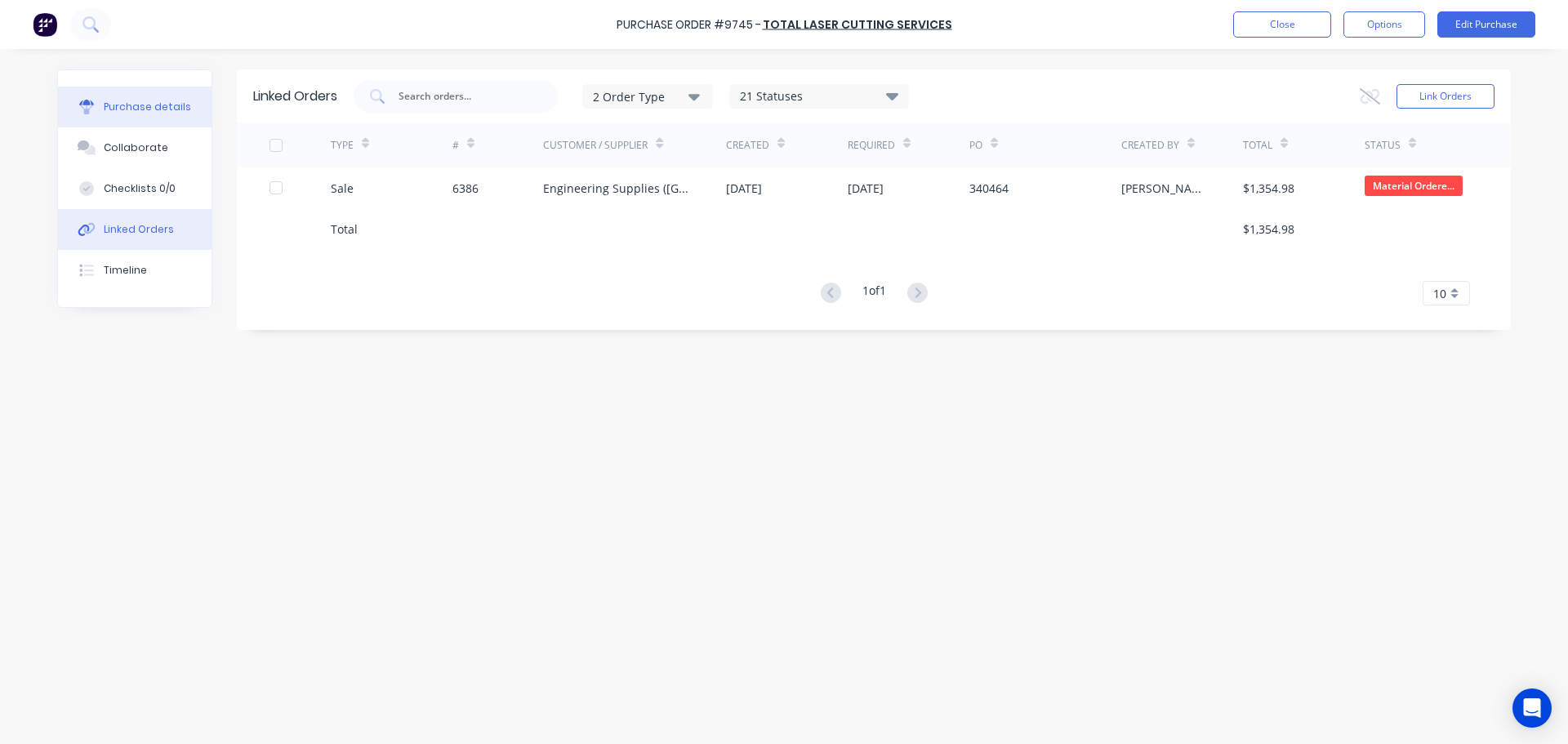
click at [148, 97] on button "Purchase details" at bounding box center [135, 107] width 154 height 41
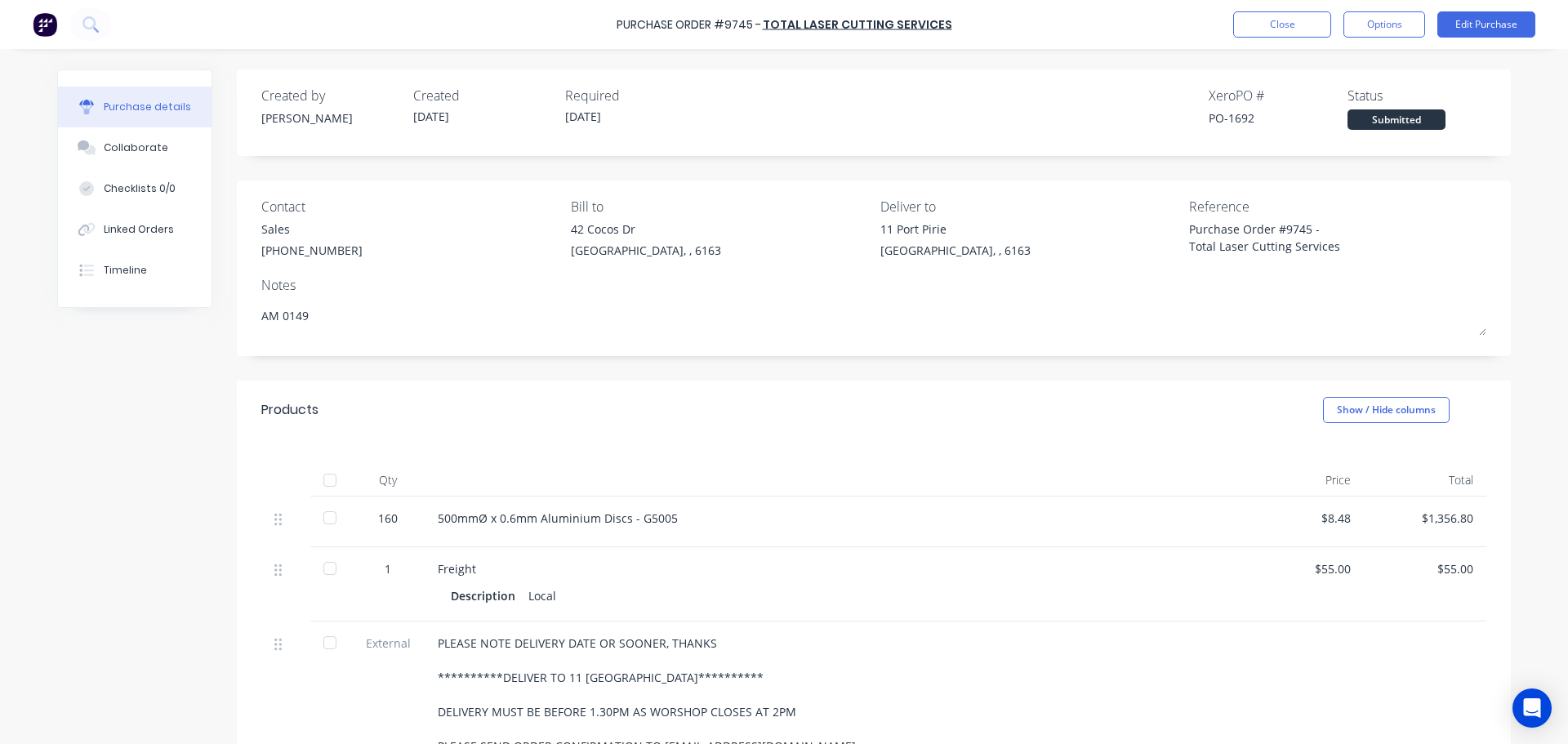
drag, startPoint x: 576, startPoint y: 13, endPoint x: 607, endPoint y: 10, distance: 31.1
click at [607, 10] on div "Purchase Order #9745 - Total Laser Cutting Services Close Options Edit Purchase" at bounding box center [784, 24] width 1568 height 49
click at [544, 35] on div "Purchase Order #9745 - Total Laser Cutting Services Close Options Edit Purchase" at bounding box center [784, 24] width 1568 height 49
click at [166, 221] on button "Linked Orders" at bounding box center [135, 229] width 154 height 41
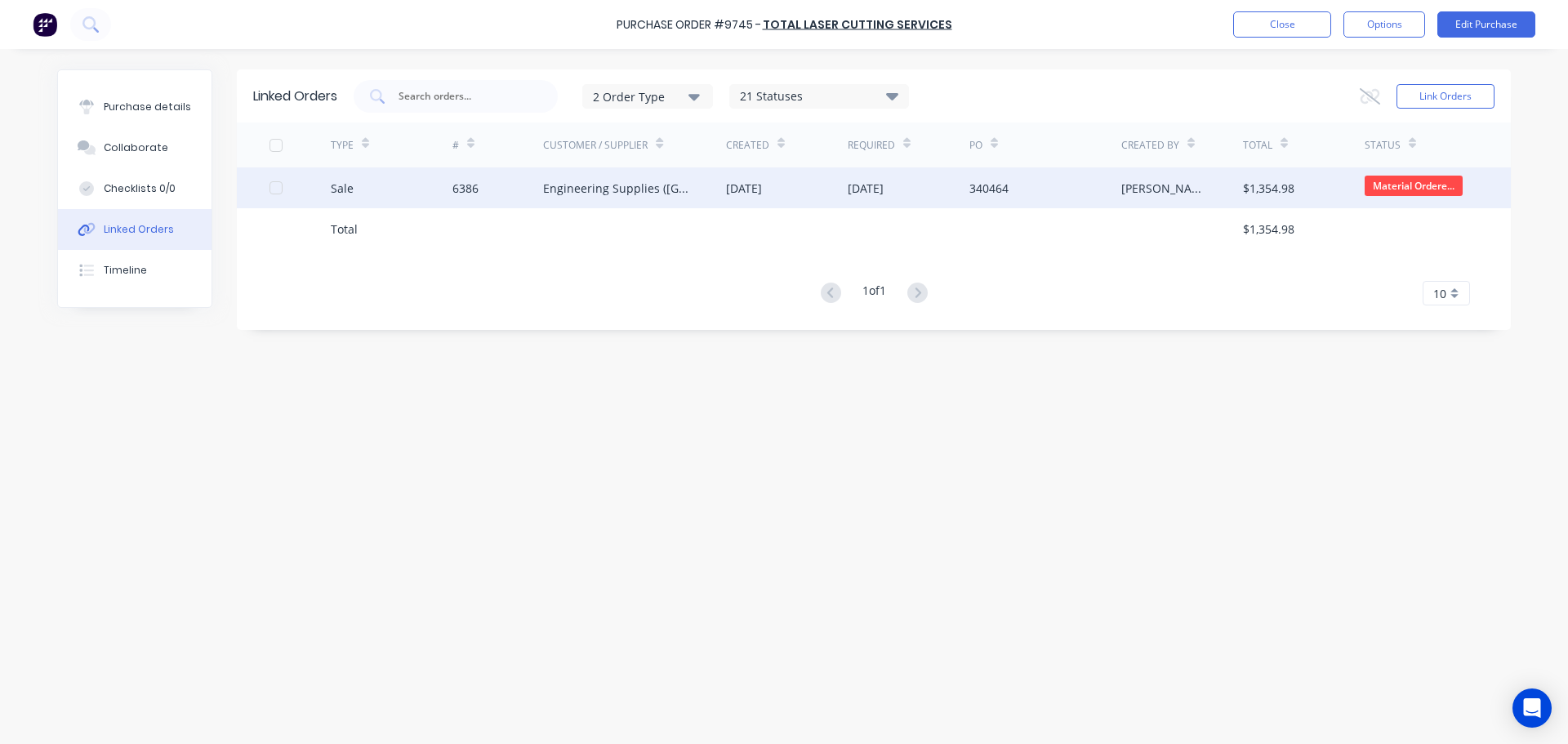
click at [596, 194] on div "Engineering Supplies (WA) Pty Ltd" at bounding box center [618, 188] width 150 height 17
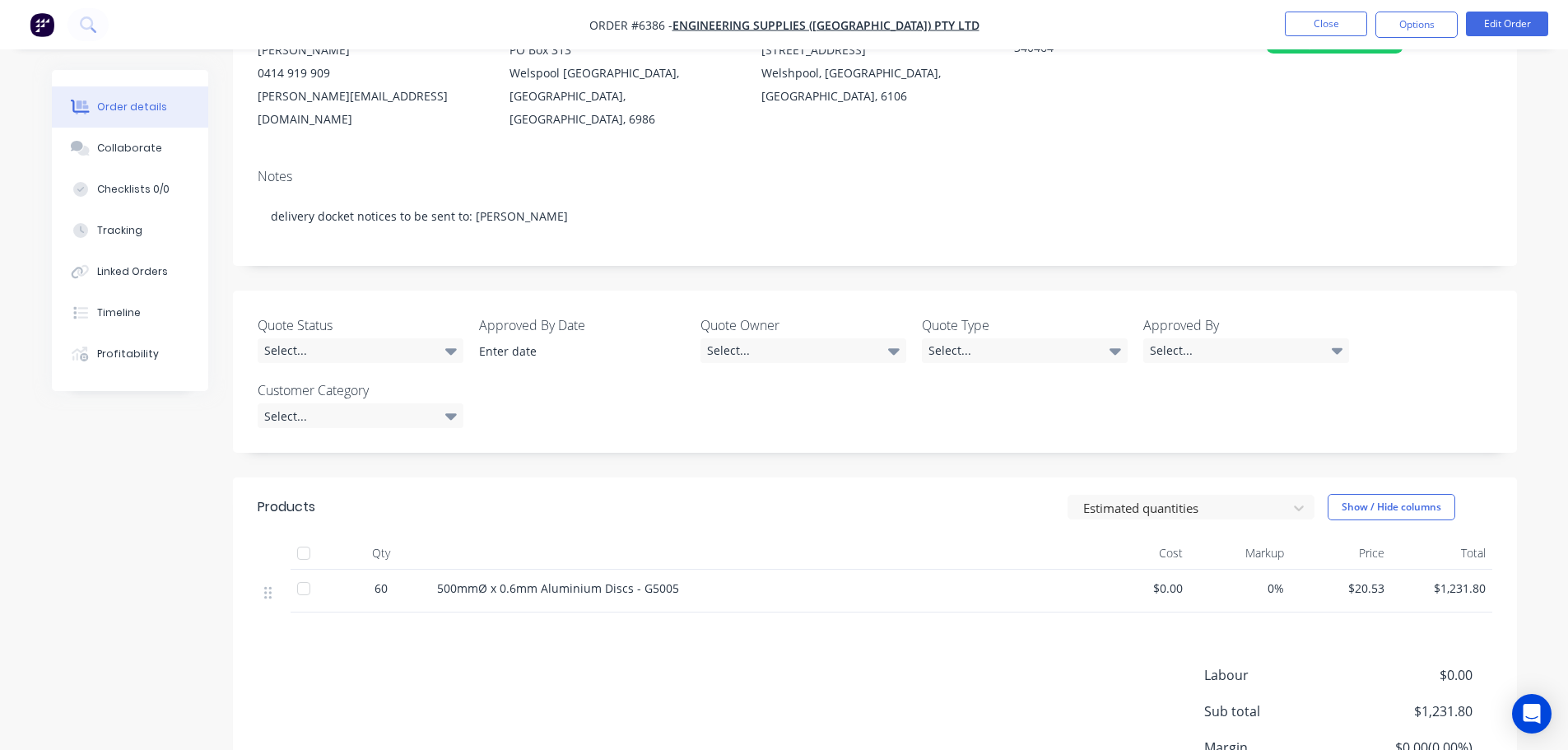
scroll to position [83, 0]
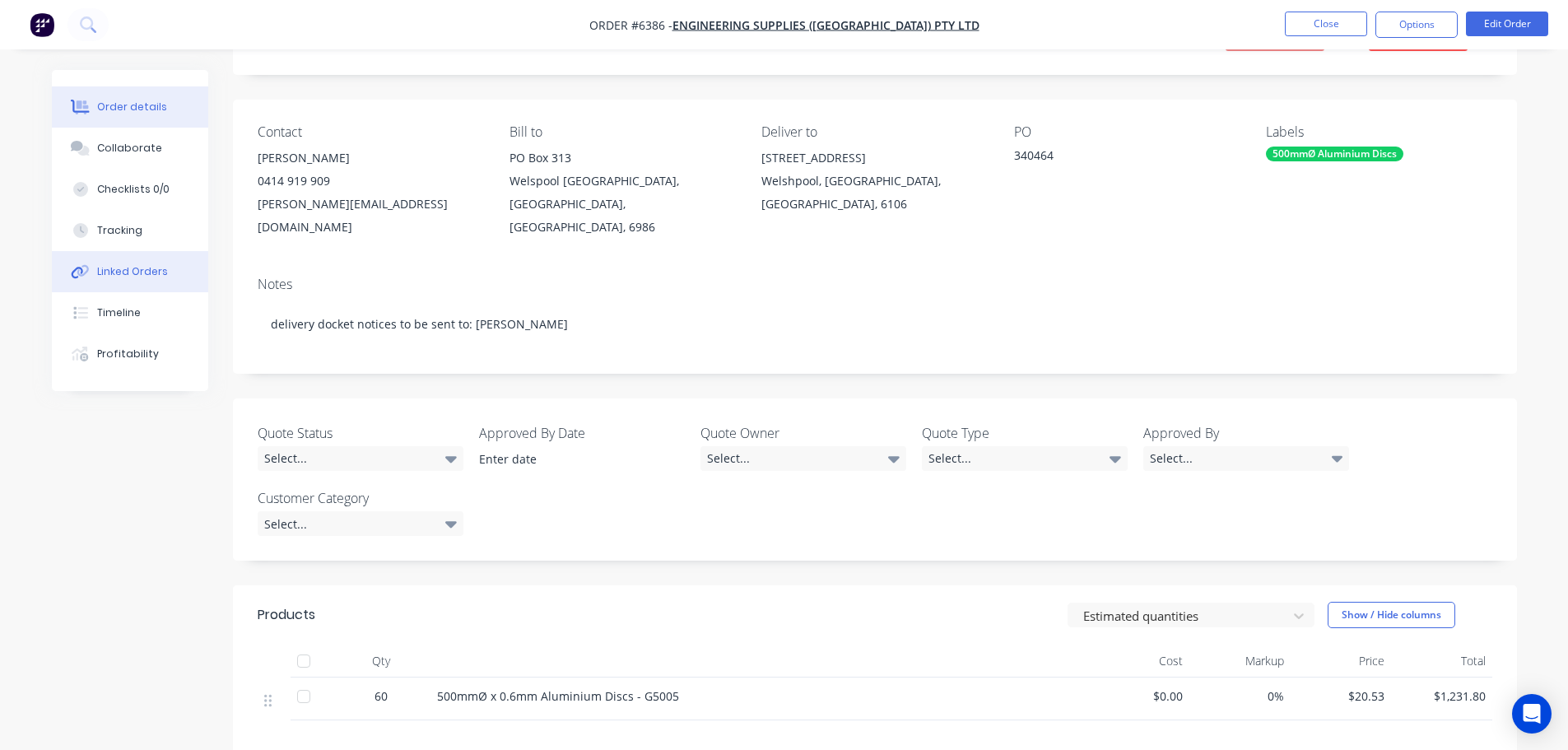
click at [140, 277] on div "Linked Orders" at bounding box center [133, 272] width 71 height 14
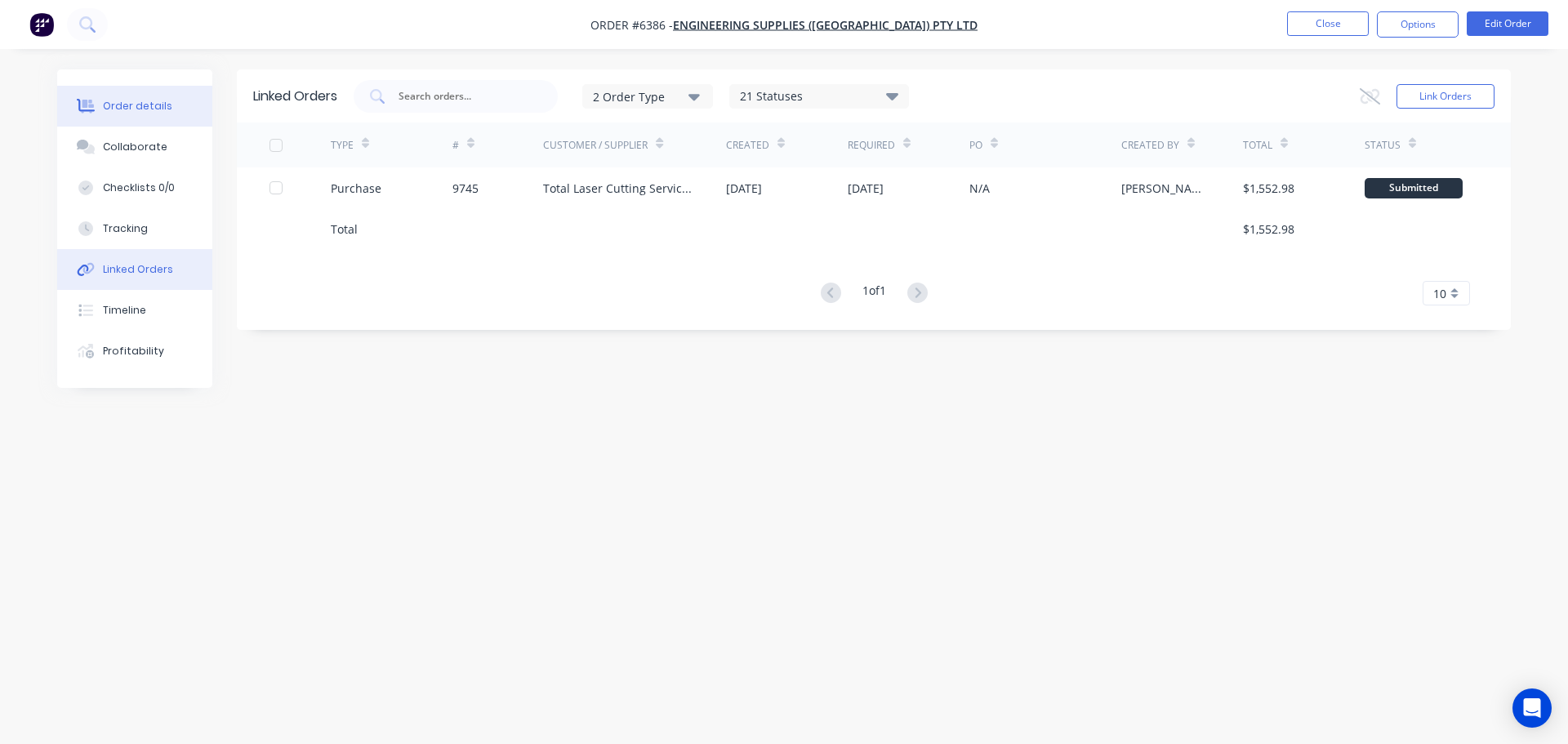
click at [147, 110] on div "Order details" at bounding box center [138, 105] width 70 height 14
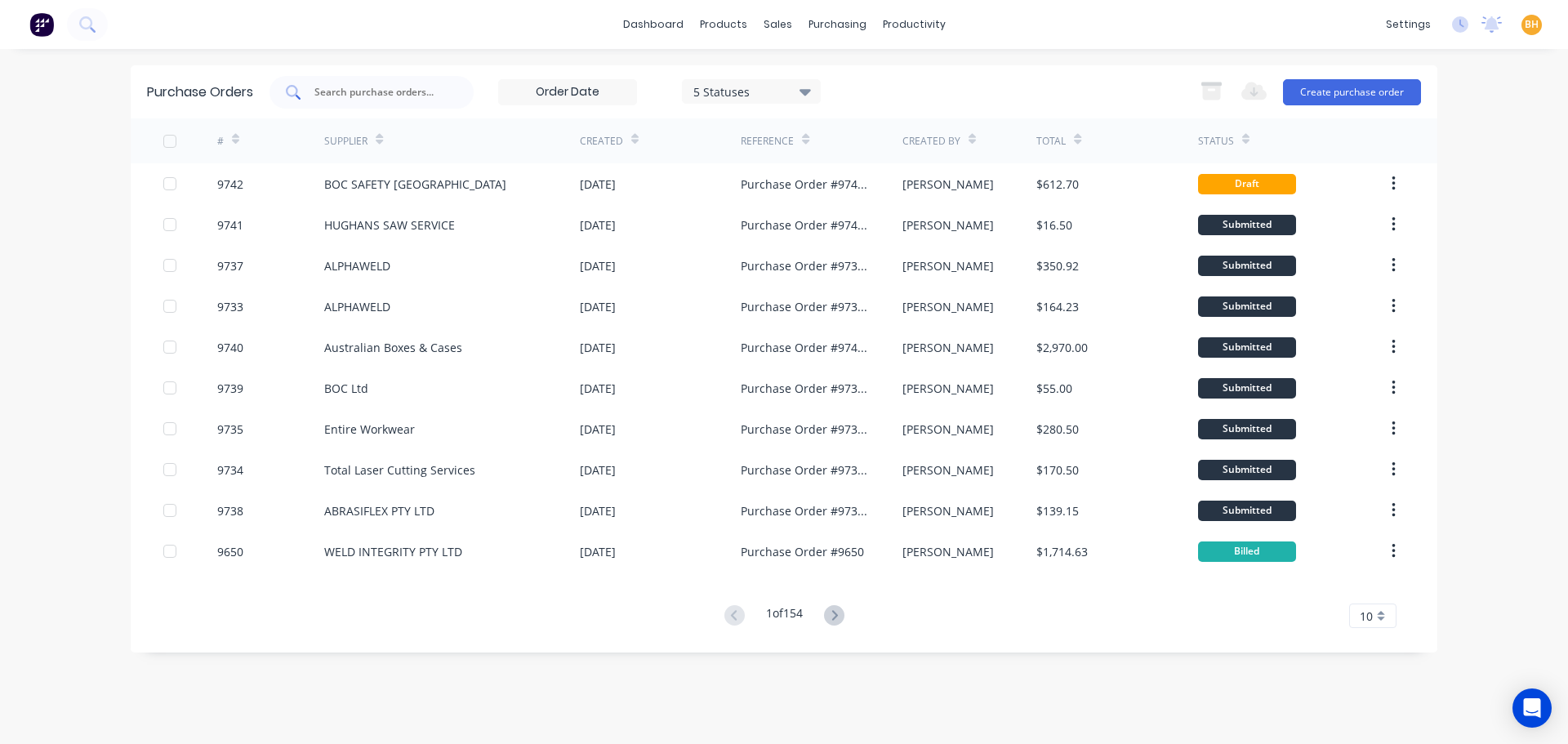
click at [379, 95] on input "text" at bounding box center [381, 92] width 136 height 16
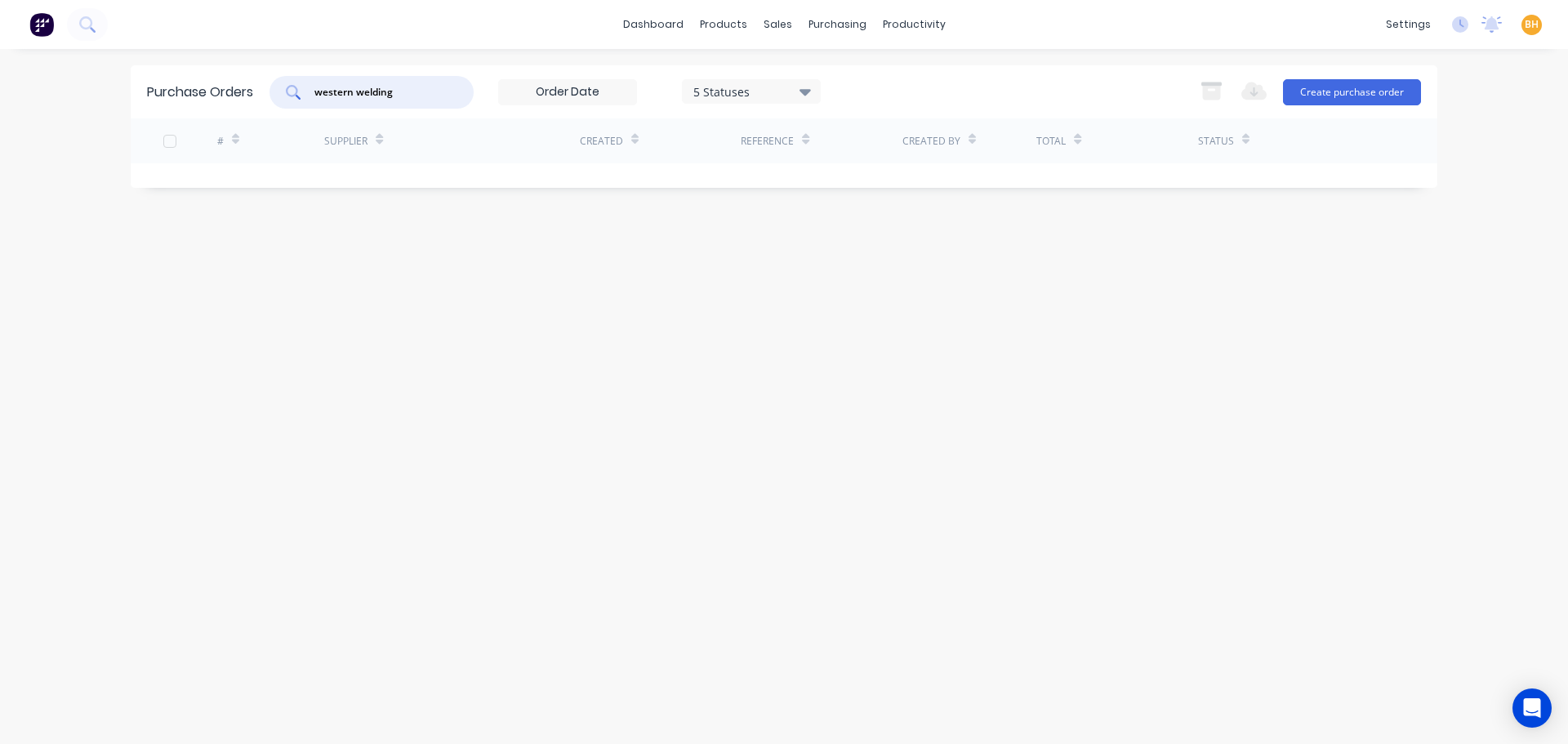
click at [414, 89] on input "western welding" at bounding box center [381, 92] width 136 height 16
type input "w"
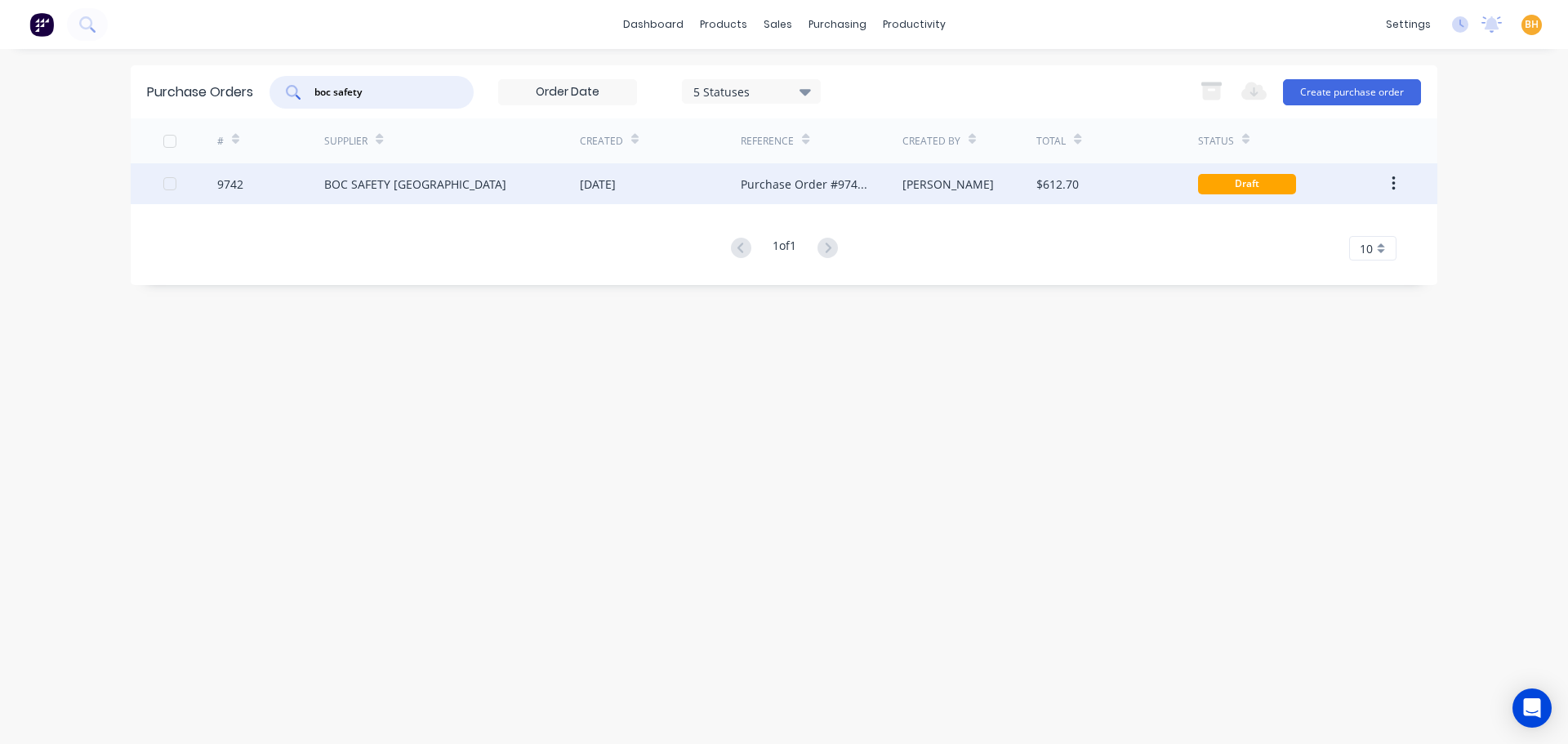
type input "boc safety"
click at [413, 180] on div "BOC SAFETY [GEOGRAPHIC_DATA]" at bounding box center [415, 184] width 182 height 17
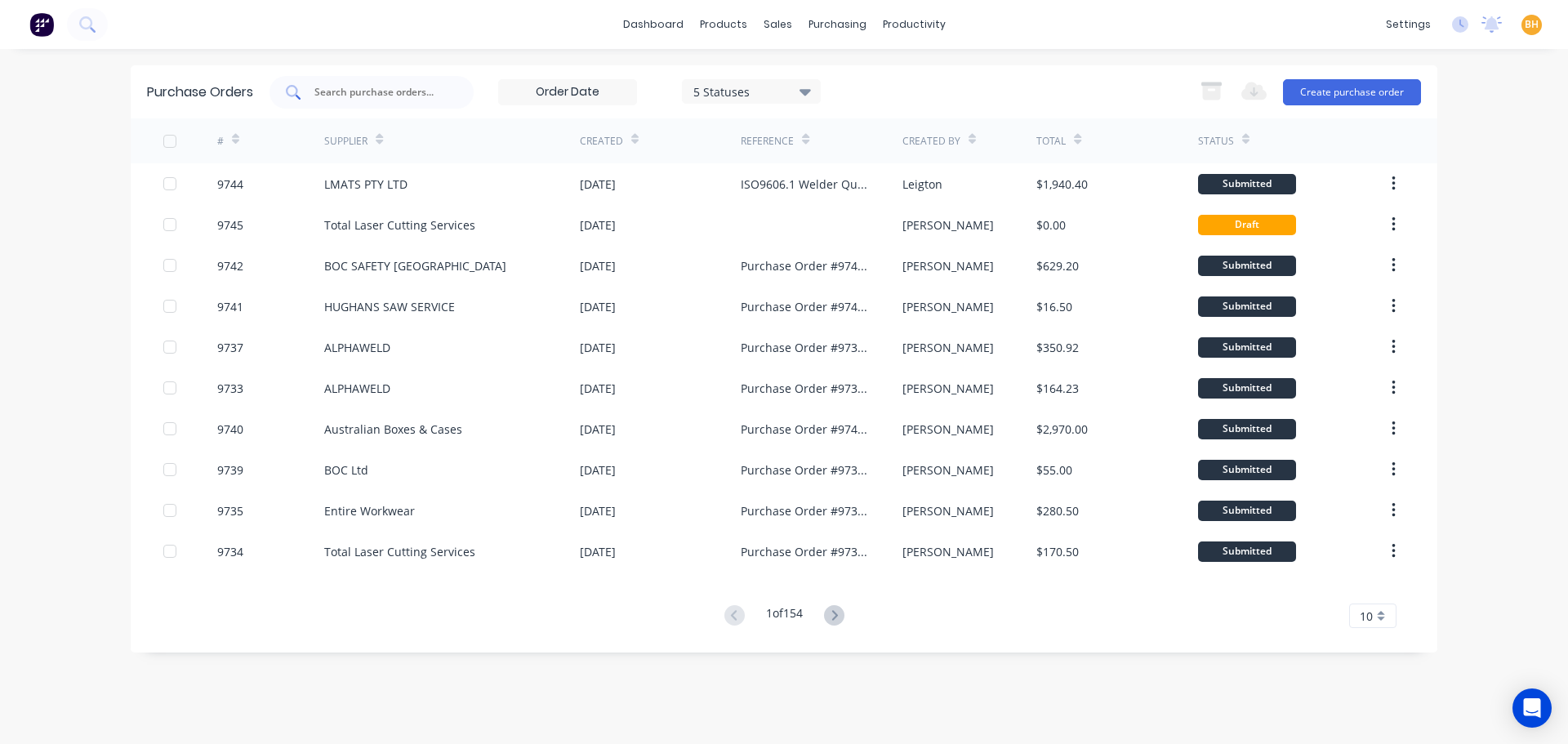
click at [401, 100] on div at bounding box center [371, 93] width 204 height 32
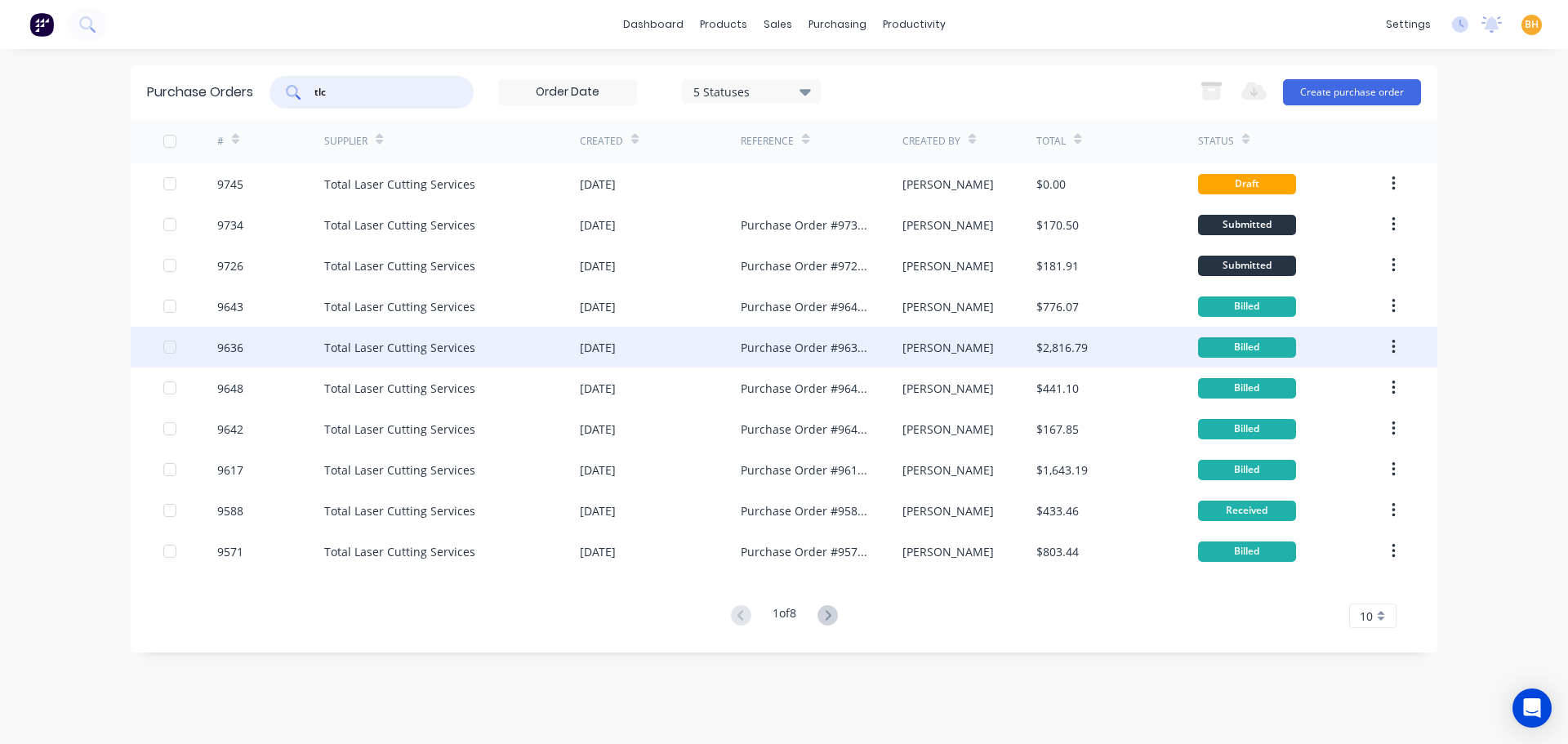
type input "tlc"
click at [370, 360] on div "Total Laser Cutting Services" at bounding box center [453, 347] width 256 height 41
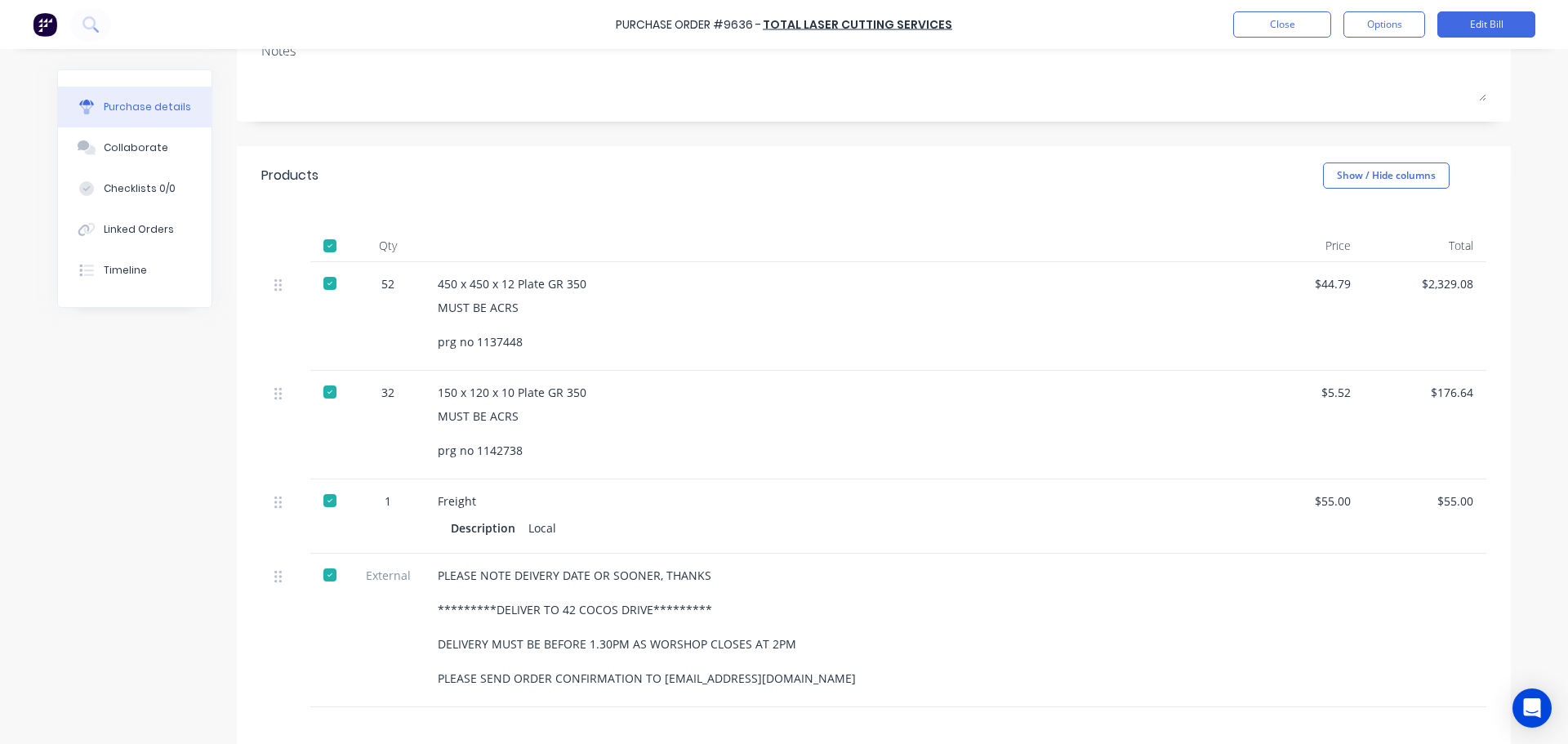
scroll to position [409, 0]
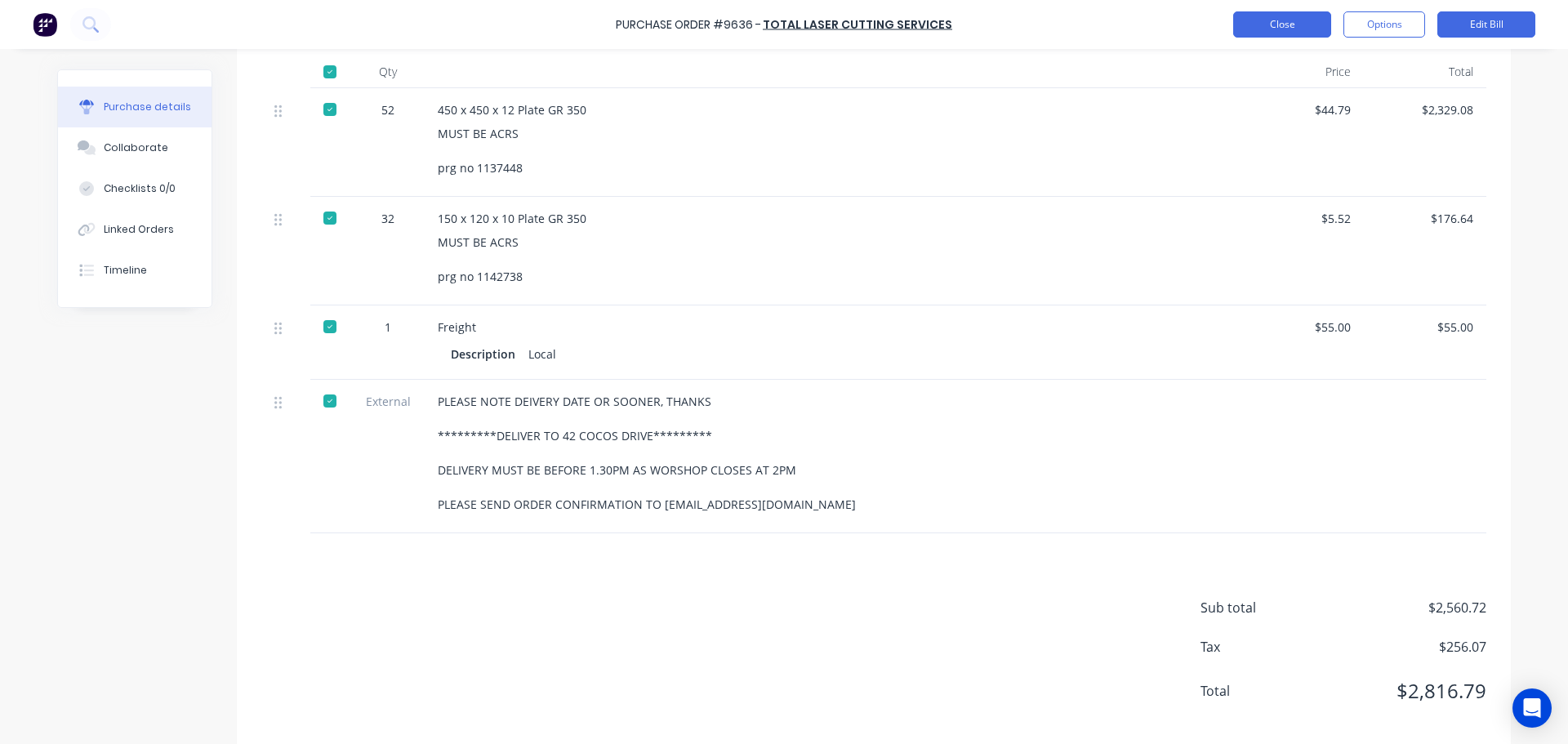
click at [1292, 28] on button "Close" at bounding box center [1282, 24] width 98 height 26
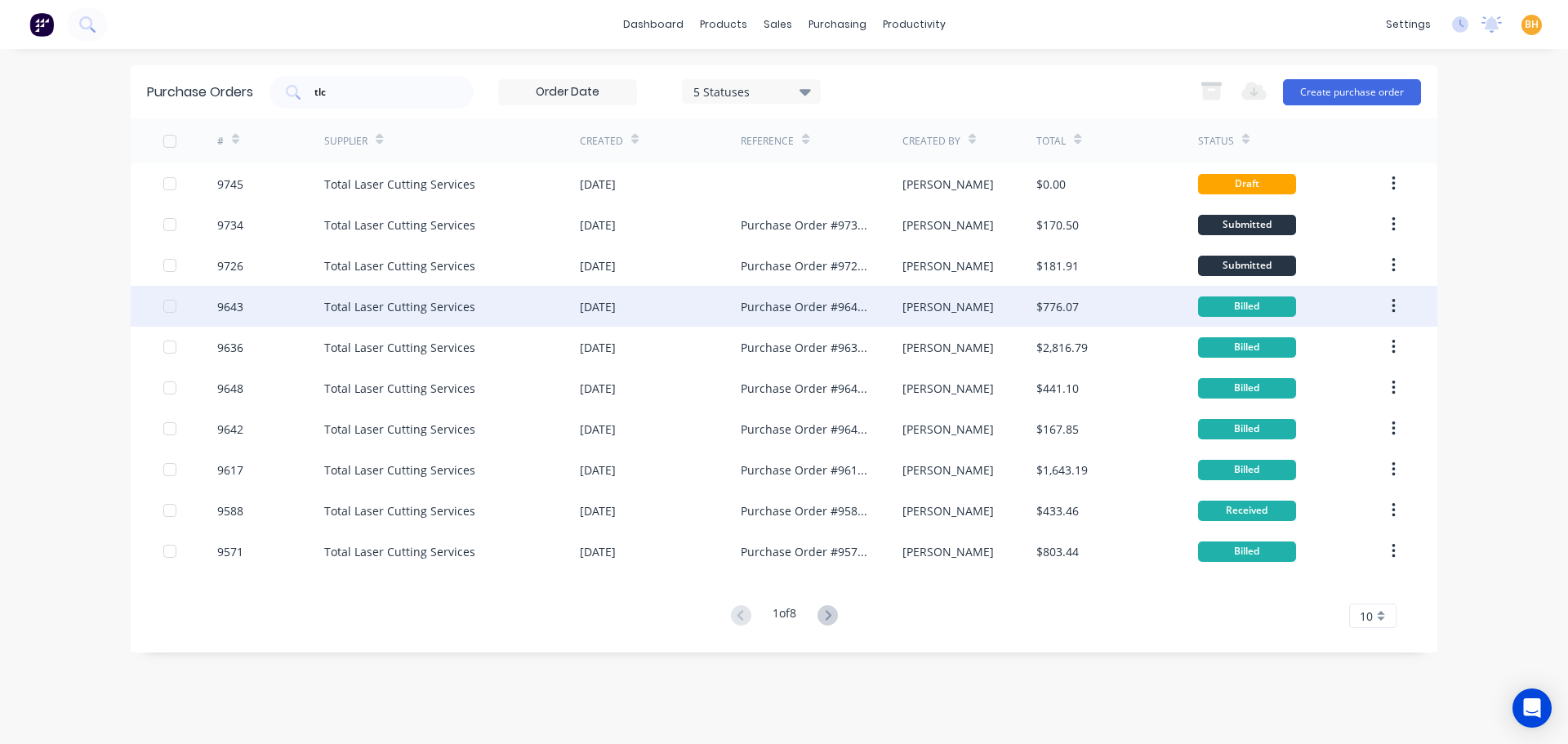
click at [364, 307] on div "Total Laser Cutting Services" at bounding box center [400, 307] width 151 height 17
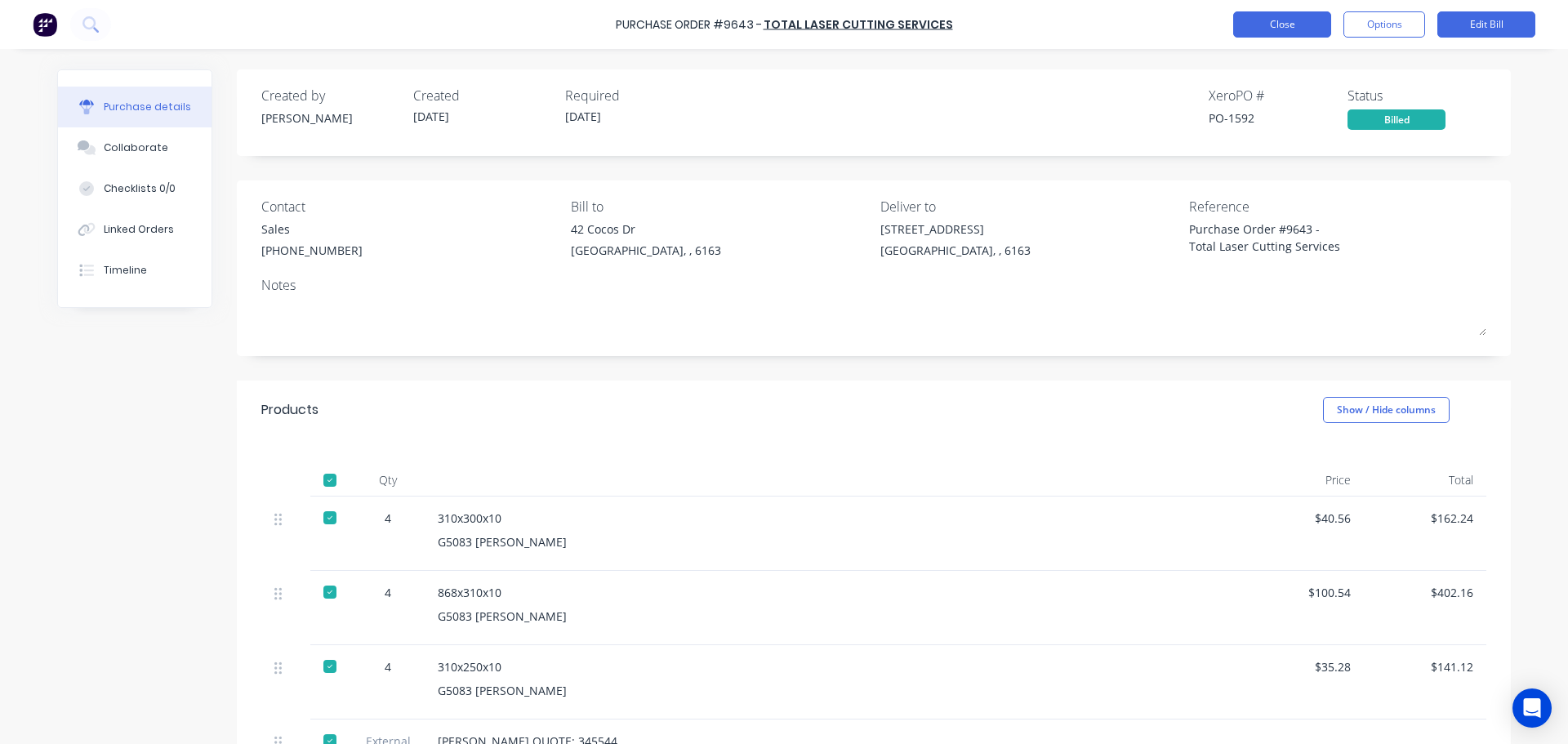
click at [1271, 30] on button "Close" at bounding box center [1282, 24] width 98 height 26
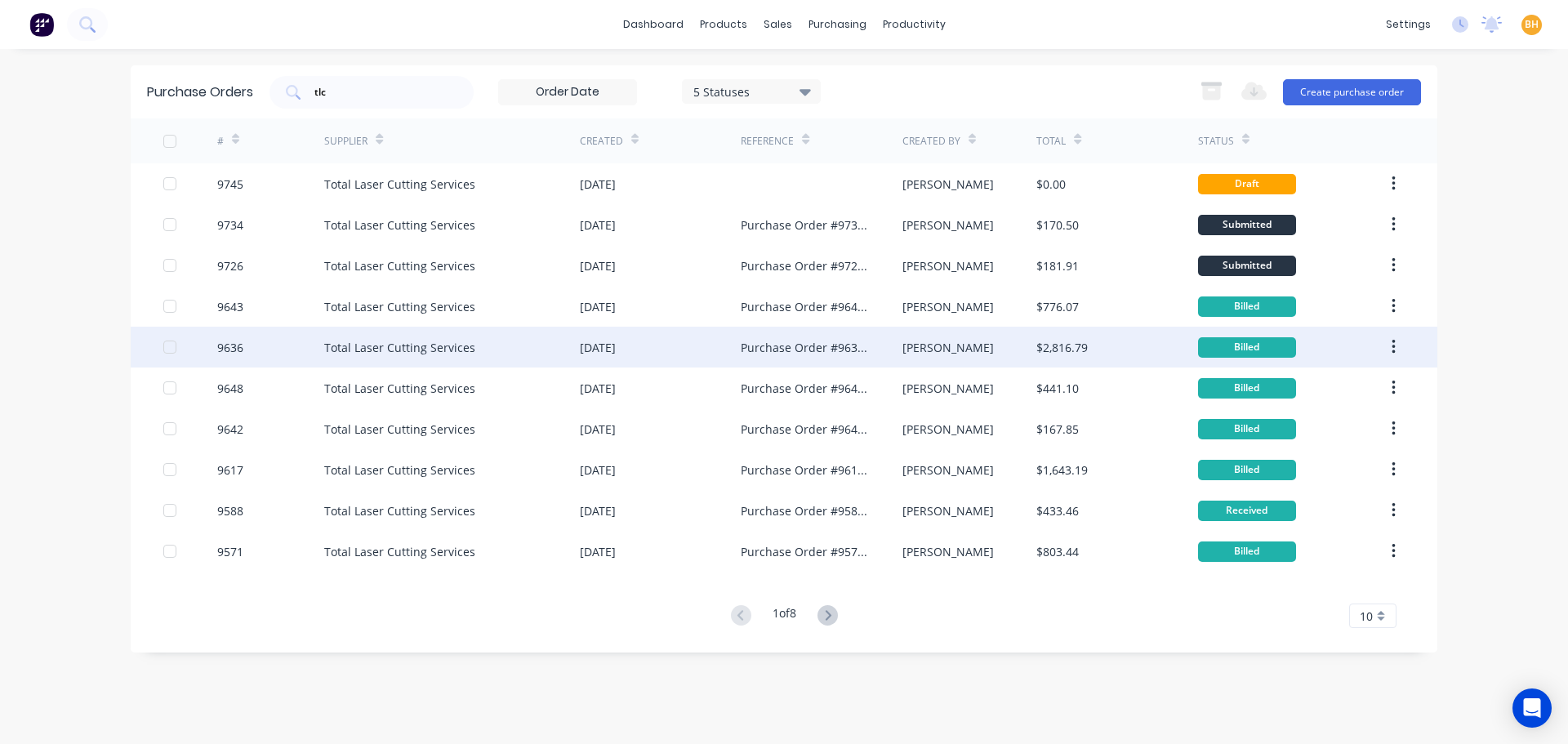
click at [486, 357] on div "Total Laser Cutting Services" at bounding box center [453, 347] width 256 height 41
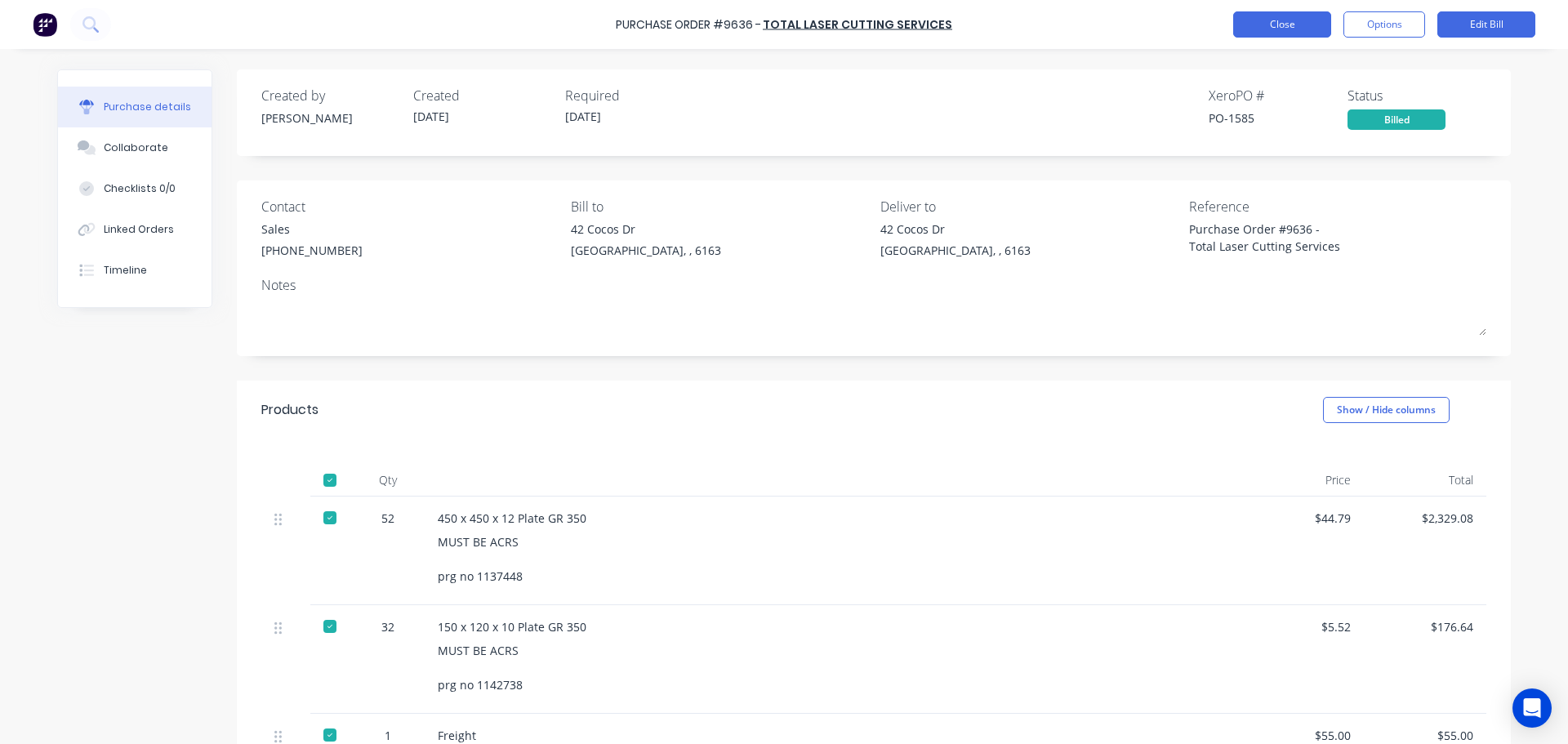
click at [1271, 23] on button "Close" at bounding box center [1282, 24] width 98 height 26
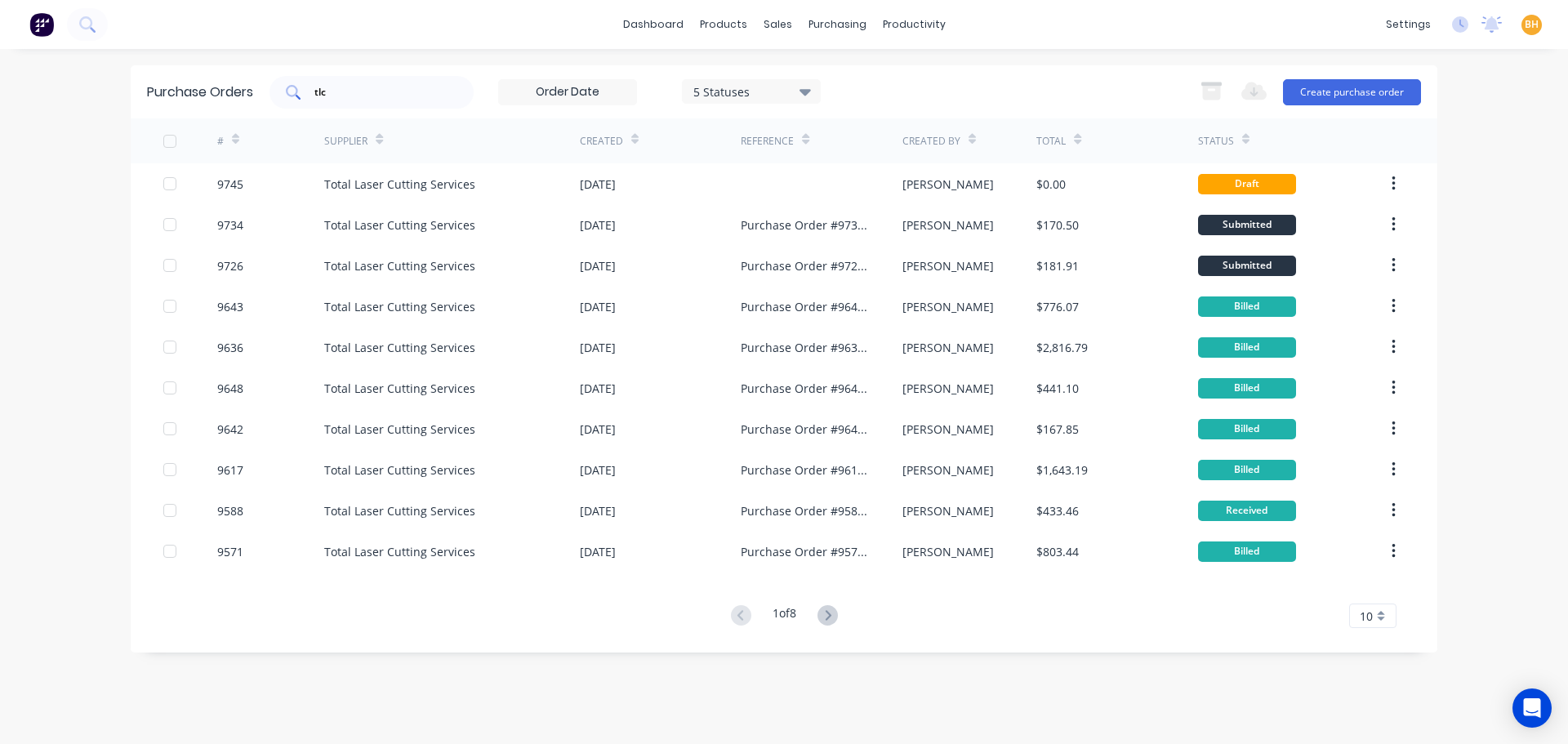
click at [370, 91] on input "tlc" at bounding box center [381, 92] width 136 height 16
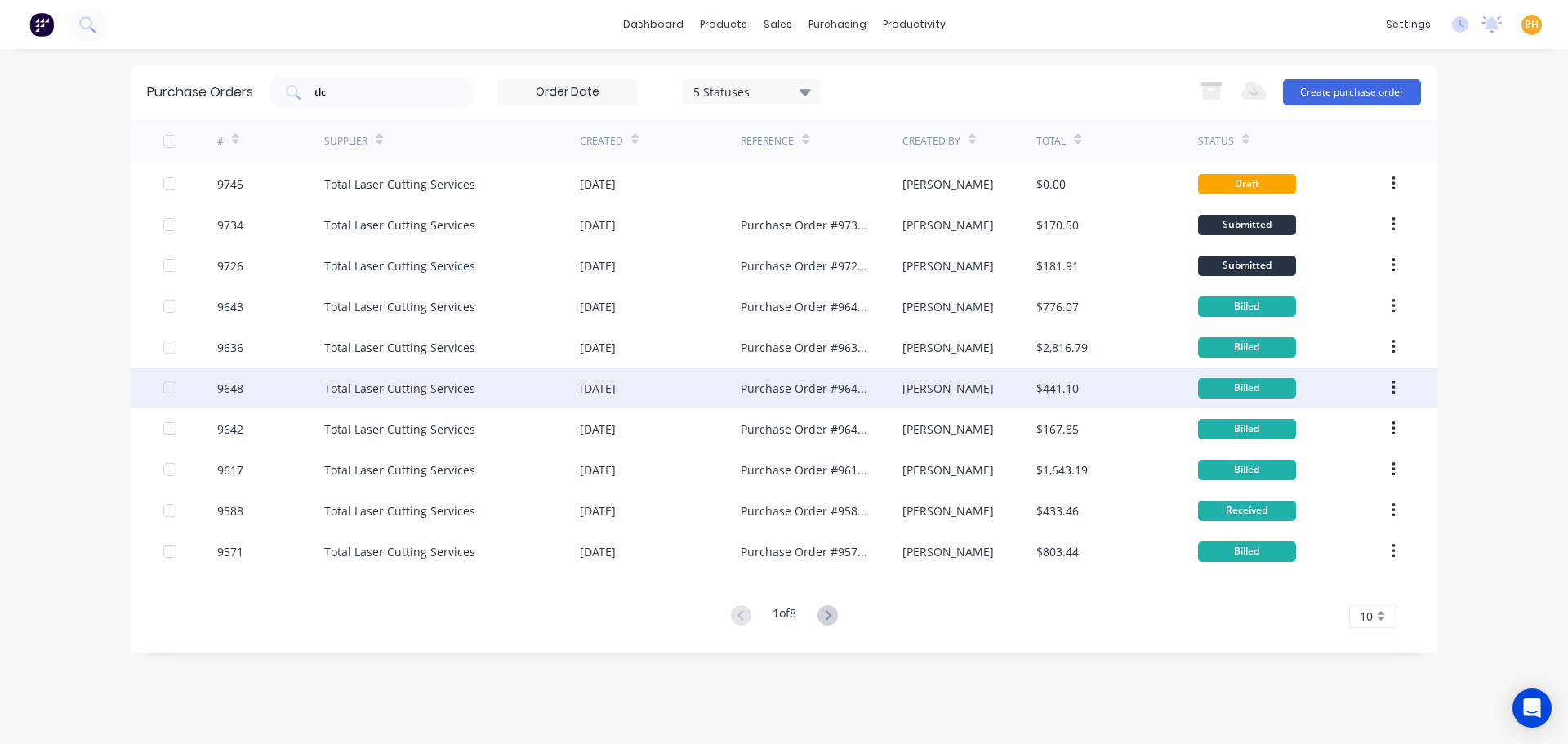
click at [1039, 403] on div "$441.10" at bounding box center [1116, 388] width 160 height 41
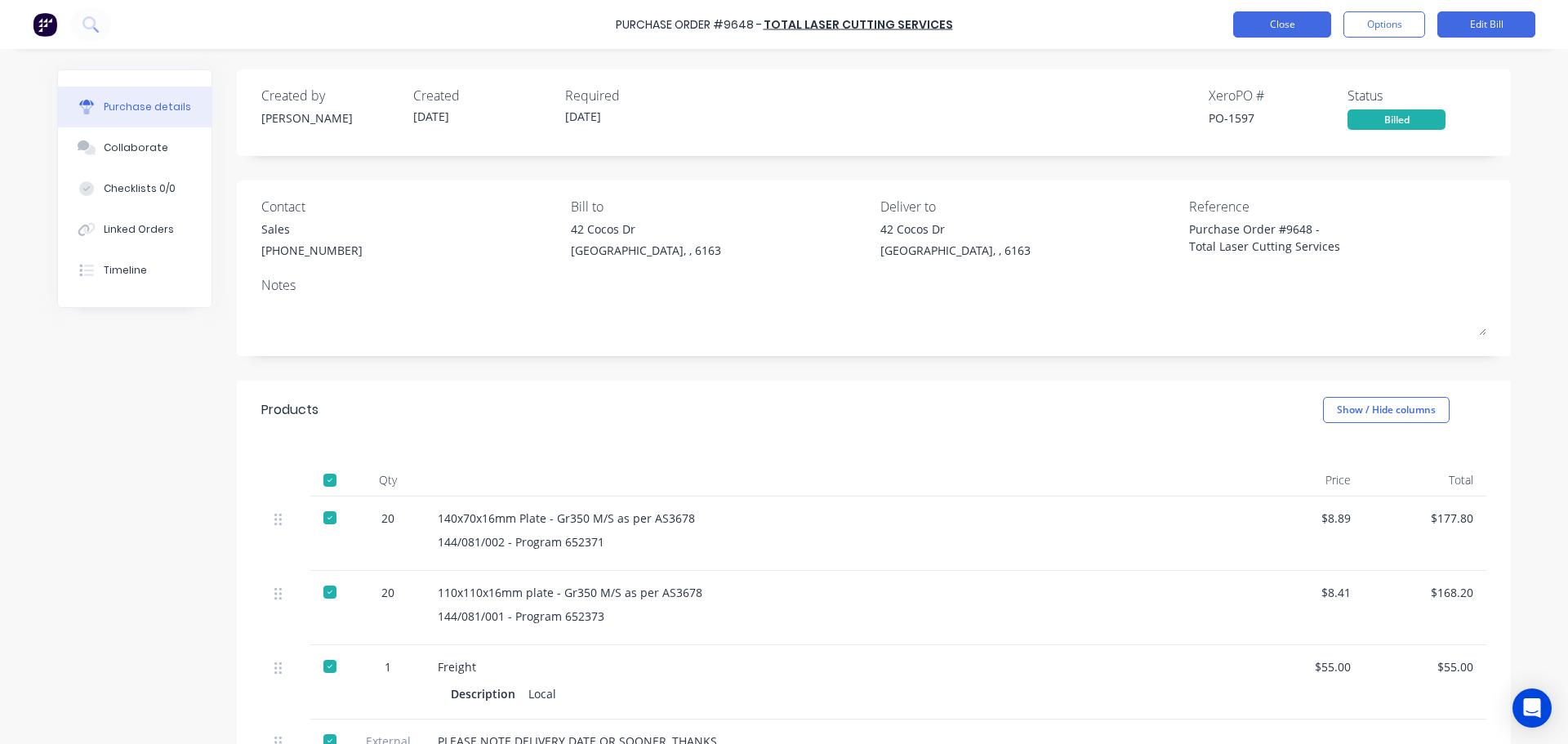
click at [1294, 23] on button "Close" at bounding box center [1282, 24] width 98 height 26
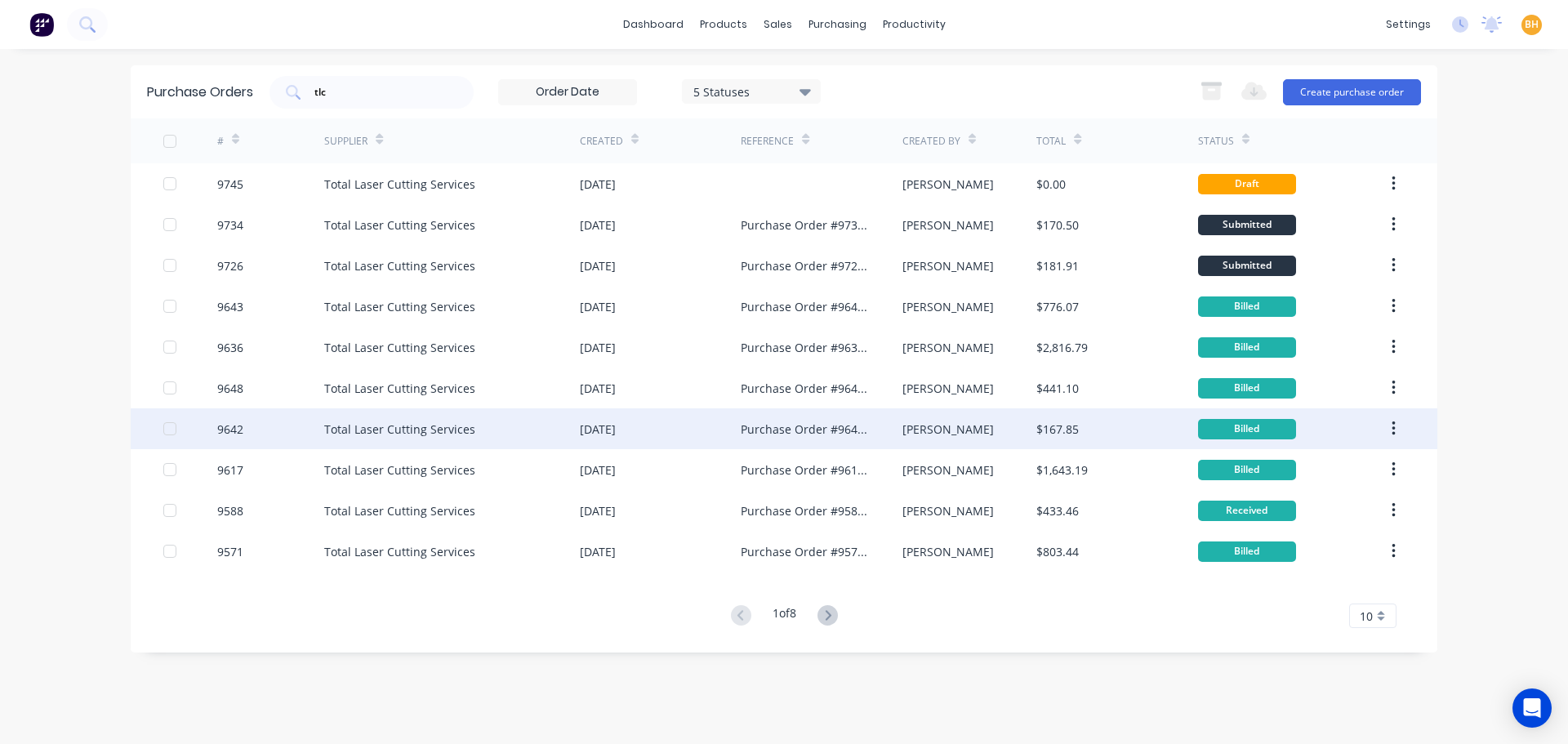
click at [1140, 429] on div "$167.85" at bounding box center [1116, 429] width 160 height 41
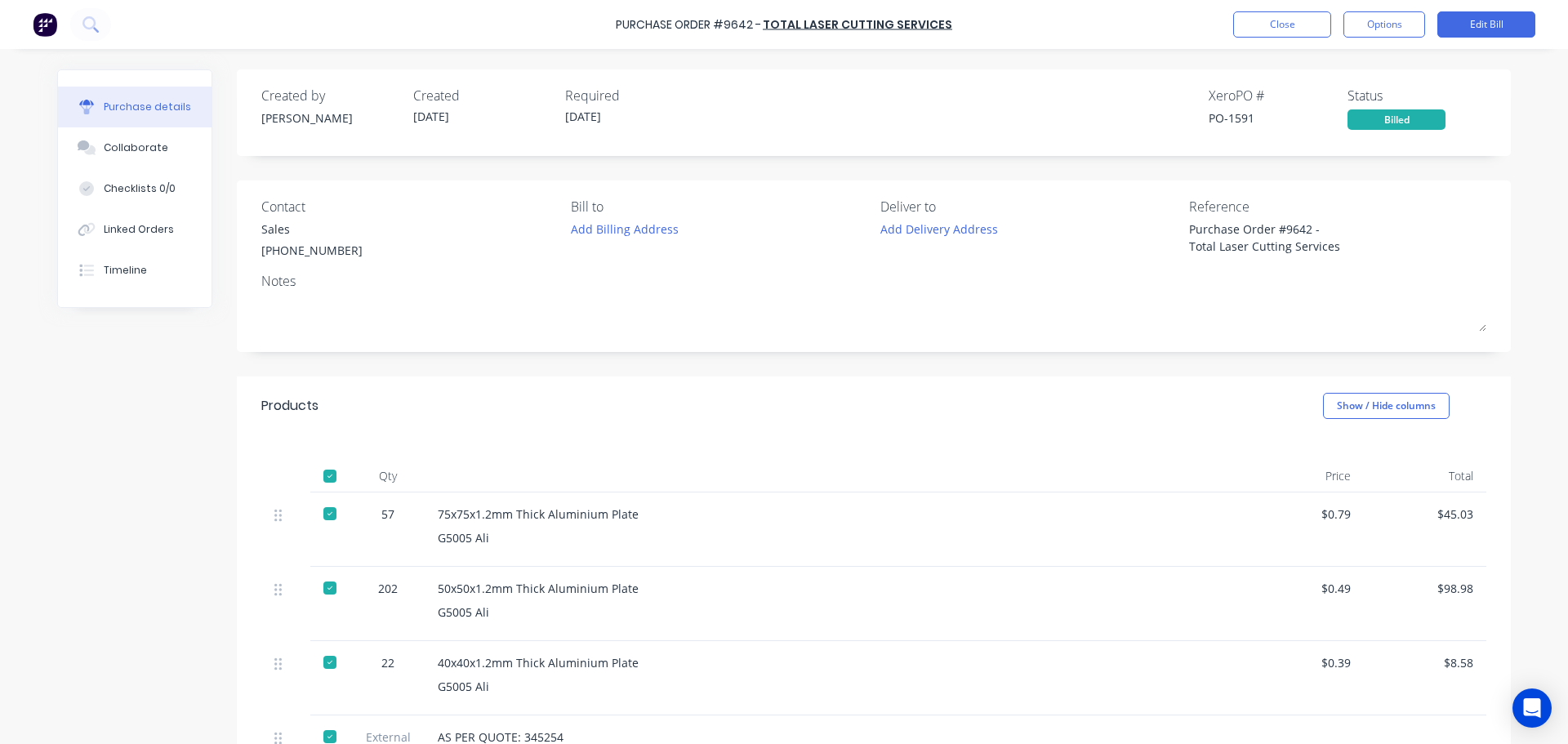
type textarea "x"
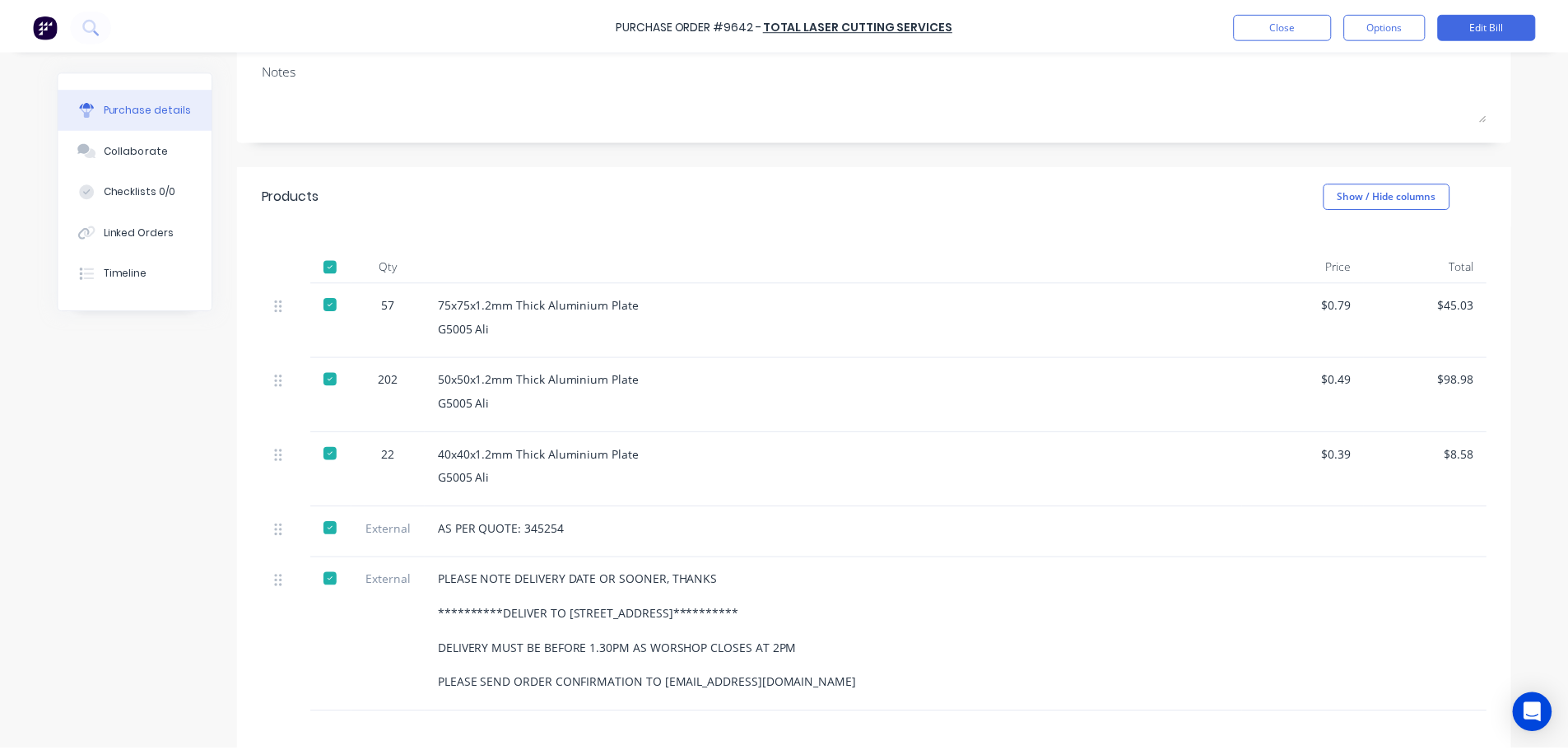
scroll to position [329, 0]
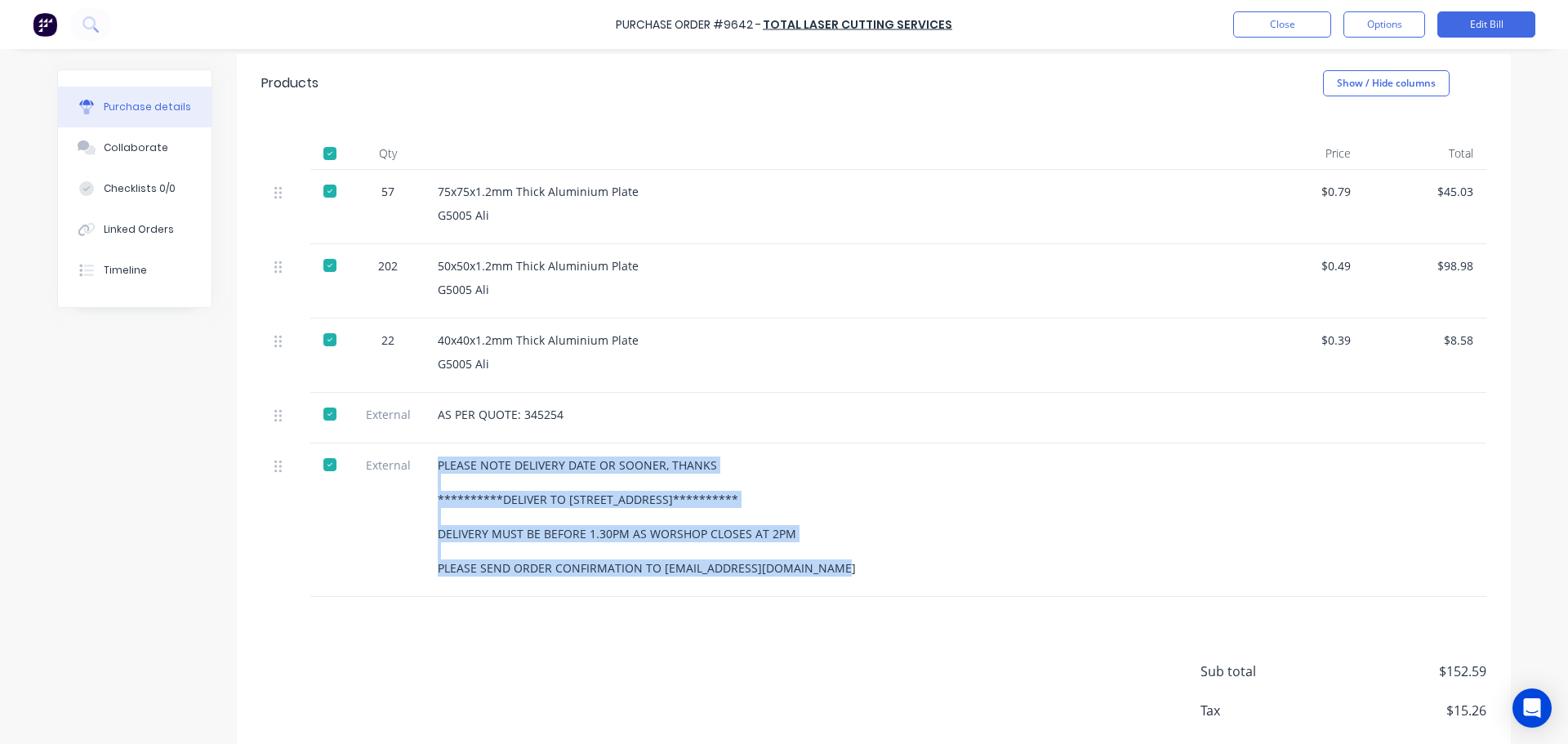
drag, startPoint x: 529, startPoint y: 494, endPoint x: 828, endPoint y: 588, distance: 313.4
click at [828, 588] on div "**********" at bounding box center [874, 520] width 1225 height 154
copy div "**********"
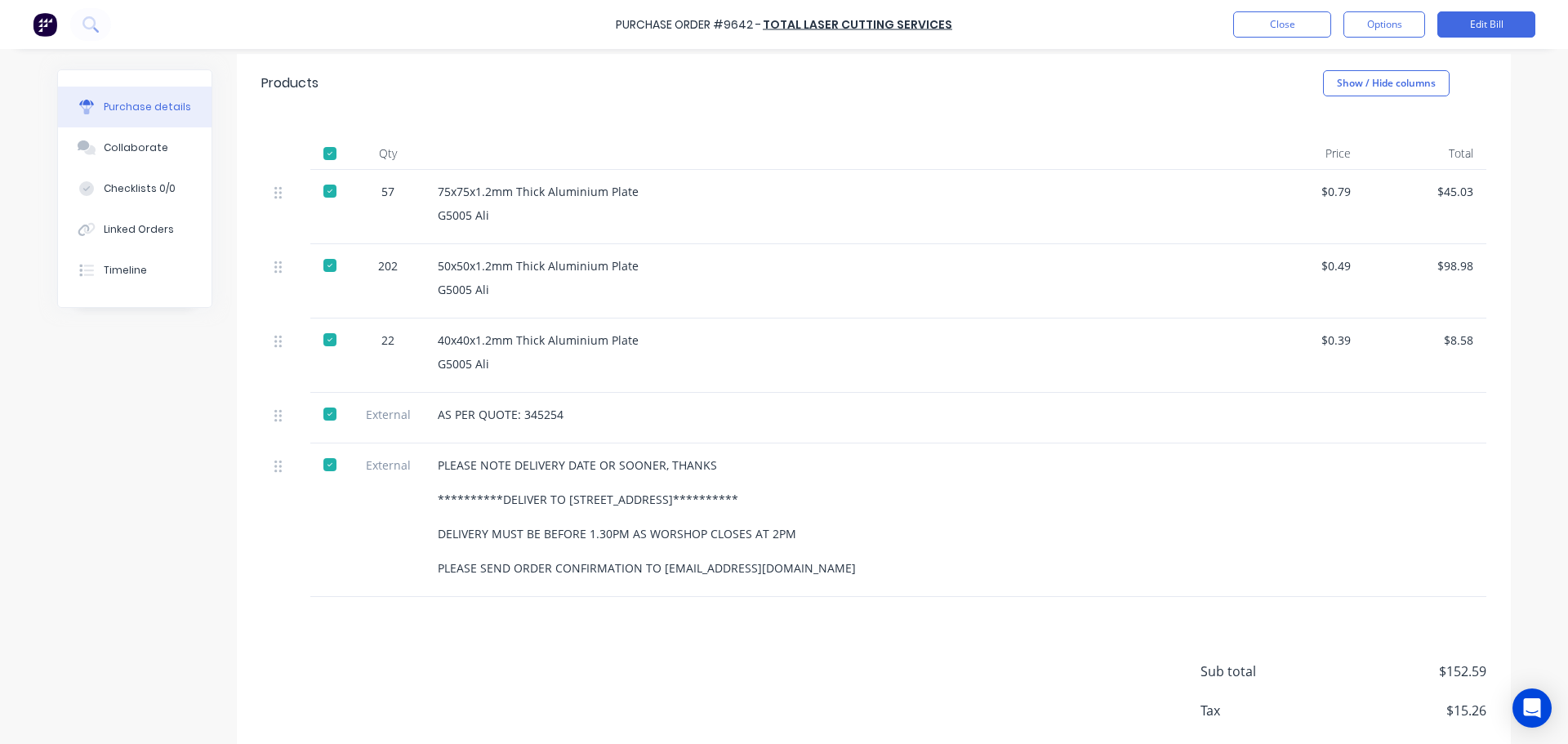
drag, startPoint x: 75, startPoint y: 370, endPoint x: 88, endPoint y: 364, distance: 14.3
click at [76, 367] on div "**********" at bounding box center [784, 278] width 1453 height 1071
click at [1272, 26] on button "Close" at bounding box center [1282, 24] width 98 height 26
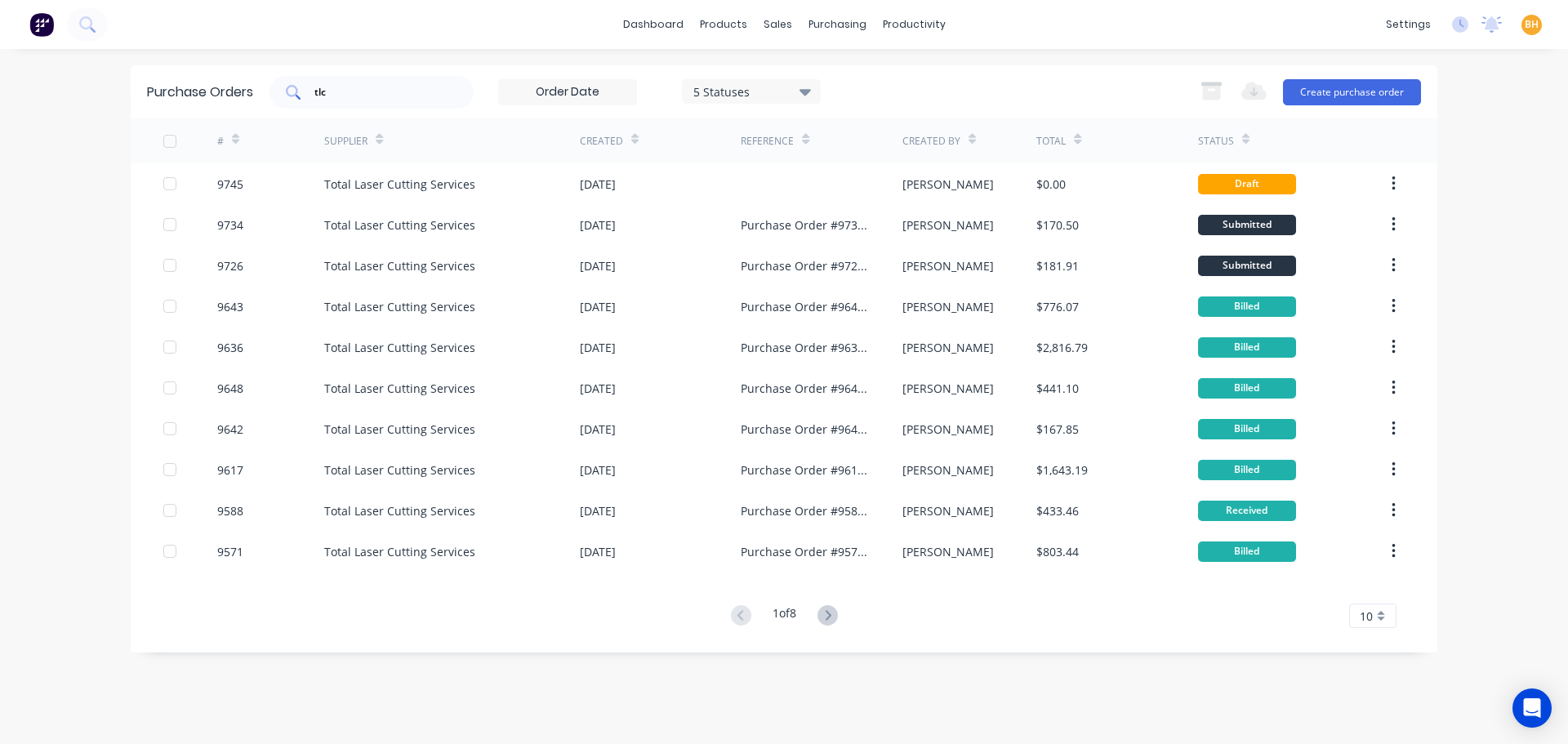
click at [358, 102] on div "tlc" at bounding box center [371, 93] width 204 height 32
type input "t"
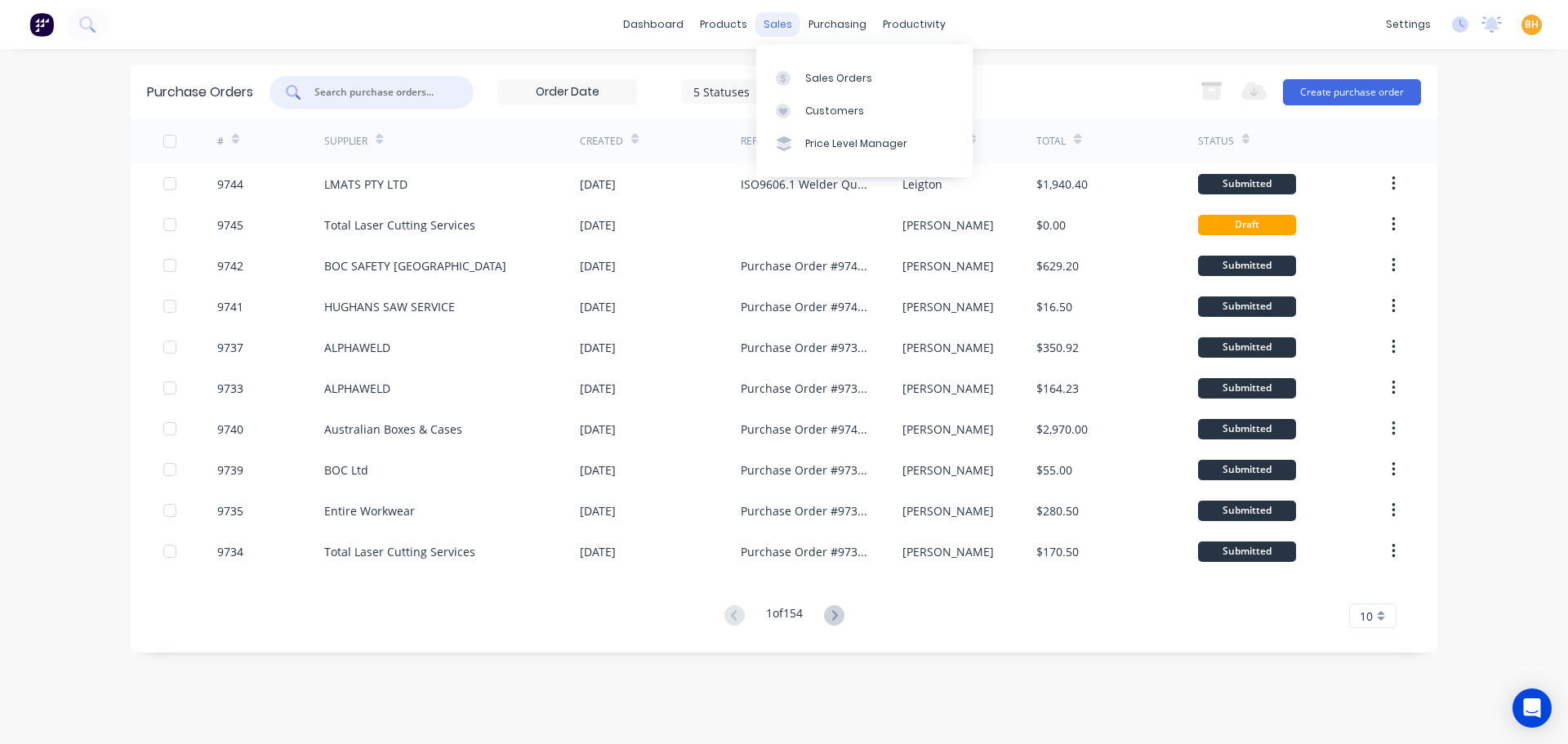
click at [787, 19] on div "sales" at bounding box center [777, 25] width 45 height 25
click at [815, 76] on div "Sales Orders" at bounding box center [838, 77] width 67 height 14
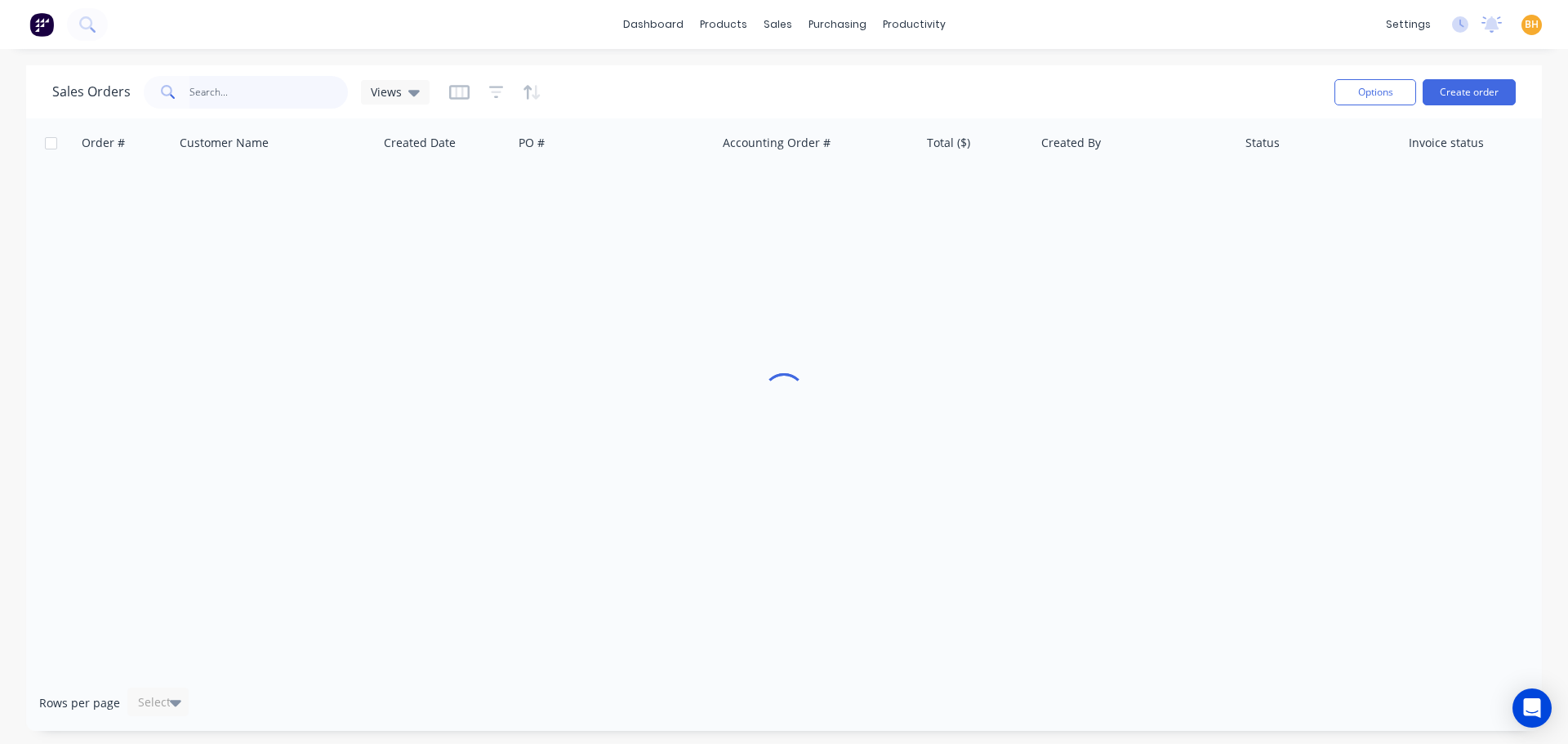
click at [249, 95] on input "text" at bounding box center [268, 93] width 159 height 32
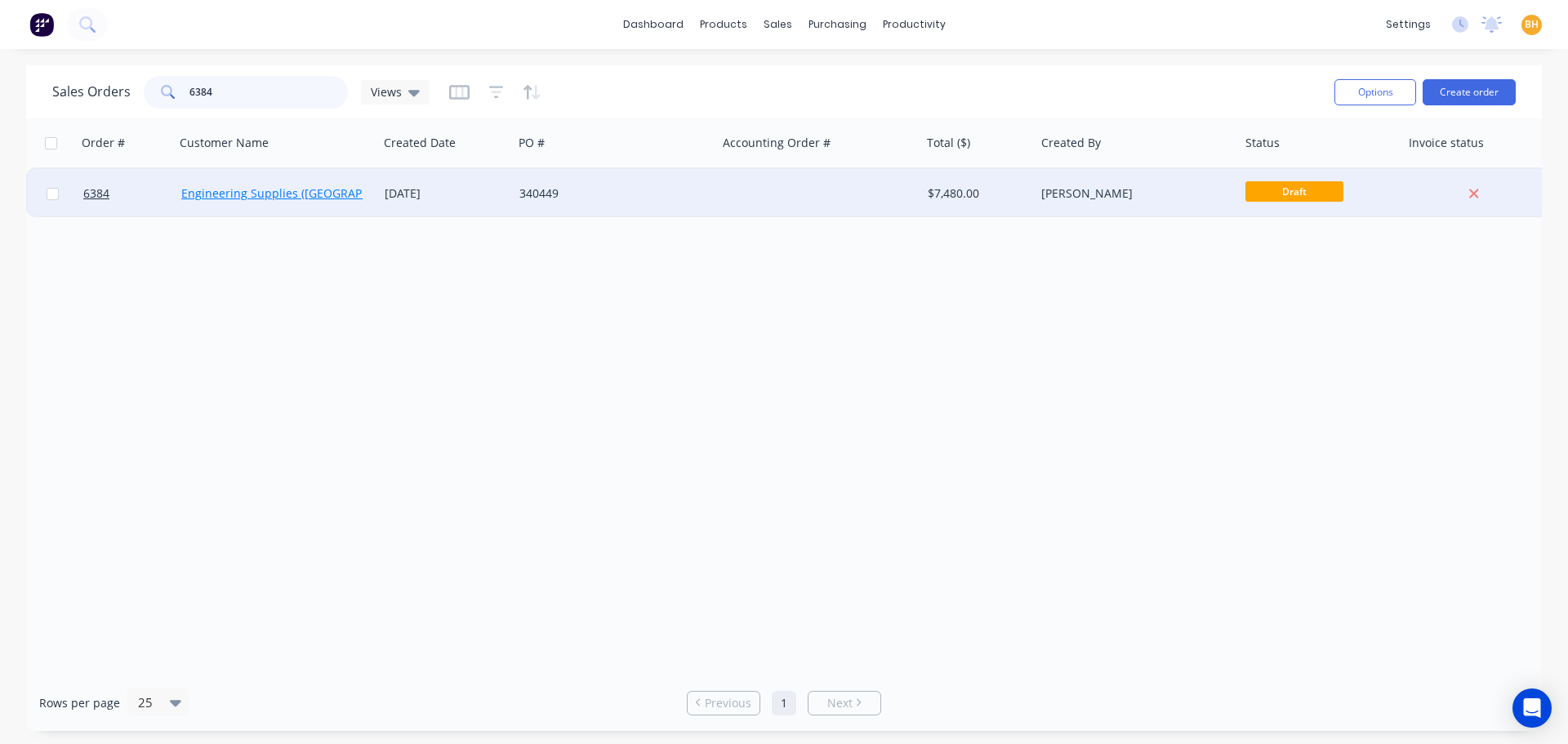
type input "6384"
click at [287, 195] on link "Engineering Supplies (WA) Pty Ltd" at bounding box center [321, 193] width 279 height 15
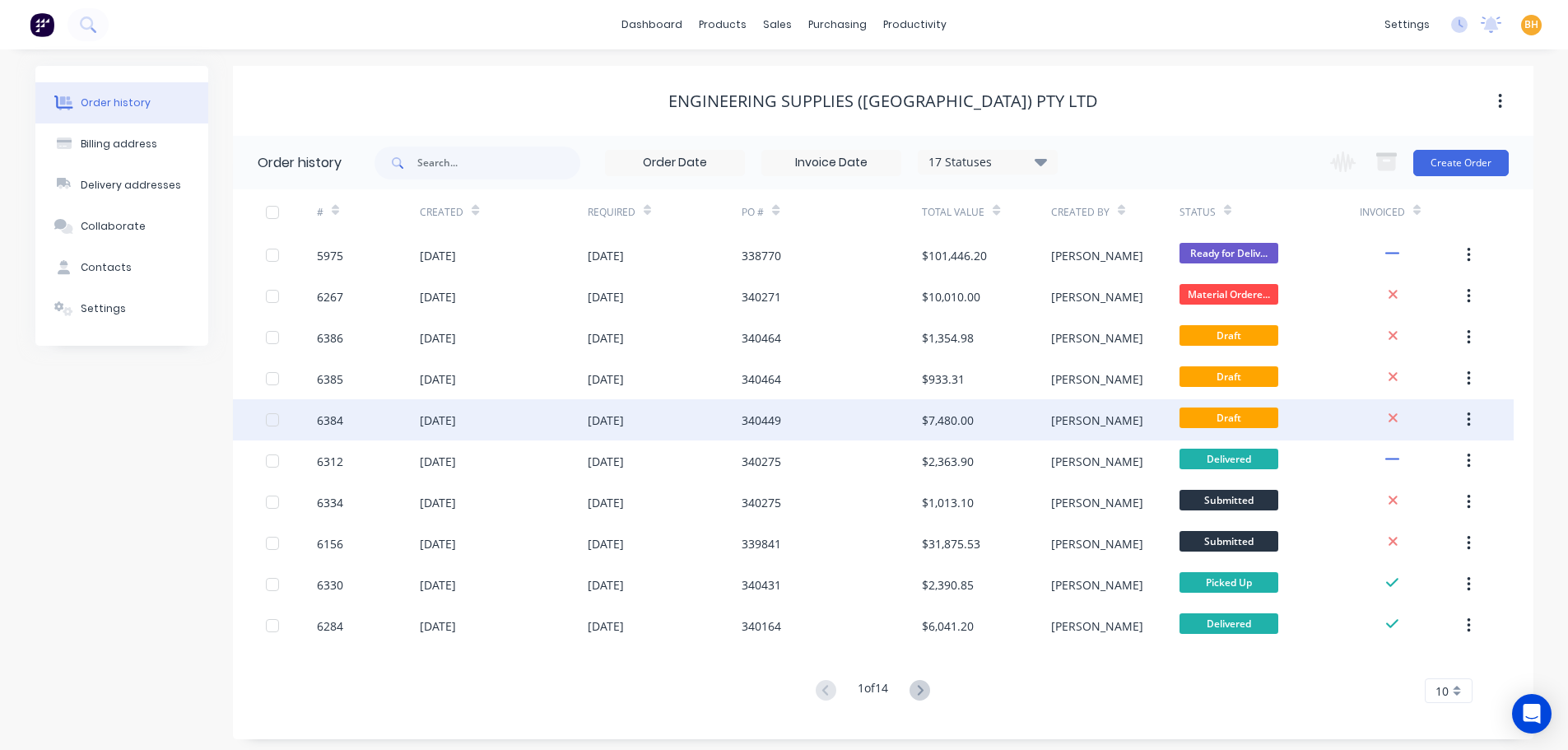
click at [420, 417] on div "[DATE]" at bounding box center [438, 421] width 37 height 17
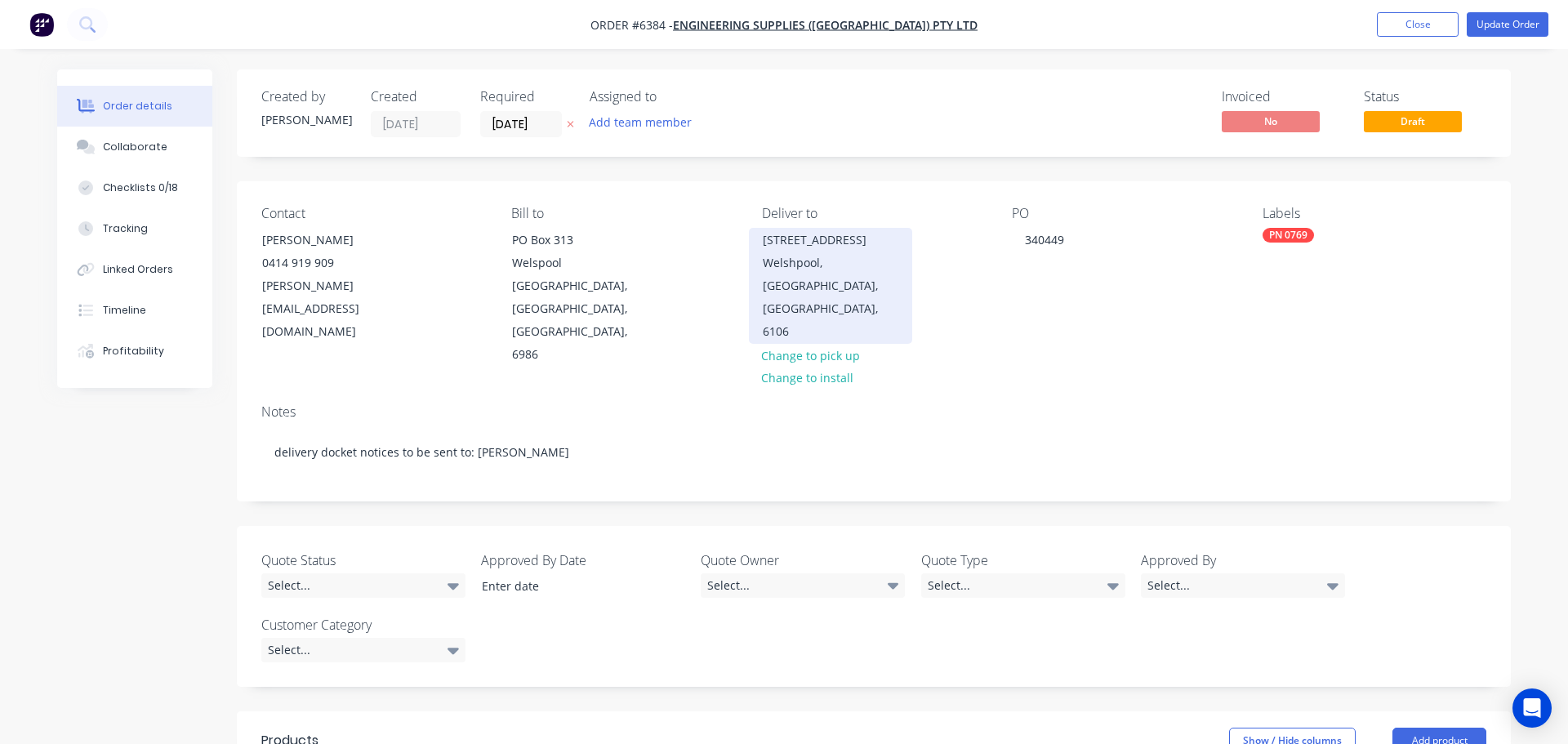
type input "$17.00"
type input "$6,800.00"
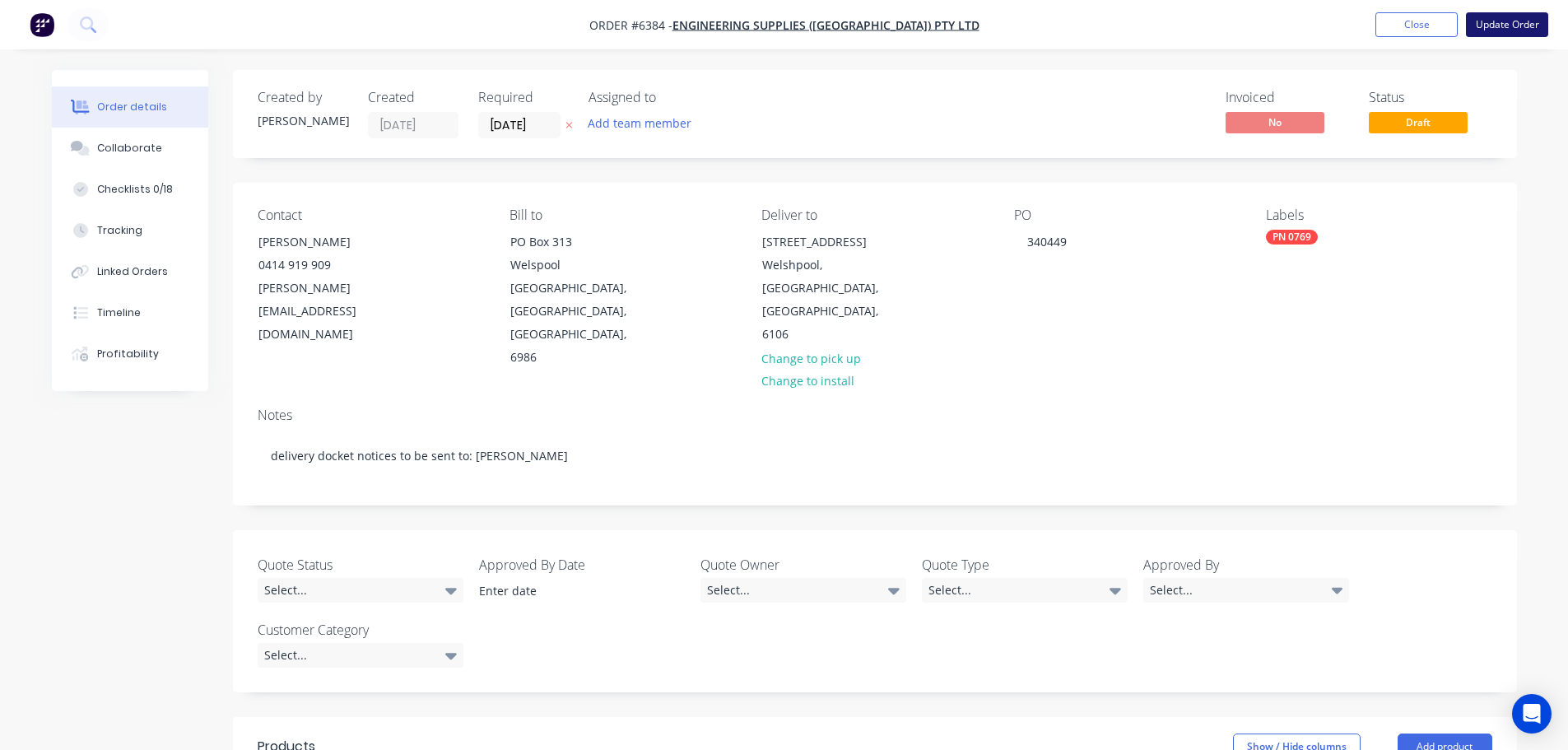
click at [1517, 28] on button "Update Order" at bounding box center [1507, 25] width 83 height 25
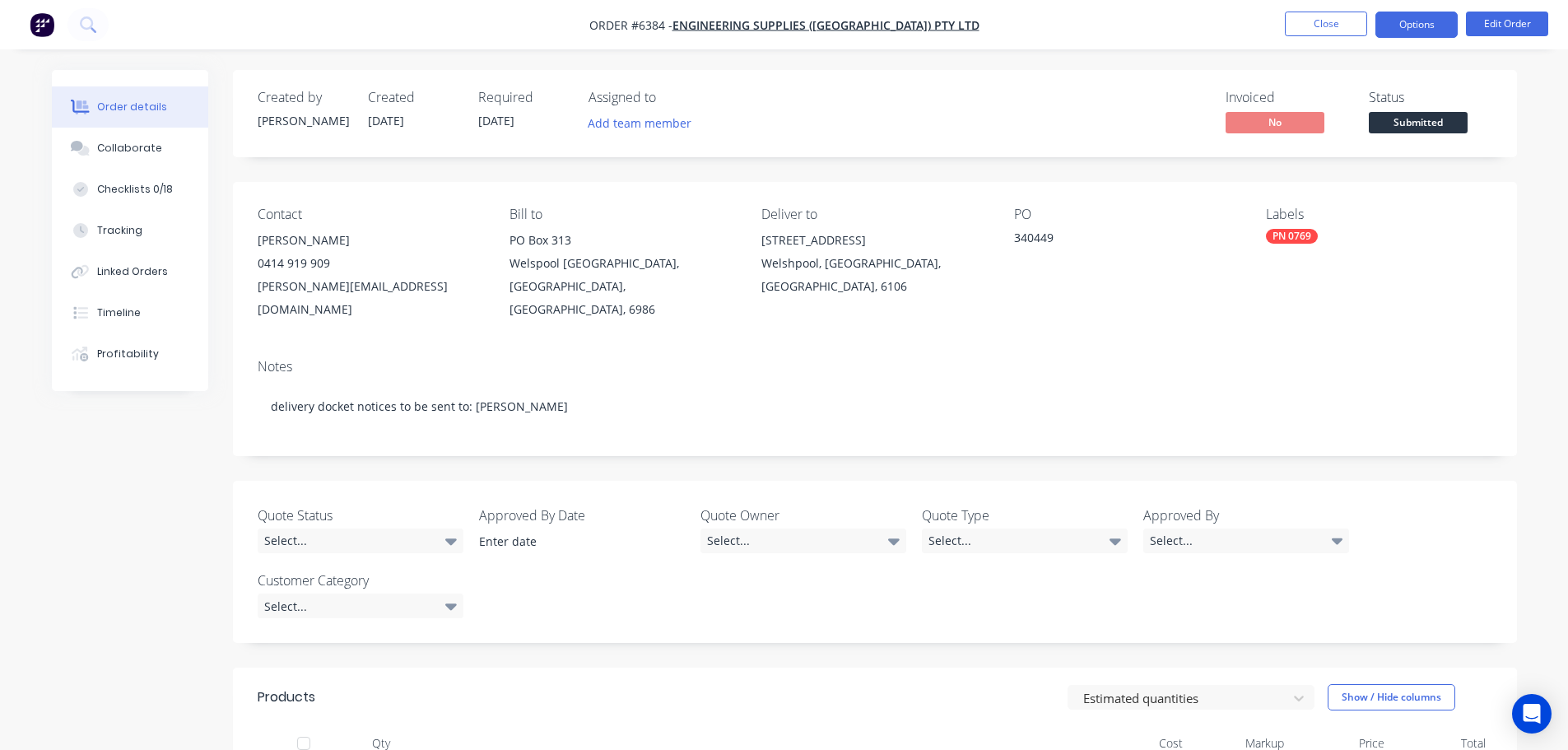
click at [1418, 31] on button "Options" at bounding box center [1417, 24] width 83 height 26
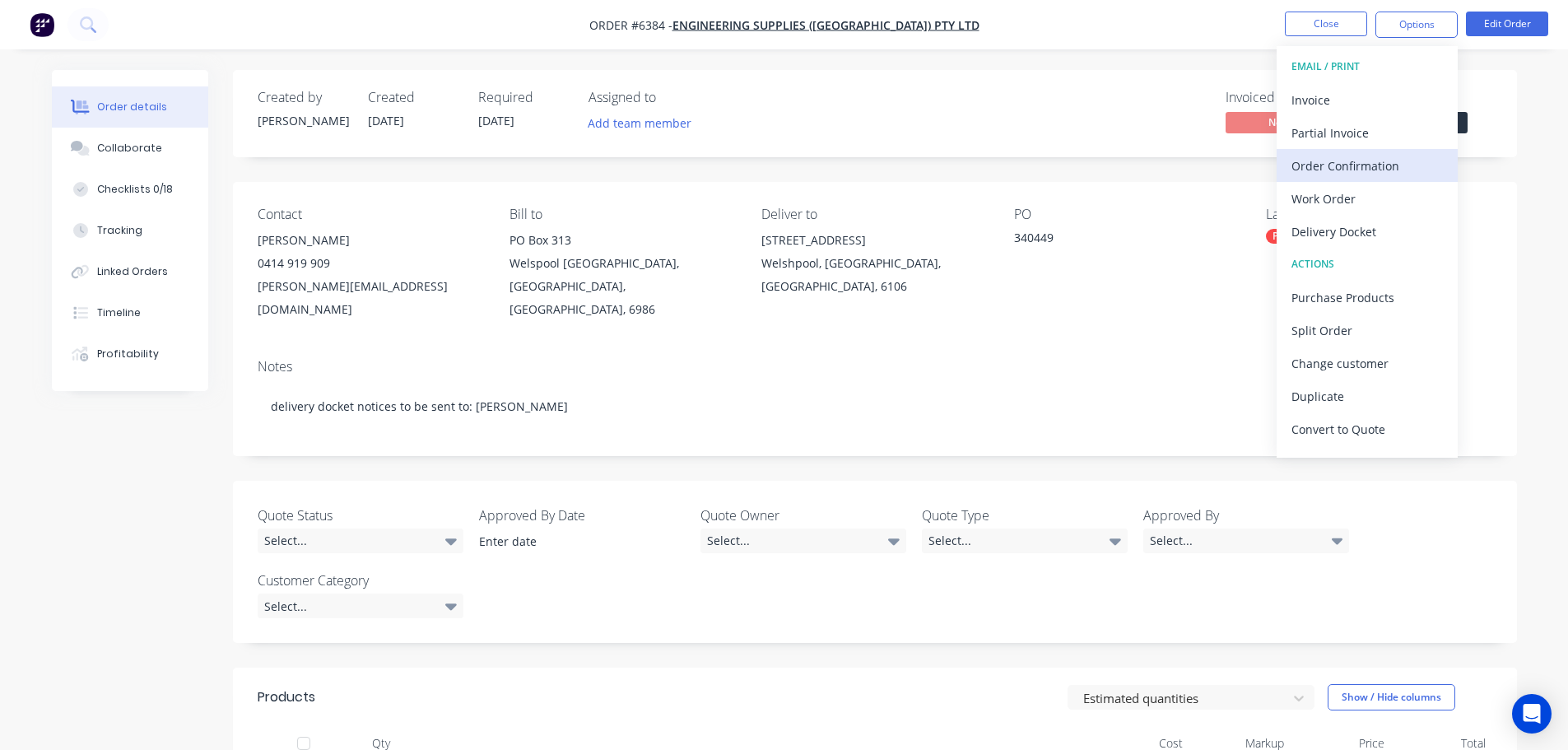
click at [1350, 162] on div "Order Confirmation" at bounding box center [1367, 166] width 151 height 24
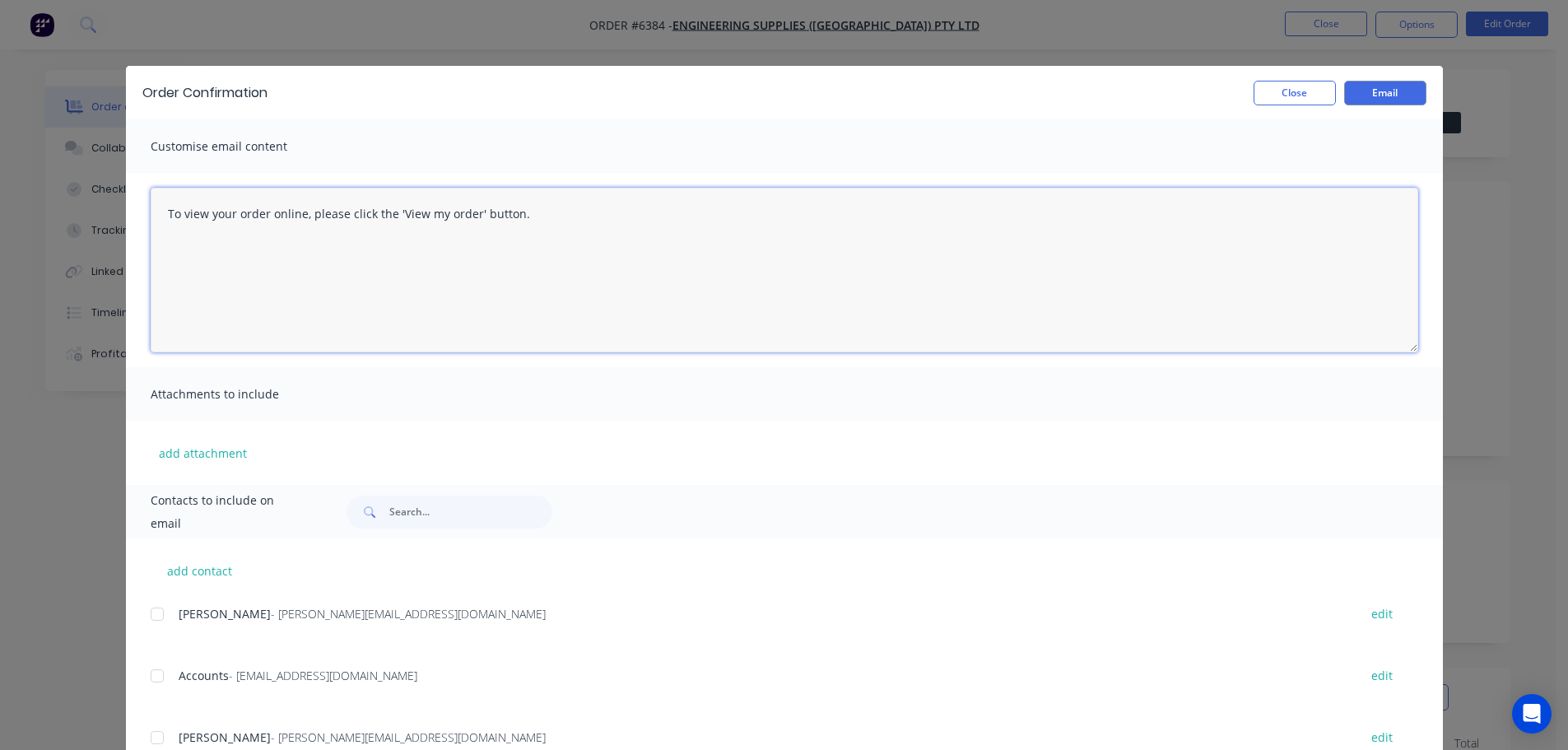
click at [545, 218] on textarea "To view your order online, please click the 'View my order' button." at bounding box center [784, 270] width 1268 height 165
type textarea "T"
click at [167, 249] on textarea "Hi Stephen / Daniel please see" at bounding box center [784, 270] width 1268 height 165
click at [224, 247] on textarea "Hi Stephen / Daniel Please see" at bounding box center [784, 270] width 1268 height 165
click at [257, 248] on textarea "Hi Stephen / Daniel Please see above order entered" at bounding box center [784, 270] width 1268 height 165
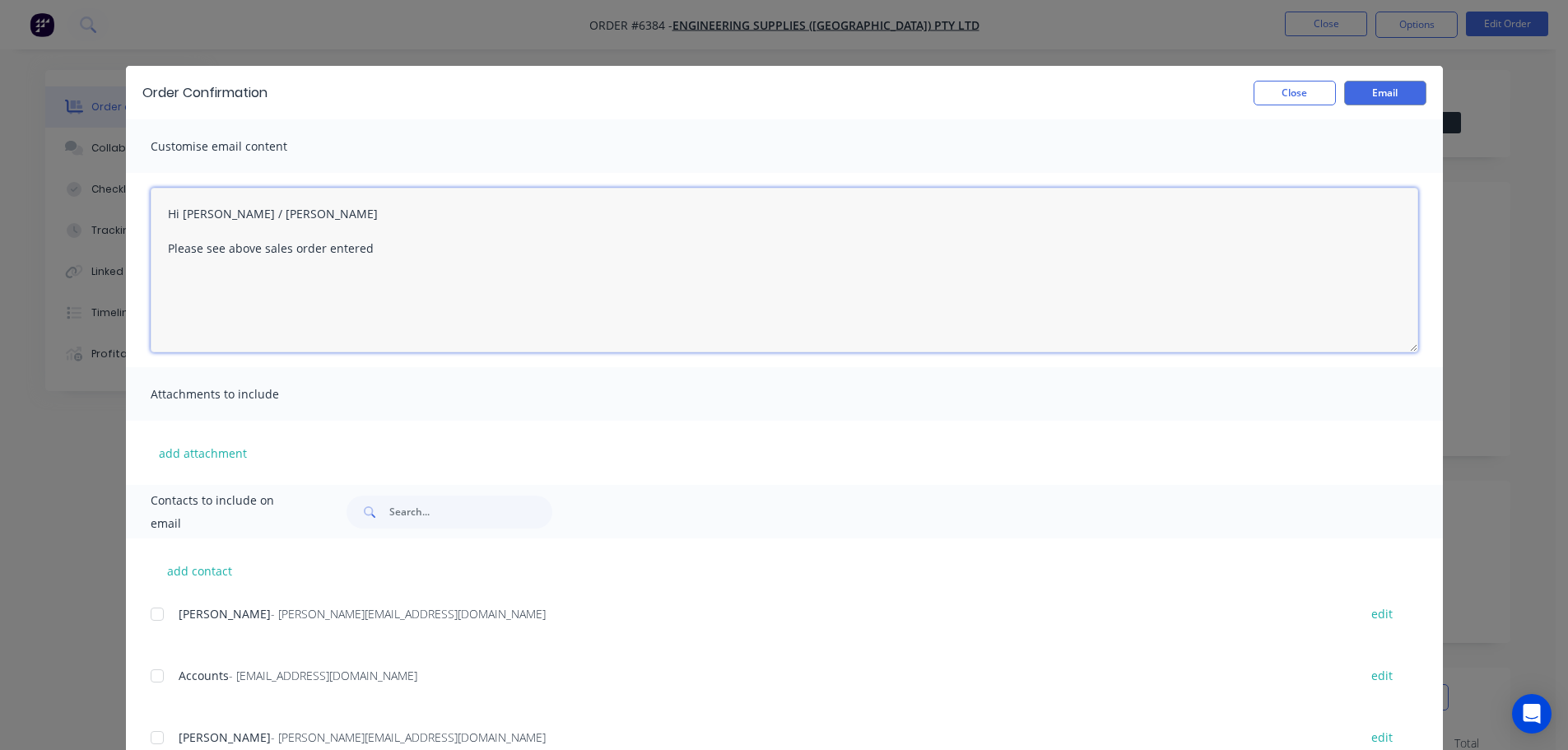
click at [374, 249] on textarea "Hi Stephen / Daniel Please see above sales order entered" at bounding box center [784, 270] width 1268 height 165
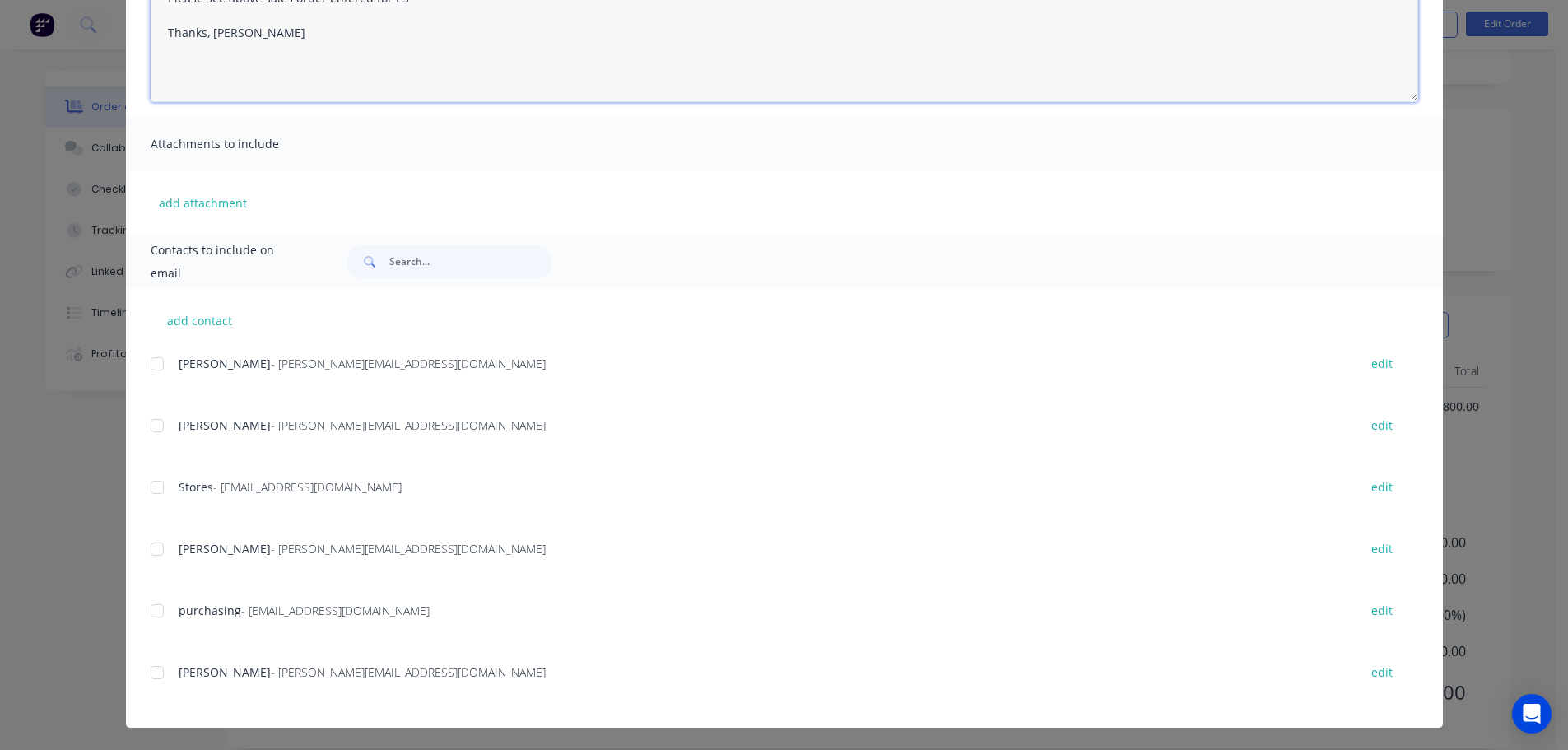
scroll to position [427, 0]
click at [148, 615] on div at bounding box center [157, 616] width 33 height 33
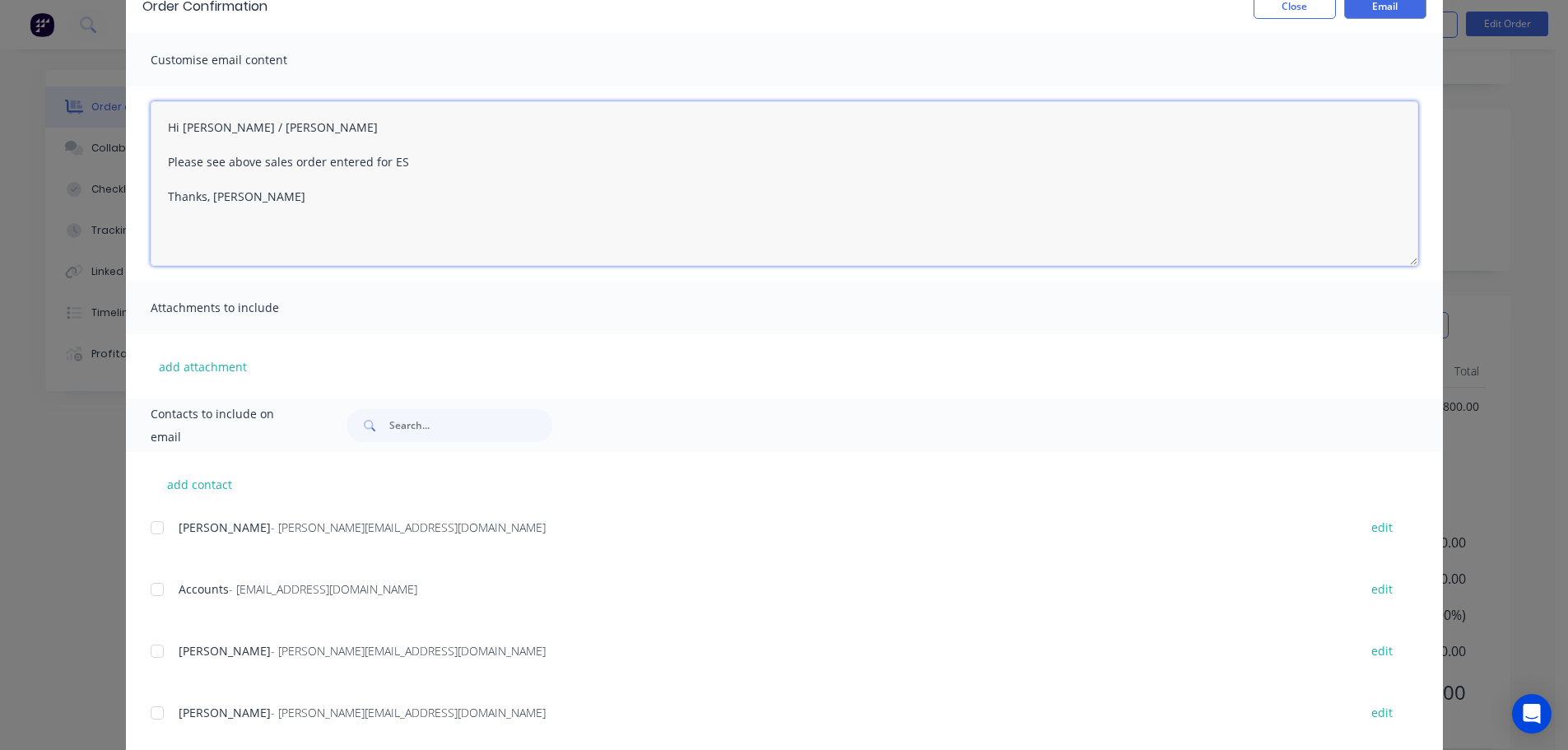
scroll to position [86, 0]
click at [151, 651] on div at bounding box center [157, 652] width 33 height 33
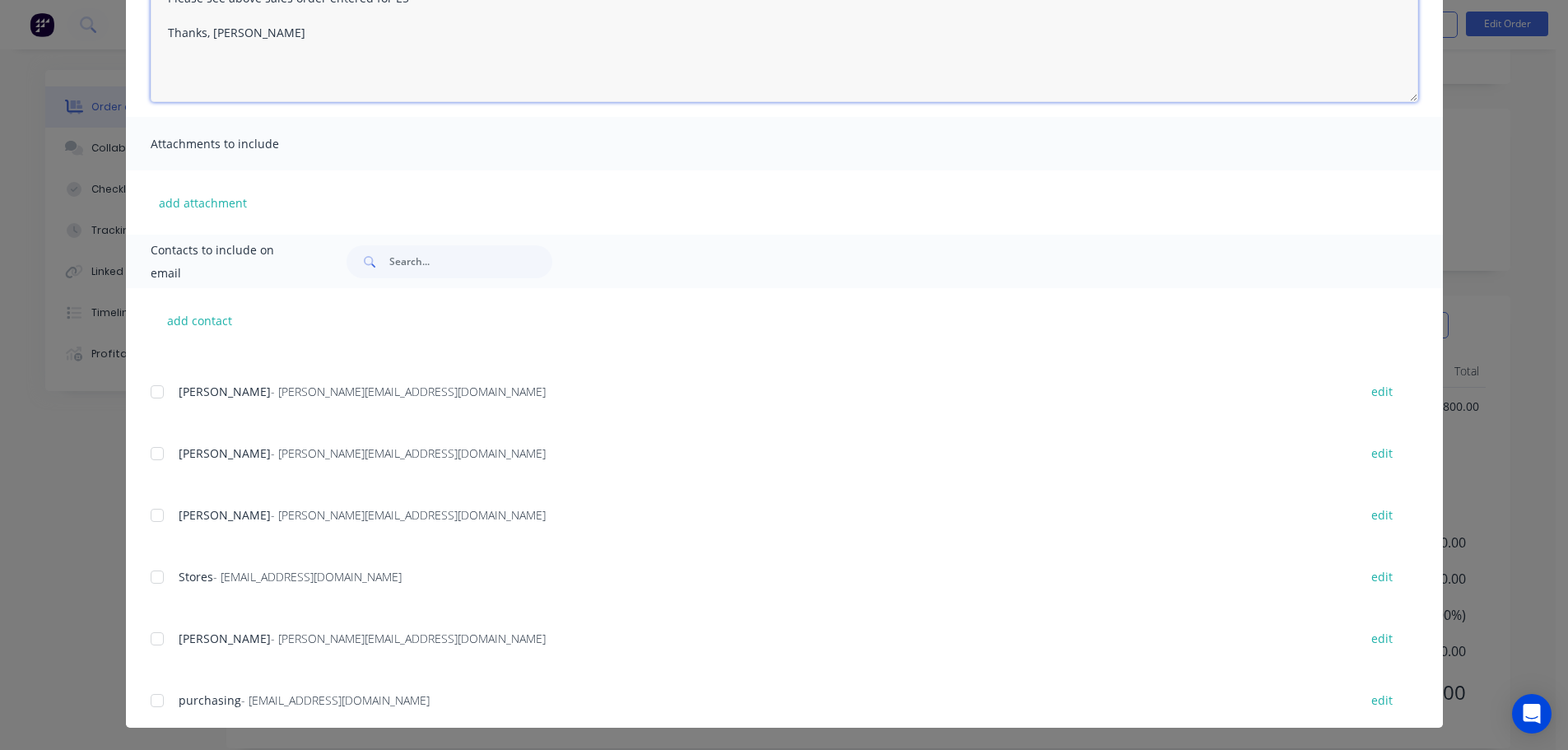
scroll to position [180, 0]
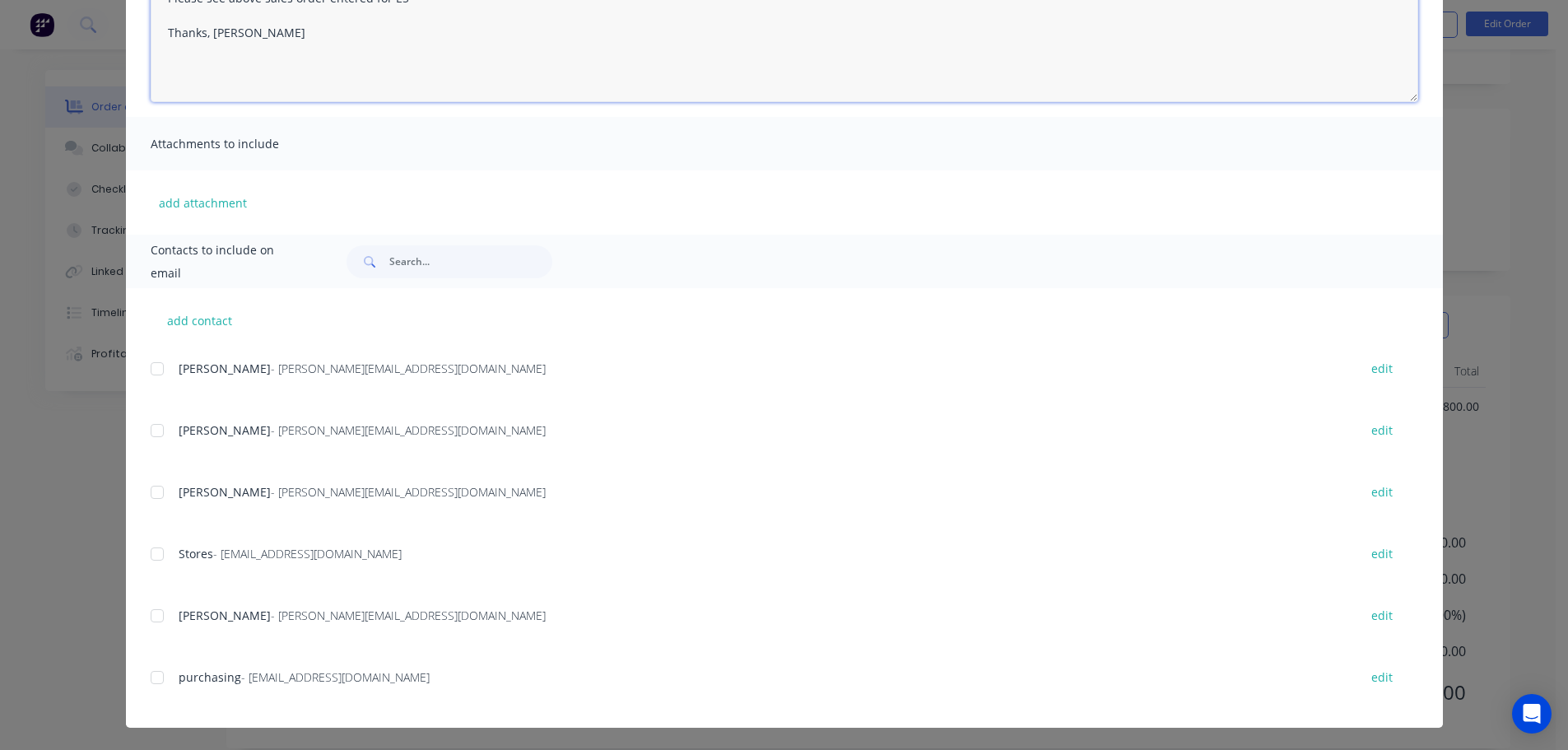
click at [152, 498] on div at bounding box center [157, 492] width 33 height 33
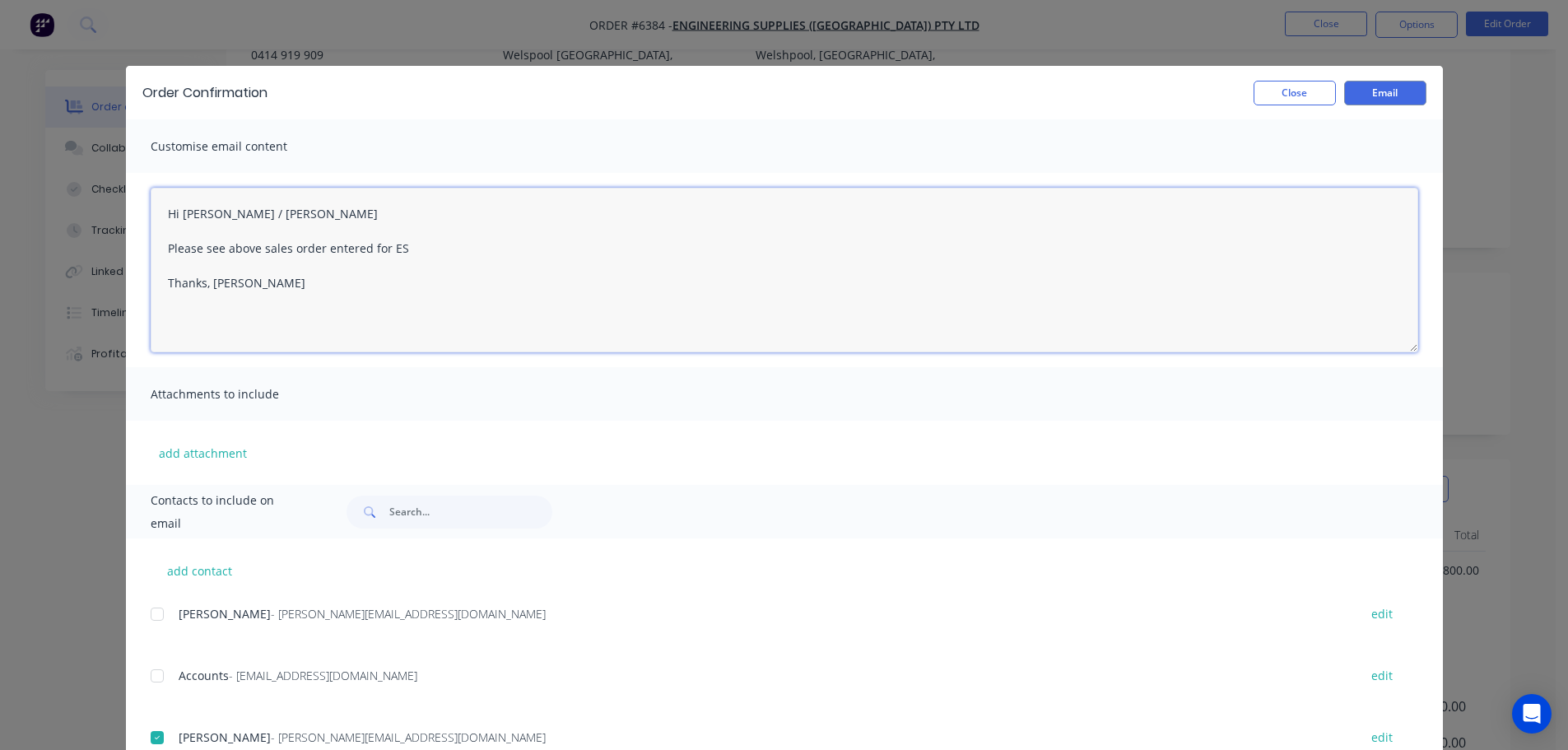
scroll to position [208, 0]
type textarea "Hi Stephen / Daniel Please see above sales order entered for ES Thanks, Bev"
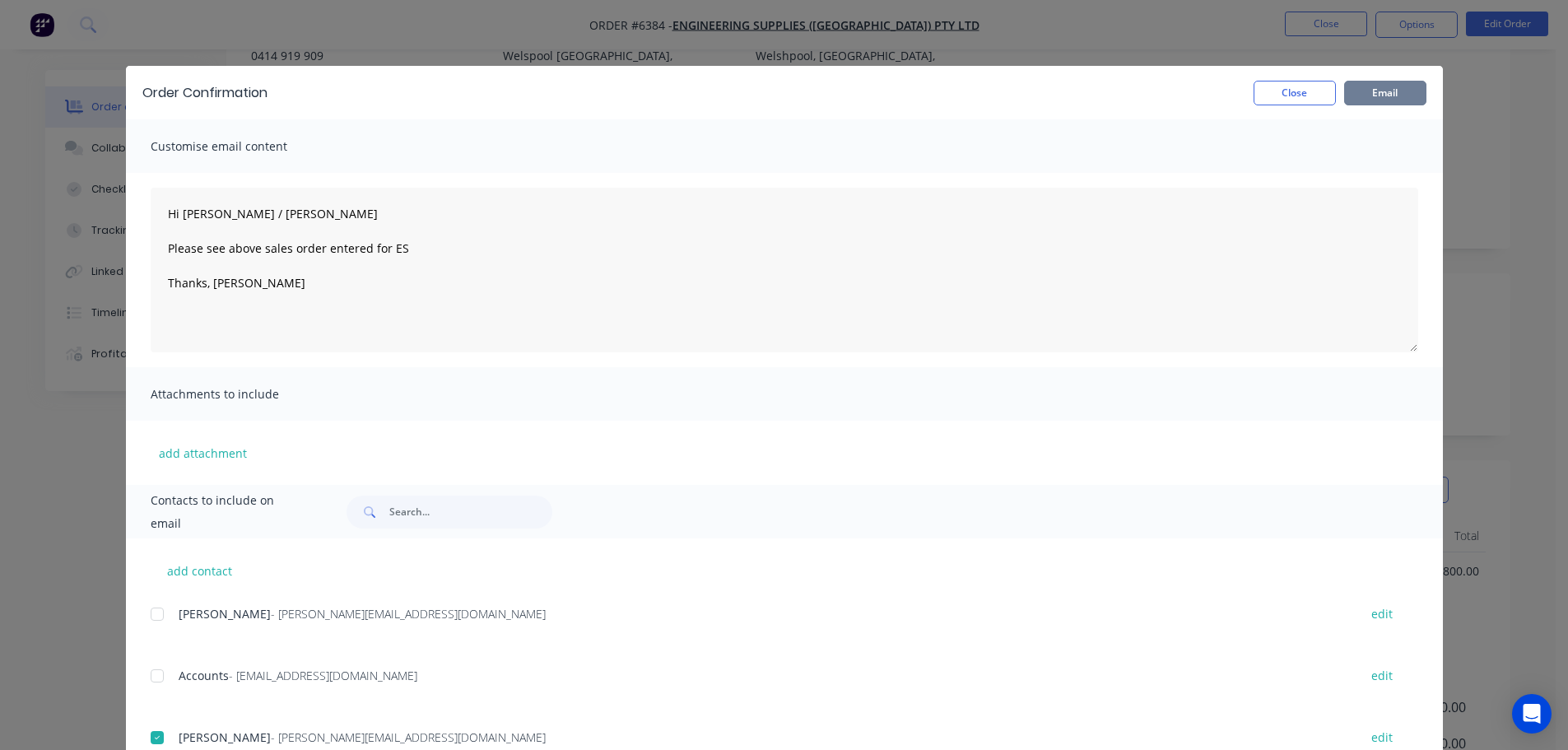
click at [1373, 89] on button "Email" at bounding box center [1386, 93] width 83 height 25
click at [132, 717] on icon "button" at bounding box center [137, 714] width 11 height 14
click at [1298, 94] on button "Close" at bounding box center [1295, 93] width 83 height 25
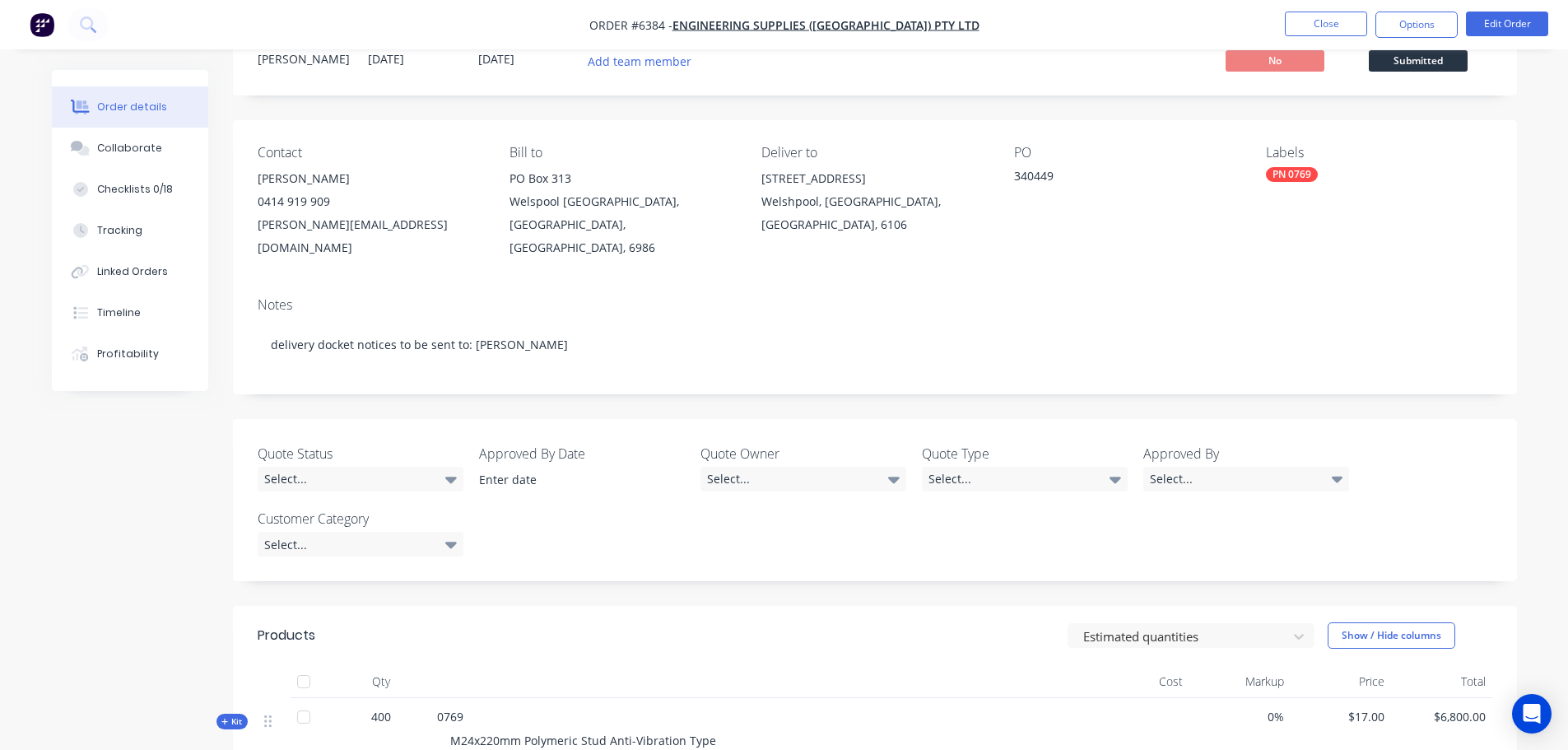
scroll to position [0, 0]
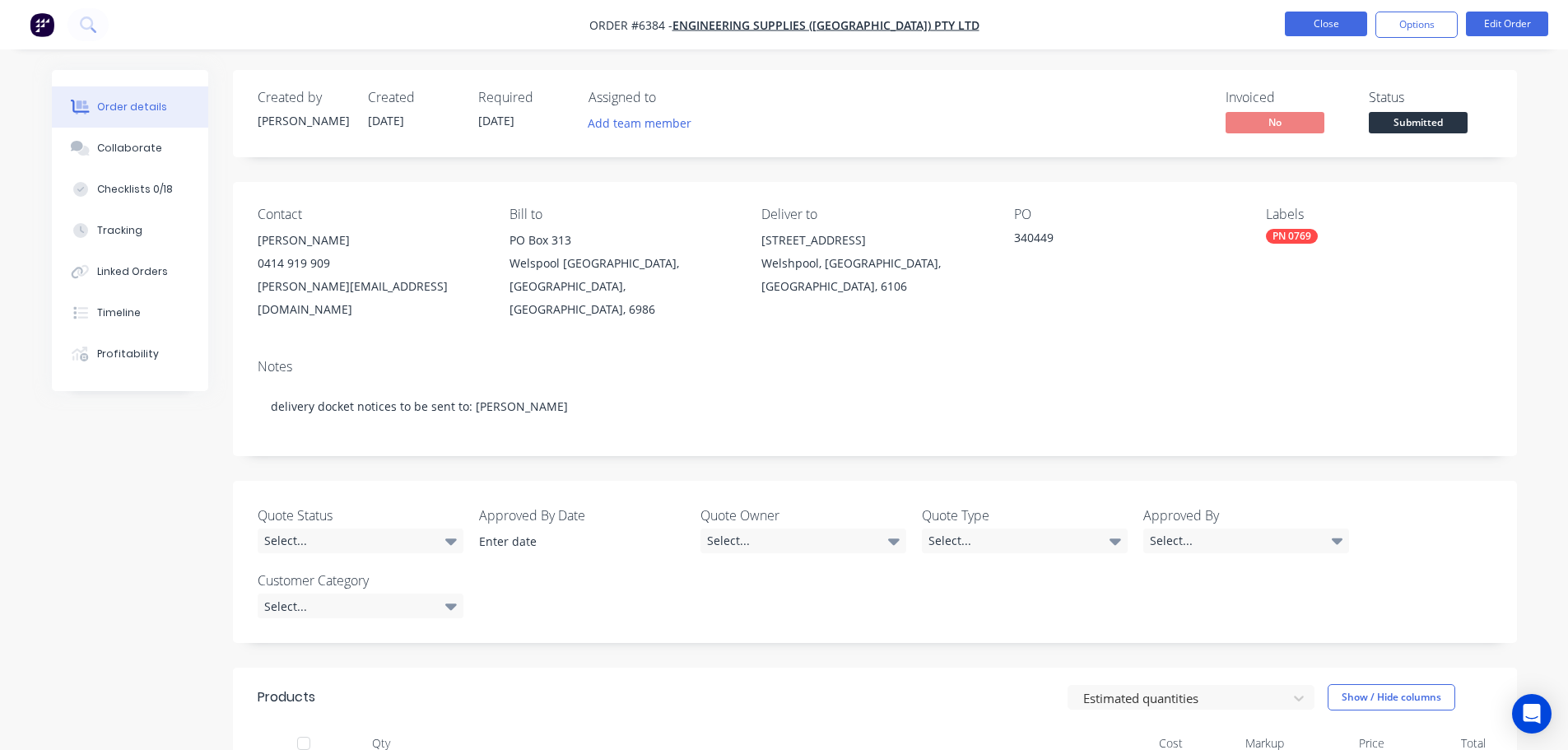
click at [1319, 20] on button "Close" at bounding box center [1326, 24] width 83 height 25
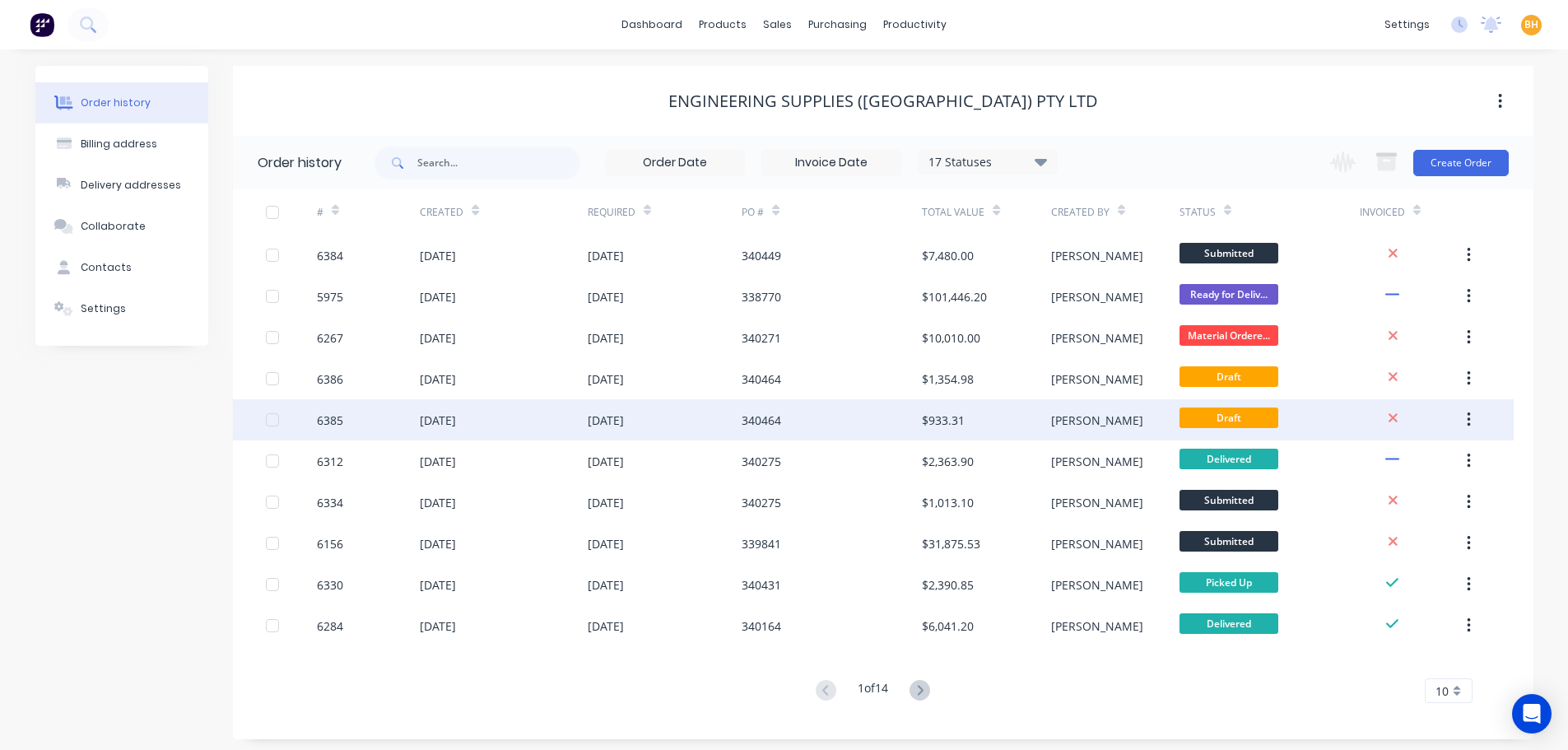
click at [456, 425] on div "[DATE]" at bounding box center [438, 421] width 37 height 17
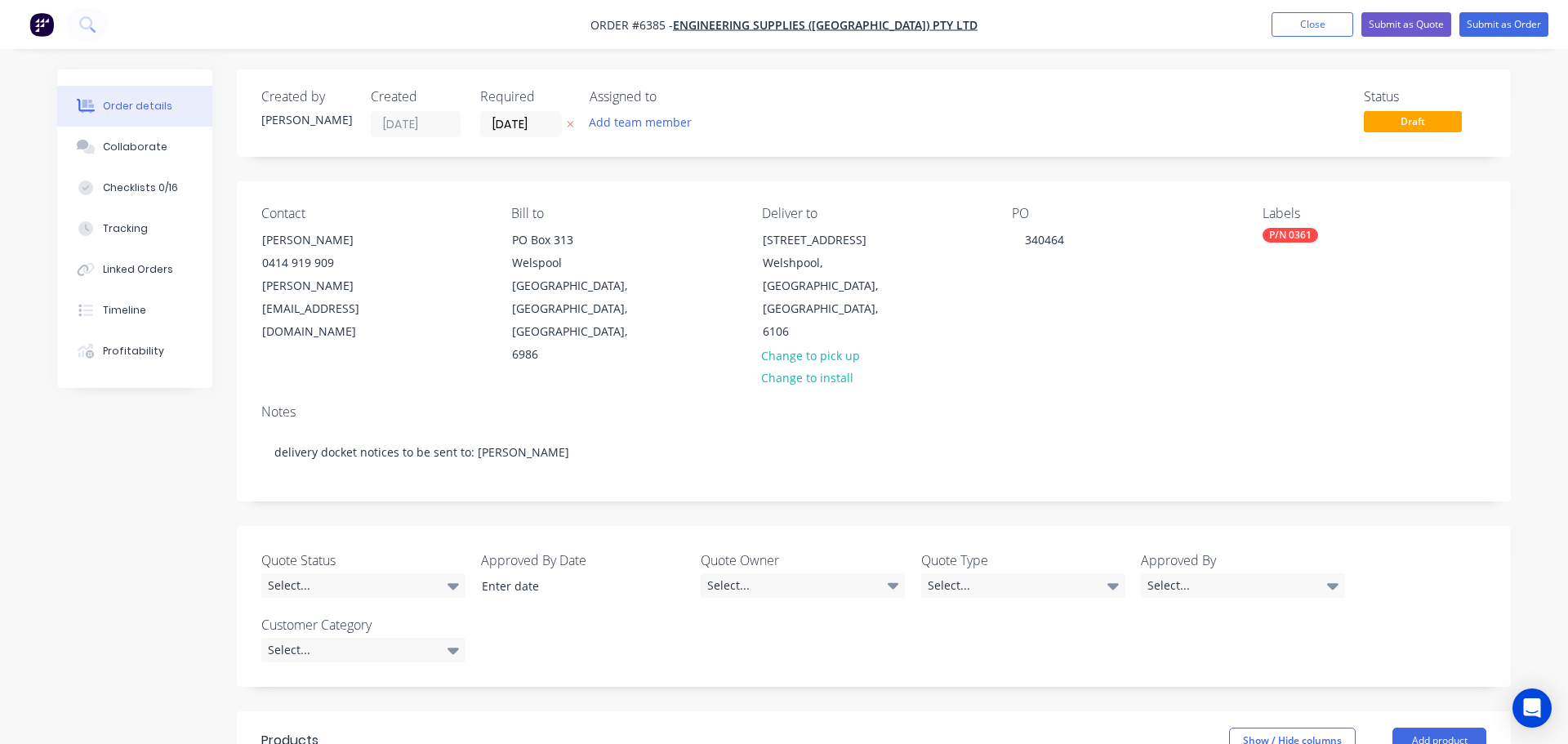
type input "$282.82"
type input "$848.46"
click at [133, 258] on button "Linked Orders" at bounding box center [129, 269] width 155 height 41
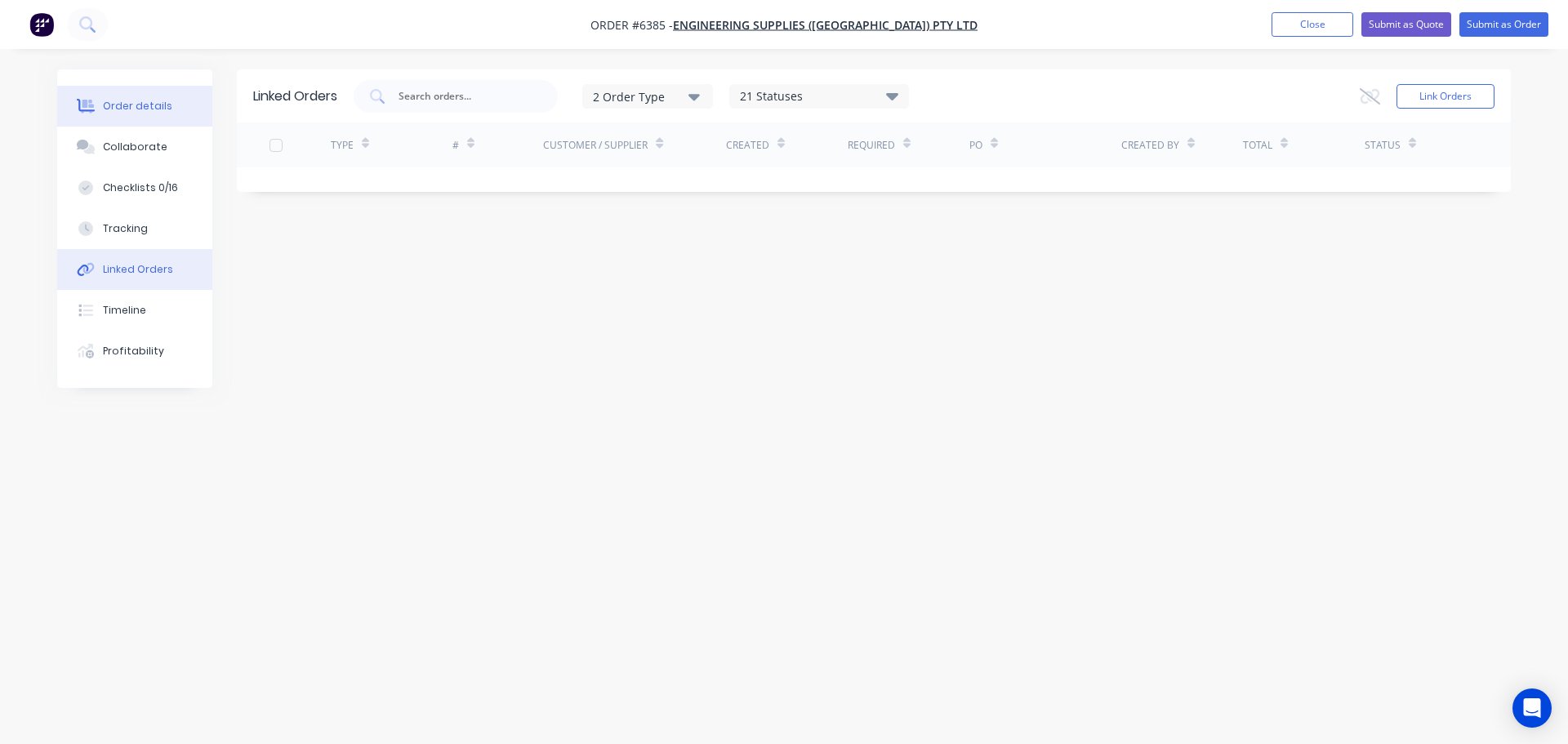
click at [150, 104] on div "Order details" at bounding box center [138, 105] width 70 height 14
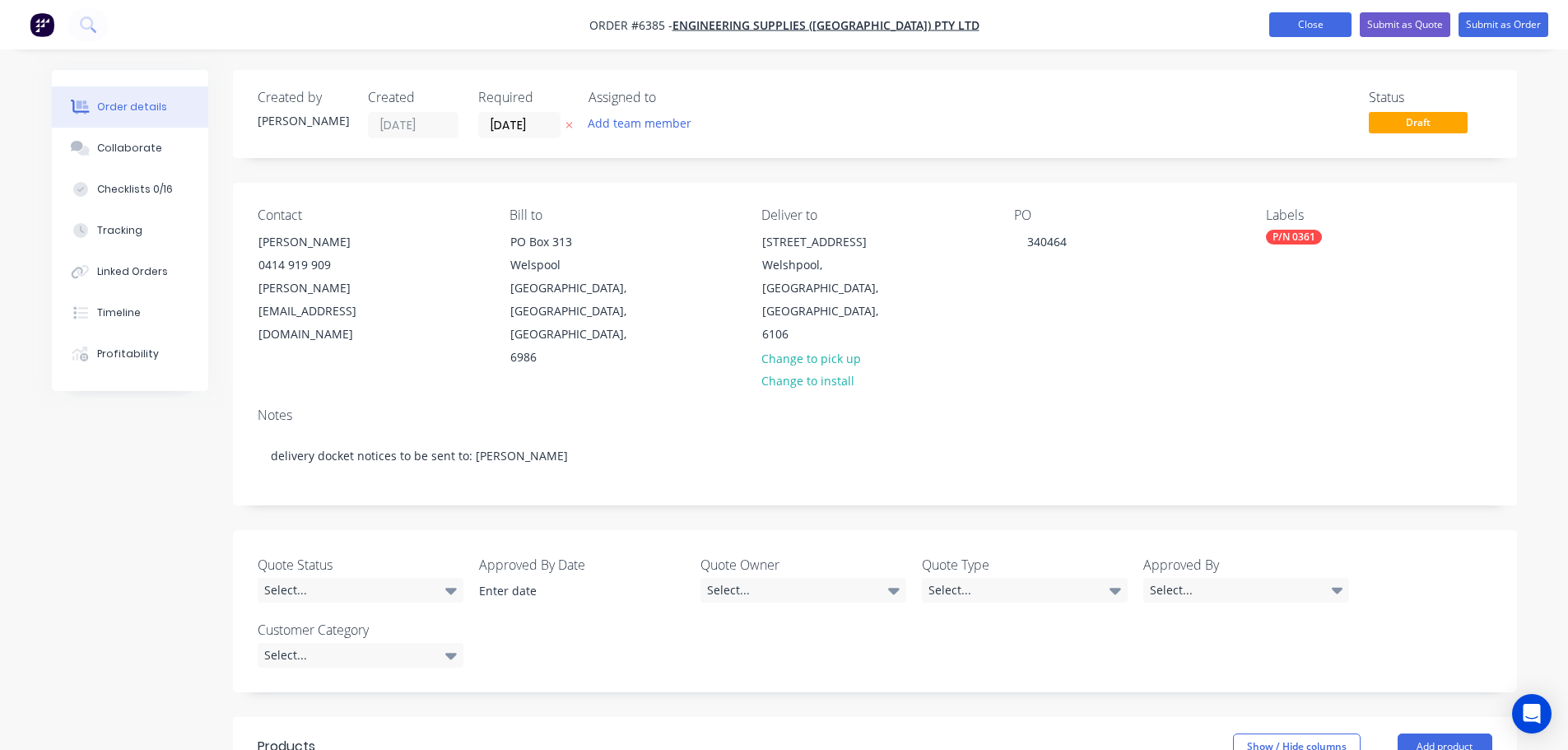
click at [1294, 18] on button "Close" at bounding box center [1311, 25] width 83 height 25
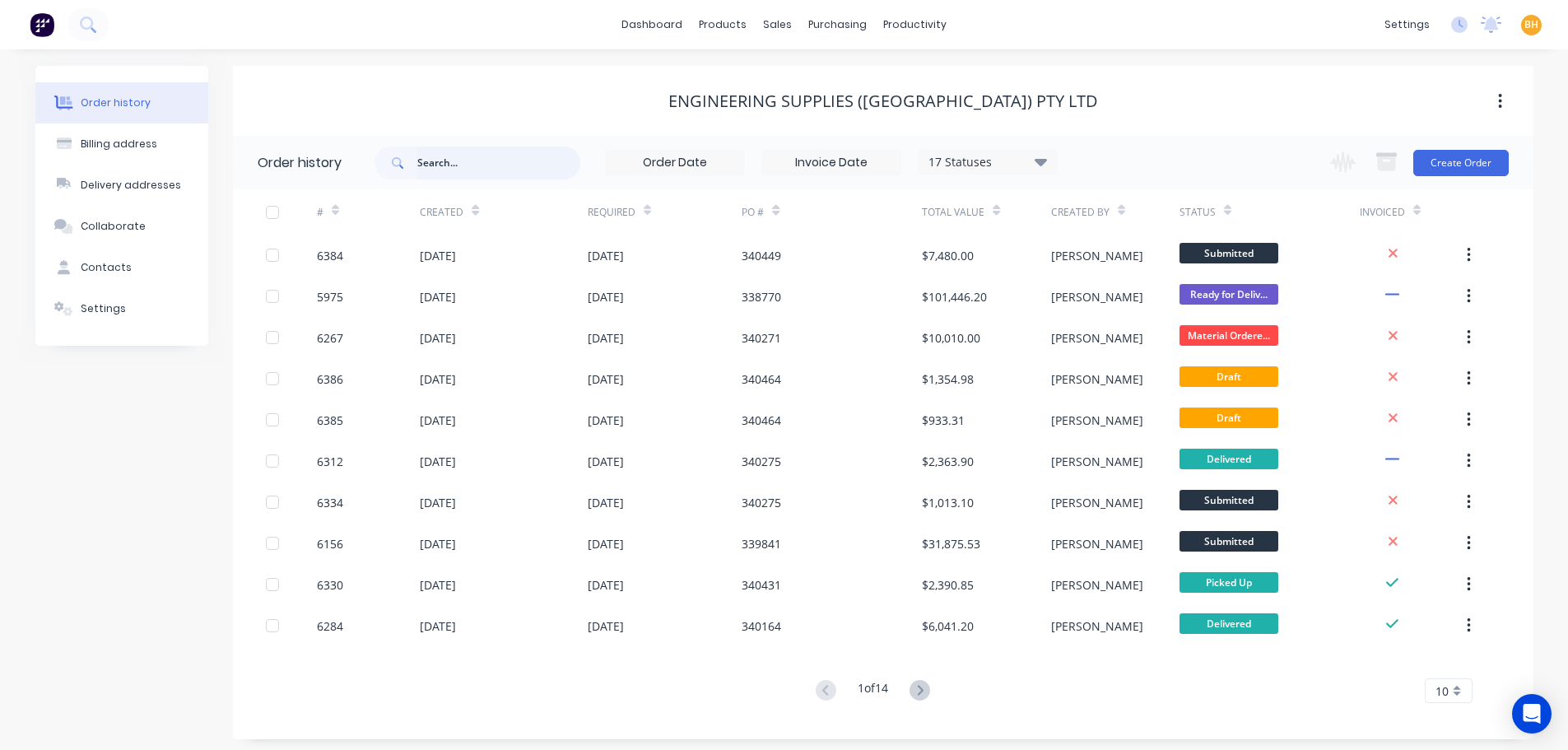
click at [468, 161] on input "text" at bounding box center [499, 163] width 163 height 33
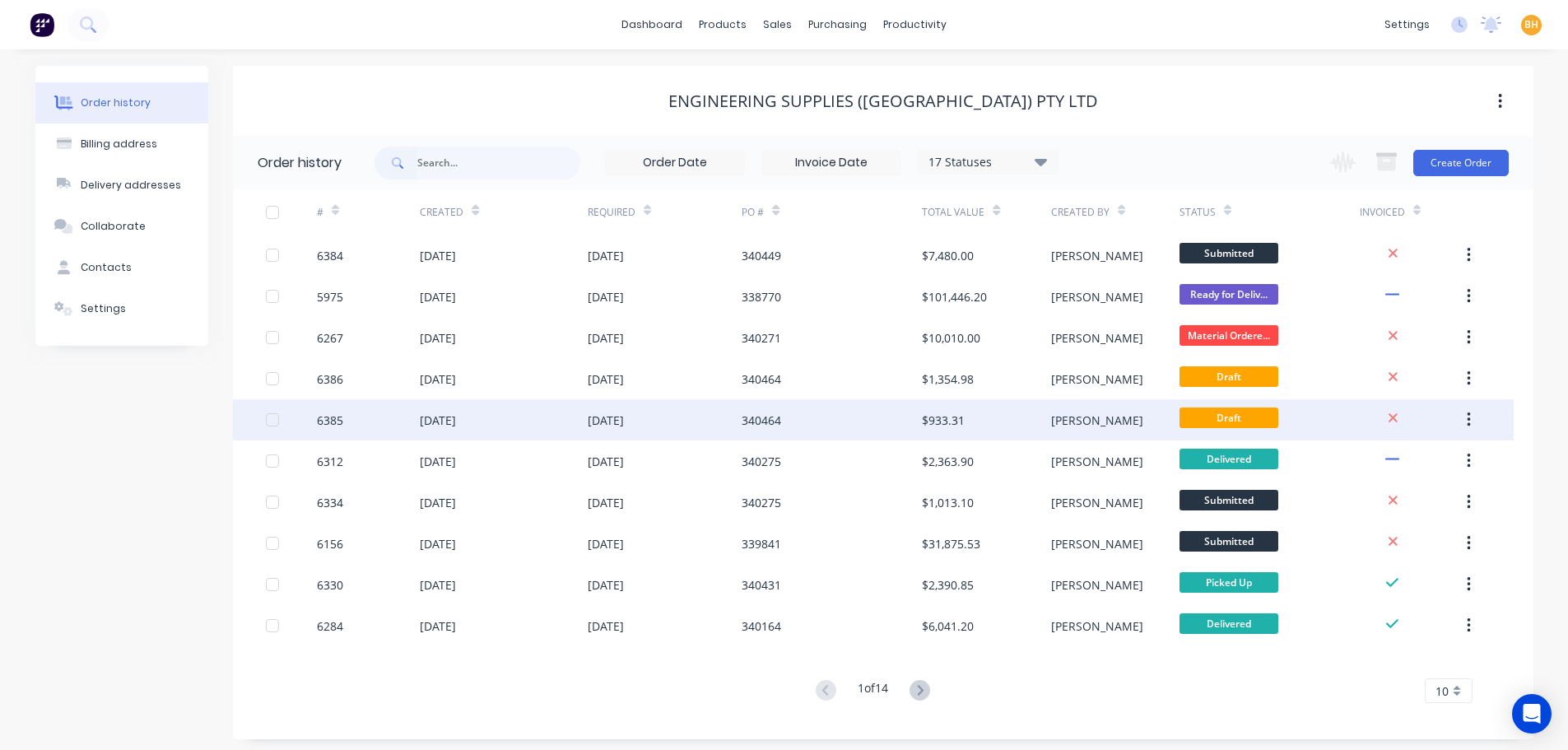
click at [456, 420] on div "[DATE]" at bounding box center [438, 421] width 37 height 17
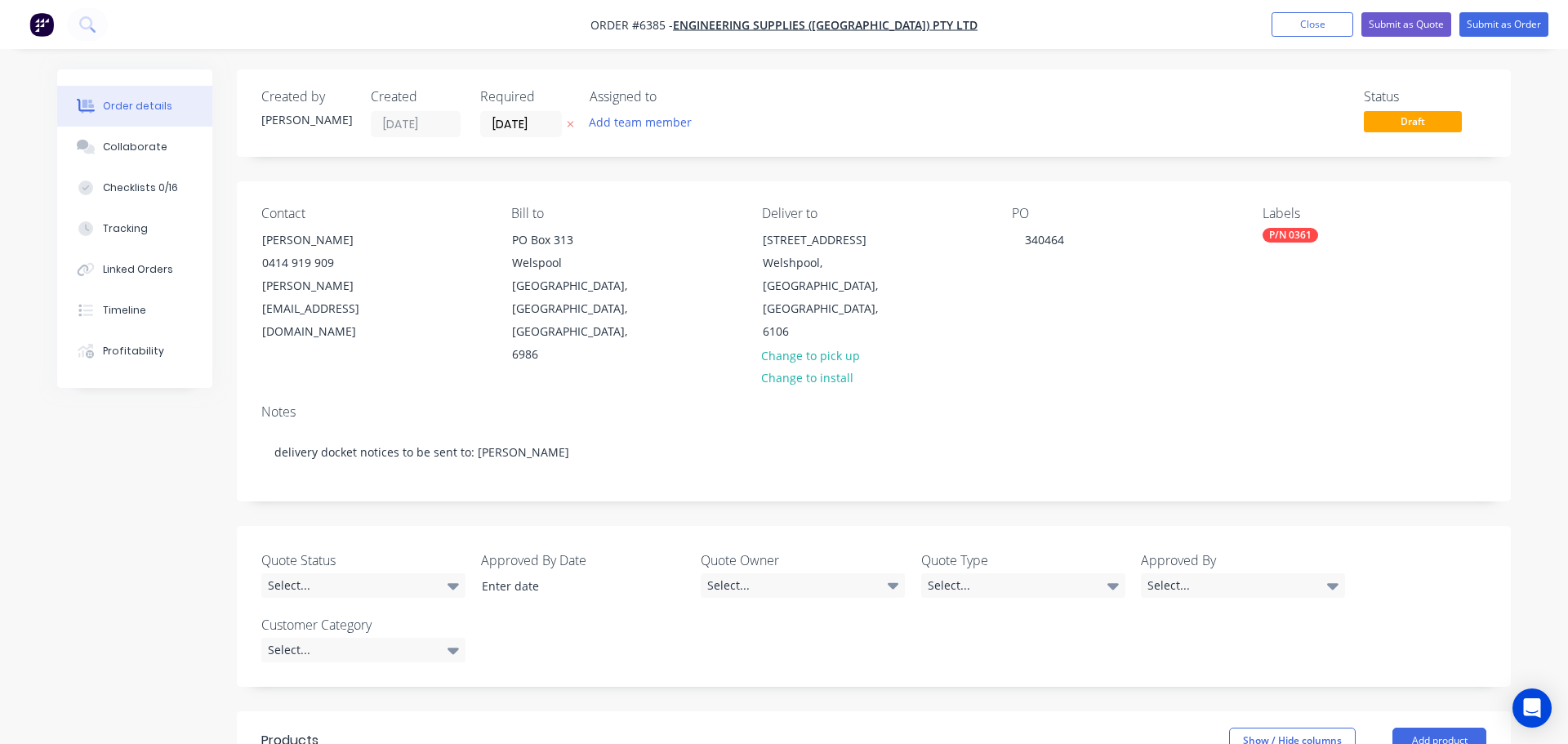
type input "$282.82"
type input "$848.46"
click at [1490, 25] on button "Submit as Order" at bounding box center [1491, 25] width 89 height 25
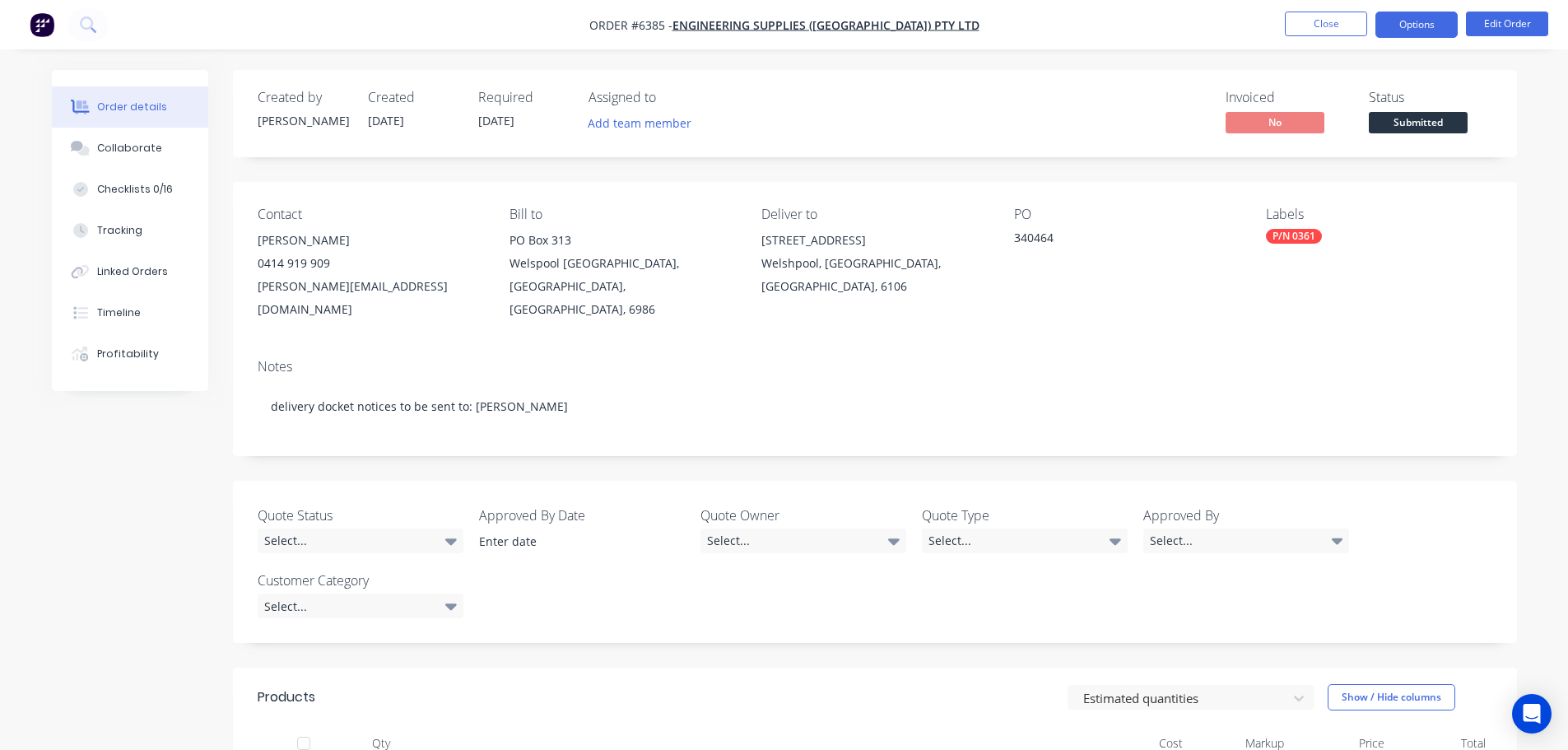
click at [1446, 28] on button "Options" at bounding box center [1417, 24] width 83 height 26
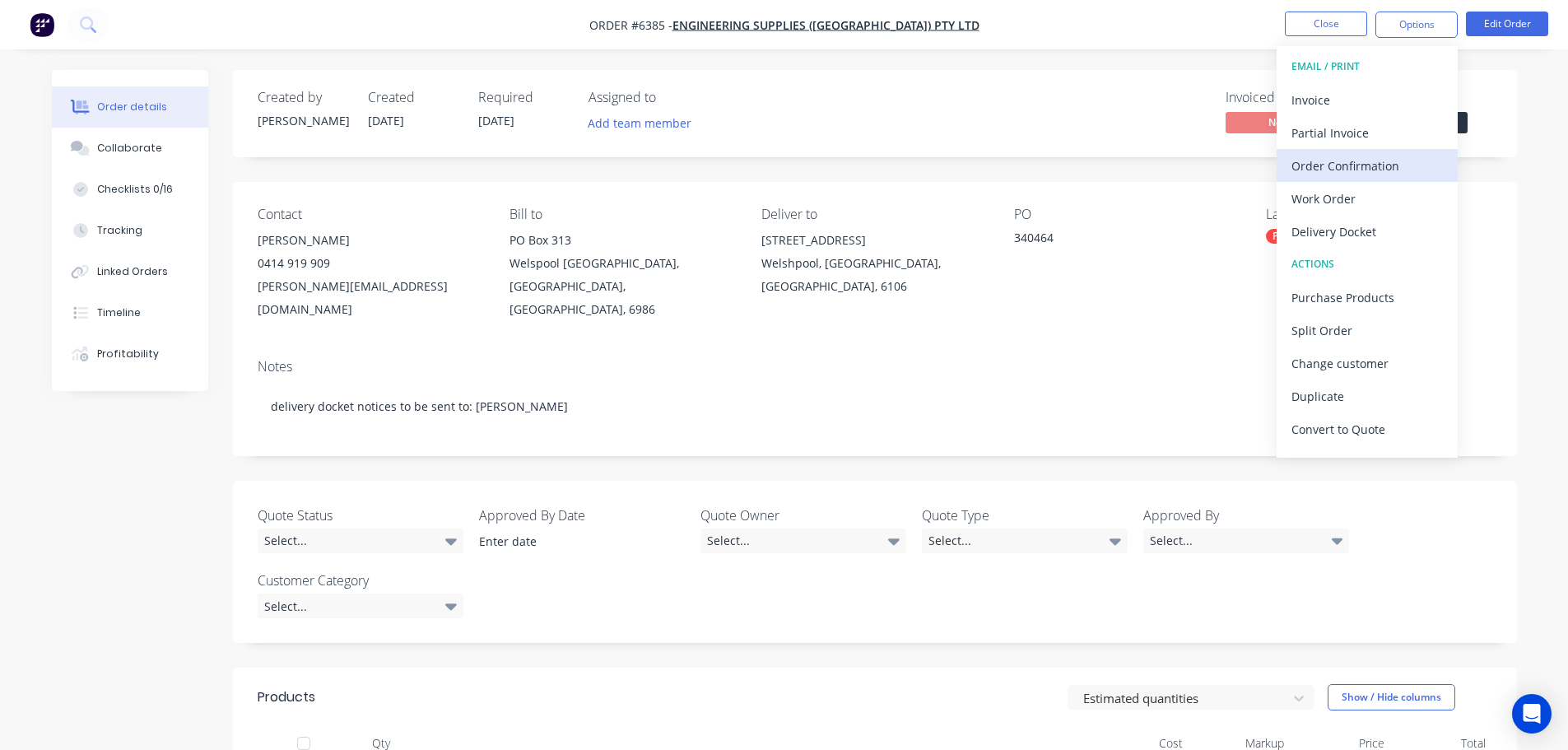
click at [1339, 160] on div "Order Confirmation" at bounding box center [1367, 166] width 151 height 24
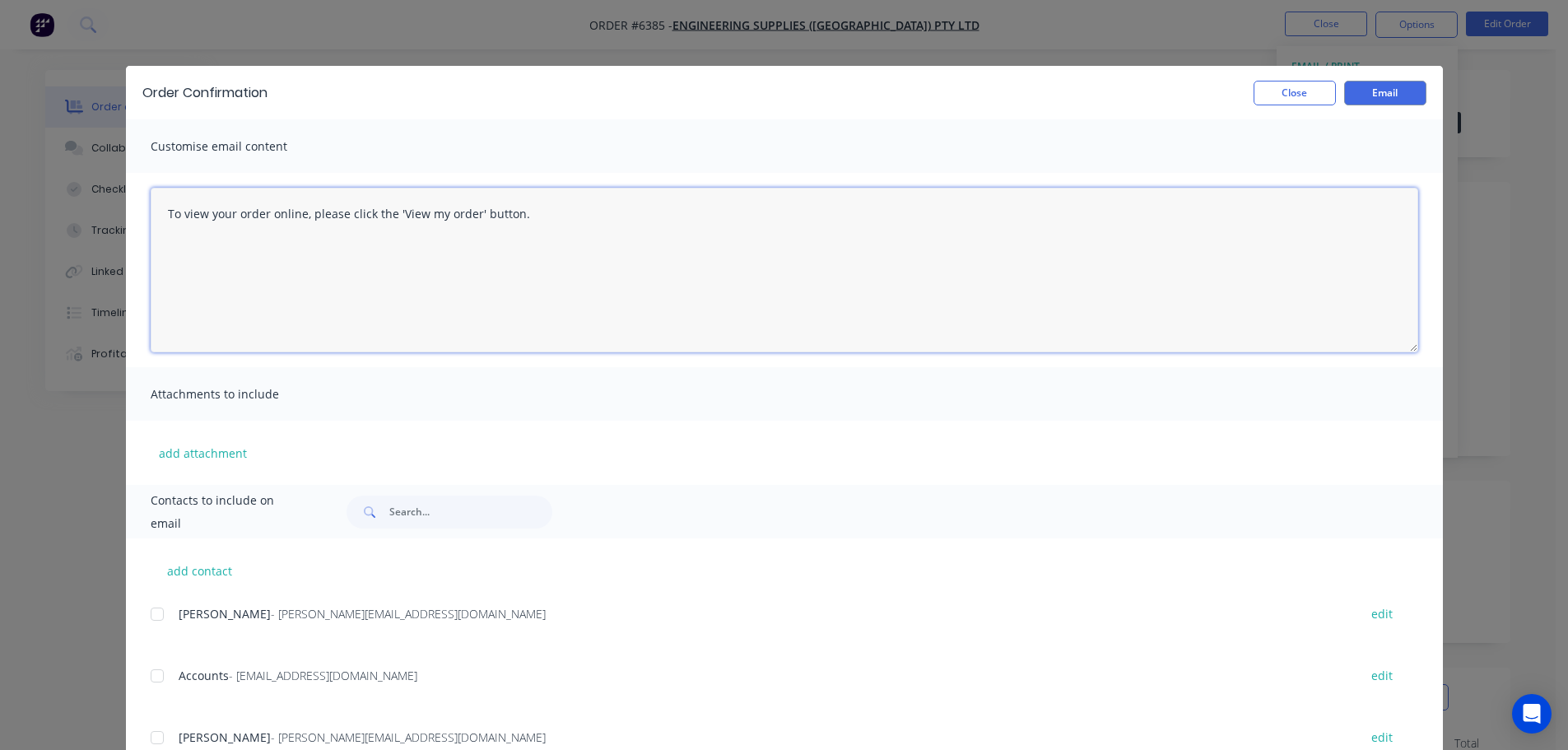
click at [518, 213] on textarea "To view your order online, please click the 'View my order' button." at bounding box center [784, 270] width 1268 height 165
type textarea "T"
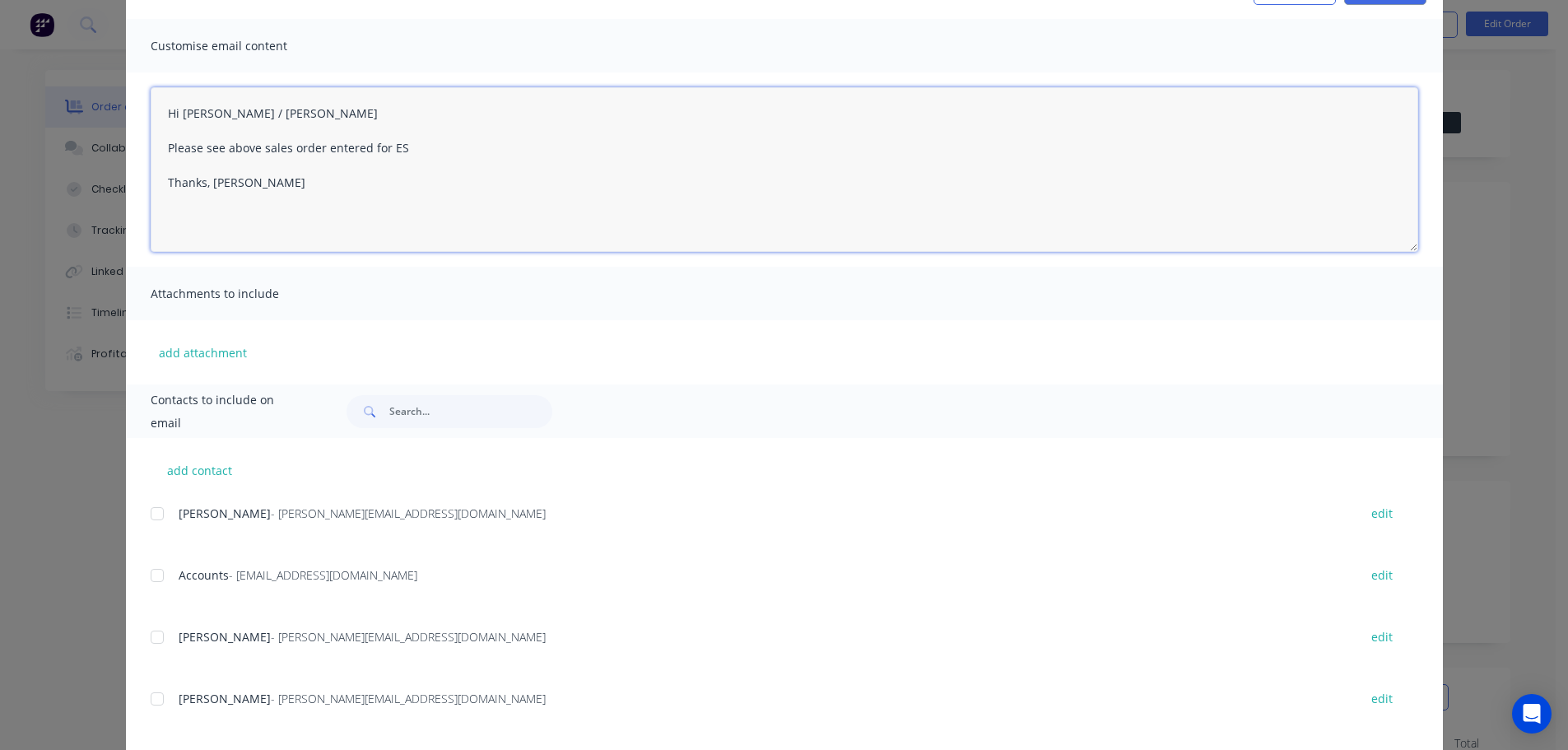
scroll to position [250, 0]
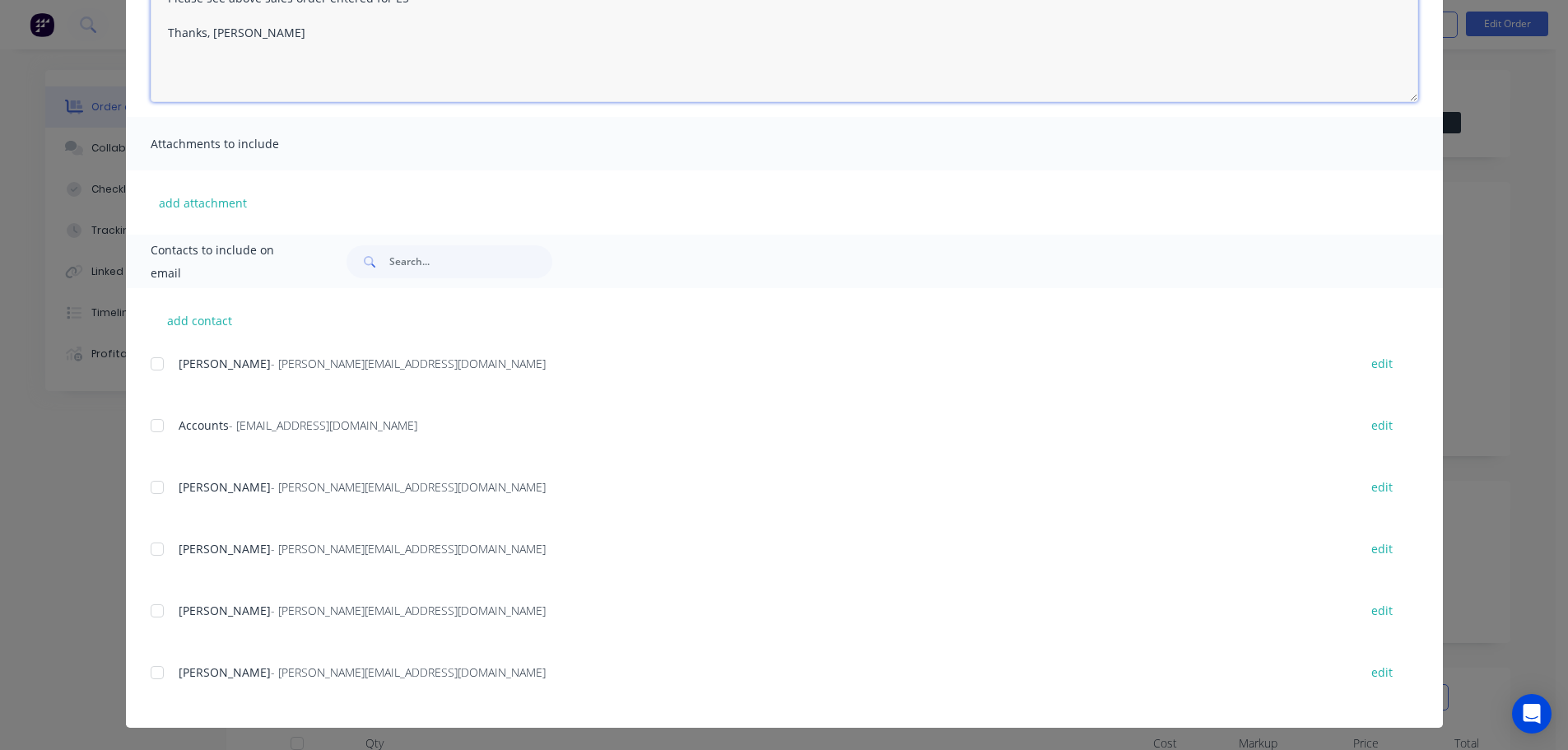
click at [151, 485] on div at bounding box center [157, 487] width 33 height 33
click at [151, 425] on div at bounding box center [157, 426] width 33 height 33
drag, startPoint x: 151, startPoint y: 487, endPoint x: 160, endPoint y: 484, distance: 9.5
click at [151, 487] on div at bounding box center [157, 487] width 33 height 33
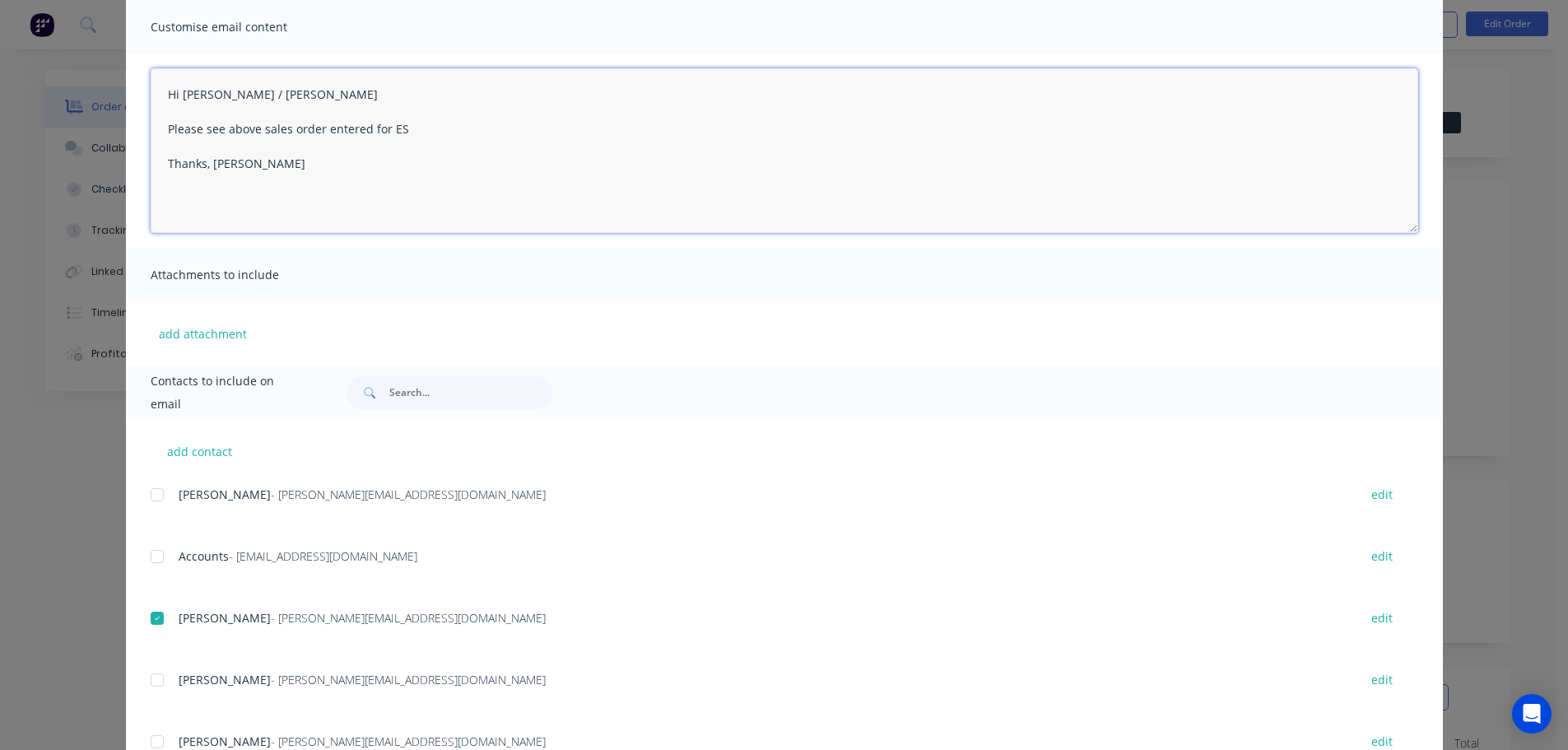
scroll to position [0, 0]
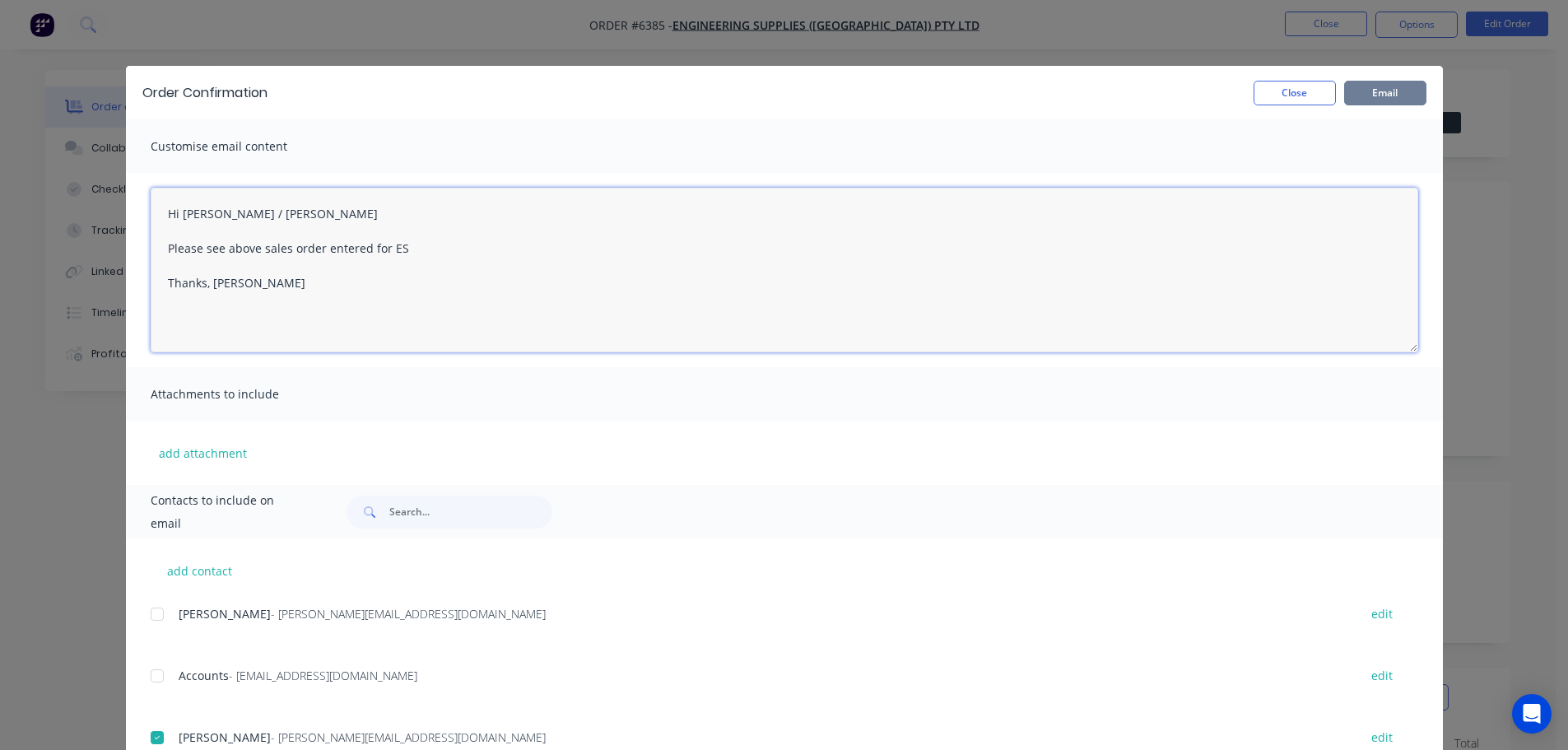
type textarea "Hi Stephen / Daniel Please see above sales order entered for ES Thanks, Bev"
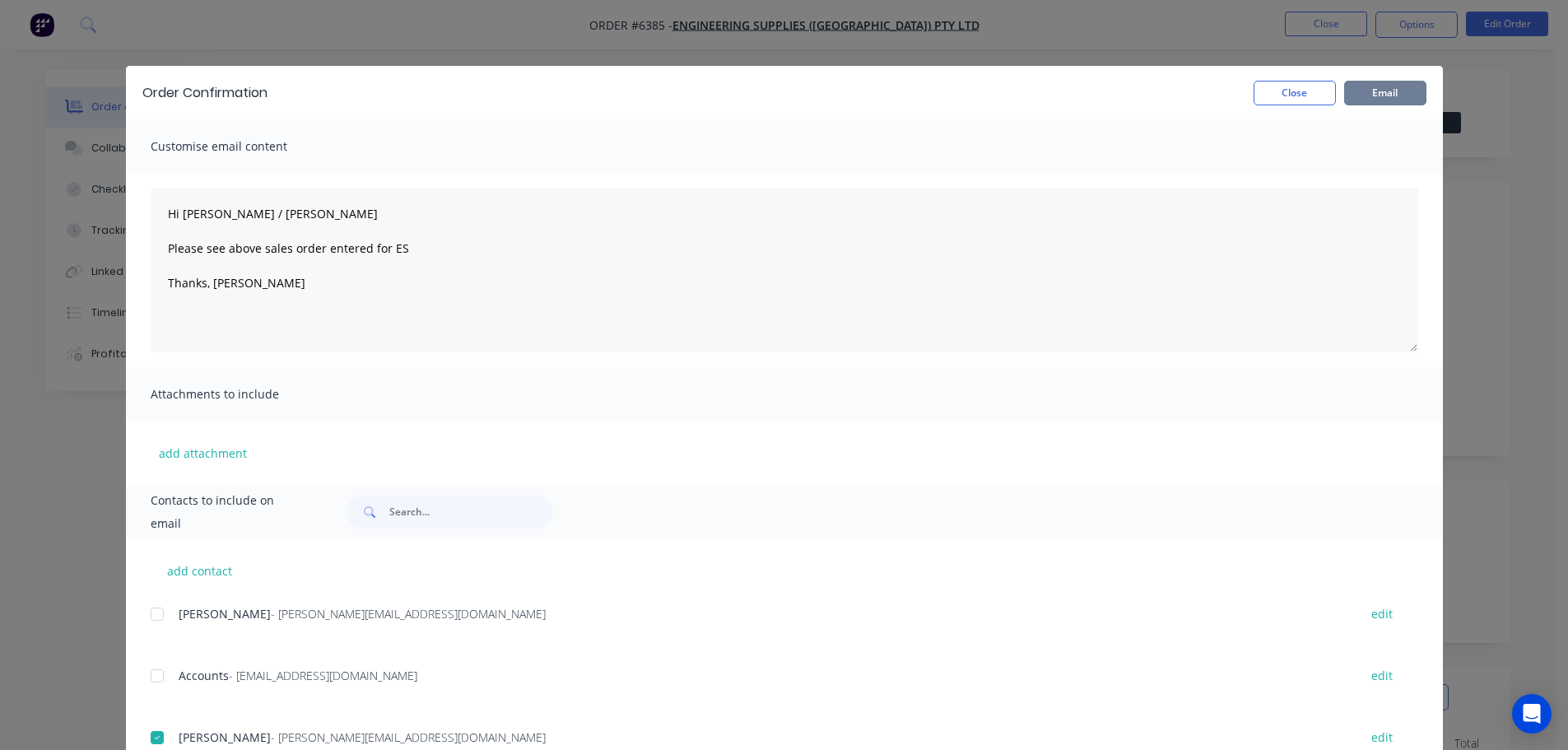
click at [1384, 94] on button "Email" at bounding box center [1386, 93] width 83 height 25
click at [134, 722] on icon "button" at bounding box center [137, 714] width 11 height 14
click at [1287, 86] on button "Close" at bounding box center [1295, 93] width 83 height 25
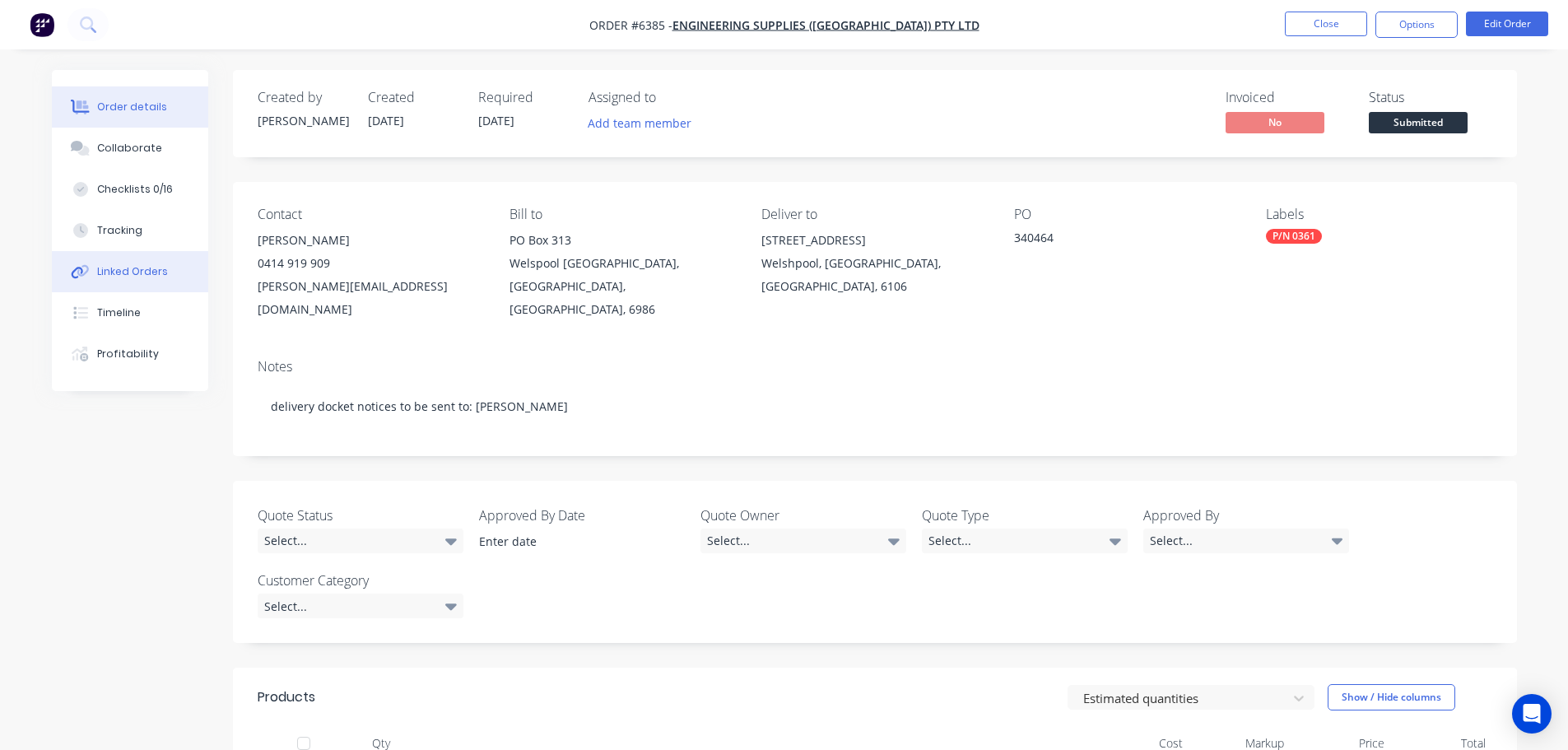
click at [123, 271] on div "Linked Orders" at bounding box center [133, 272] width 71 height 14
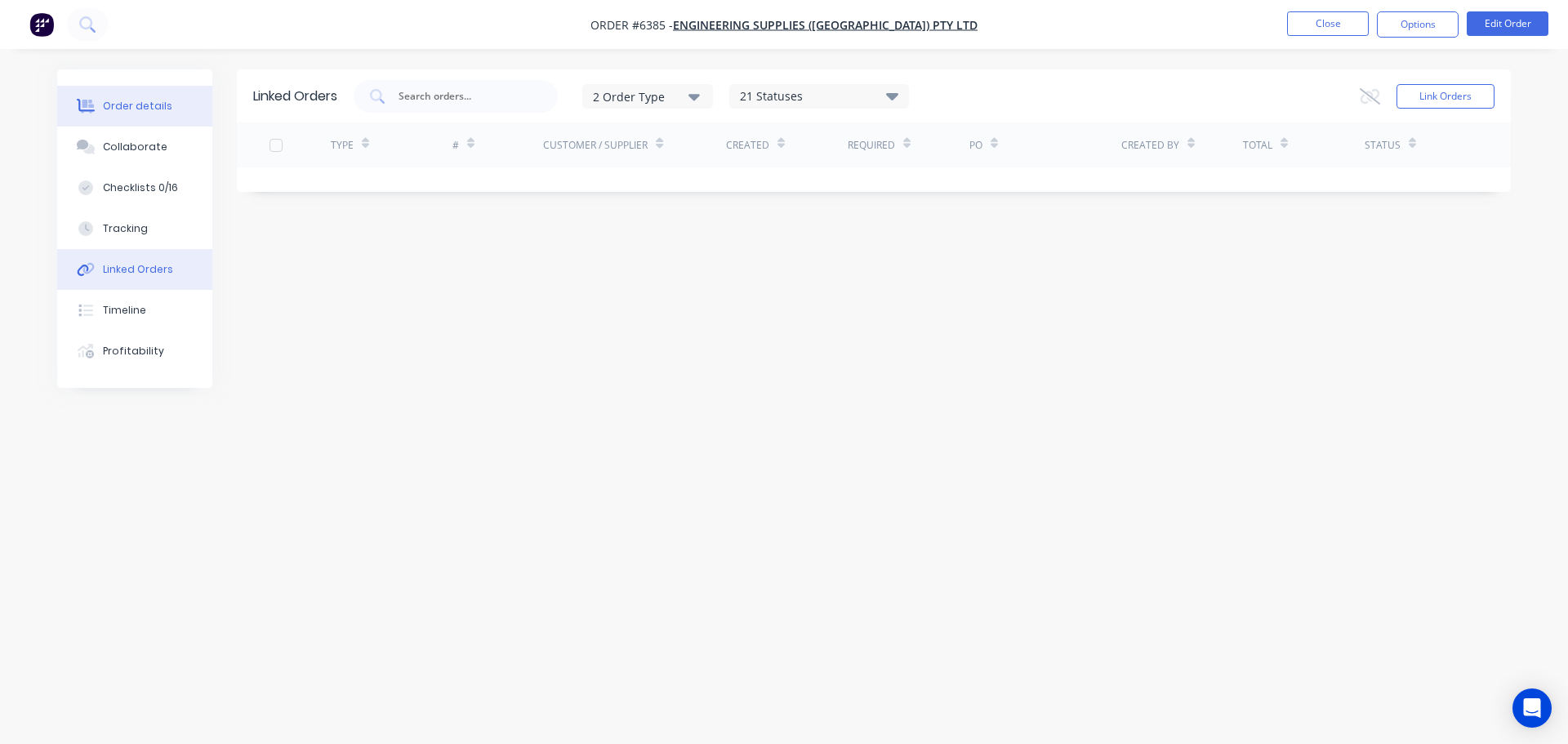
click at [103, 98] on div "Order details" at bounding box center [138, 105] width 70 height 14
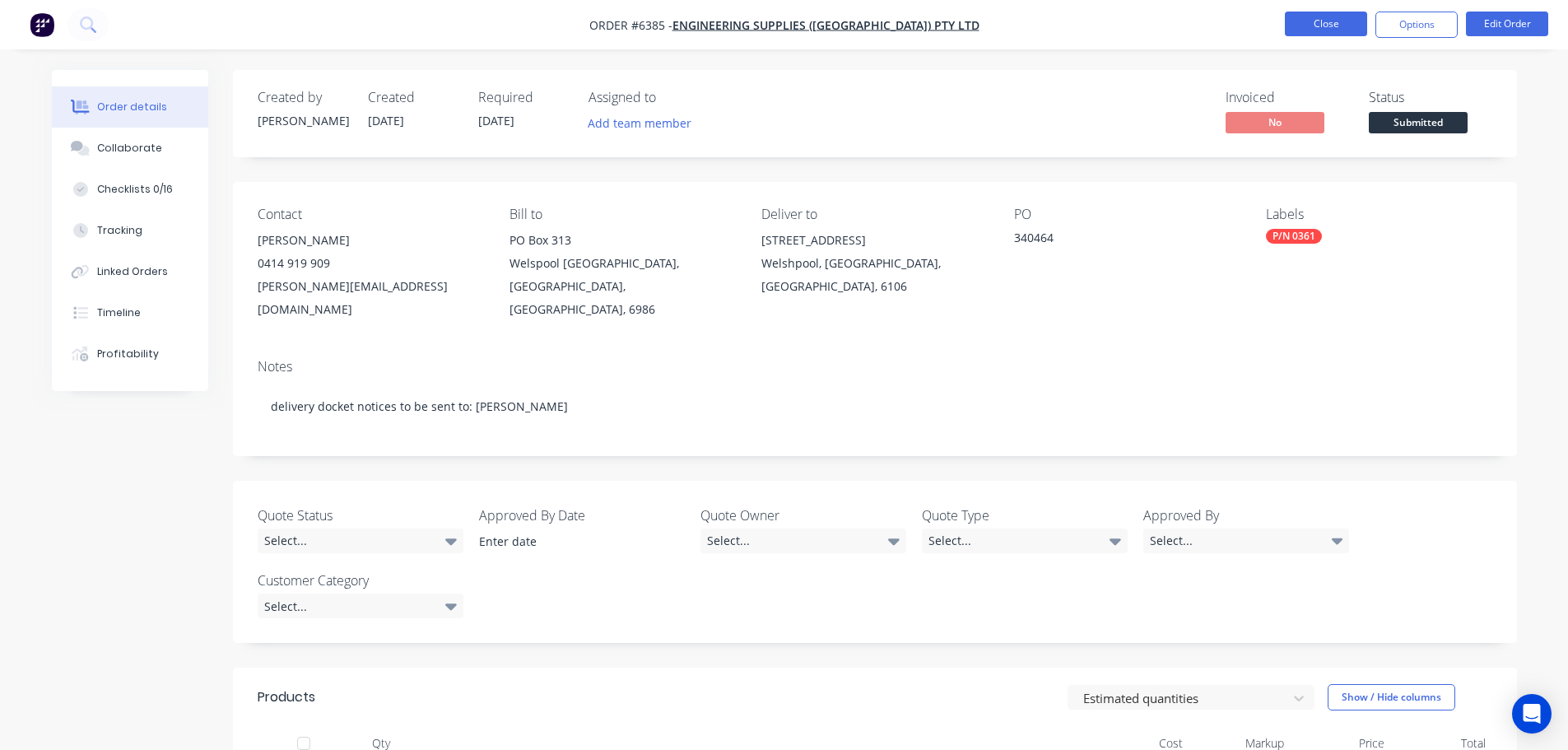
click at [1310, 24] on button "Close" at bounding box center [1326, 24] width 83 height 25
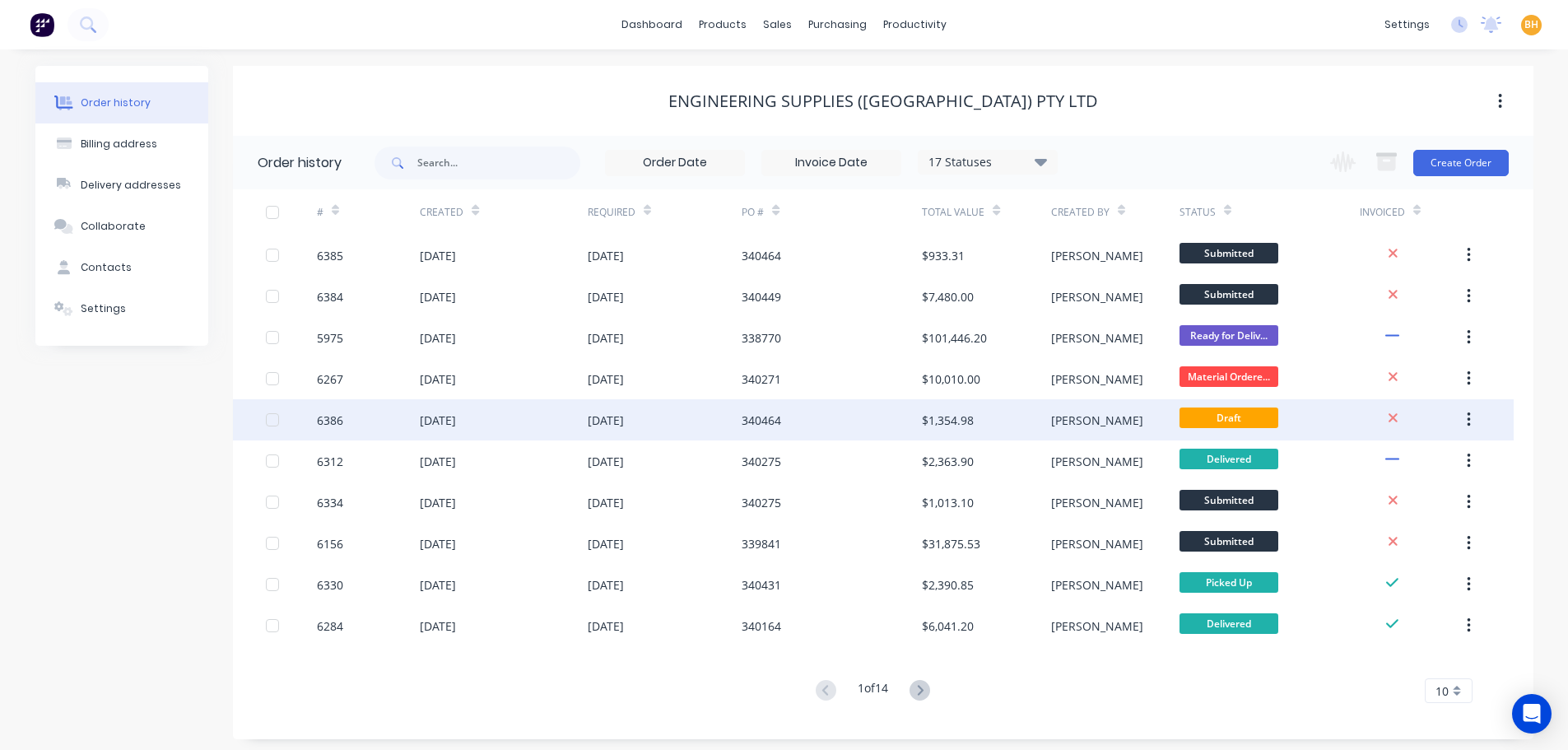
click at [441, 418] on div "[DATE]" at bounding box center [438, 421] width 37 height 17
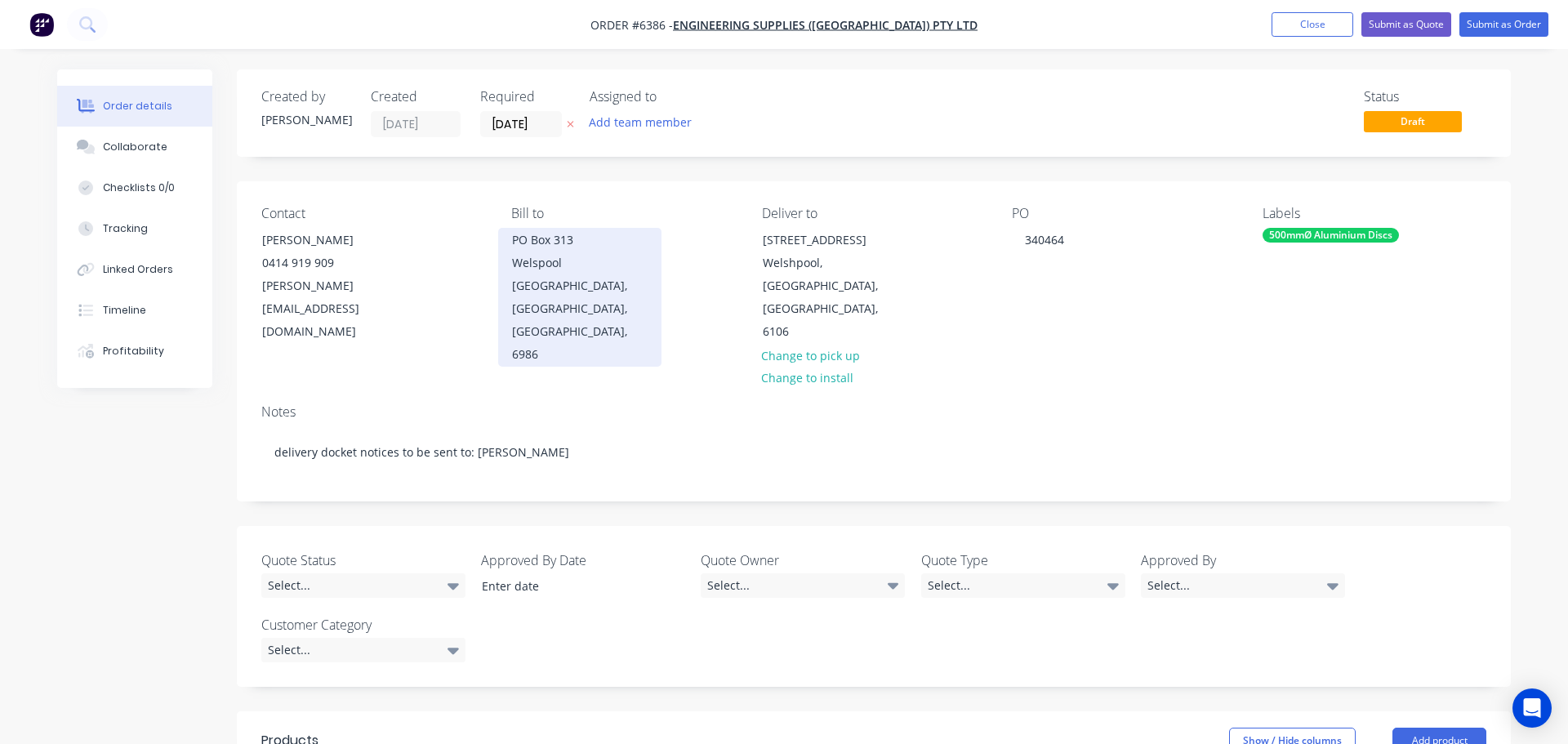
type input "$20.53"
type input "$1,231.80"
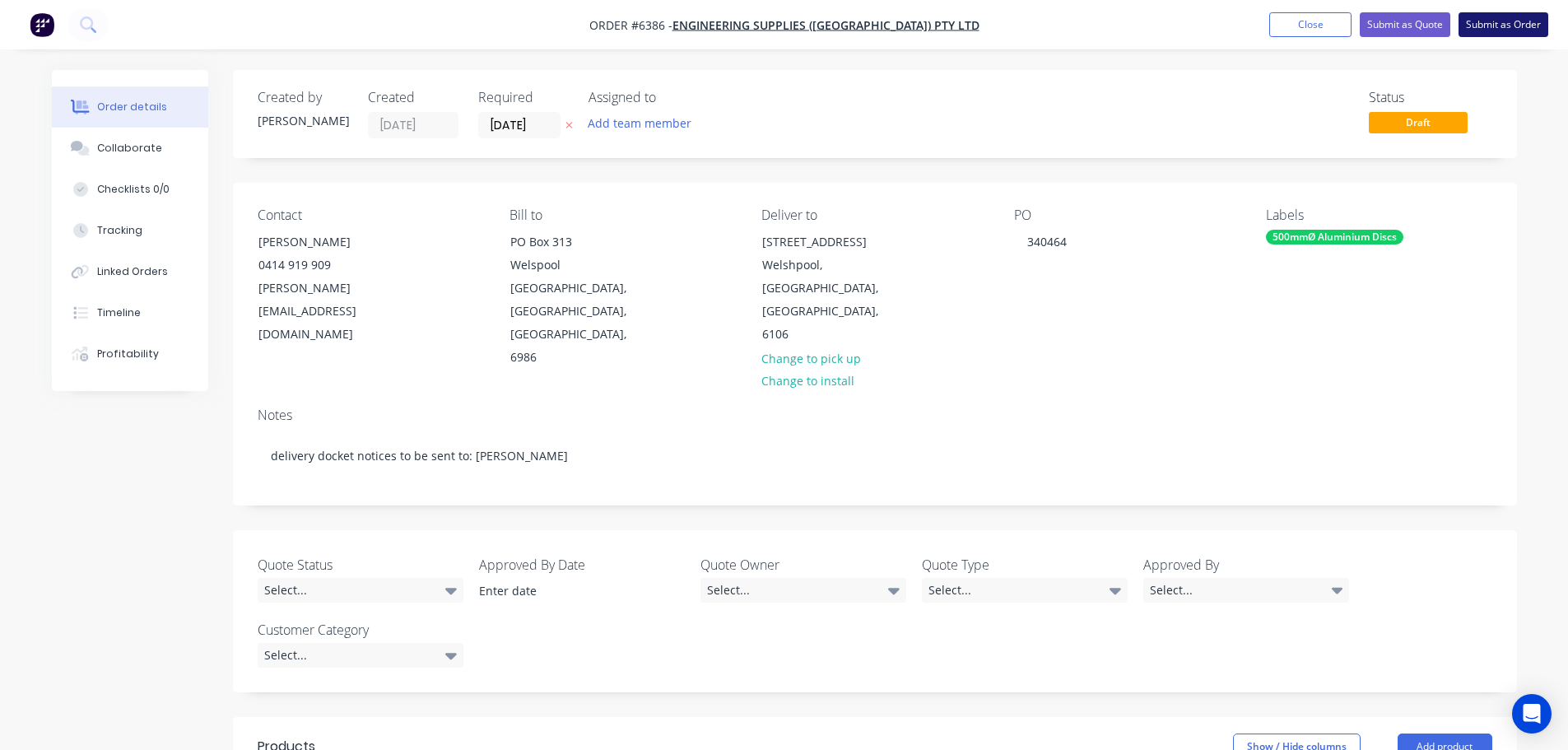
click at [1510, 18] on button "Submit as Order" at bounding box center [1503, 25] width 90 height 25
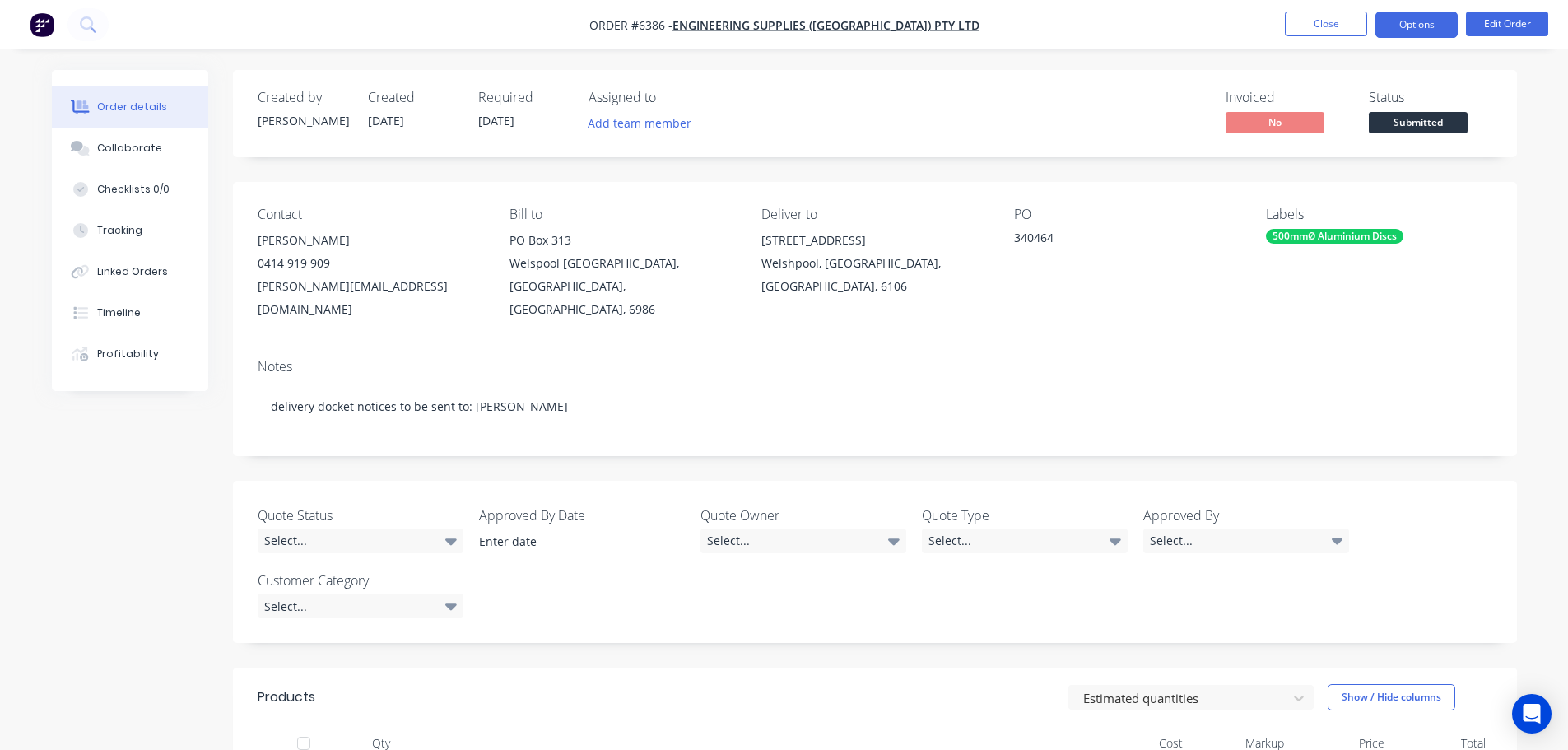
click at [1418, 26] on button "Options" at bounding box center [1417, 24] width 83 height 26
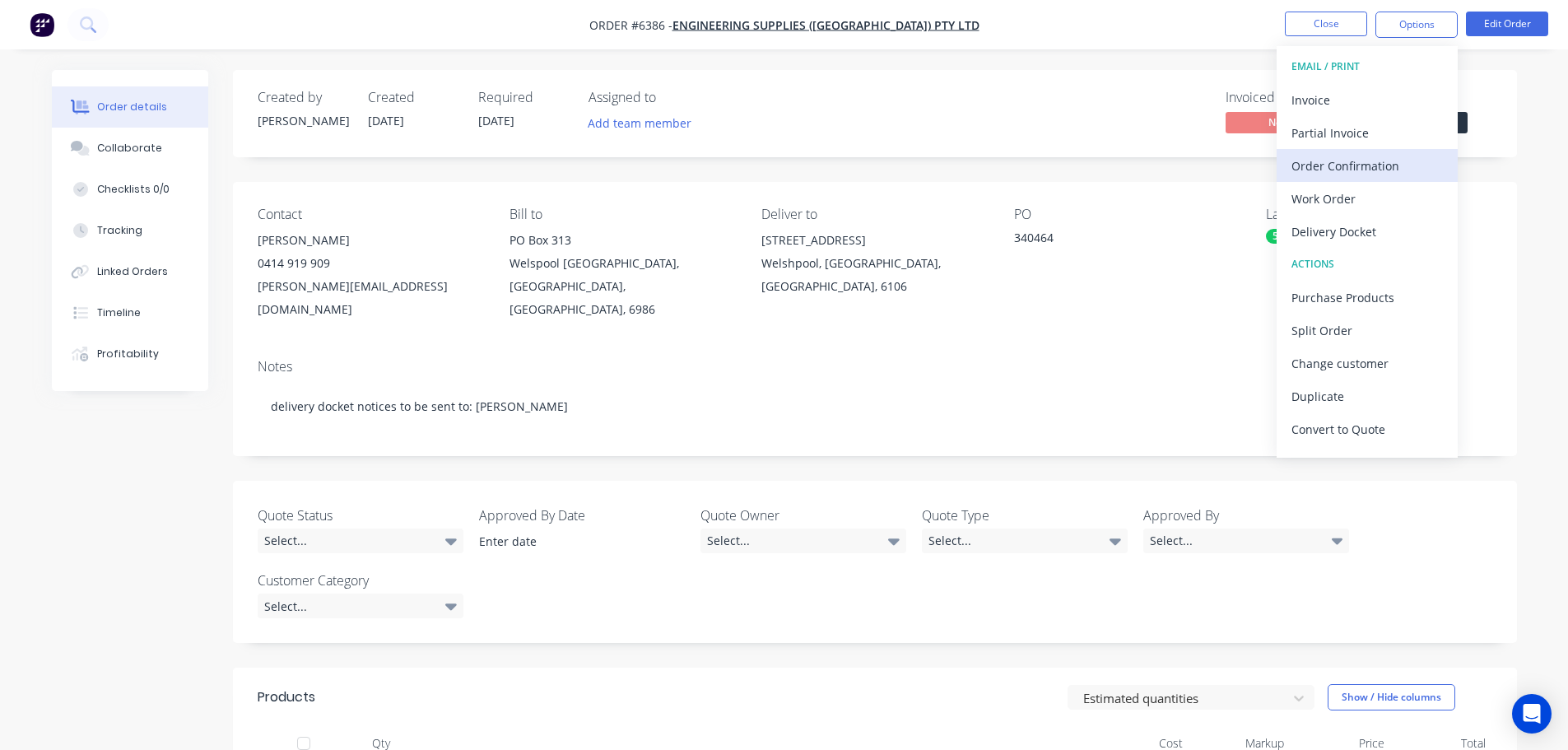
click at [1330, 171] on div "Order Confirmation" at bounding box center [1367, 166] width 151 height 24
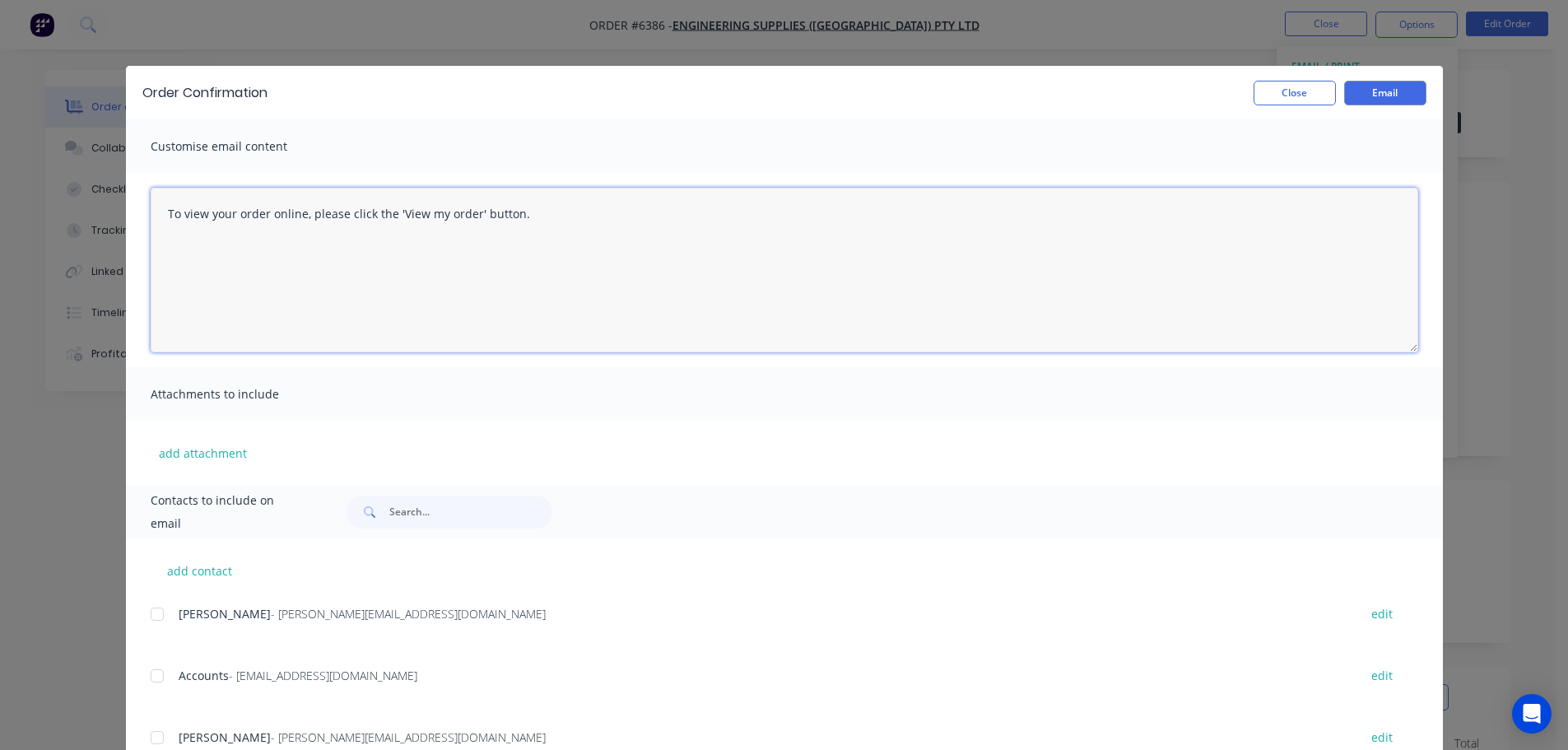
click at [519, 218] on textarea "To view your order online, please click the 'View my order' button." at bounding box center [784, 270] width 1268 height 165
type textarea "T"
click at [217, 250] on textarea "Hi Stephen / Daniel Please seeabove order" at bounding box center [784, 270] width 1268 height 165
click at [296, 255] on textarea "Hi Stephen / Daniel Please see above order" at bounding box center [784, 270] width 1268 height 165
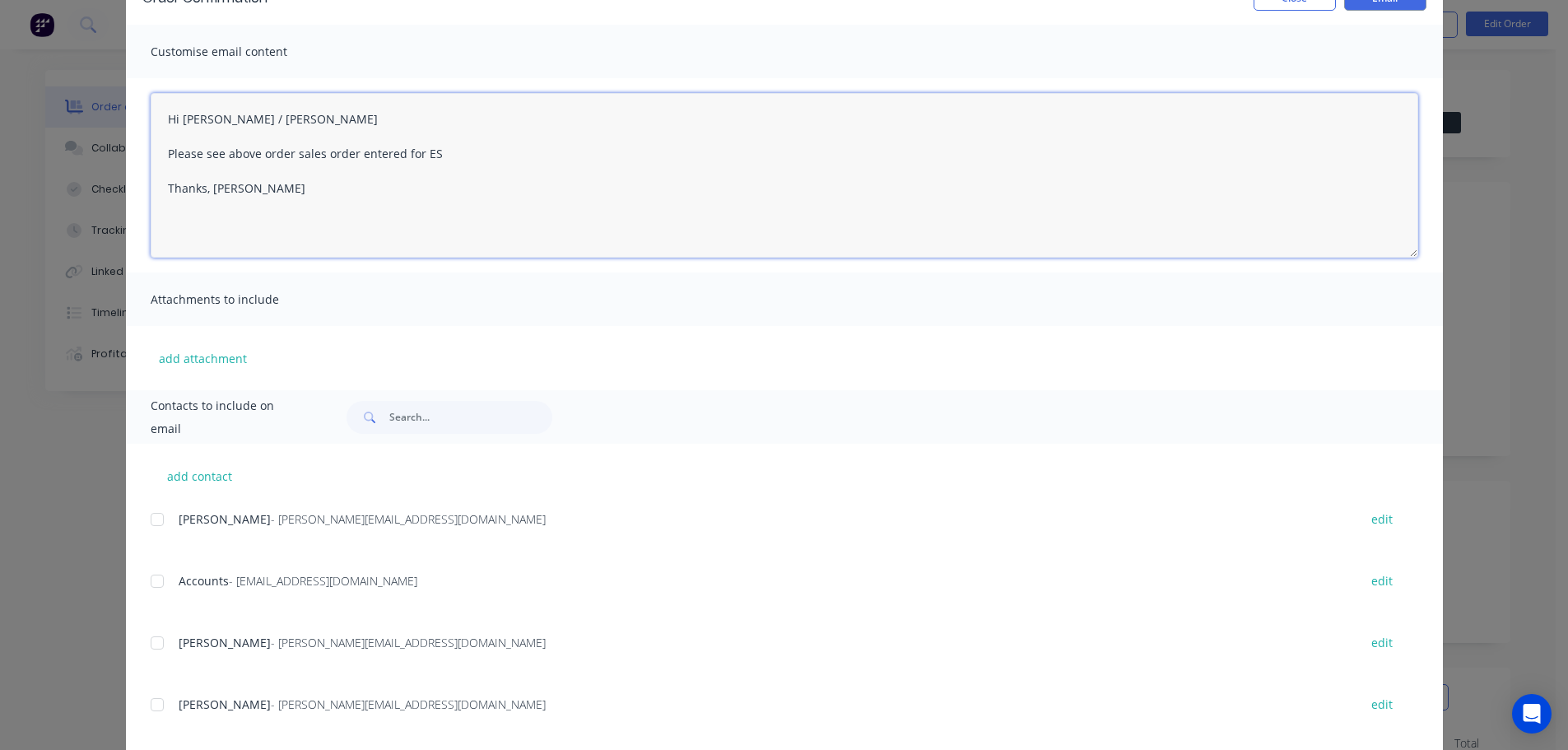
scroll to position [250, 0]
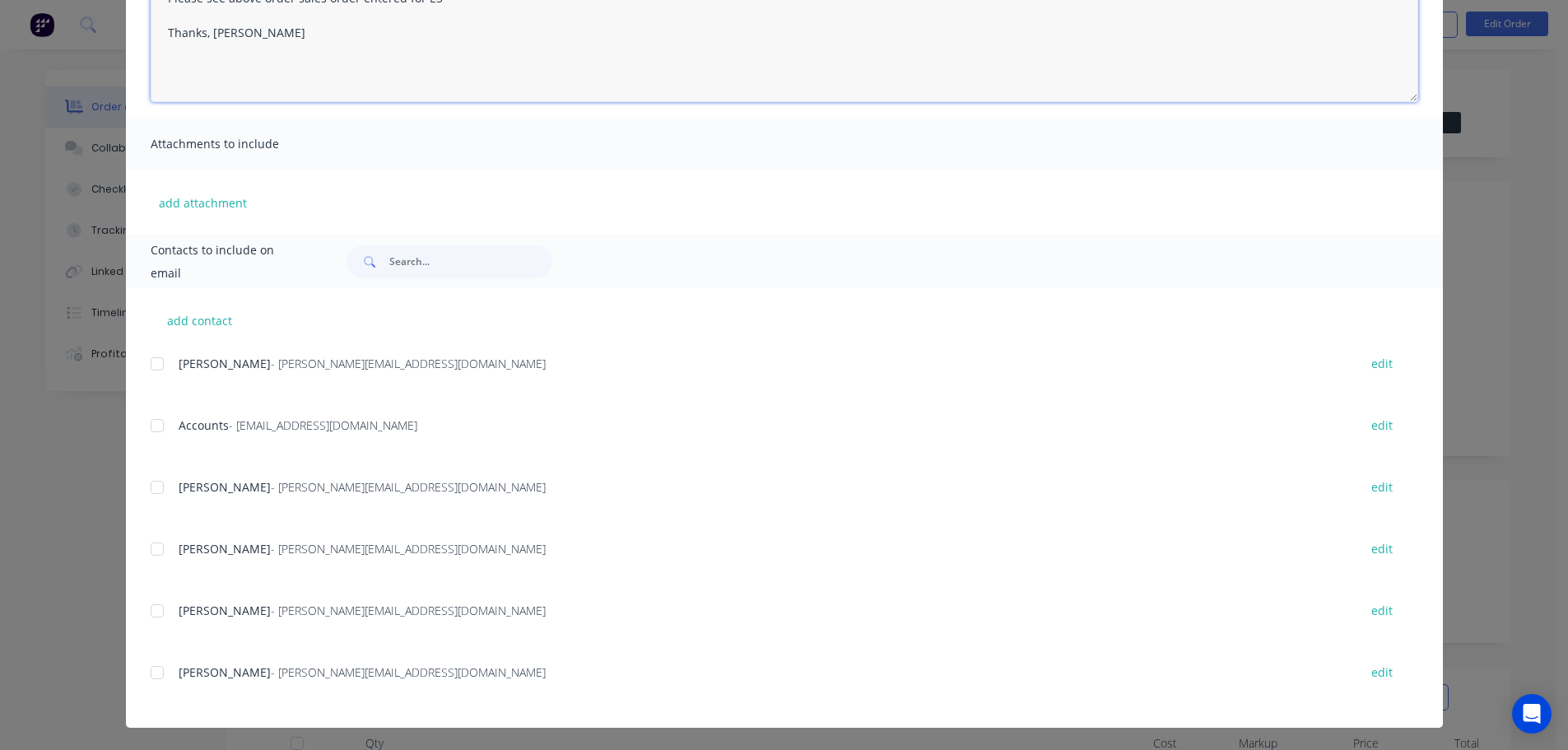
click at [149, 483] on div at bounding box center [157, 487] width 33 height 33
click at [156, 673] on div at bounding box center [157, 673] width 33 height 33
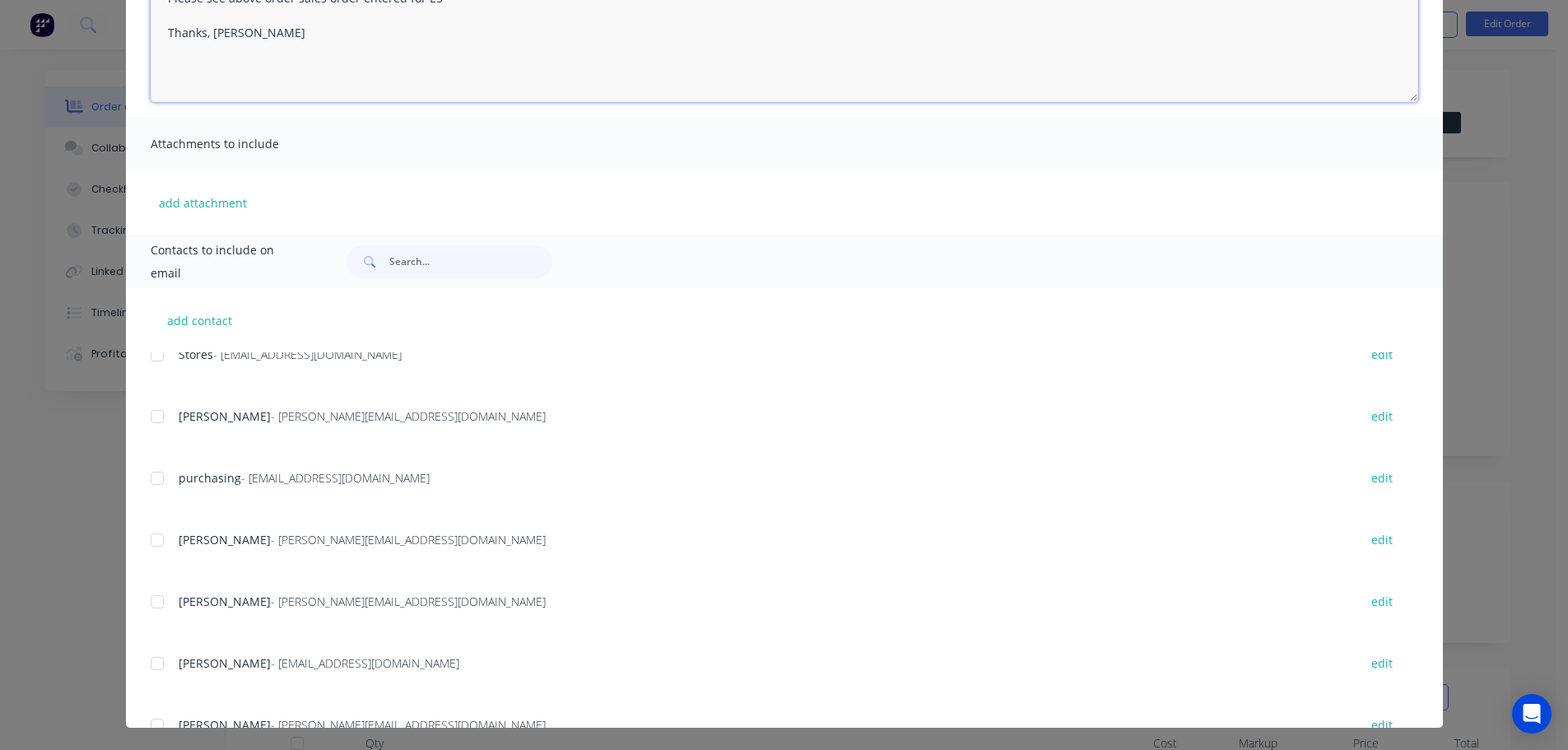
scroll to position [412, 0]
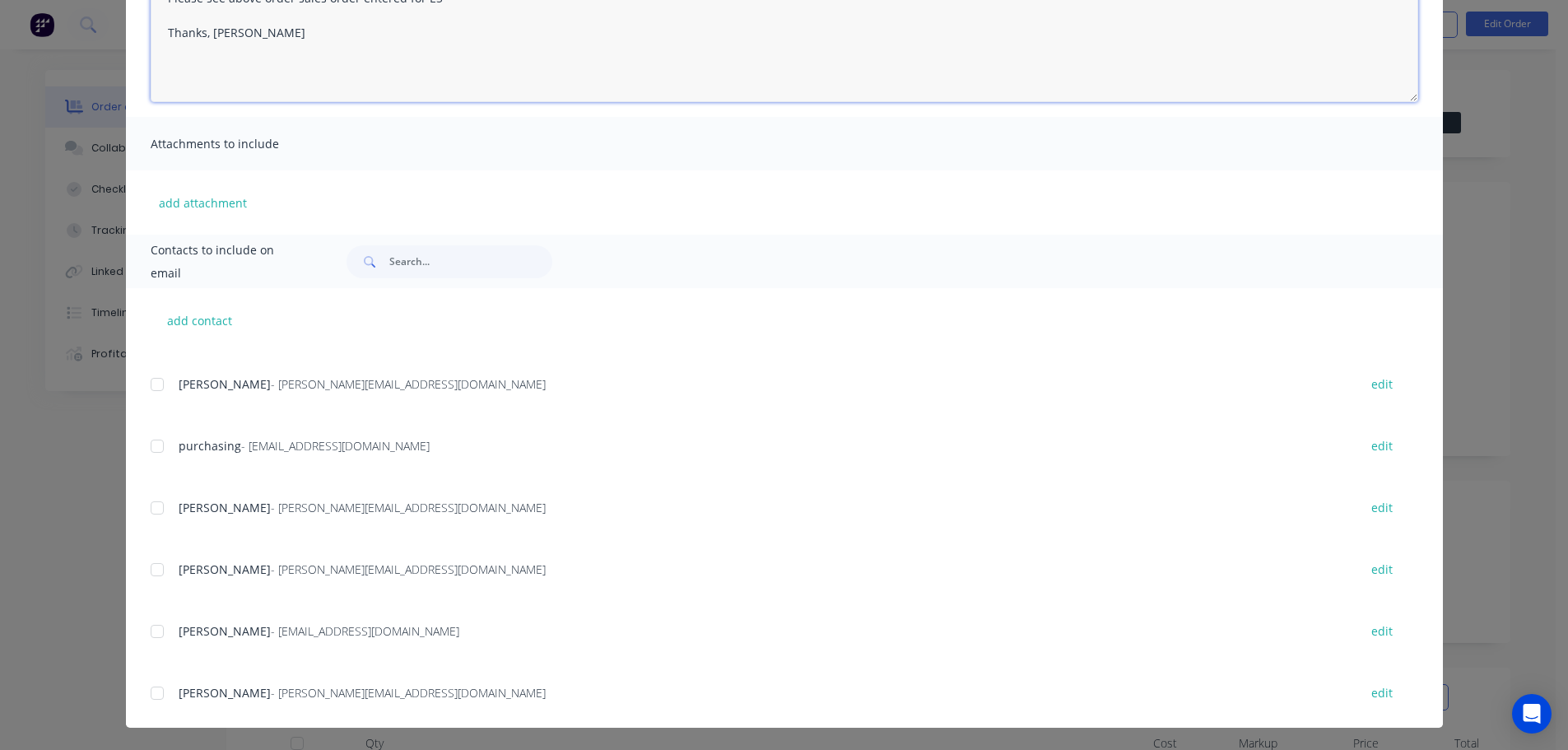
click at [147, 630] on div at bounding box center [157, 632] width 33 height 33
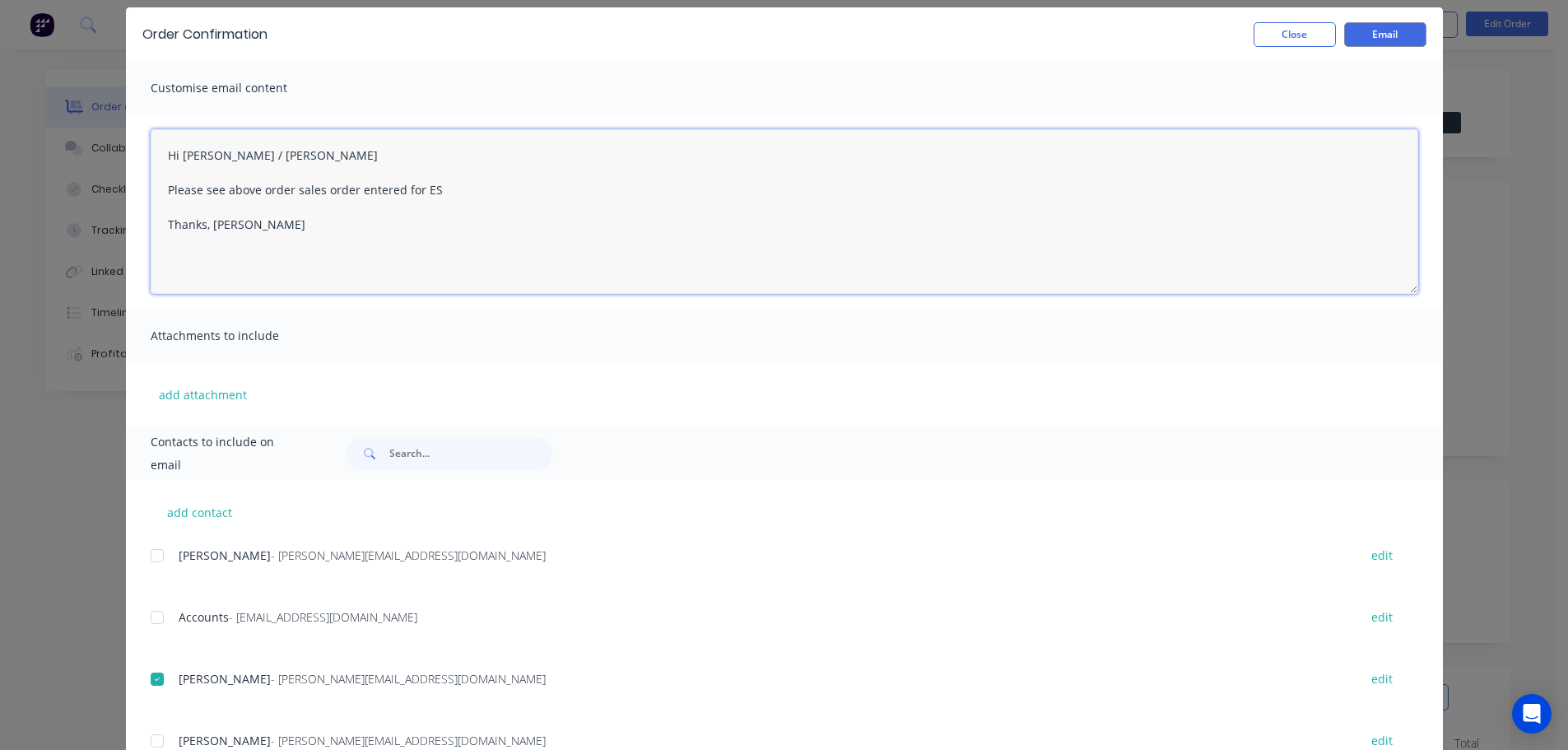
scroll to position [0, 0]
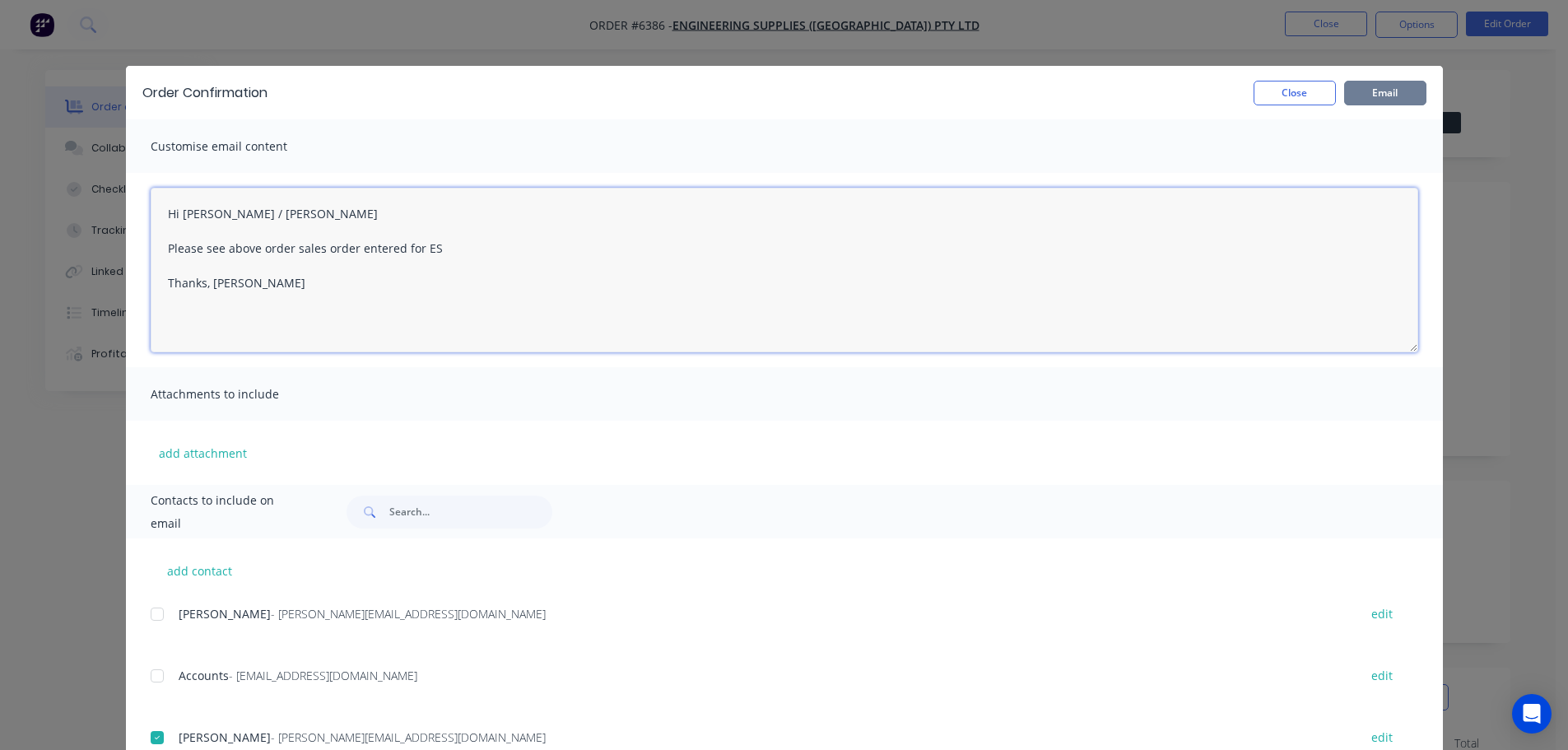
type textarea "Hi Stephen / Daniel Please see above order sales order entered for ES Thanks, B…"
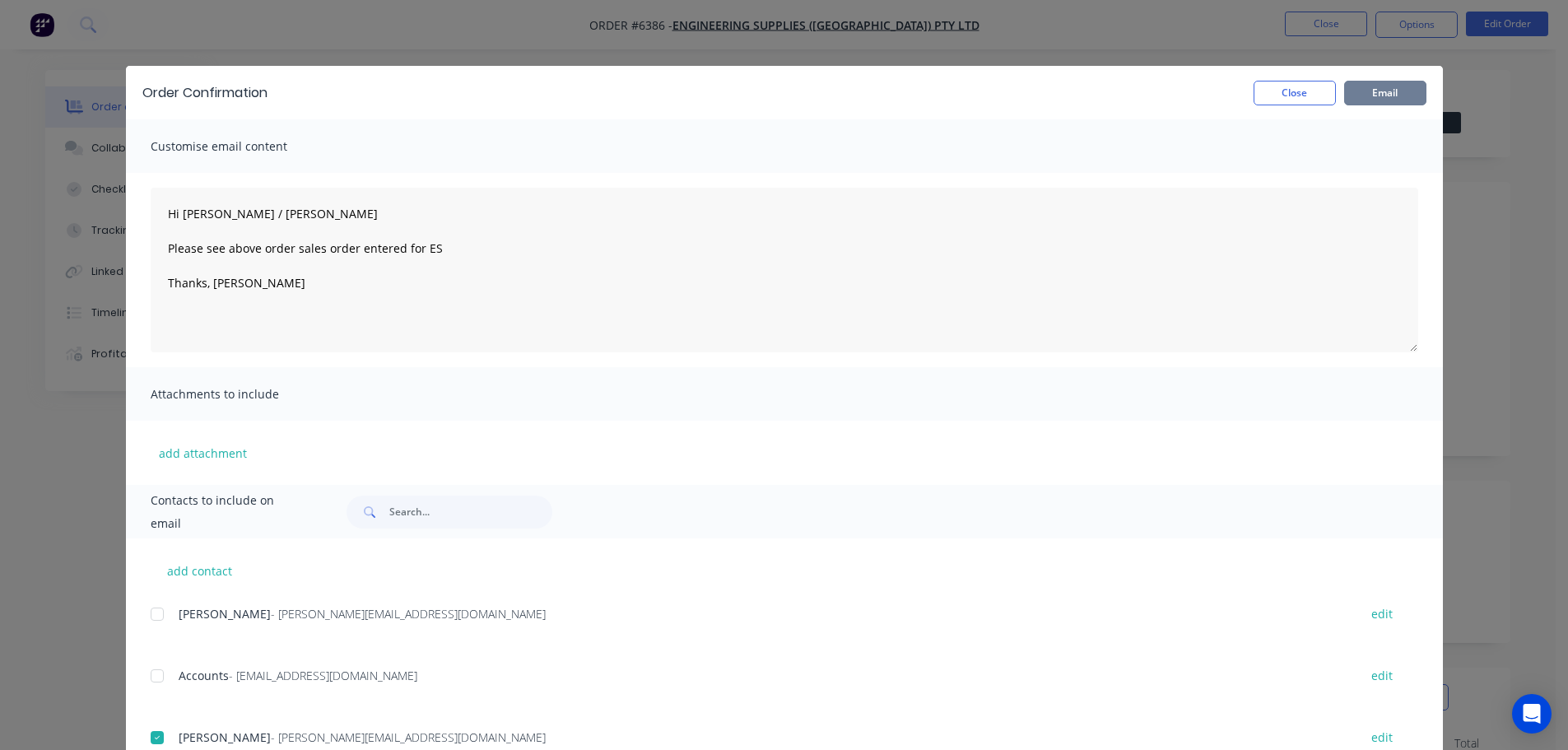
click at [1383, 91] on button "Email" at bounding box center [1386, 93] width 83 height 25
click at [128, 719] on button "button" at bounding box center [137, 715] width 20 height 20
click at [1264, 102] on button "Close" at bounding box center [1295, 93] width 83 height 25
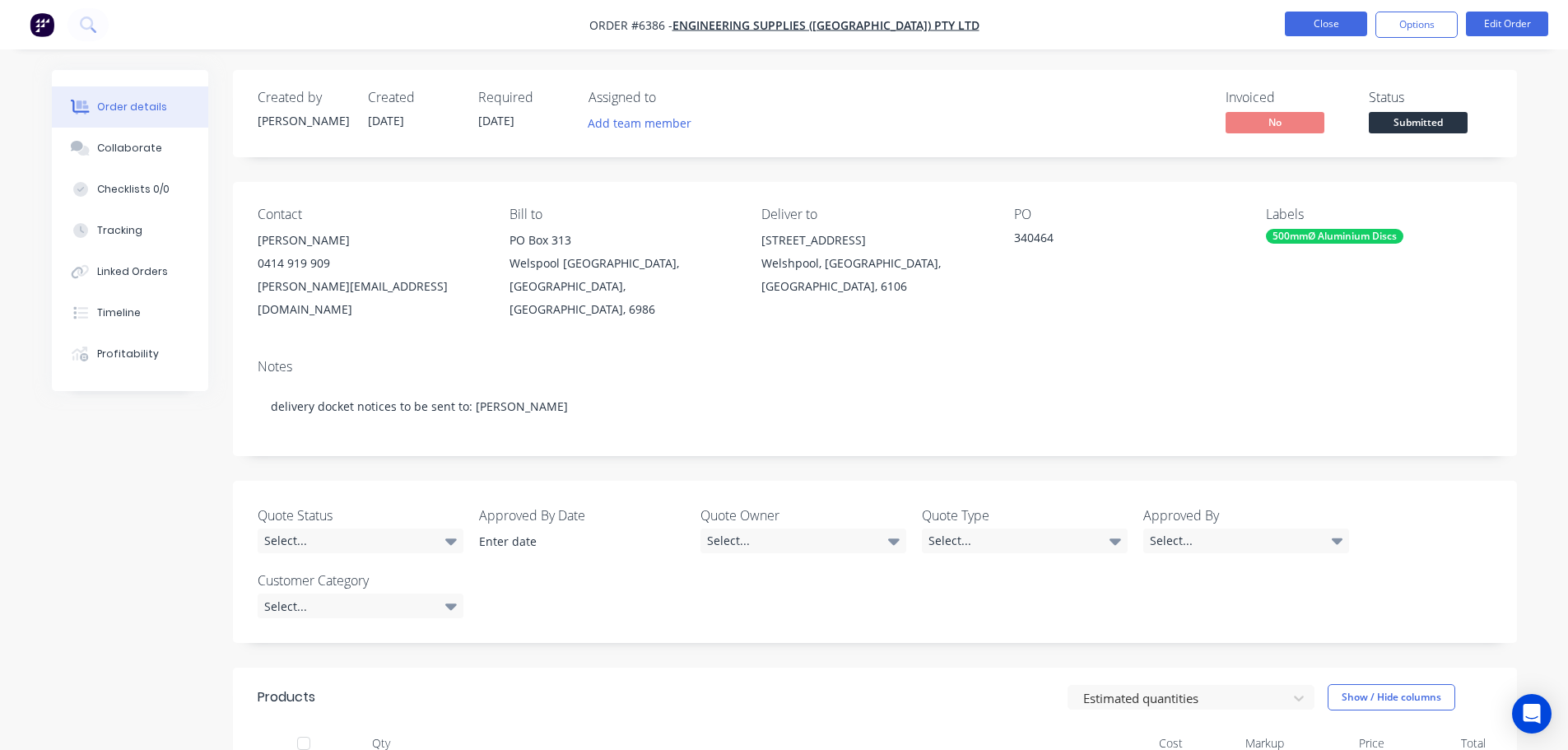
click at [1297, 26] on button "Close" at bounding box center [1326, 24] width 83 height 25
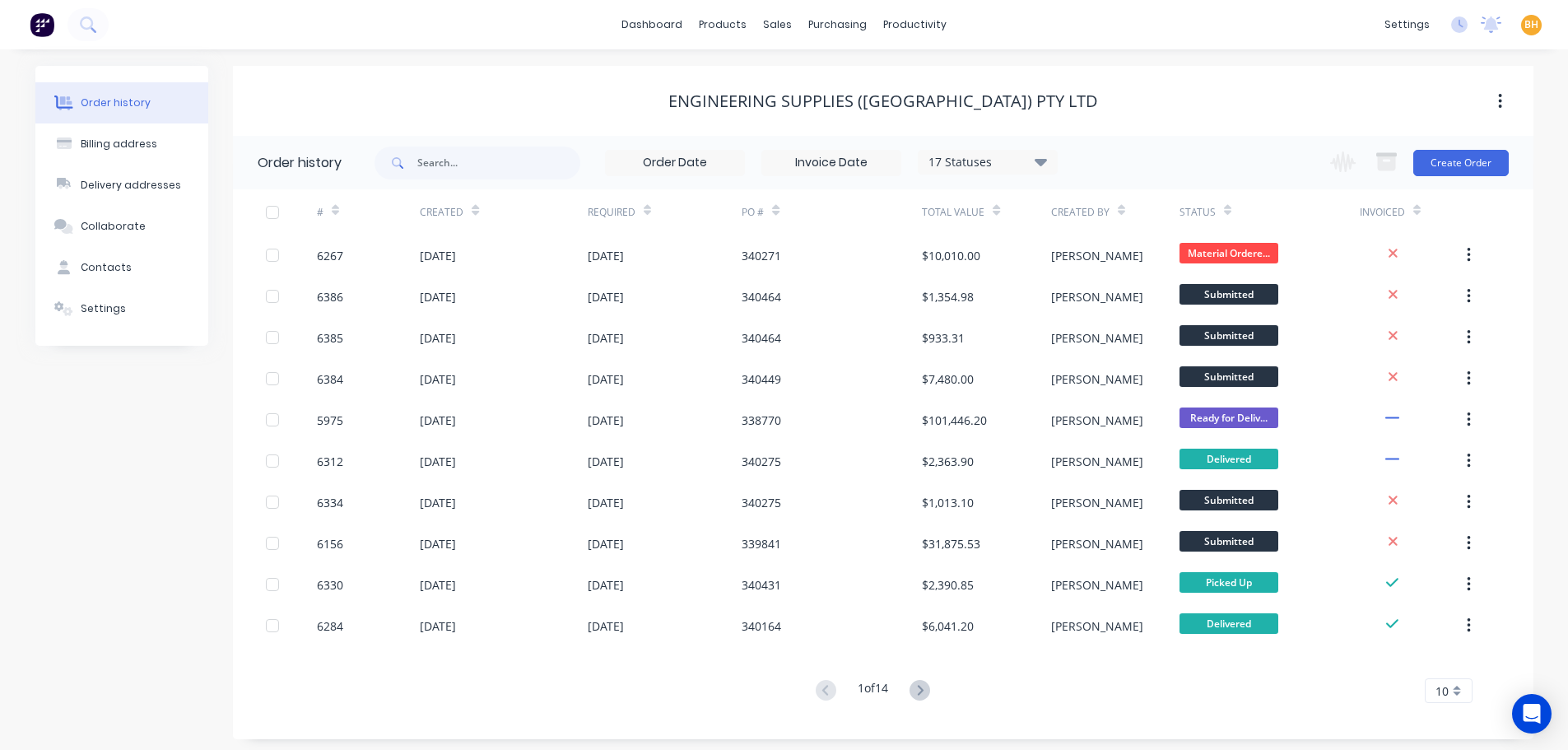
click at [701, 62] on div "Order history Billing address Delivery addresses Collaborate Contacts Settings …" at bounding box center [784, 402] width 1568 height 707
click at [479, 164] on input "text" at bounding box center [499, 163] width 163 height 33
click at [479, 165] on input "text" at bounding box center [499, 163] width 163 height 33
type input "ugl"
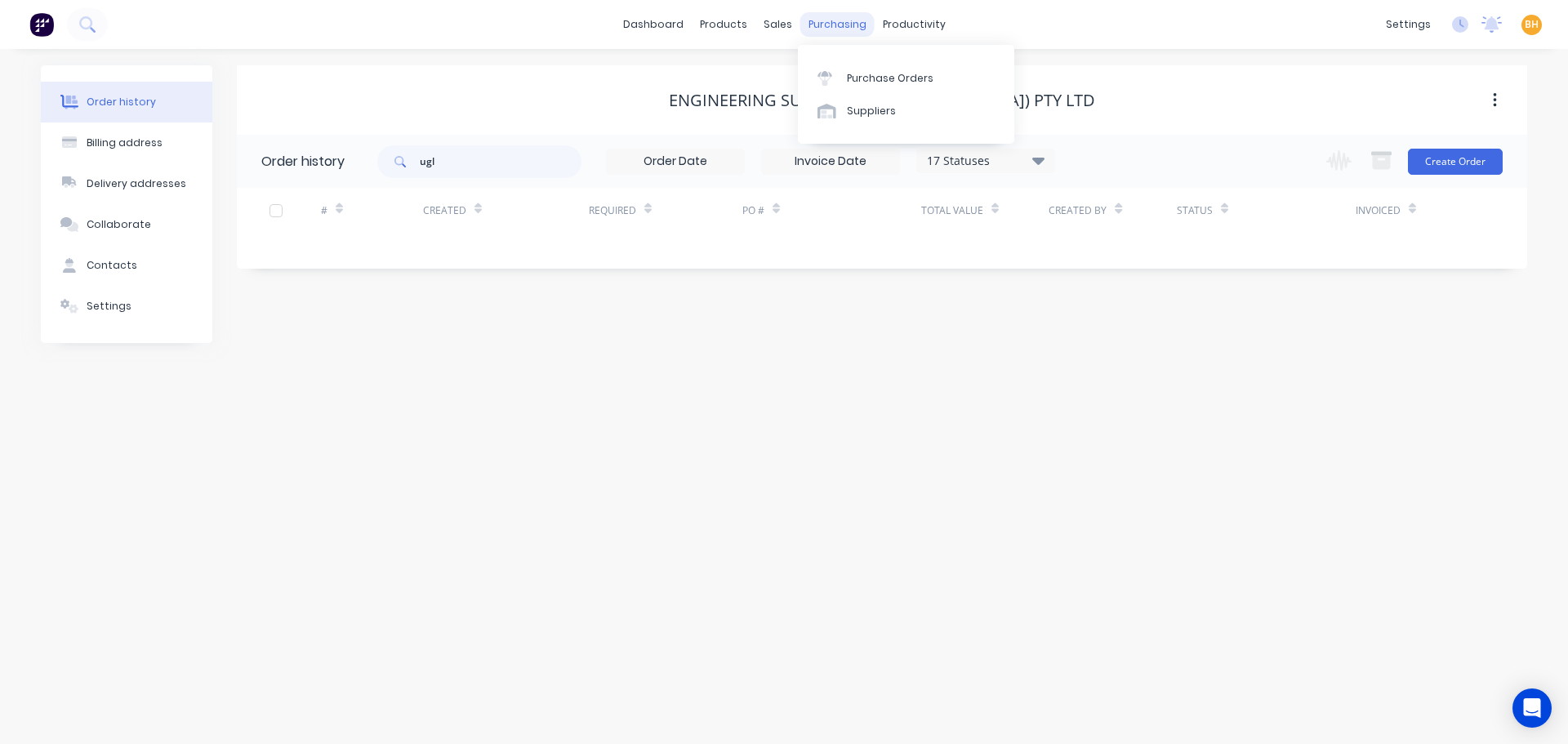
click at [816, 21] on div "purchasing" at bounding box center [837, 25] width 74 height 25
click at [860, 76] on div "Purchase Orders" at bounding box center [890, 77] width 87 height 14
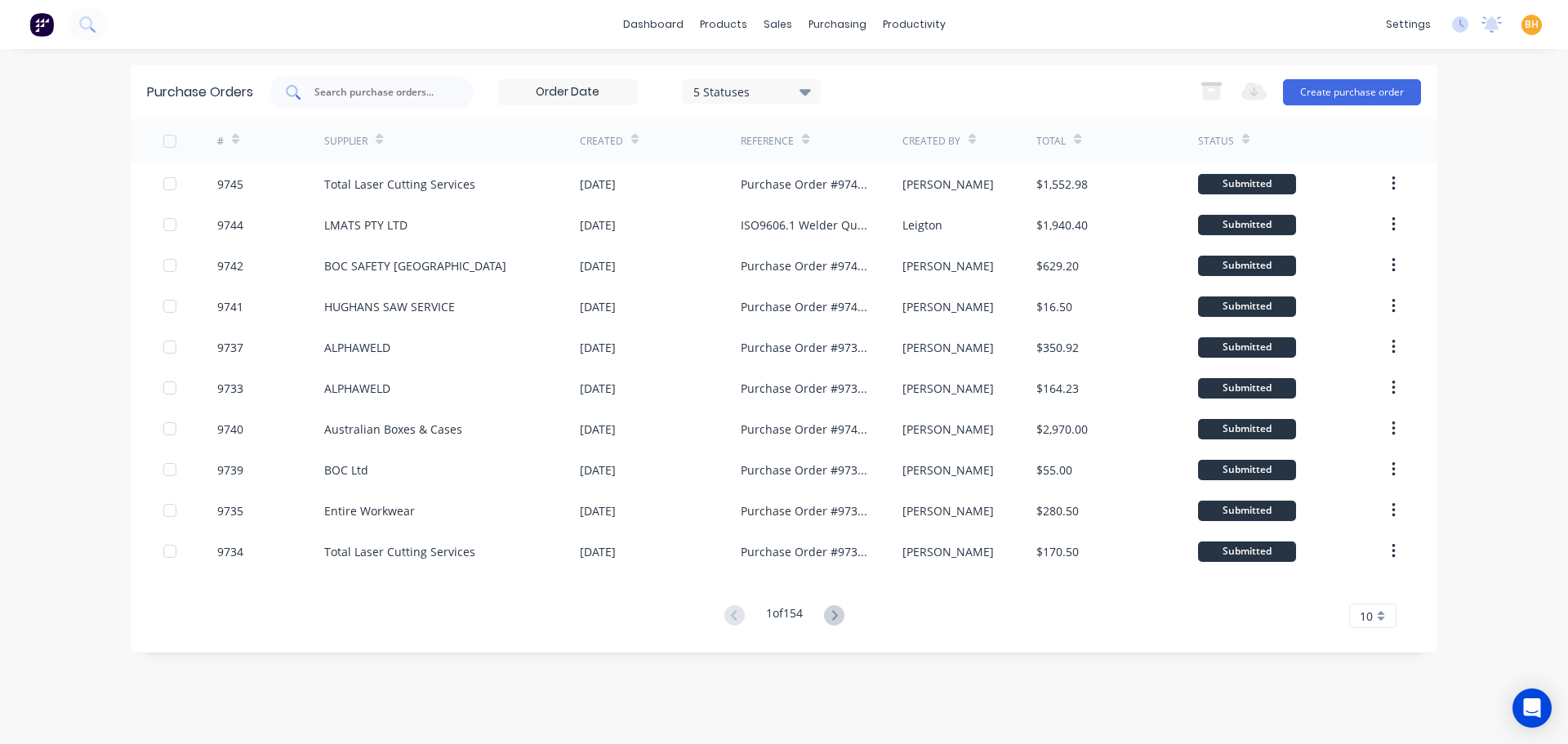
click at [370, 77] on div at bounding box center [371, 93] width 204 height 32
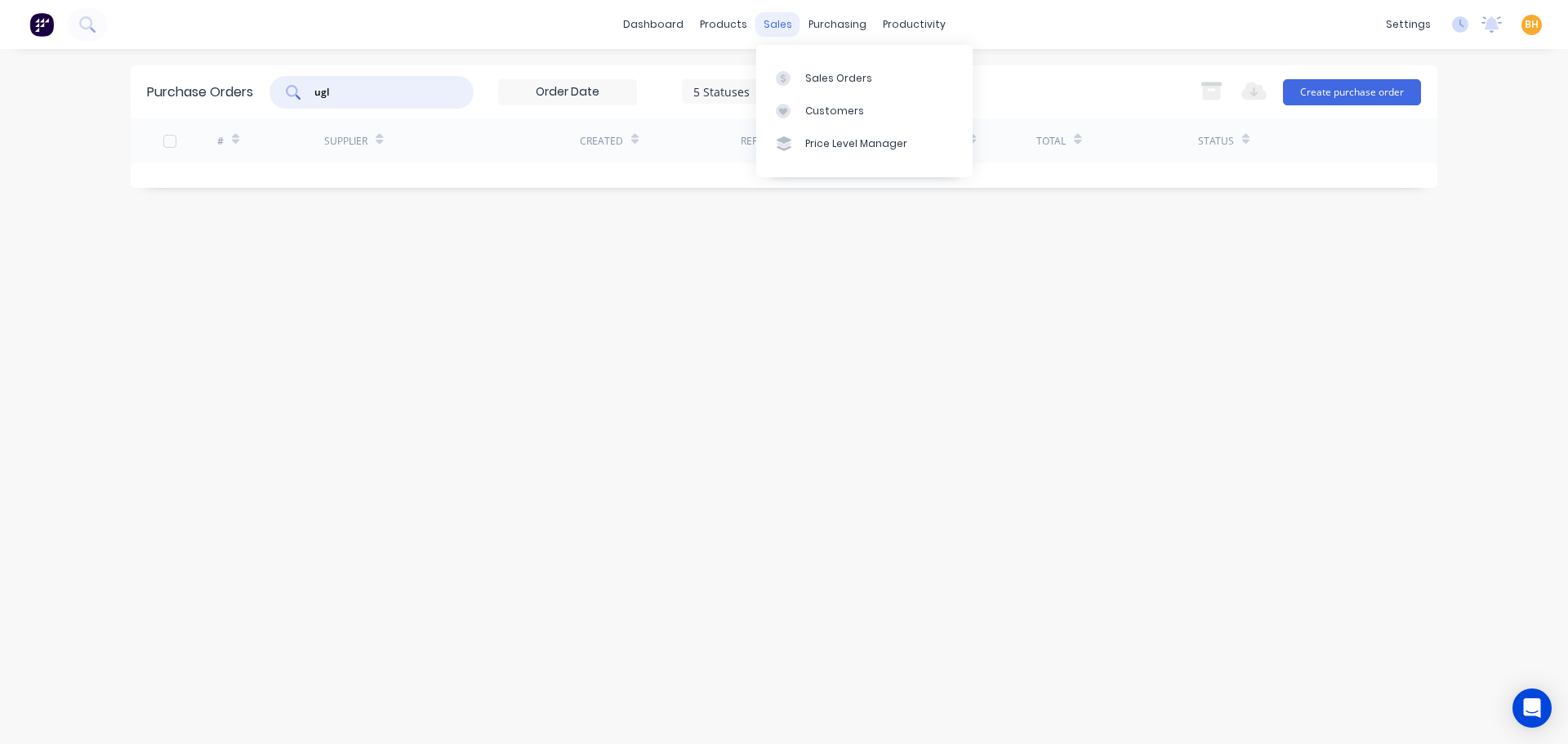
type input "ugl"
click at [775, 26] on div "sales" at bounding box center [777, 25] width 45 height 25
click at [824, 87] on link "Sales Orders" at bounding box center [864, 77] width 217 height 32
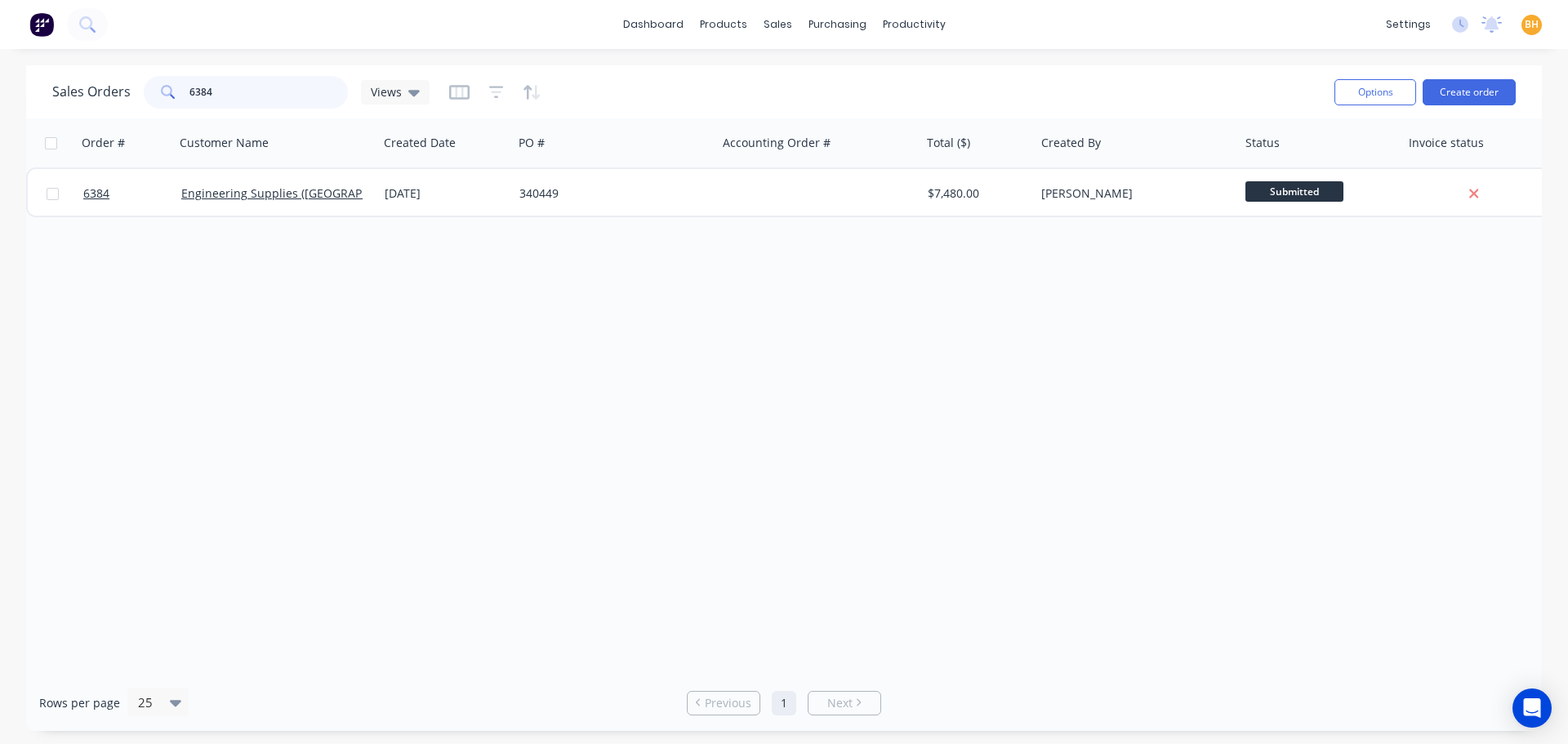
click at [272, 96] on input "6384" at bounding box center [268, 93] width 159 height 32
type input "6"
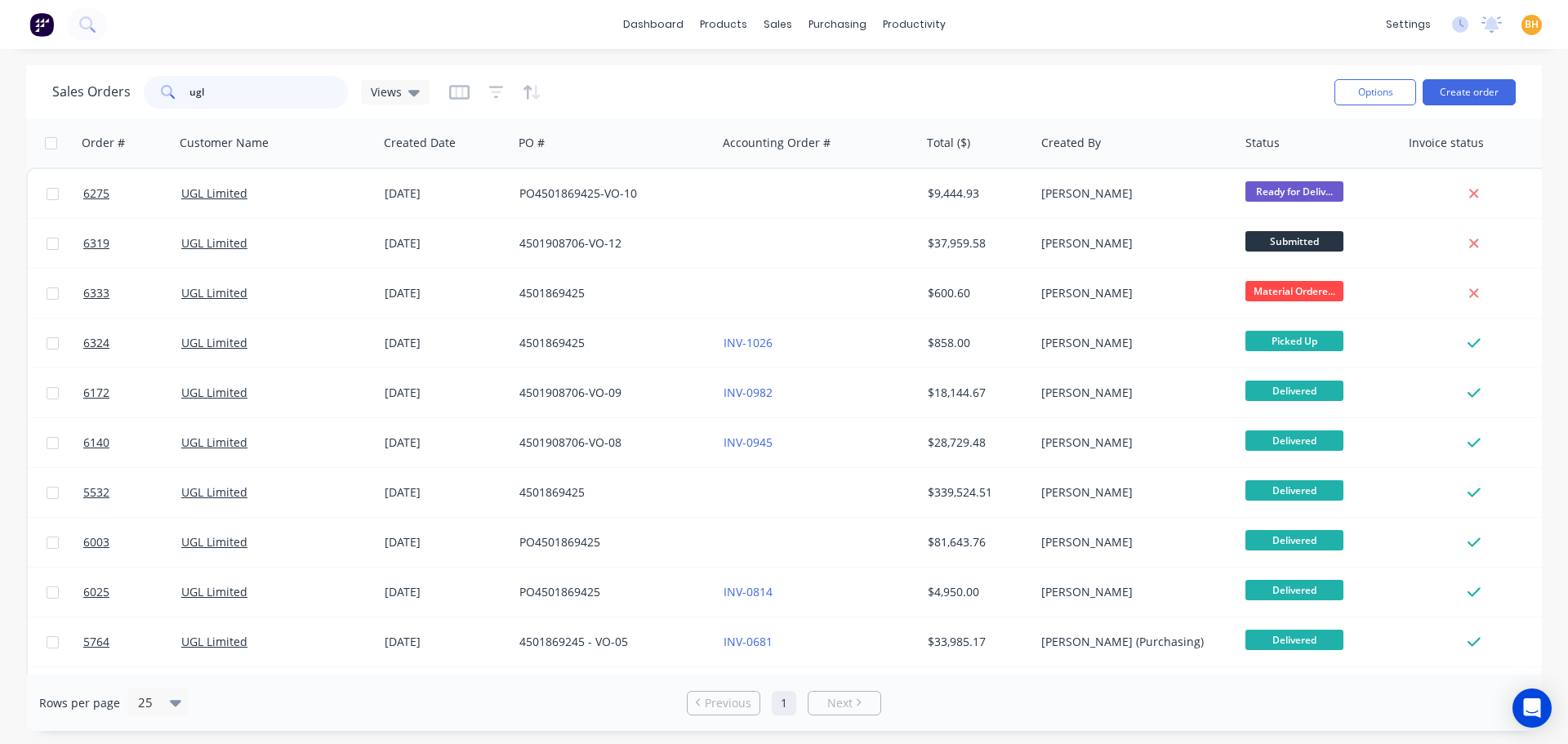
click at [235, 94] on input "ugl" at bounding box center [268, 93] width 159 height 32
type input "u"
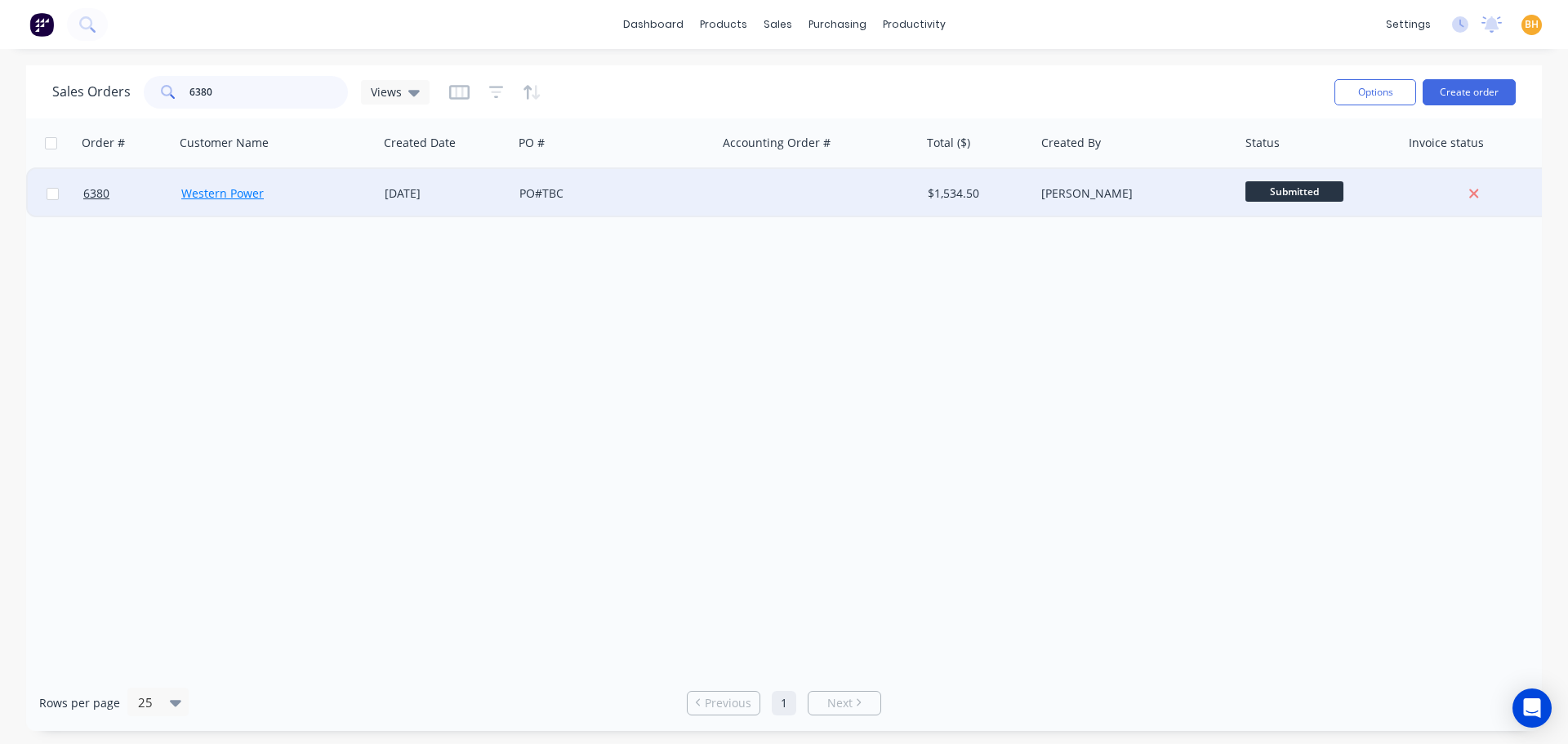
type input "6380"
click at [214, 200] on link "Western Power" at bounding box center [222, 193] width 82 height 15
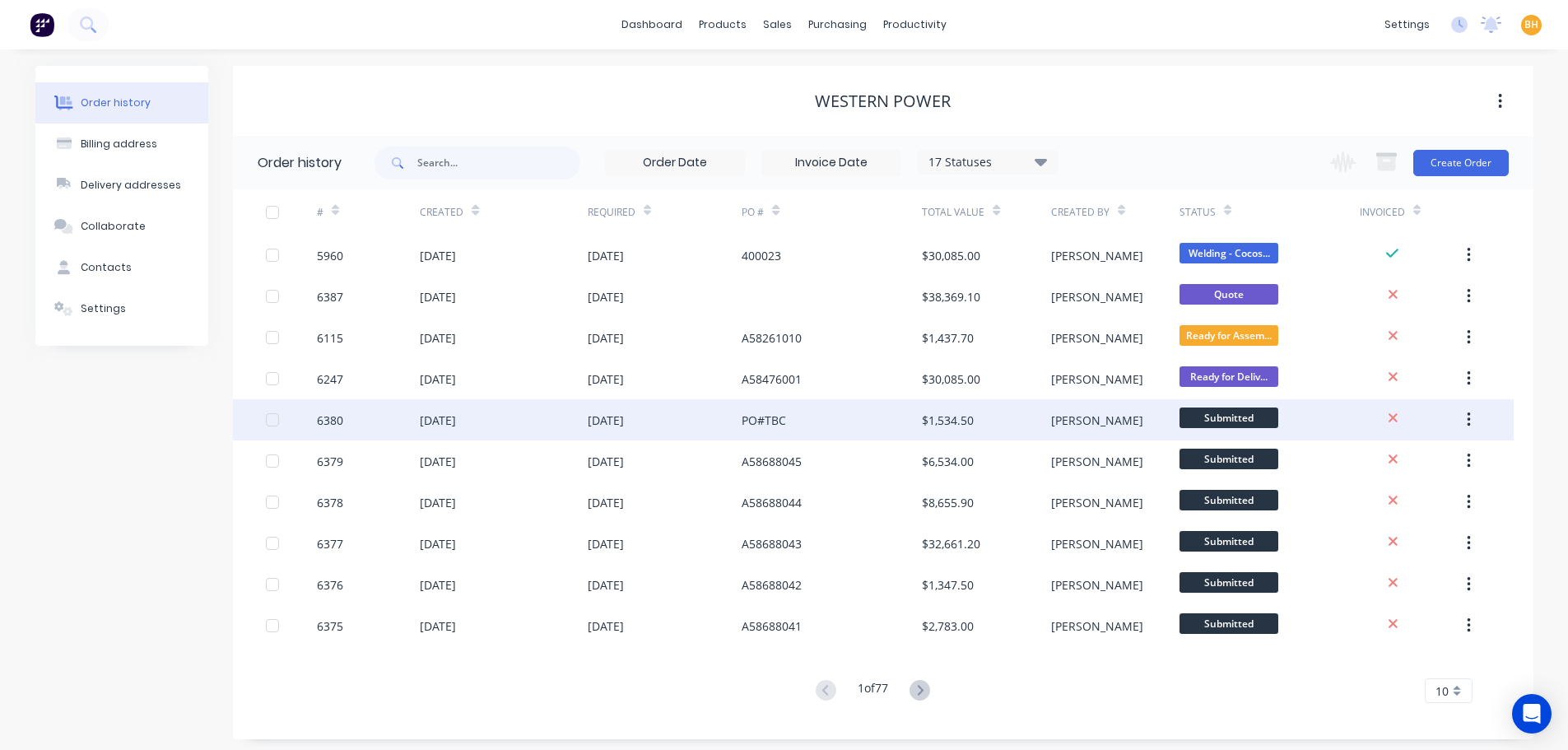
click at [498, 412] on div "01 Oct 2025" at bounding box center [503, 420] width 167 height 41
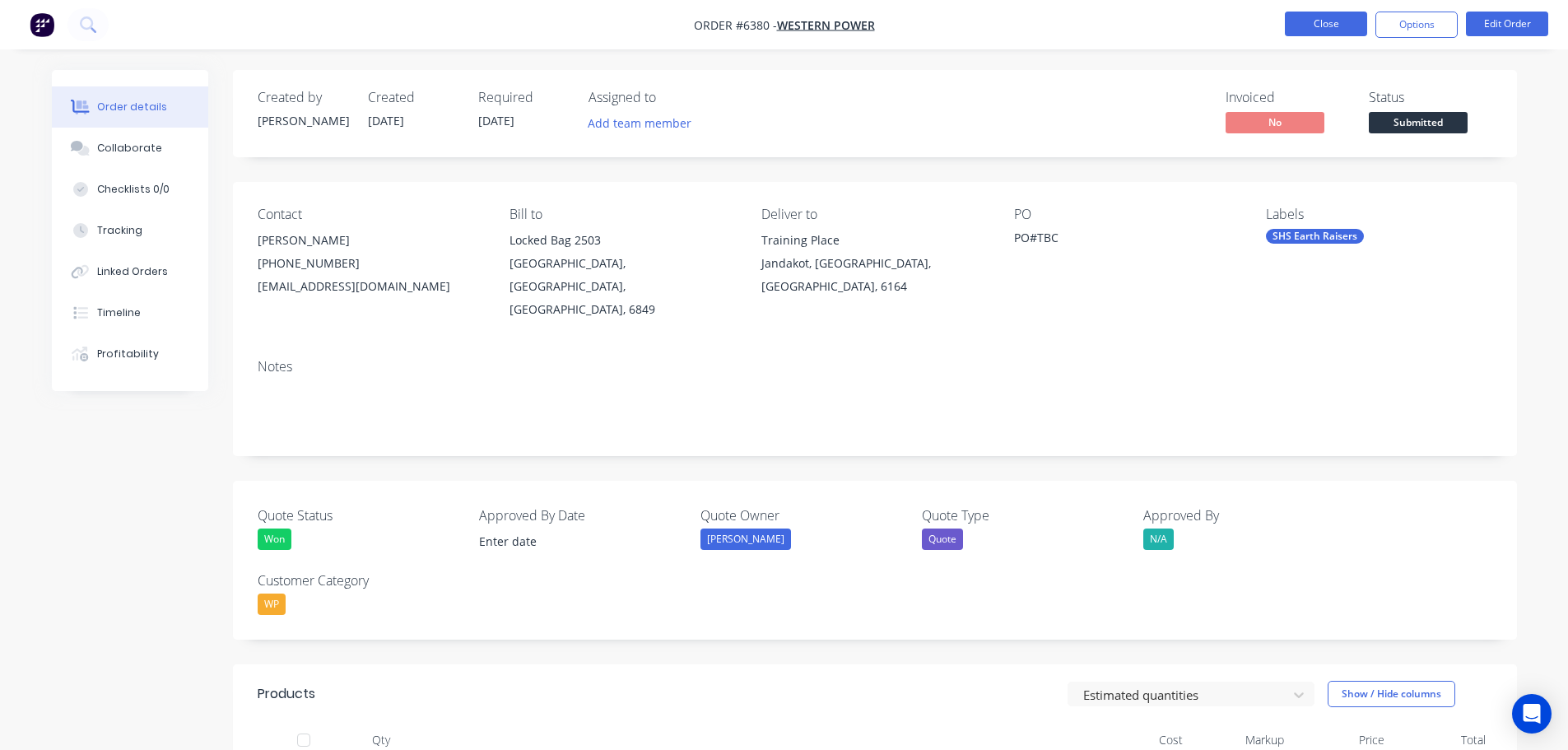
click at [1296, 24] on button "Close" at bounding box center [1326, 24] width 83 height 25
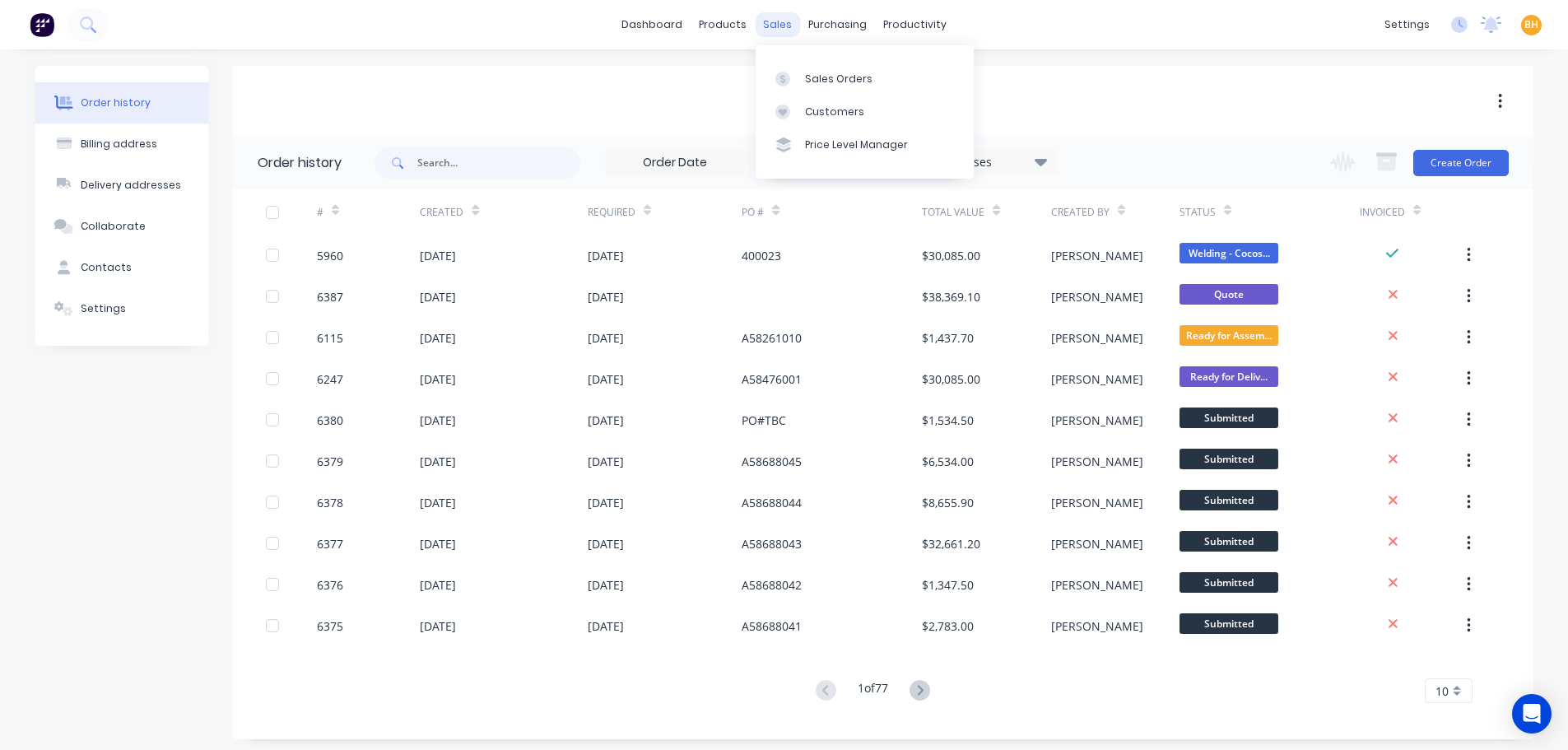
click at [789, 29] on div "sales" at bounding box center [777, 25] width 45 height 25
click at [811, 70] on link "Sales Orders" at bounding box center [864, 78] width 218 height 33
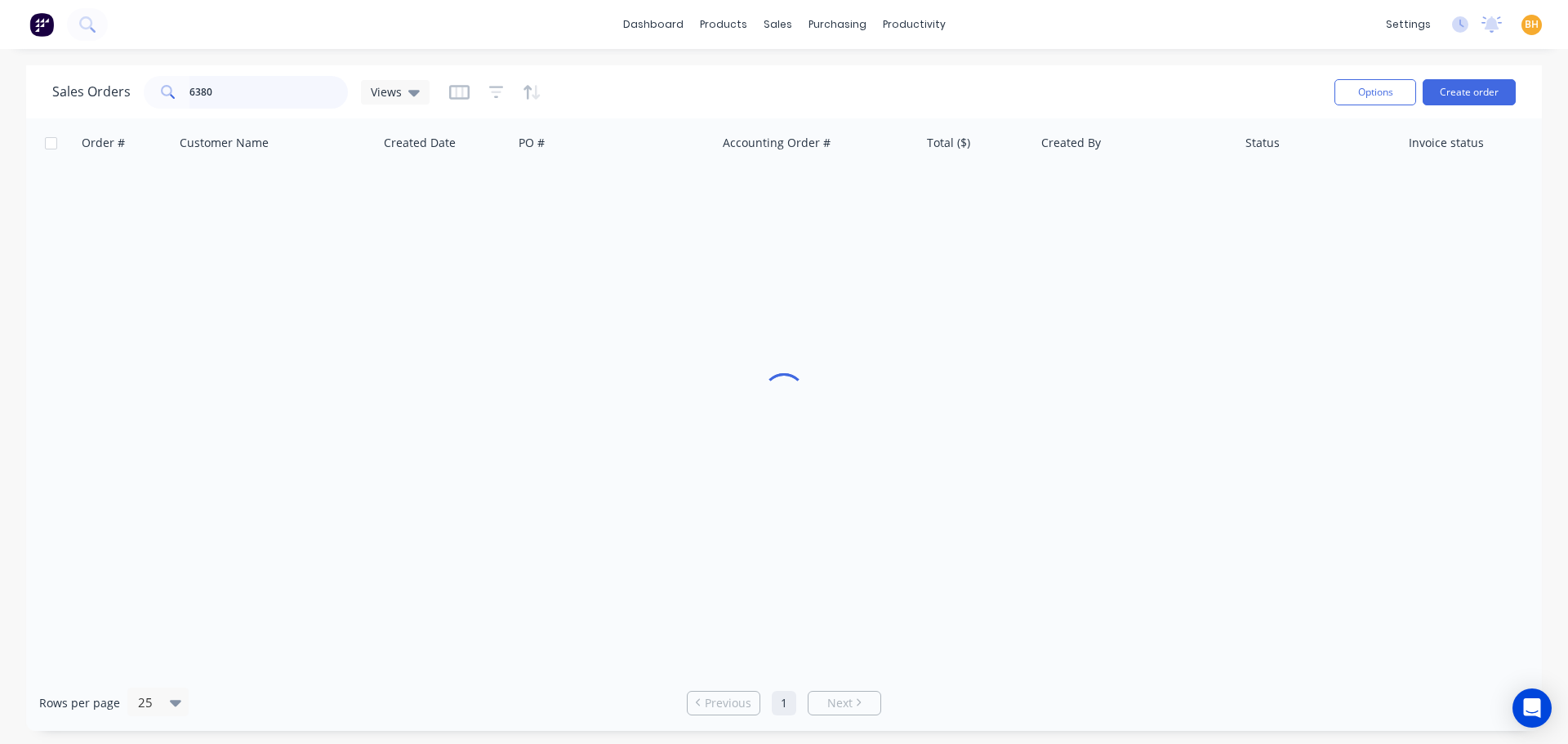
click at [213, 99] on input "6380" at bounding box center [268, 93] width 159 height 32
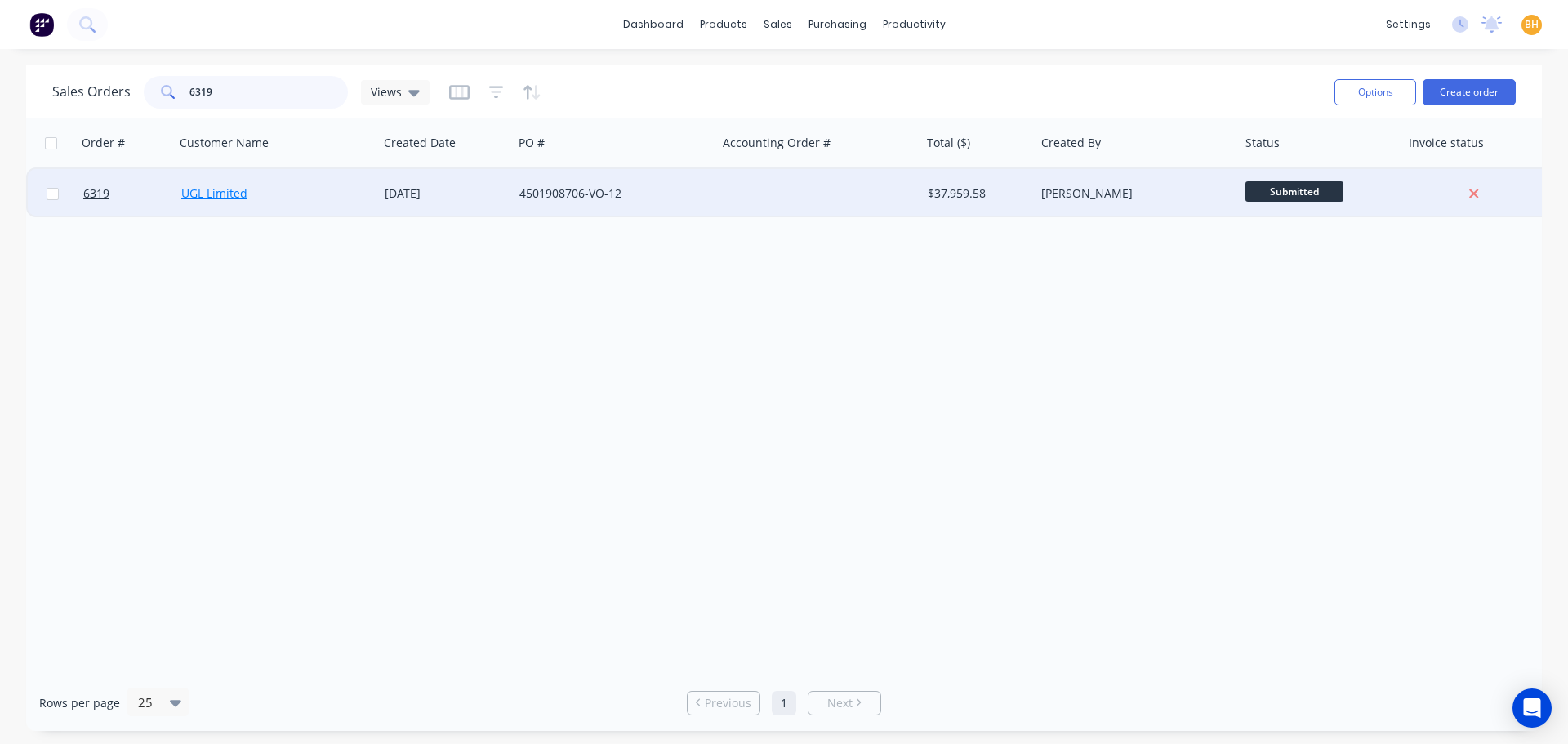
type input "6319"
click at [230, 192] on link "UGL Limited" at bounding box center [214, 193] width 66 height 15
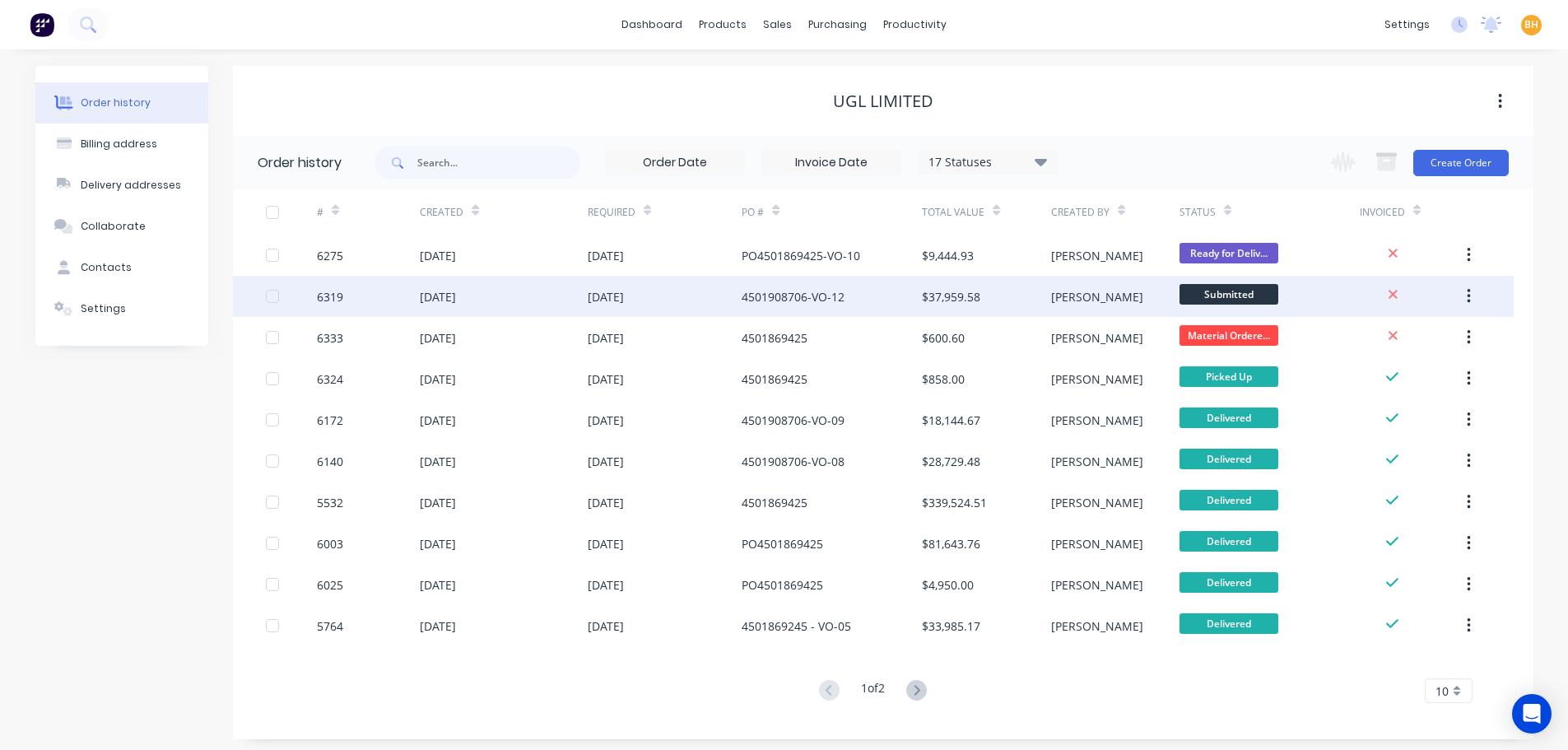
click at [430, 297] on div "01 Oct 2025" at bounding box center [438, 297] width 37 height 17
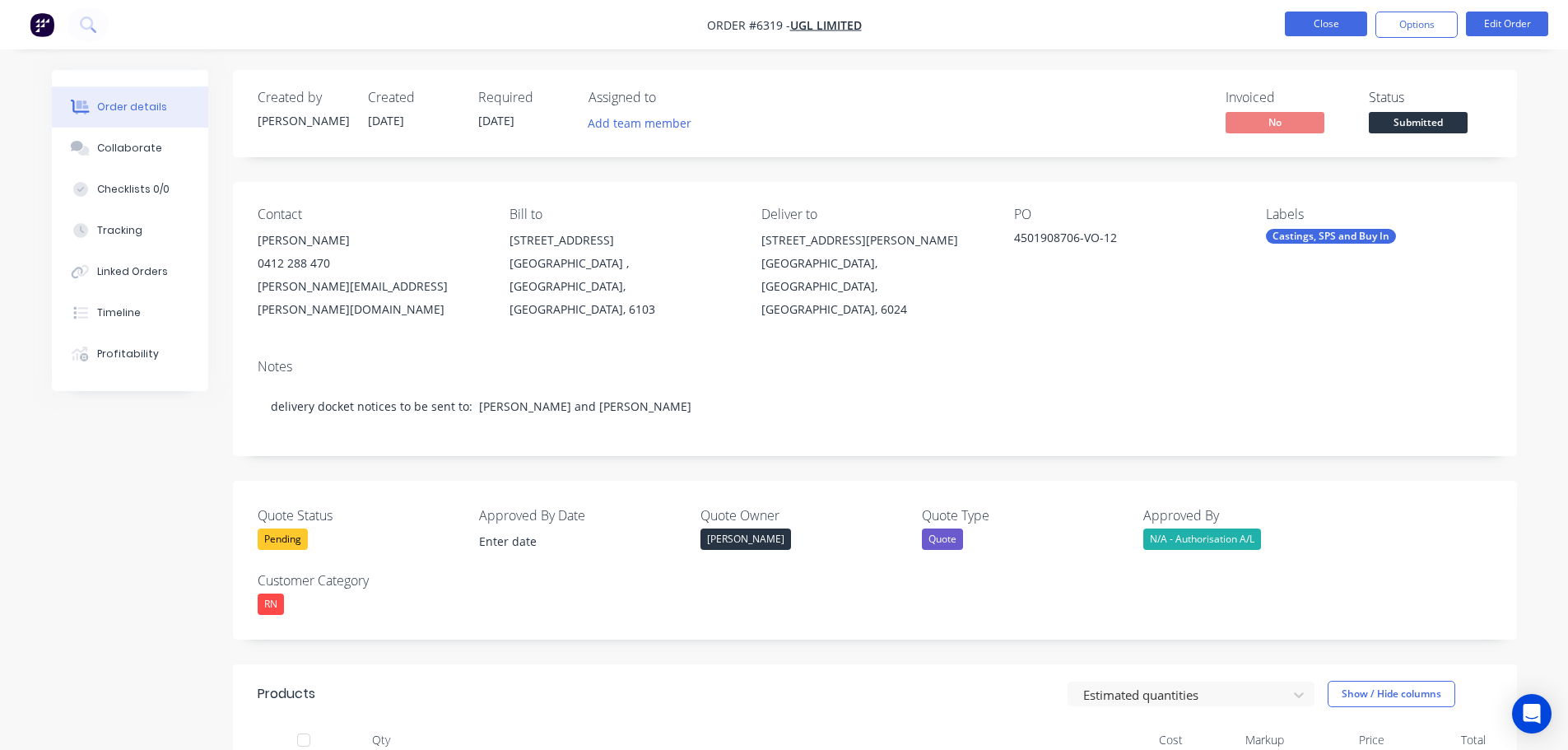
click at [1337, 26] on button "Close" at bounding box center [1326, 24] width 83 height 25
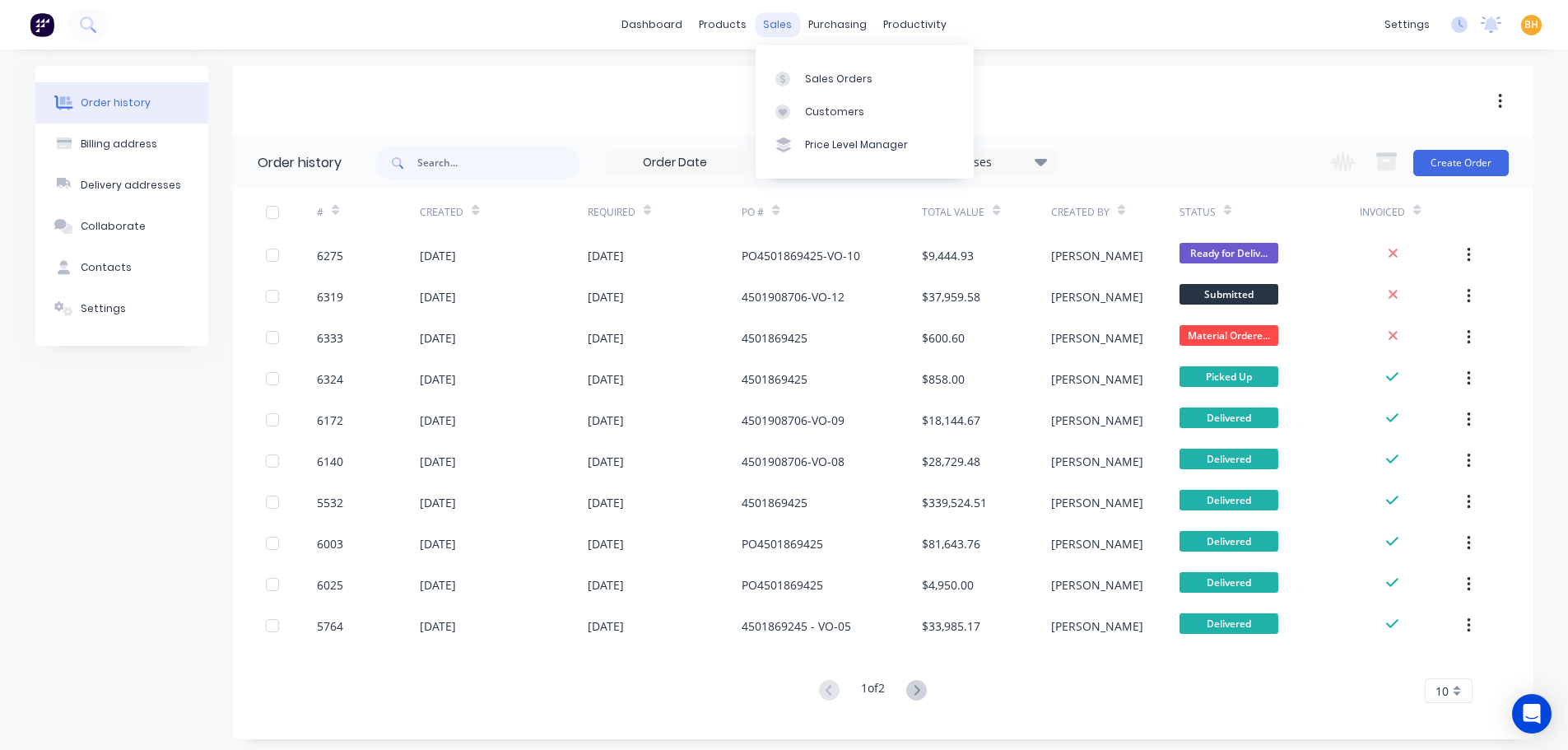
click at [775, 27] on div "sales" at bounding box center [777, 25] width 45 height 25
click at [826, 74] on div "Sales Orders" at bounding box center [838, 78] width 67 height 14
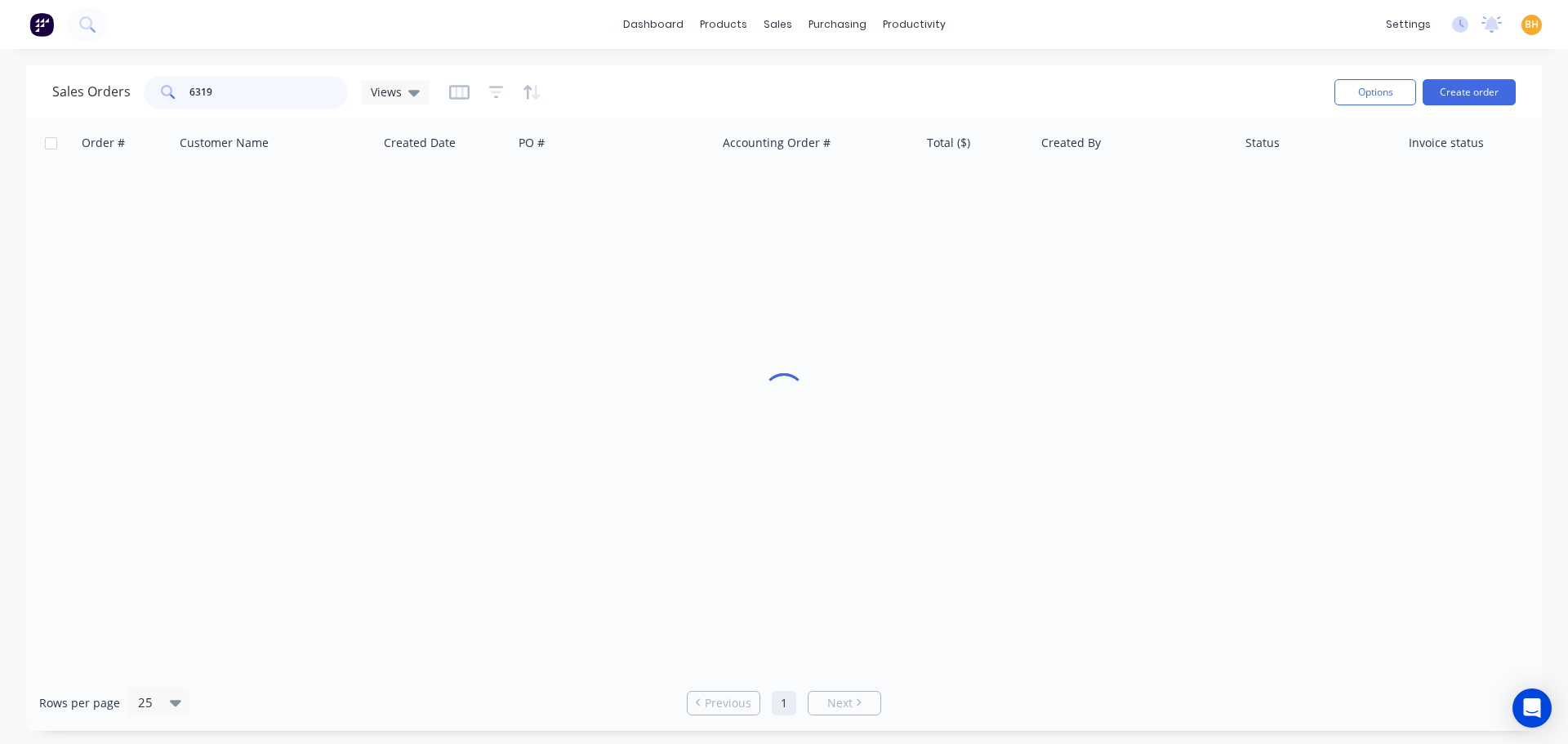
click at [257, 88] on input "6319" at bounding box center [268, 93] width 159 height 32
type input "6"
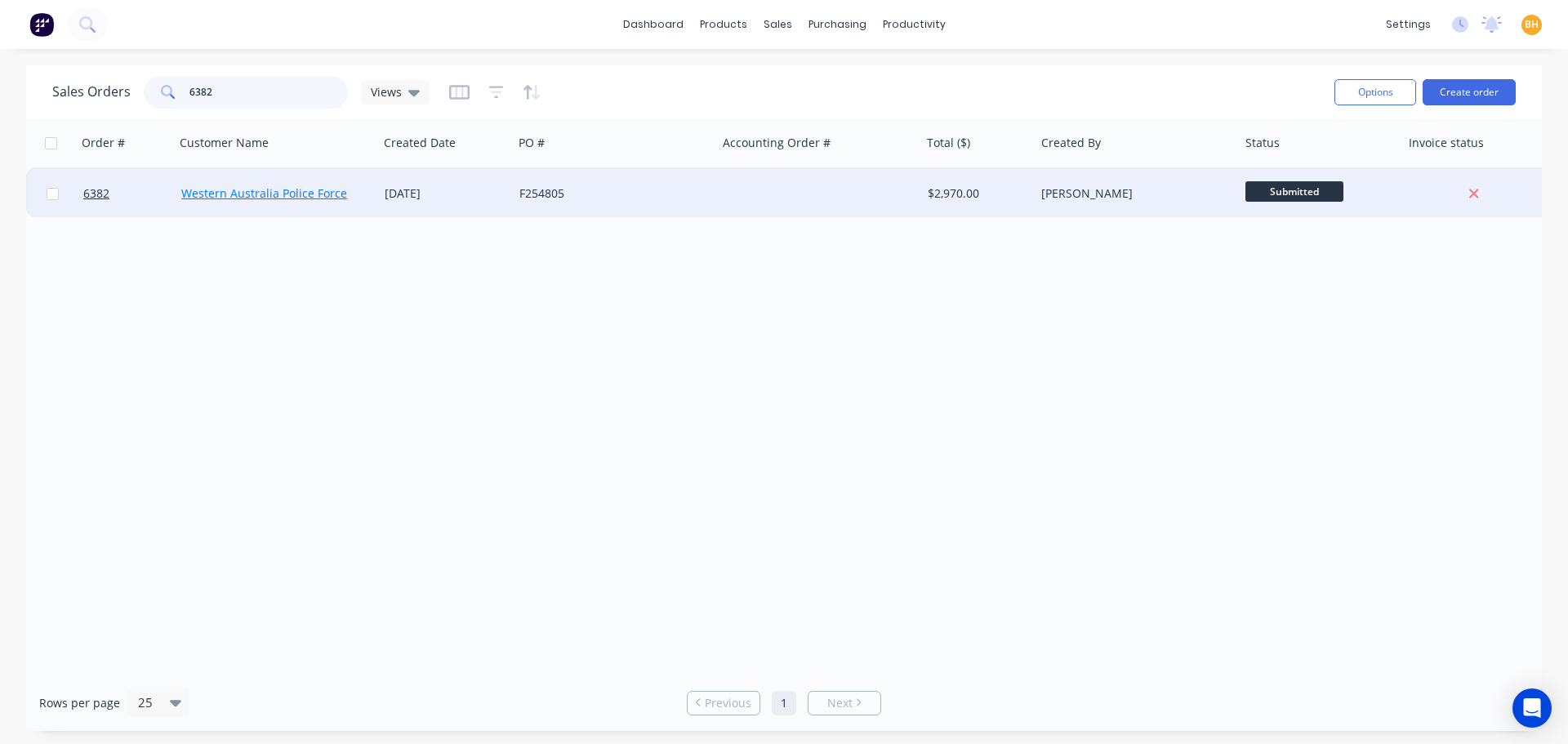
type input "6382"
click at [243, 195] on link "Western Australia Police Force" at bounding box center [265, 193] width 166 height 15
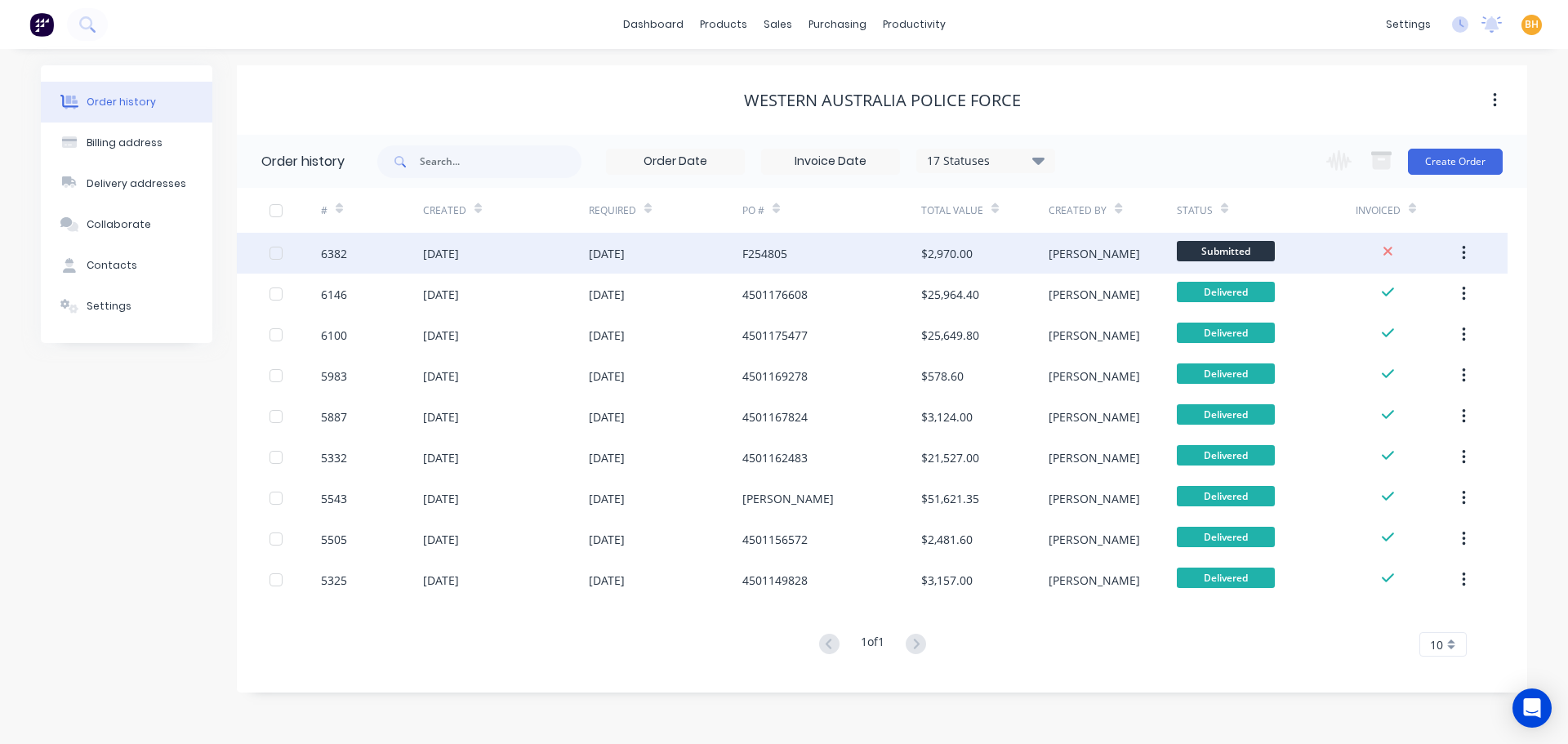
click at [440, 268] on div "[DATE]" at bounding box center [506, 253] width 166 height 41
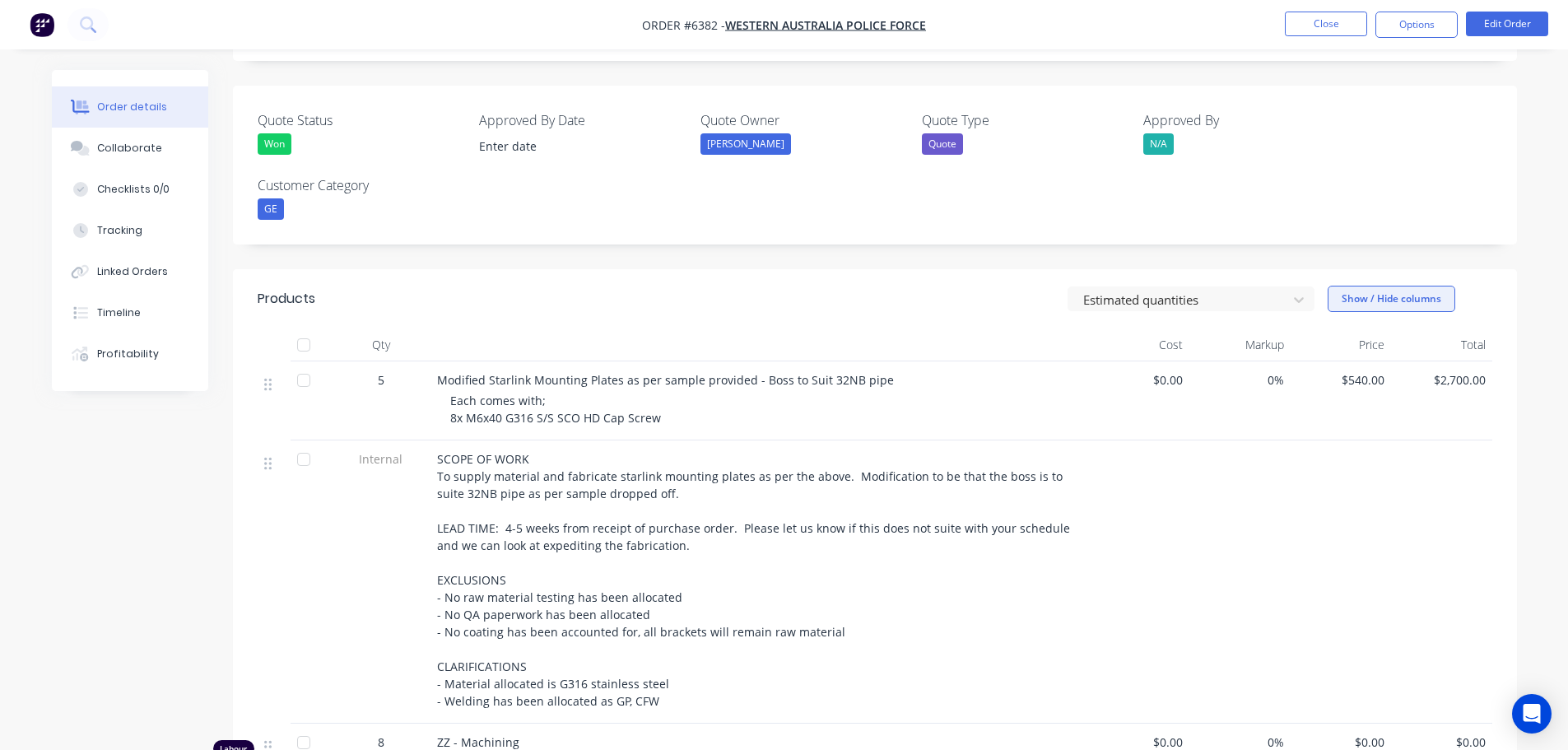
scroll to position [577, 0]
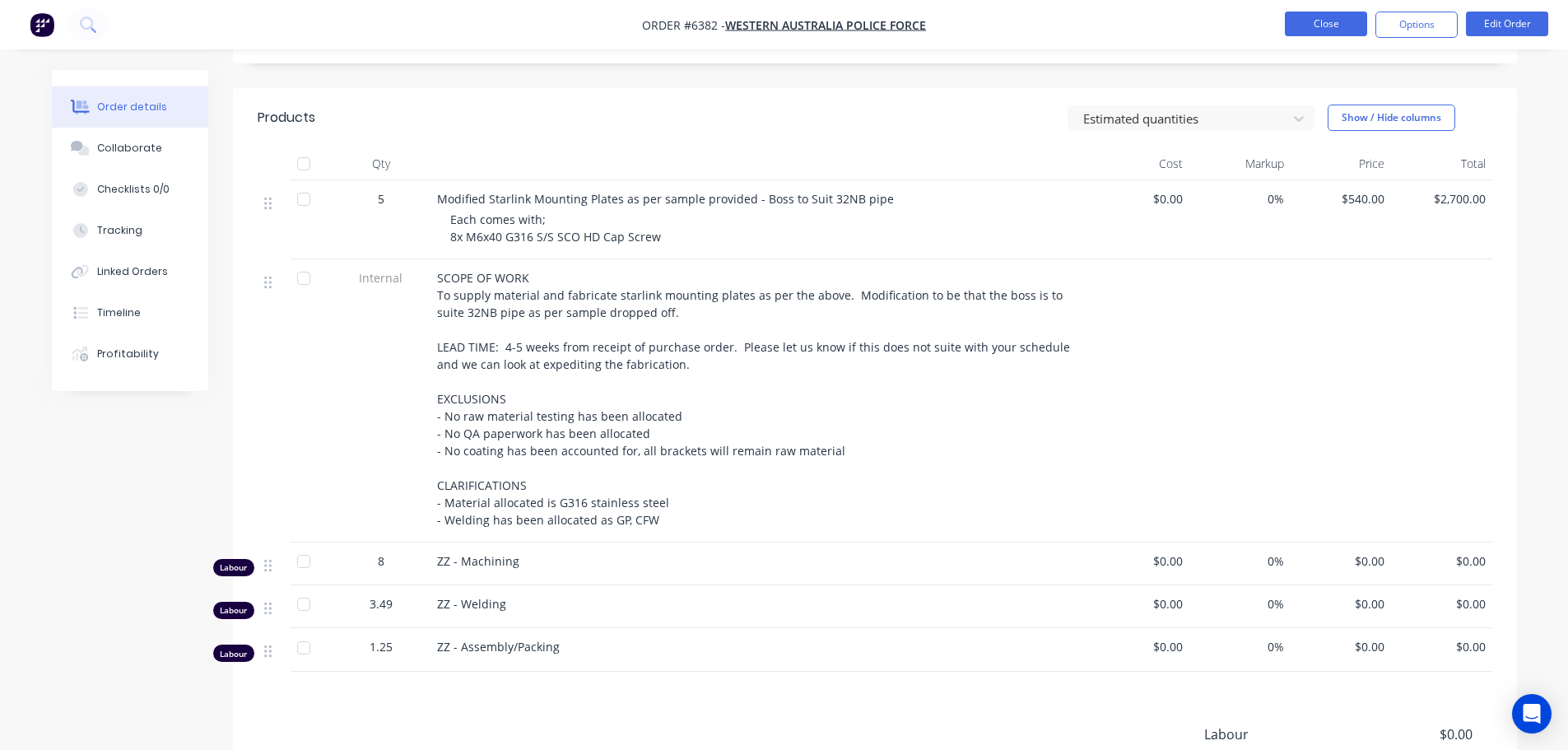
click at [1300, 32] on button "Close" at bounding box center [1326, 24] width 83 height 25
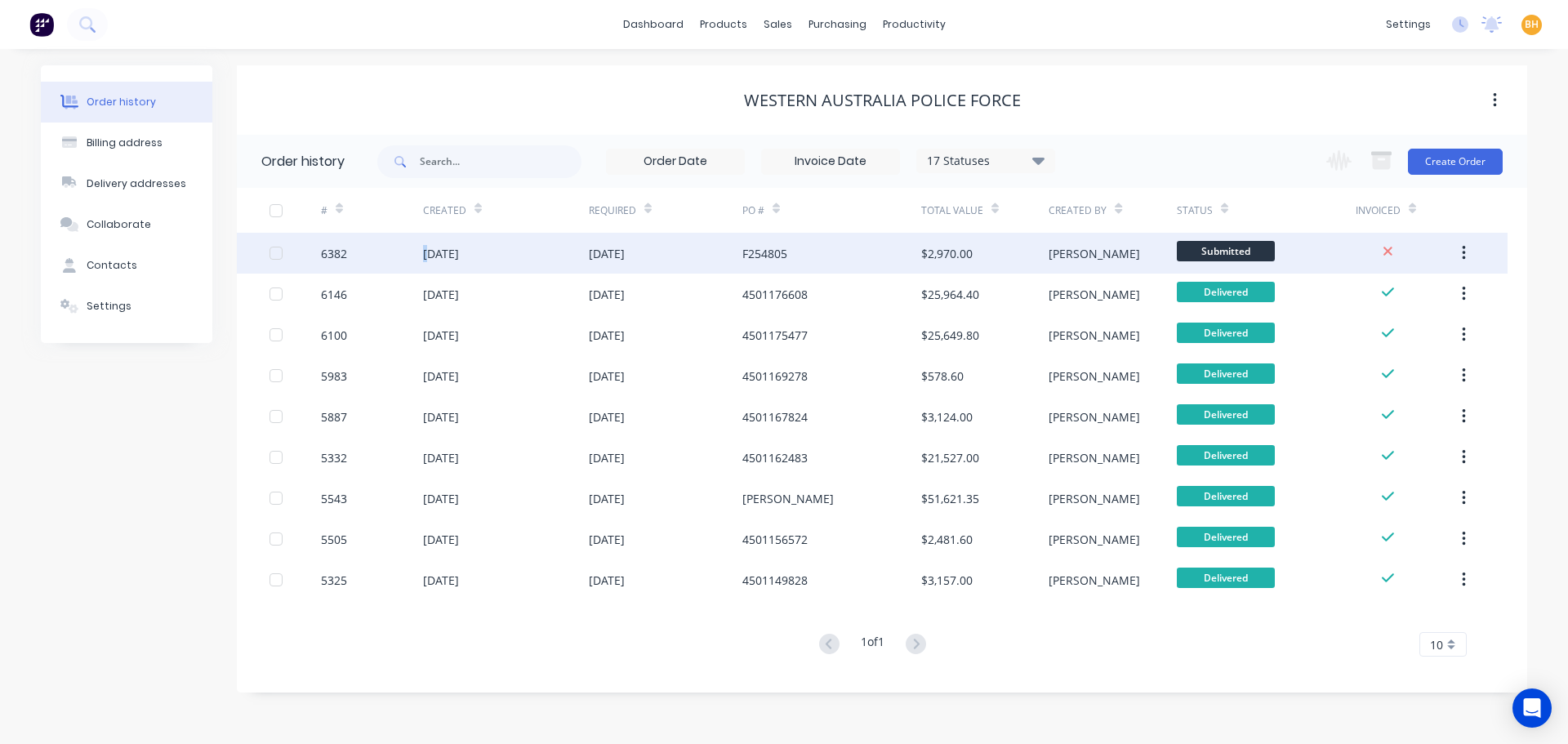
click at [426, 250] on div "[DATE]" at bounding box center [441, 254] width 36 height 17
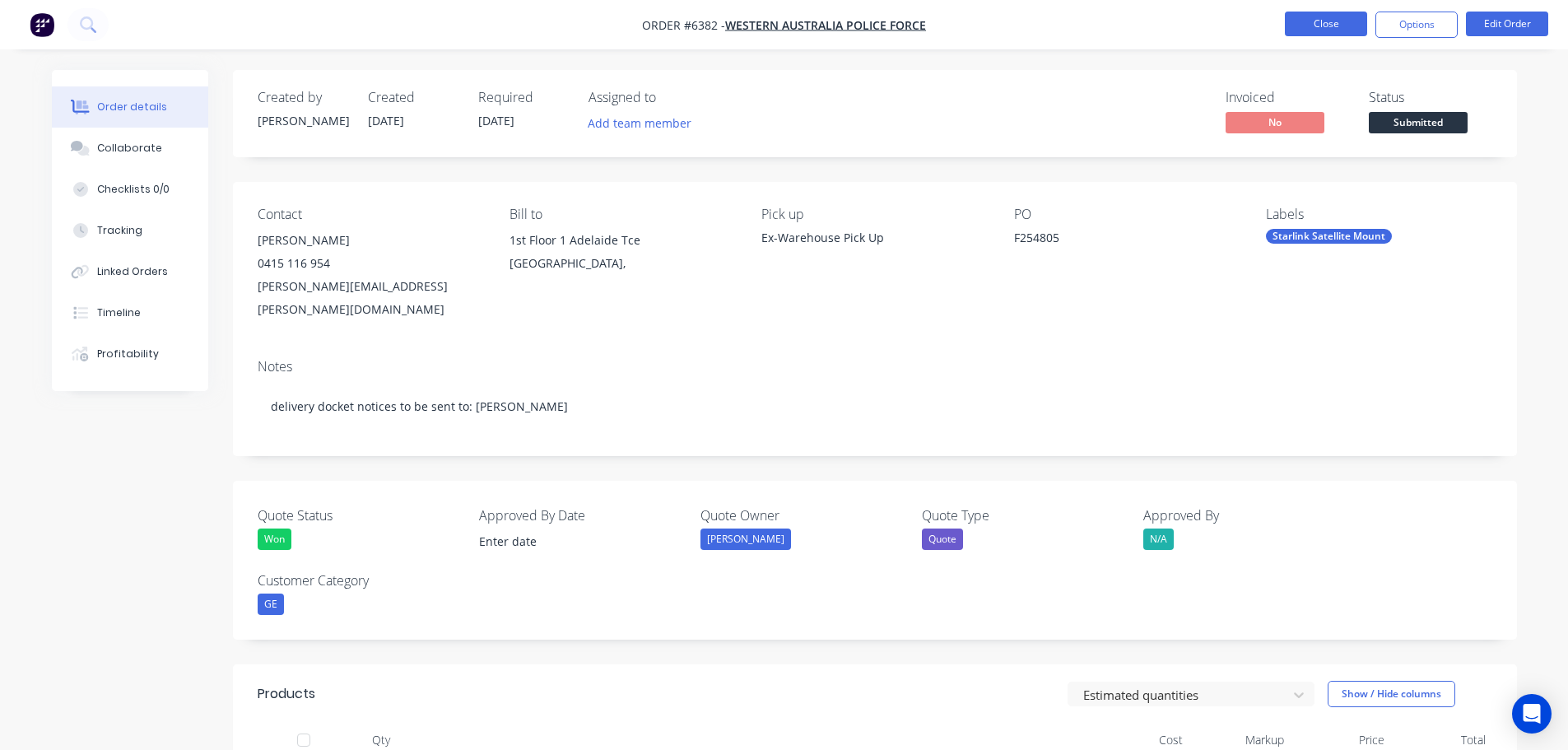
click at [1332, 26] on button "Close" at bounding box center [1326, 24] width 83 height 25
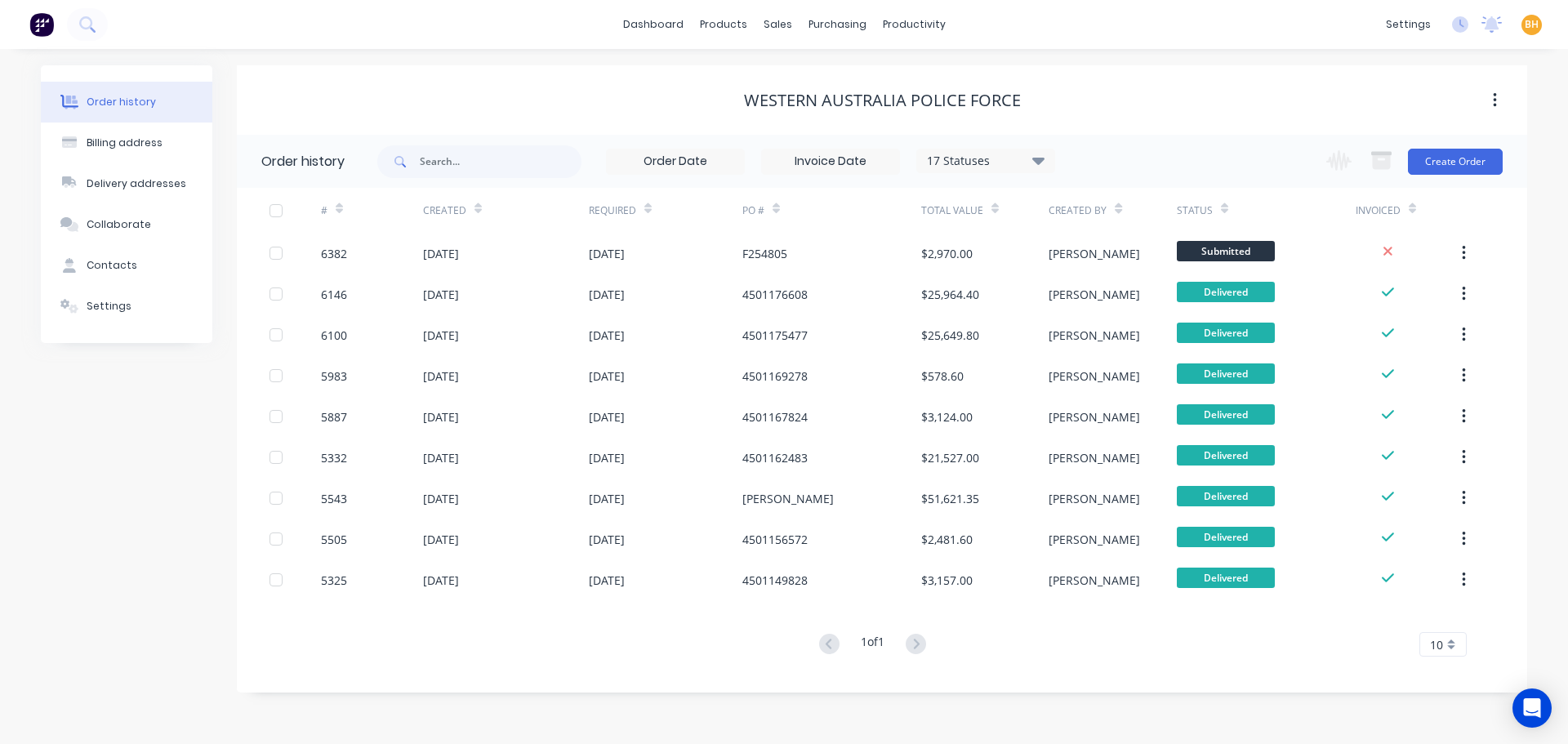
click at [1049, 703] on div "Order history Billing address Delivery addresses Collaborate Contacts Settings …" at bounding box center [784, 396] width 1568 height 695
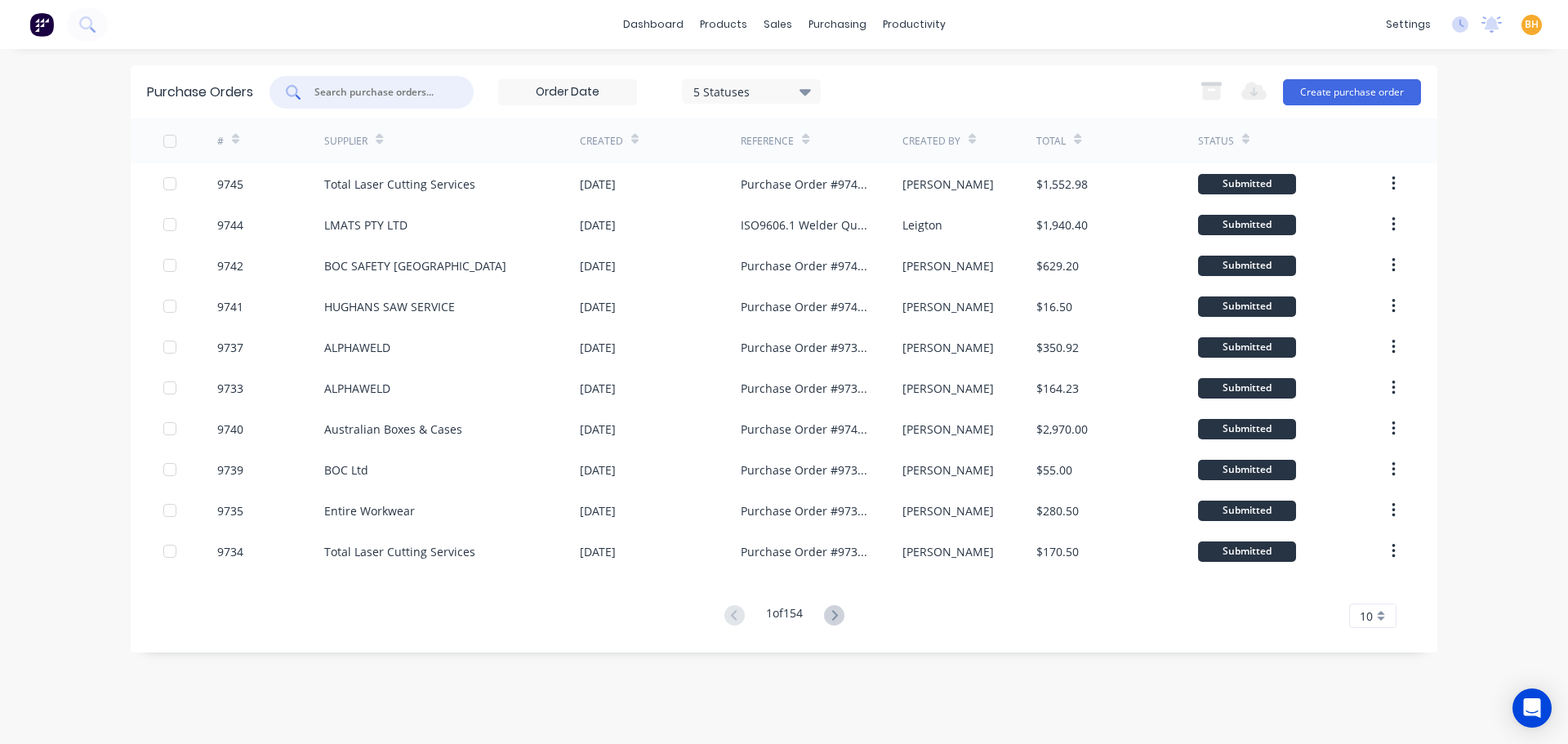
click at [362, 93] on input "text" at bounding box center [381, 92] width 136 height 16
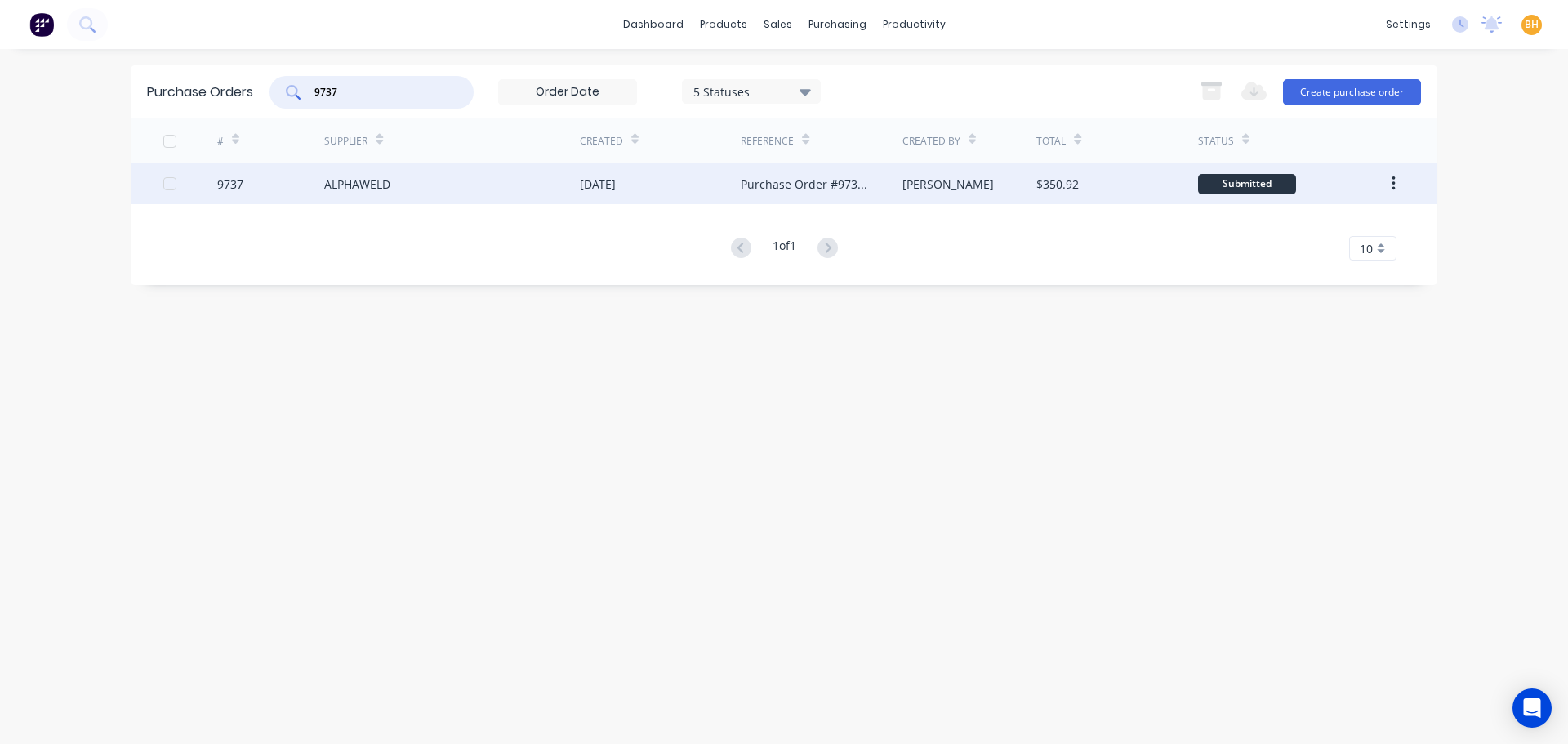
type input "9737"
click at [366, 179] on div "ALPHAWELD" at bounding box center [357, 184] width 66 height 17
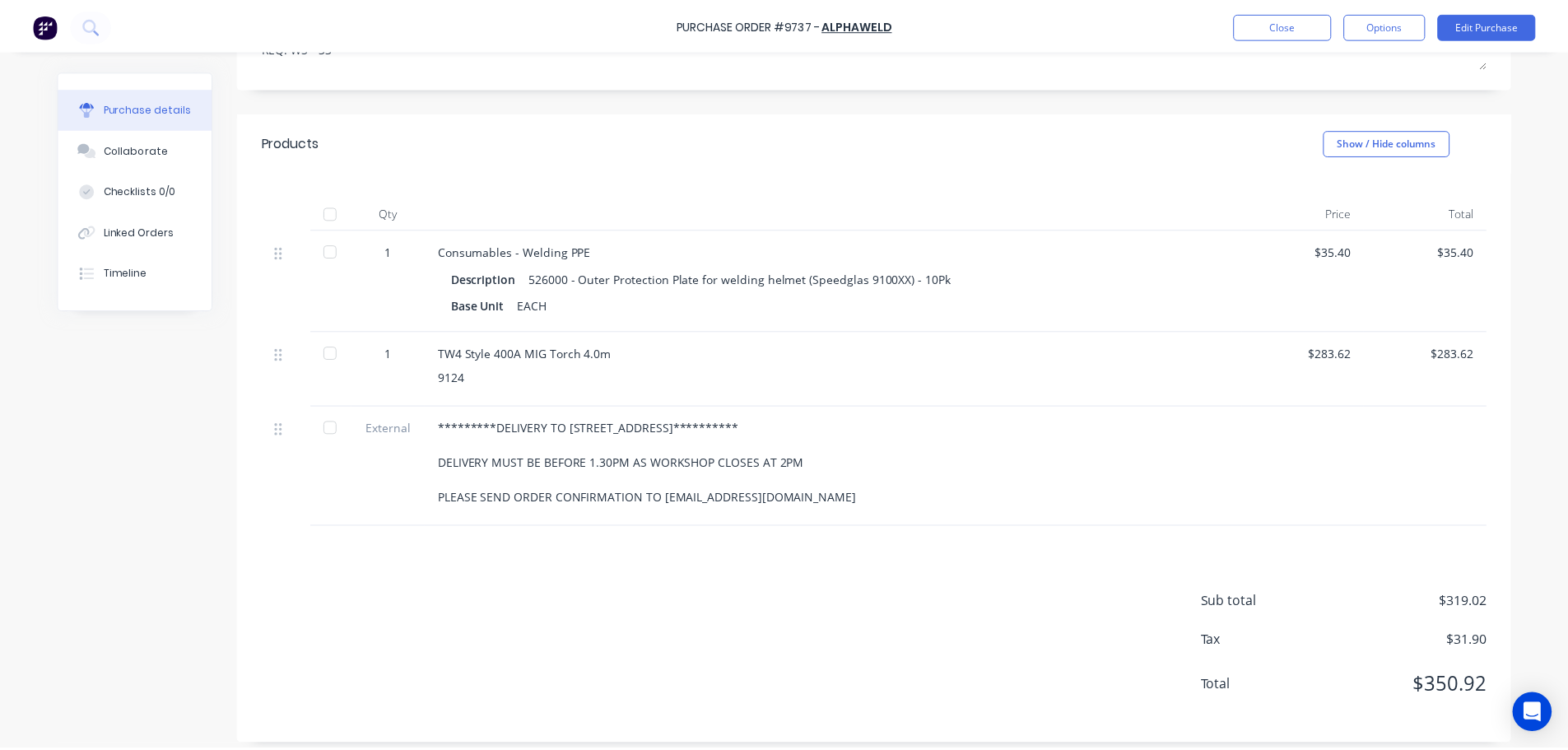
scroll to position [282, 0]
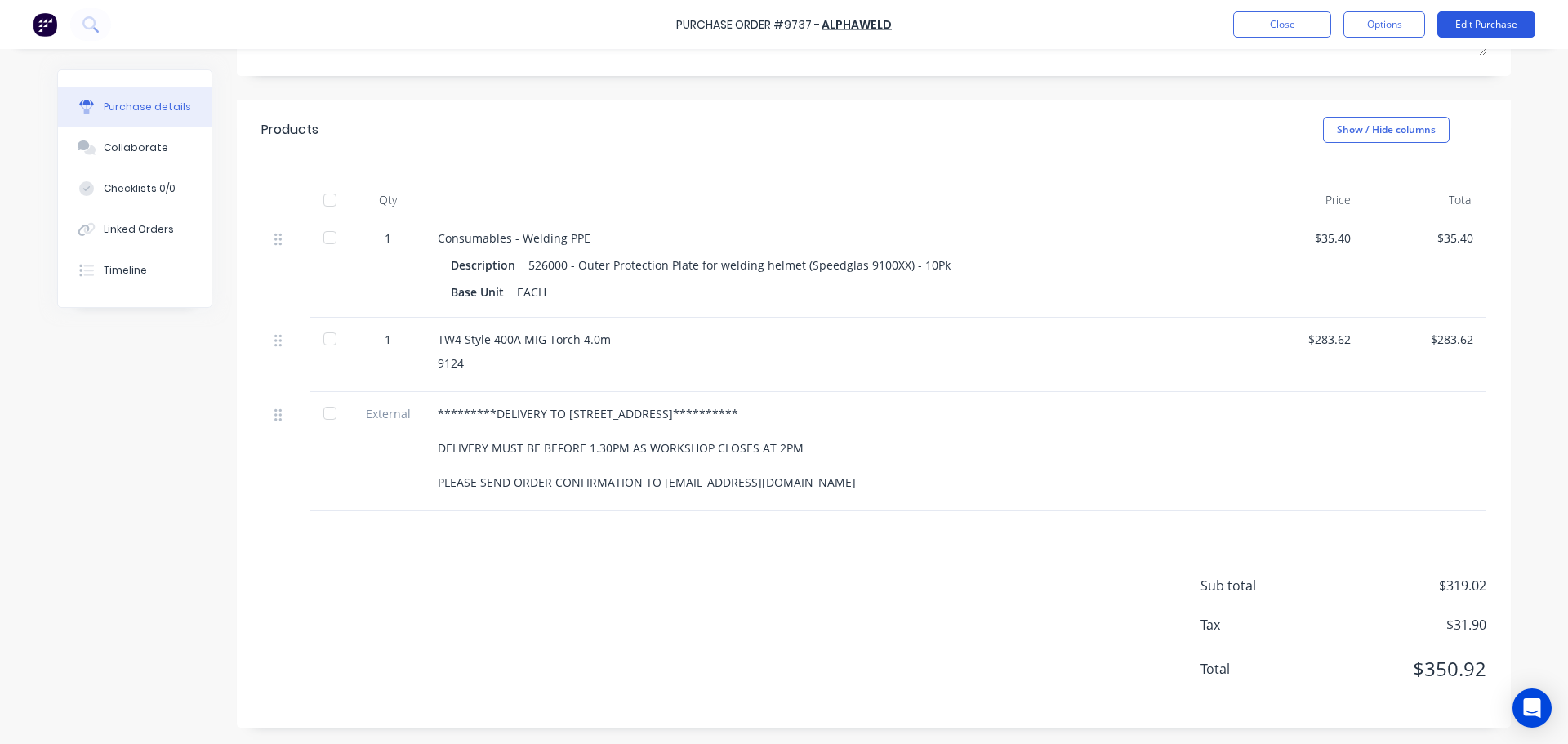
click at [1469, 20] on button "Edit Purchase" at bounding box center [1486, 24] width 98 height 26
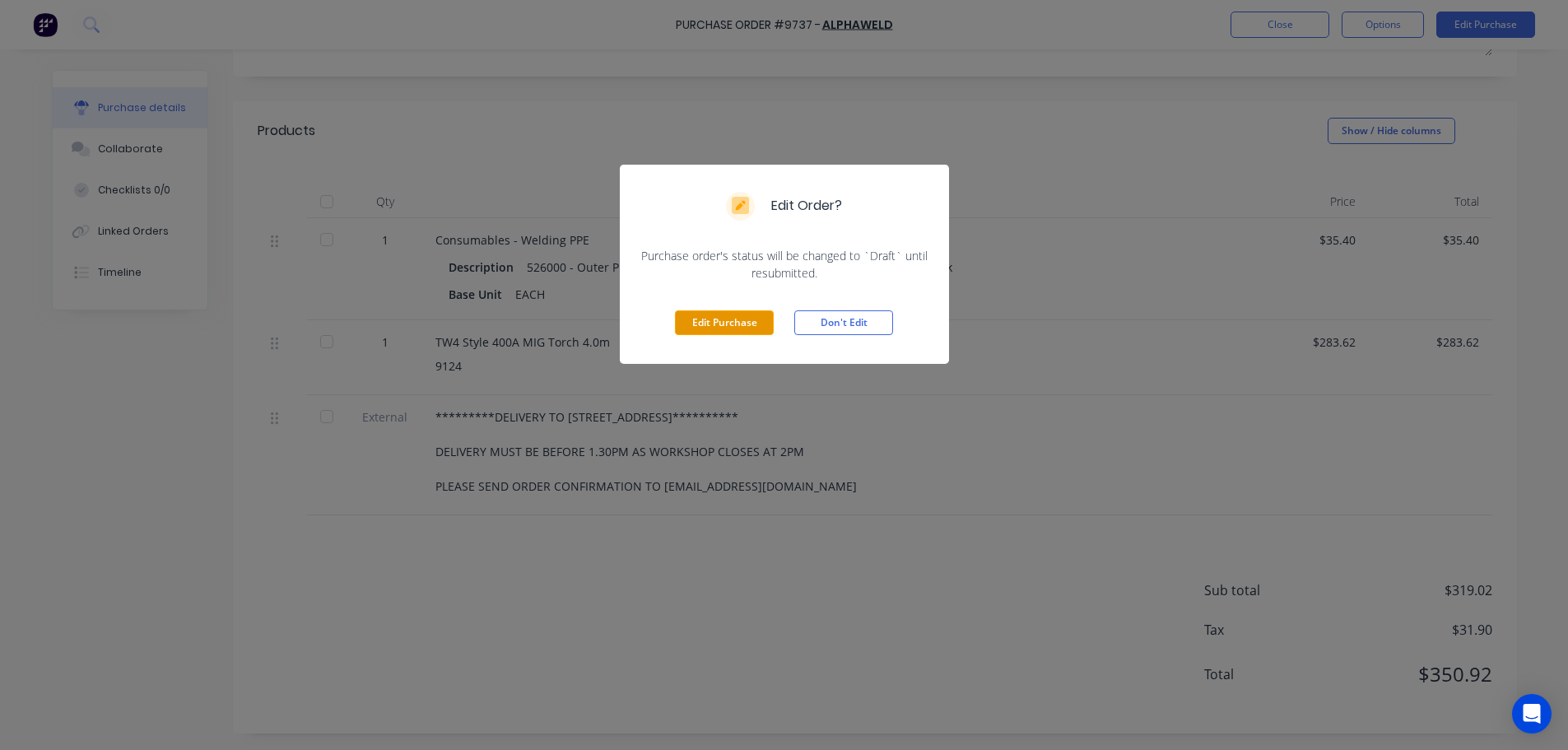
click at [700, 316] on button "Edit Purchase" at bounding box center [724, 323] width 99 height 25
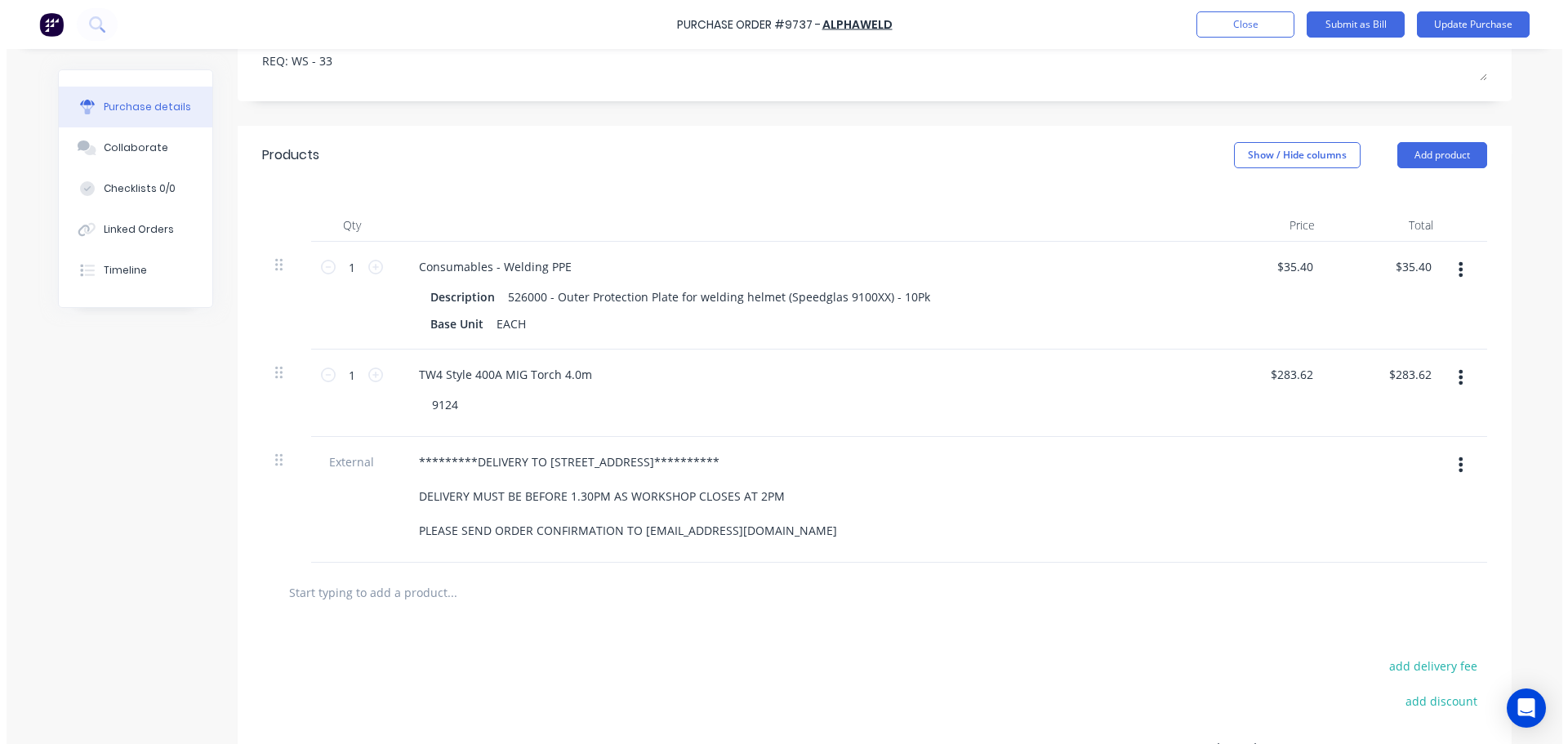
scroll to position [306, 0]
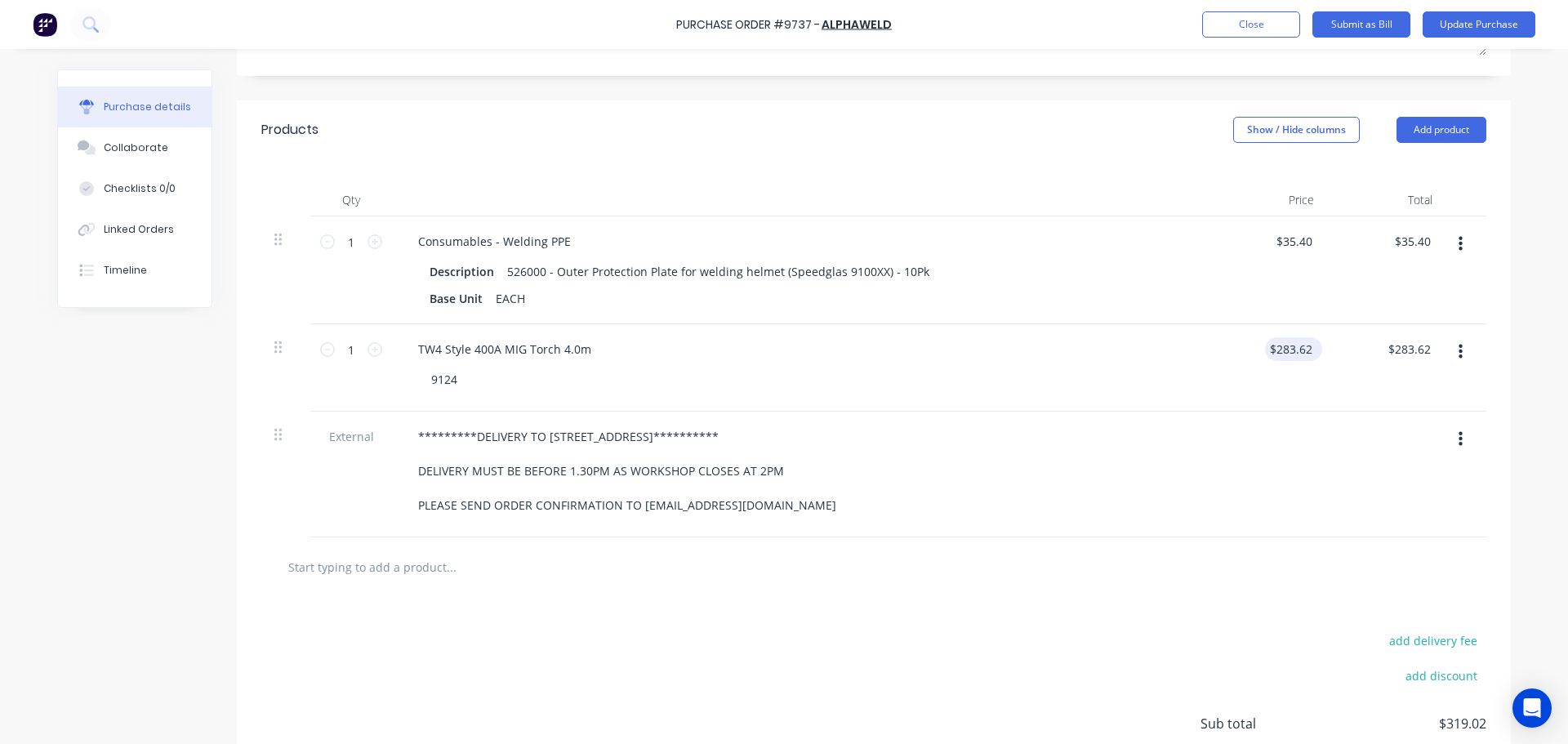
type textarea "x"
click at [1298, 350] on input "283.62" at bounding box center [1294, 349] width 44 height 24
type input "2"
type input "341.10"
type textarea "x"
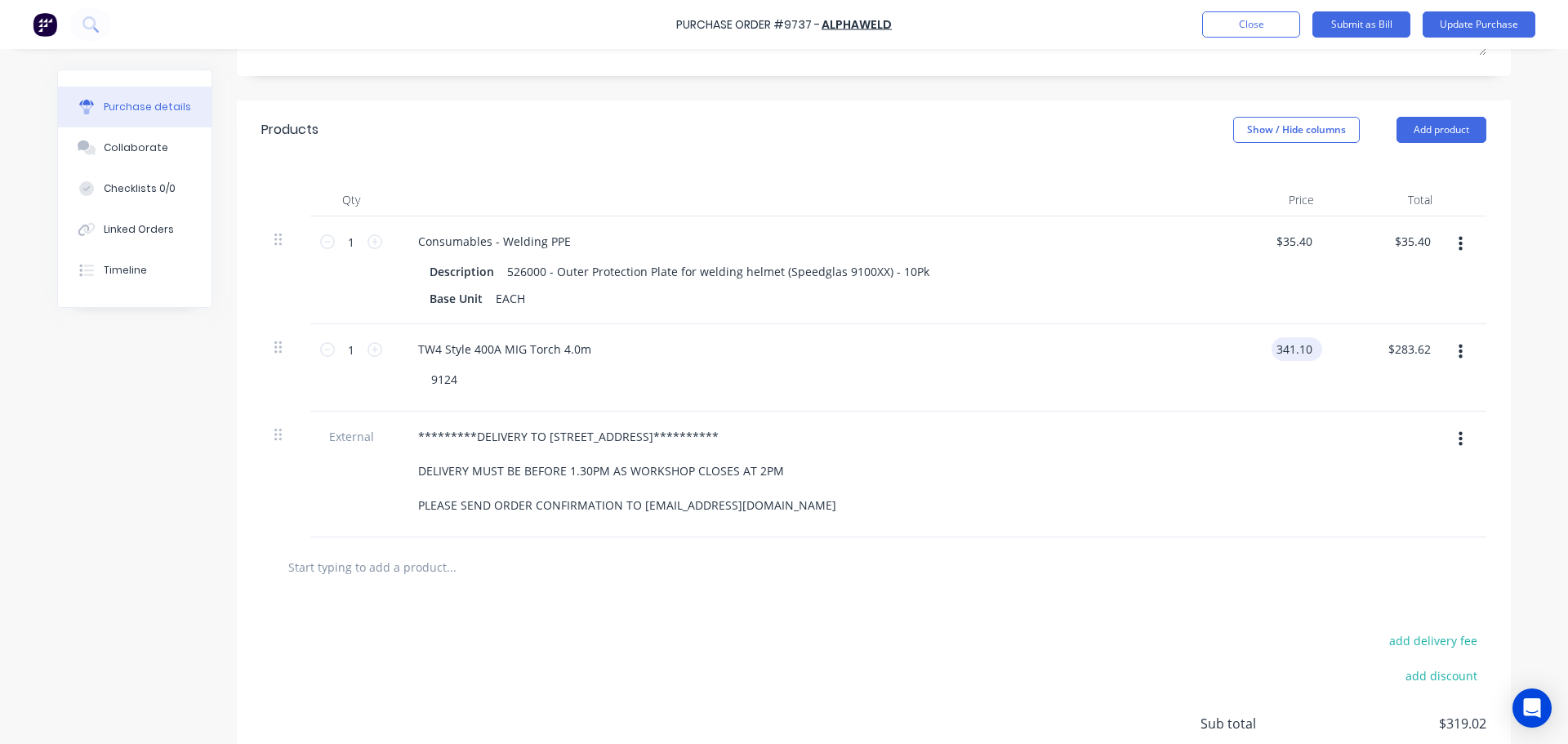
type input "$341.10"
type input "341.10"
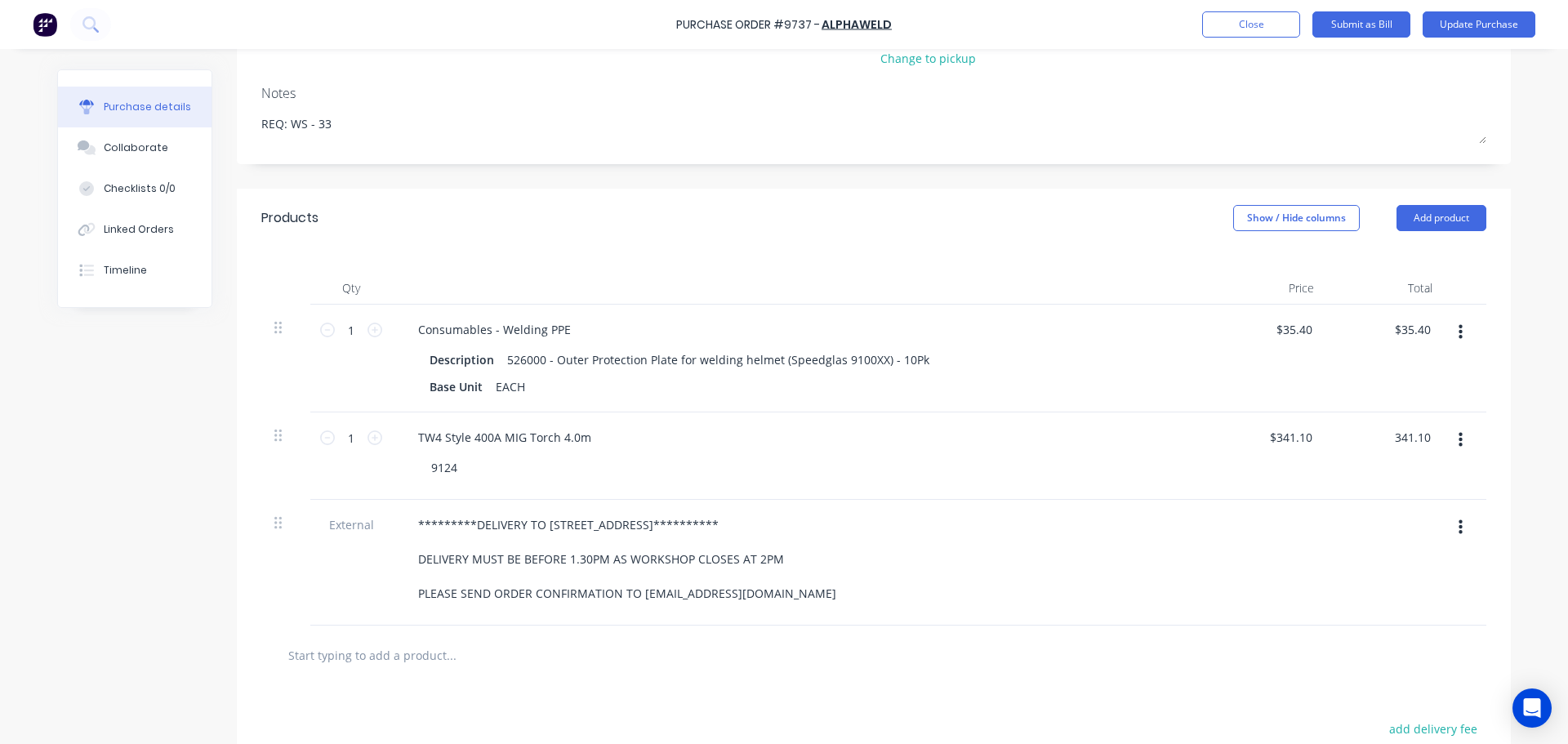
scroll to position [35, 0]
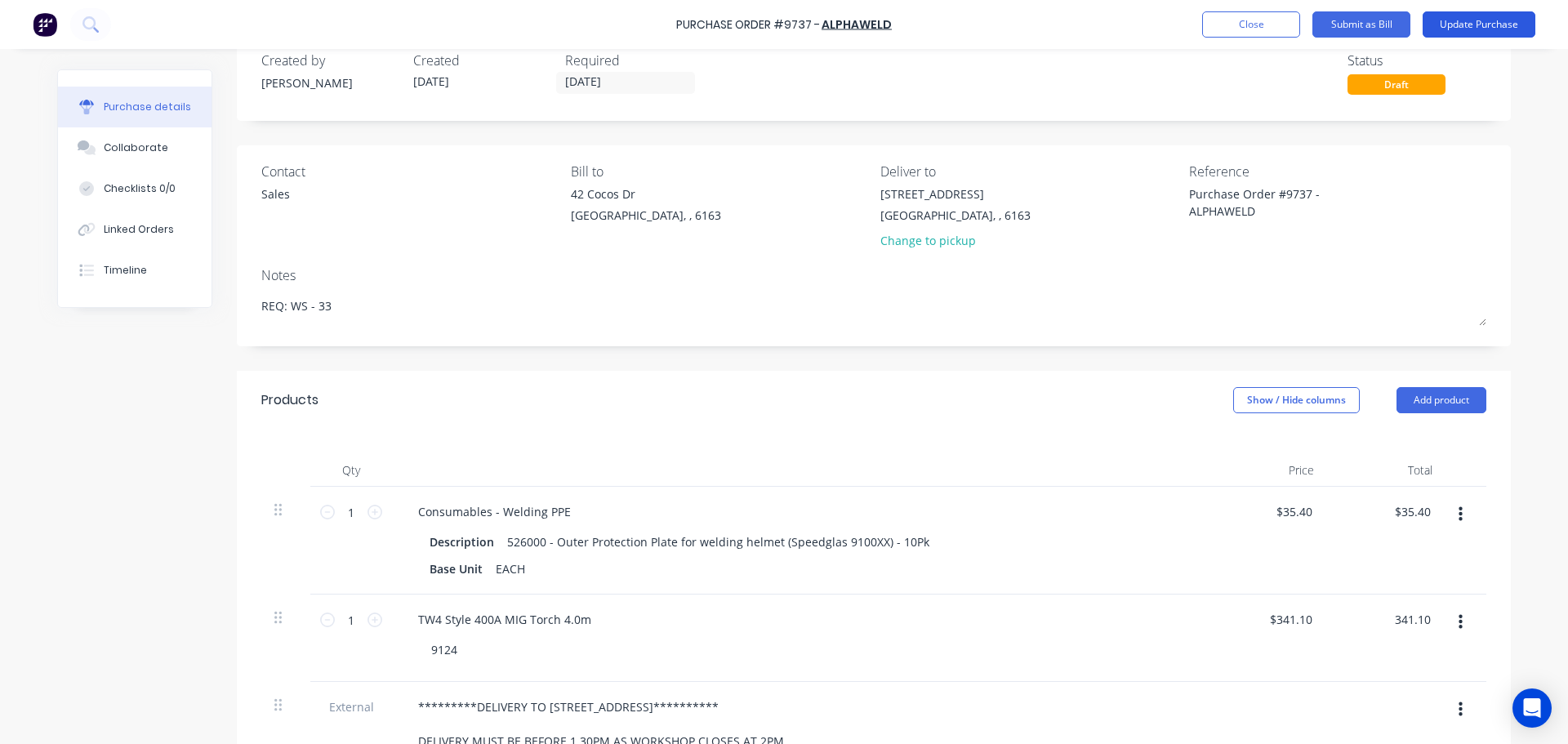
type textarea "x"
type input "$341.10"
click at [1486, 28] on button "Update Purchase" at bounding box center [1479, 24] width 113 height 26
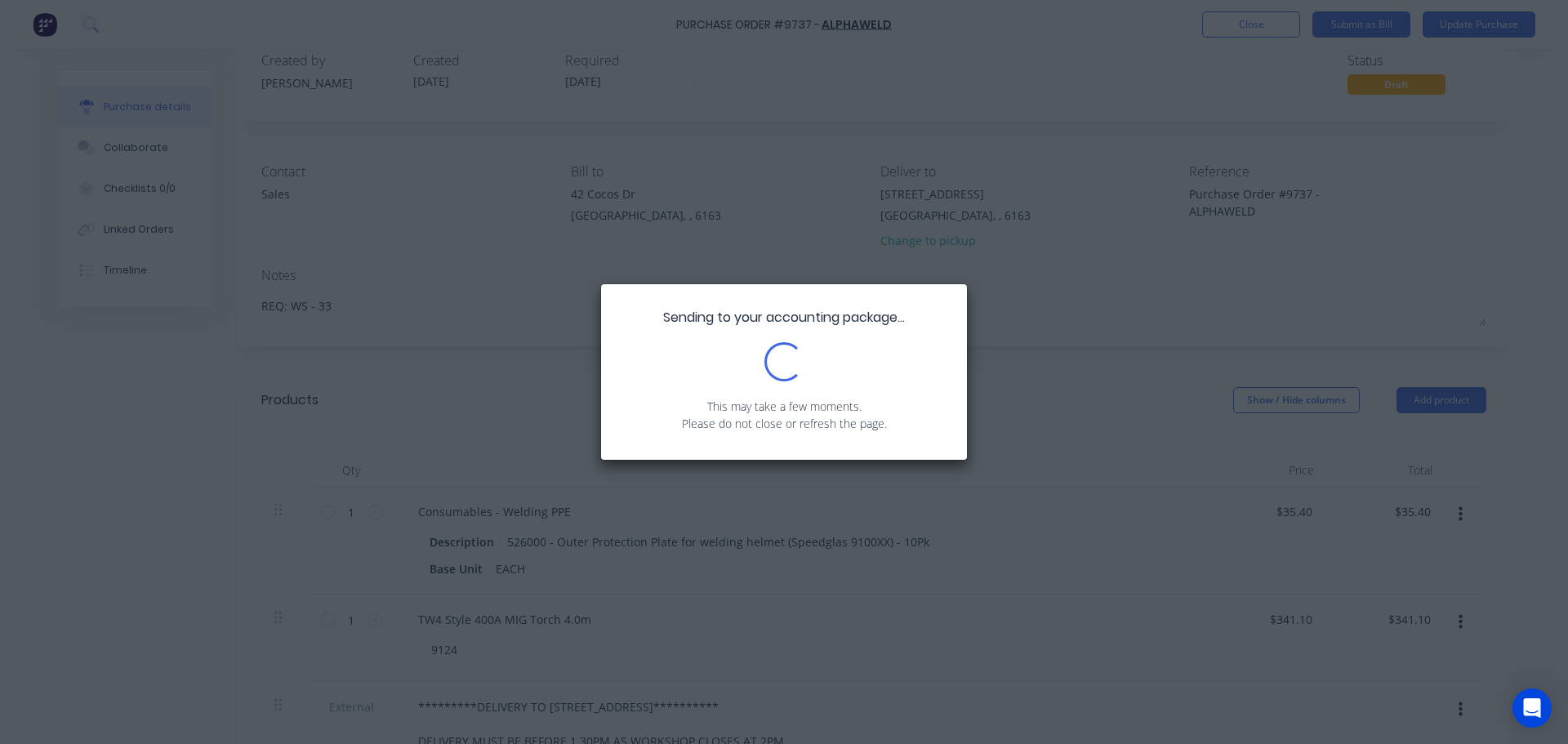
scroll to position [0, 0]
type textarea "x"
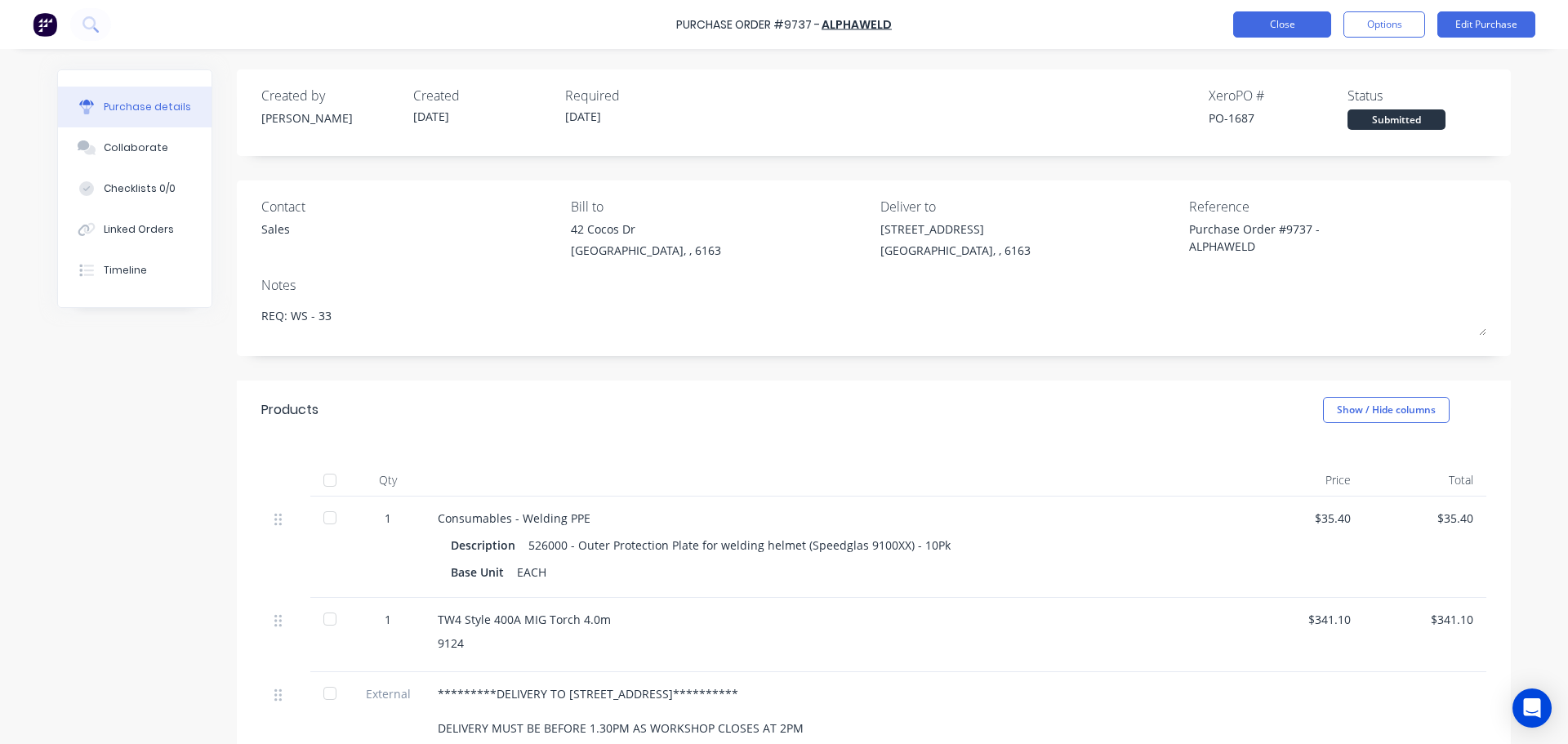
click at [1267, 29] on button "Close" at bounding box center [1282, 24] width 98 height 26
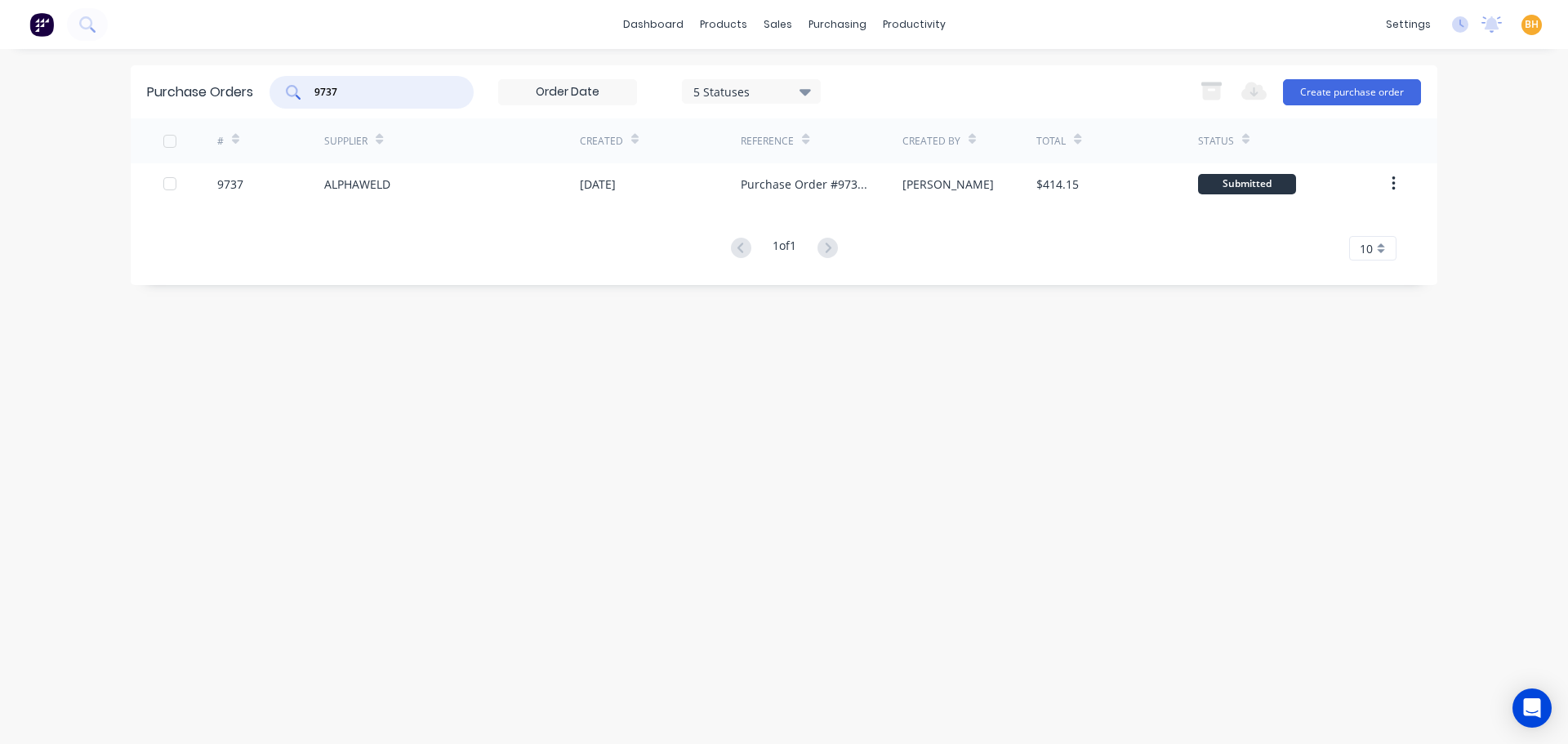
click at [370, 92] on input "9737" at bounding box center [381, 92] width 136 height 16
click at [381, 80] on div "9737" at bounding box center [371, 93] width 204 height 32
click at [358, 99] on input "9737" at bounding box center [381, 92] width 136 height 16
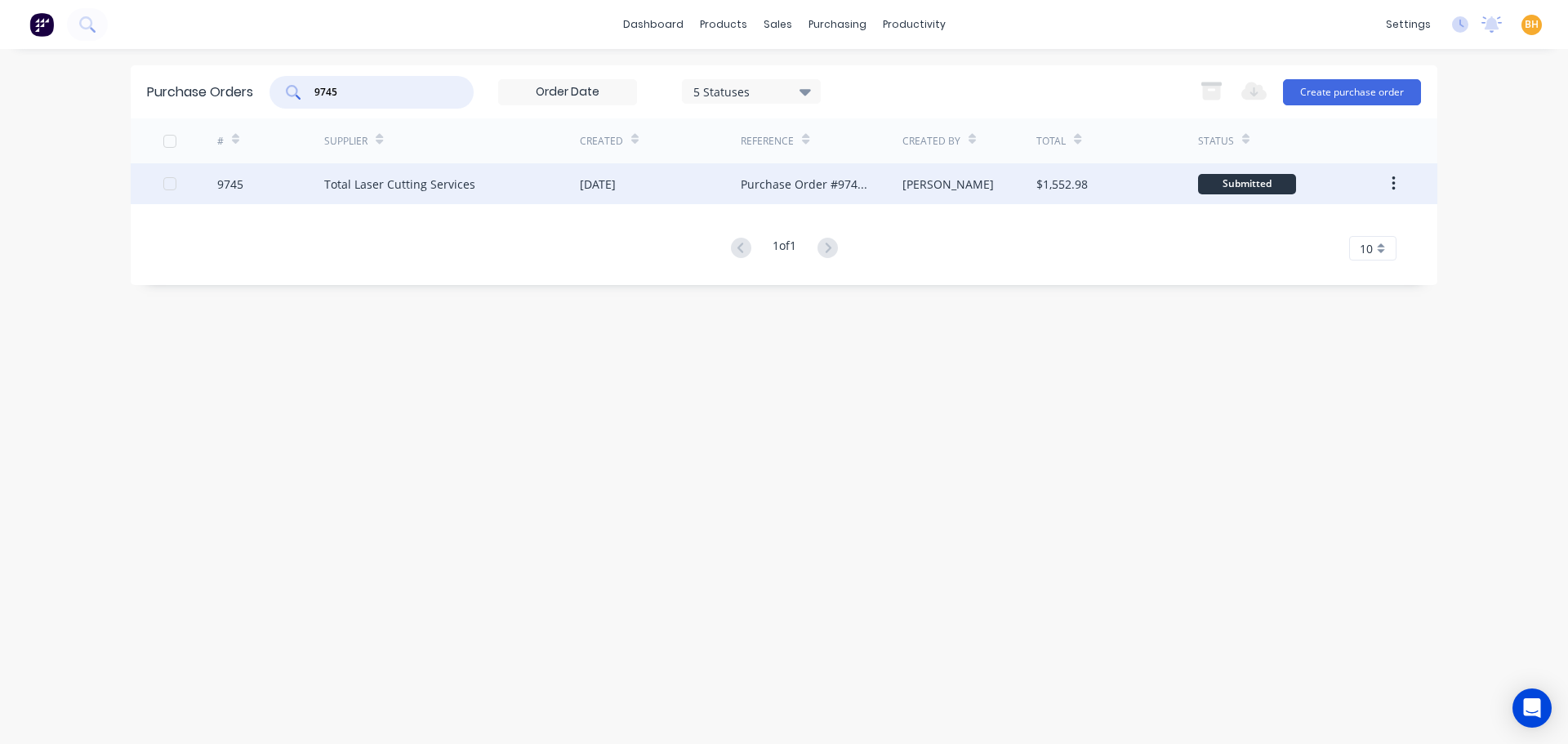
type input "9745"
click at [401, 187] on div "Total Laser Cutting Services" at bounding box center [400, 184] width 151 height 17
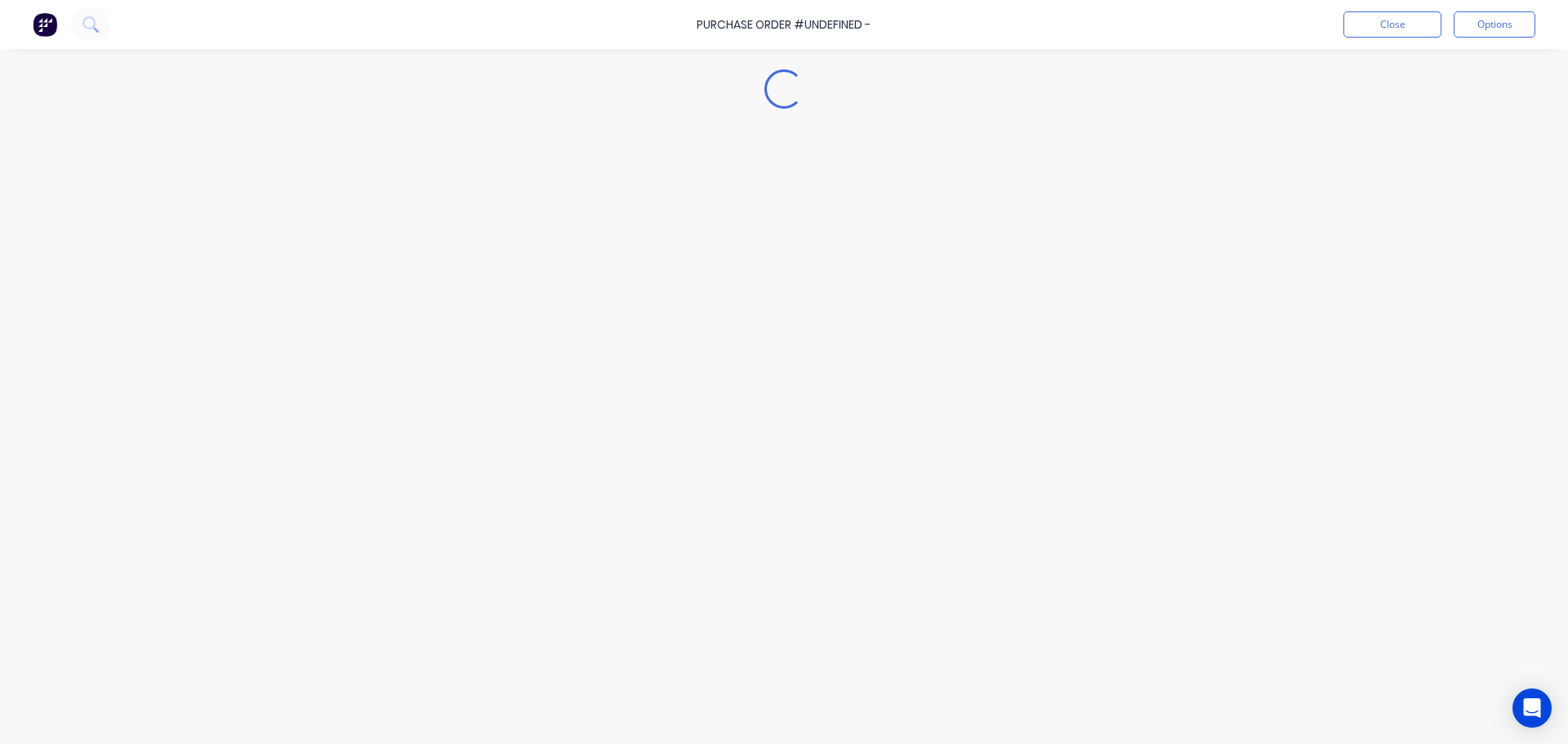
type textarea "x"
